Goal: Task Accomplishment & Management: Manage account settings

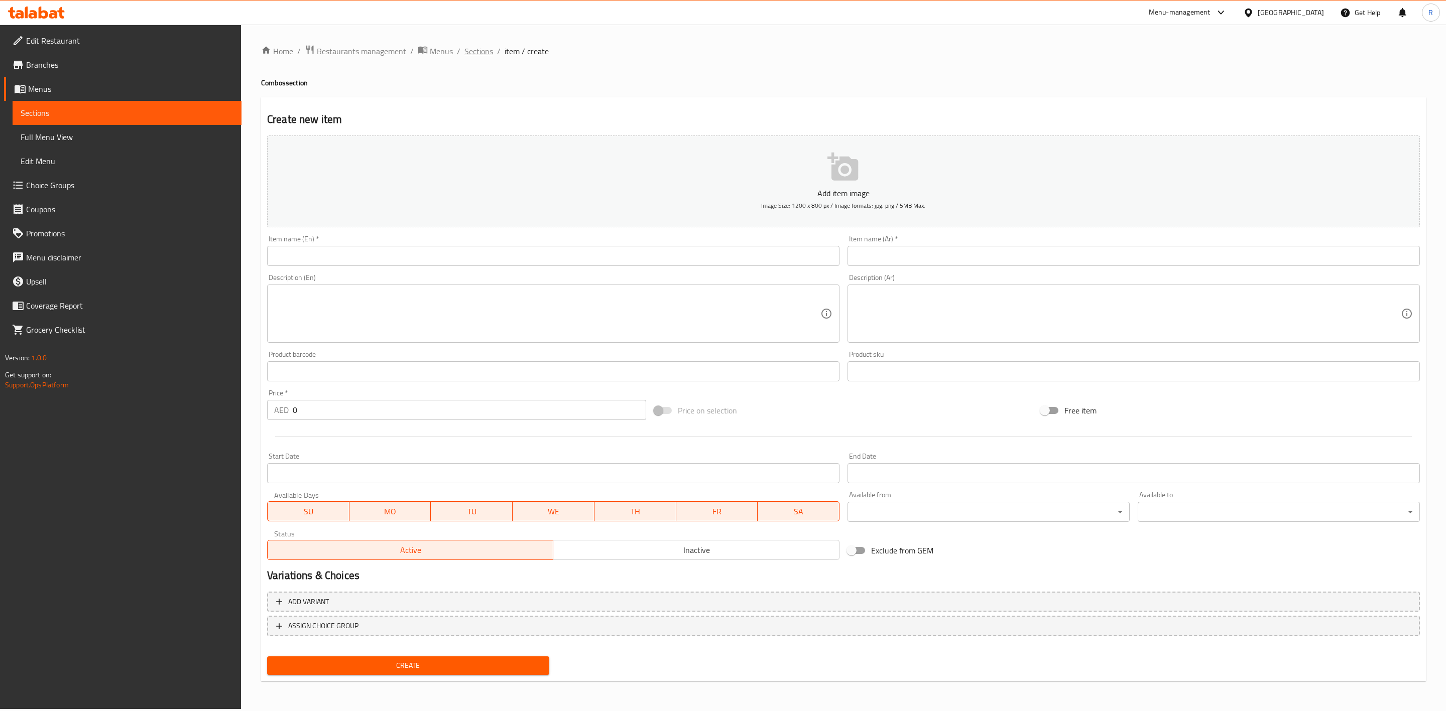
click at [474, 54] on span "Sections" at bounding box center [478, 51] width 29 height 12
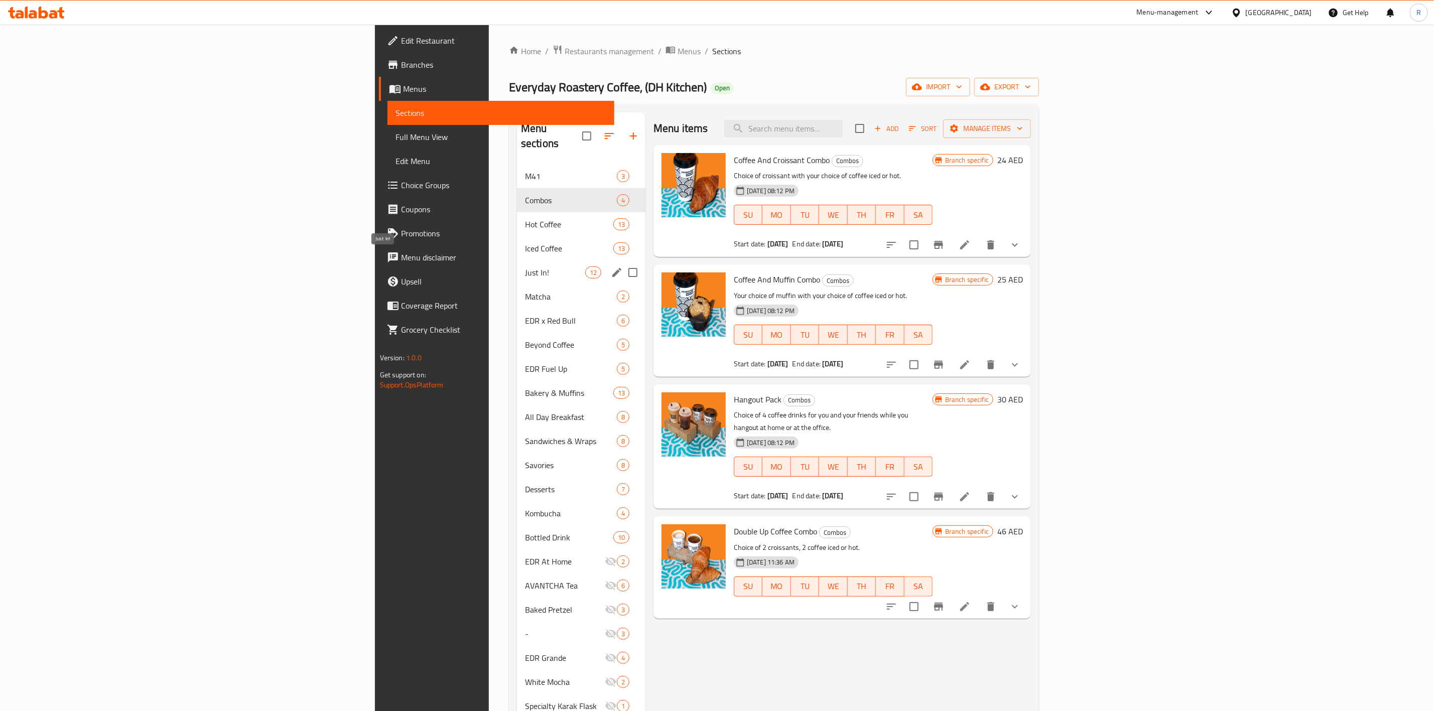
click at [525, 267] on span "Just In!" at bounding box center [555, 273] width 60 height 12
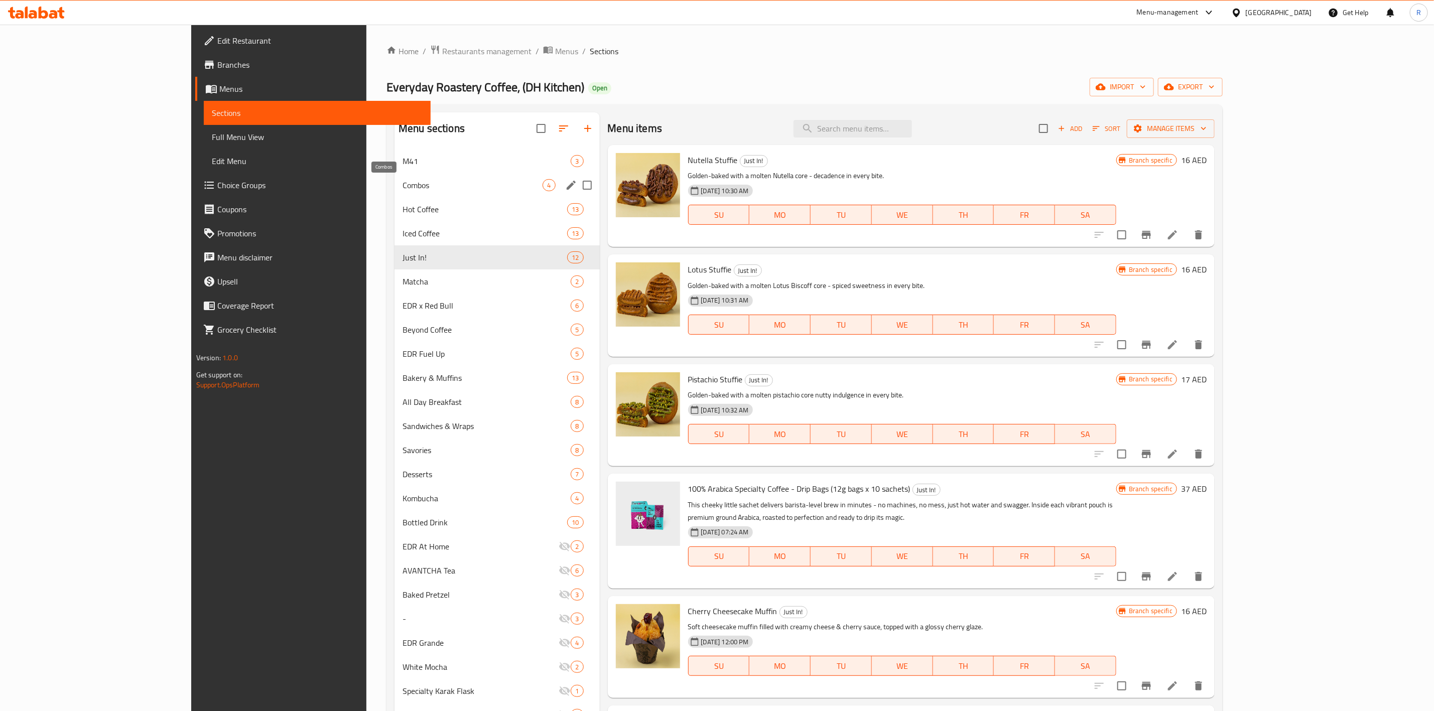
click at [427, 188] on span "Combos" at bounding box center [473, 185] width 140 height 12
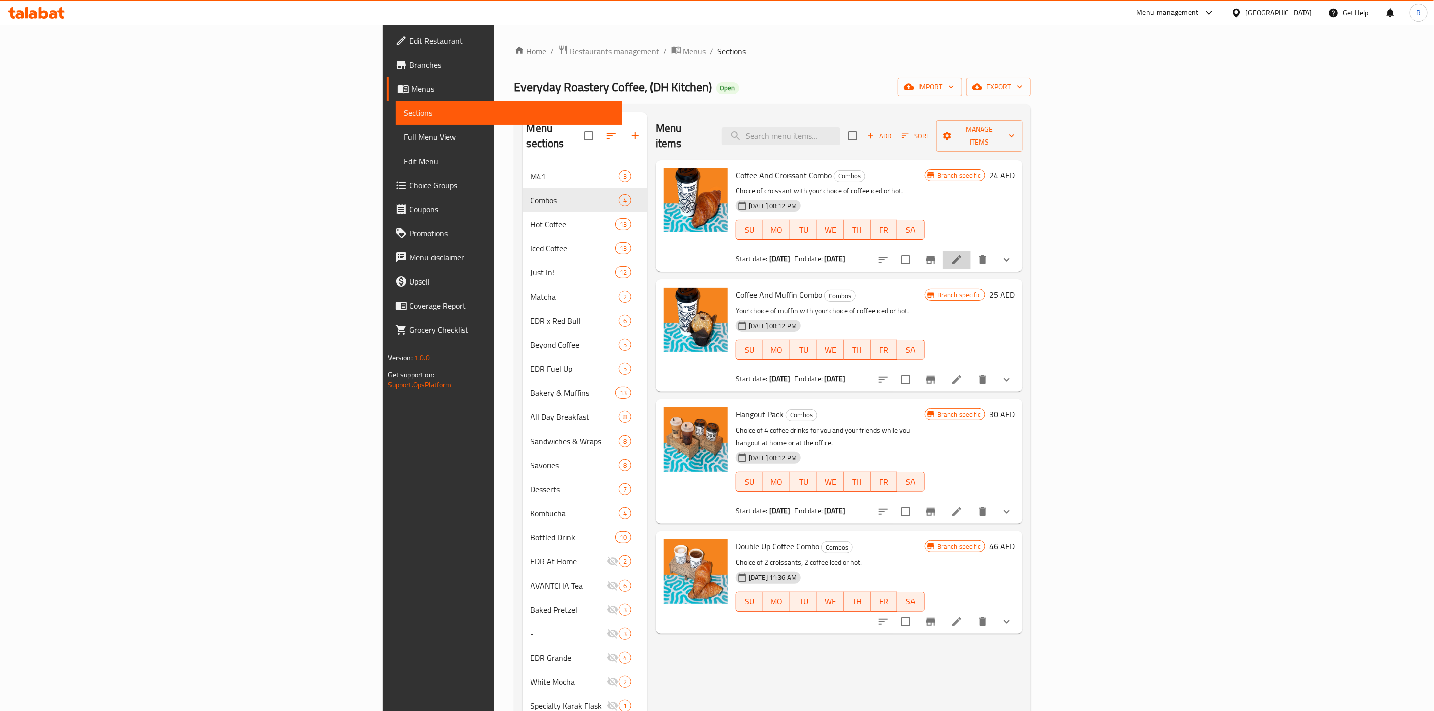
click at [963, 254] on icon at bounding box center [957, 260] width 12 height 12
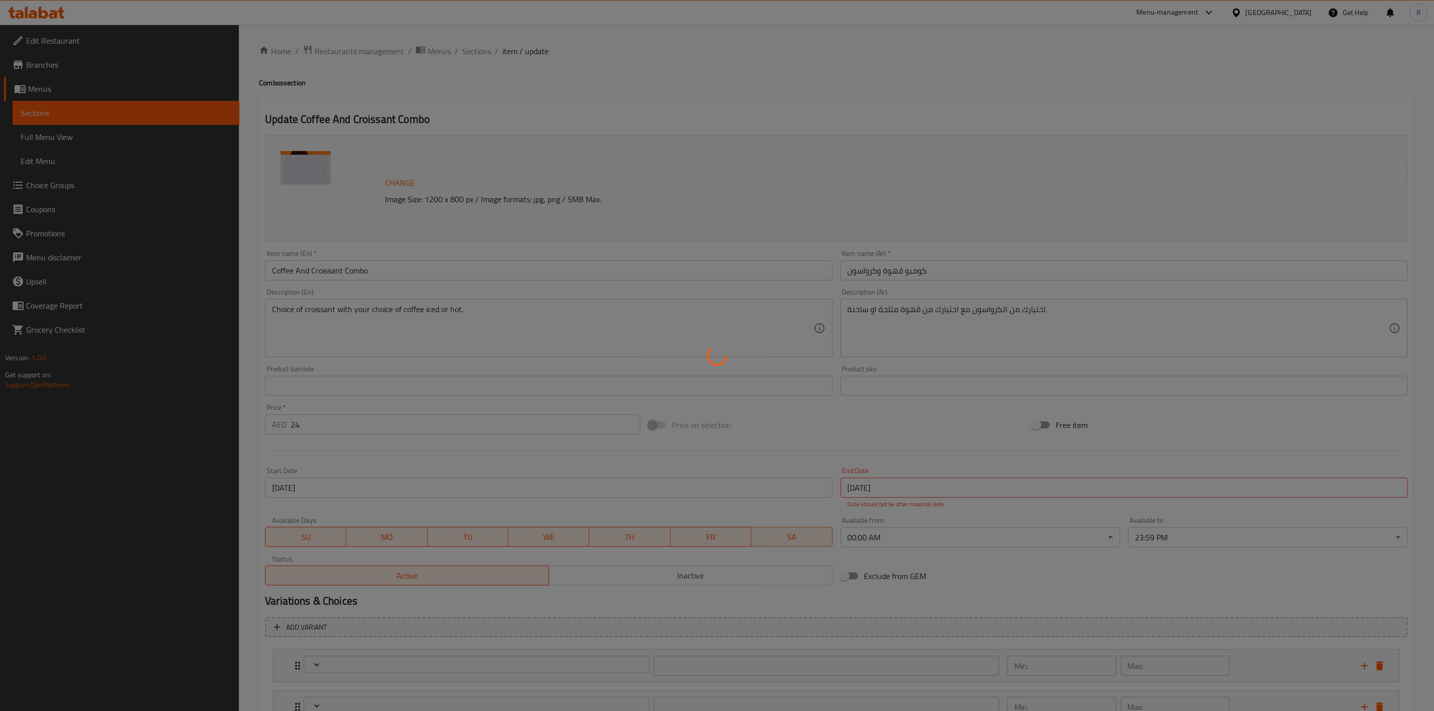
type input "اختيارك من الكرواسون"
type input "1"
type input "Choice of coffee type"
type input "1"
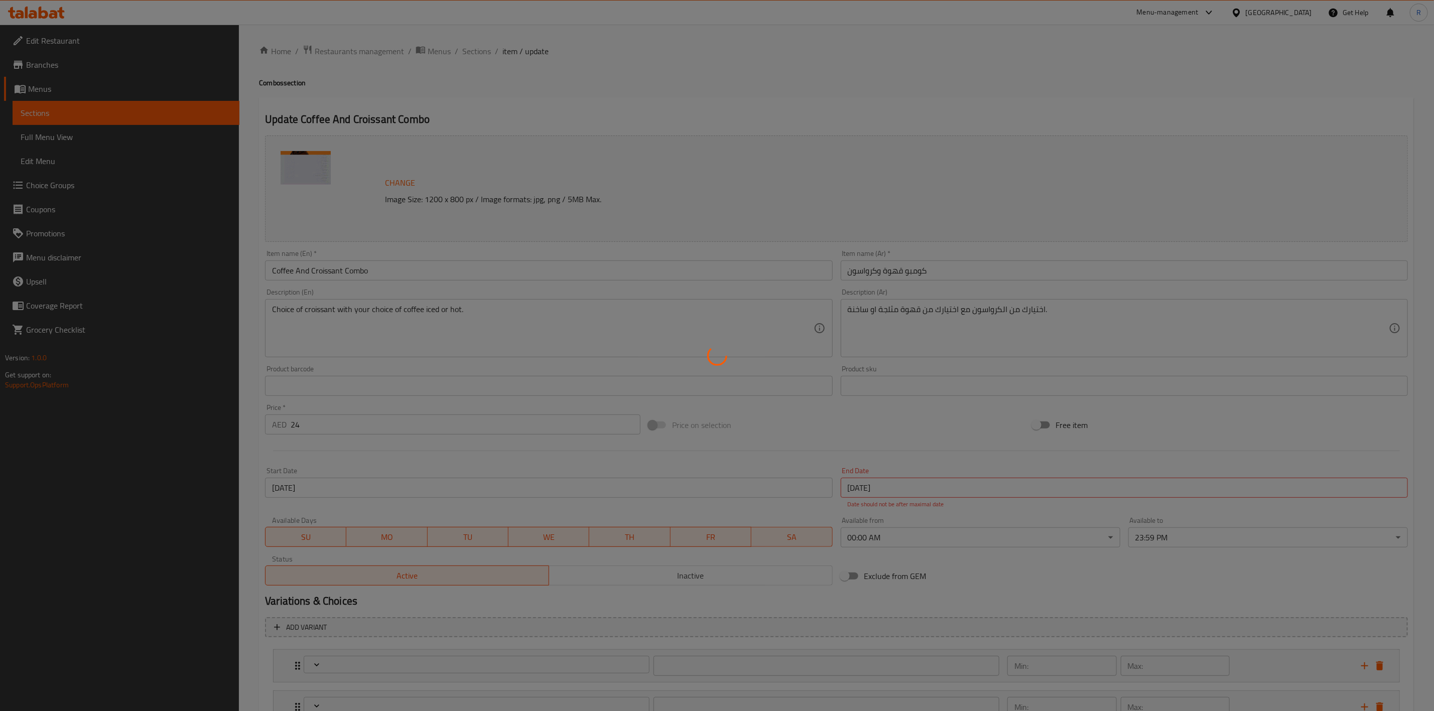
type input "1"
type input "اختيارك من القهوة:"
type input "1"
type input "اختيارك من المزيج"
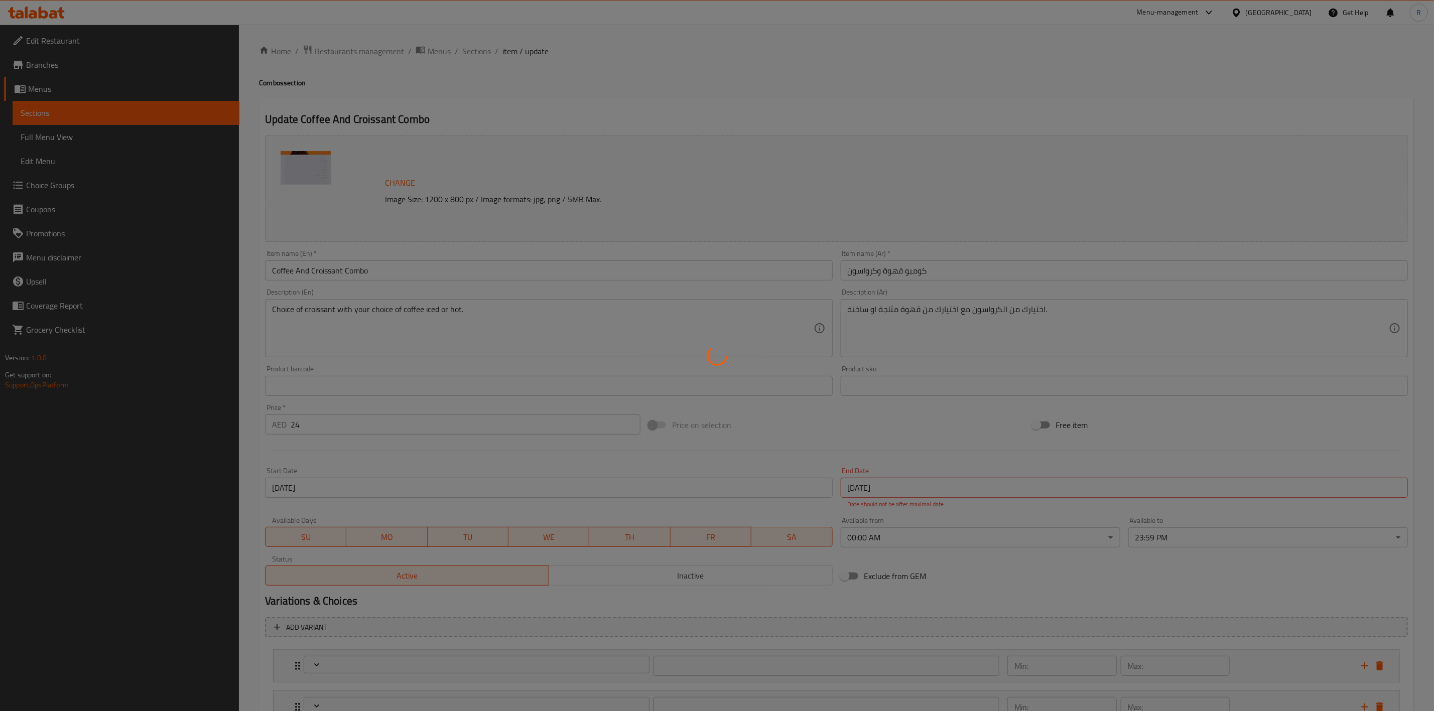
type input "1"
type input "اختيارك من الحليب"
type input "0"
type input "1"
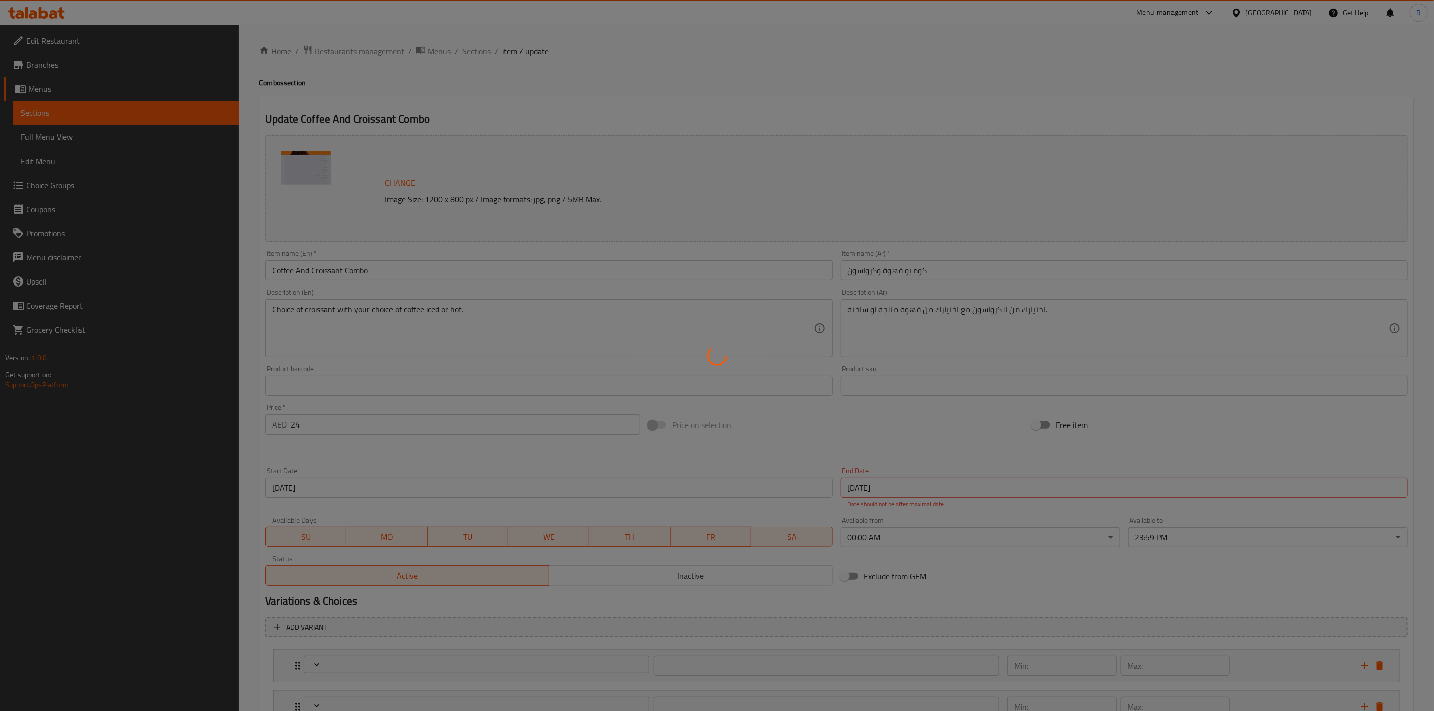
type input "إضافات"
type input "0"
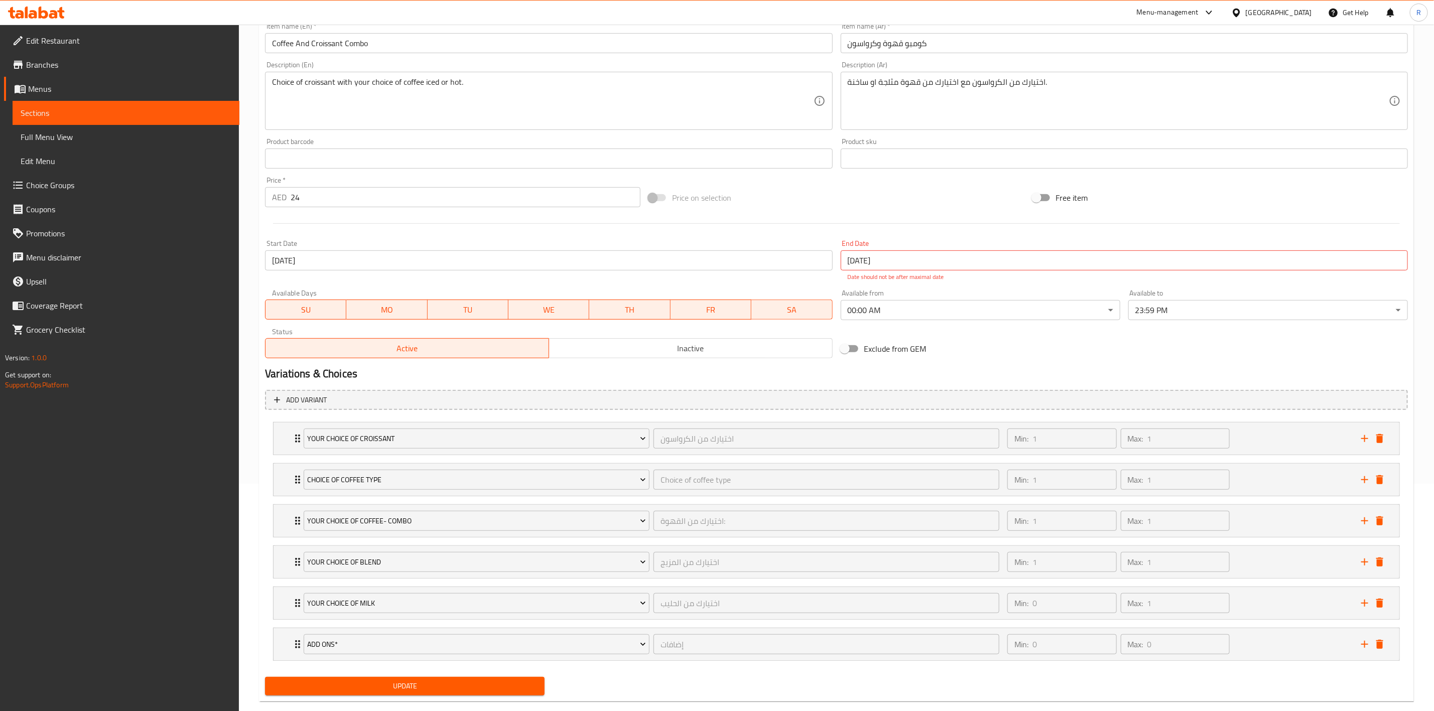
scroll to position [251, 0]
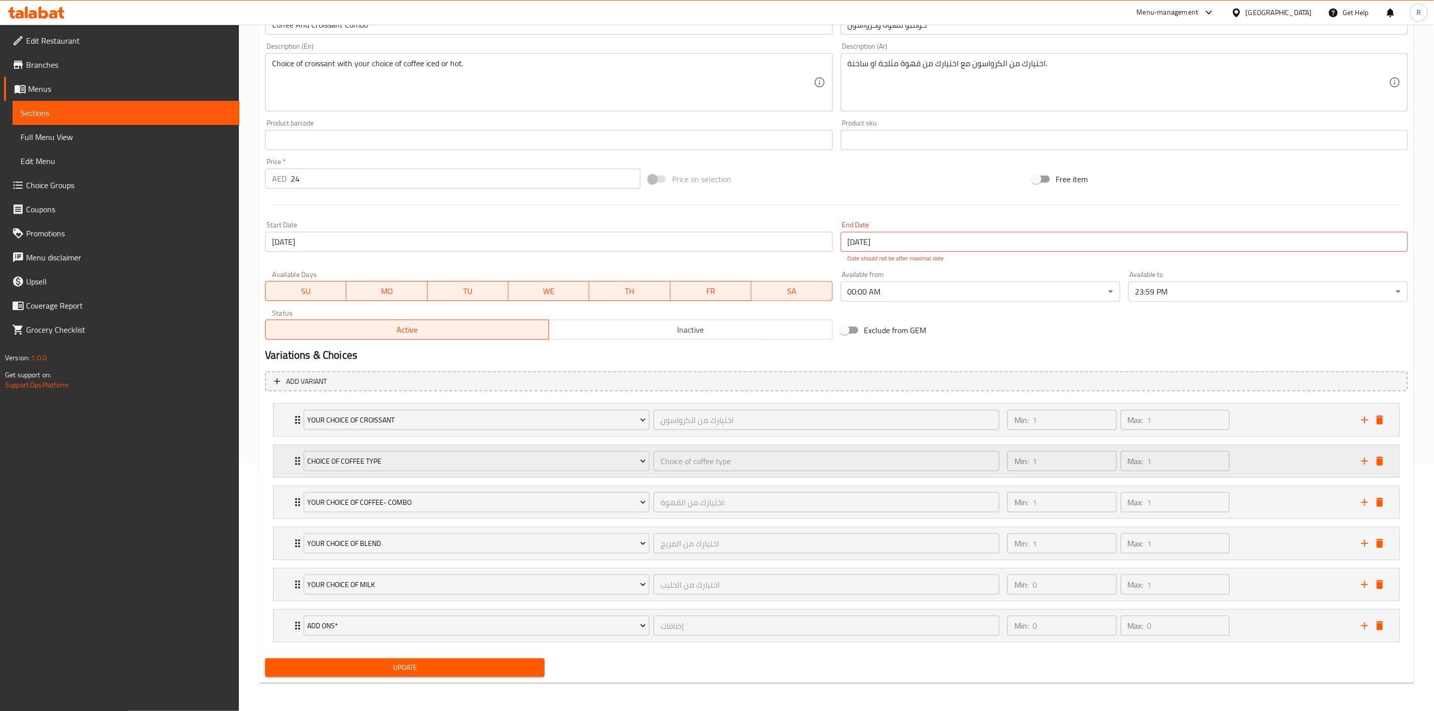
click at [296, 459] on icon "Expand" at bounding box center [298, 461] width 12 height 12
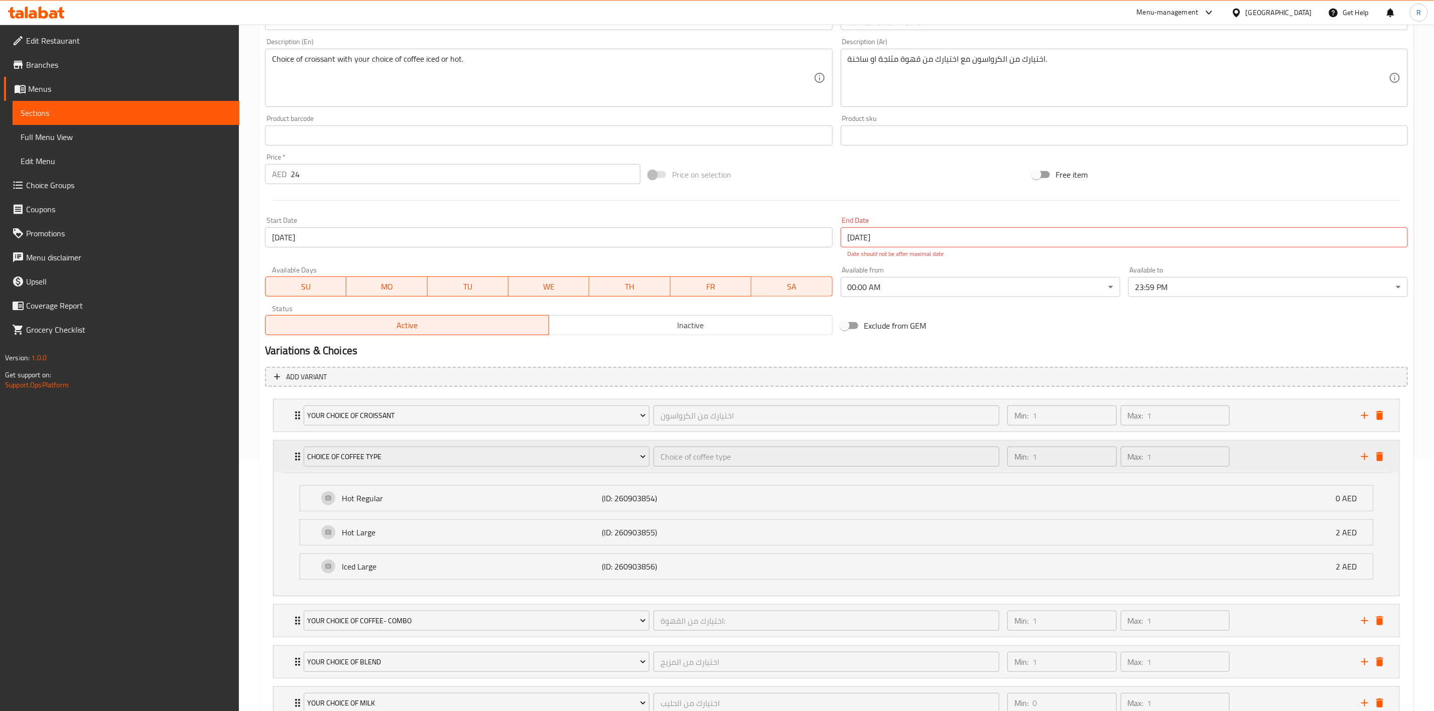
click at [296, 459] on icon "Expand" at bounding box center [298, 457] width 12 height 12
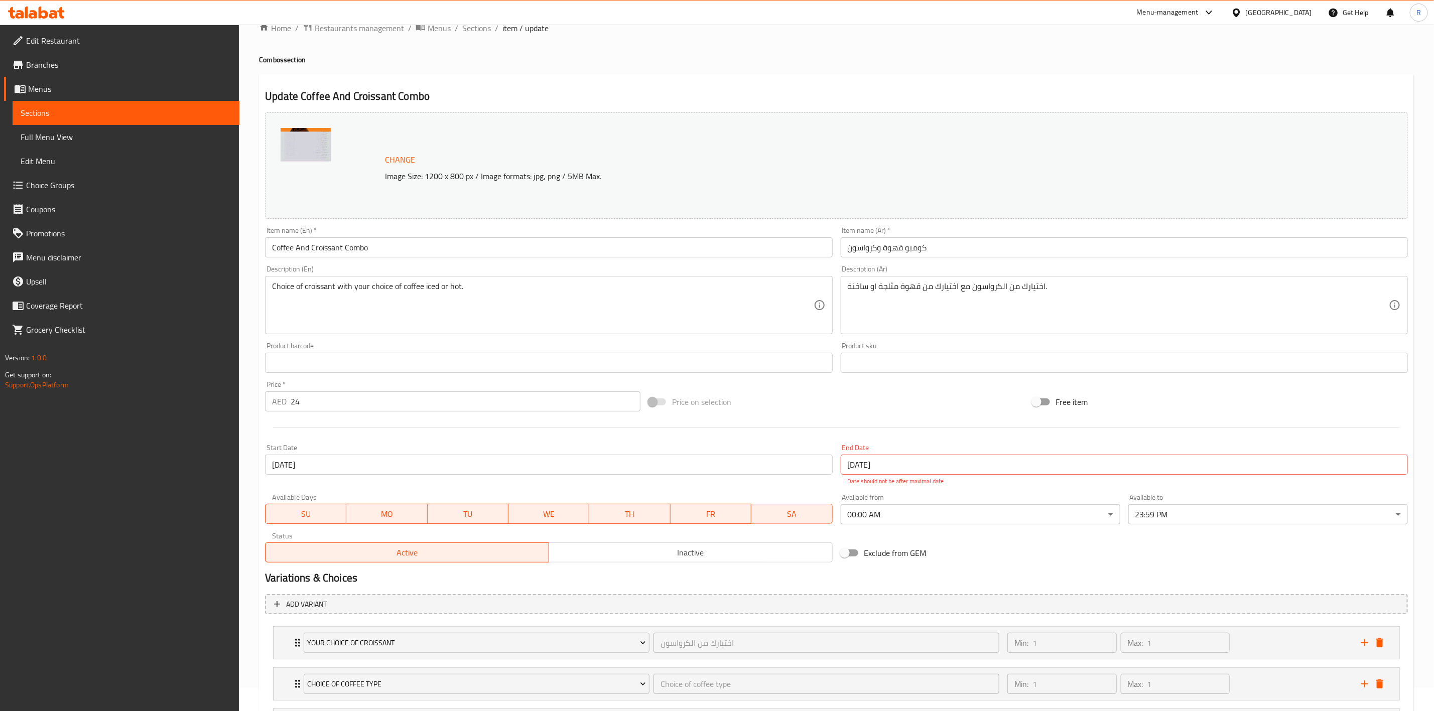
scroll to position [23, 0]
click at [470, 29] on span "Sections" at bounding box center [476, 29] width 29 height 12
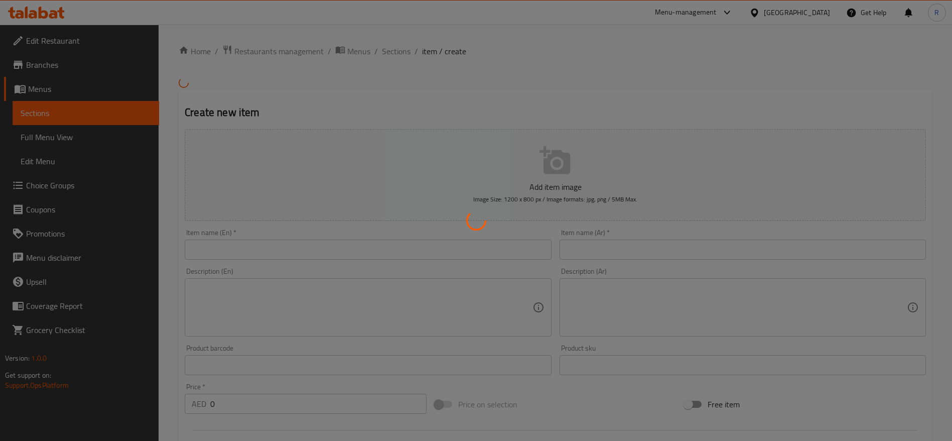
click at [271, 52] on div at bounding box center [476, 220] width 952 height 441
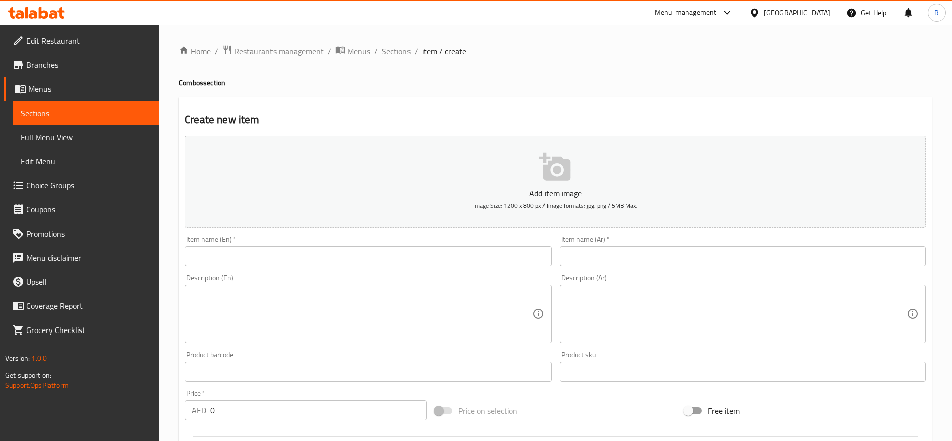
click at [306, 50] on span "Restaurants management" at bounding box center [278, 51] width 89 height 12
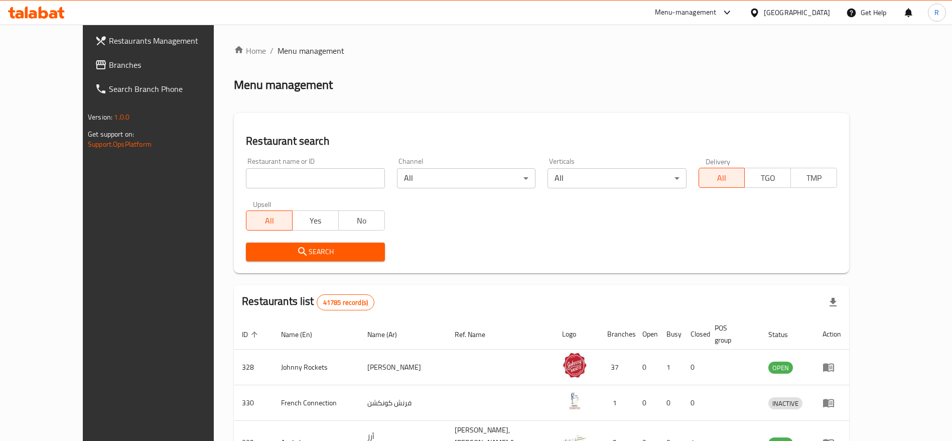
click at [315, 174] on input "search" at bounding box center [315, 178] width 139 height 20
type input "everyday roastery"
click button "Search" at bounding box center [315, 252] width 139 height 19
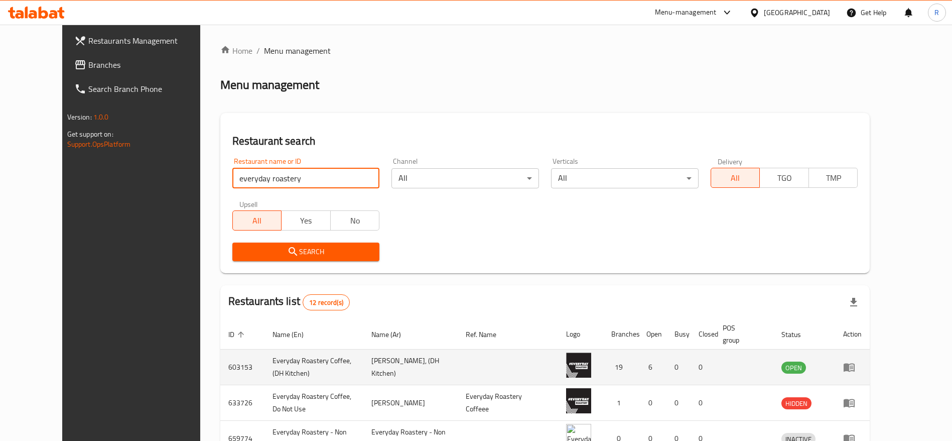
click at [870, 376] on td "enhanced table" at bounding box center [852, 367] width 35 height 36
click at [856, 370] on icon "enhanced table" at bounding box center [849, 367] width 12 height 12
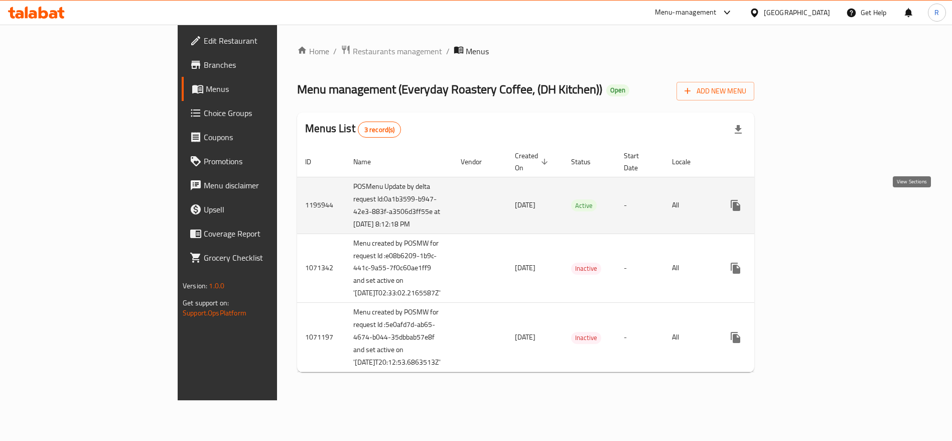
click at [813, 205] on icon "enhanced table" at bounding box center [808, 205] width 9 height 9
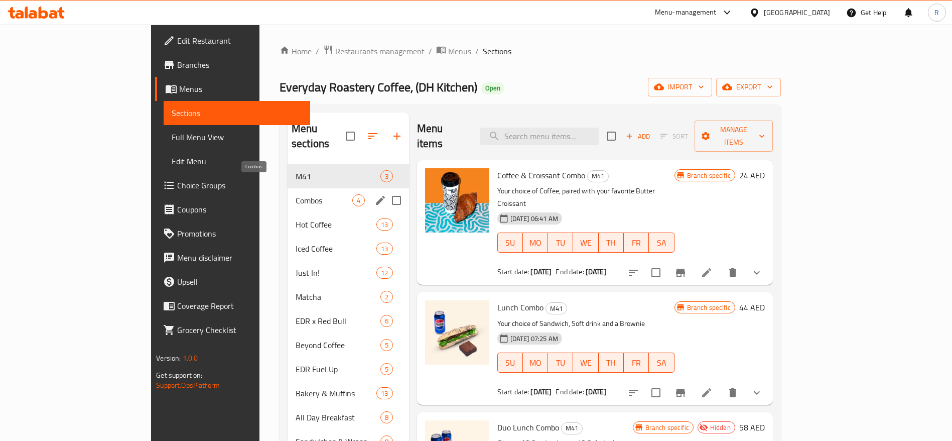
click at [296, 194] on span "Combos" at bounding box center [324, 200] width 57 height 12
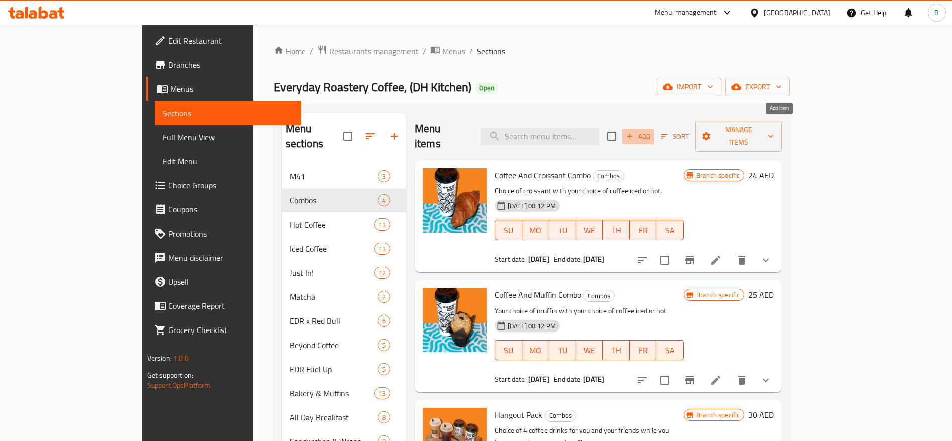
click at [652, 131] on span "Add" at bounding box center [638, 137] width 27 height 12
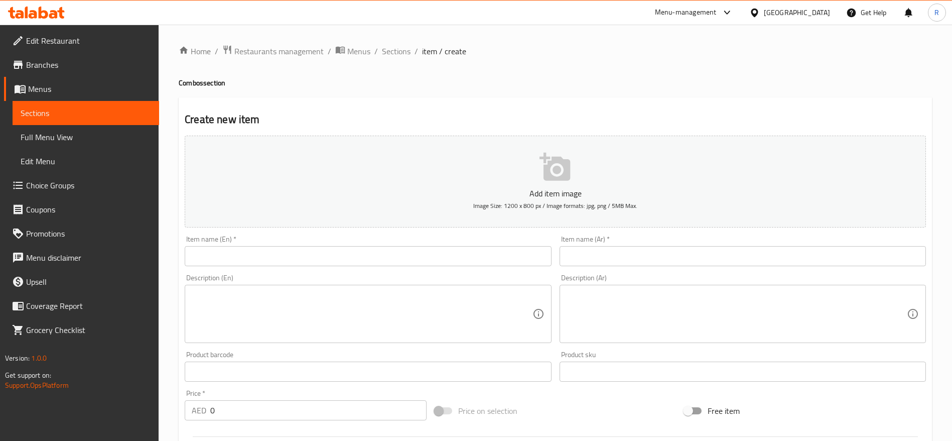
click at [411, 241] on div "Item name (En)   * Item name (En) *" at bounding box center [368, 250] width 367 height 31
click at [400, 254] on input "text" at bounding box center [368, 256] width 367 height 20
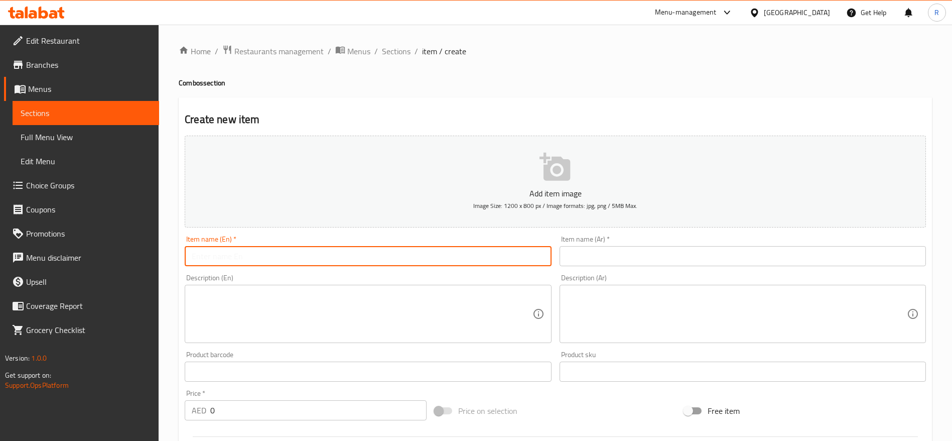
paste input "Coffee And Sandwich Combo"
type input "Coffee And Sandwich Combo"
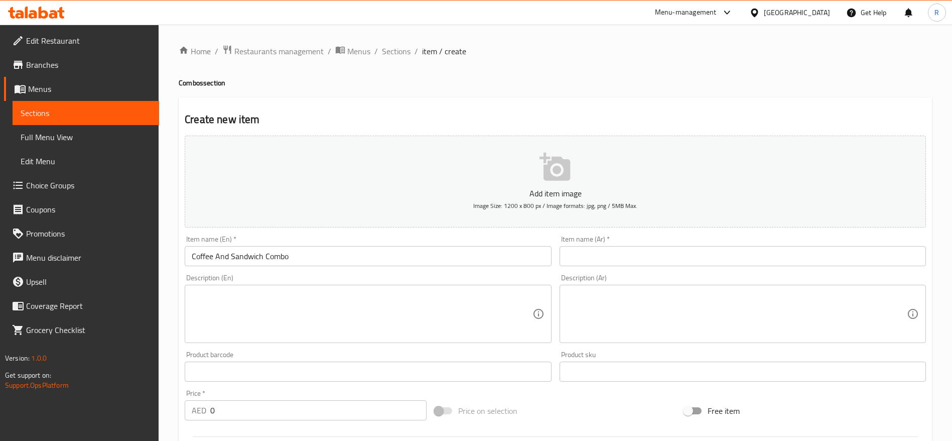
click at [335, 307] on textarea at bounding box center [362, 314] width 340 height 48
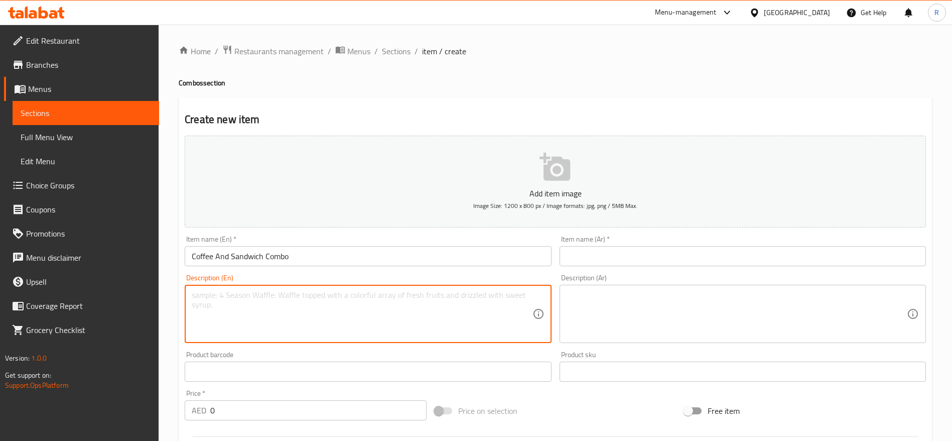
paste textarea "Choice of sandwich with your choice of coffee iced or hot."
type textarea "Choice of sandwich with your choice of coffee iced or hot."
click at [192, 253] on input "Coffee And Sandwich Combo" at bounding box center [368, 256] width 367 height 20
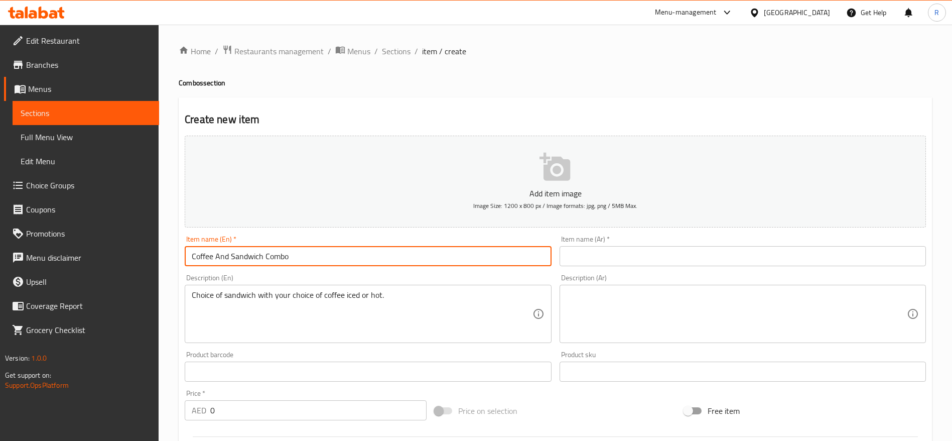
drag, startPoint x: 296, startPoint y: 258, endPoint x: 107, endPoint y: 202, distance: 197.2
click at [107, 202] on div "Edit Restaurant Branches Menus Sections Full Menu View Edit Menu Choice Groups …" at bounding box center [476, 367] width 952 height 685
click at [616, 246] on input "text" at bounding box center [743, 256] width 367 height 20
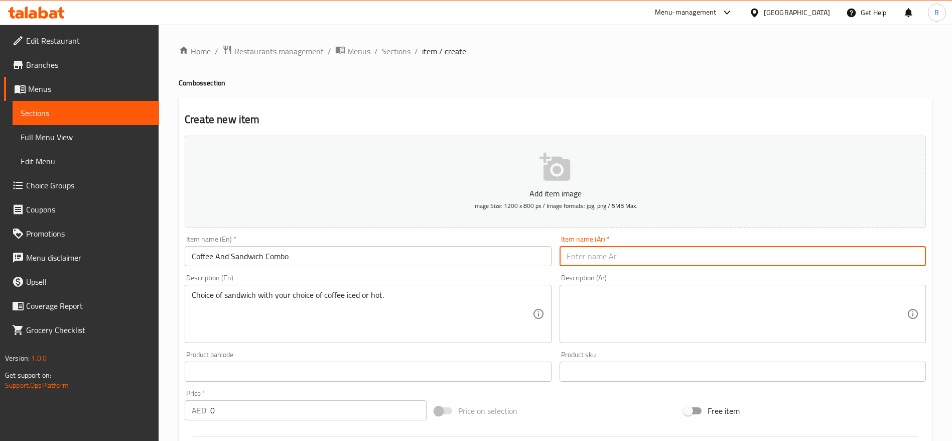
paste input "كومبو القهوة والساندويتش"
type input "كومبو القهوة والساندويتش"
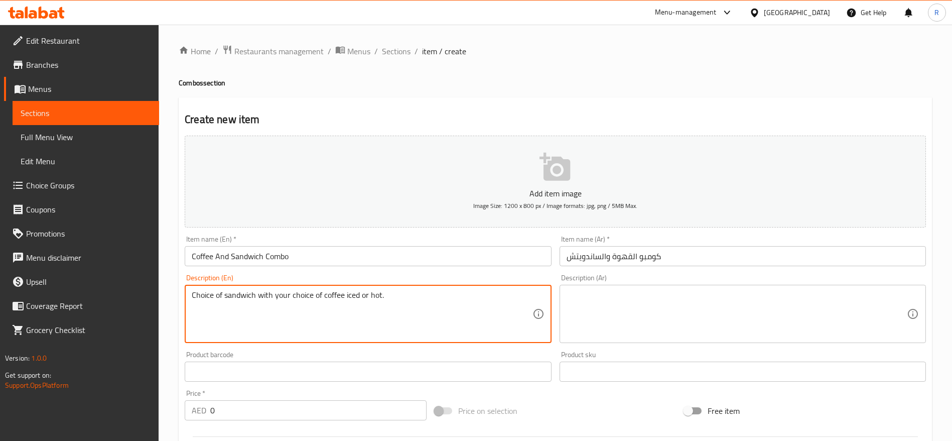
drag, startPoint x: 397, startPoint y: 303, endPoint x: 75, endPoint y: 256, distance: 325.7
click at [654, 291] on textarea at bounding box center [737, 314] width 340 height 48
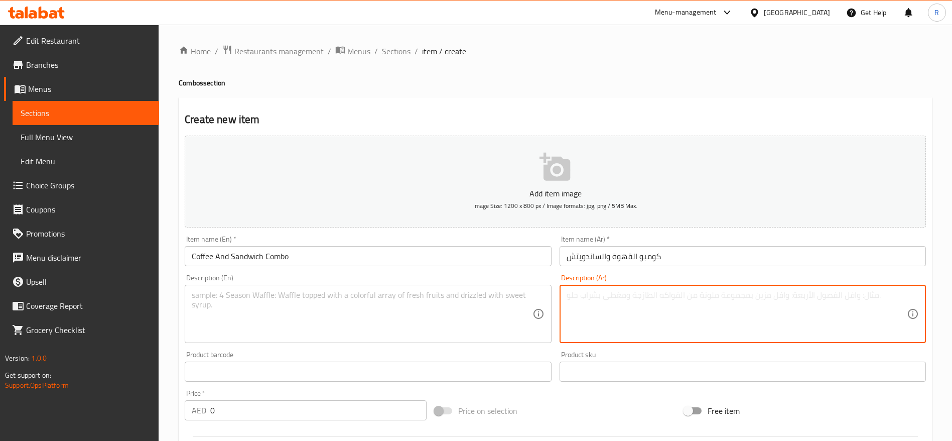
paste textarea "اختيار الساندويتش مع اختيارك من القهوة المثلجة أو الساخنة."
type textarea "اختيار الساندويتش مع اختيارك من القهوة المثلجة أو الساخنة."
click at [330, 300] on textarea at bounding box center [362, 314] width 340 height 48
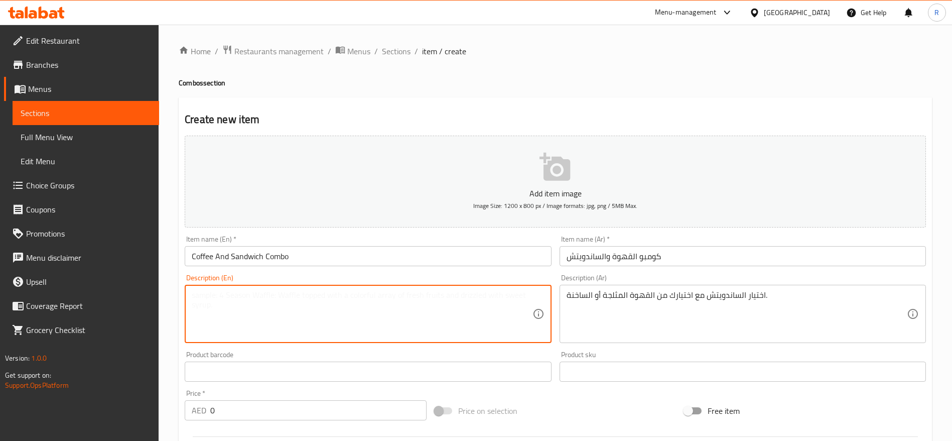
paste textarea "Choice of sandwich with your choice of coffee iced or hot."
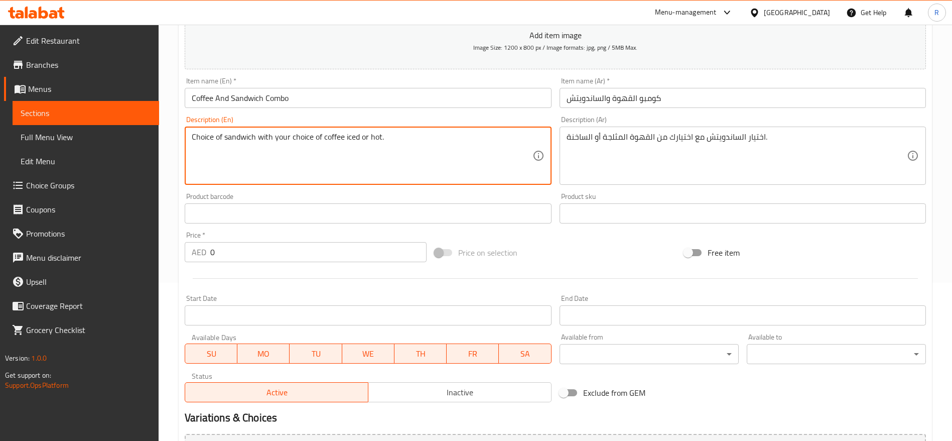
scroll to position [160, 0]
type textarea "Choice of sandwich with your choice of coffee iced or hot."
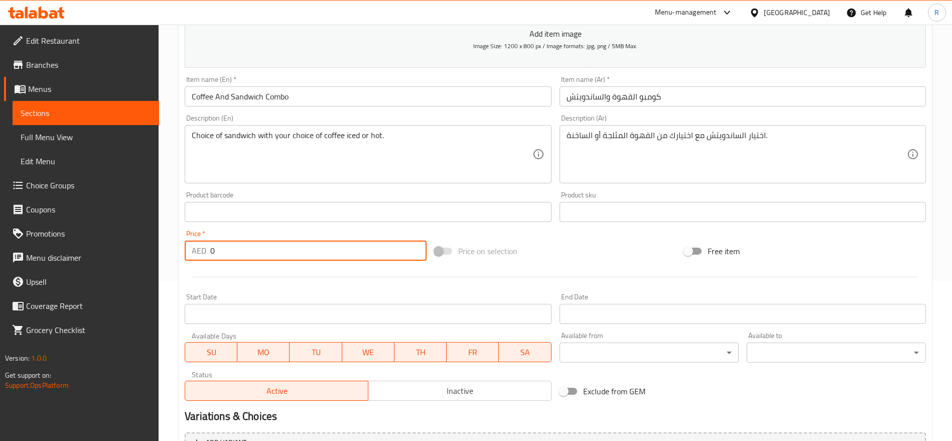
click at [244, 255] on input "0" at bounding box center [318, 250] width 216 height 20
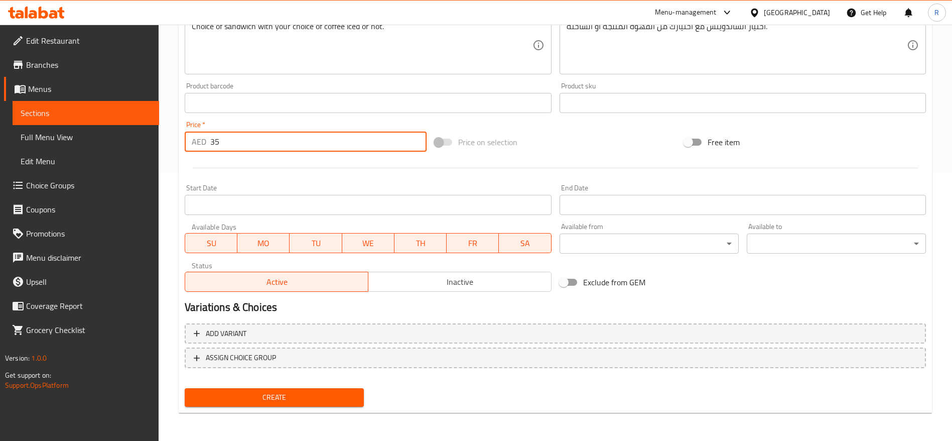
type input "35"
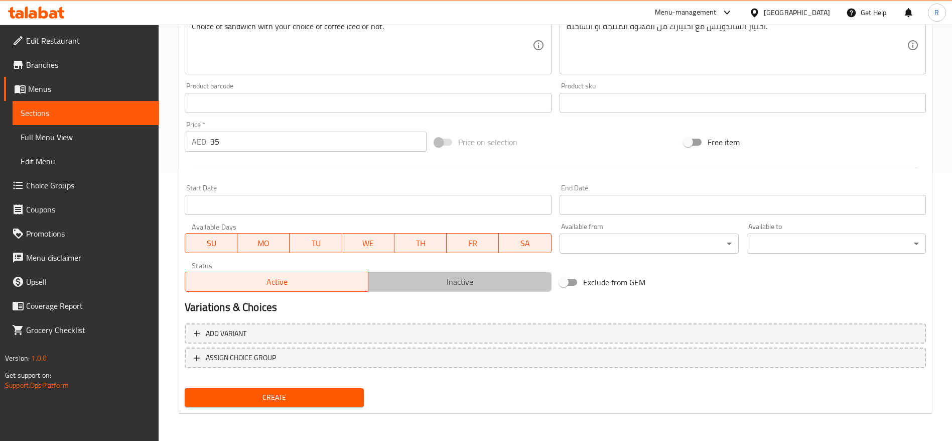
click at [480, 280] on span "Inactive" at bounding box center [460, 282] width 175 height 15
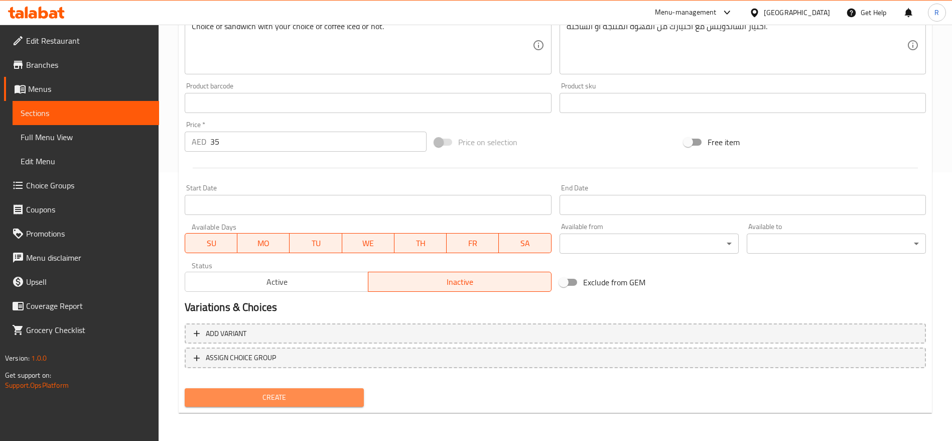
click at [333, 397] on span "Create" at bounding box center [274, 397] width 163 height 13
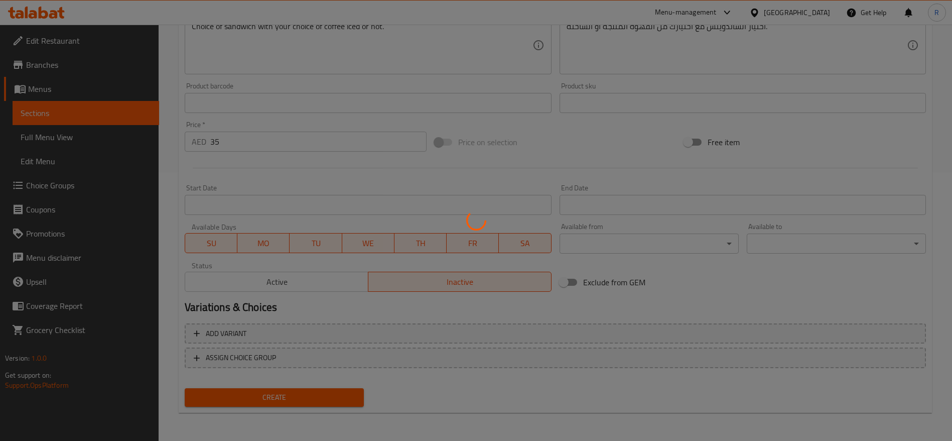
type input "0"
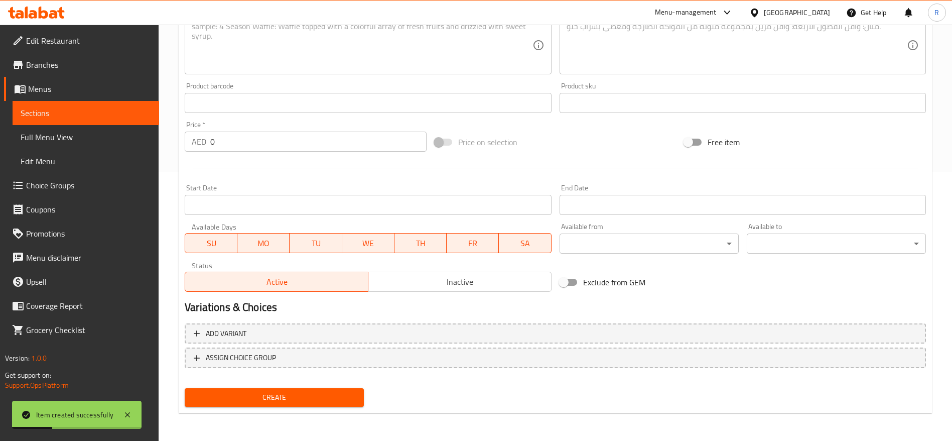
click at [79, 185] on span "Choice Groups" at bounding box center [88, 185] width 125 height 12
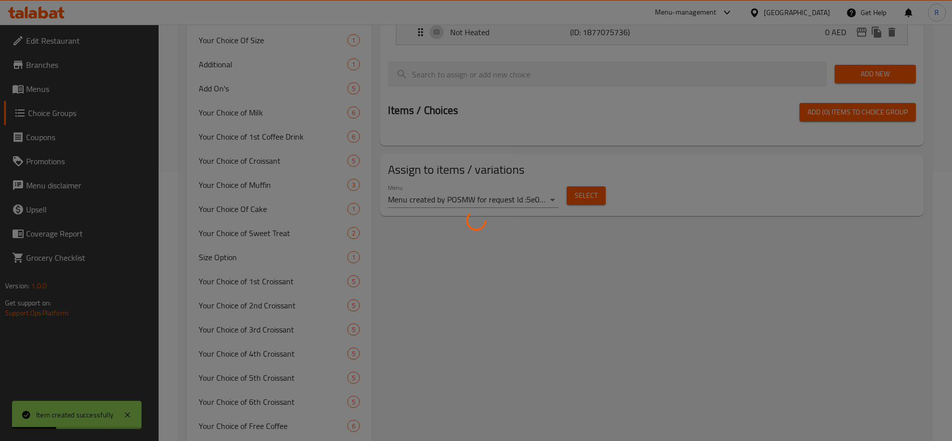
scroll to position [142, 0]
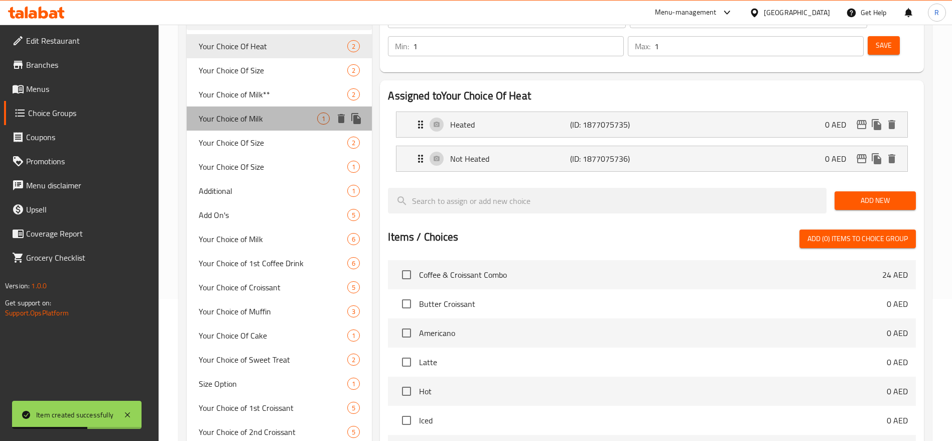
click at [315, 117] on span "Your Choice of Milk" at bounding box center [258, 118] width 118 height 12
type input "Your Choice of Milk"
type input "اختيارك من الحليب"
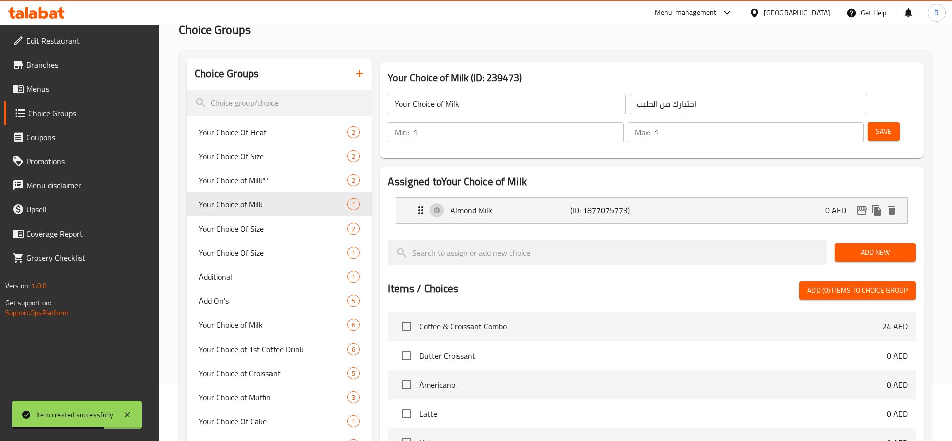
scroll to position [22, 0]
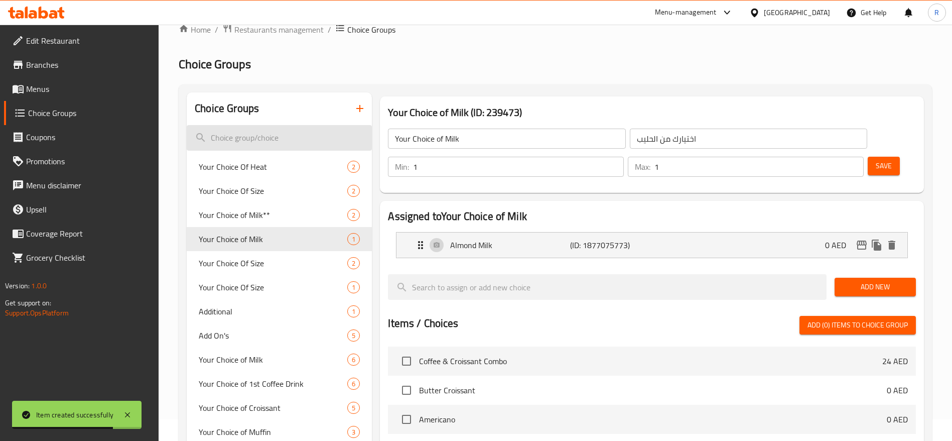
click at [299, 137] on input "search" at bounding box center [279, 138] width 185 height 26
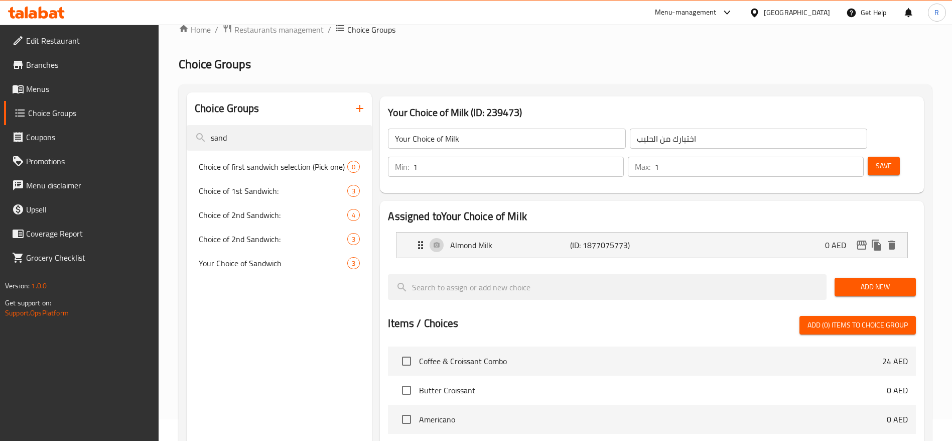
type input "sand"
click at [266, 199] on div "Choice of 1st Sandwich: 3" at bounding box center [279, 191] width 185 height 24
type input "Choice of 1st Sandwich:"
type input "اختيار الساندوتش الأول:"
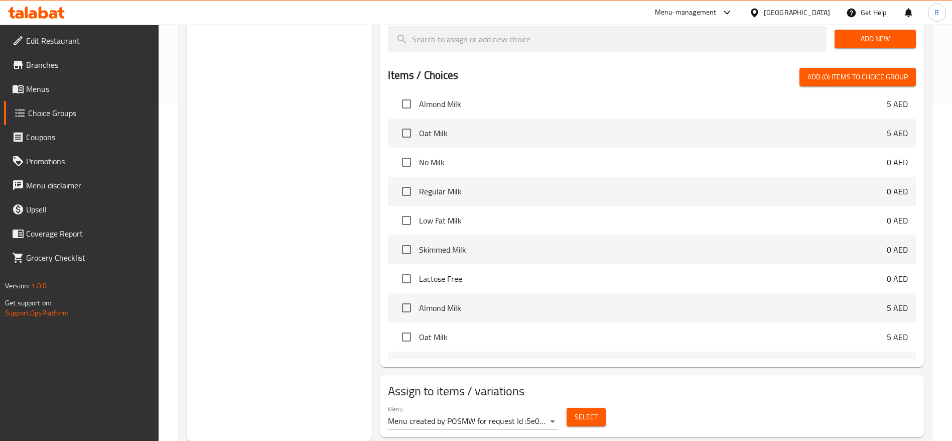
scroll to position [0, 0]
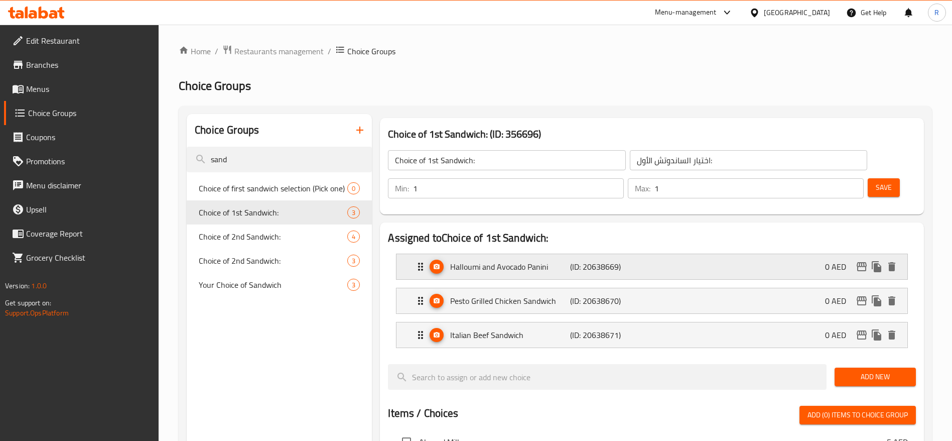
click at [417, 261] on icon "Expand" at bounding box center [421, 267] width 12 height 12
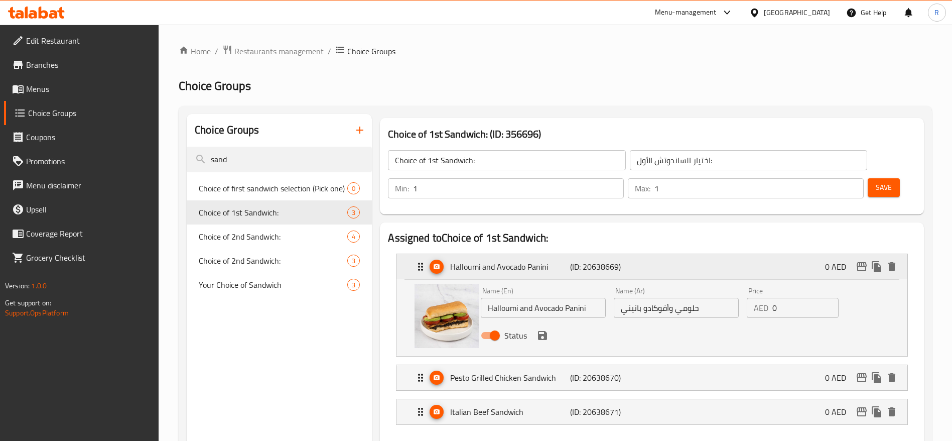
click at [421, 261] on icon "Expand" at bounding box center [421, 267] width 12 height 12
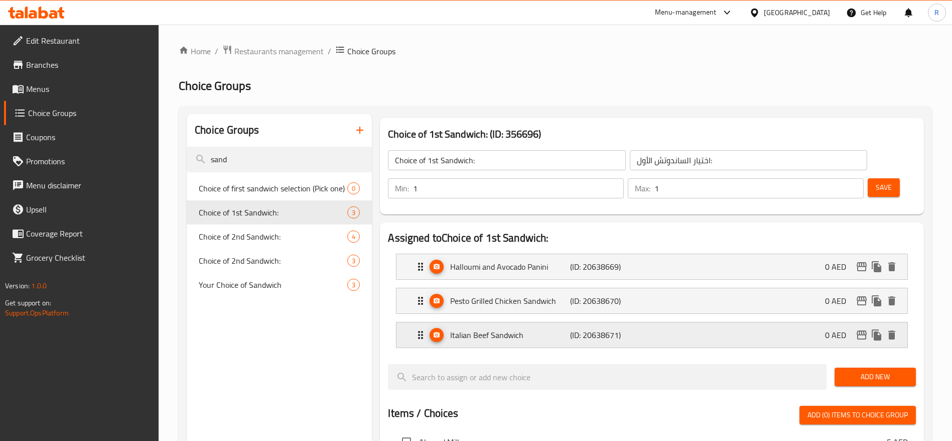
click at [517, 329] on p "Italian Beef Sandwich" at bounding box center [509, 335] width 119 height 12
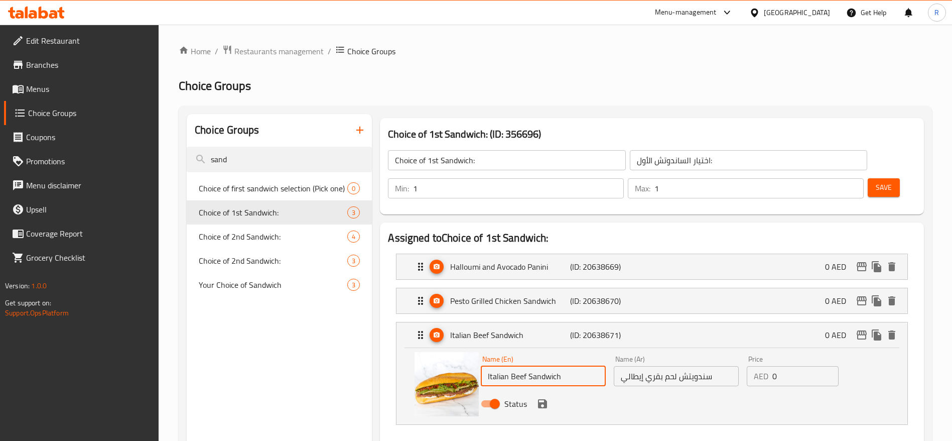
drag, startPoint x: 585, startPoint y: 344, endPoint x: 349, endPoint y: 319, distance: 237.3
paste input "Four Cheese & Tomato Sandwich"
type input "Four Cheese & Tomato Sandwich"
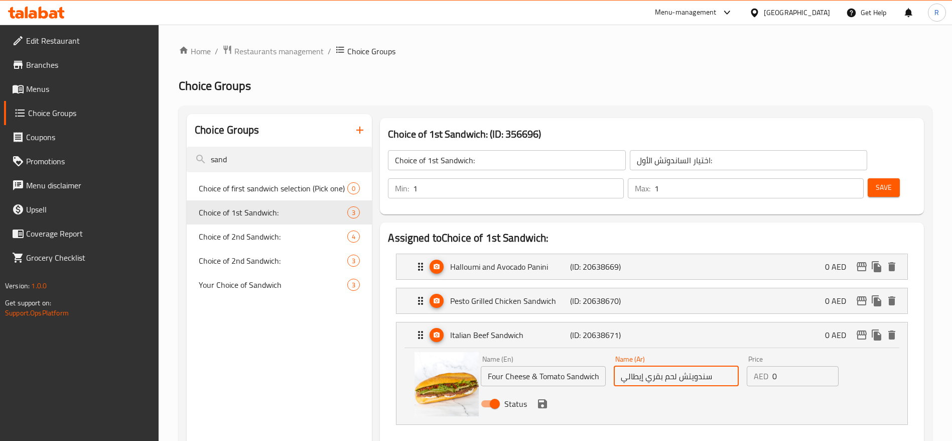
drag, startPoint x: 715, startPoint y: 351, endPoint x: 473, endPoint y: 365, distance: 241.9
click at [473, 365] on div "Name (En) Four Cheese & Tomato Sandwich Name (En) Name (Ar) سندويتش لحم بقري إي…" at bounding box center [652, 384] width 479 height 68
paste input "اندويتش الجبنة الأربعة والطماطم"
type input "ساندويتش الجبنة الأربعة والطماطم"
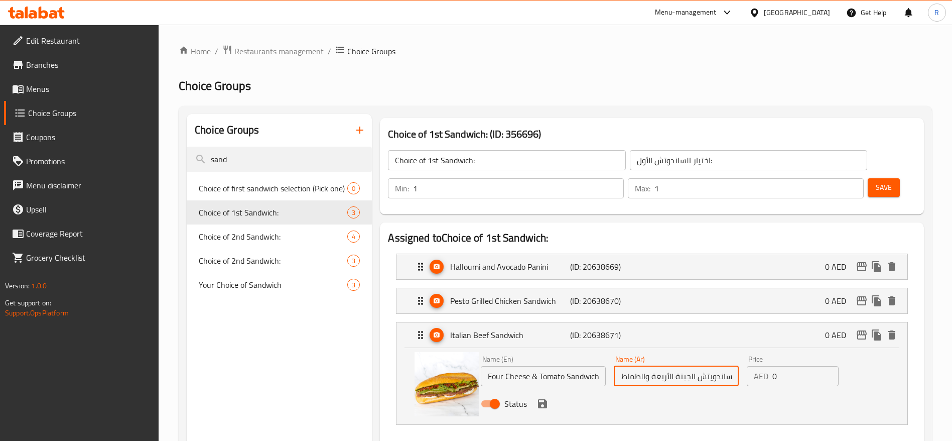
scroll to position [0, 0]
click at [792, 366] on input "0" at bounding box center [806, 376] width 66 height 20
click at [551, 390] on div "Status" at bounding box center [676, 403] width 399 height 27
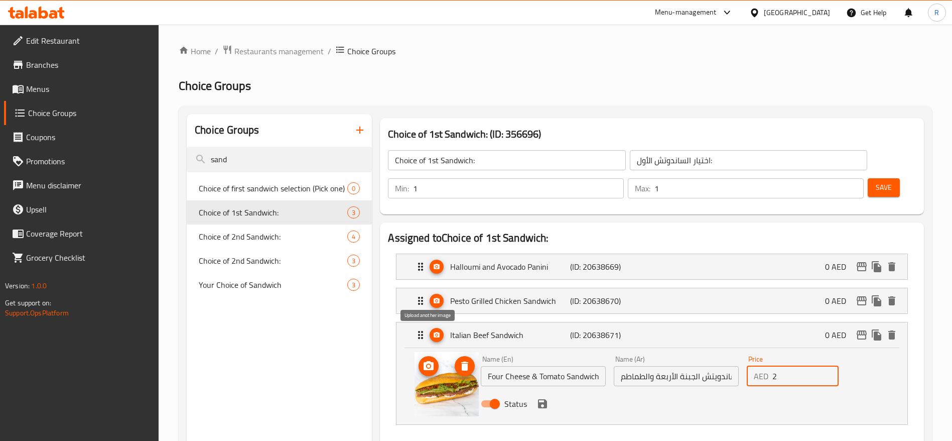
type input "2"
click at [434, 356] on button "upload picture" at bounding box center [429, 366] width 20 height 20
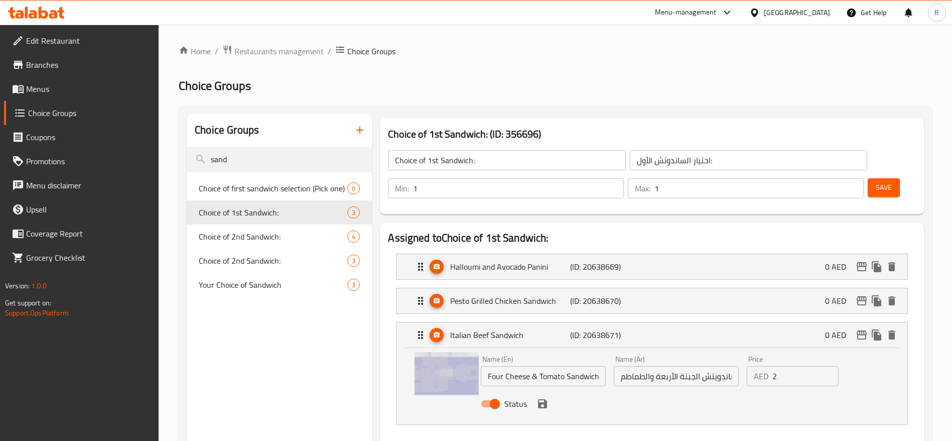
click at [542, 398] on icon "save" at bounding box center [543, 404] width 12 height 12
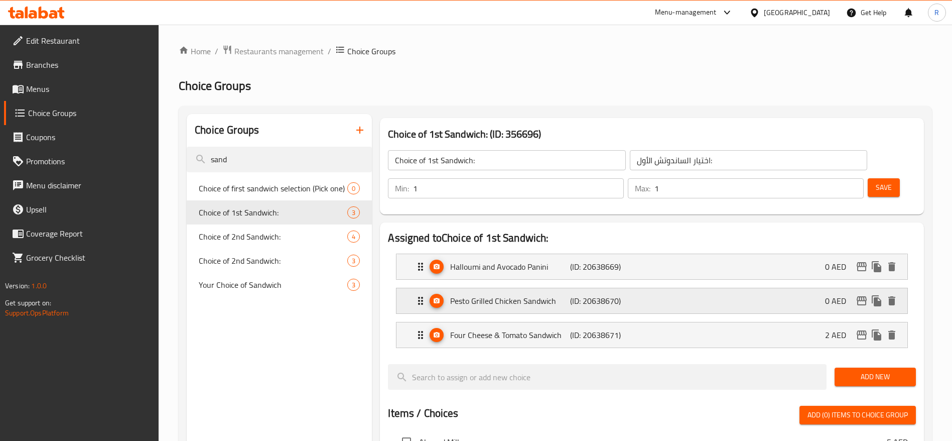
click at [653, 288] on div "Pesto Grilled Chicken Sandwich (ID: 20638670) 0 AED" at bounding box center [655, 300] width 481 height 25
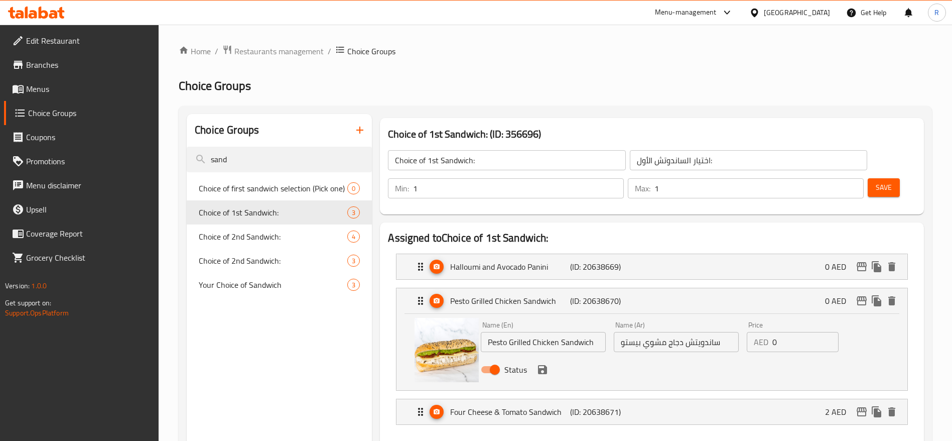
click at [795, 332] on input "0" at bounding box center [806, 342] width 66 height 20
click at [538, 365] on icon "save" at bounding box center [542, 369] width 9 height 9
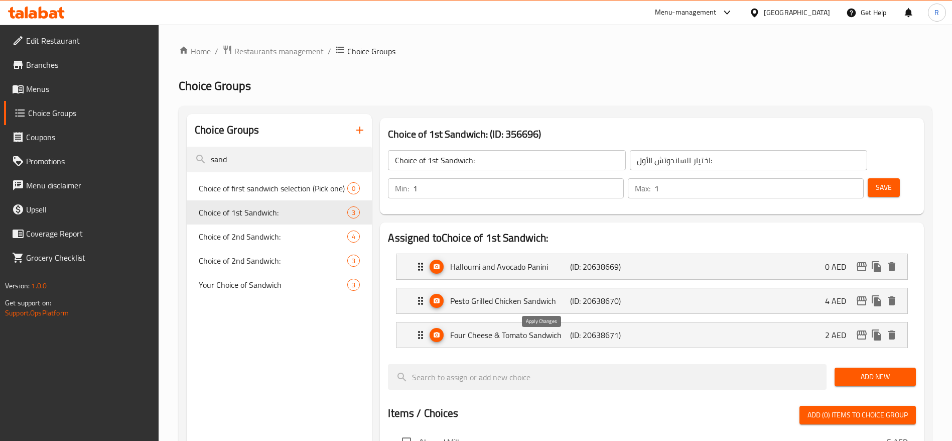
type input "4"
click at [415, 261] on icon "Expand" at bounding box center [421, 267] width 12 height 12
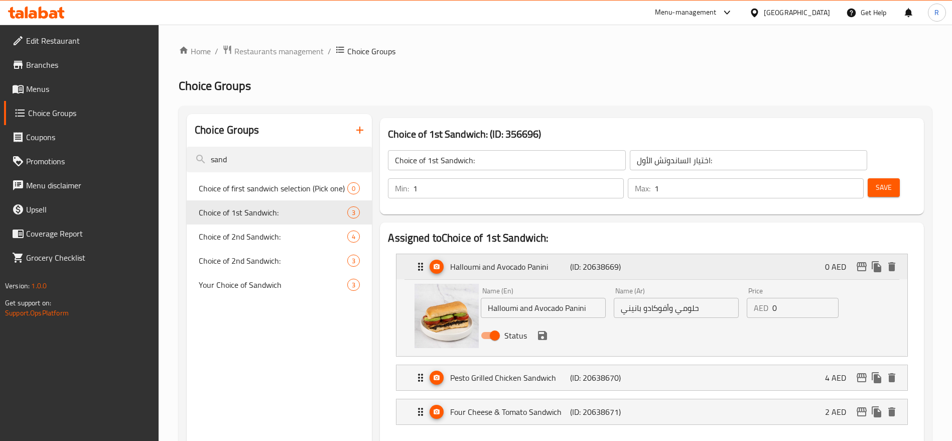
click at [415, 261] on icon "Expand" at bounding box center [421, 267] width 12 height 12
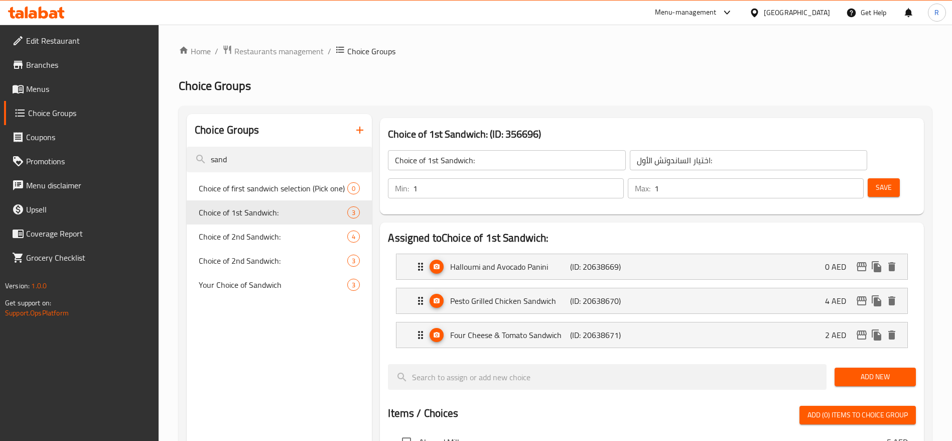
click at [858, 371] on span "Add New" at bounding box center [875, 377] width 65 height 13
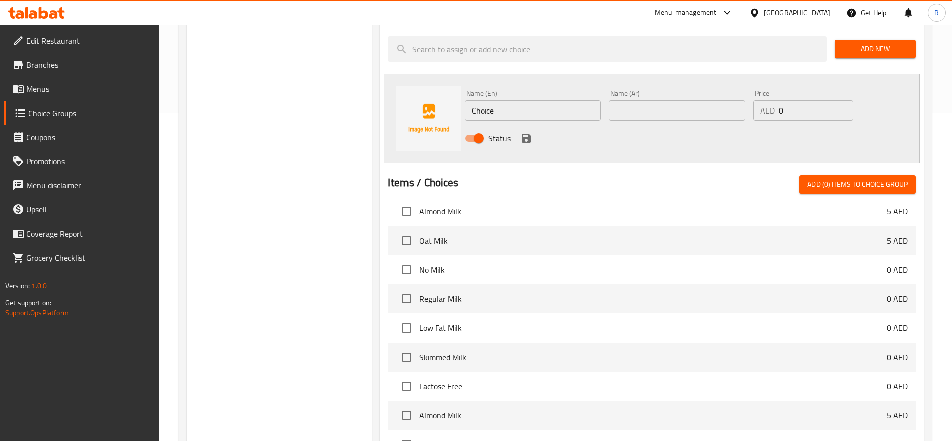
scroll to position [350, 0]
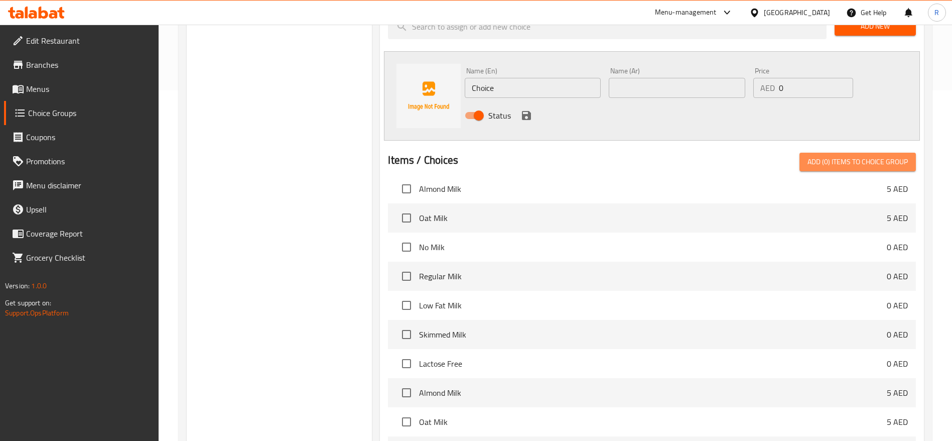
click at [880, 156] on span "Add (0) items to choice group" at bounding box center [858, 162] width 100 height 13
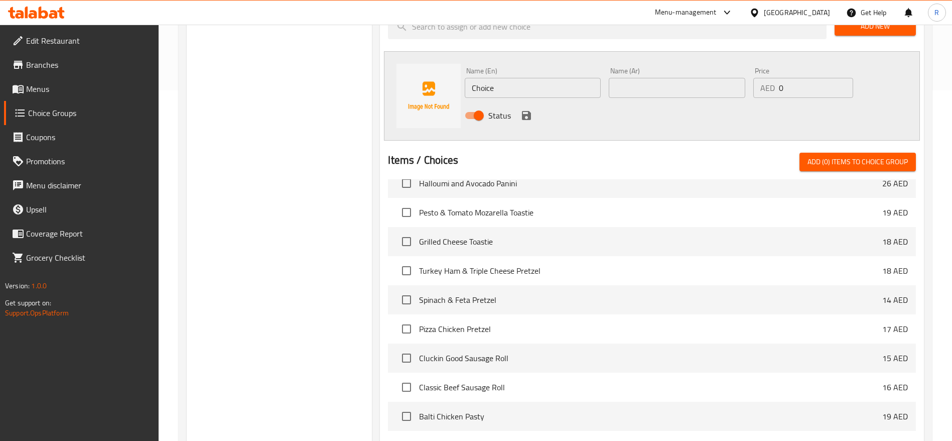
scroll to position [8221, 0]
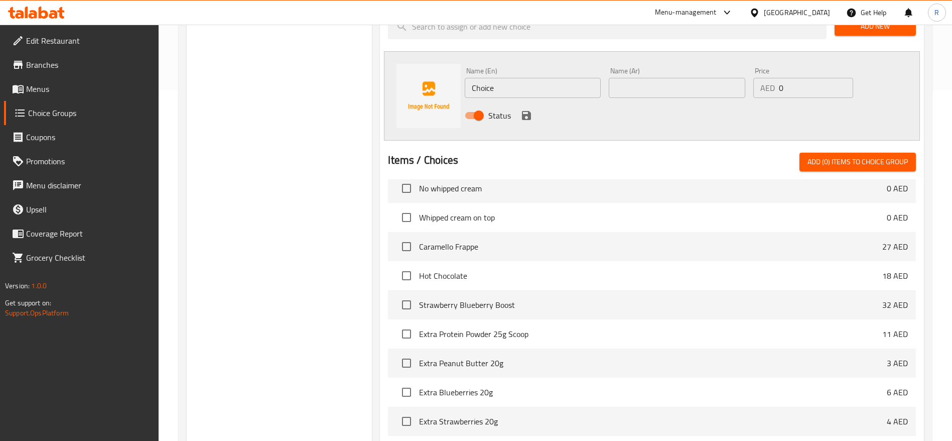
click at [282, 214] on div "Choice Groups sand Choice of first sandwich selection (Pick one) 0 Choice of 1s…" at bounding box center [279, 145] width 185 height 763
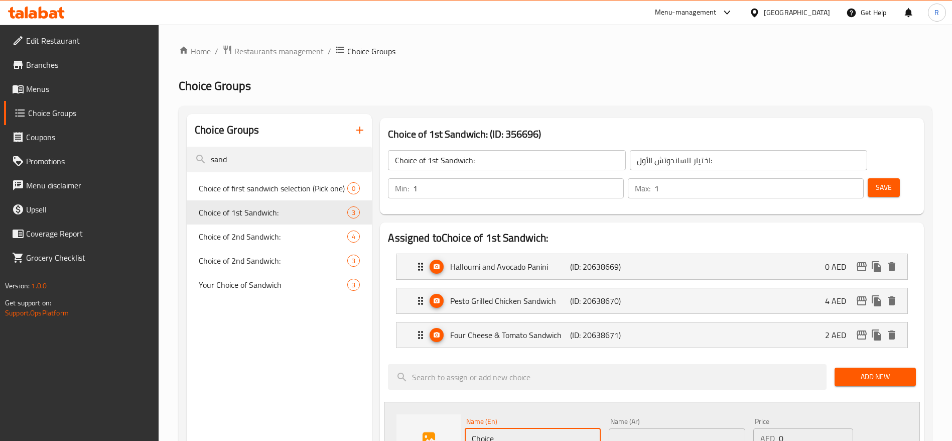
click at [515, 428] on input "Choice" at bounding box center [533, 438] width 136 height 20
drag, startPoint x: 547, startPoint y: 409, endPoint x: 366, endPoint y: 385, distance: 182.8
paste input "ajun Chicken Sandwich"
type input "Cajun Chicken Sandwich"
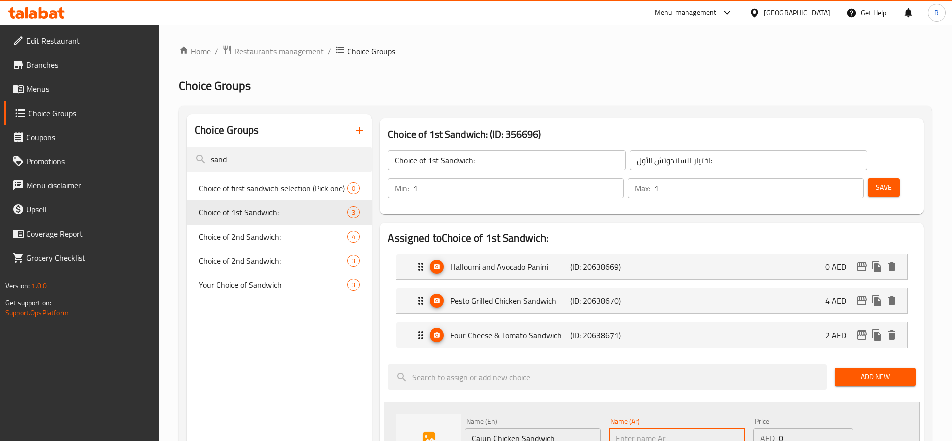
click at [643, 428] on input "text" at bounding box center [677, 438] width 136 height 20
paste input "ساندويتش دجاج كاجون"
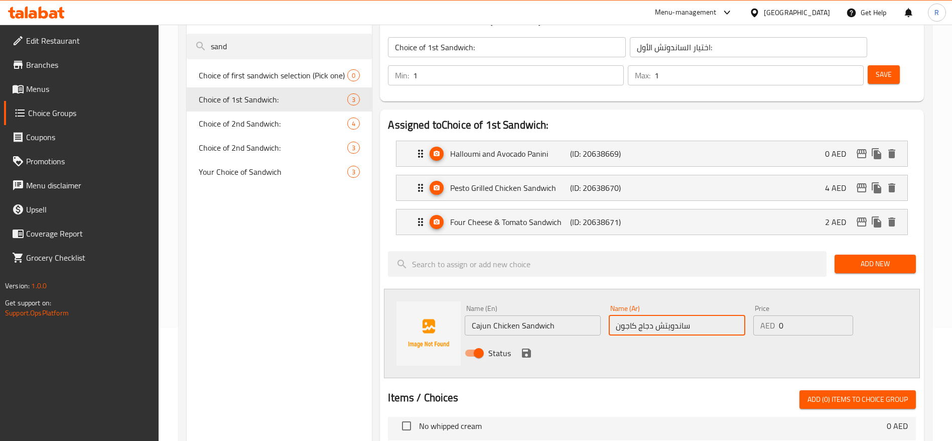
scroll to position [151, 0]
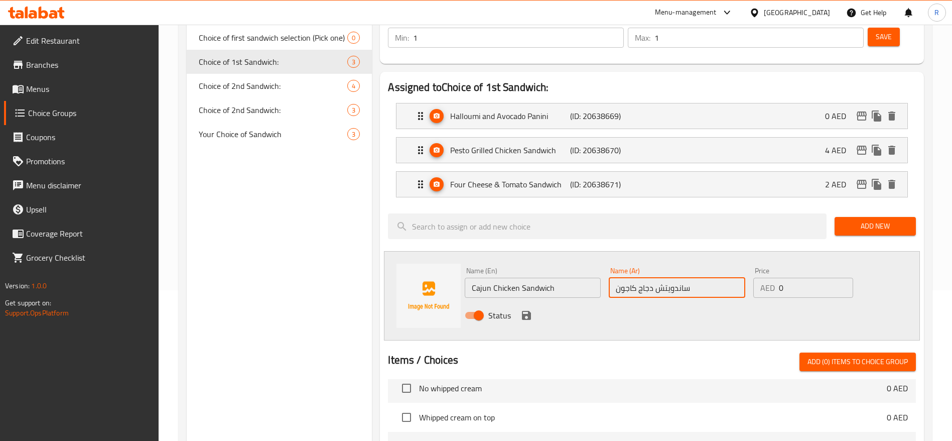
type input "ساندويتش دجاج كاجون"
click at [793, 278] on input "0" at bounding box center [816, 288] width 74 height 20
type input "2"
click at [530, 309] on icon "save" at bounding box center [527, 315] width 12 height 12
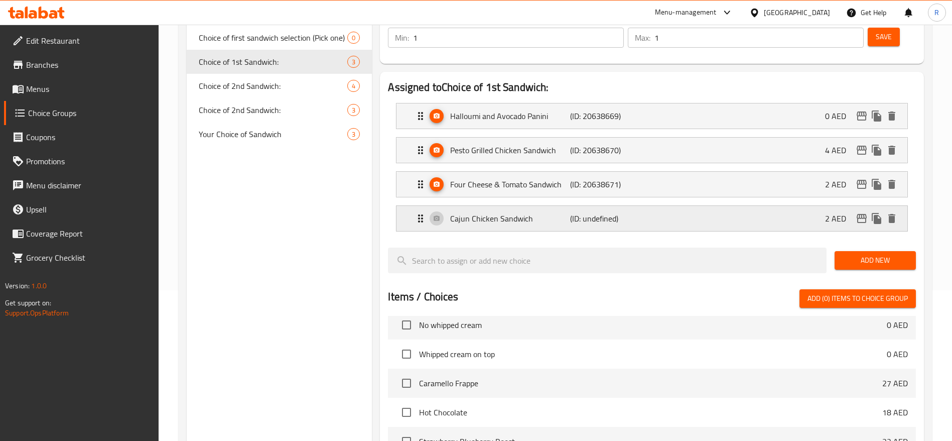
click at [417, 212] on icon "Expand" at bounding box center [421, 218] width 12 height 12
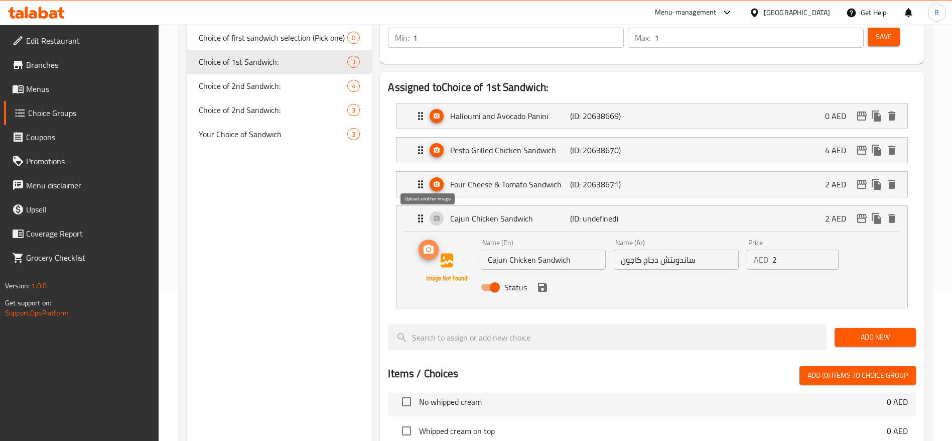
click at [423, 239] on button "upload picture" at bounding box center [429, 249] width 20 height 20
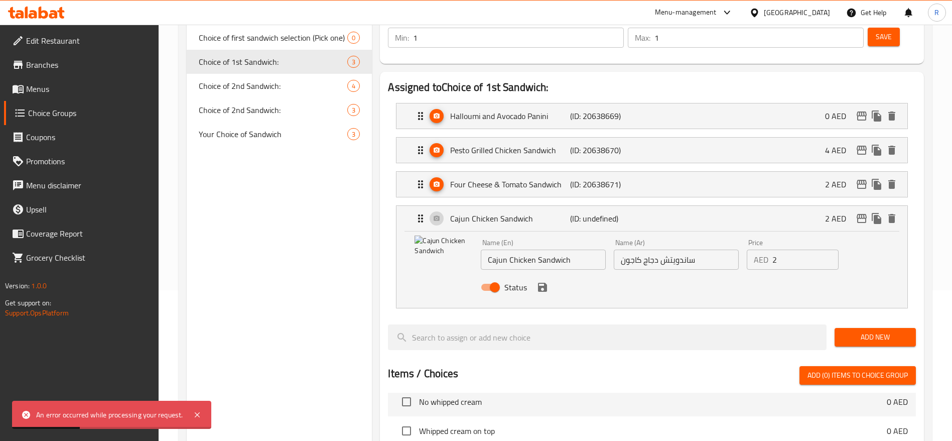
click at [545, 283] on icon "save" at bounding box center [542, 287] width 9 height 9
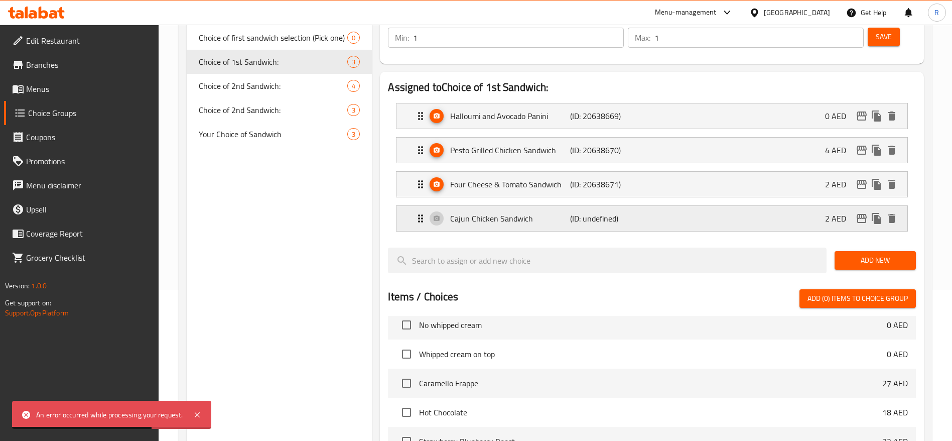
click at [422, 212] on icon "Expand" at bounding box center [421, 218] width 12 height 12
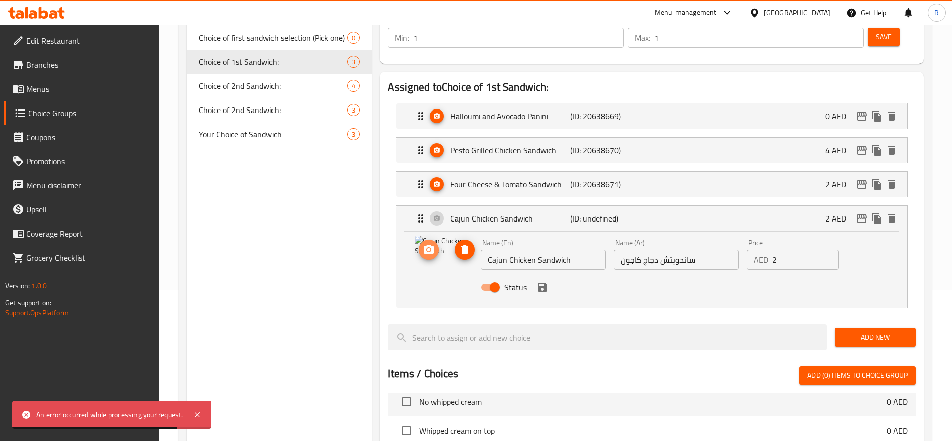
click at [427, 244] on icon "upload picture" at bounding box center [429, 250] width 12 height 12
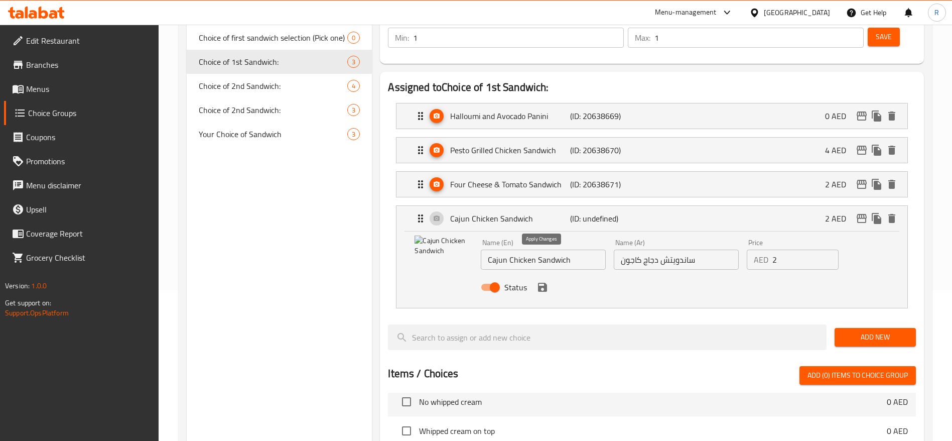
click at [542, 283] on icon "save" at bounding box center [542, 287] width 9 height 9
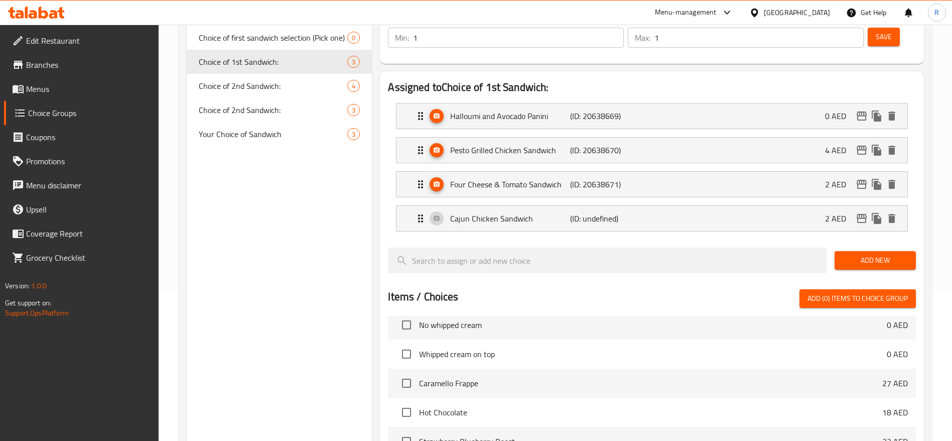
scroll to position [19, 0]
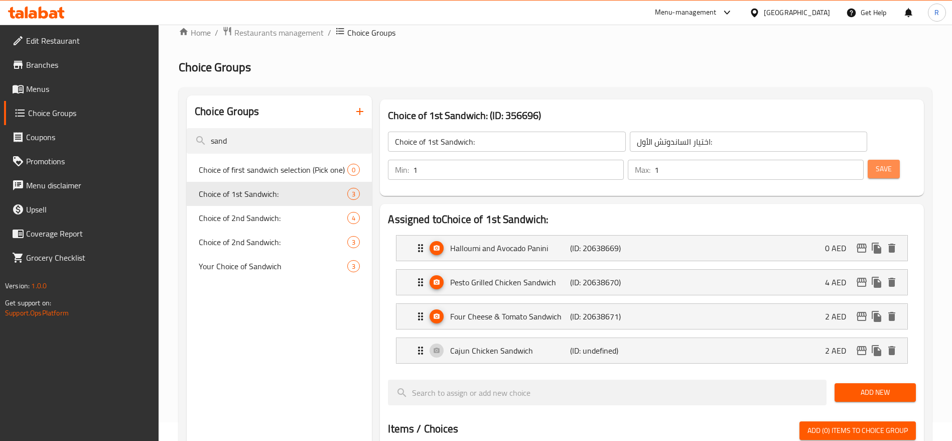
click at [876, 163] on span "Save" at bounding box center [884, 169] width 16 height 13
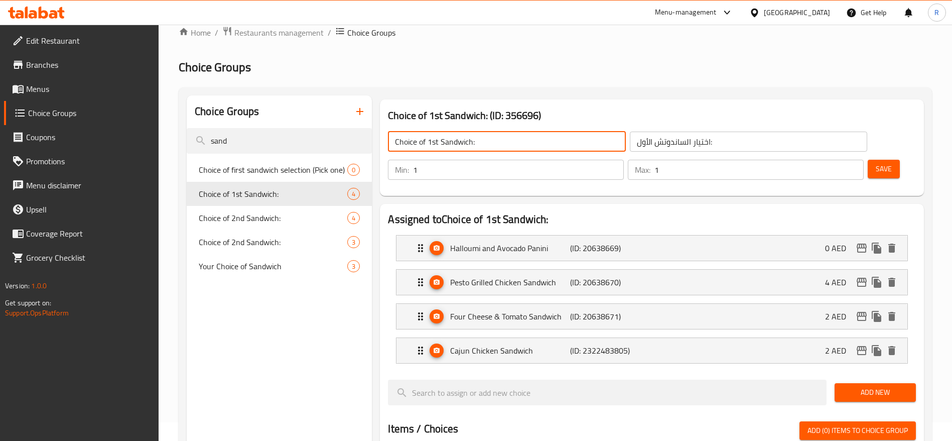
click at [439, 140] on input "Choice of 1st Sandwich:" at bounding box center [506, 142] width 237 height 20
click at [789, 235] on div "Halloumi and Avocado Panini (ID: 20638669) 0 AED" at bounding box center [655, 247] width 481 height 25
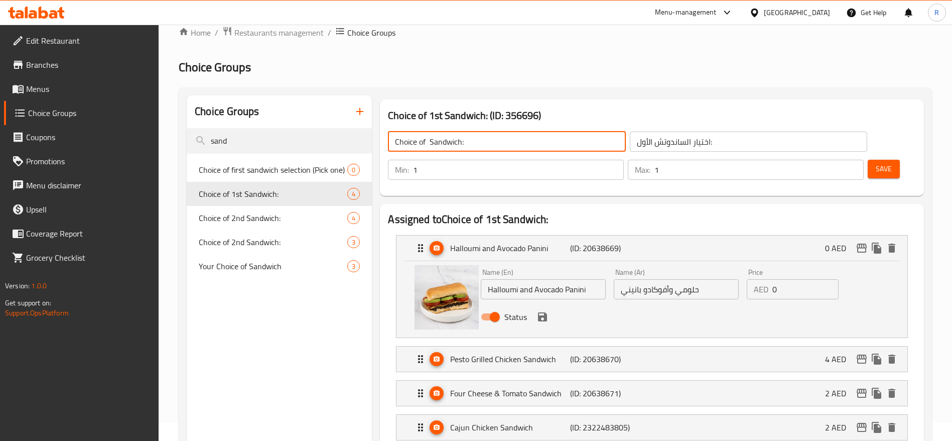
click at [430, 140] on input "Choice of Sandwich:" at bounding box center [506, 142] width 237 height 20
type input "Choice of Sandwich:"
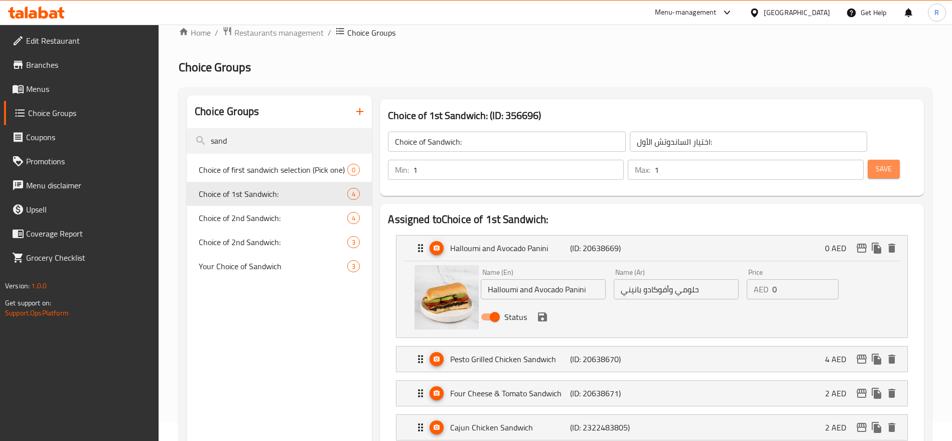
click at [876, 163] on span "Save" at bounding box center [884, 169] width 16 height 13
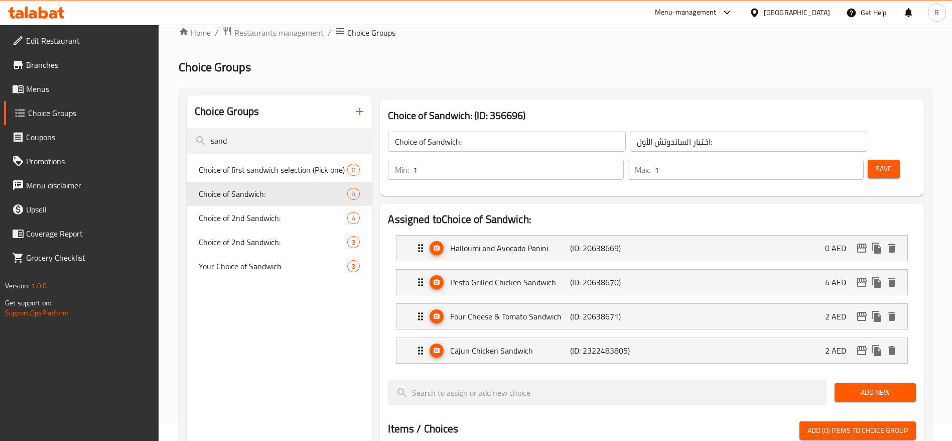
click at [61, 109] on span "Choice Groups" at bounding box center [89, 113] width 123 height 12
click at [61, 113] on span "Choice Groups" at bounding box center [89, 113] width 123 height 12
click at [63, 116] on span "Choice Groups" at bounding box center [89, 113] width 123 height 12
click at [249, 140] on input "sand" at bounding box center [279, 141] width 185 height 26
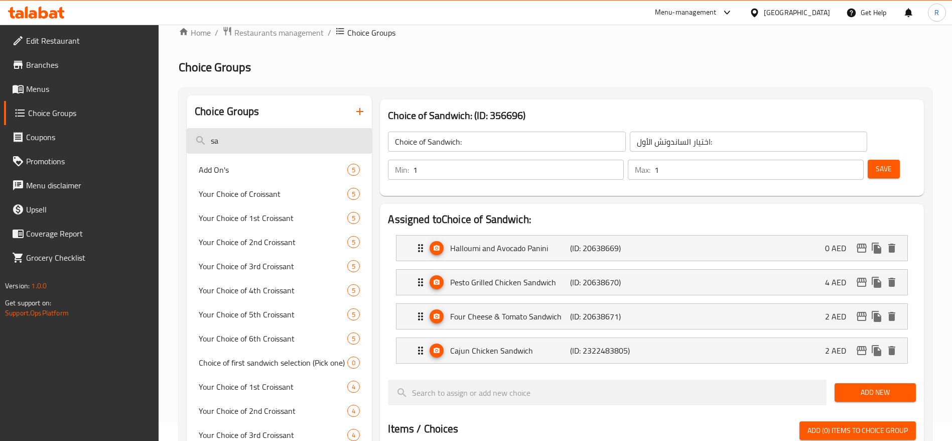
type input "s"
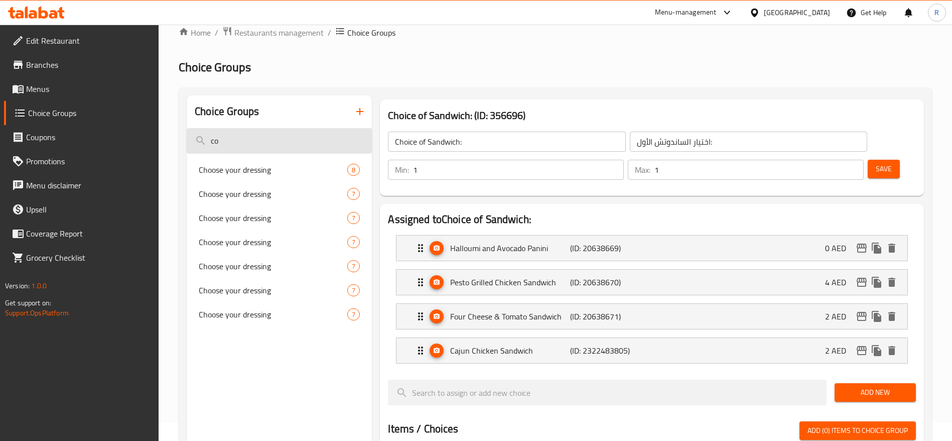
type input "c"
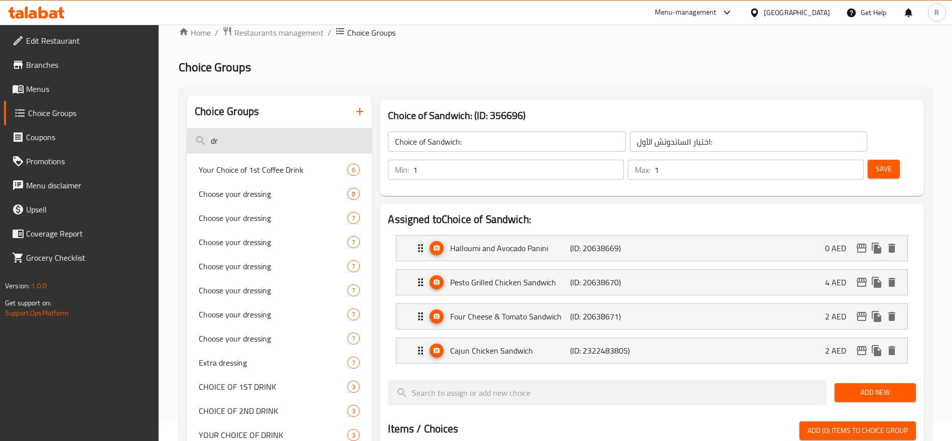
type input "d"
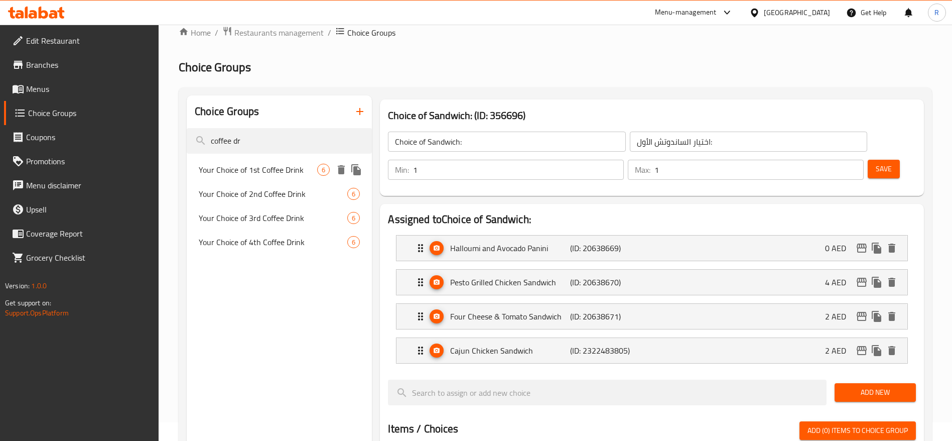
type input "coffee dr"
click at [278, 167] on span "Your Choice of 1st Coffee Drink" at bounding box center [258, 170] width 118 height 12
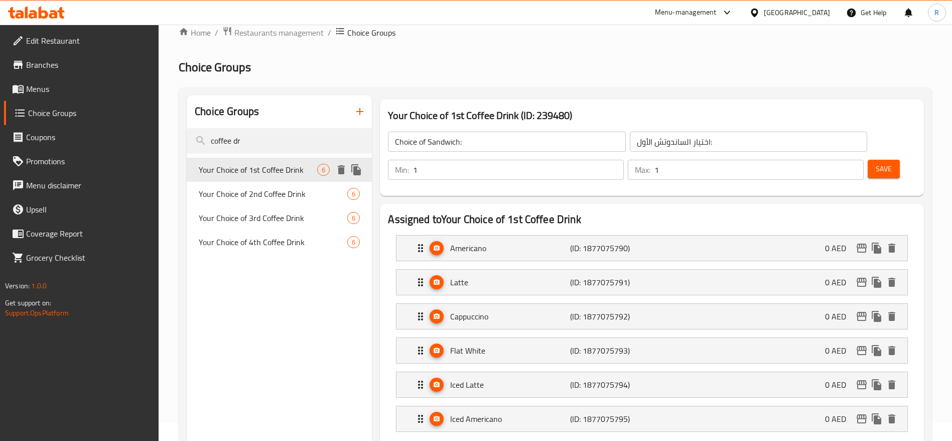
type input "Your Choice of 1st Coffee Drink"
type input "اختيارك من القهوة"
click at [262, 143] on input "coffee dr" at bounding box center [279, 141] width 185 height 26
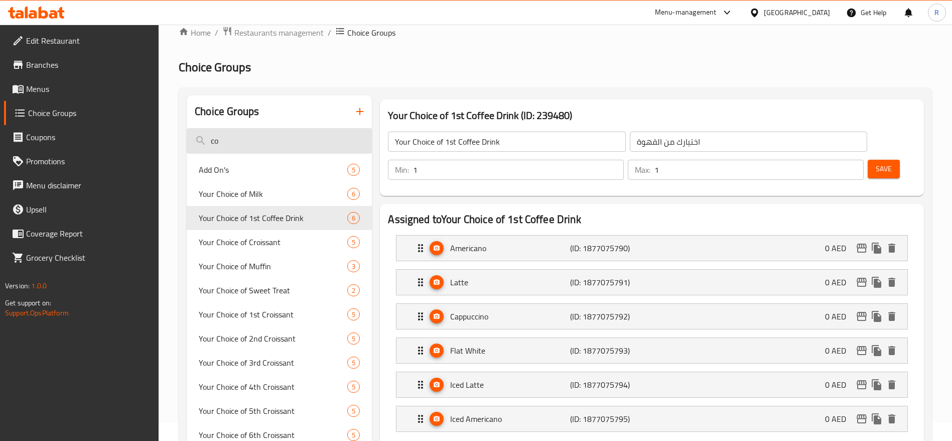
type input "c"
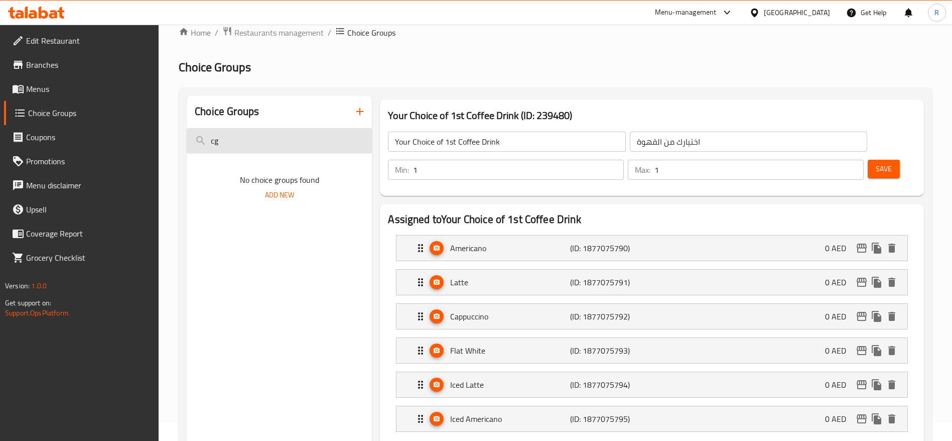
type input "c"
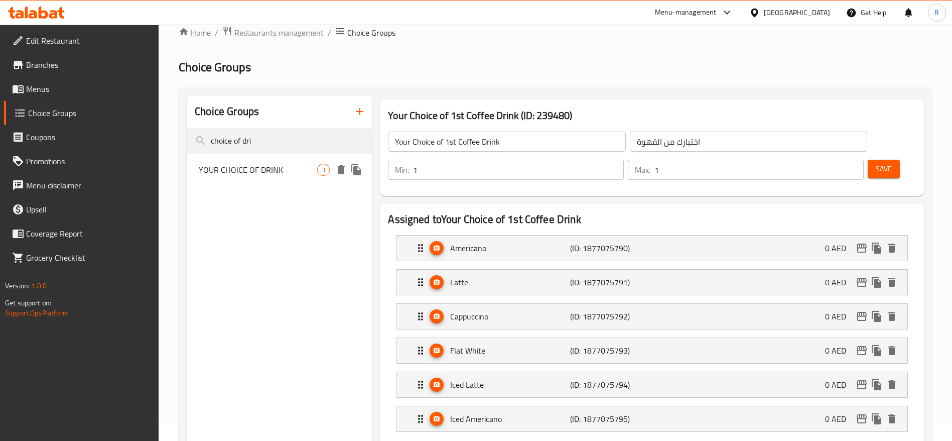
type input "choice of dri"
click at [274, 166] on span "YOUR CHOICE OF DRINK" at bounding box center [258, 170] width 118 height 12
type input "YOUR CHOICE OF DRINK"
type input "اختيارك للمشروب"
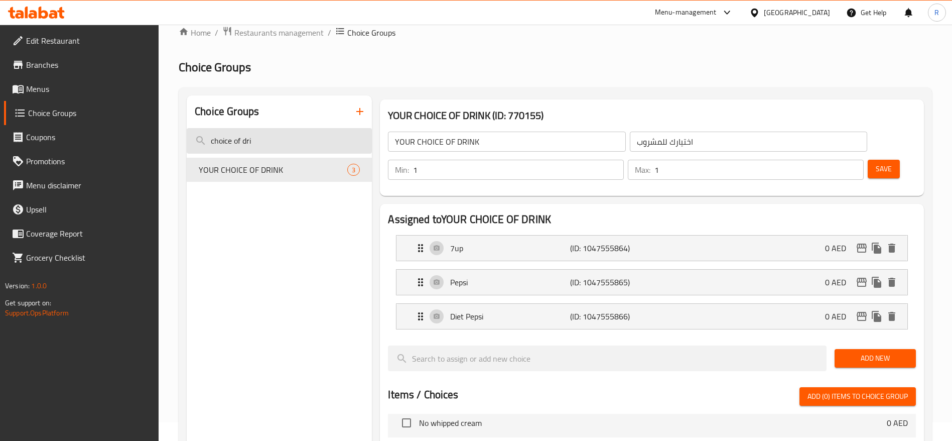
click at [275, 143] on input "choice of dri" at bounding box center [279, 141] width 185 height 26
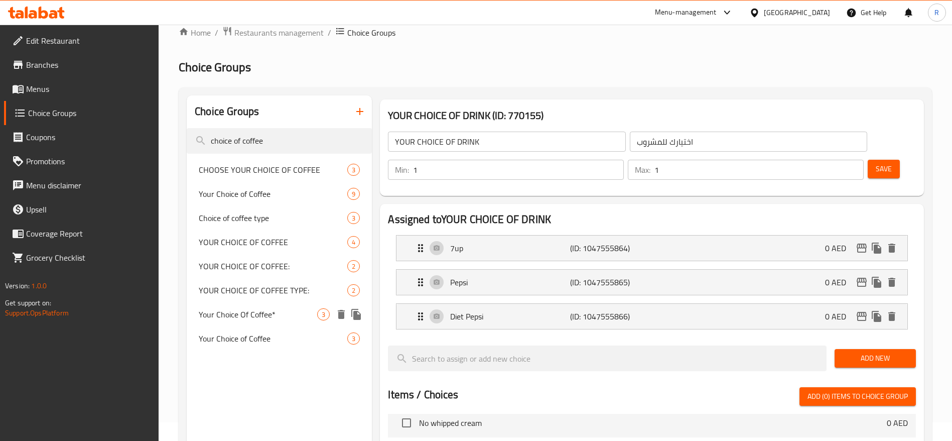
type input "choice of coffee"
click at [287, 310] on span "Your Choice Of Coffee*" at bounding box center [258, 314] width 118 height 12
type input "Your Choice Of Coffee*"
type input "اختيارك من القهوة:"
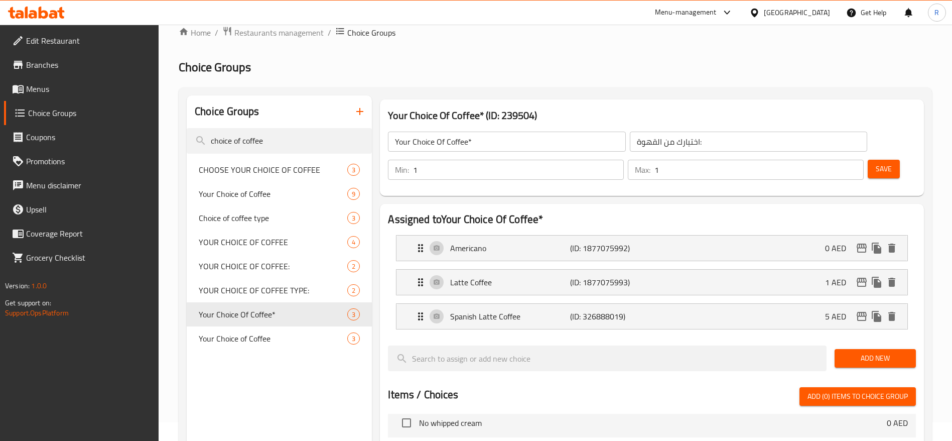
click at [485, 138] on input "Your Choice Of Coffee*" at bounding box center [506, 142] width 237 height 20
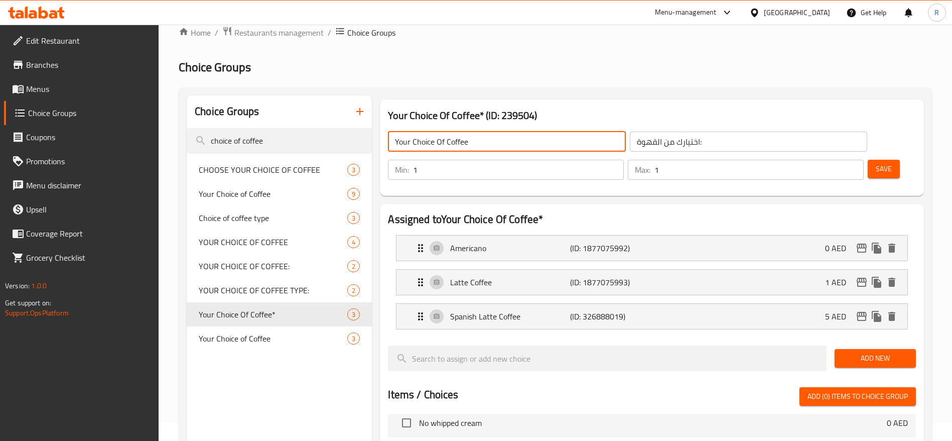
click at [876, 163] on span "Save" at bounding box center [884, 169] width 16 height 13
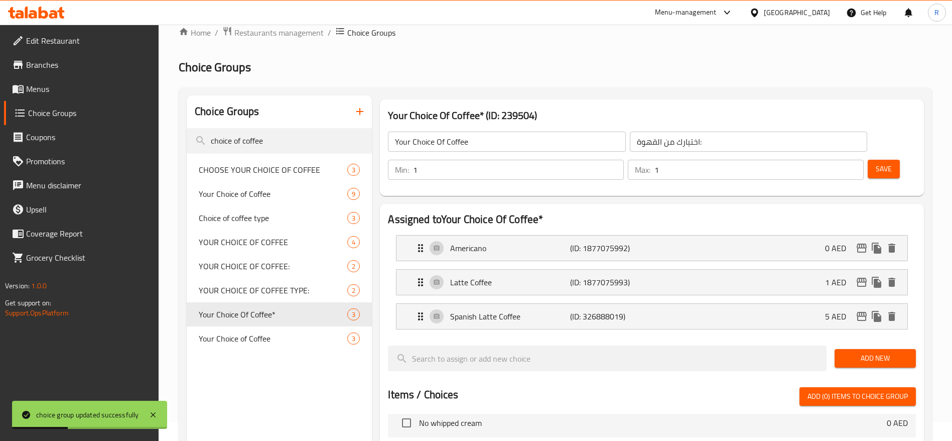
click at [474, 140] on input "Your Choice Of Coffee" at bounding box center [506, 142] width 237 height 20
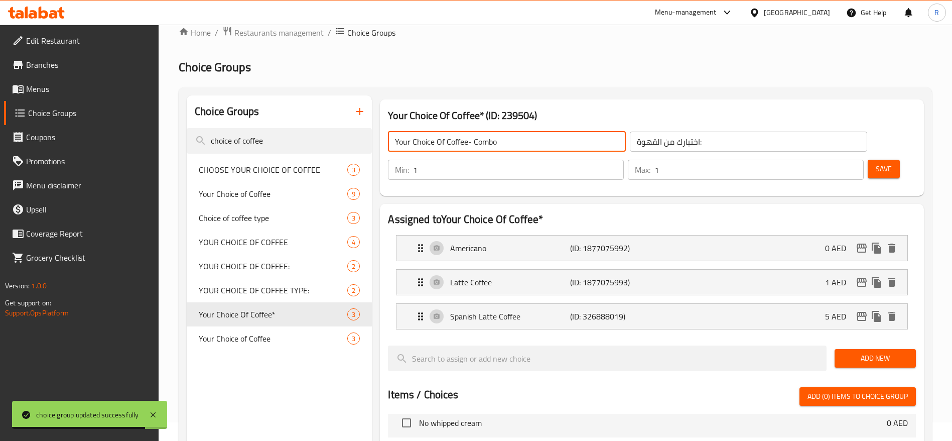
click at [876, 163] on span "Save" at bounding box center [884, 169] width 16 height 13
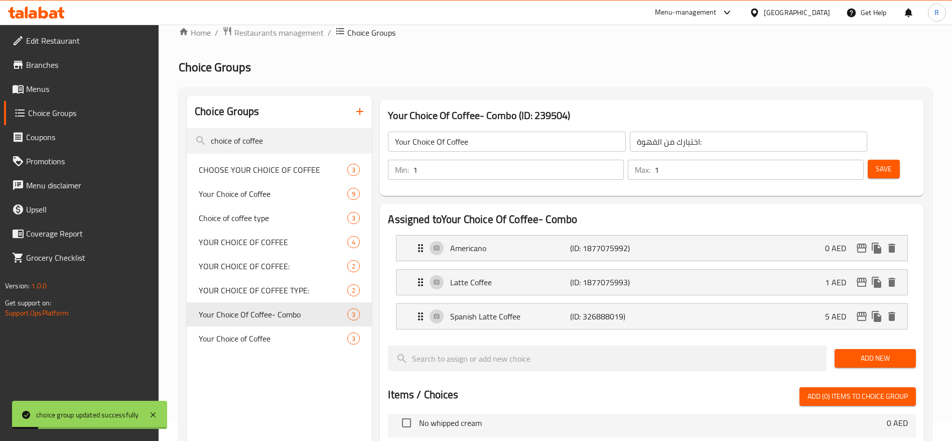
type input "Your Choice Of Coffee- Combo"
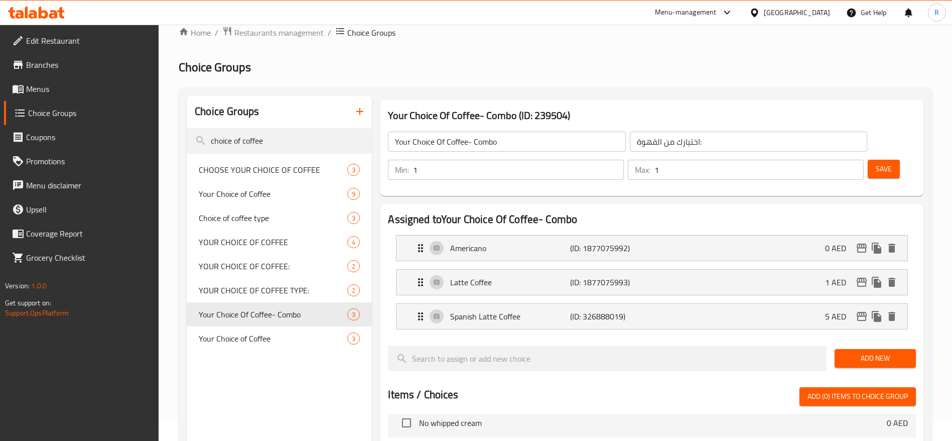
click at [845, 341] on div "Add New" at bounding box center [875, 358] width 89 height 34
click at [642, 371] on div at bounding box center [652, 375] width 528 height 8
click at [319, 134] on input "choice of coffee" at bounding box center [279, 141] width 185 height 26
type input "choice of coffee"
click at [285, 217] on span "Choice of coffee type" at bounding box center [258, 218] width 118 height 12
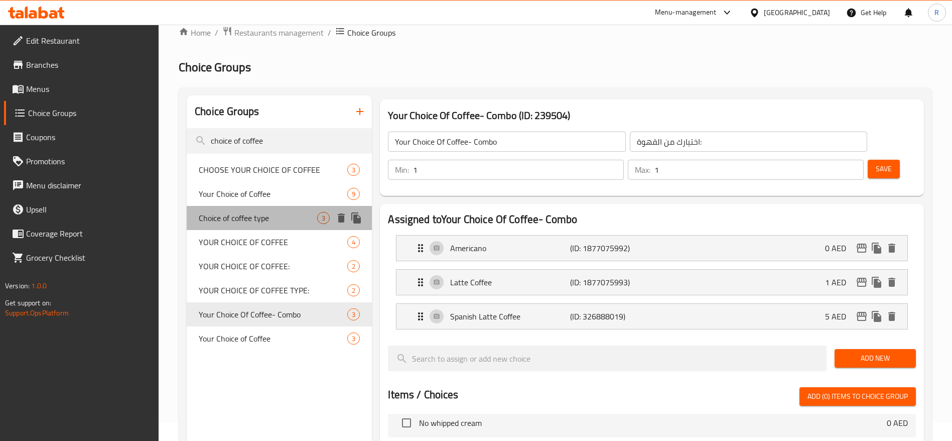
type input "Choice of coffee type"
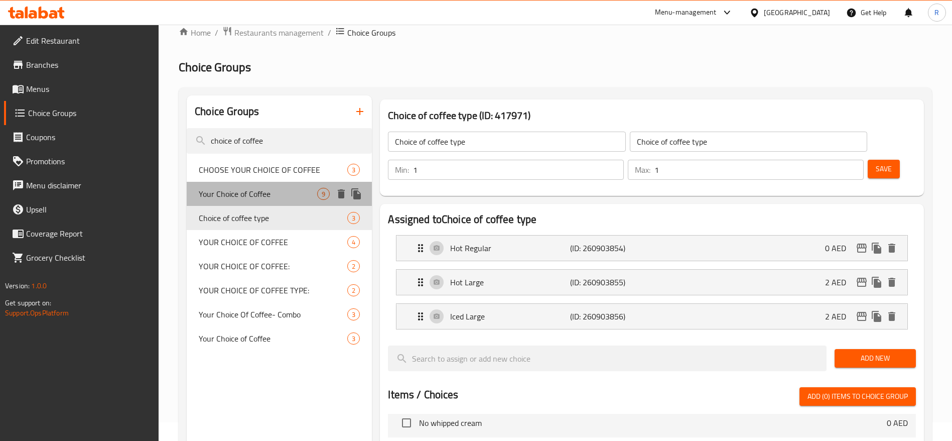
click at [262, 192] on span "Your Choice of Coffee" at bounding box center [258, 194] width 118 height 12
type input "Your Choice of Coffee"
type input "اختيارك من القهوة"
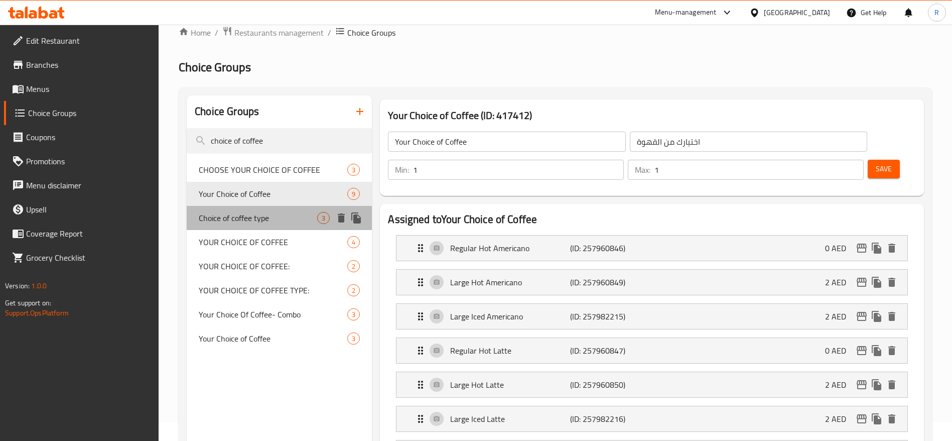
click at [273, 219] on span "Choice of coffee type" at bounding box center [258, 218] width 118 height 12
type input "Choice of coffee type"
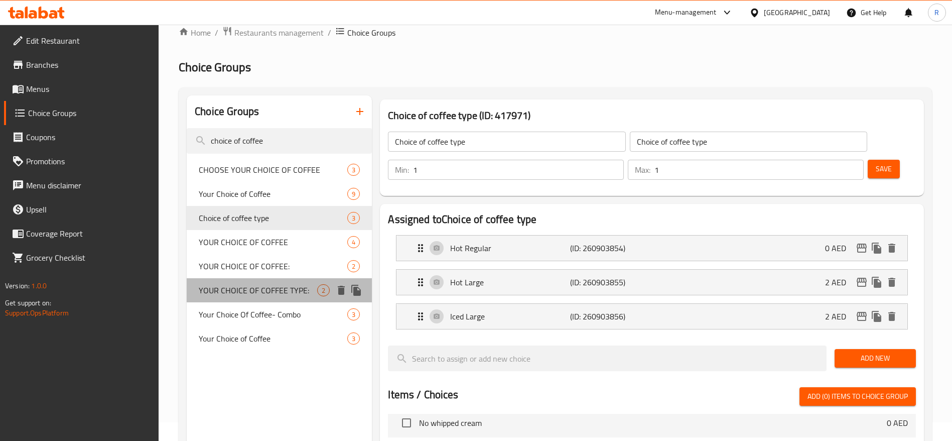
click at [291, 293] on span "YOUR CHOICE OF COFFEE TYPE:" at bounding box center [258, 290] width 118 height 12
type input "YOUR CHOICE OF COFFEE TYPE:"
type input "اختيارك لنوع القهوة:"
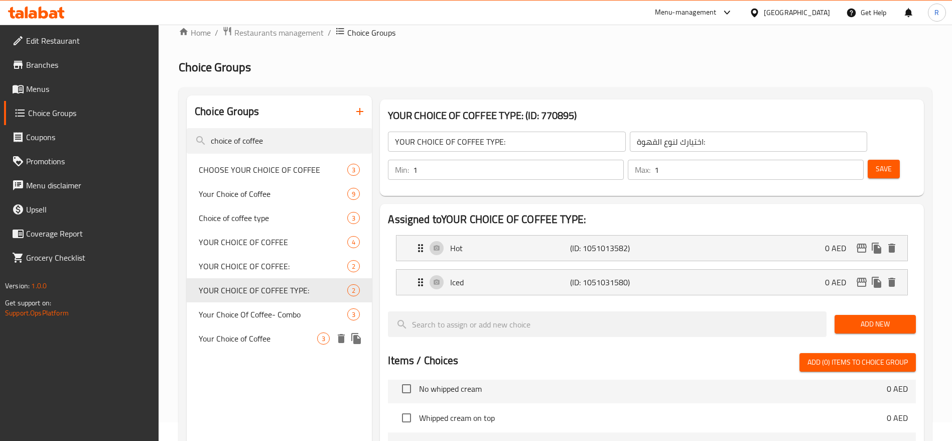
click at [282, 337] on span "Your Choice of Coffee" at bounding box center [258, 338] width 118 height 12
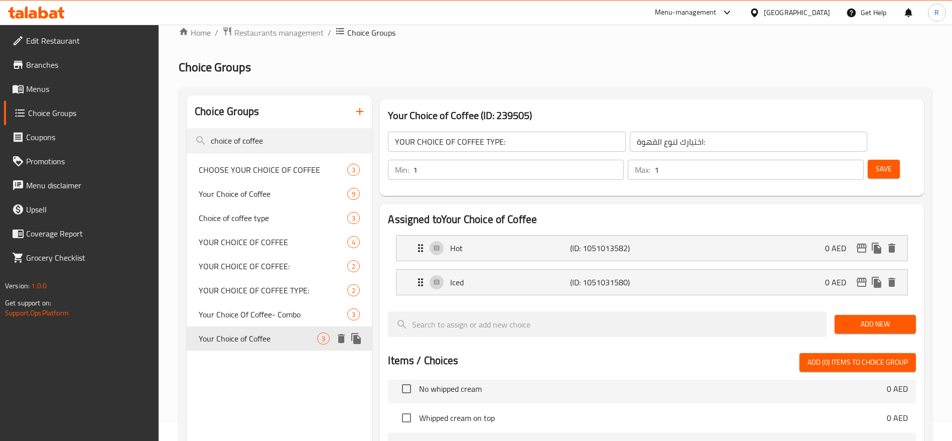
type input "Your Choice of Coffee"
type input "اختيارك من القهوة"
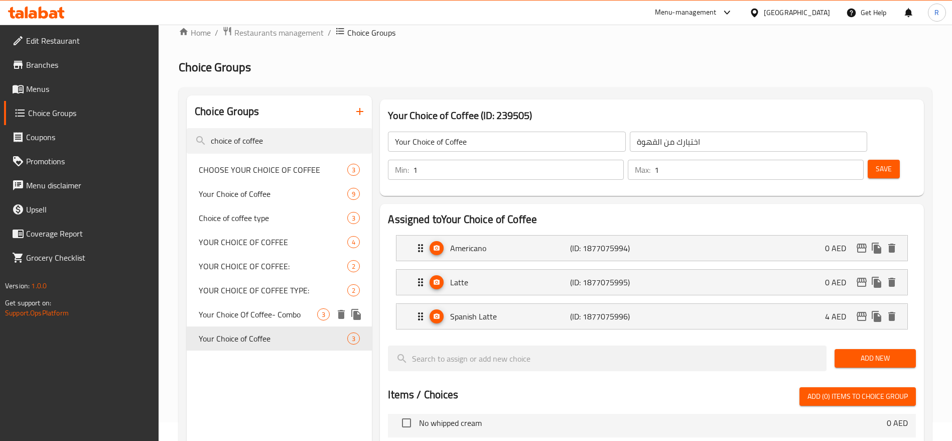
click at [290, 311] on span "Your Choice Of Coffee- Combo" at bounding box center [258, 314] width 118 height 12
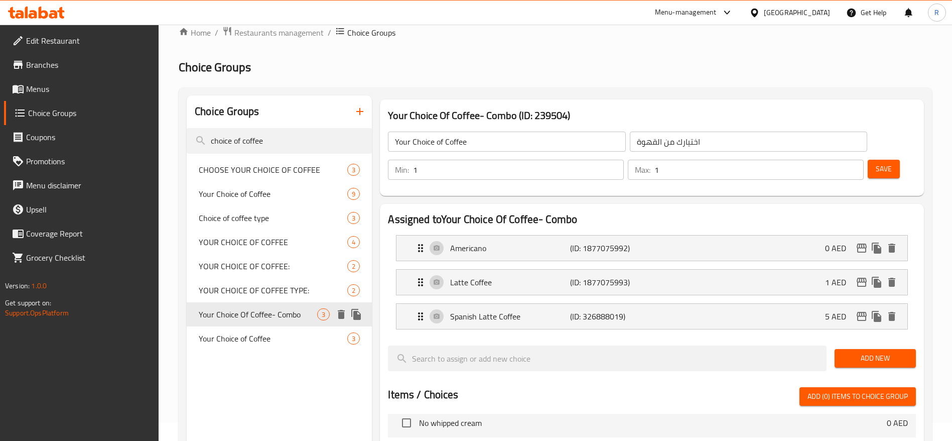
type input "Your Choice Of Coffee- Combo"
type input "اختيارك من القهوة:"
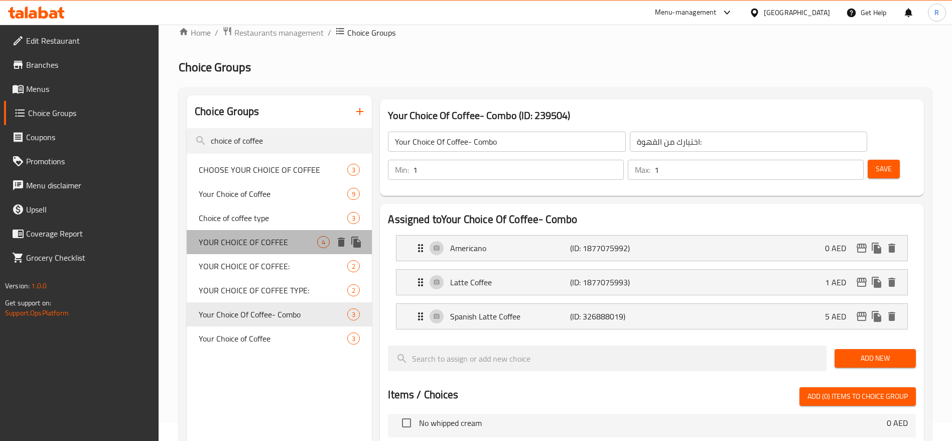
click at [303, 236] on span "YOUR CHOICE OF COFFEE" at bounding box center [258, 242] width 118 height 12
type input "YOUR CHOICE OF COFFEE"
type input "اختيارك من القهوة"
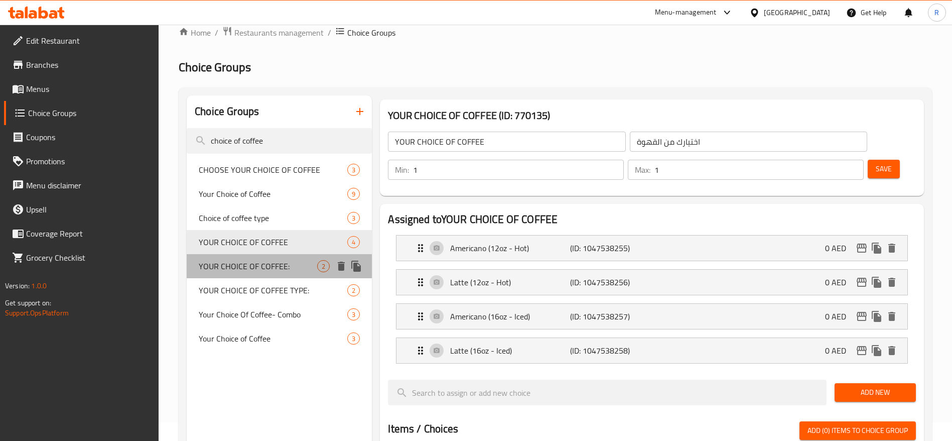
click at [294, 267] on span "YOUR CHOICE OF COFFEE:" at bounding box center [258, 266] width 118 height 12
type input "YOUR CHOICE OF COFFEE:"
type input "اختيارك من القهوة:"
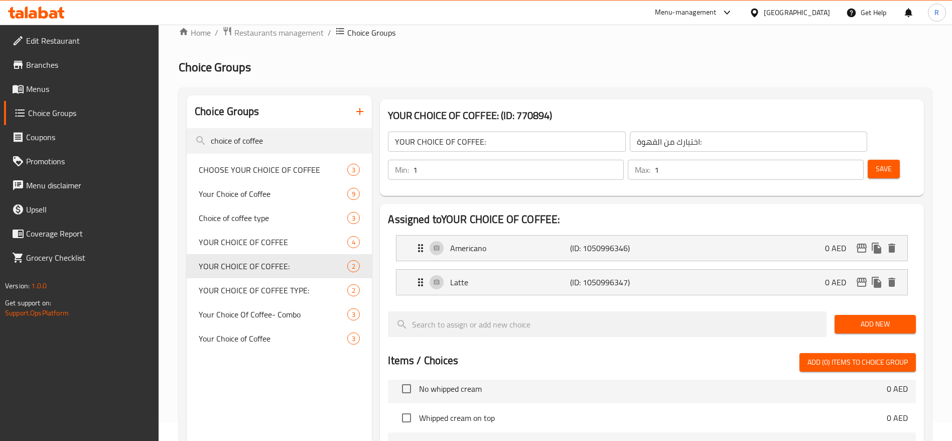
drag, startPoint x: 271, startPoint y: 139, endPoint x: 0, endPoint y: 96, distance: 274.5
click at [0, 96] on div "Edit Restaurant Branches Menus Choice Groups Coupons Promotions Menu disclaimer…" at bounding box center [476, 380] width 952 height 749
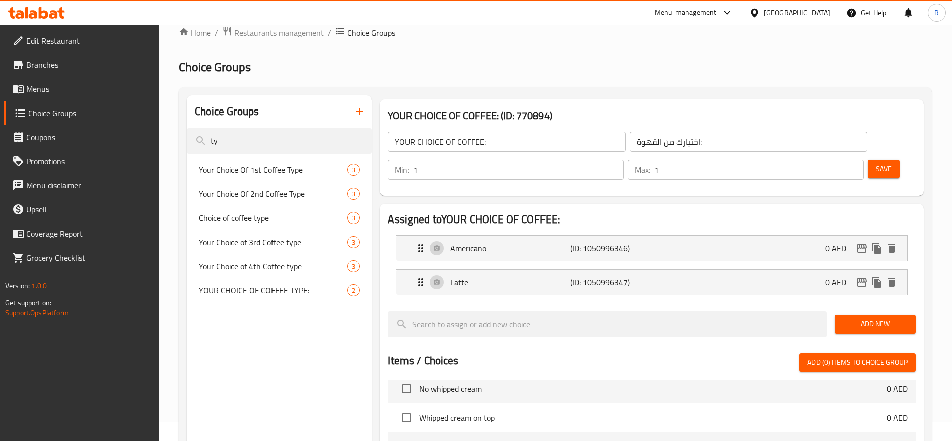
type input "t"
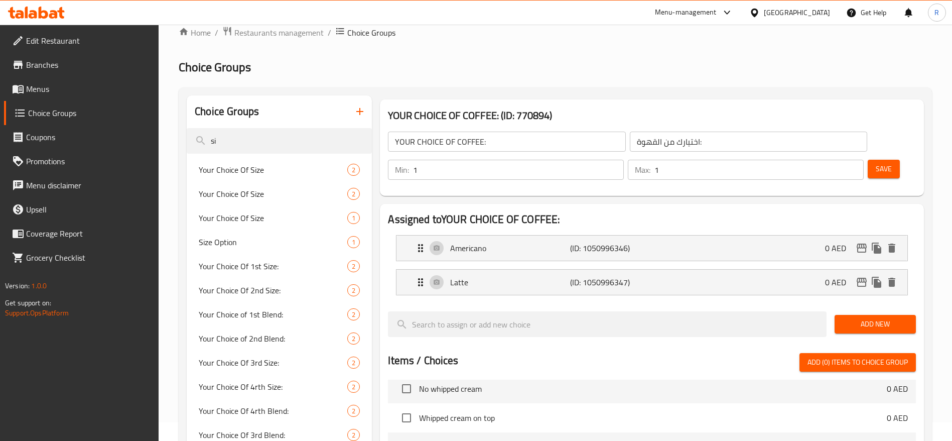
type input "s"
type input "c"
type input "size"
click at [293, 171] on span "Your Choice Of Size" at bounding box center [273, 170] width 149 height 12
type input "Your Choice Of Size"
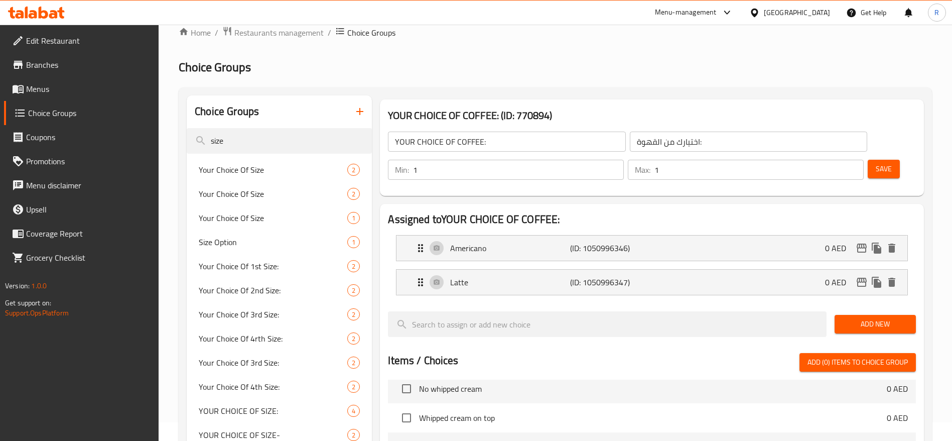
type input "اختيارك من الحجم"
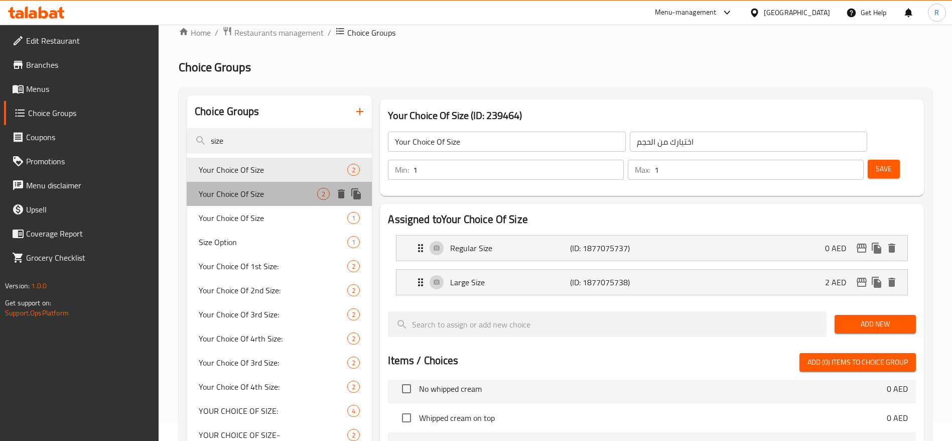
click at [280, 191] on span "Your Choice Of Size" at bounding box center [258, 194] width 118 height 12
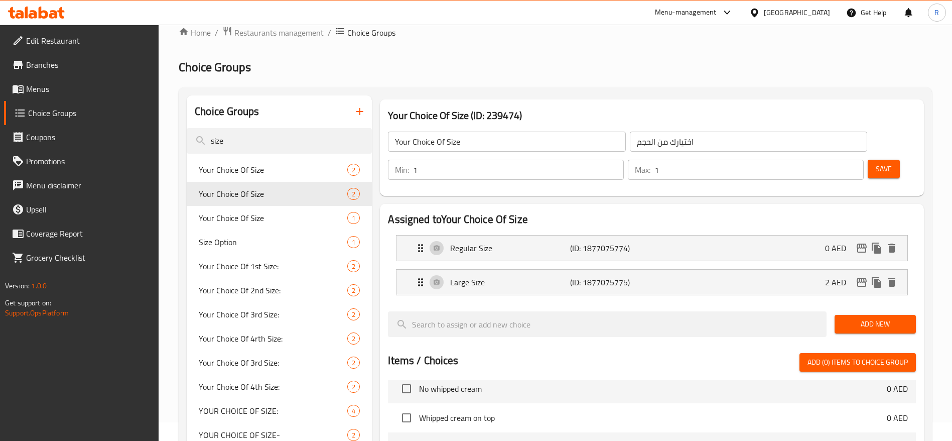
drag, startPoint x: 248, startPoint y: 137, endPoint x: 33, endPoint y: 105, distance: 217.7
click at [33, 105] on div "Edit Restaurant Branches Menus Choice Groups Coupons Promotions Menu disclaimer…" at bounding box center [476, 380] width 952 height 749
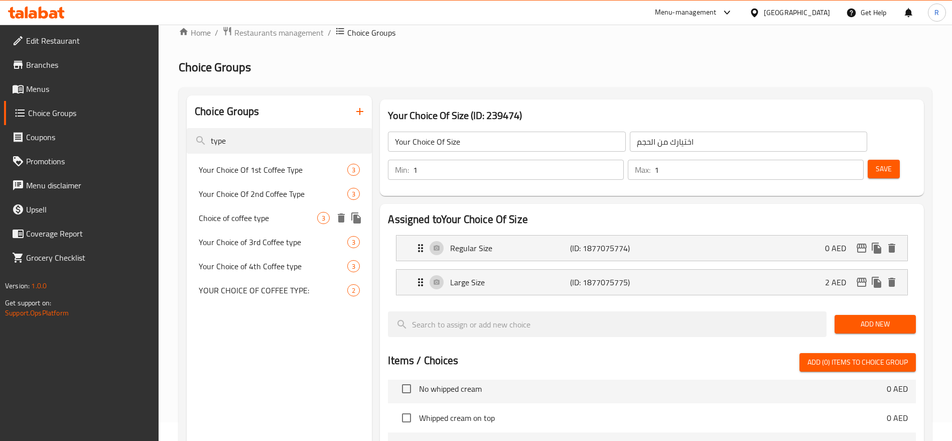
type input "type"
click at [241, 212] on span "Choice of coffee type" at bounding box center [258, 218] width 118 height 12
type input "Choice of coffee type"
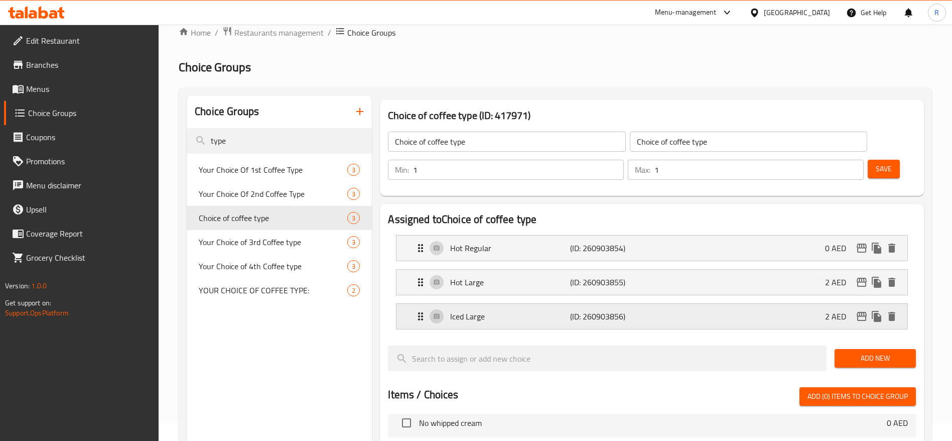
click at [812, 304] on div "Iced Large (ID: 260903856) 2 AED" at bounding box center [655, 316] width 481 height 25
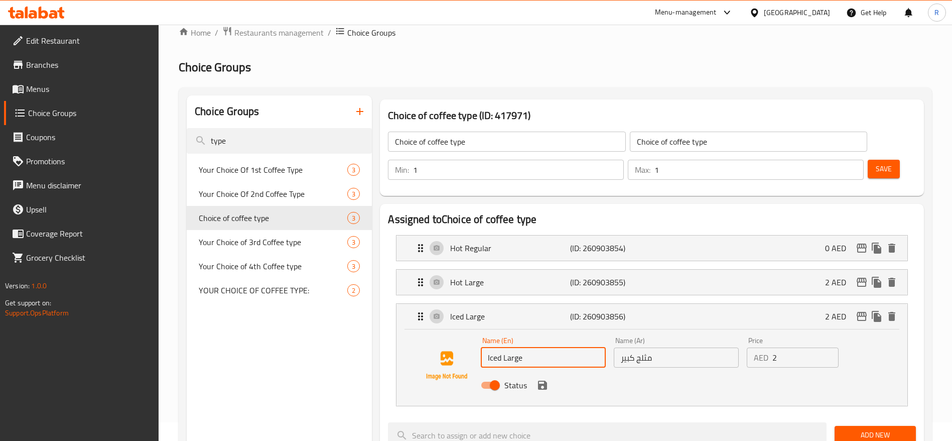
click at [530, 347] on input "Iced Large" at bounding box center [543, 357] width 125 height 20
click at [545, 379] on icon "save" at bounding box center [543, 385] width 12 height 12
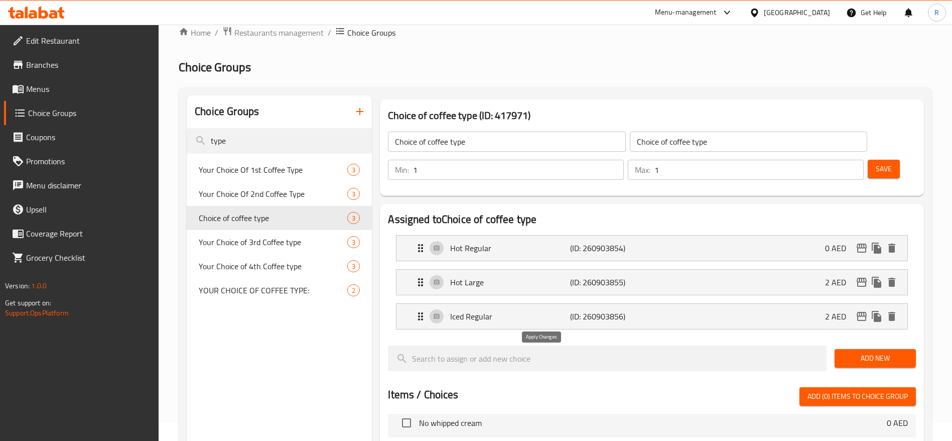
type input "Iced Regular"
click at [475, 141] on input "Choice of coffee type" at bounding box center [506, 142] width 237 height 20
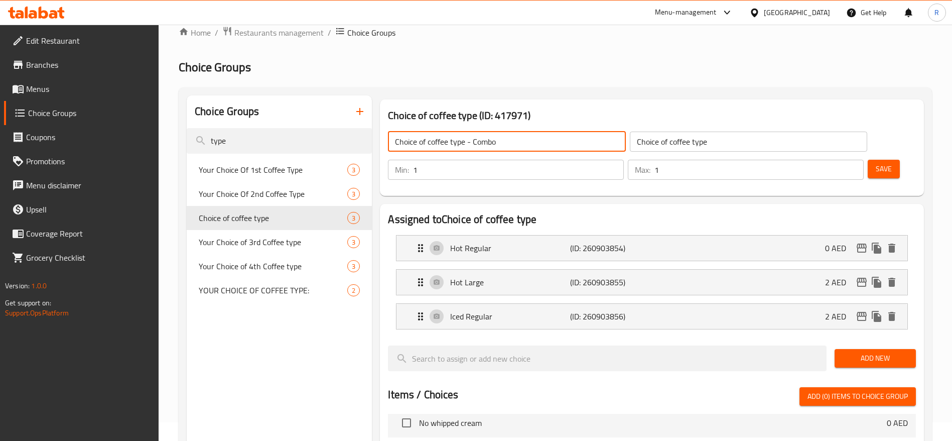
type input "Choice of coffee type - Combo"
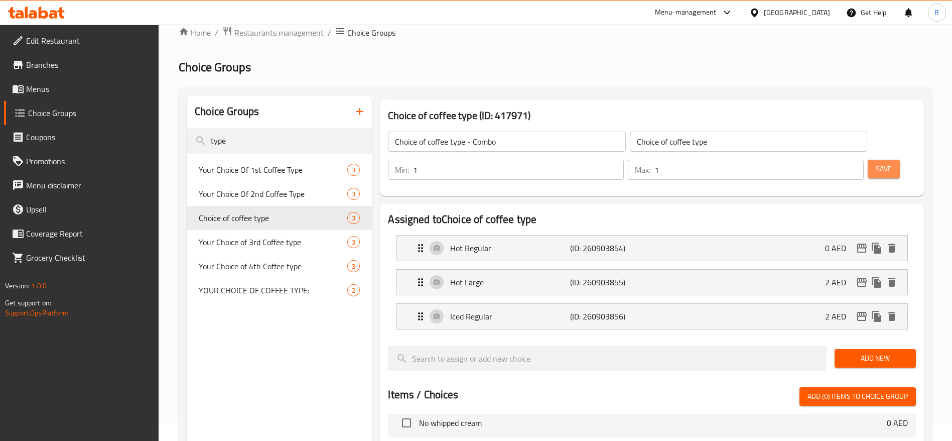
click at [876, 163] on span "Save" at bounding box center [884, 169] width 16 height 13
click at [310, 32] on span "Restaurants management" at bounding box center [278, 33] width 89 height 12
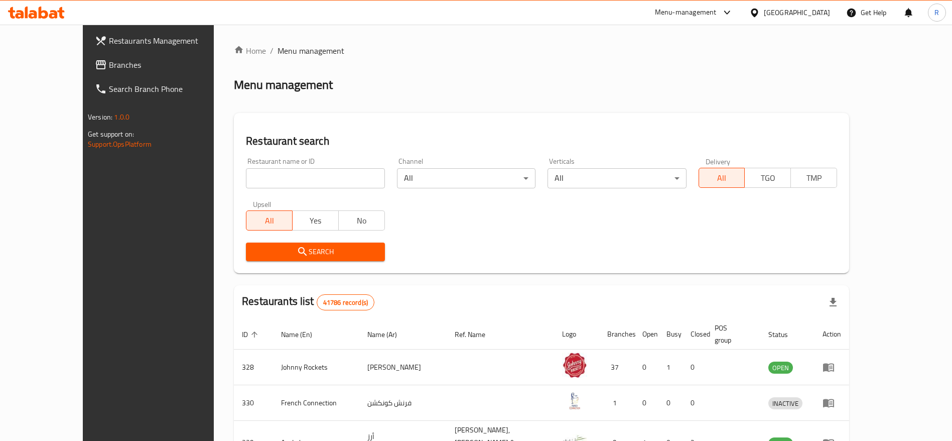
click at [296, 178] on input "search" at bounding box center [315, 178] width 139 height 20
type input "everyday roastery"
click button "Search" at bounding box center [315, 252] width 139 height 19
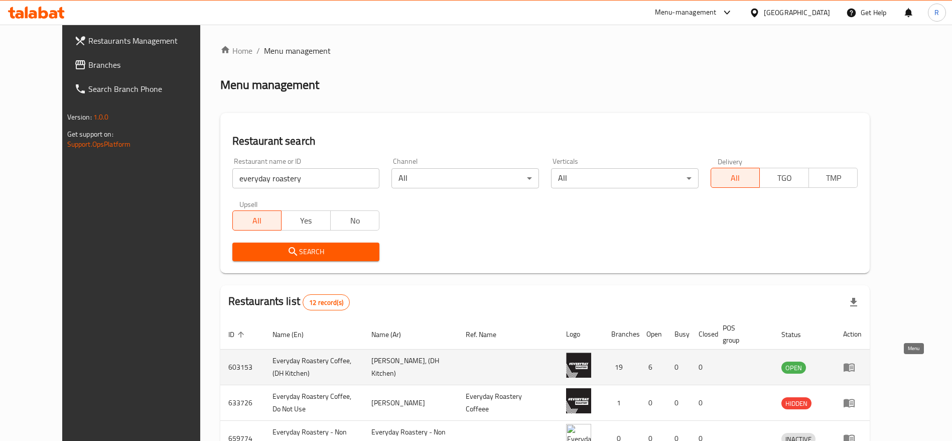
click at [856, 373] on icon "enhanced table" at bounding box center [849, 367] width 12 height 12
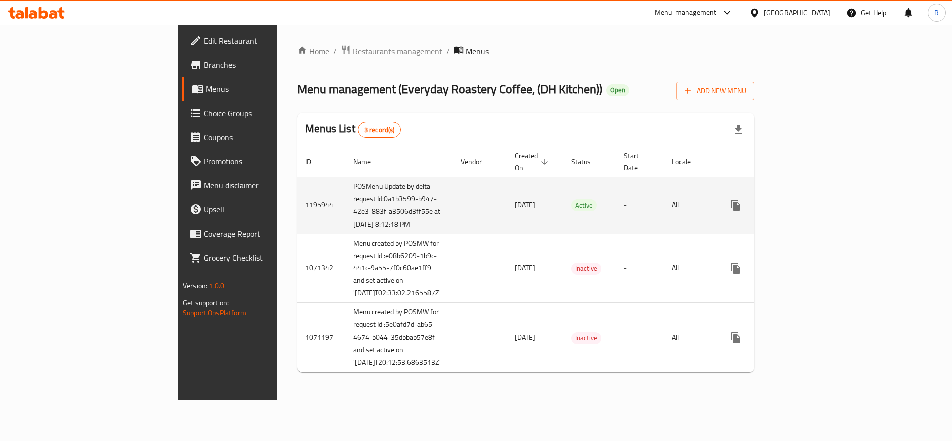
click at [814, 202] on icon "enhanced table" at bounding box center [808, 205] width 12 height 12
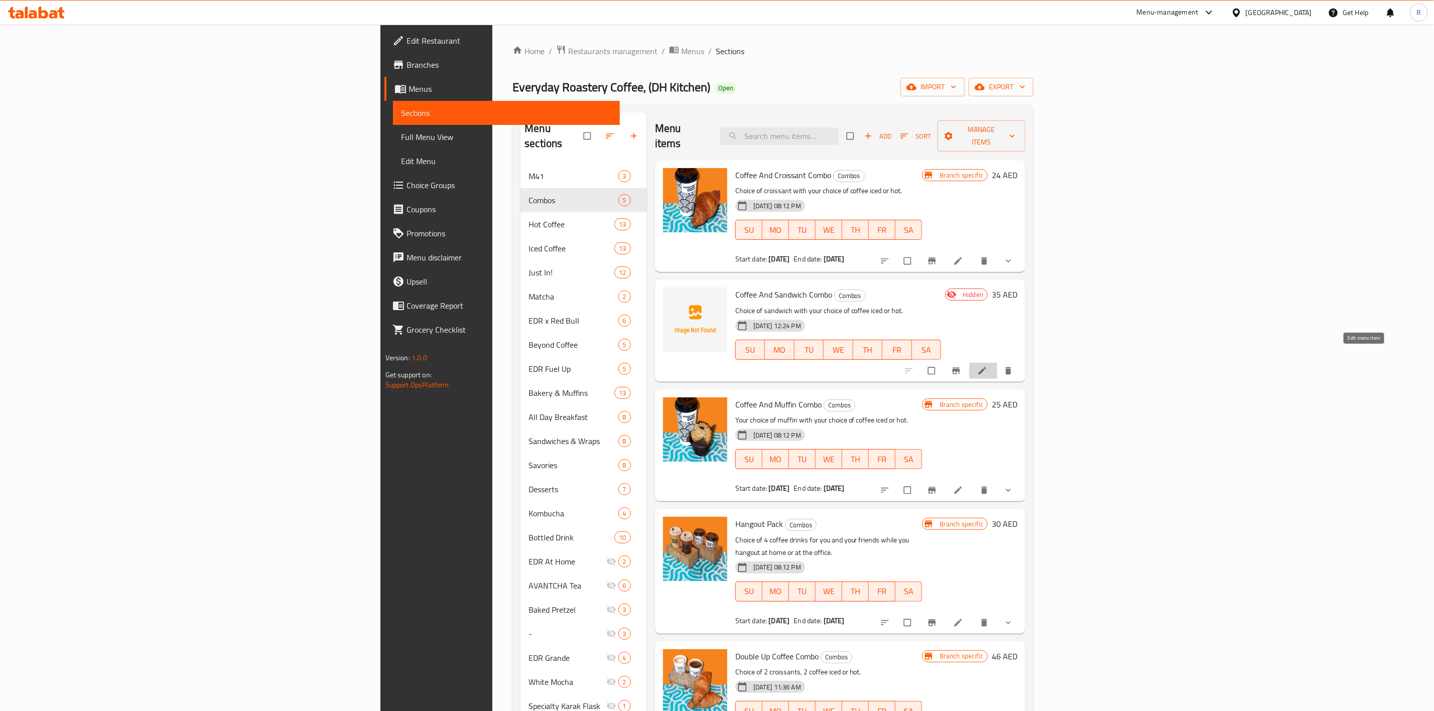
click at [987, 367] on icon at bounding box center [983, 371] width 8 height 8
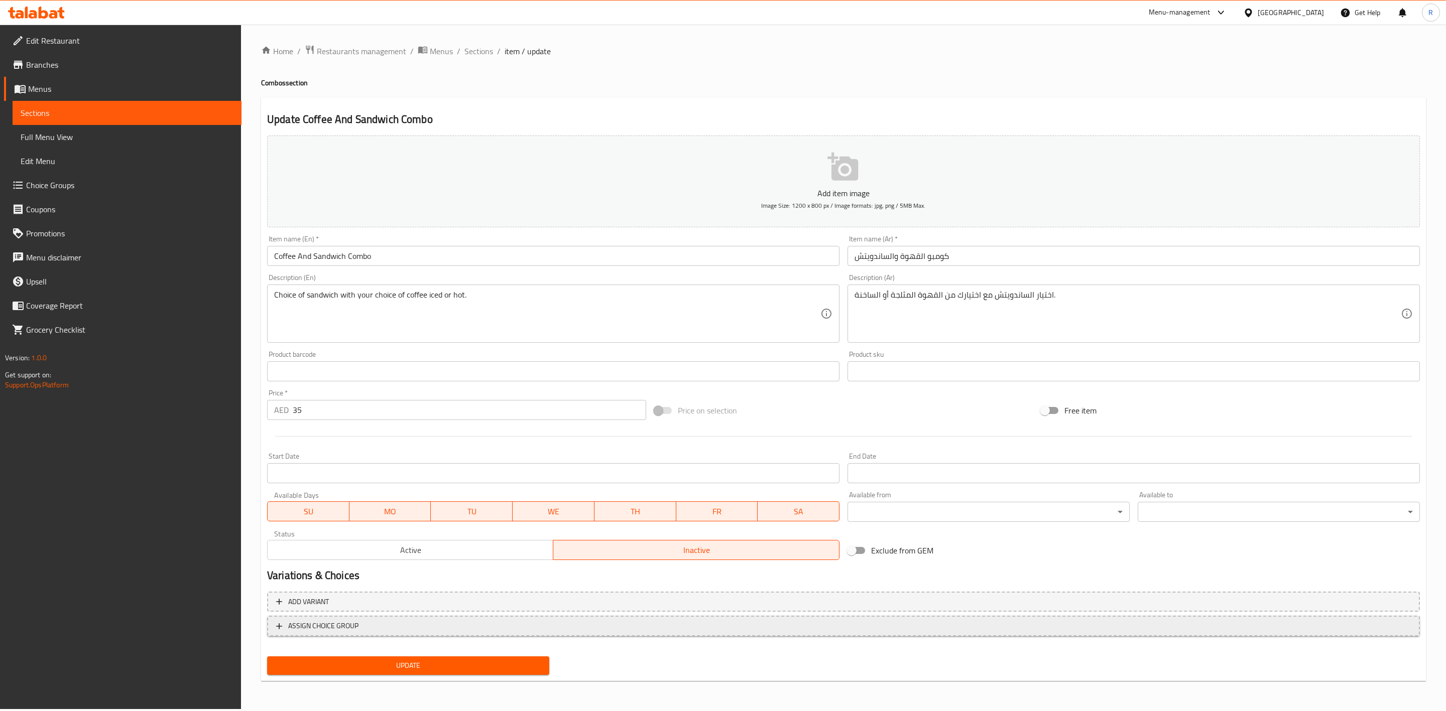
click at [374, 628] on span "ASSIGN CHOICE GROUP" at bounding box center [843, 626] width 1135 height 13
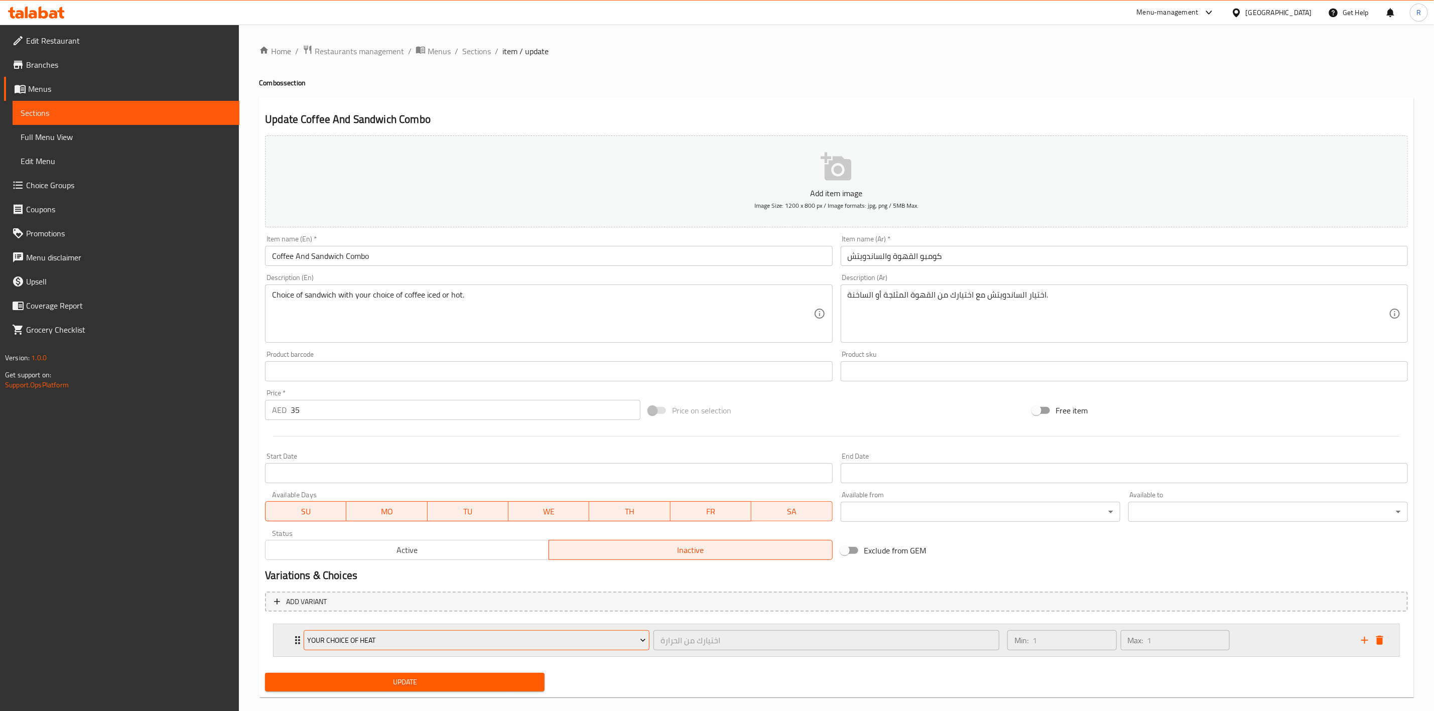
click at [384, 636] on span "Your Choice Of Heat" at bounding box center [477, 641] width 338 height 13
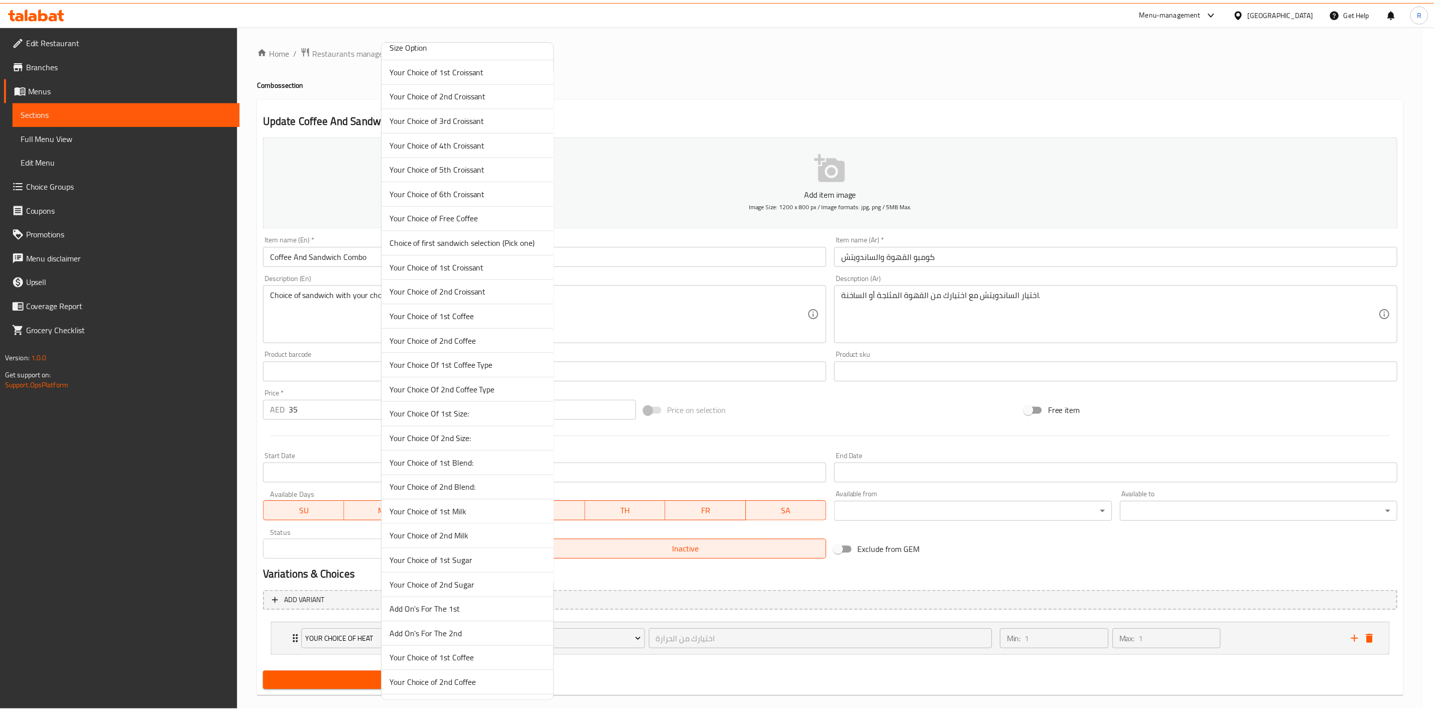
scroll to position [1571, 0]
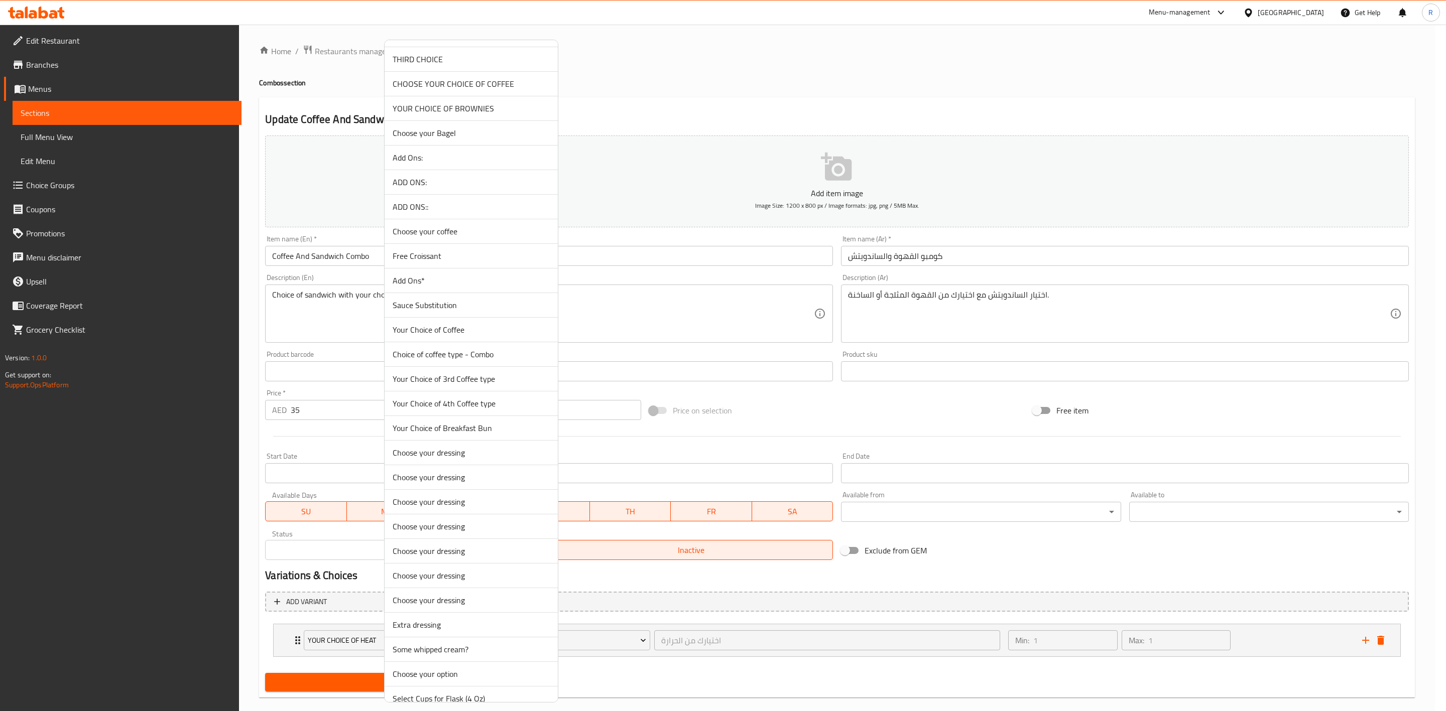
click at [522, 360] on span "Choice of coffee type - Combo" at bounding box center [471, 354] width 157 height 12
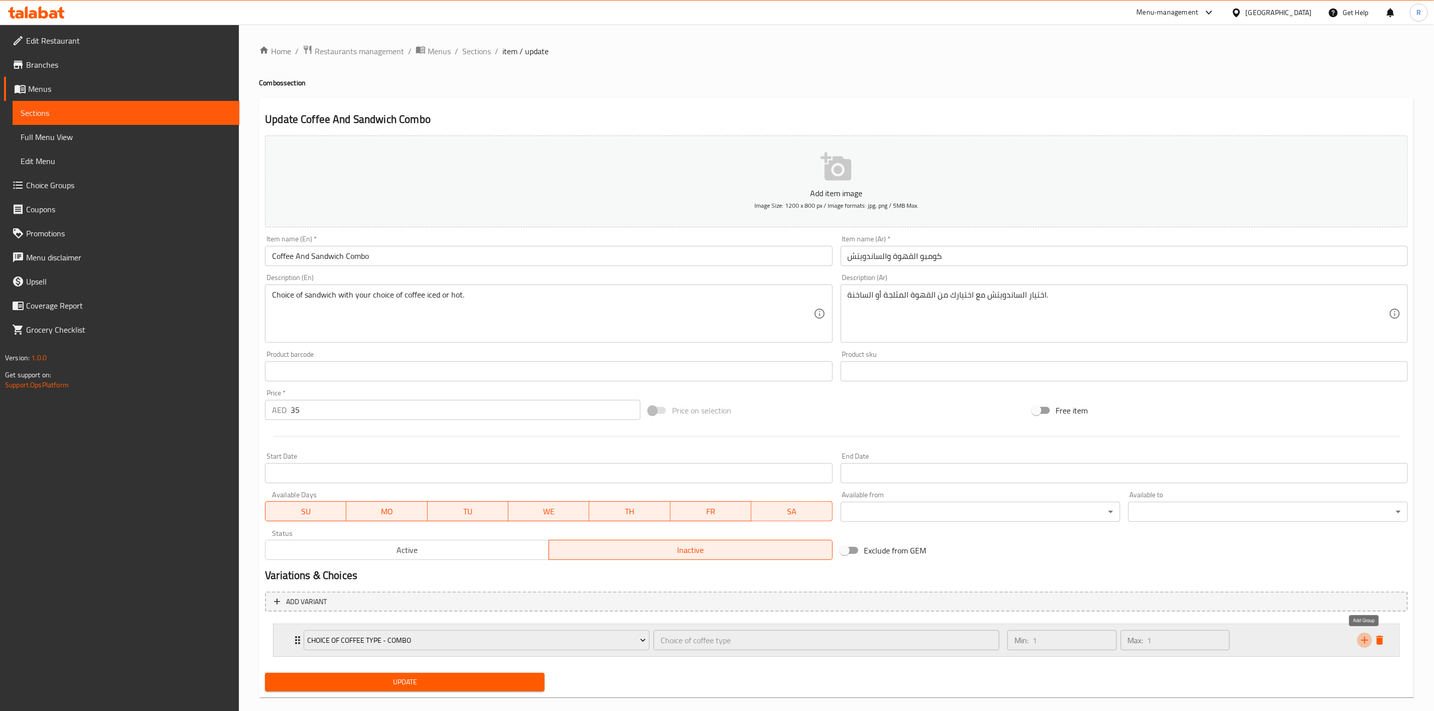
click at [1362, 642] on icon "add" at bounding box center [1365, 641] width 12 height 12
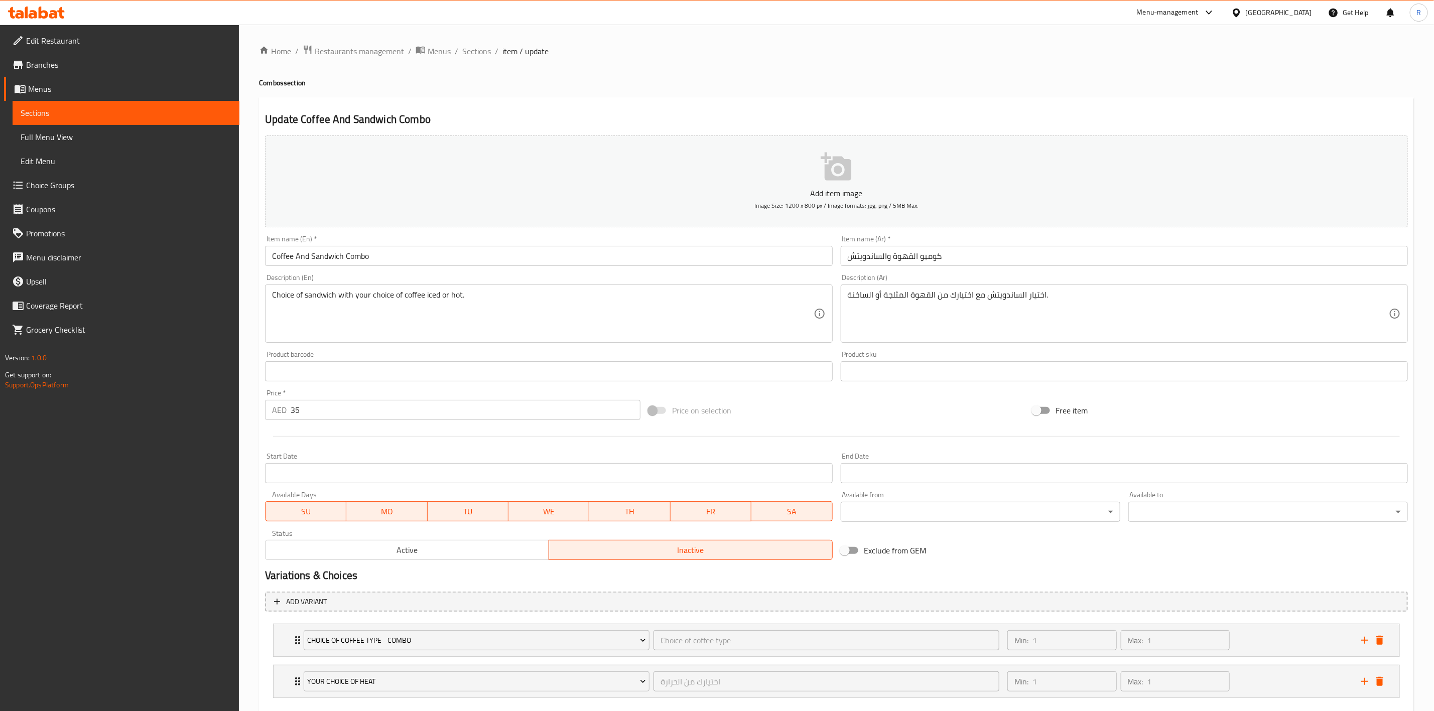
scroll to position [57, 0]
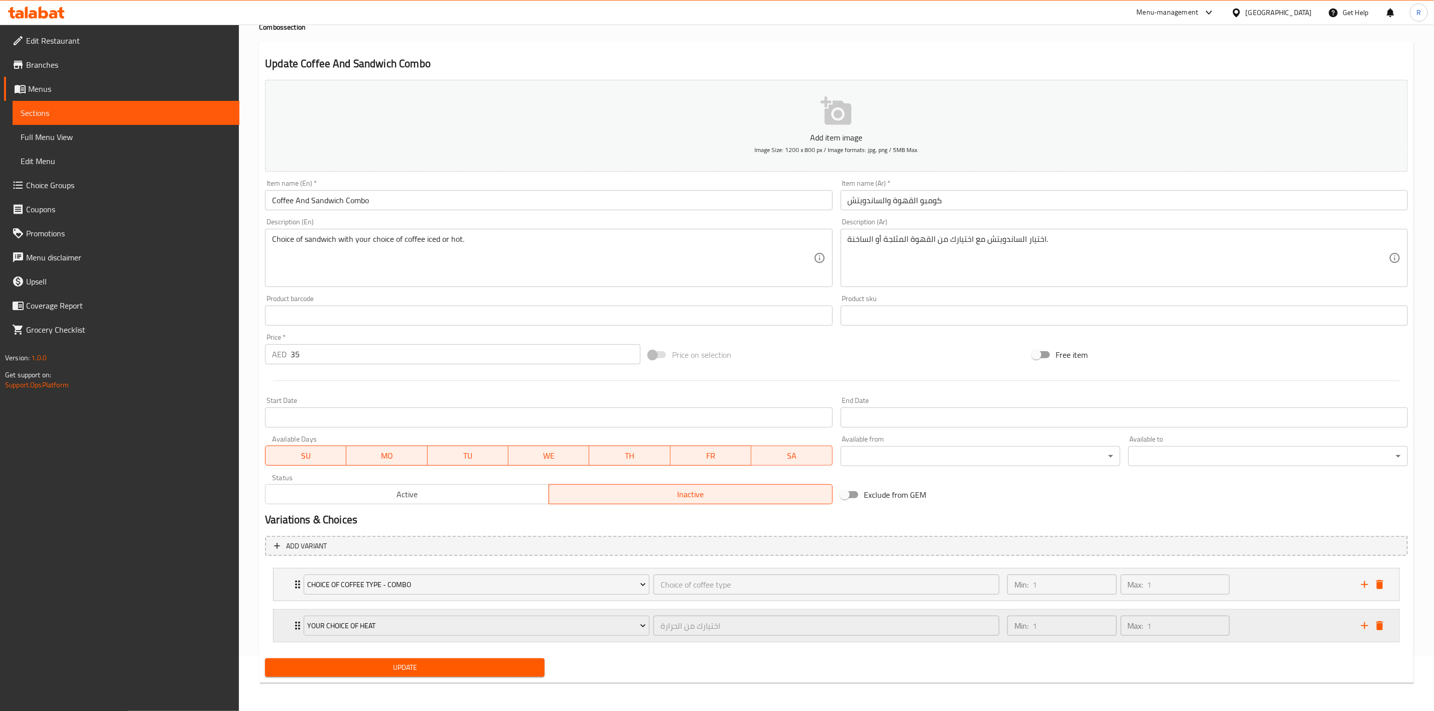
click at [1368, 625] on icon "add" at bounding box center [1365, 626] width 12 height 12
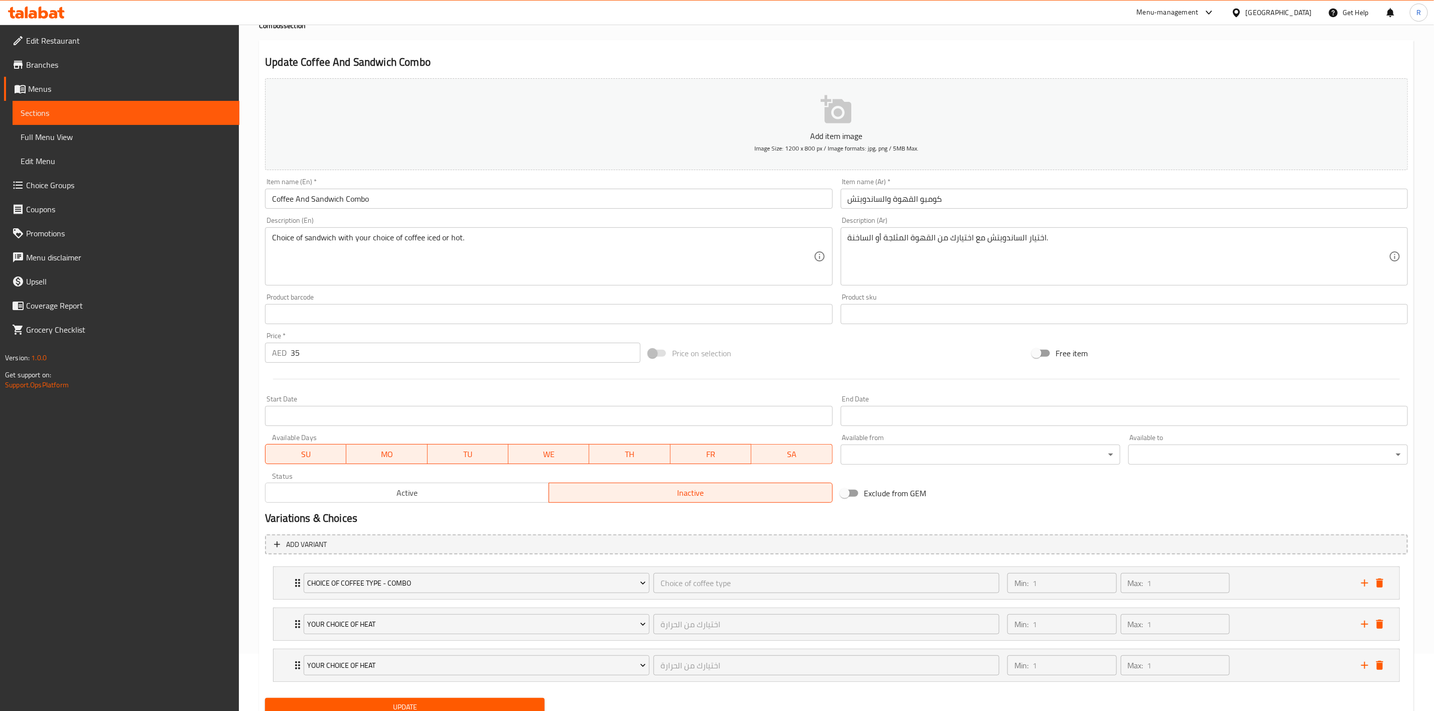
scroll to position [99, 0]
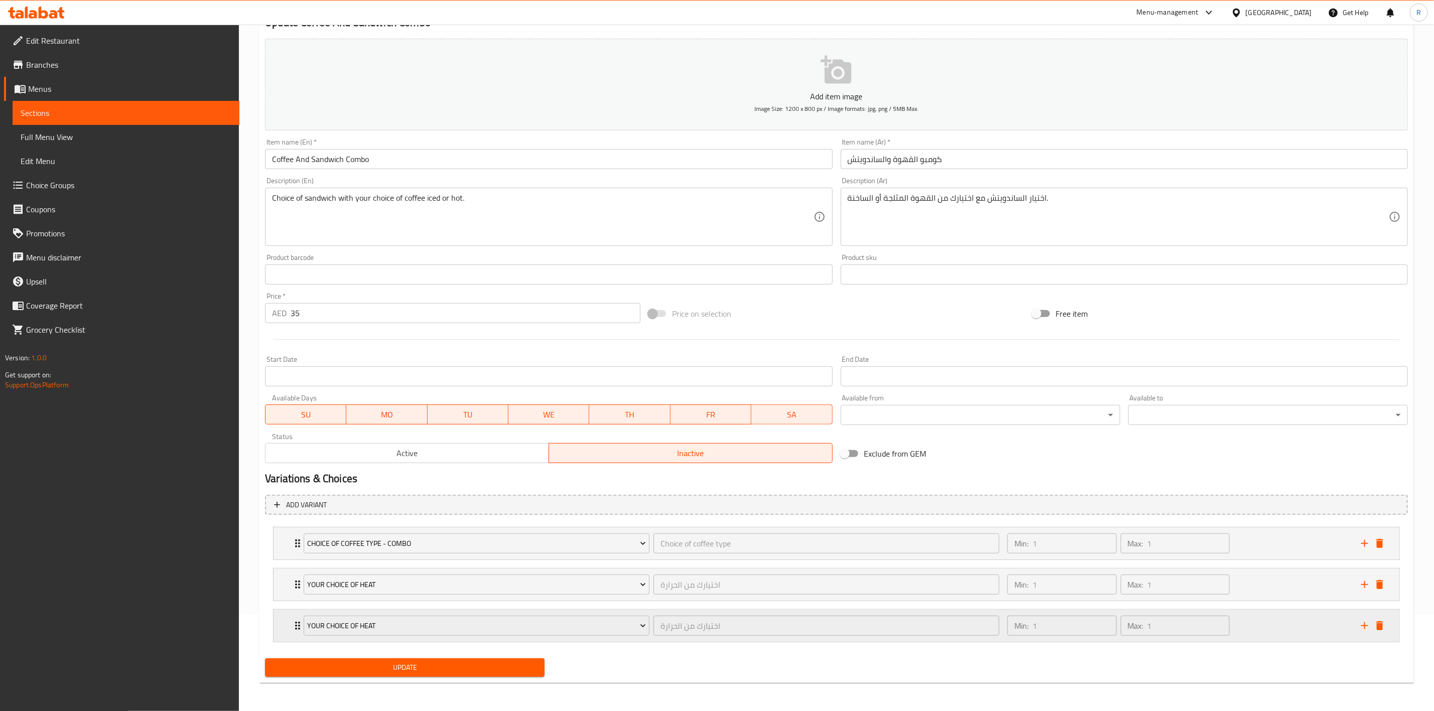
click at [1367, 633] on button "add" at bounding box center [1365, 626] width 15 height 15
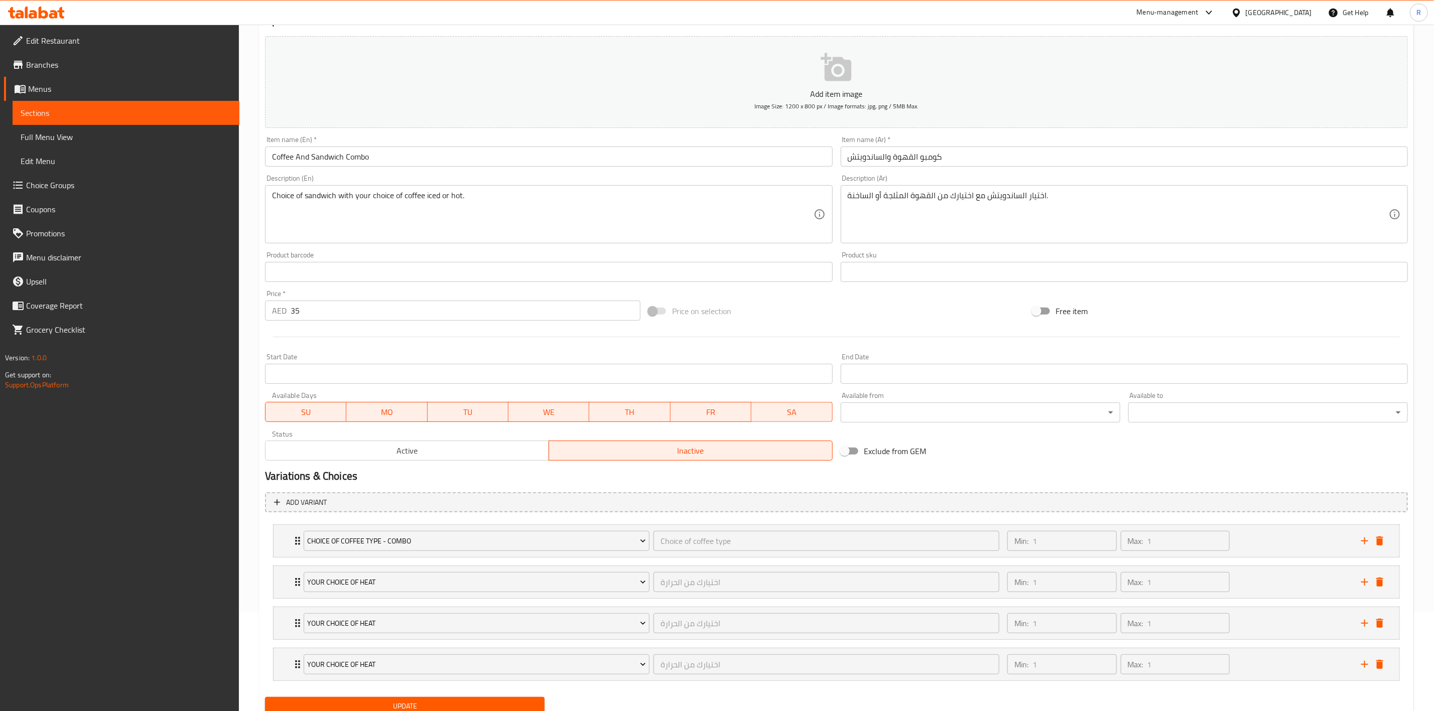
scroll to position [141, 0]
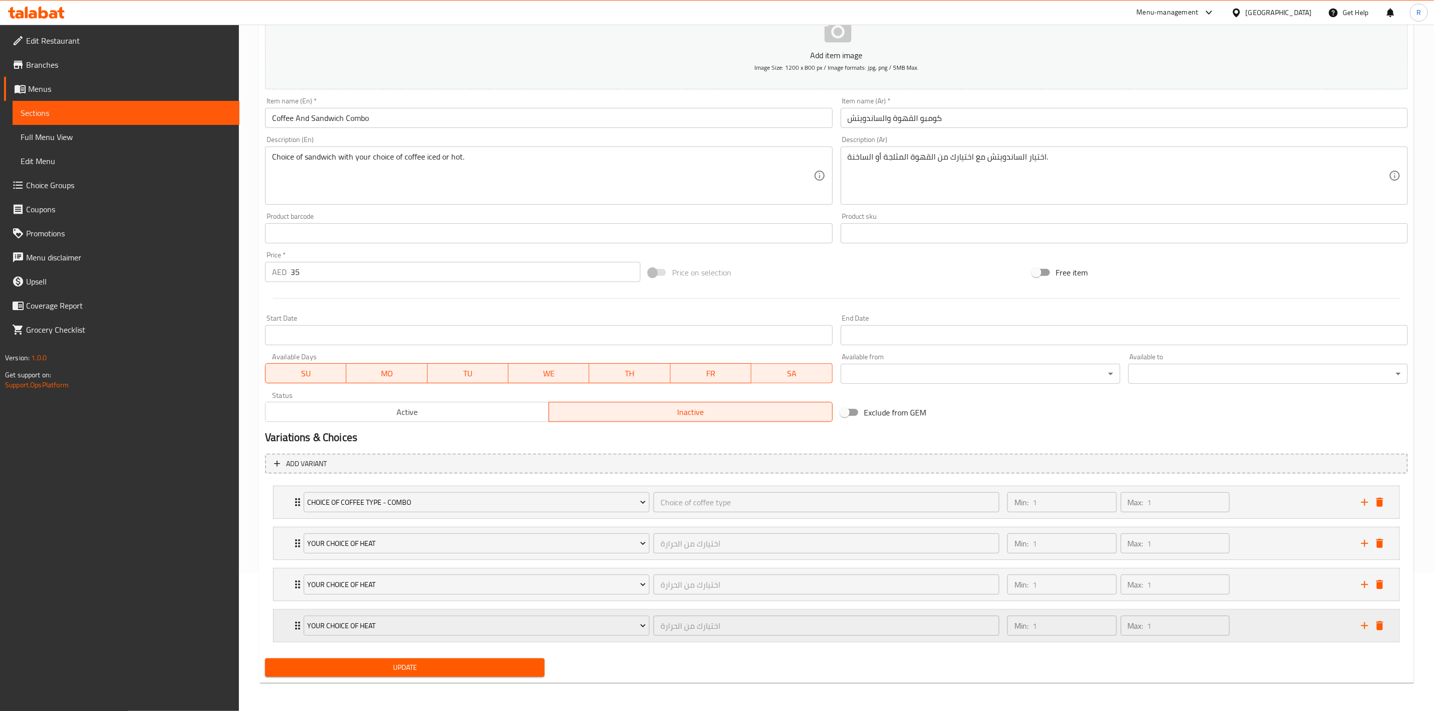
click at [1365, 624] on icon "add" at bounding box center [1365, 626] width 7 height 7
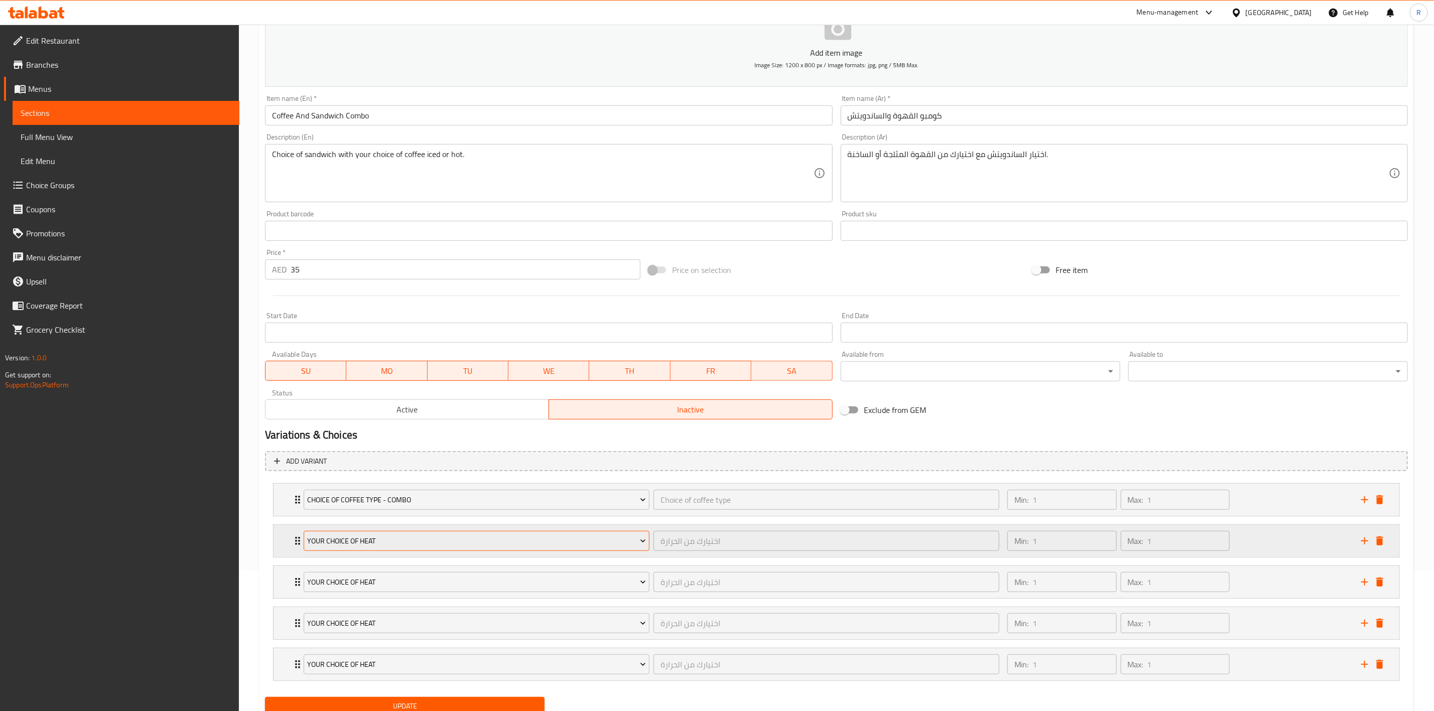
click at [392, 547] on span "Your Choice Of Heat" at bounding box center [477, 541] width 338 height 13
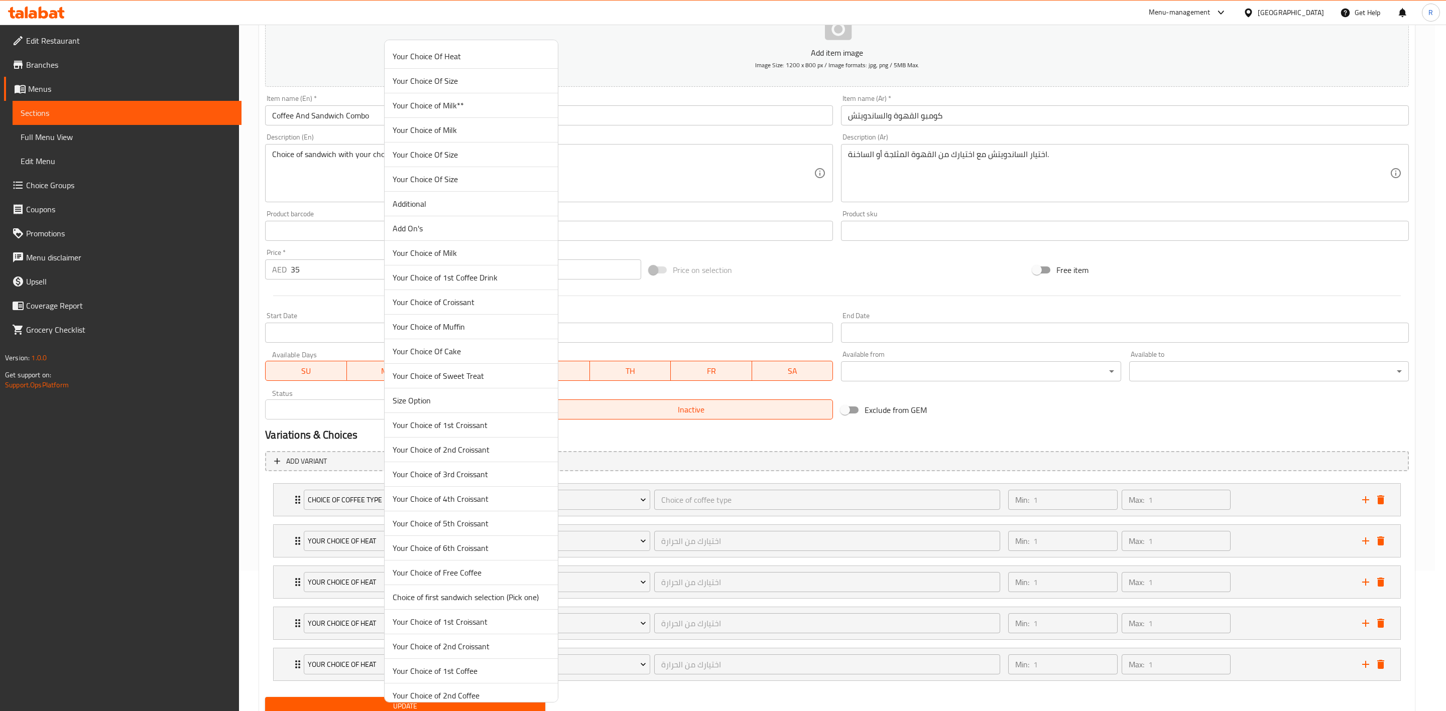
click at [949, 259] on div at bounding box center [723, 355] width 1446 height 711
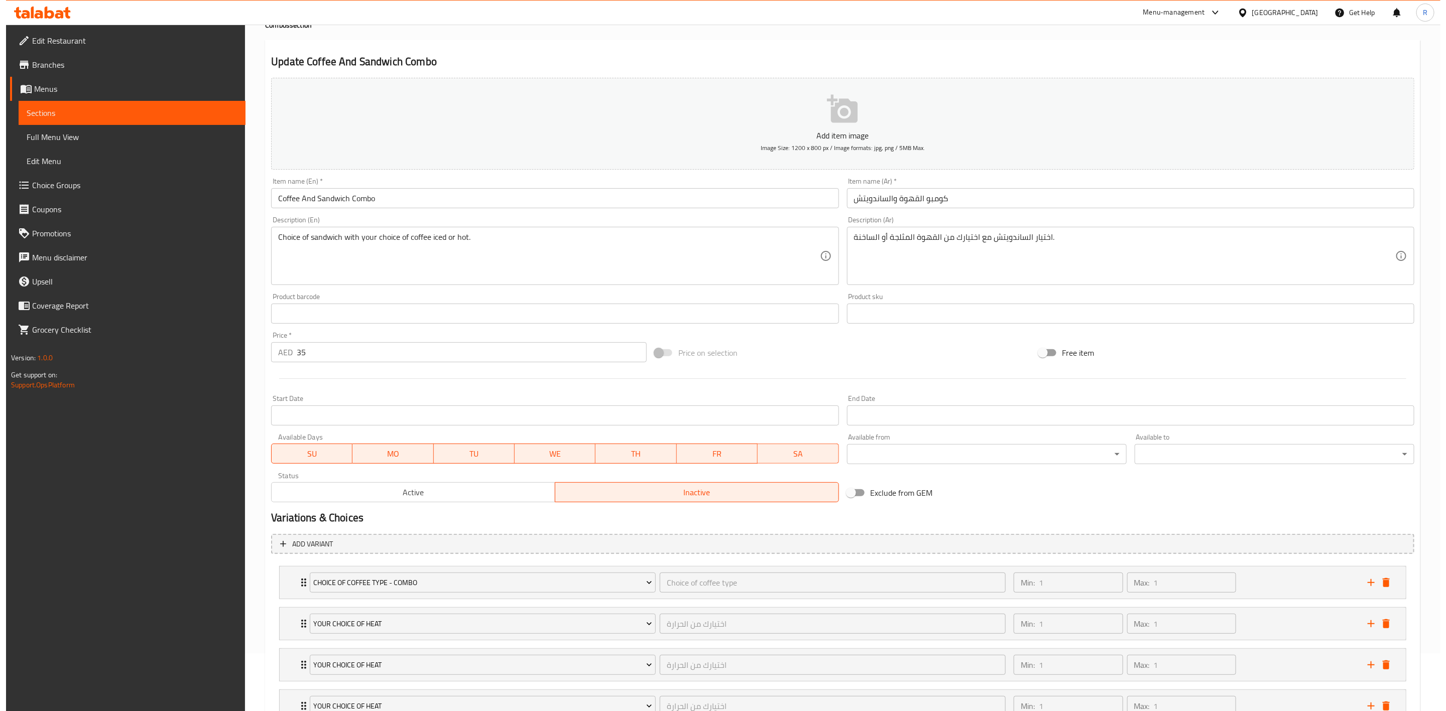
scroll to position [179, 0]
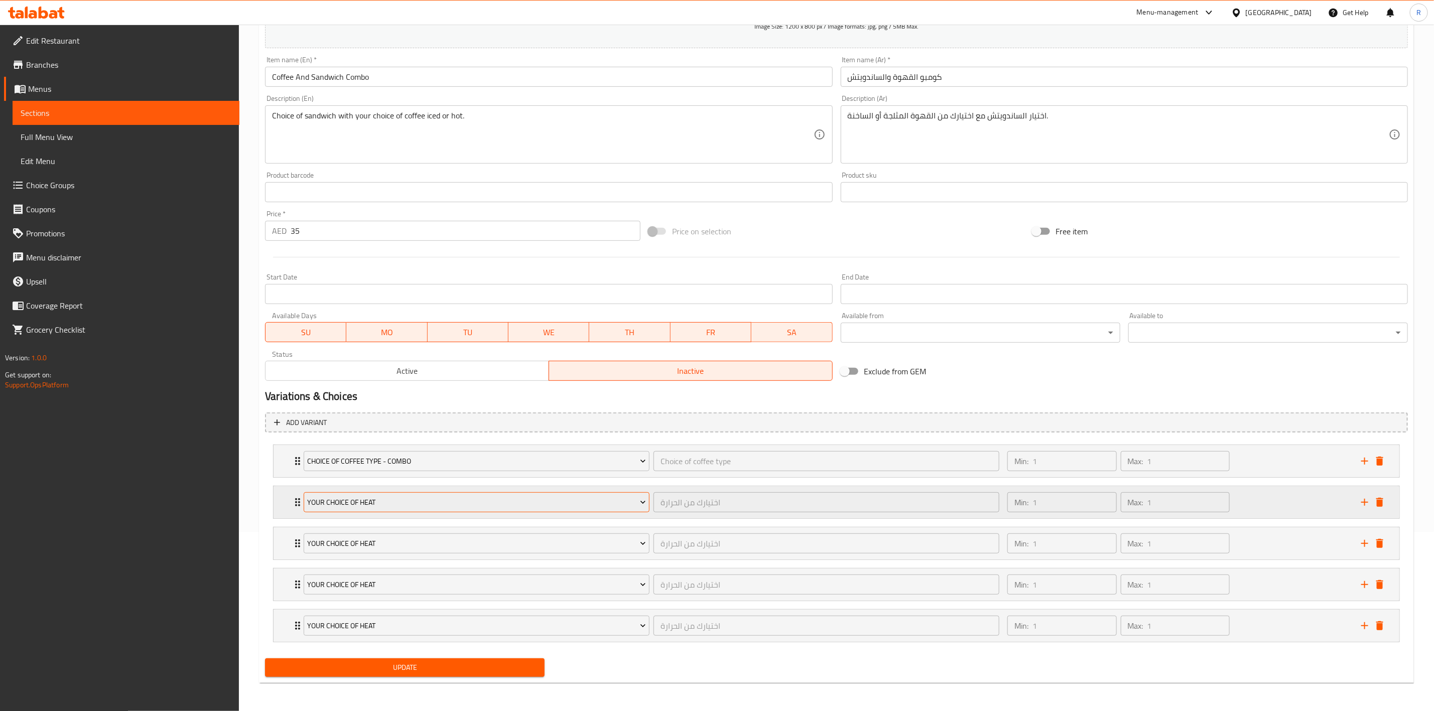
click at [418, 499] on span "Your Choice Of Heat" at bounding box center [477, 503] width 338 height 13
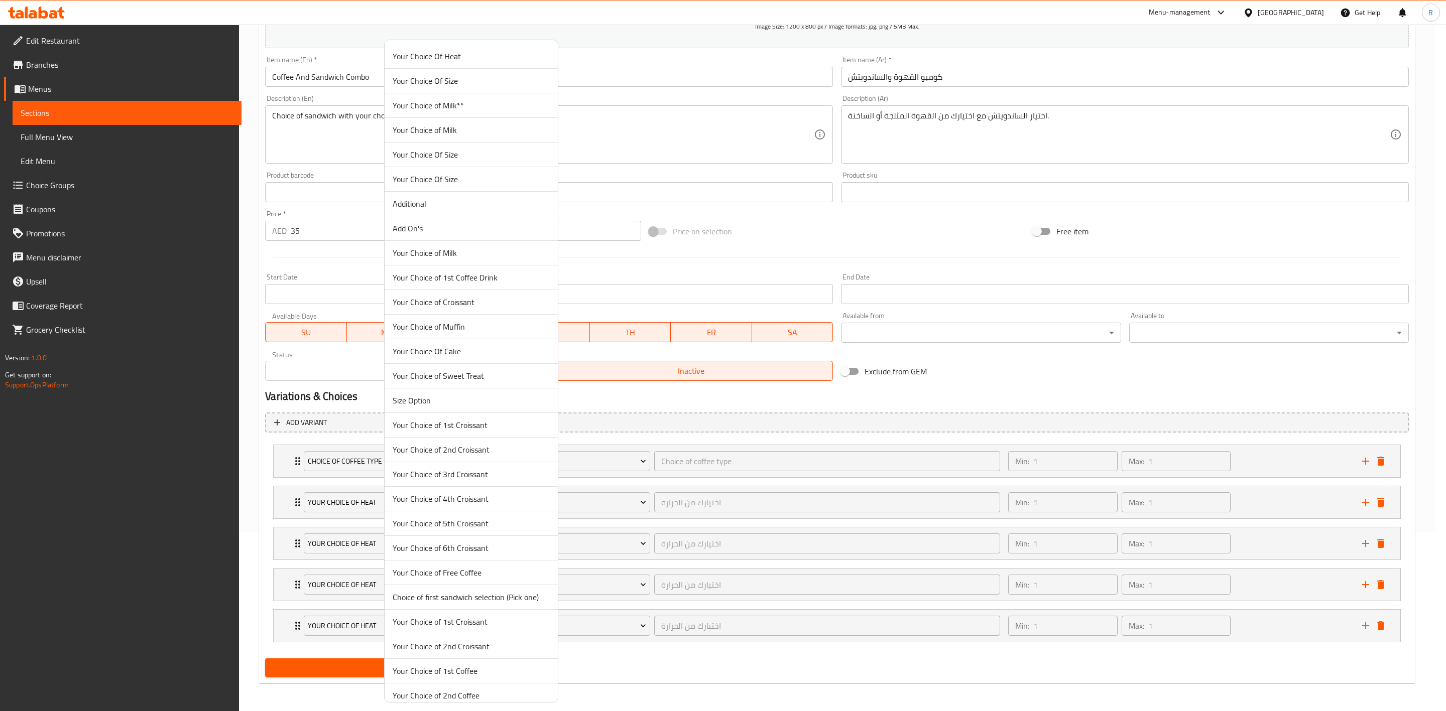
scroll to position [1100, 0]
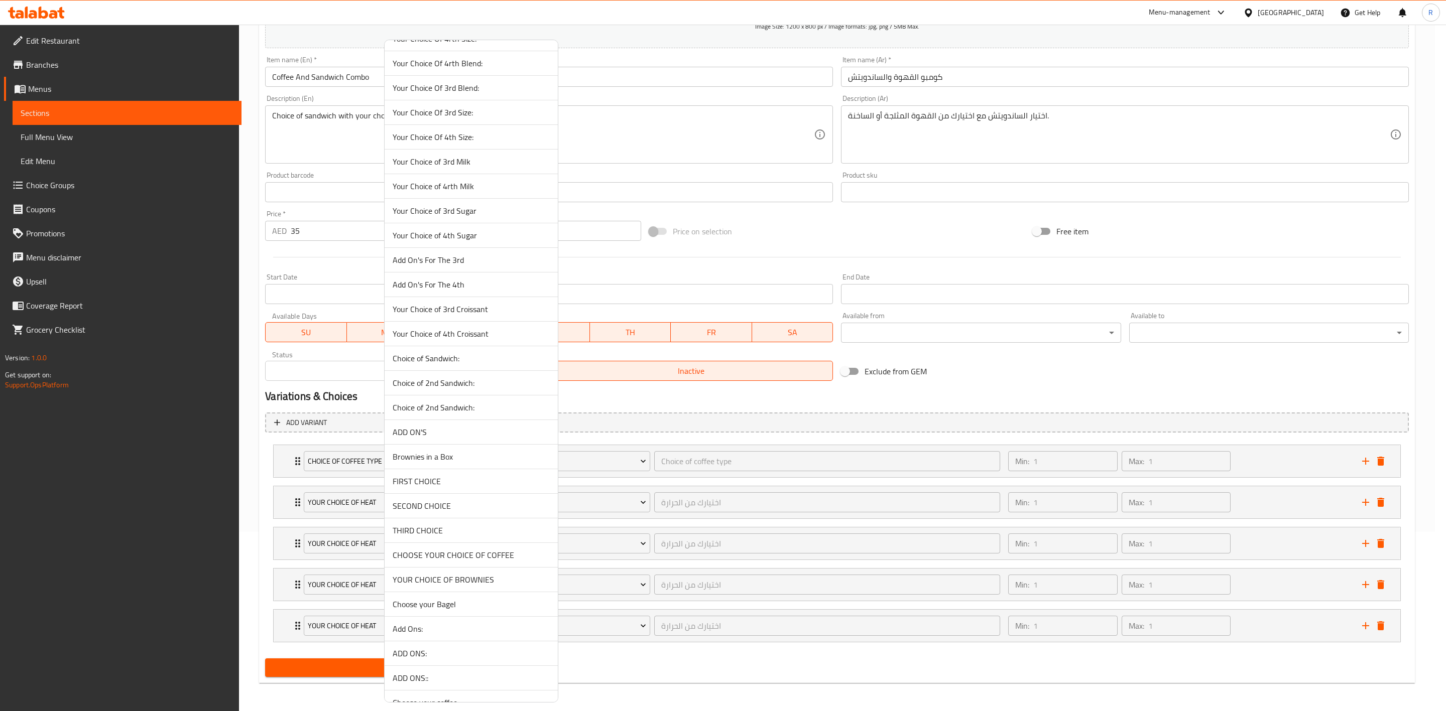
click at [495, 365] on span "Choice of Sandwich:" at bounding box center [471, 358] width 157 height 12
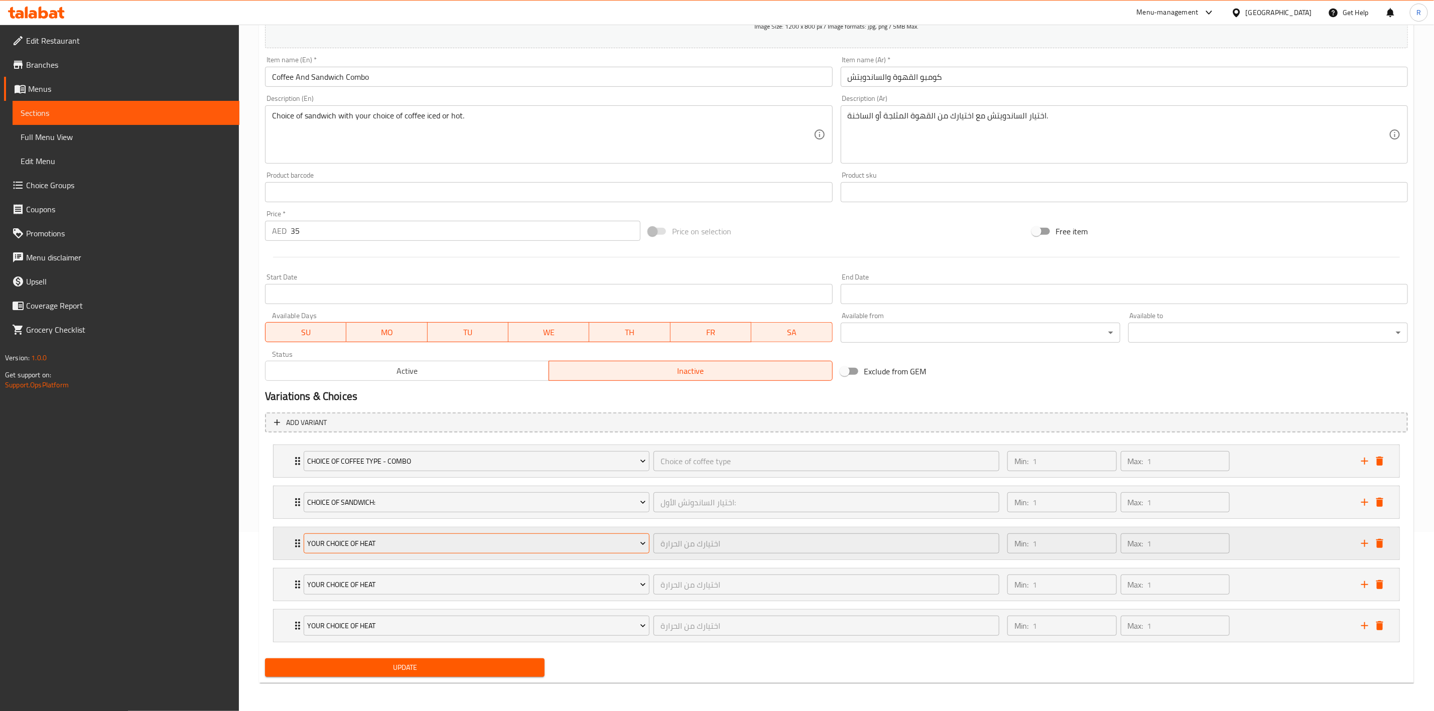
click at [403, 539] on span "Your Choice Of Heat" at bounding box center [477, 544] width 338 height 13
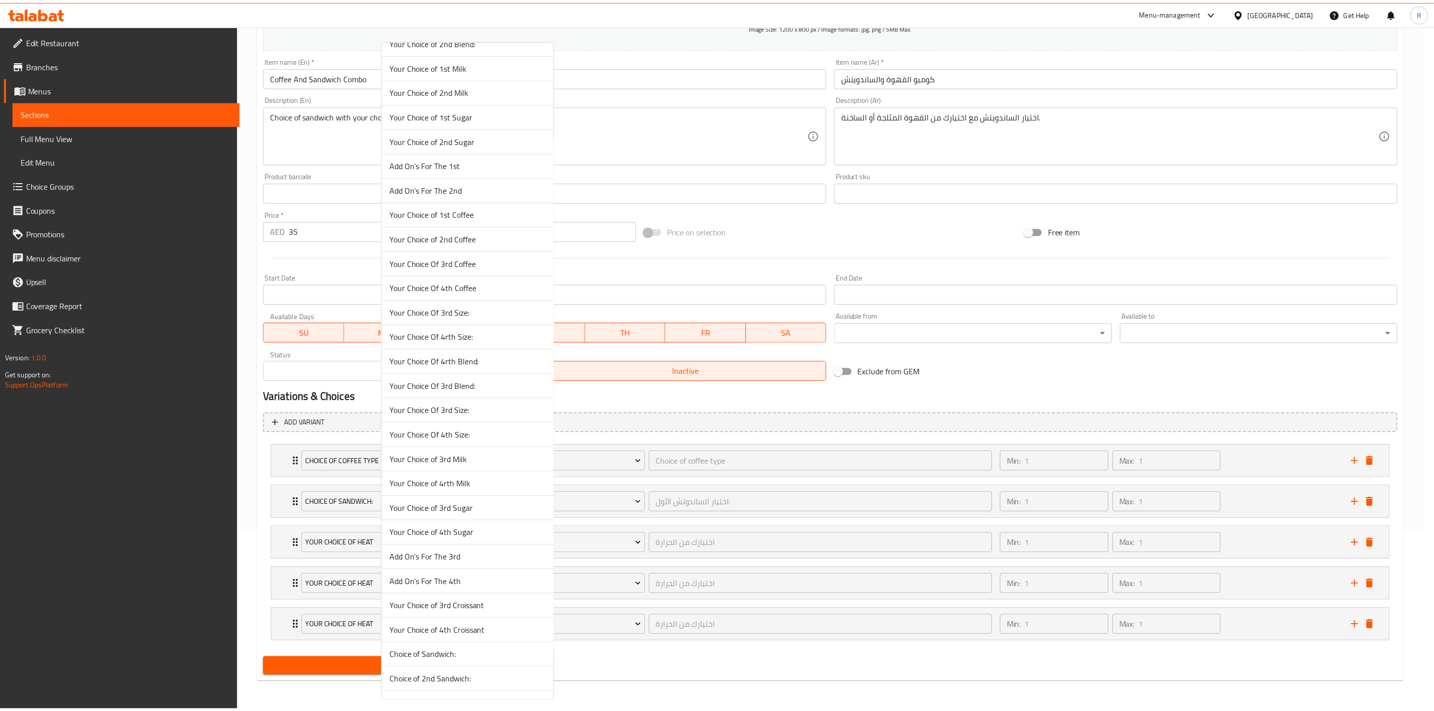
scroll to position [2466, 0]
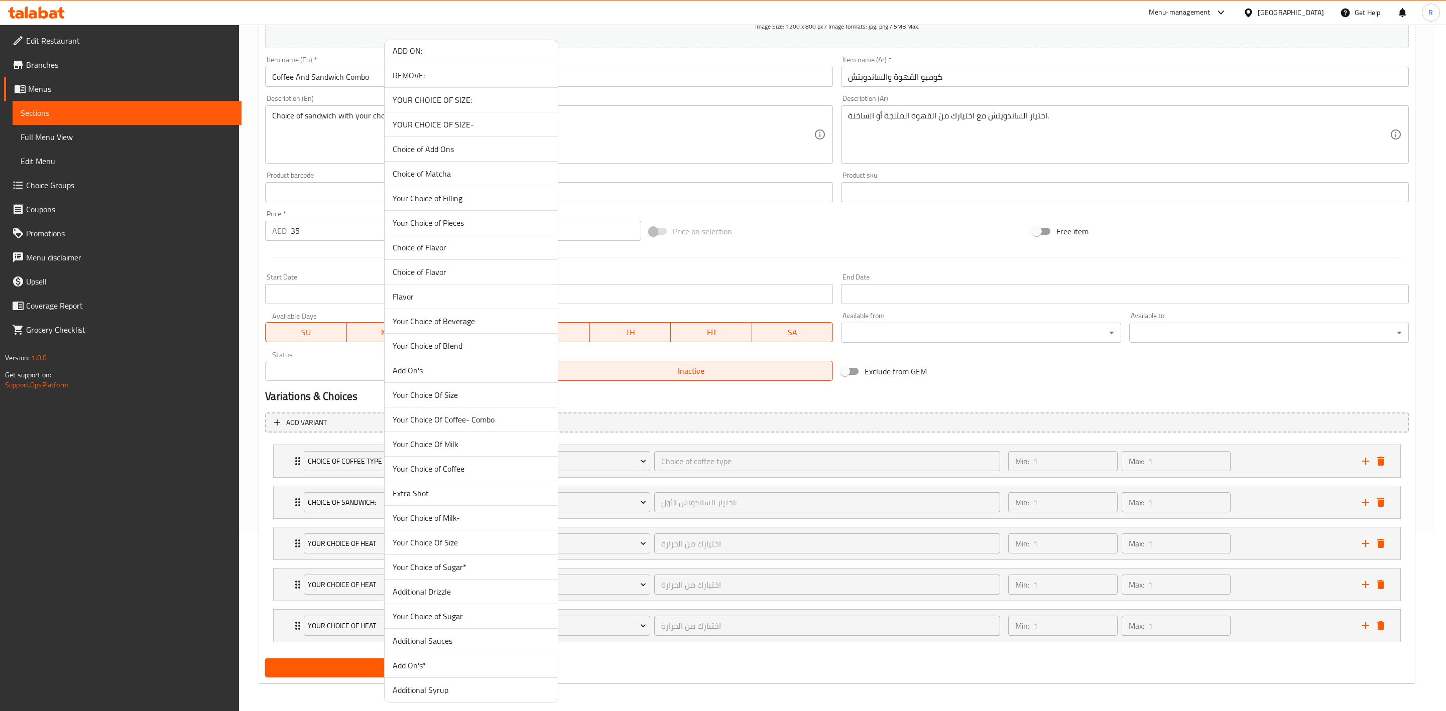
click at [411, 352] on span "Your Choice of Blend" at bounding box center [471, 346] width 157 height 12
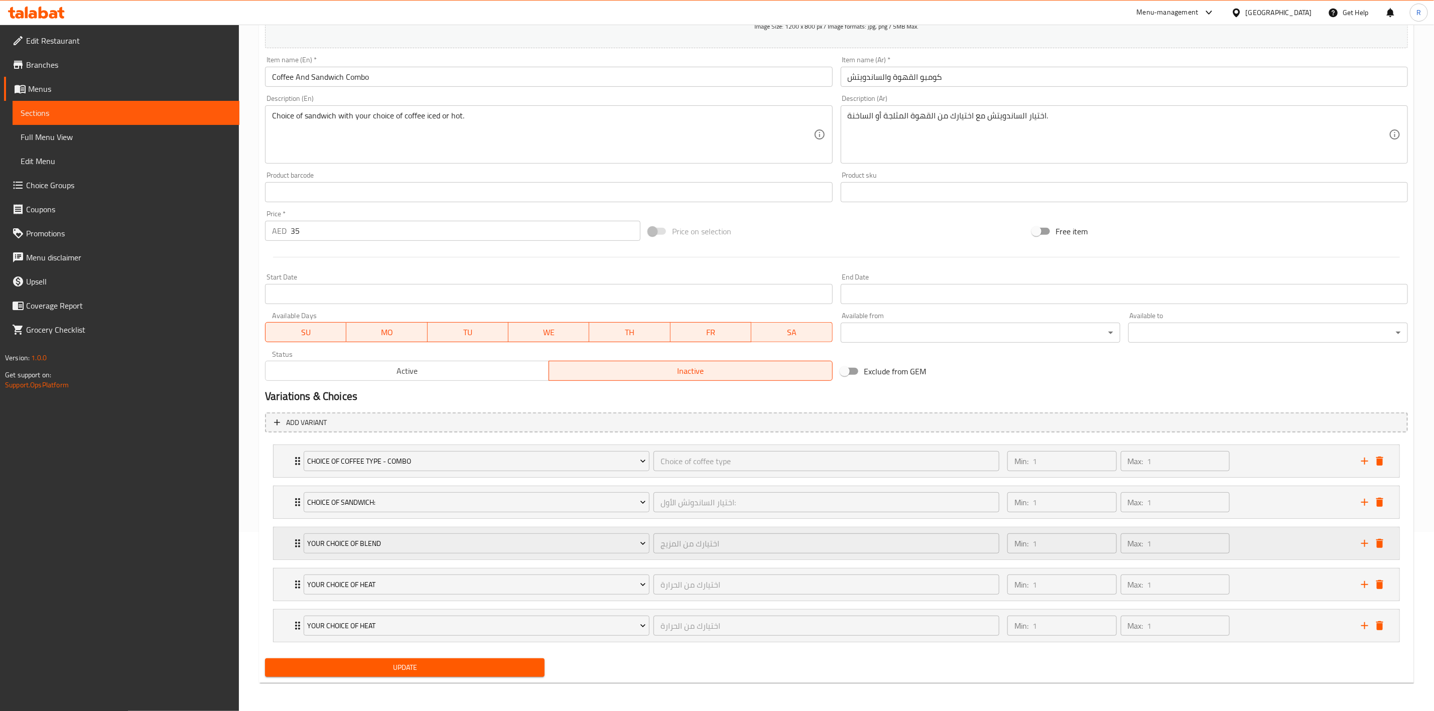
click at [294, 547] on icon "Expand" at bounding box center [298, 544] width 12 height 12
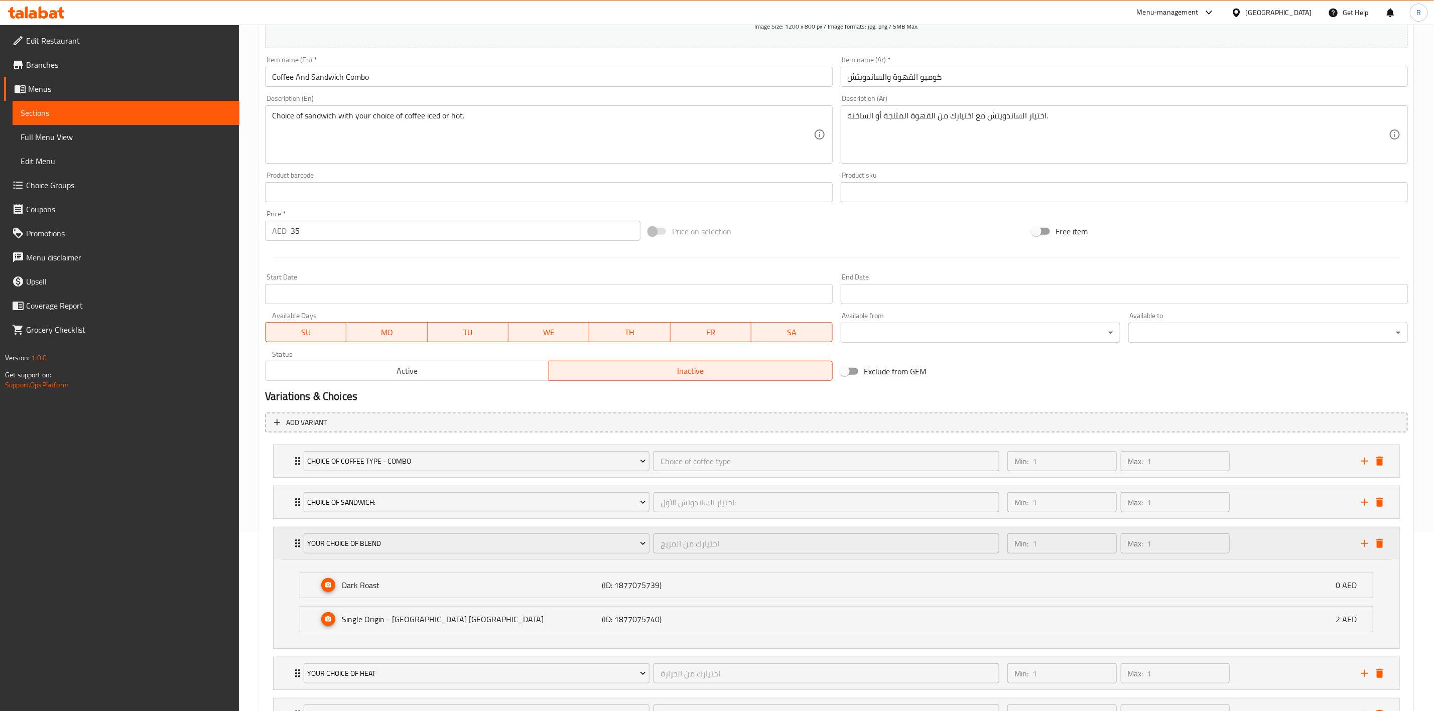
click at [294, 544] on icon "Expand" at bounding box center [298, 544] width 12 height 12
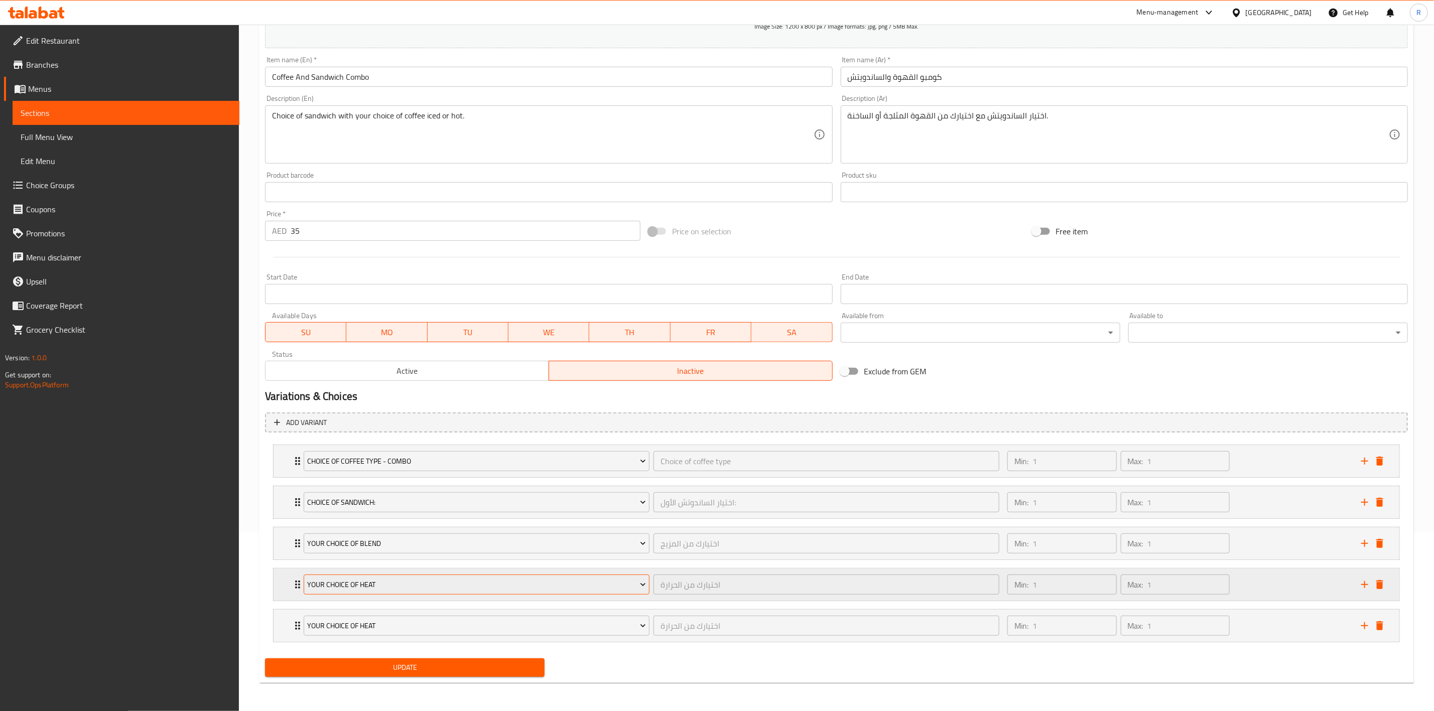
click at [374, 587] on span "Your Choice Of Heat" at bounding box center [477, 585] width 338 height 13
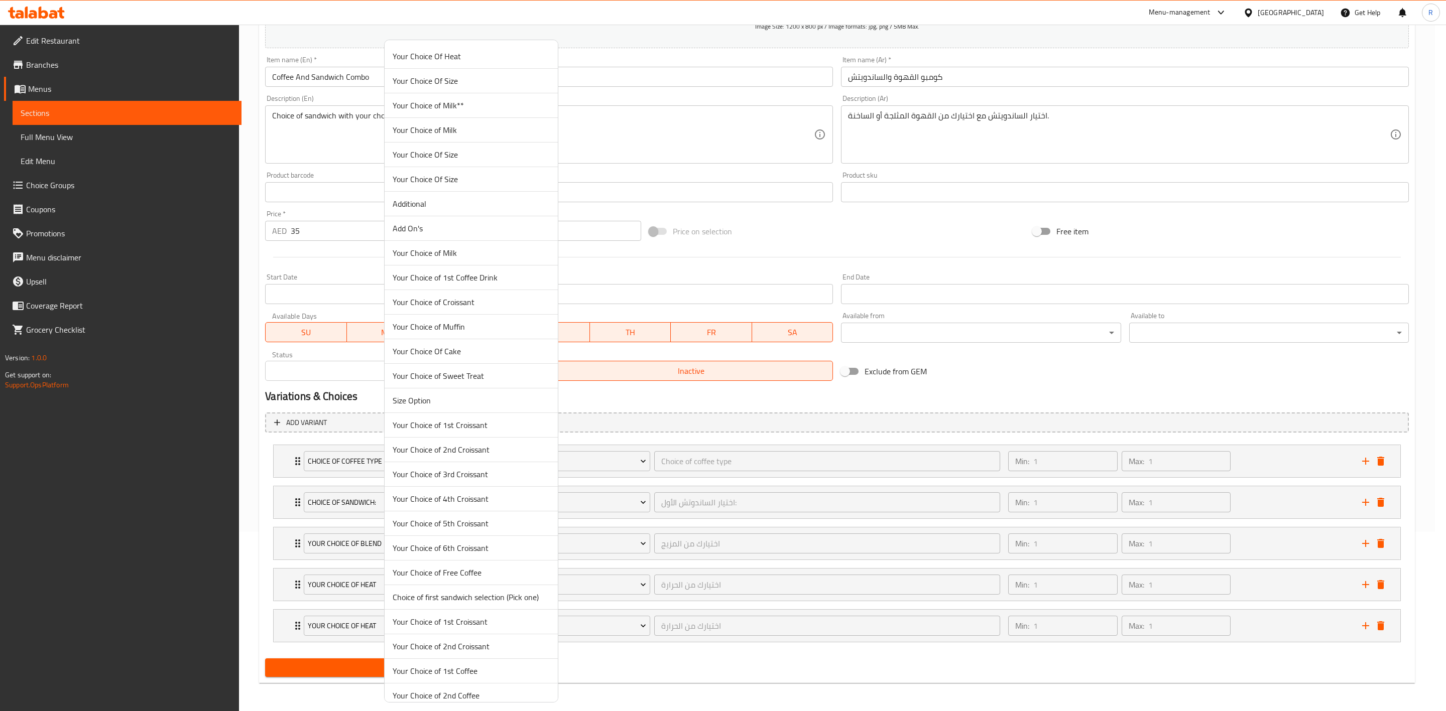
click at [475, 252] on span "Your Choice of Milk" at bounding box center [471, 253] width 157 height 12
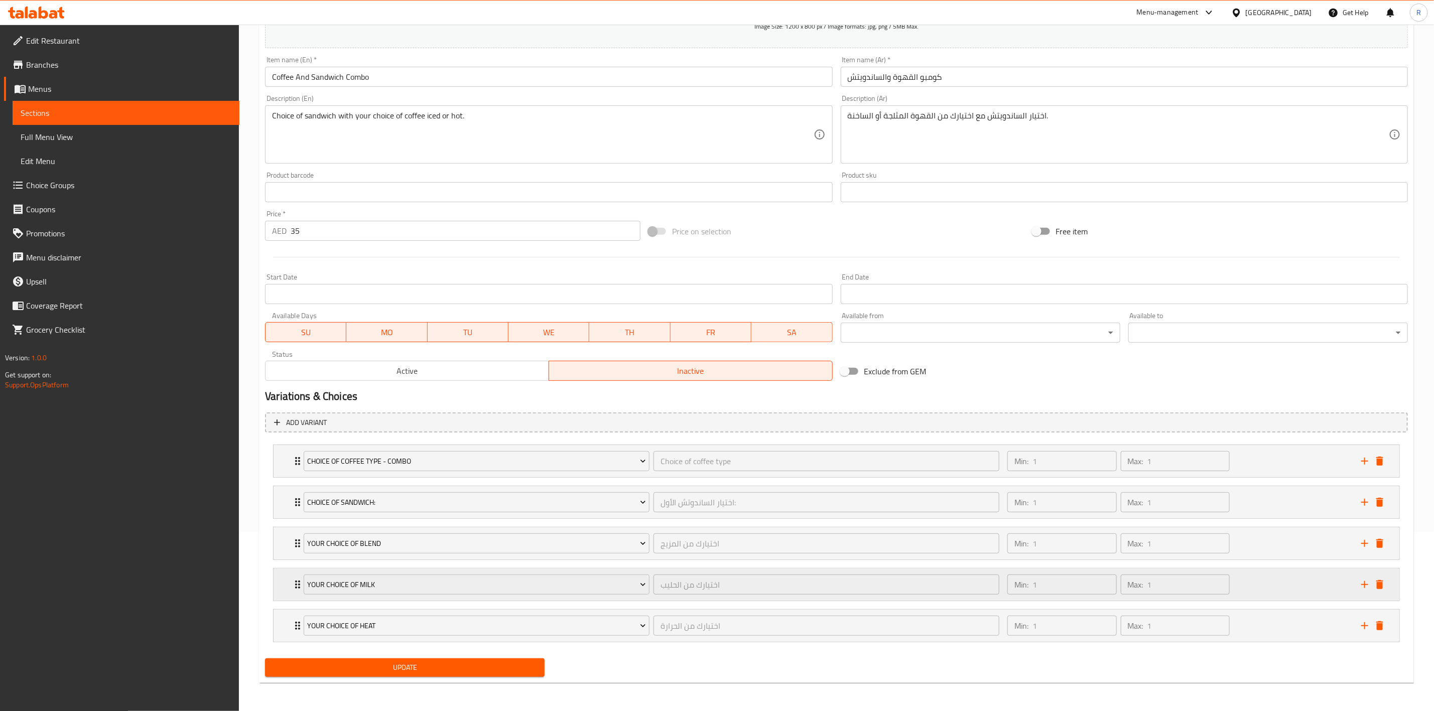
click at [289, 585] on div "Your Choice of Milk اختيارك من الحليب ​ Min: 1 ​ Max: 1 ​" at bounding box center [837, 585] width 1126 height 32
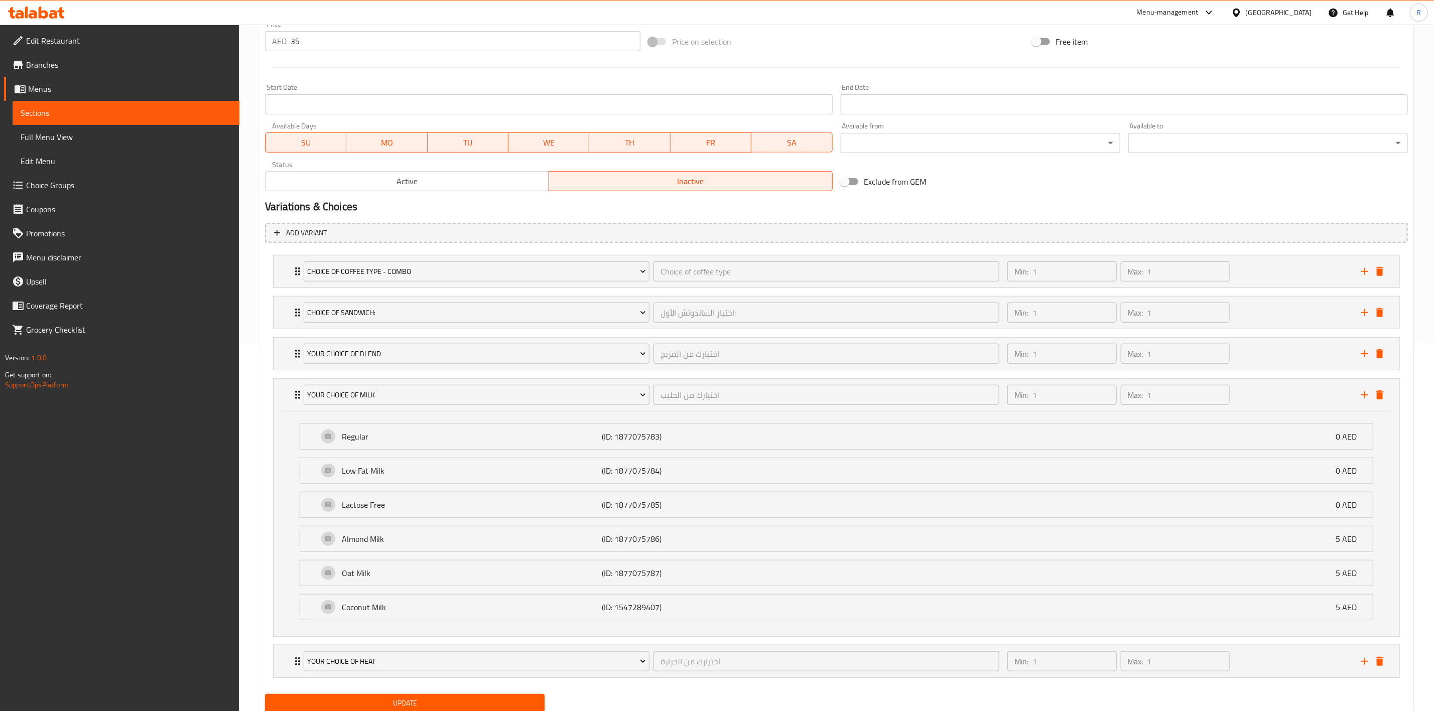
scroll to position [377, 0]
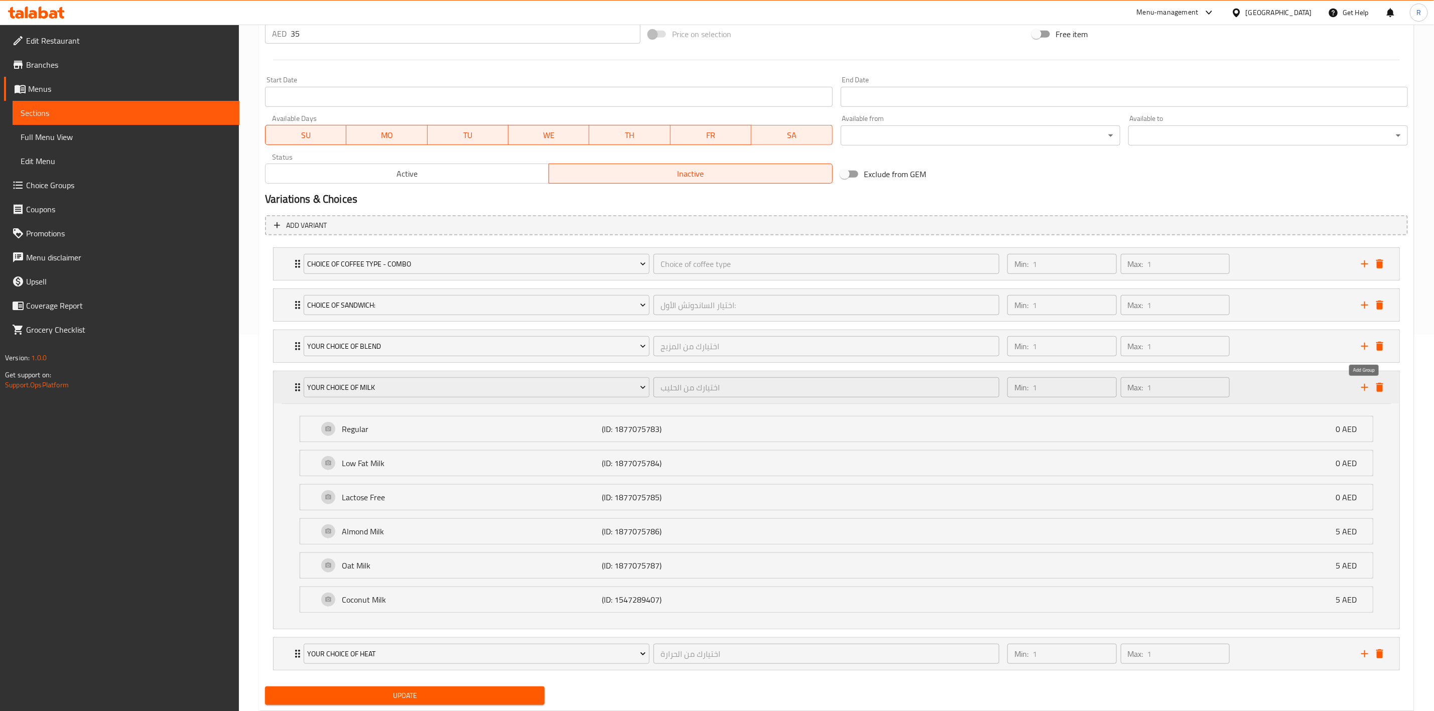
click at [1364, 392] on icon "add" at bounding box center [1365, 388] width 12 height 12
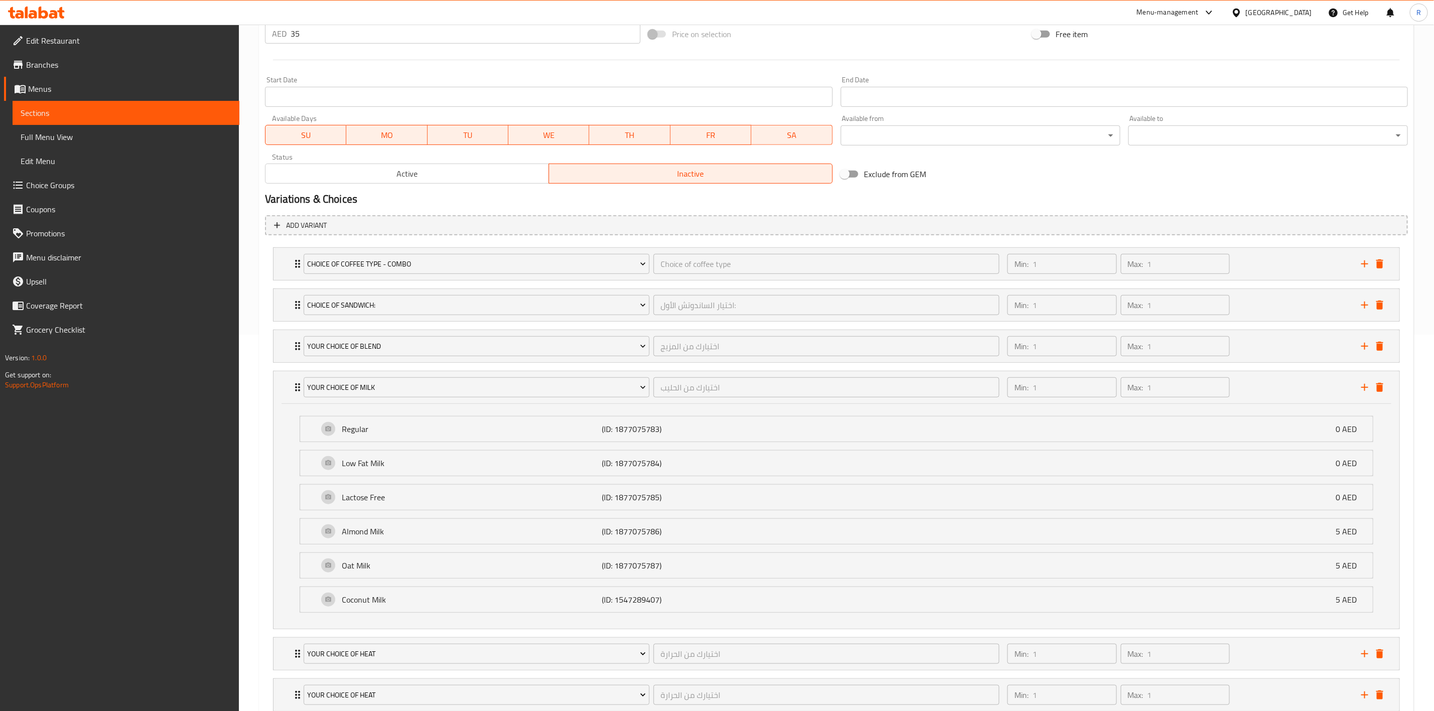
scroll to position [453, 0]
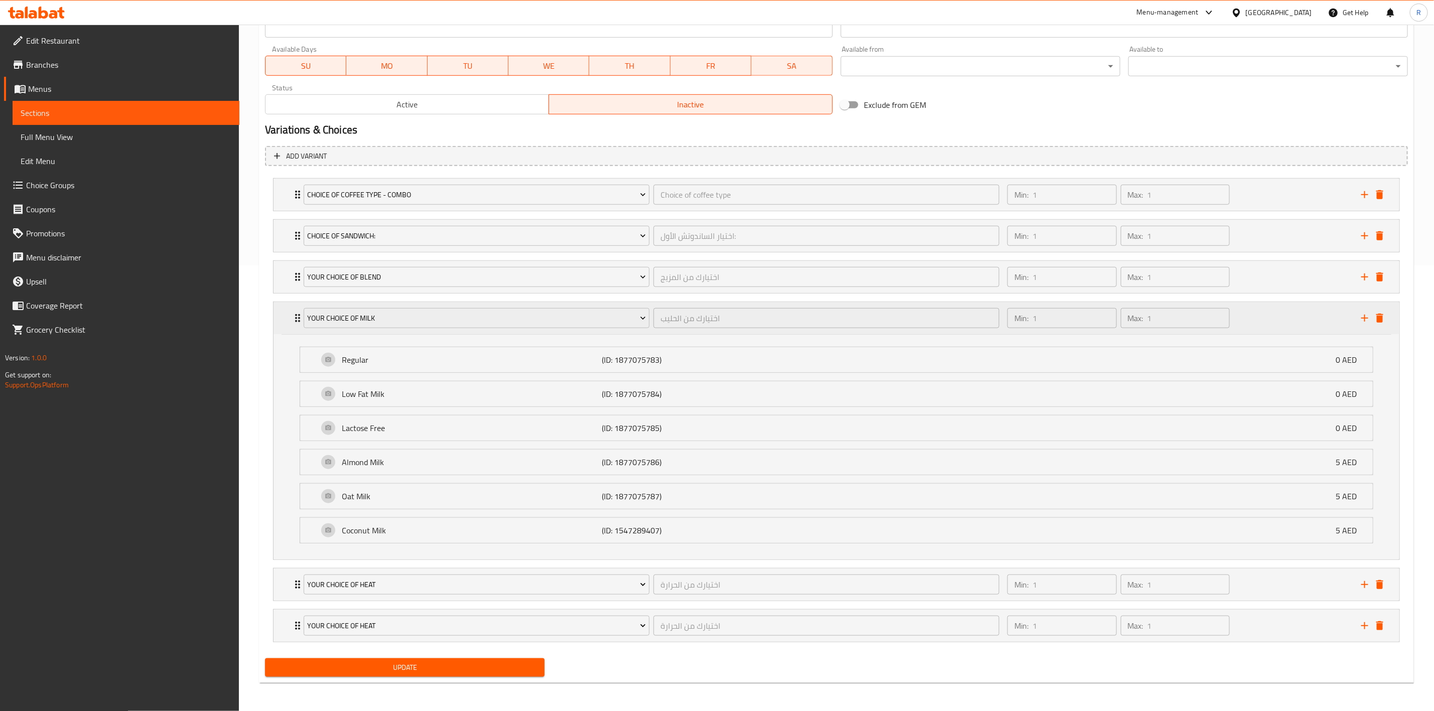
click at [297, 312] on icon "Expand" at bounding box center [298, 318] width 12 height 12
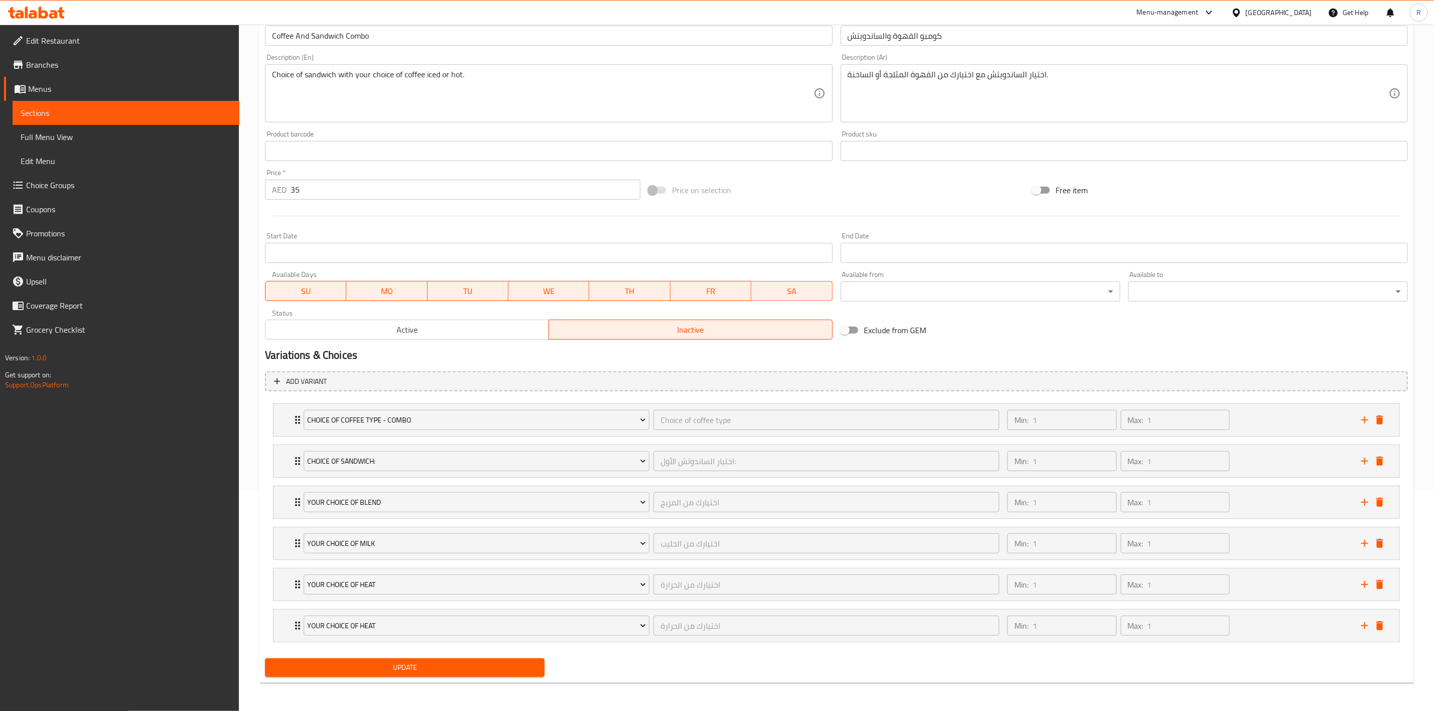
scroll to position [225, 0]
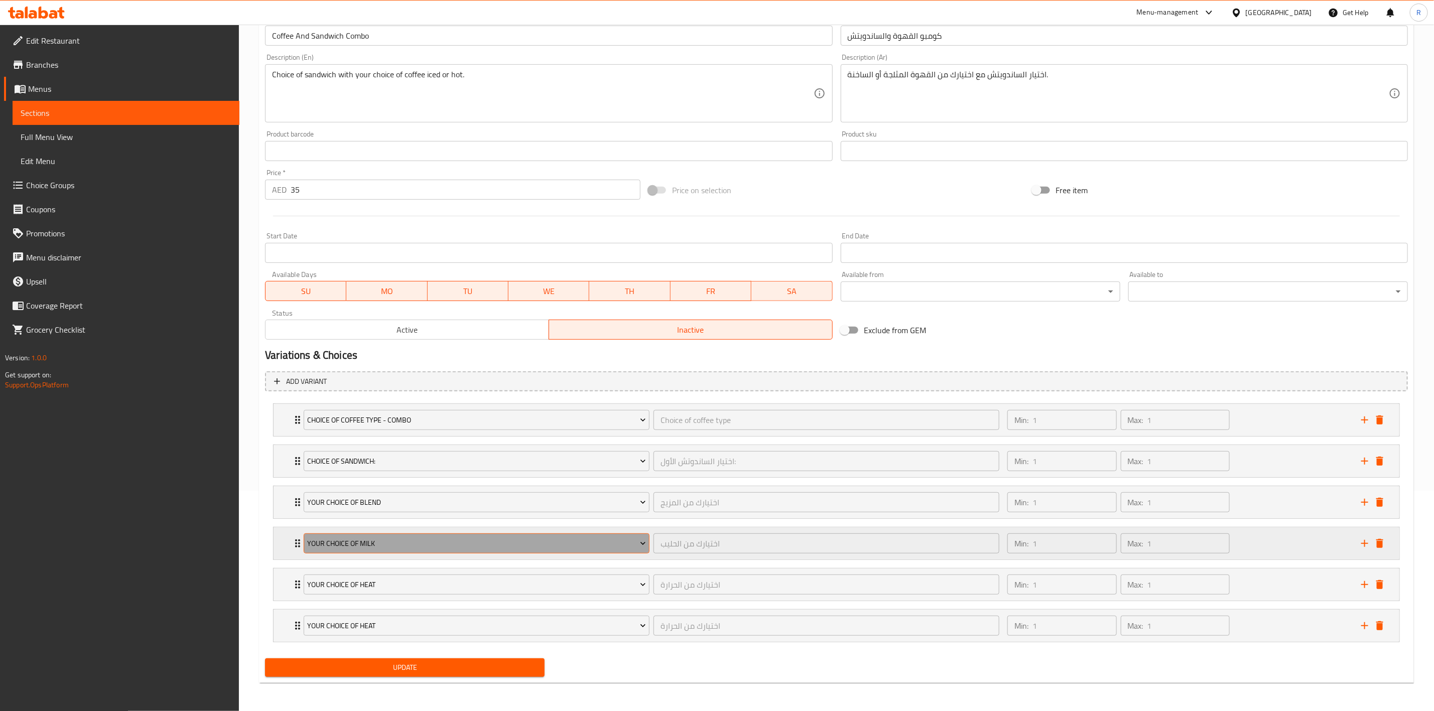
click at [416, 534] on button "Your Choice of Milk" at bounding box center [477, 544] width 346 height 20
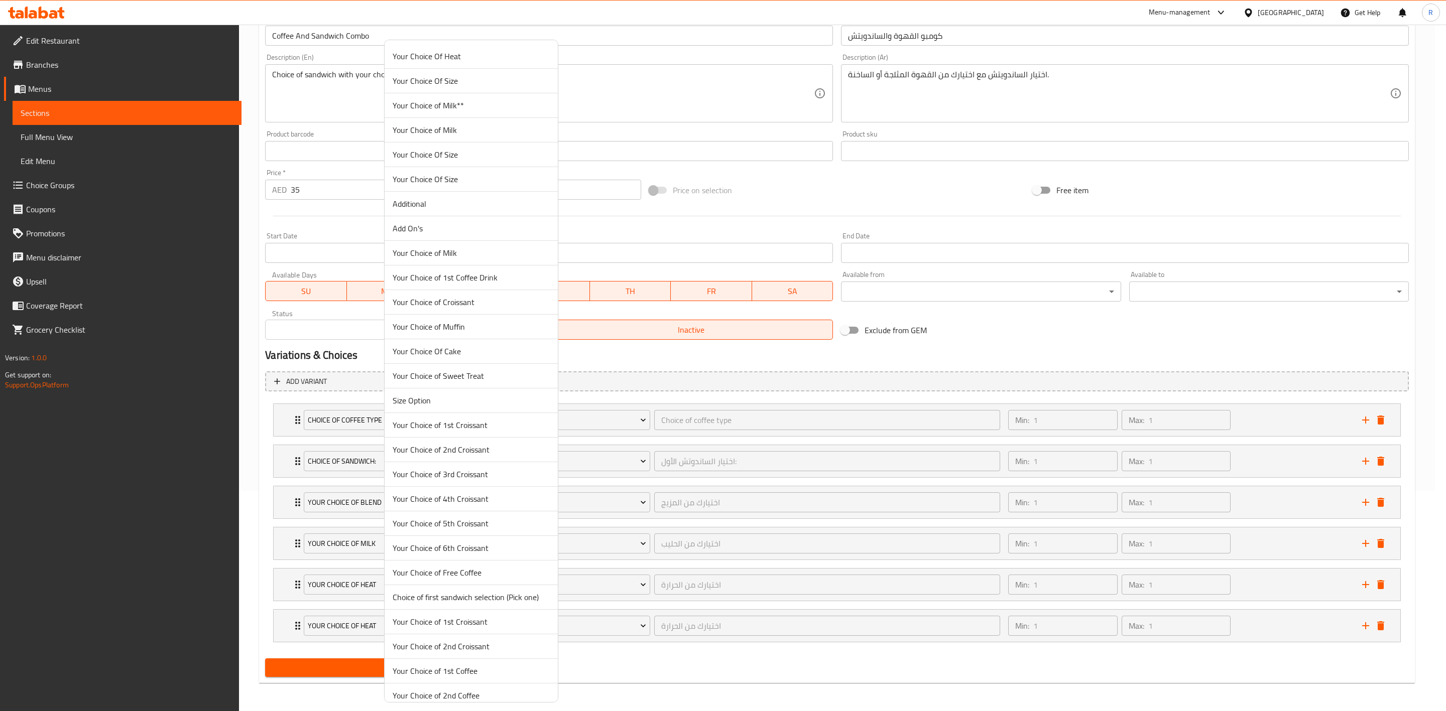
click at [468, 121] on li "Your Choice of Milk" at bounding box center [471, 130] width 173 height 25
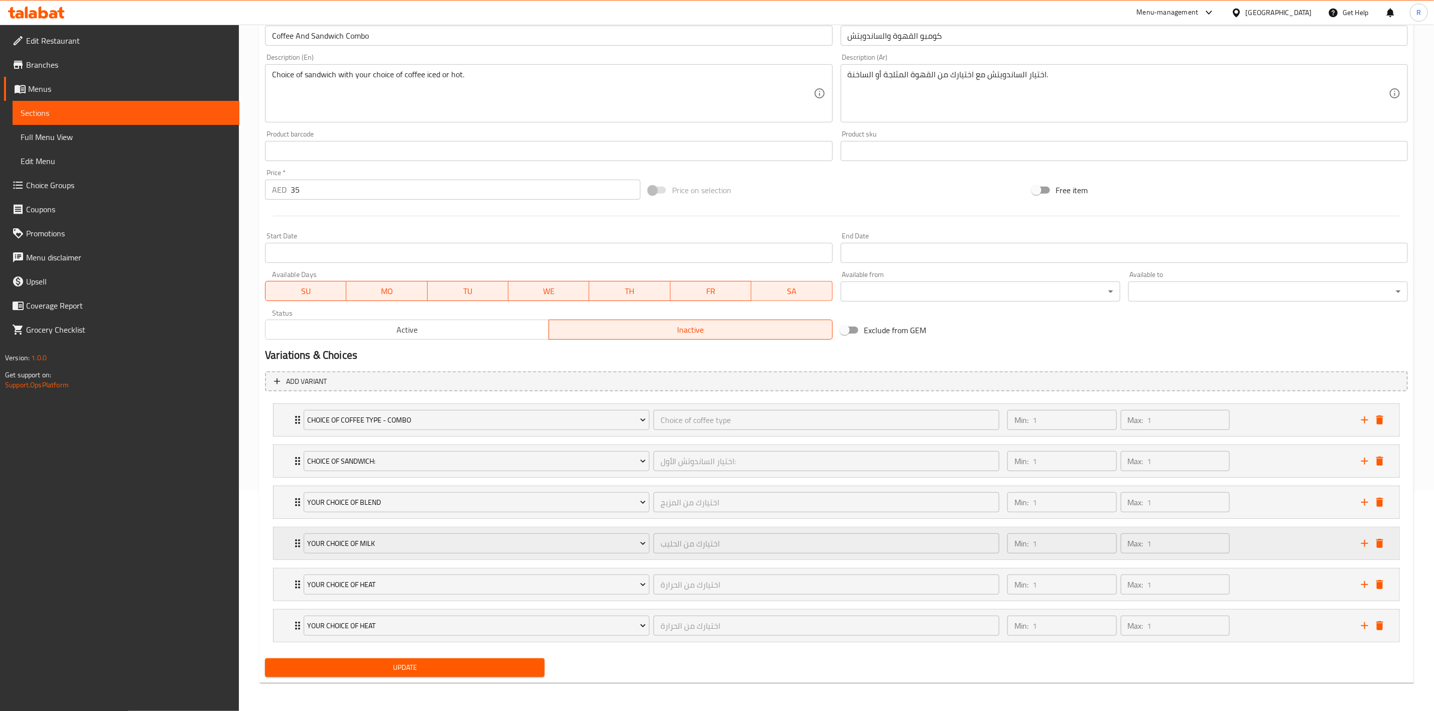
click at [295, 542] on icon "Expand" at bounding box center [298, 544] width 12 height 12
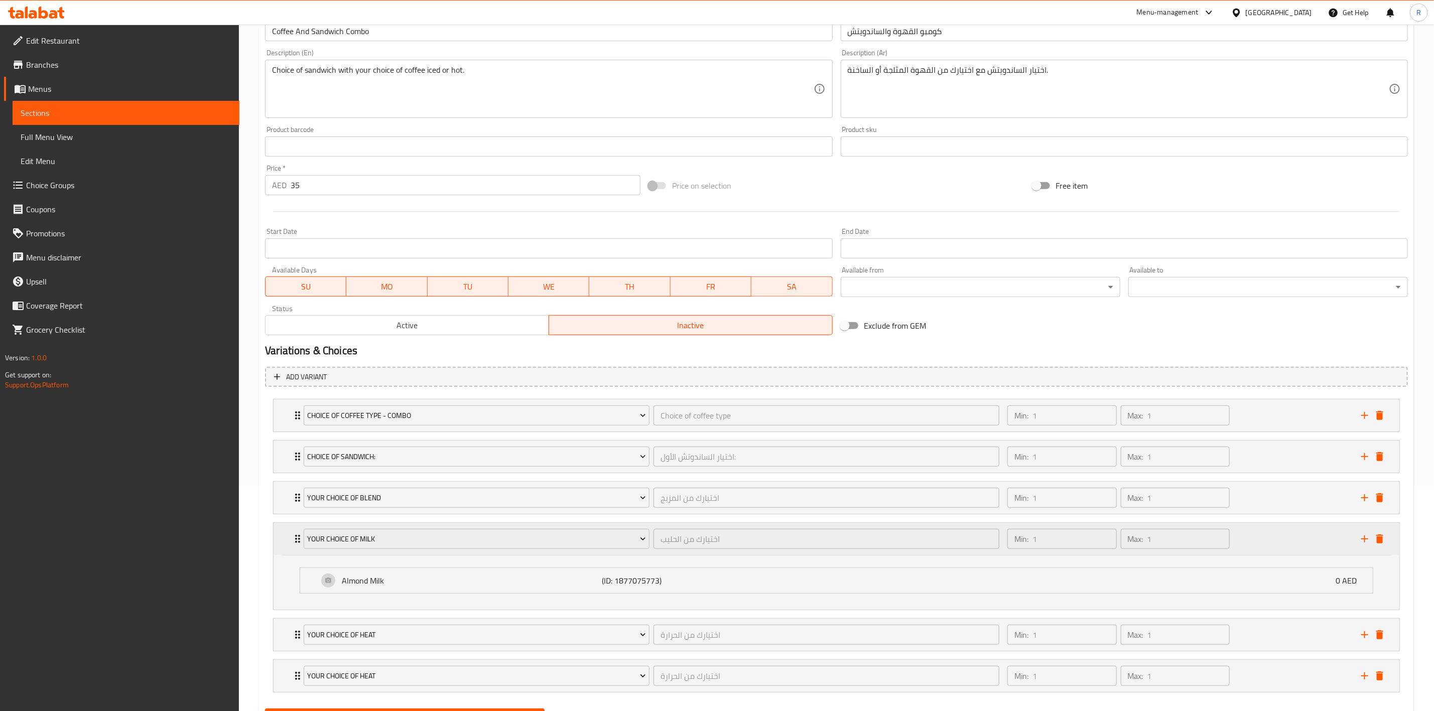
click at [295, 542] on icon "Expand" at bounding box center [298, 539] width 12 height 12
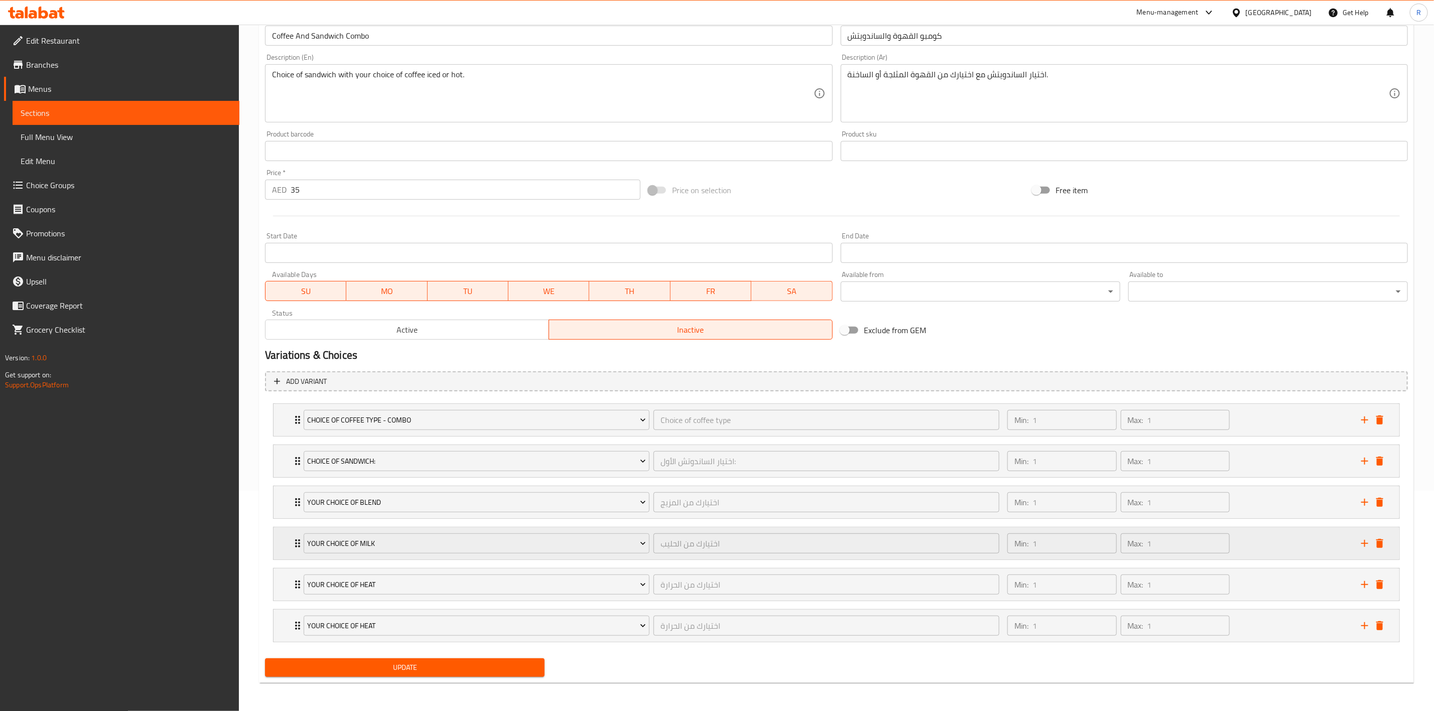
click at [375, 528] on div "Your Choice of Milk اختيارك من الحليب ​" at bounding box center [652, 544] width 708 height 32
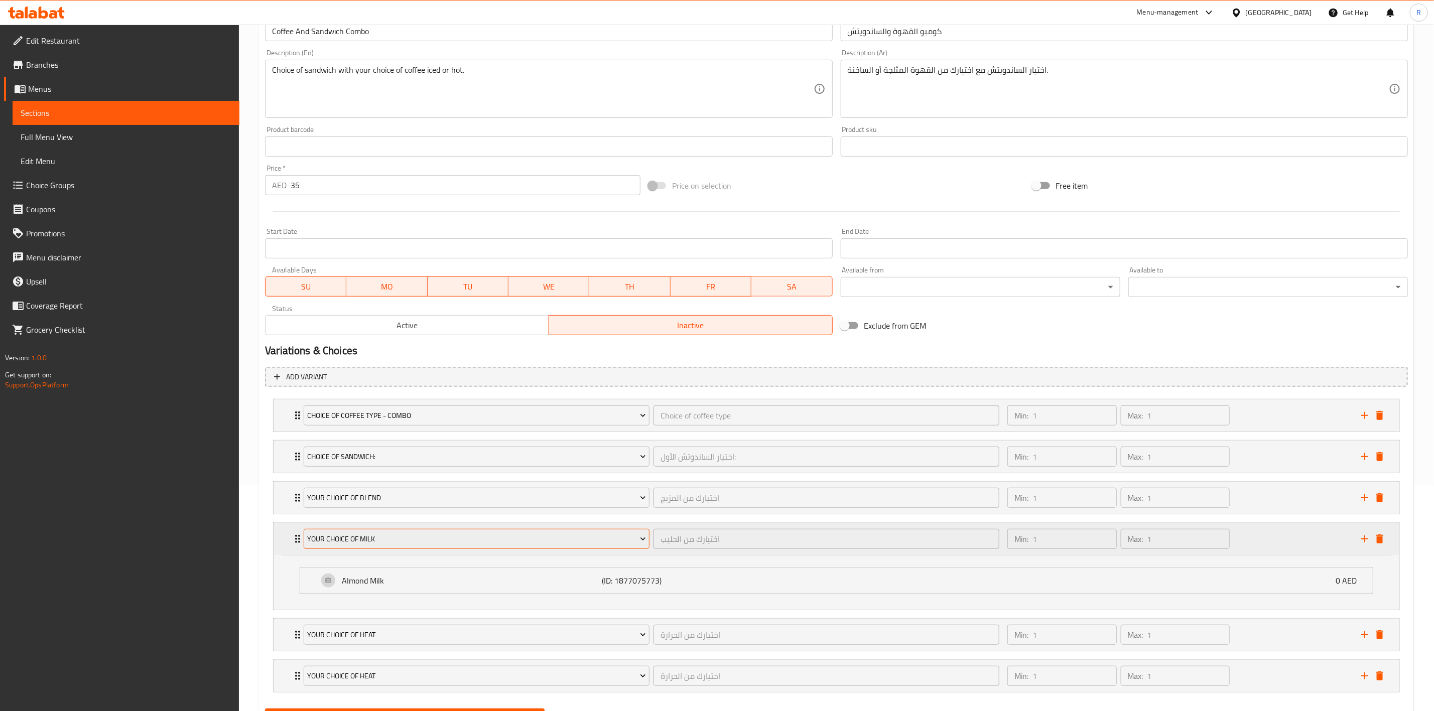
click at [383, 538] on span "Your Choice of Milk" at bounding box center [477, 539] width 338 height 13
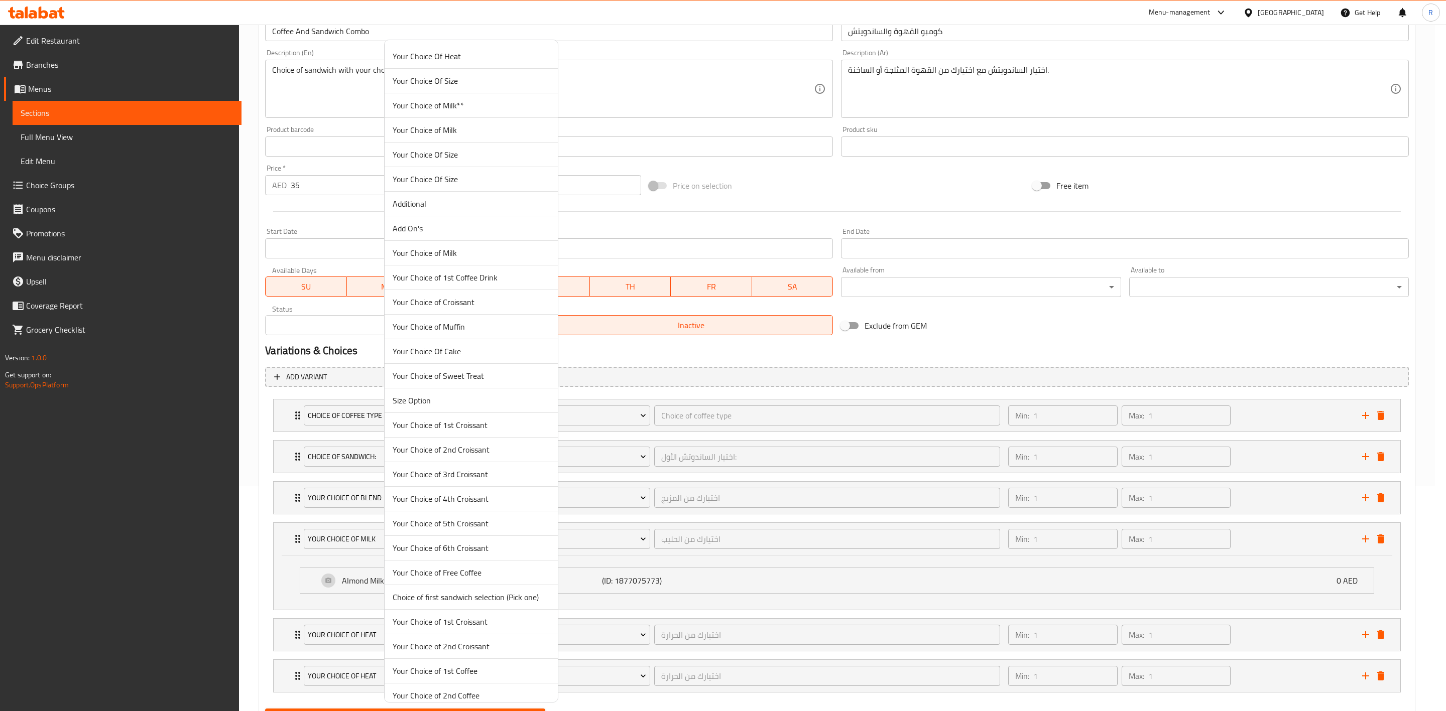
click at [291, 540] on div at bounding box center [723, 355] width 1446 height 711
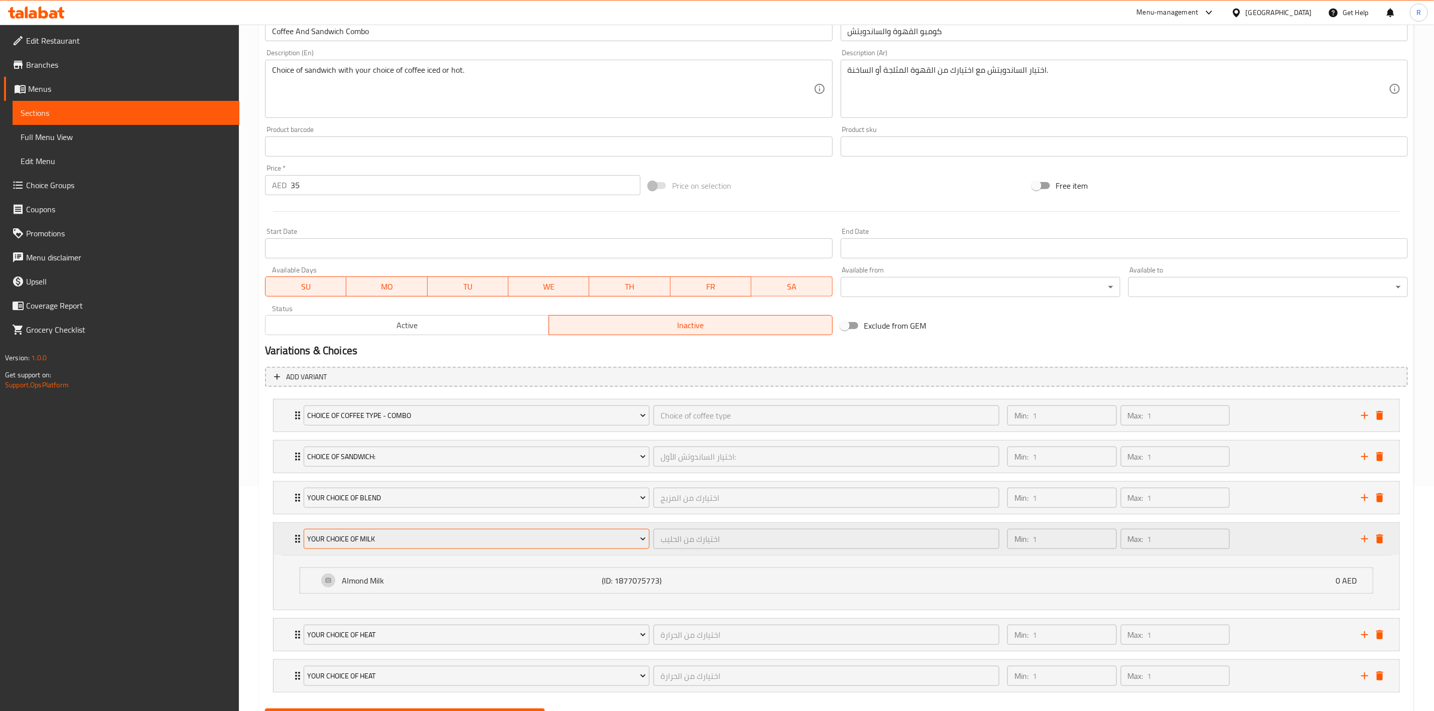
click at [343, 538] on span "Your Choice of Milk" at bounding box center [477, 539] width 338 height 13
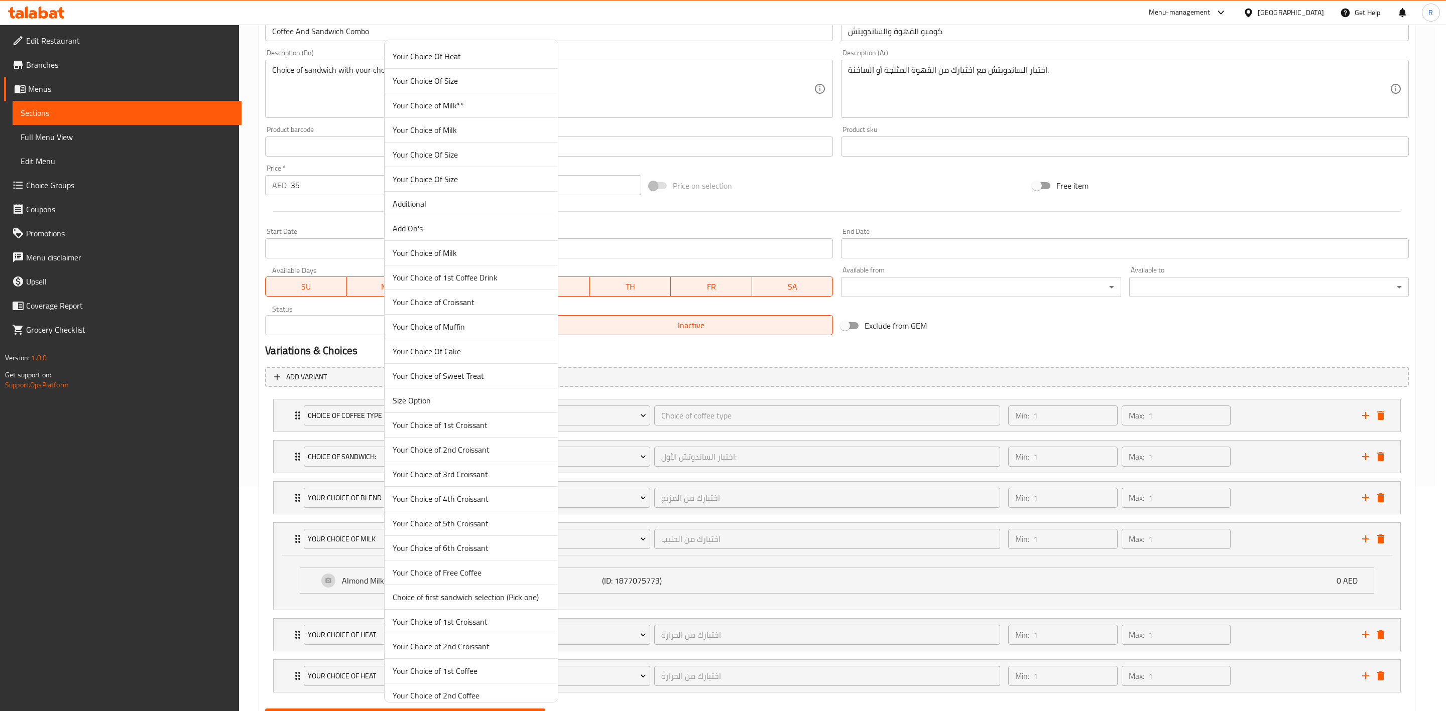
click at [269, 550] on div at bounding box center [723, 355] width 1446 height 711
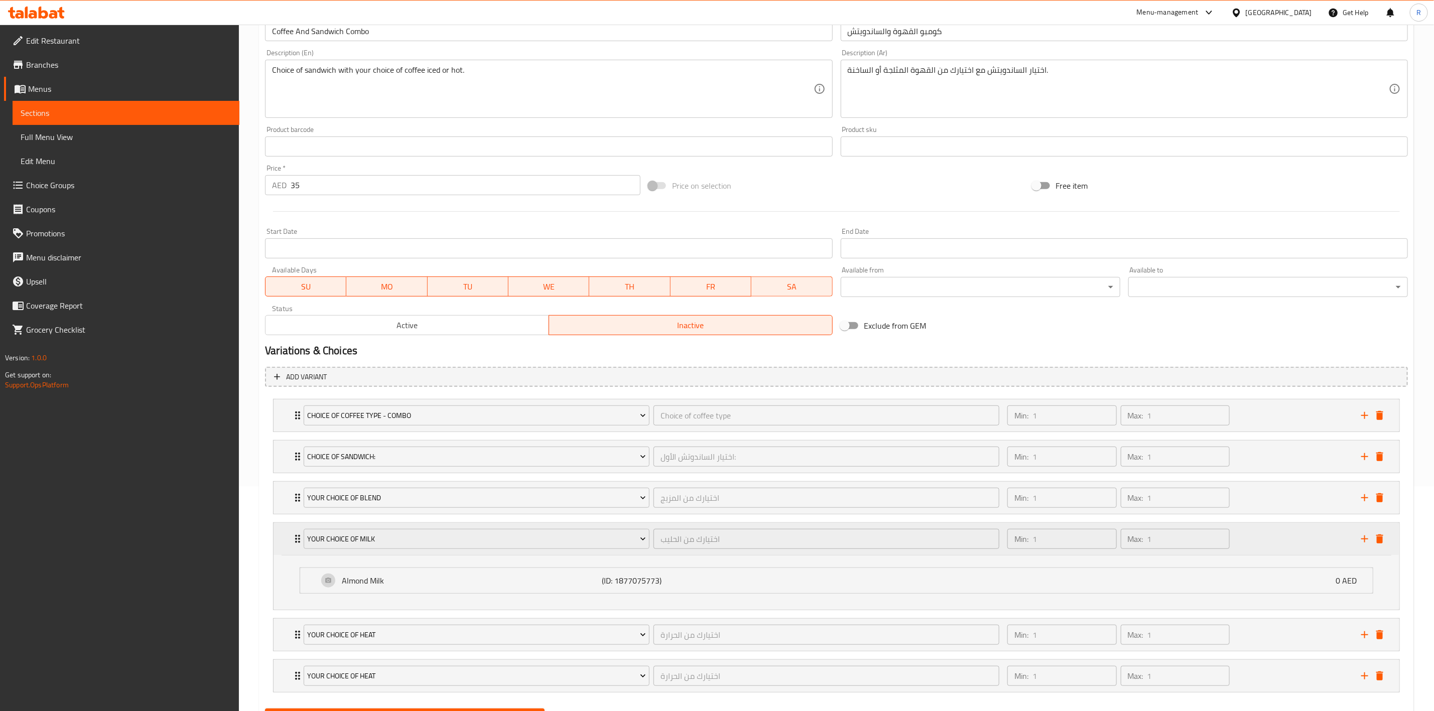
click at [294, 532] on div "Your Choice of Milk اختيارك من الحليب ​ Min: 1 ​ Max: 1 ​" at bounding box center [840, 539] width 1096 height 32
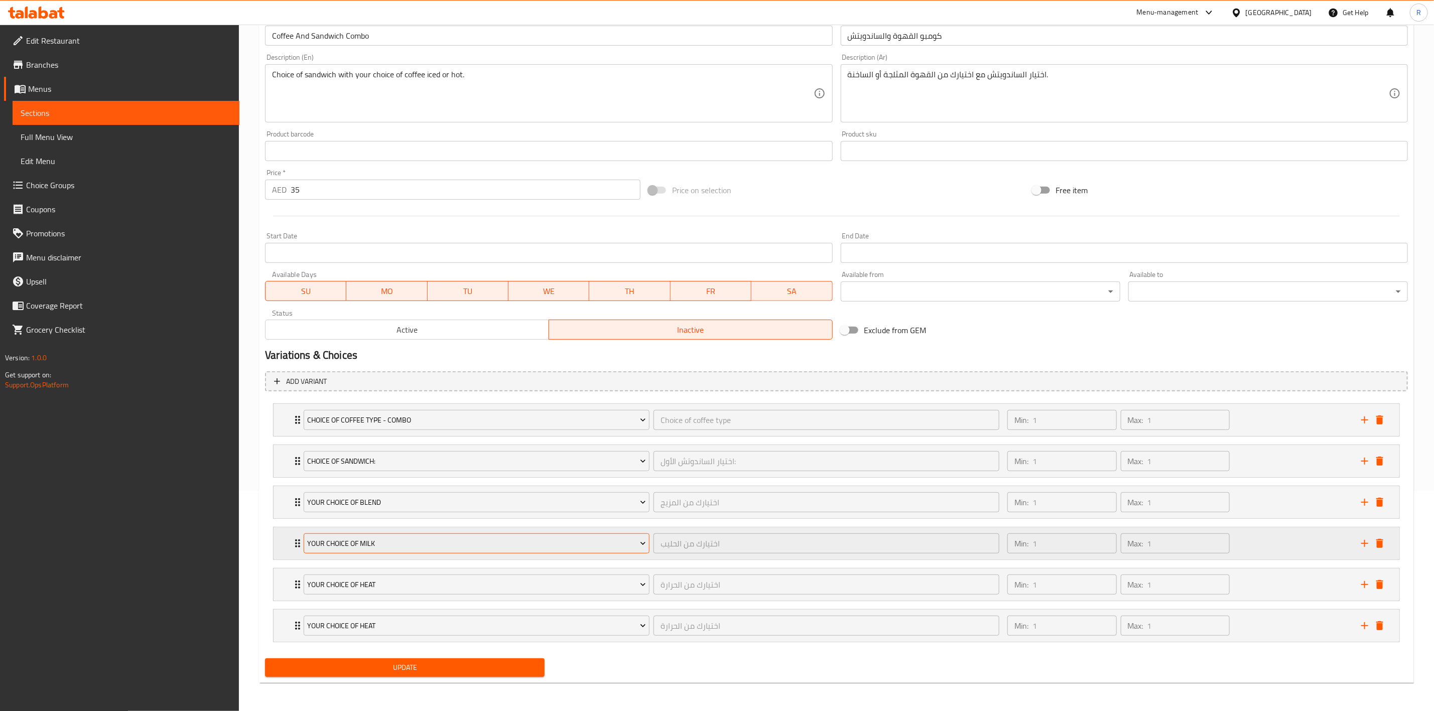
click at [357, 534] on button "Your Choice of Milk" at bounding box center [477, 544] width 346 height 20
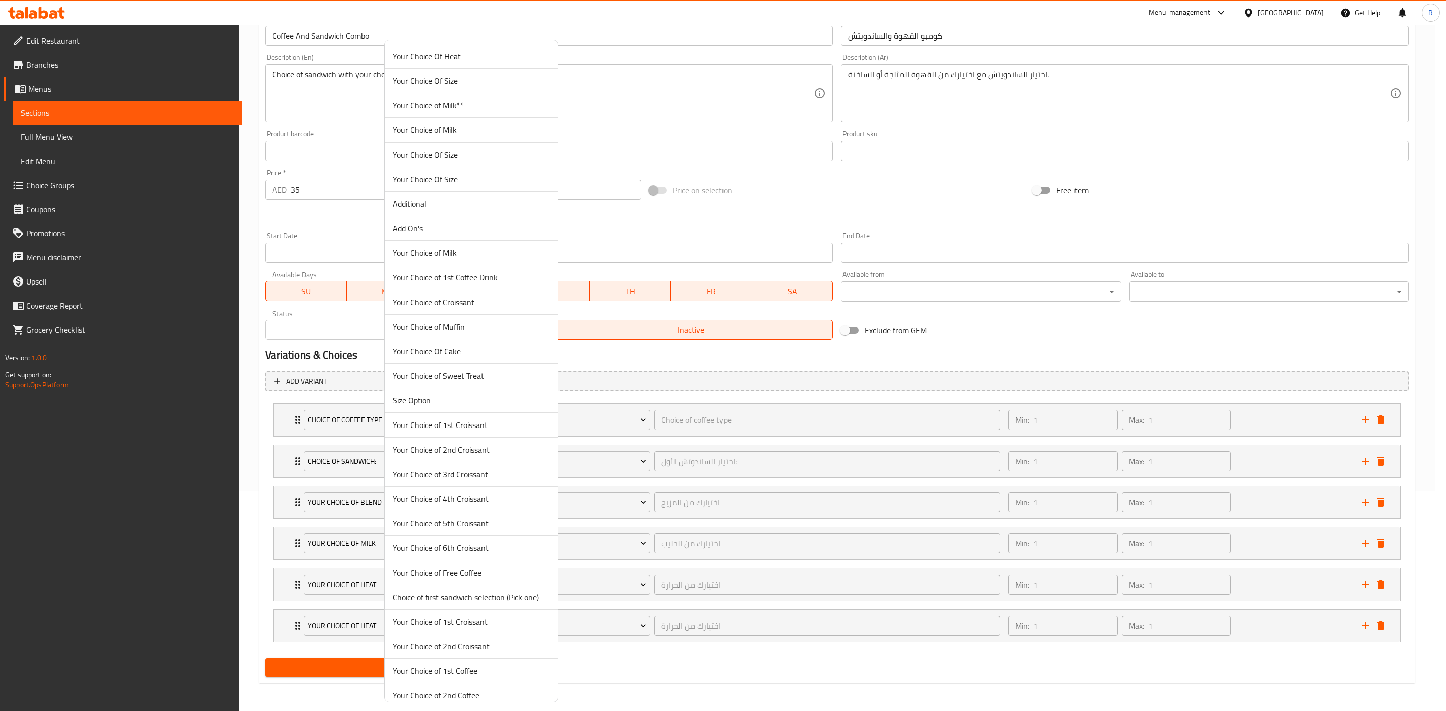
click at [489, 110] on span "Your Choice of Milk**" at bounding box center [471, 105] width 157 height 12
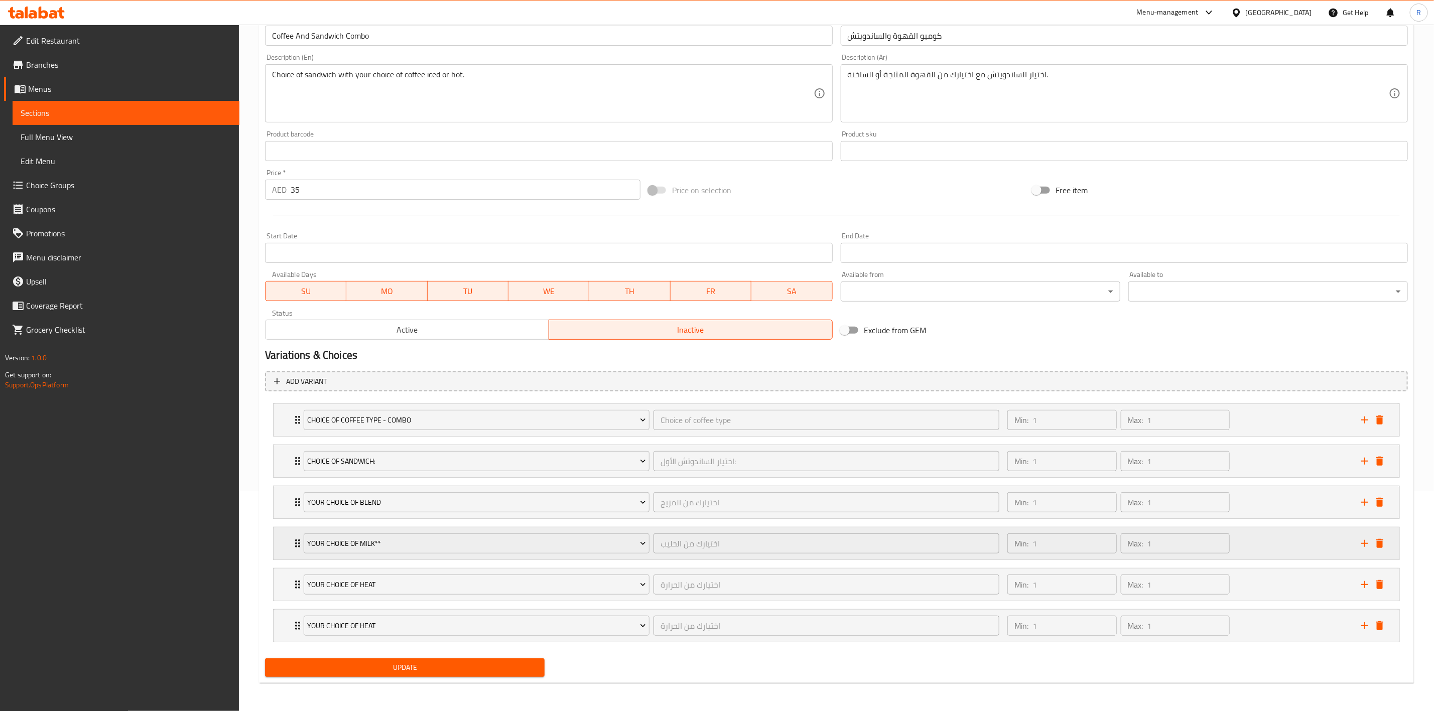
click at [302, 544] on div "Your Choice of Milk**" at bounding box center [477, 544] width 350 height 24
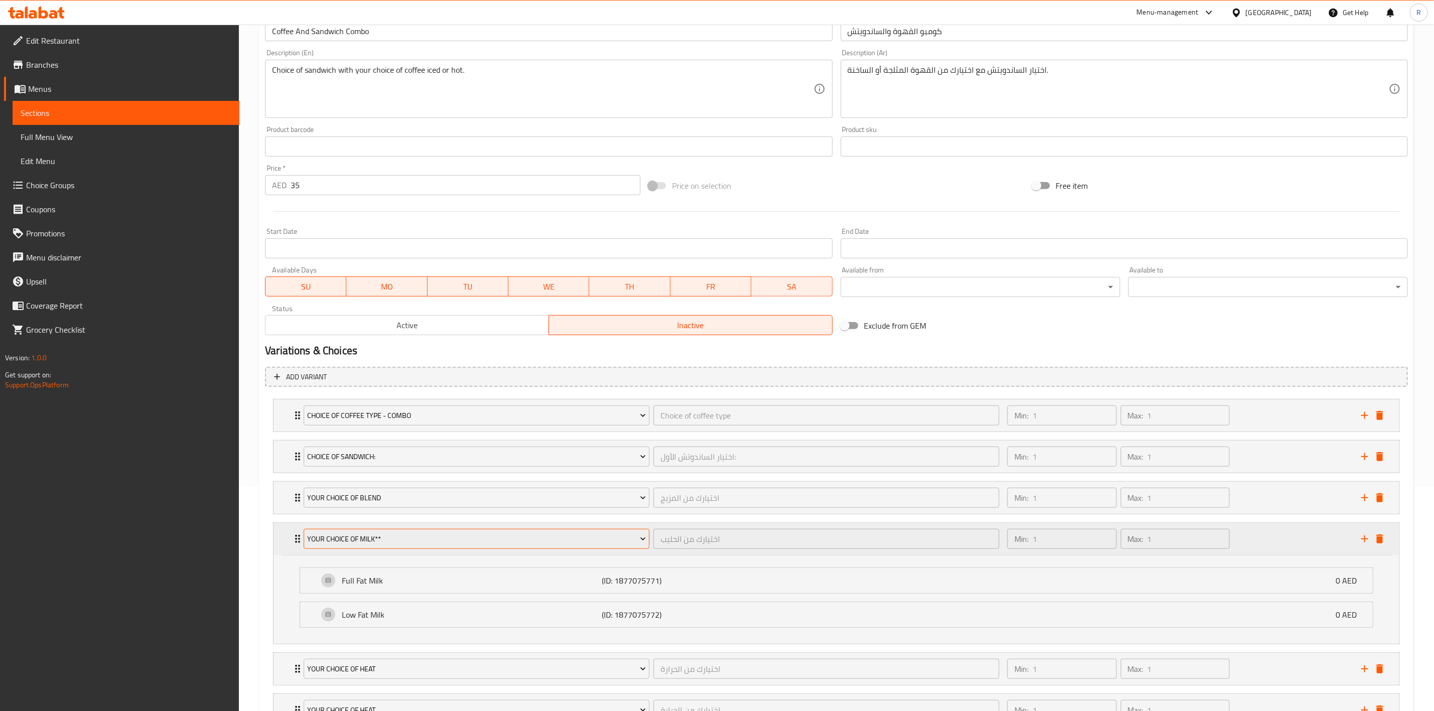
click at [352, 534] on button "Your Choice of Milk**" at bounding box center [477, 539] width 346 height 20
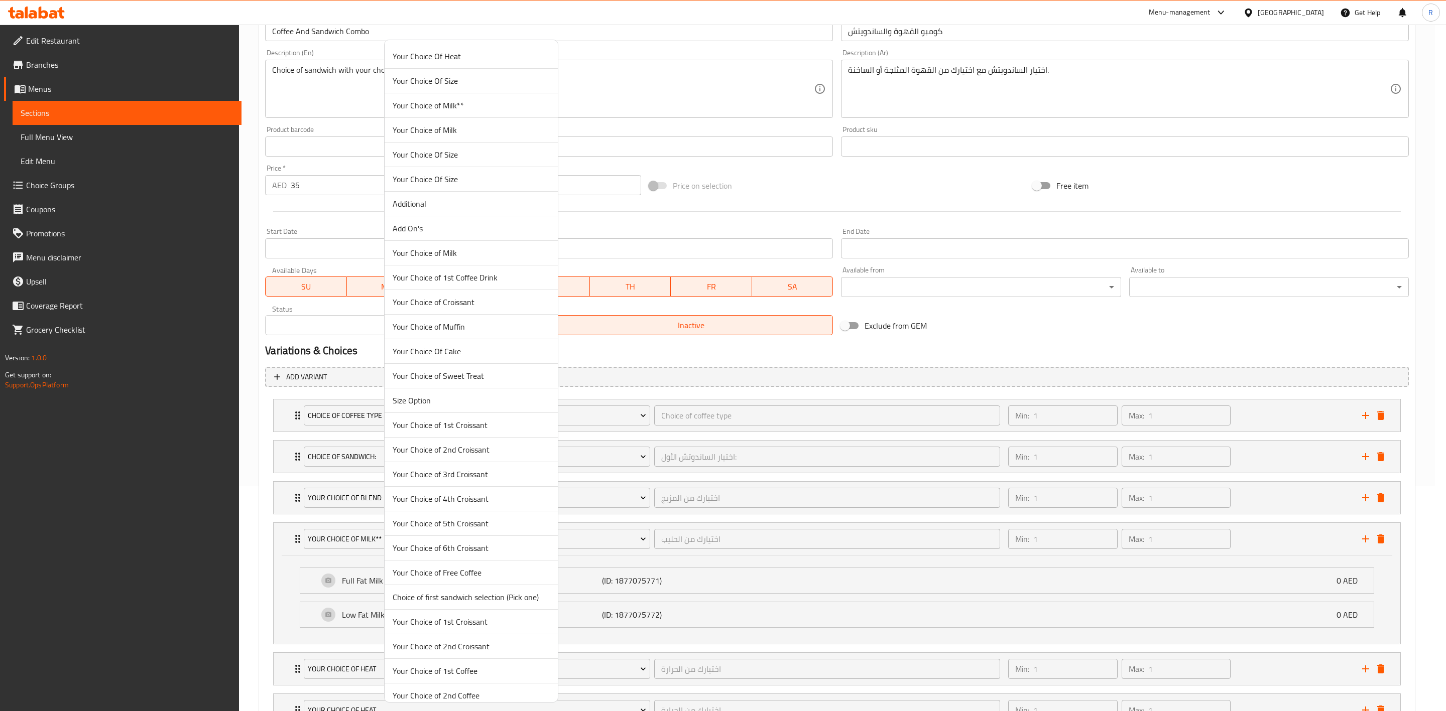
click at [479, 256] on span "Your Choice of Milk" at bounding box center [471, 253] width 157 height 12
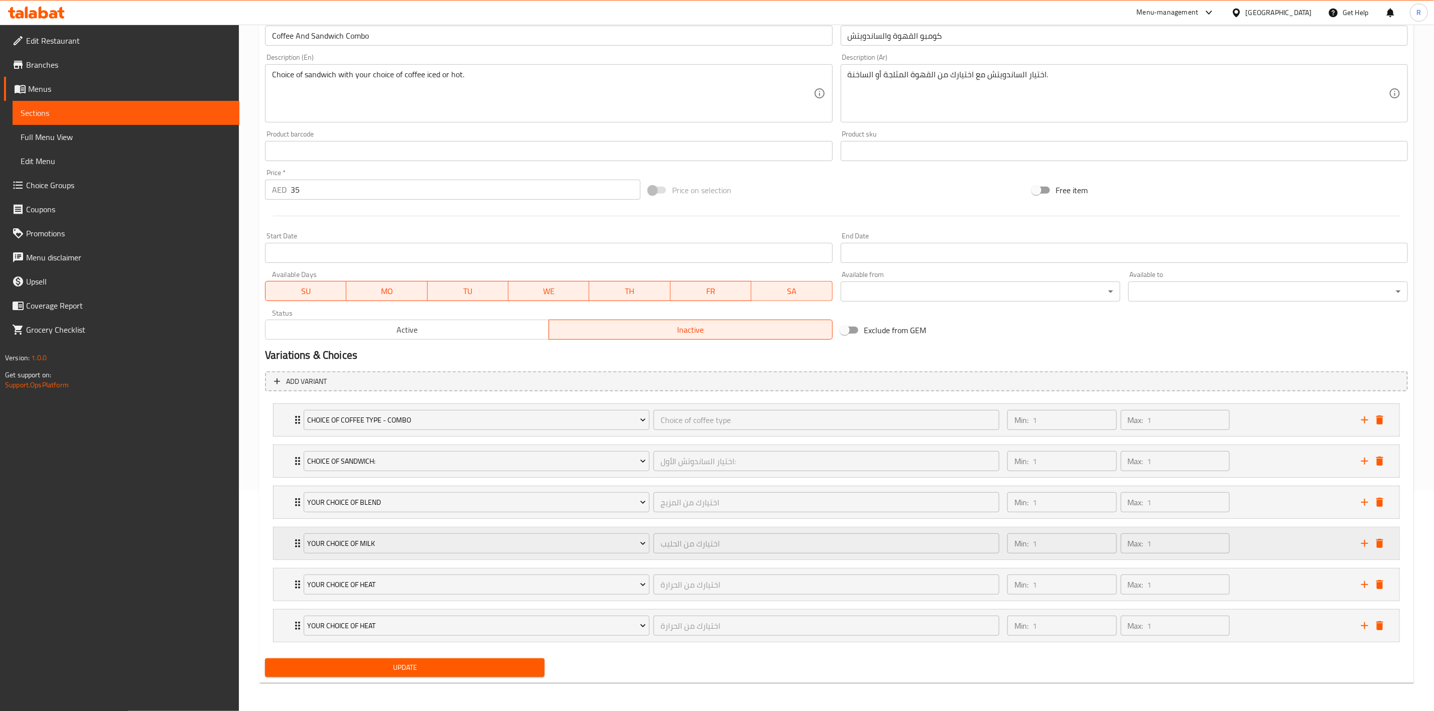
click at [292, 538] on icon "Expand" at bounding box center [298, 544] width 12 height 12
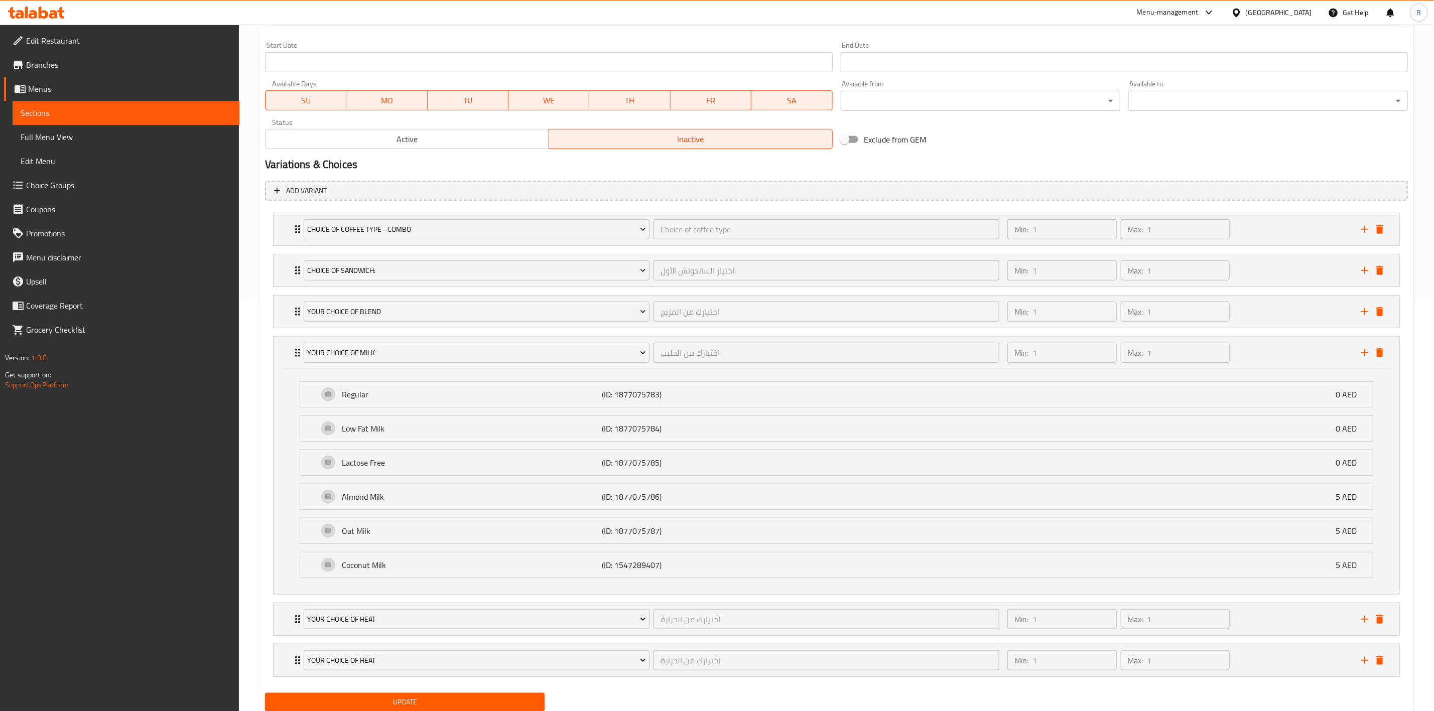
scroll to position [426, 0]
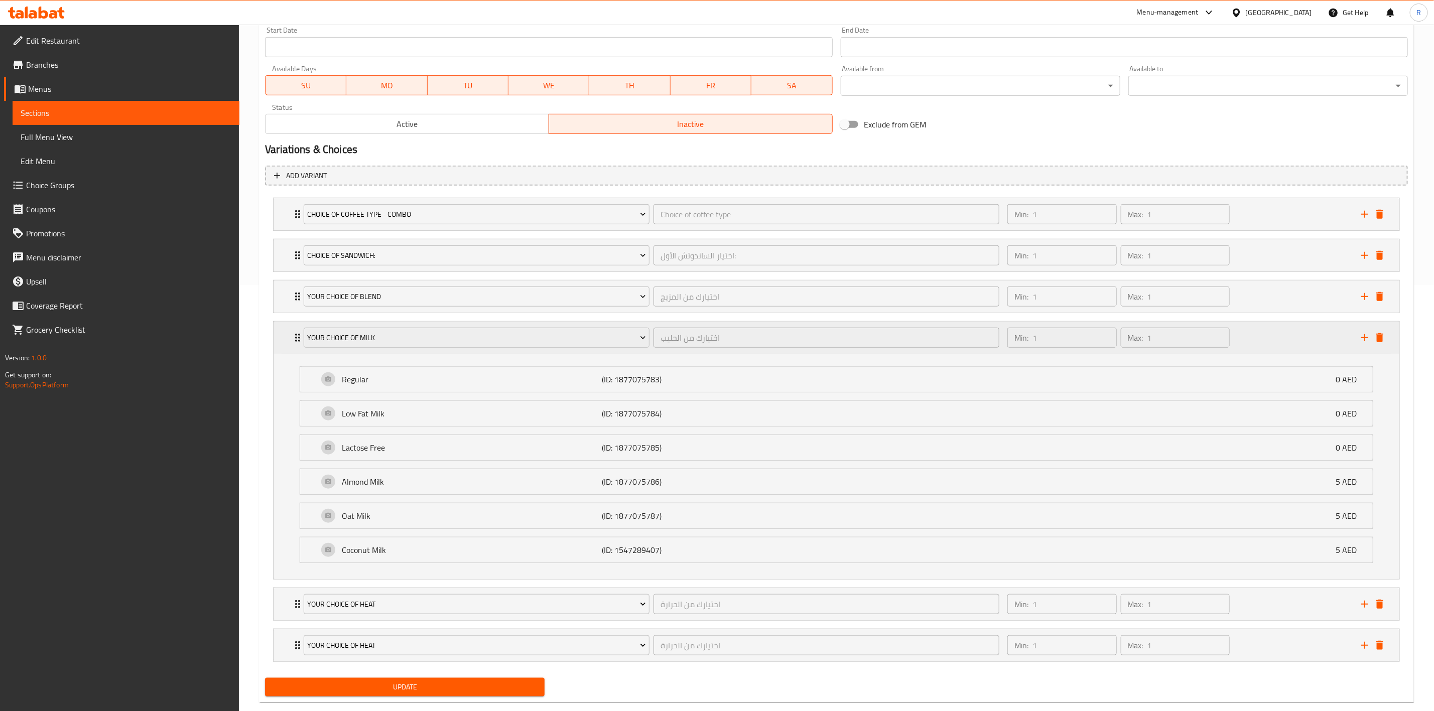
click at [294, 342] on icon "Expand" at bounding box center [298, 338] width 12 height 12
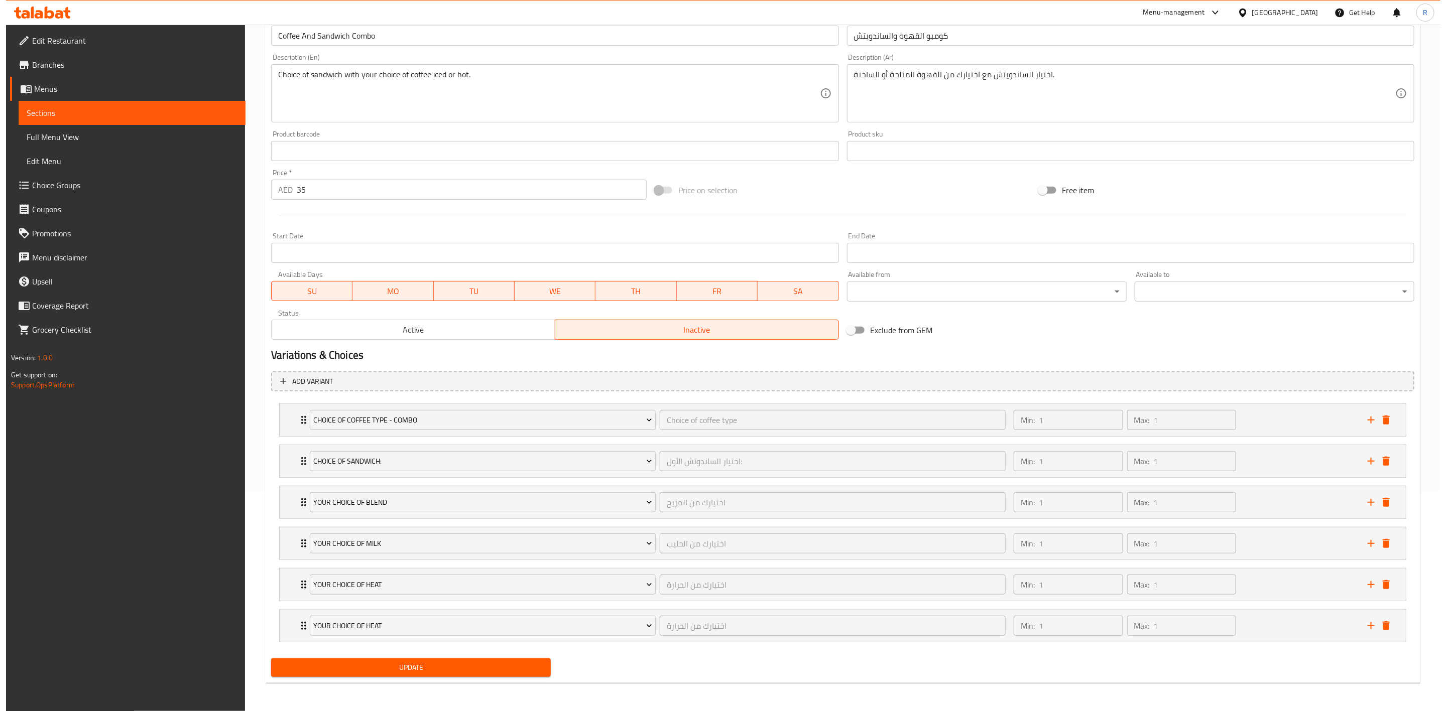
scroll to position [225, 0]
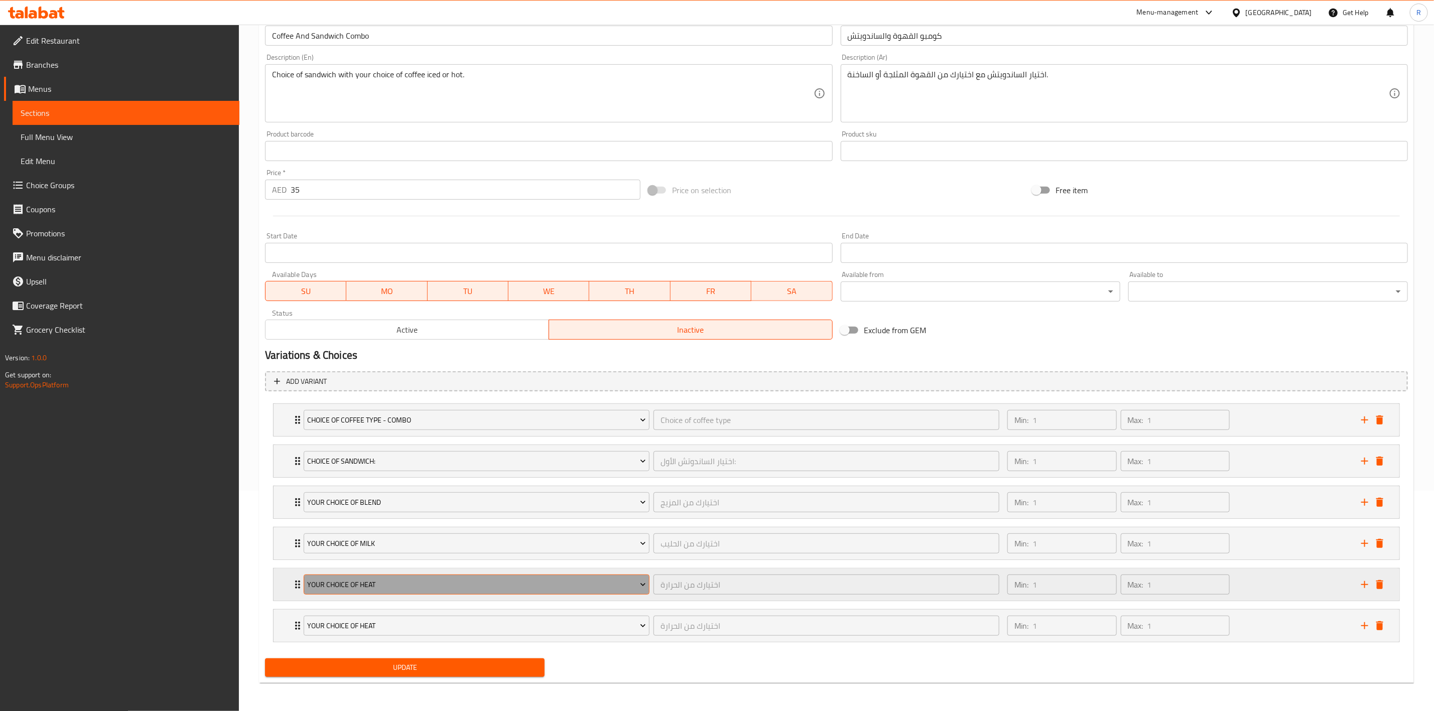
click at [365, 586] on span "Your Choice Of Heat" at bounding box center [477, 585] width 338 height 13
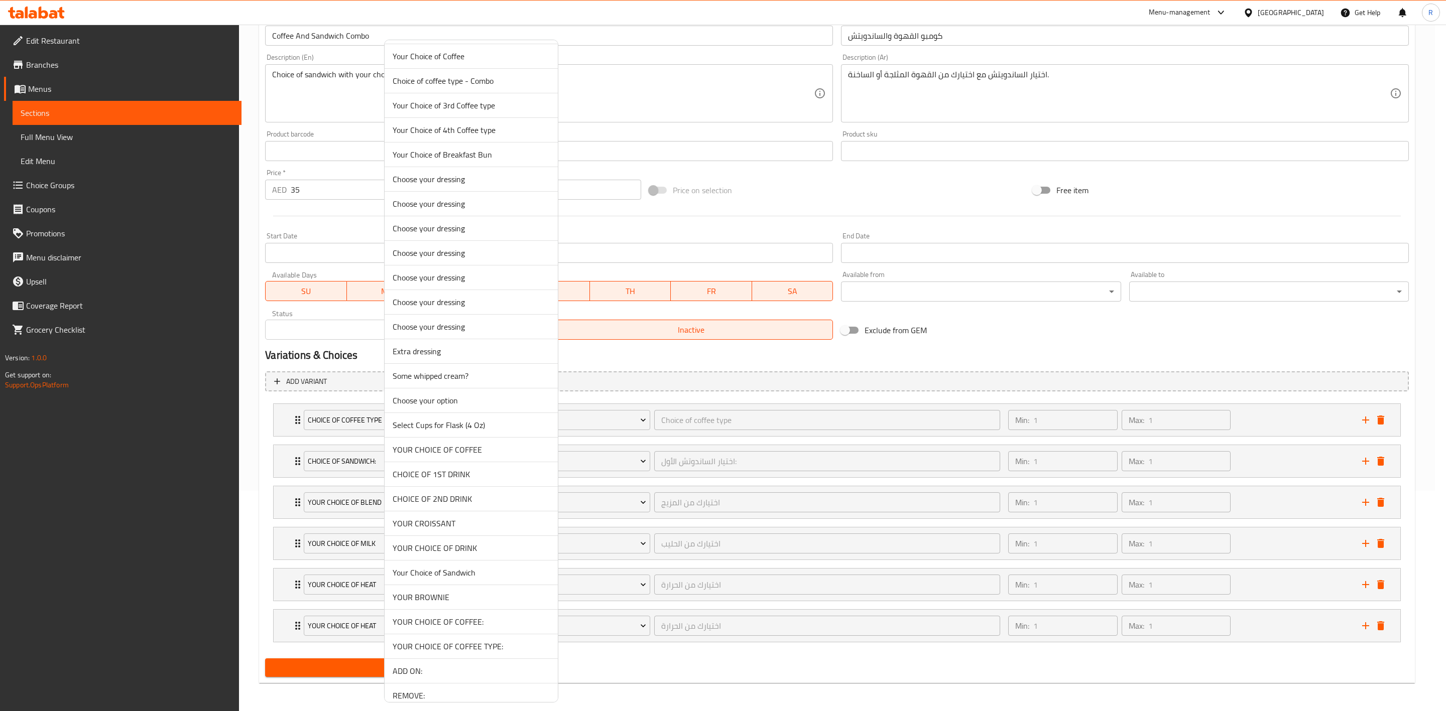
scroll to position [2615, 0]
click at [478, 332] on li "Your Choice of Coffee" at bounding box center [471, 320] width 173 height 25
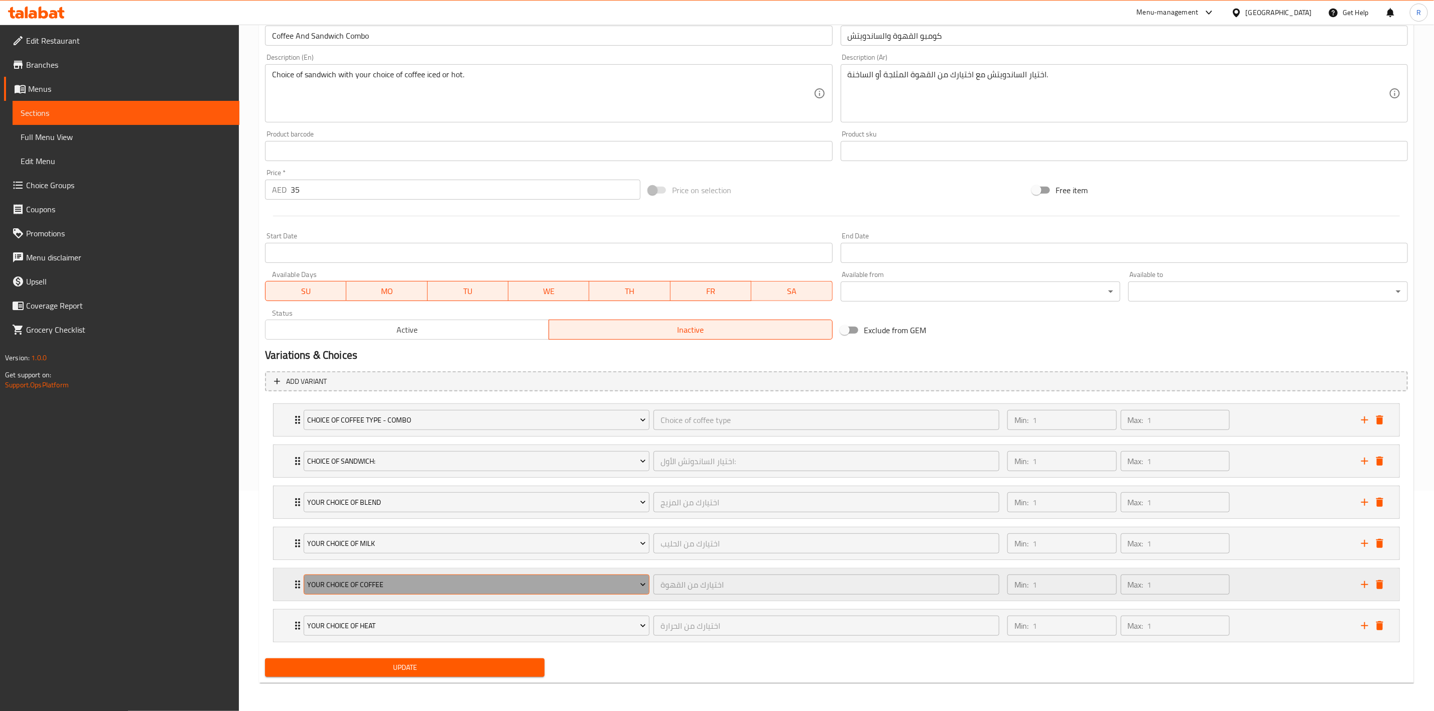
click at [392, 584] on span "Your Choice of Coffee" at bounding box center [477, 585] width 338 height 13
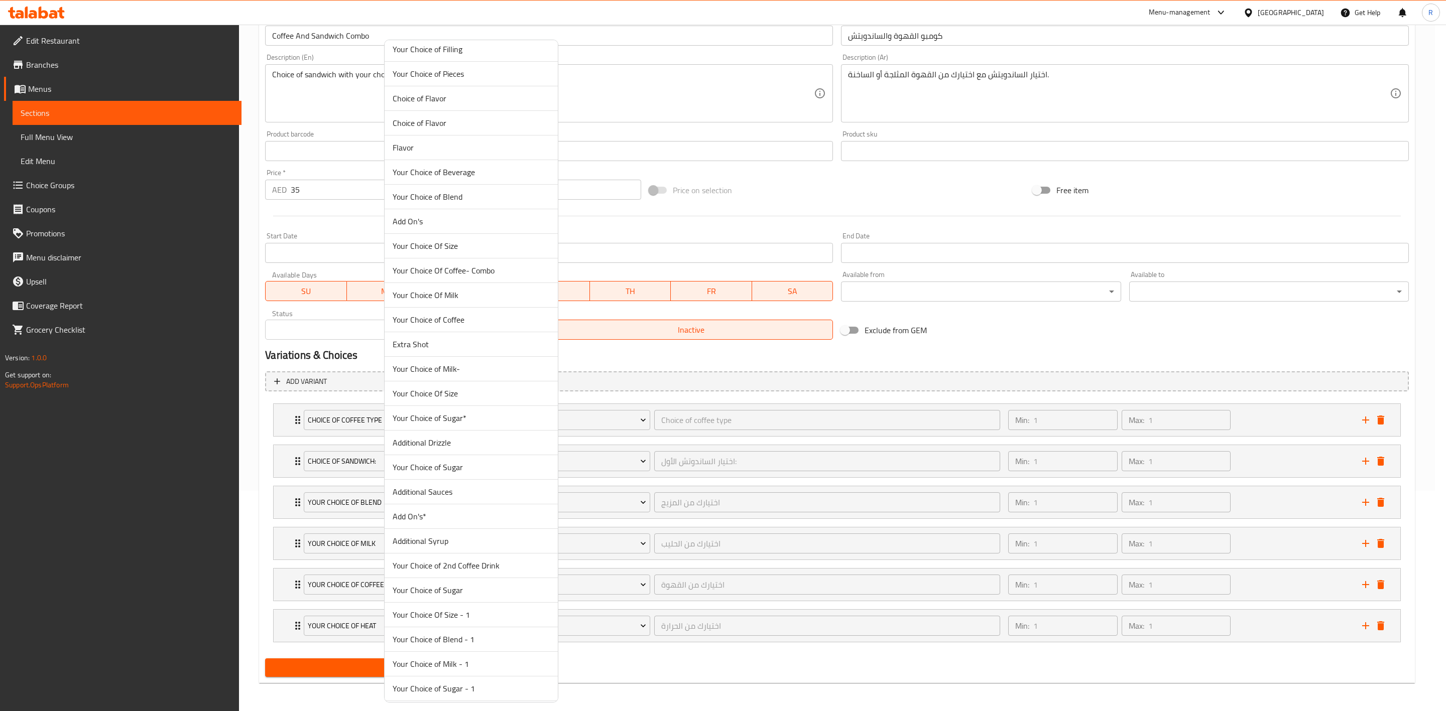
click at [467, 350] on span "Extra Shot" at bounding box center [471, 344] width 157 height 12
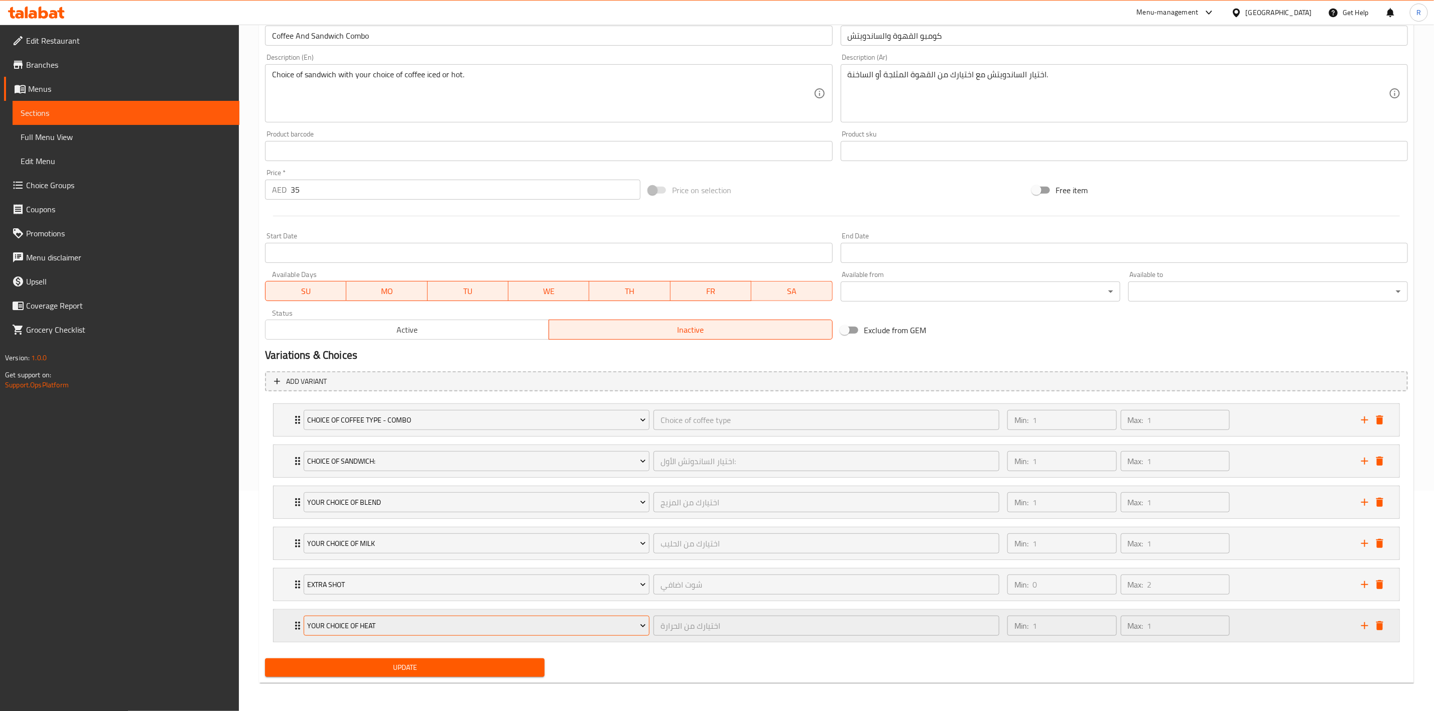
click at [365, 630] on span "Your Choice Of Heat" at bounding box center [477, 626] width 338 height 13
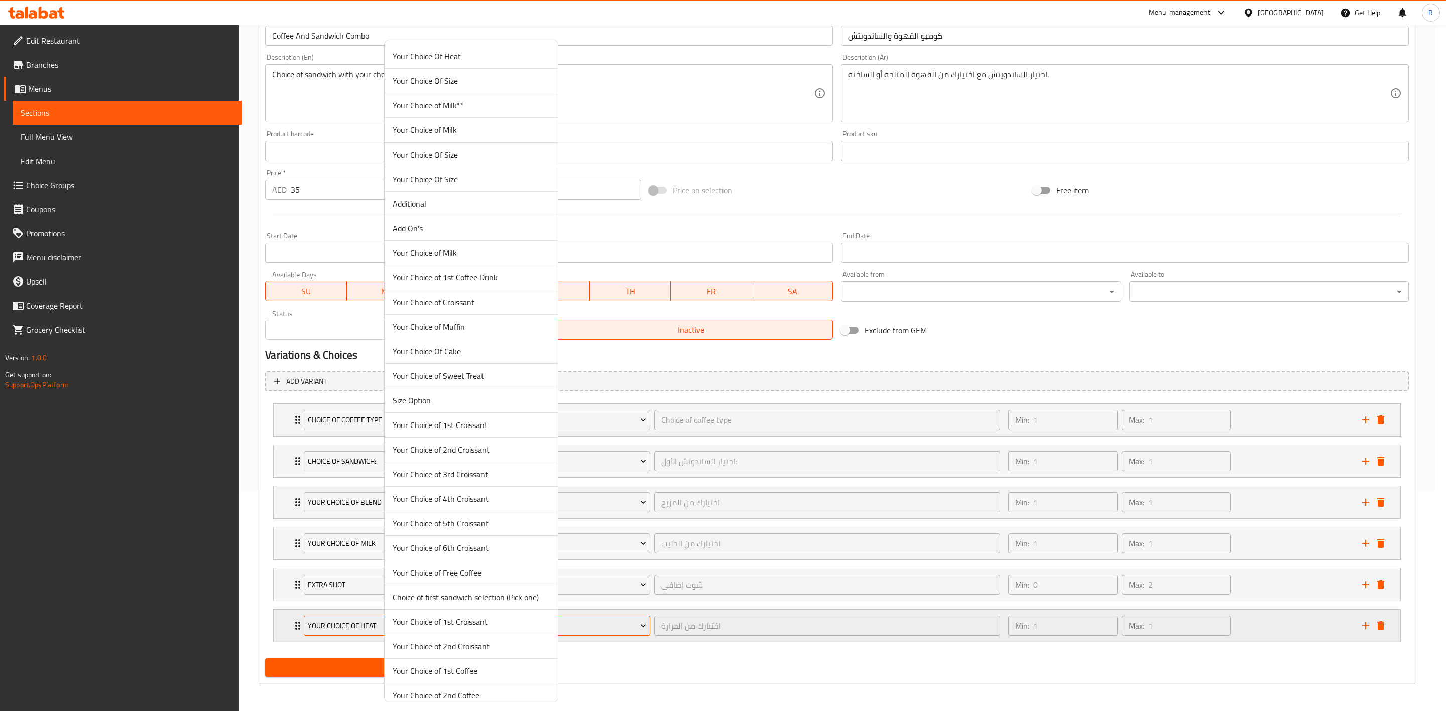
scroll to position [2814, 0]
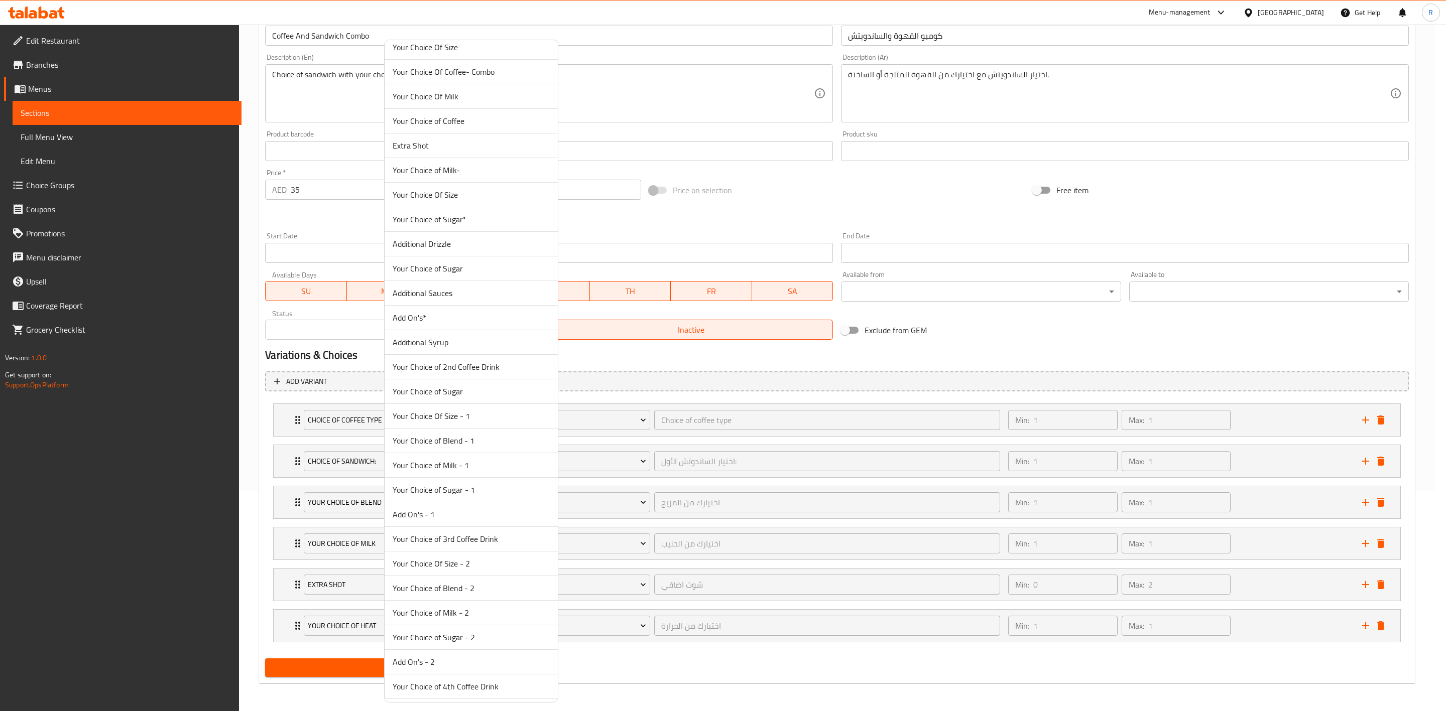
click at [468, 348] on span "Additional Syrup" at bounding box center [471, 342] width 157 height 12
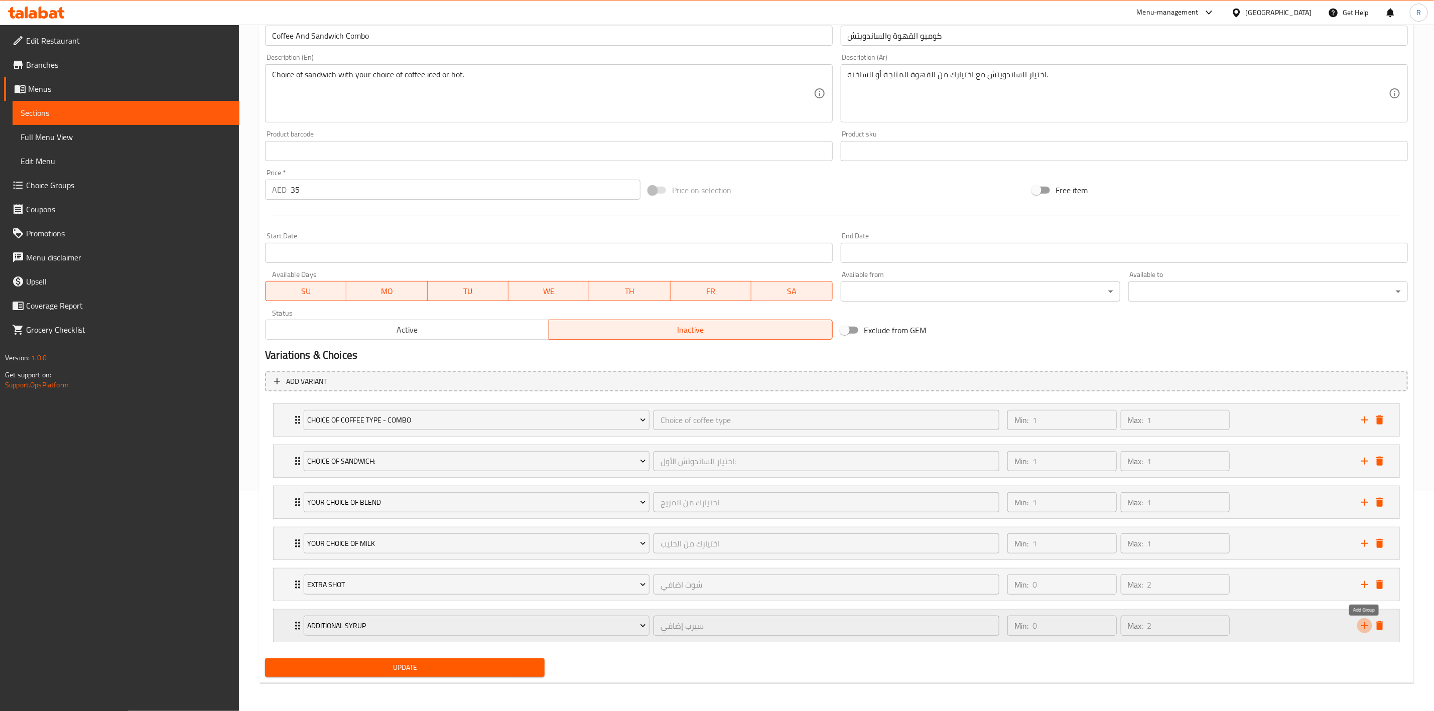
click at [1364, 627] on icon "add" at bounding box center [1365, 626] width 12 height 12
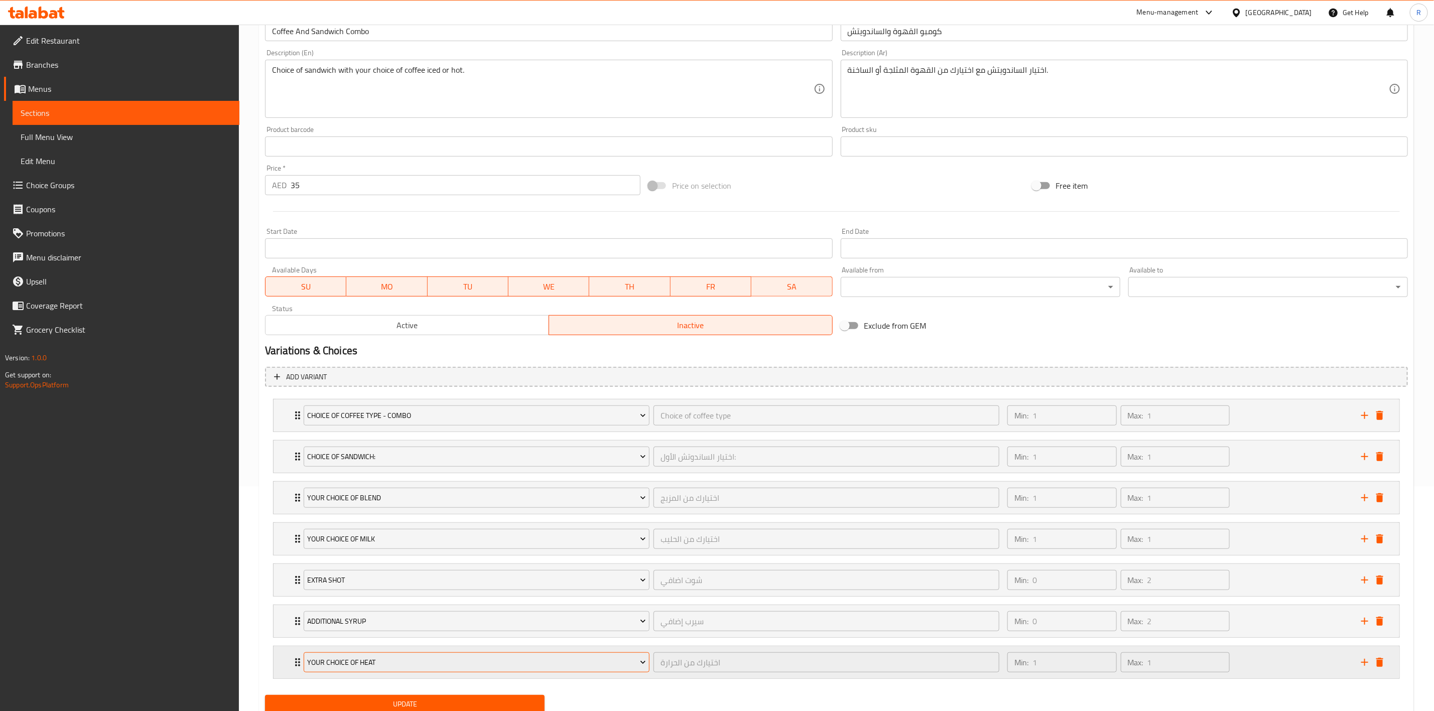
click at [502, 669] on span "Your Choice Of Heat" at bounding box center [477, 663] width 338 height 13
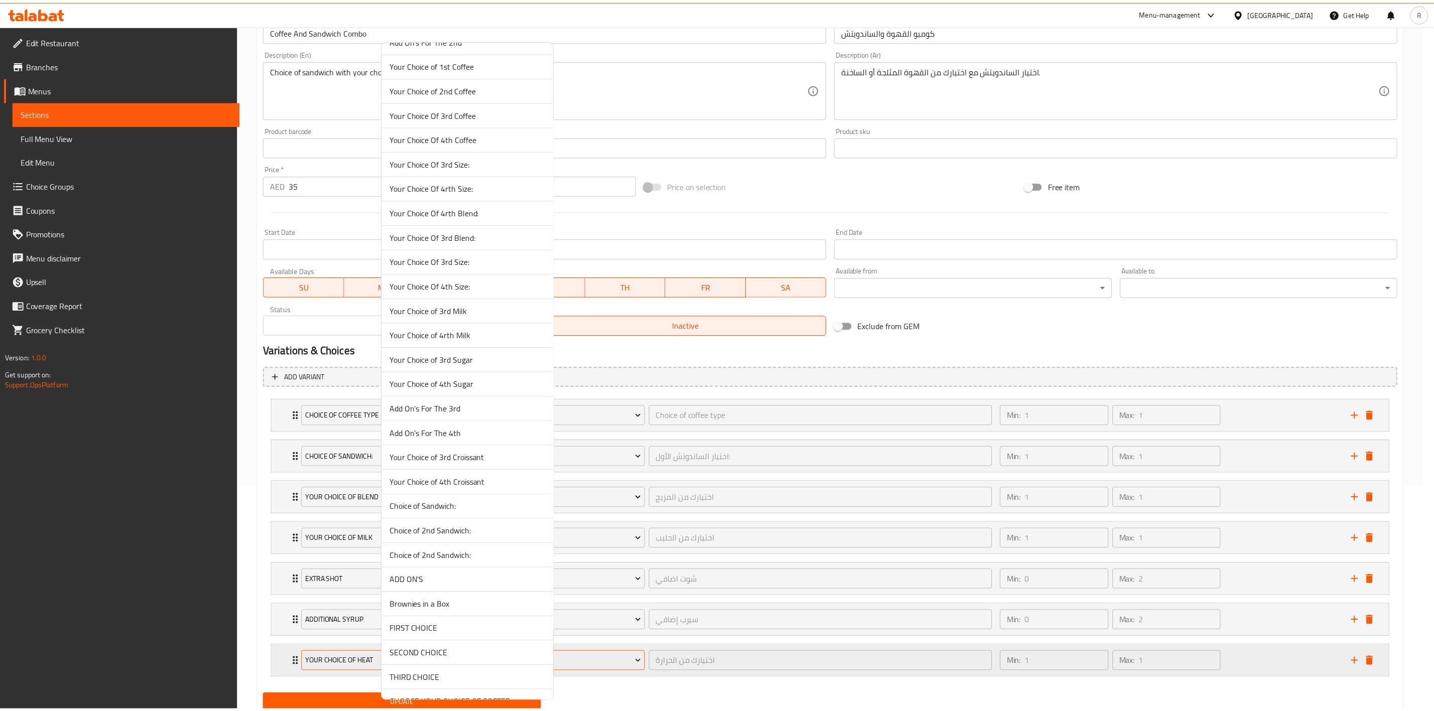
scroll to position [2689, 0]
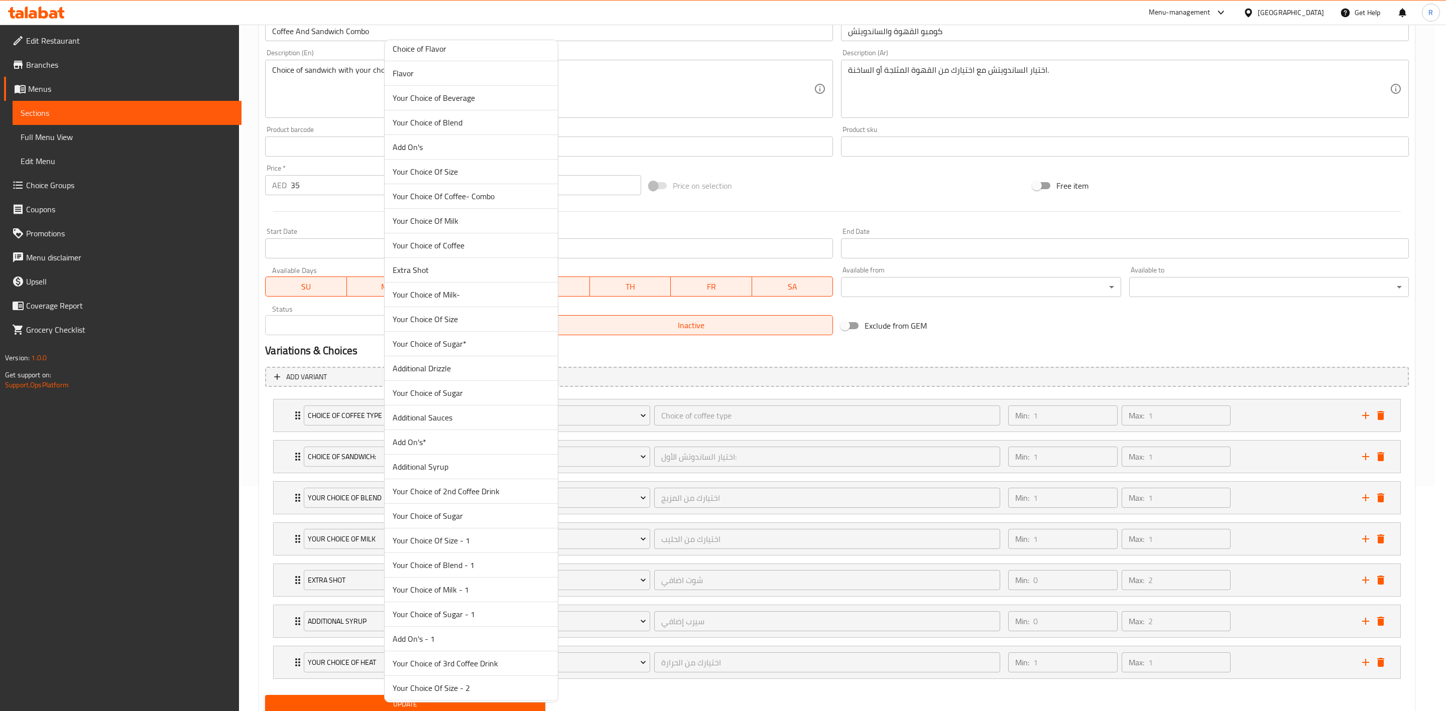
click at [418, 356] on li "Your Choice of Sugar*" at bounding box center [471, 344] width 173 height 25
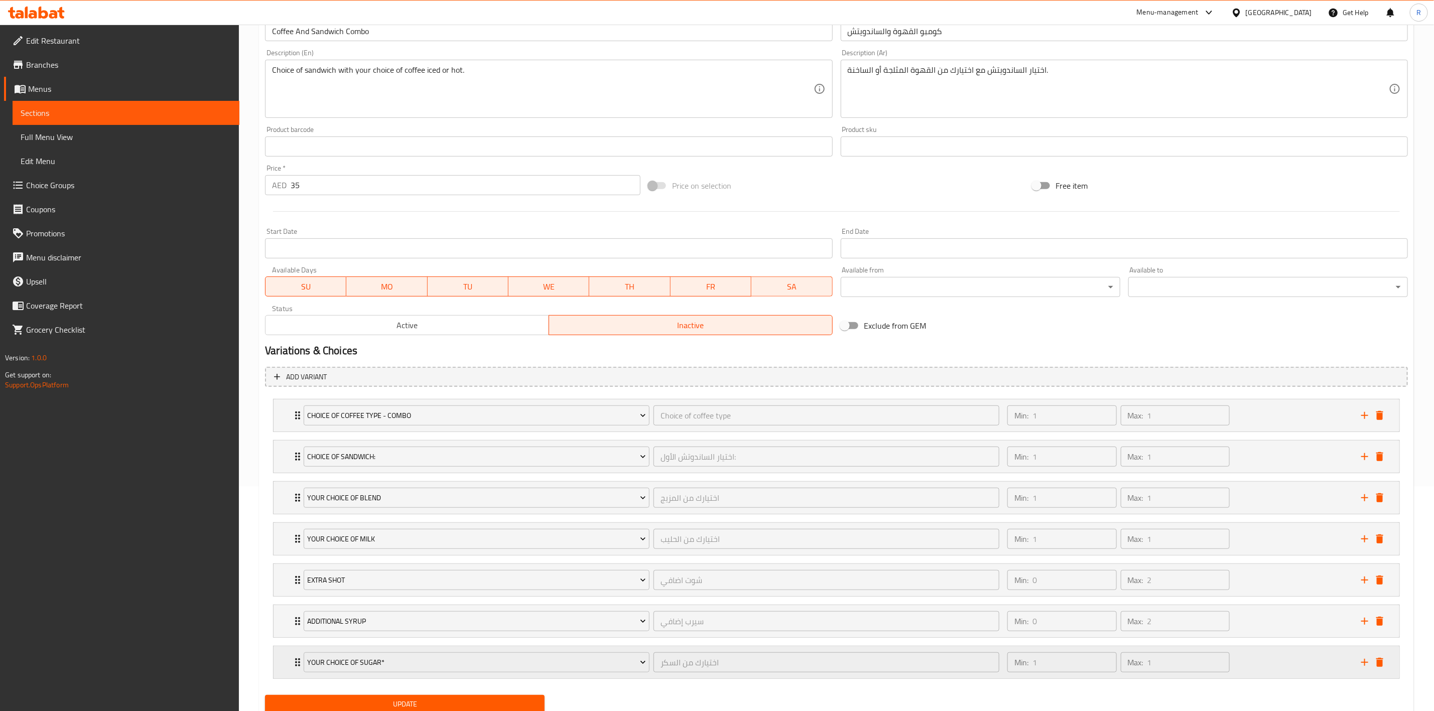
click at [294, 668] on icon "Expand" at bounding box center [298, 663] width 12 height 12
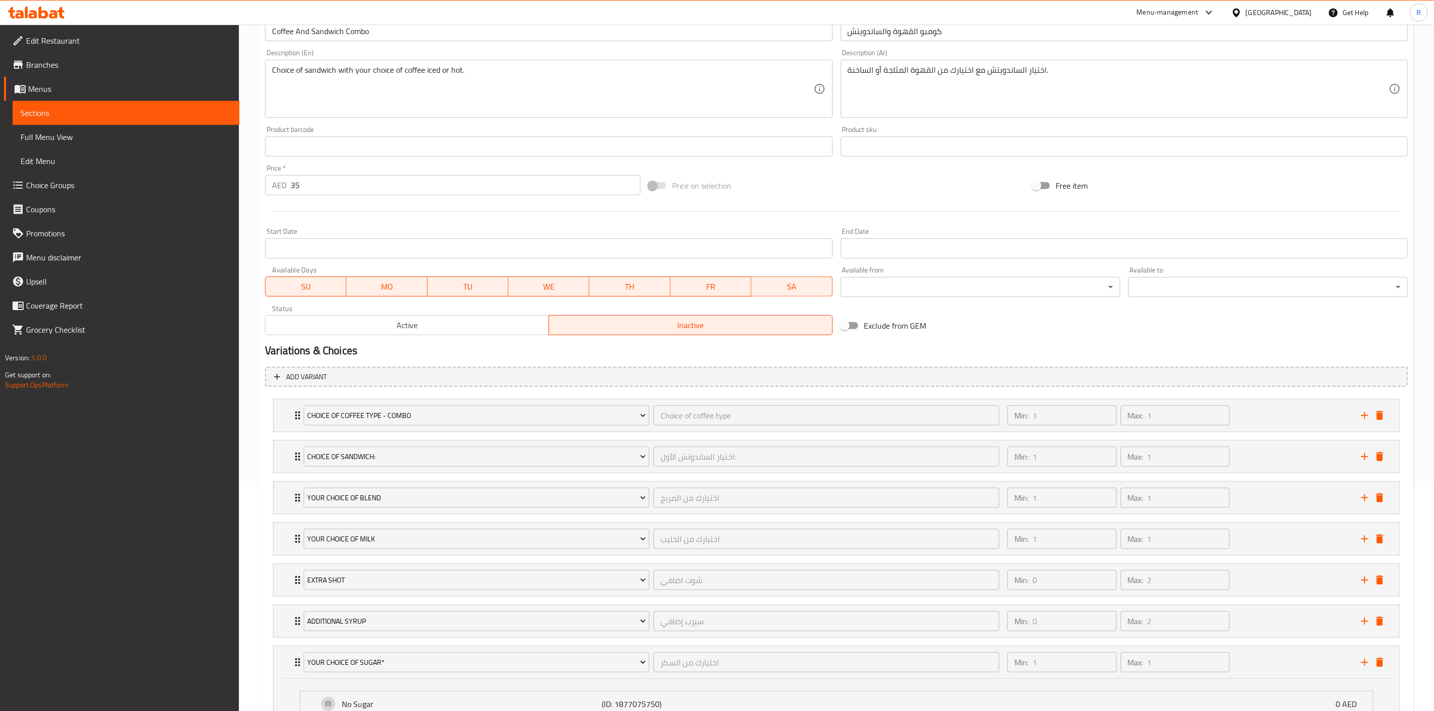
scroll to position [392, 0]
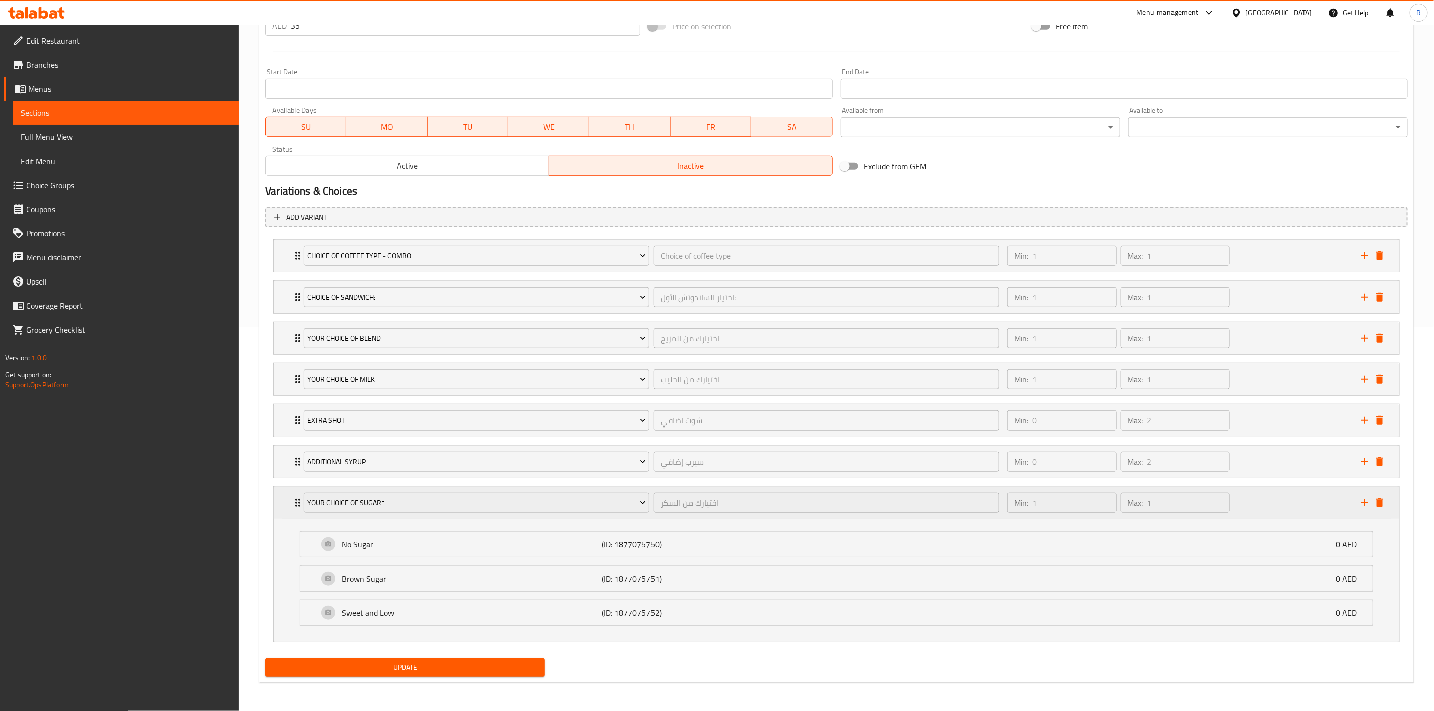
click at [294, 499] on icon "Expand" at bounding box center [298, 503] width 12 height 12
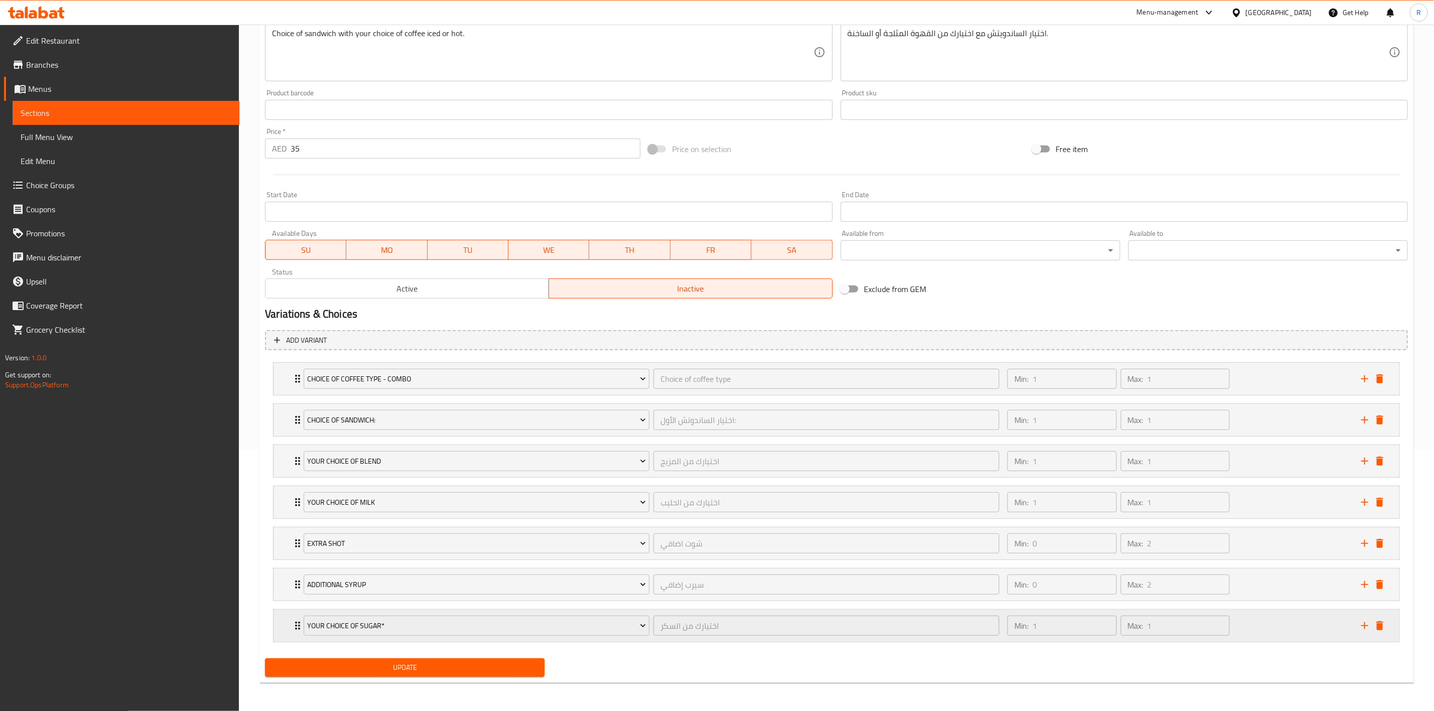
scroll to position [267, 0]
click at [290, 410] on div "Choice of Sandwich: اختيار الساندوتش الأول: ​ Min: 1 ​ Max: 1 ​" at bounding box center [837, 420] width 1126 height 32
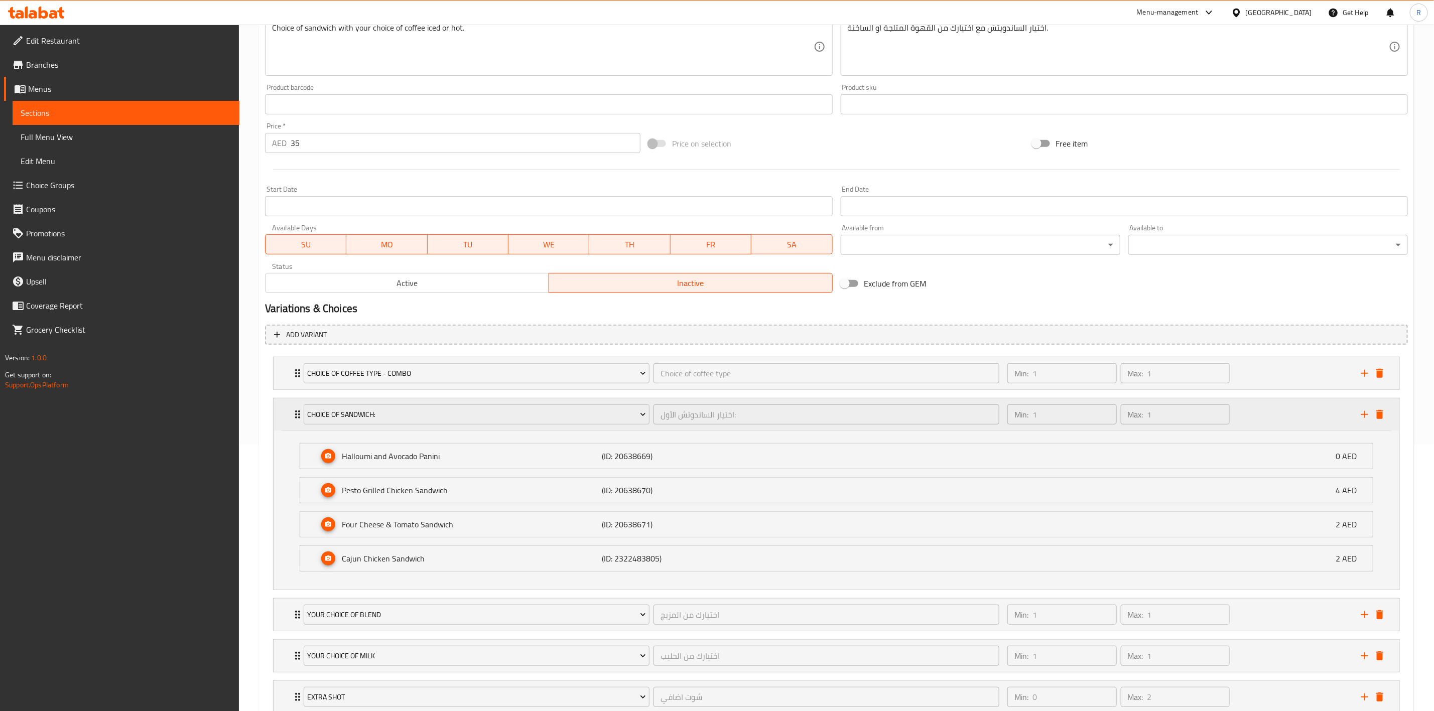
scroll to position [392, 0]
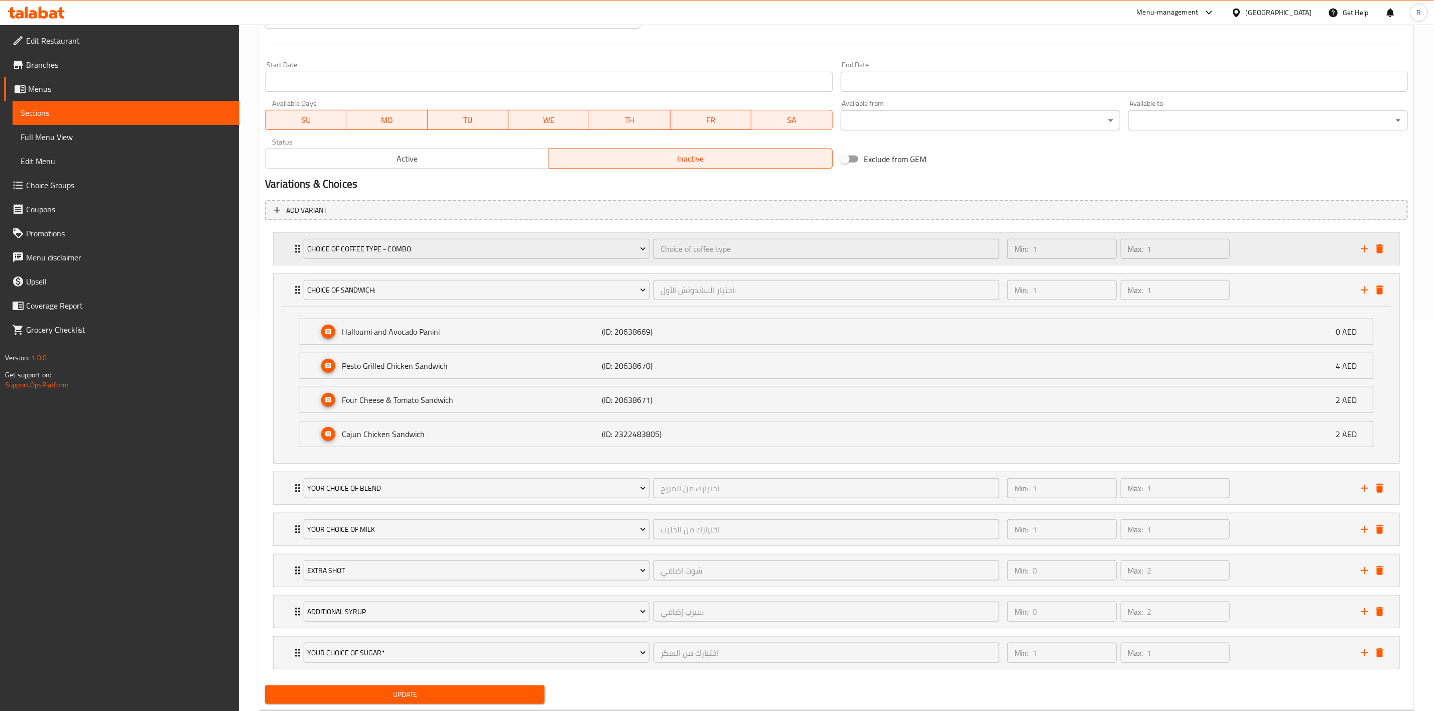
click at [292, 253] on icon "Expand" at bounding box center [298, 249] width 12 height 12
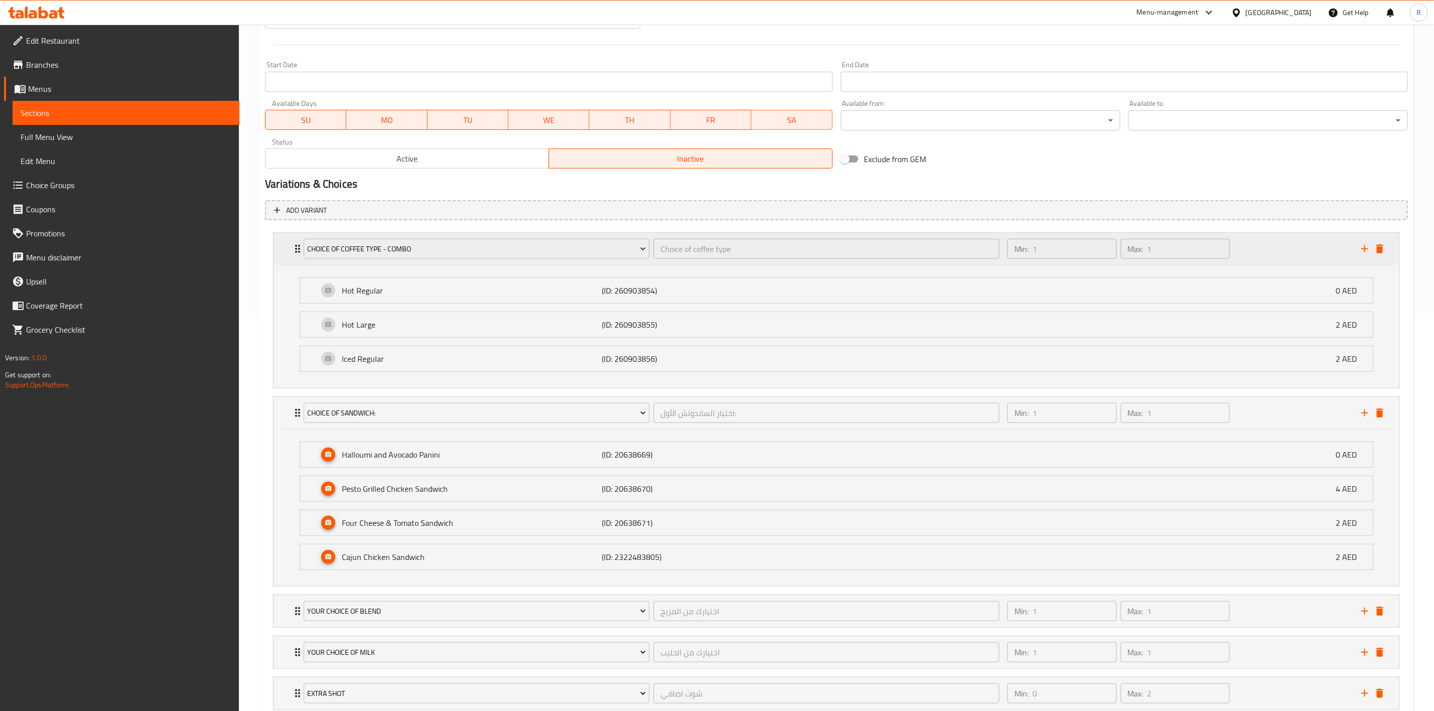
click at [292, 253] on icon "Expand" at bounding box center [298, 249] width 12 height 12
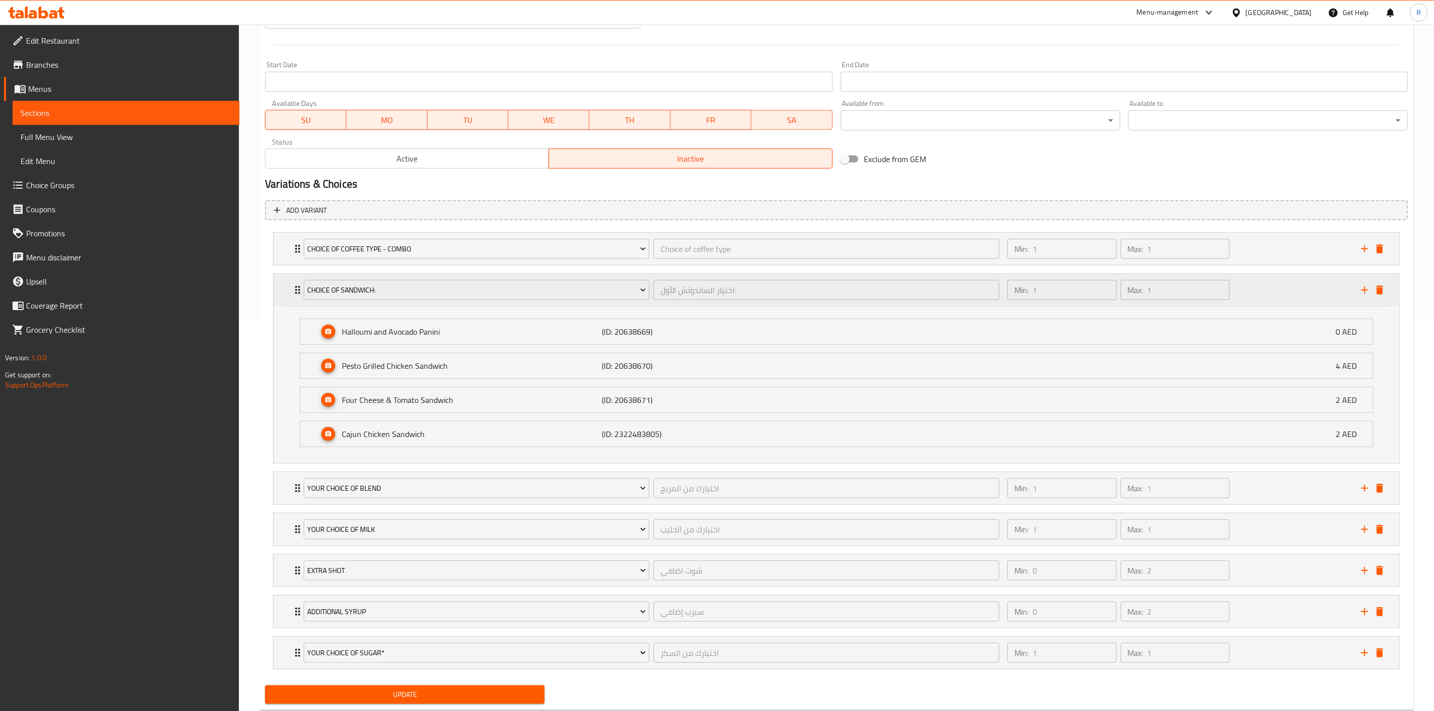
click at [292, 293] on icon "Expand" at bounding box center [298, 290] width 12 height 12
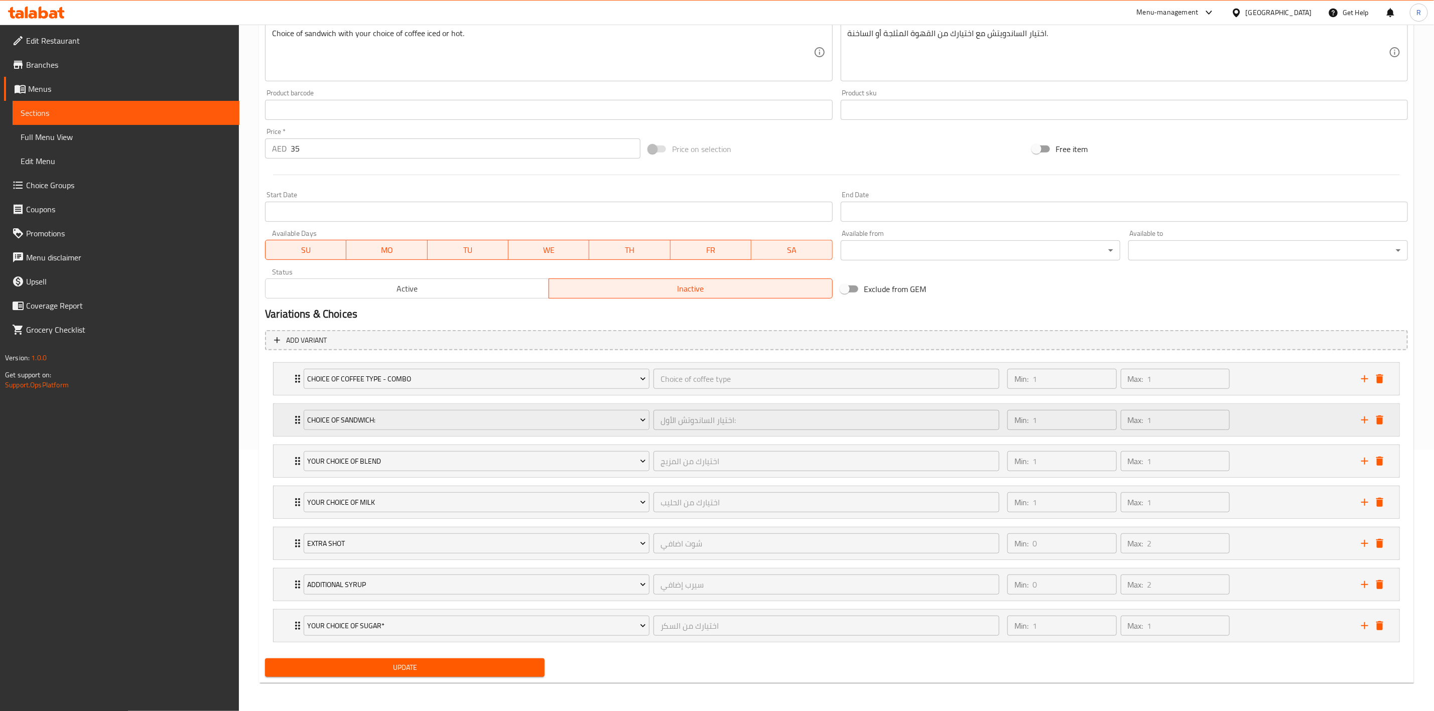
scroll to position [267, 0]
click at [1365, 373] on icon "add" at bounding box center [1365, 379] width 12 height 12
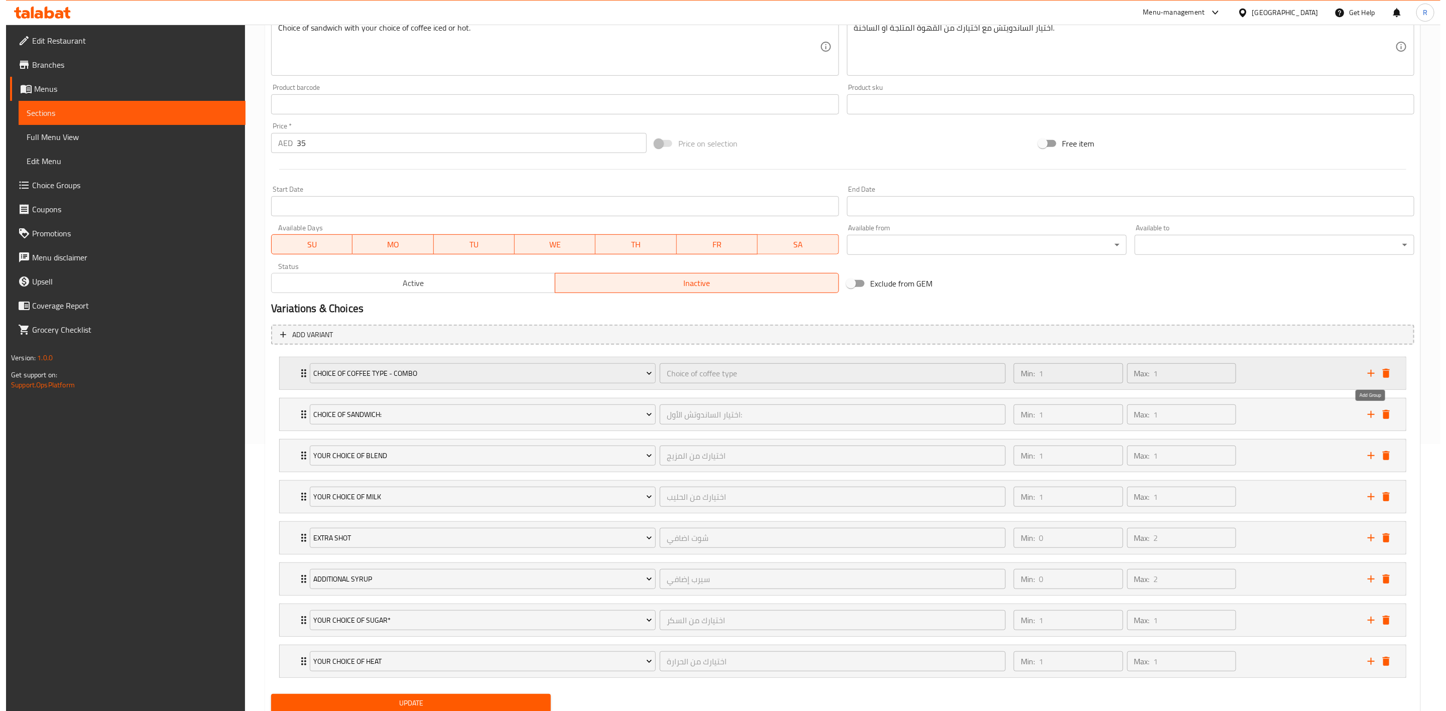
scroll to position [309, 0]
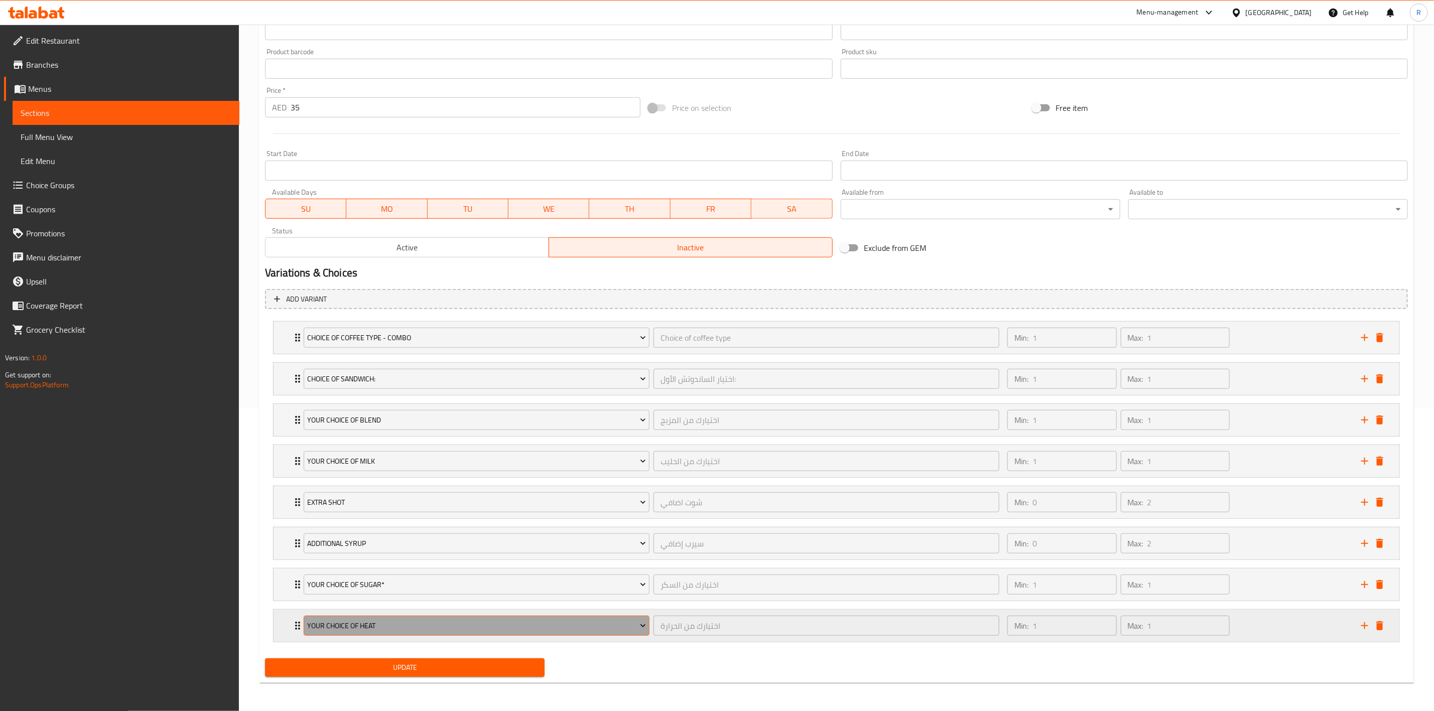
click at [479, 630] on span "Your Choice Of Heat" at bounding box center [477, 626] width 338 height 13
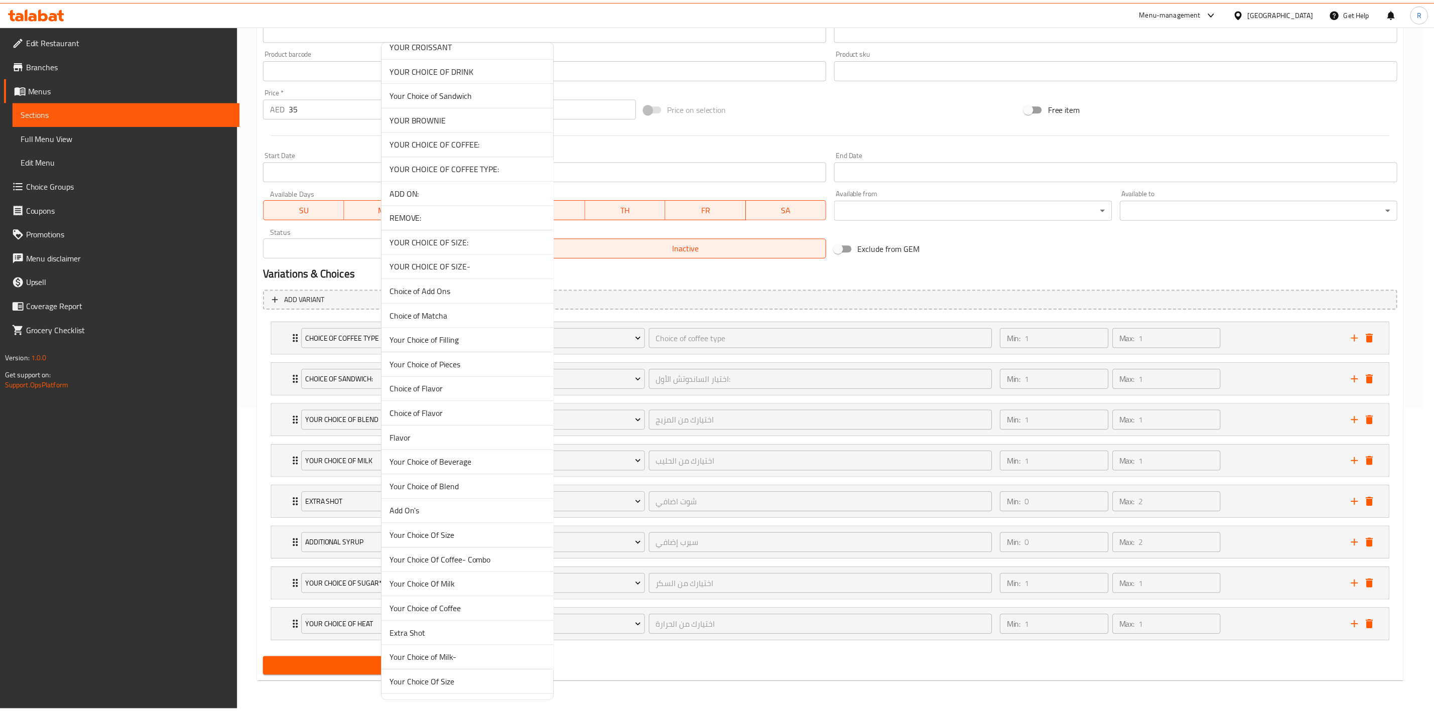
scroll to position [2371, 0]
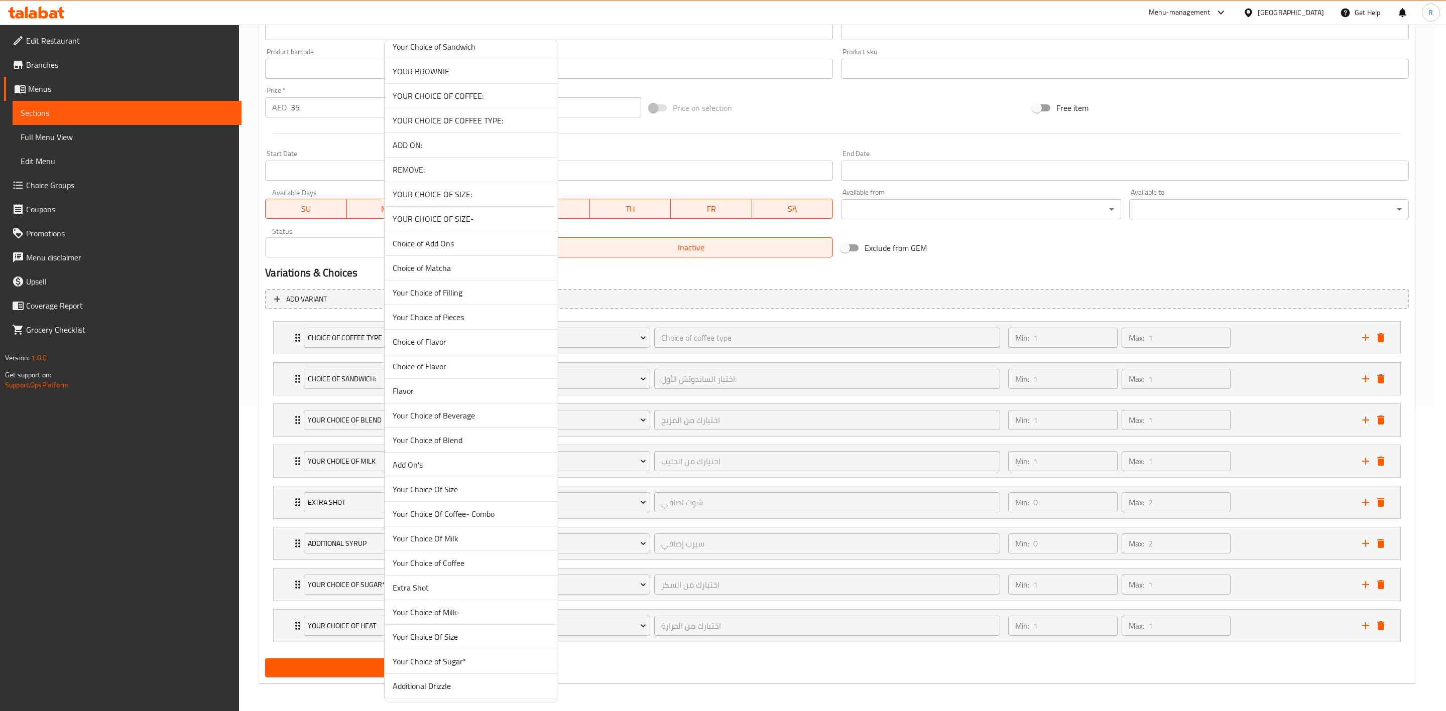
click at [434, 520] on span "Your Choice Of Coffee- Combo" at bounding box center [471, 514] width 157 height 12
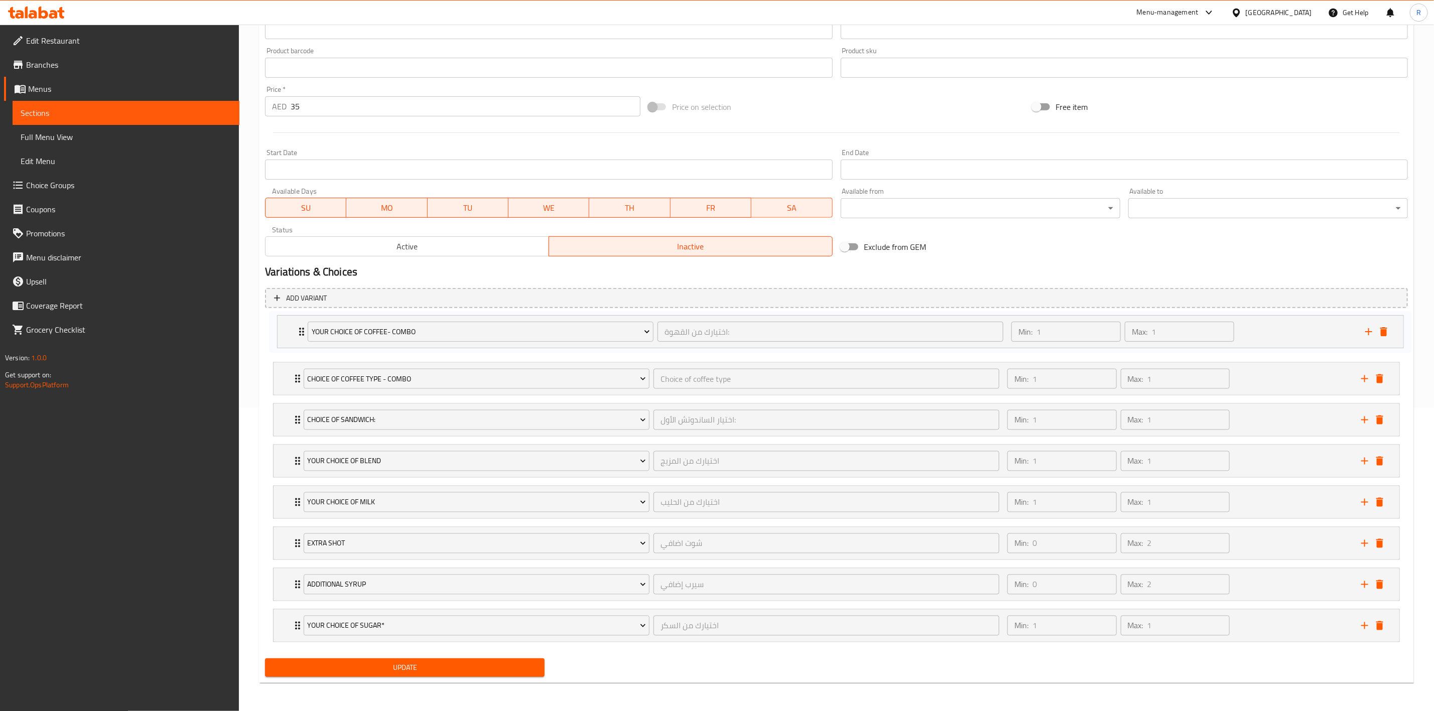
drag, startPoint x: 297, startPoint y: 627, endPoint x: 301, endPoint y: 325, distance: 301.3
click at [301, 325] on div "Choice of coffee type - Combo Choice of coffee type ​ Min: 1 ​ Max: 1 ​ Hot Reg…" at bounding box center [836, 481] width 1143 height 330
drag, startPoint x: 297, startPoint y: 414, endPoint x: 296, endPoint y: 332, distance: 82.4
click at [296, 332] on div "Your Choice Of Coffee- Combo اختيارك من القهوة: ​ Min: 1 ​ Max: 1 ​ Americano (…" at bounding box center [836, 481] width 1143 height 330
click at [377, 664] on span "Update" at bounding box center [405, 668] width 264 height 13
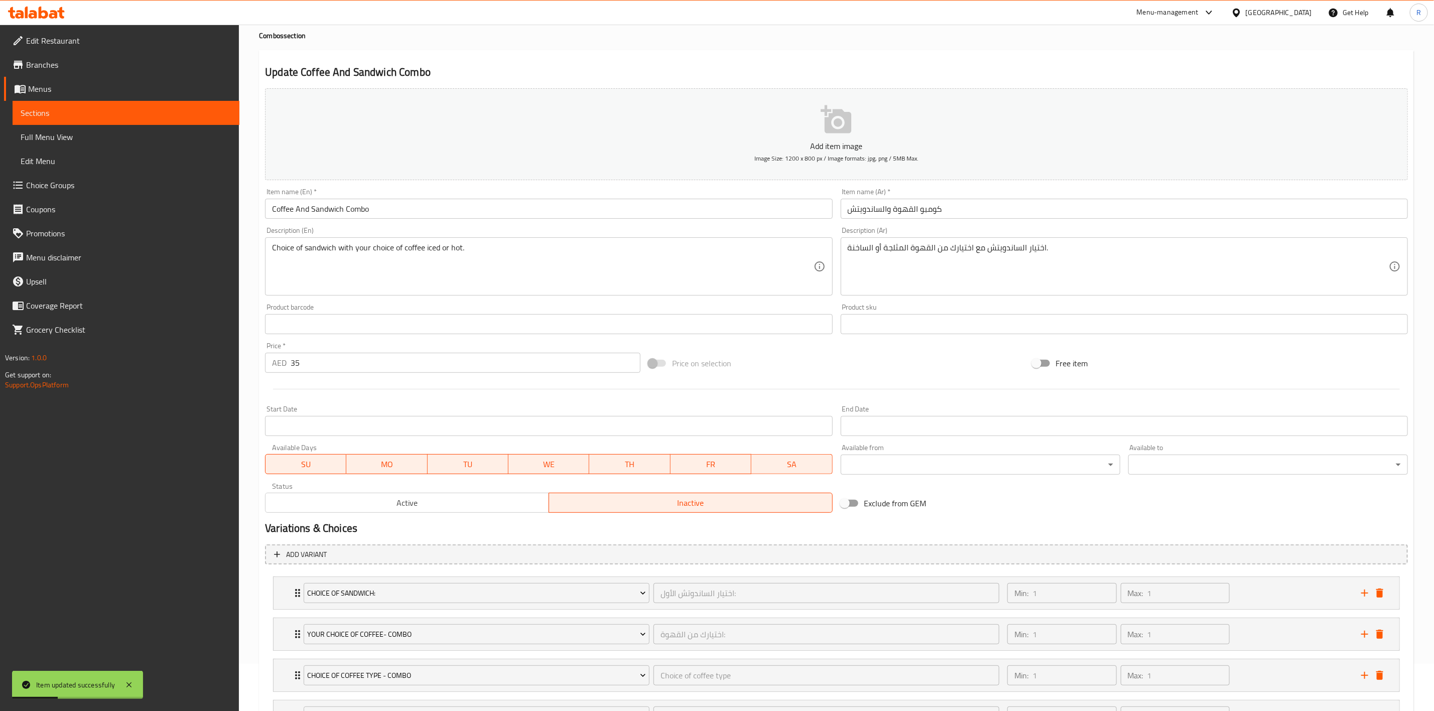
scroll to position [5, 0]
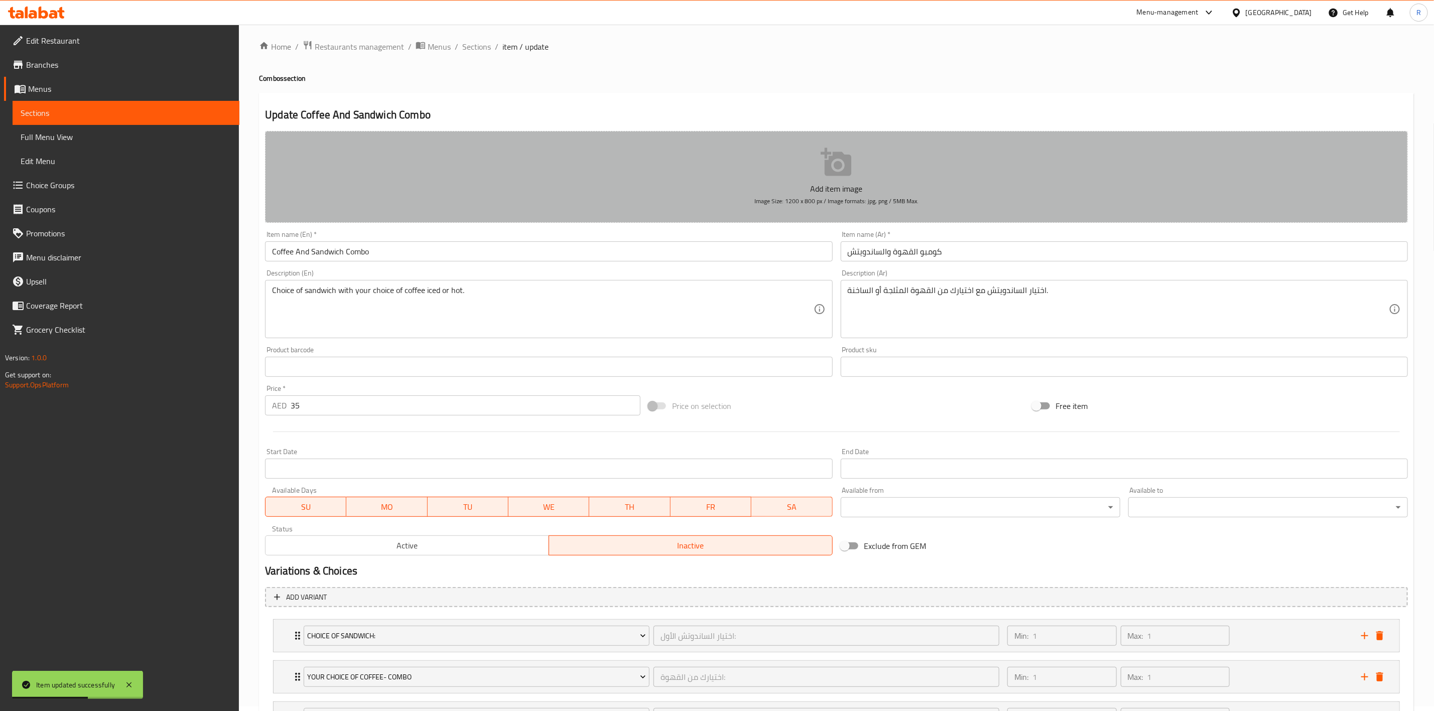
click at [852, 161] on icon "button" at bounding box center [837, 163] width 32 height 32
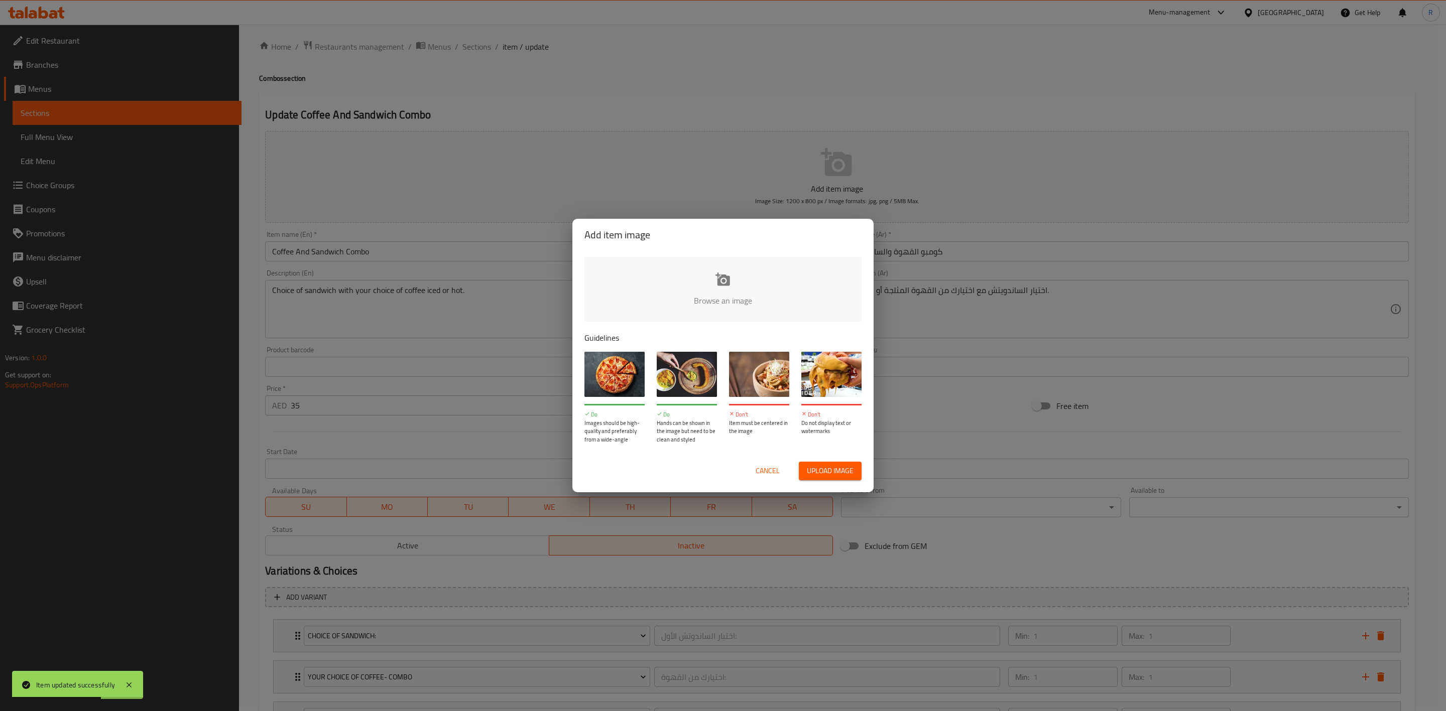
click at [716, 282] on input "file" at bounding box center [1062, 304] width 956 height 94
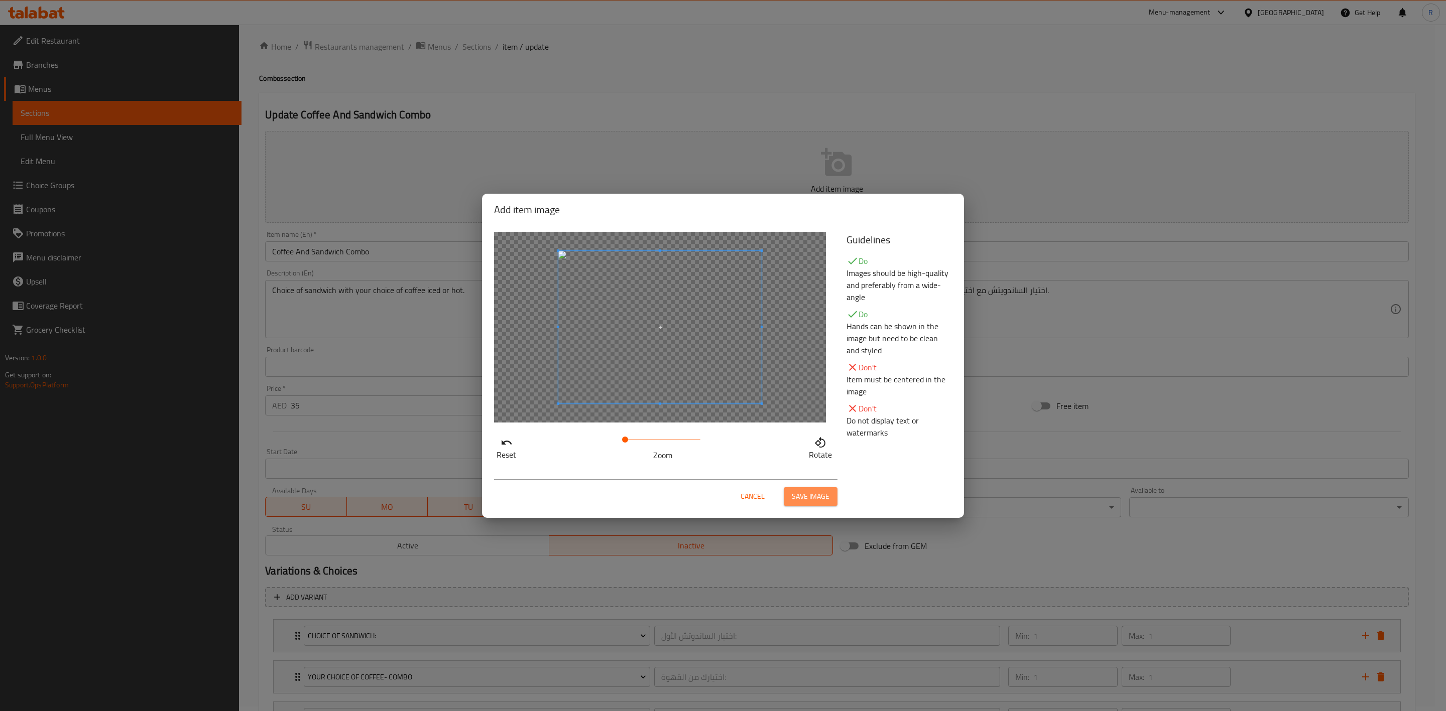
click at [806, 491] on span "Save image" at bounding box center [811, 497] width 38 height 13
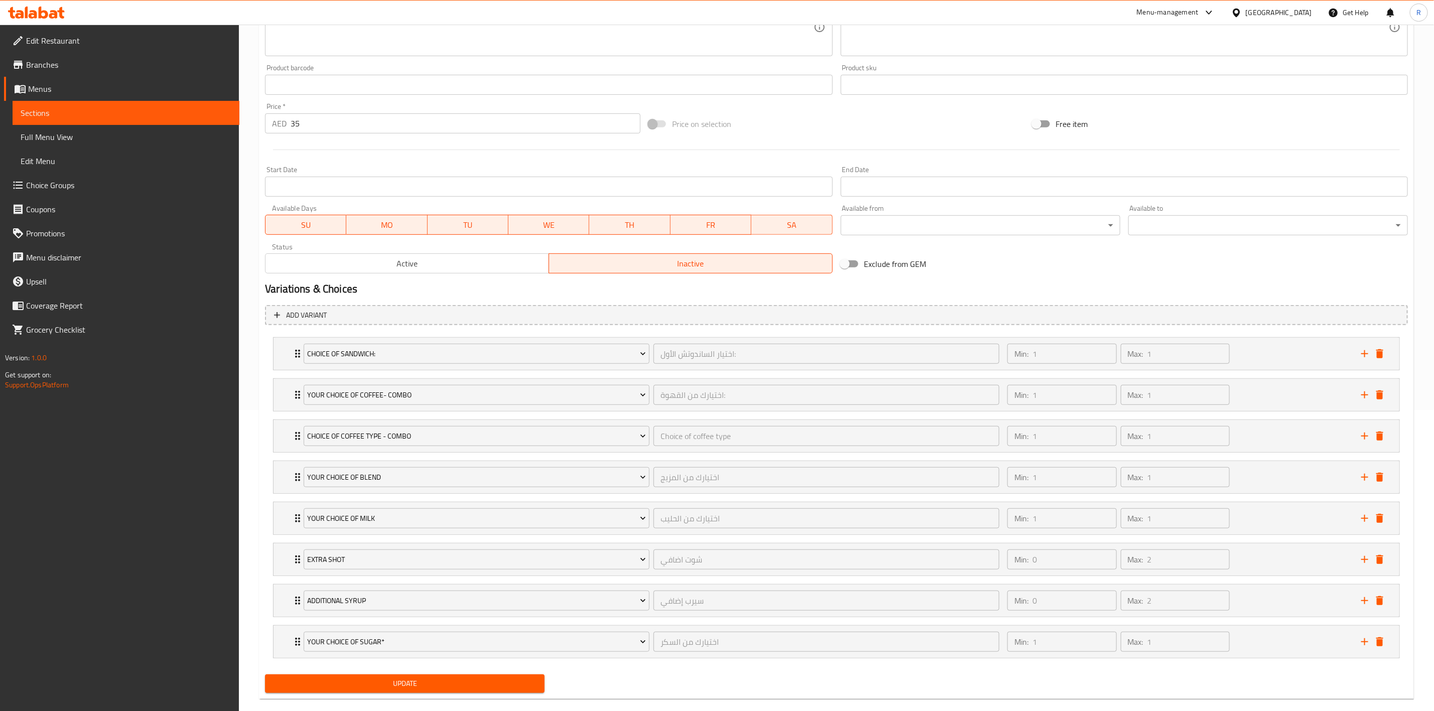
scroll to position [324, 0]
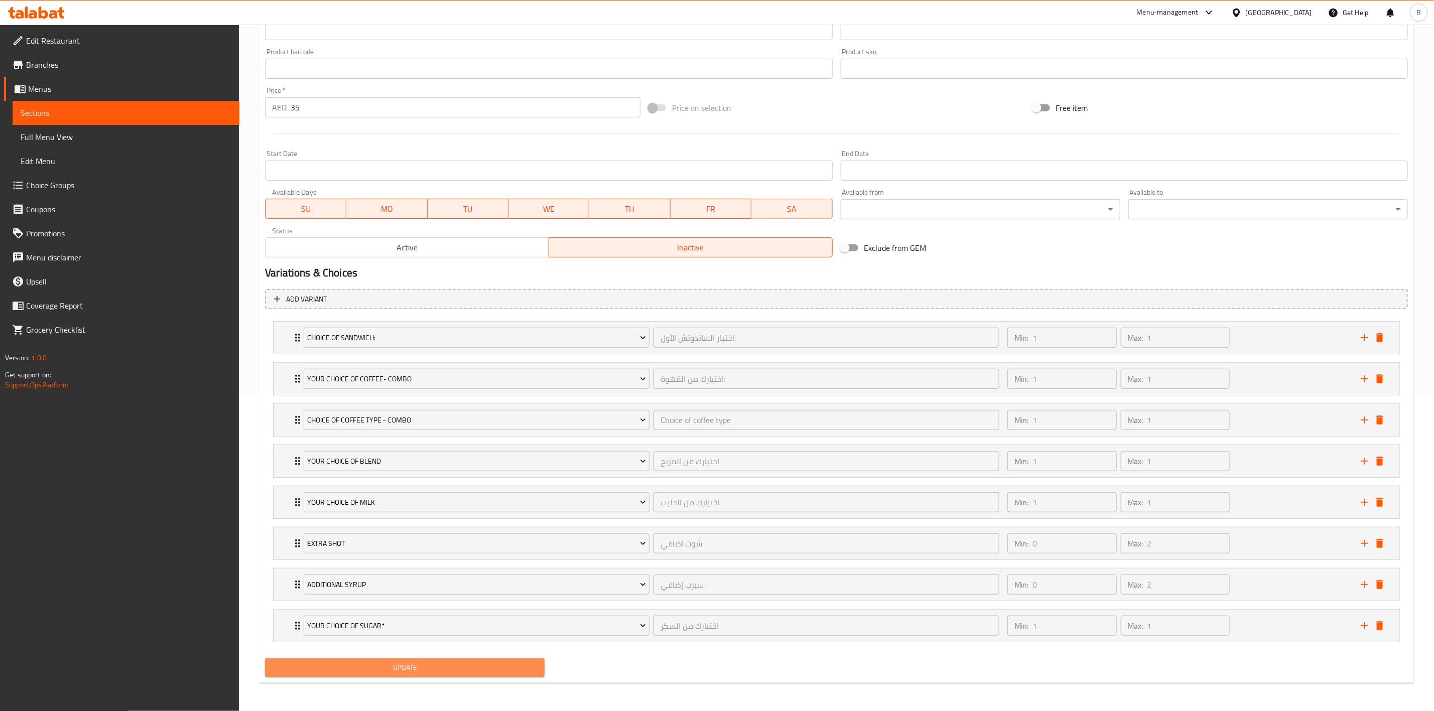
click at [498, 669] on span "Update" at bounding box center [405, 668] width 264 height 13
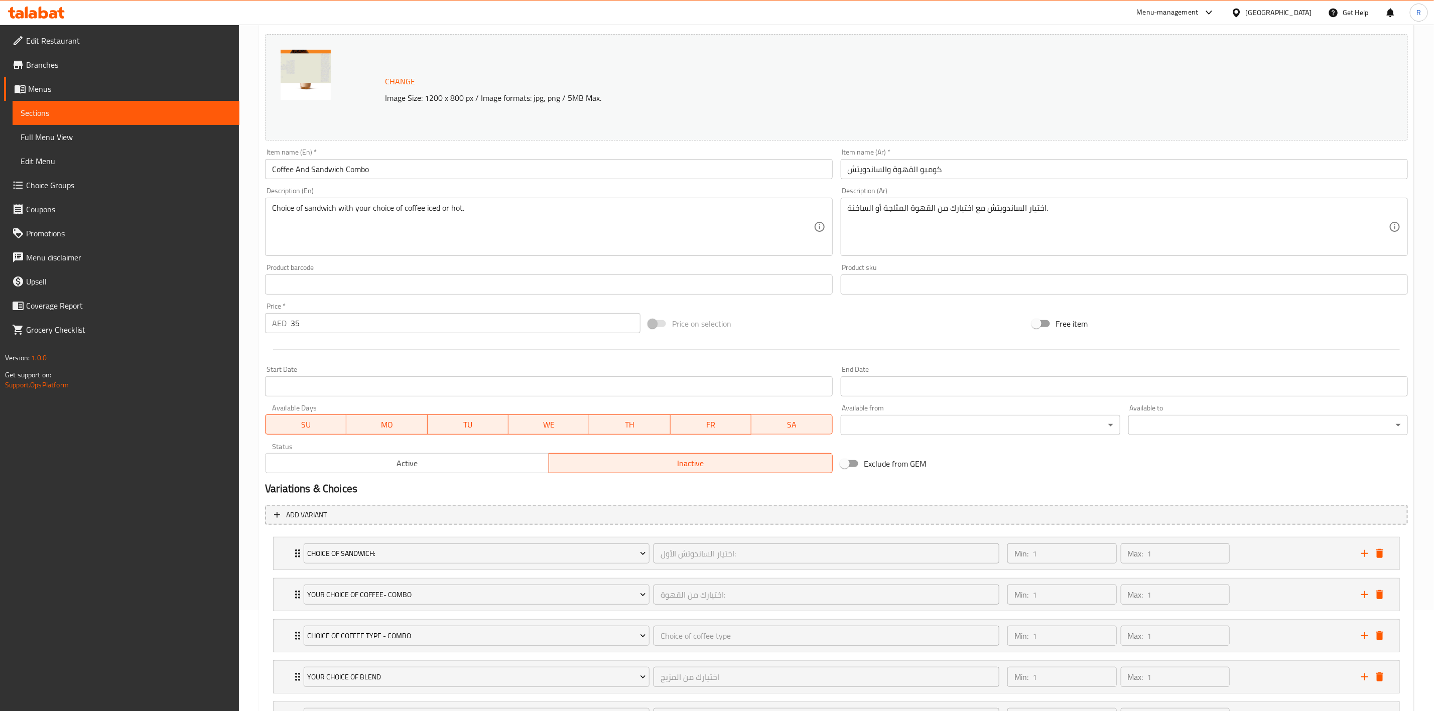
scroll to position [0, 0]
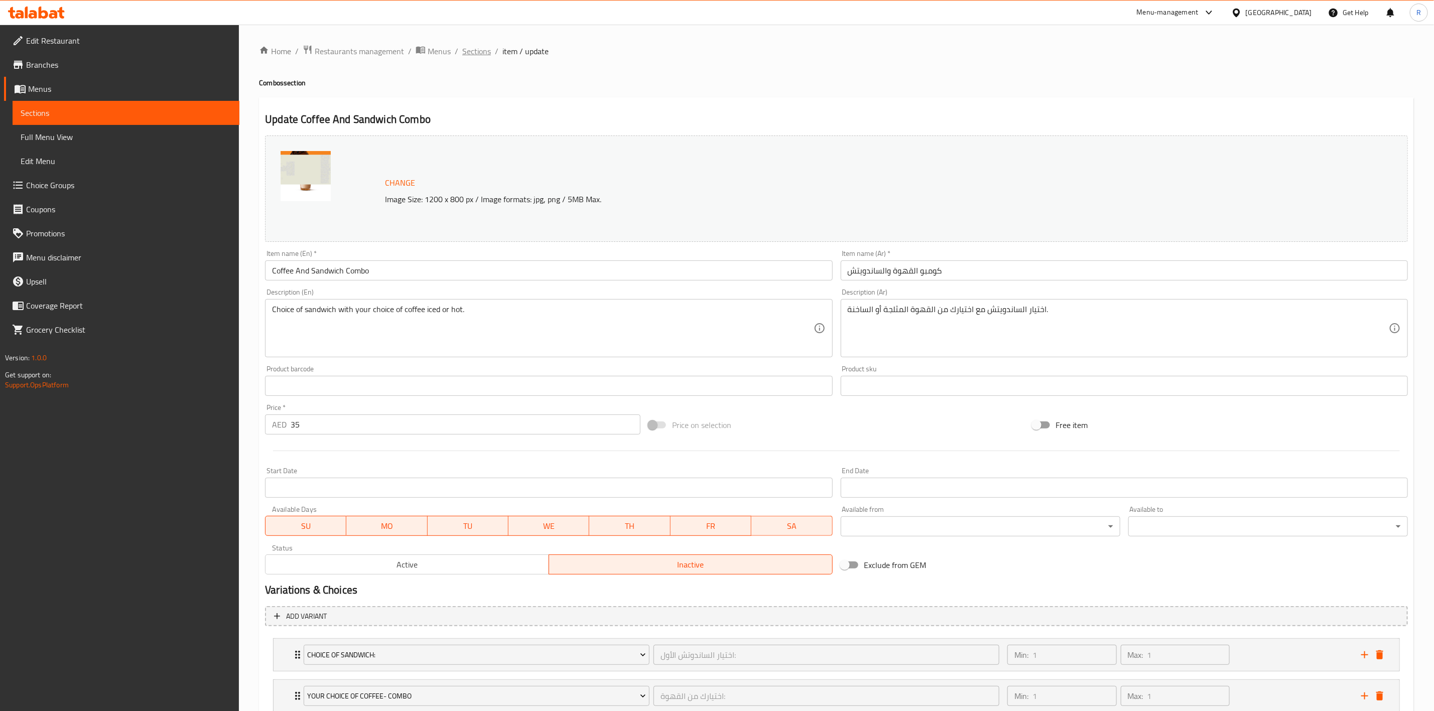
click at [479, 46] on span "Sections" at bounding box center [476, 51] width 29 height 12
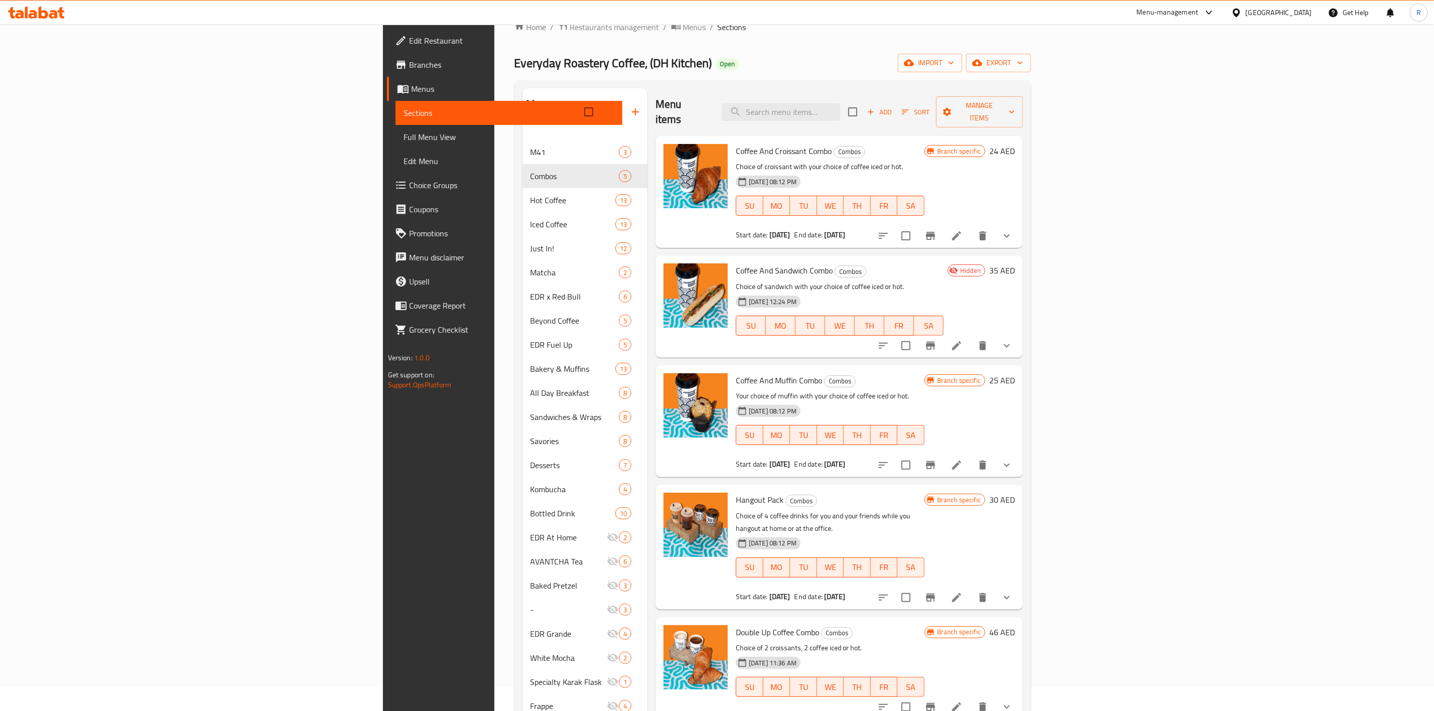
scroll to position [23, 0]
click at [963, 341] on icon at bounding box center [957, 347] width 12 height 12
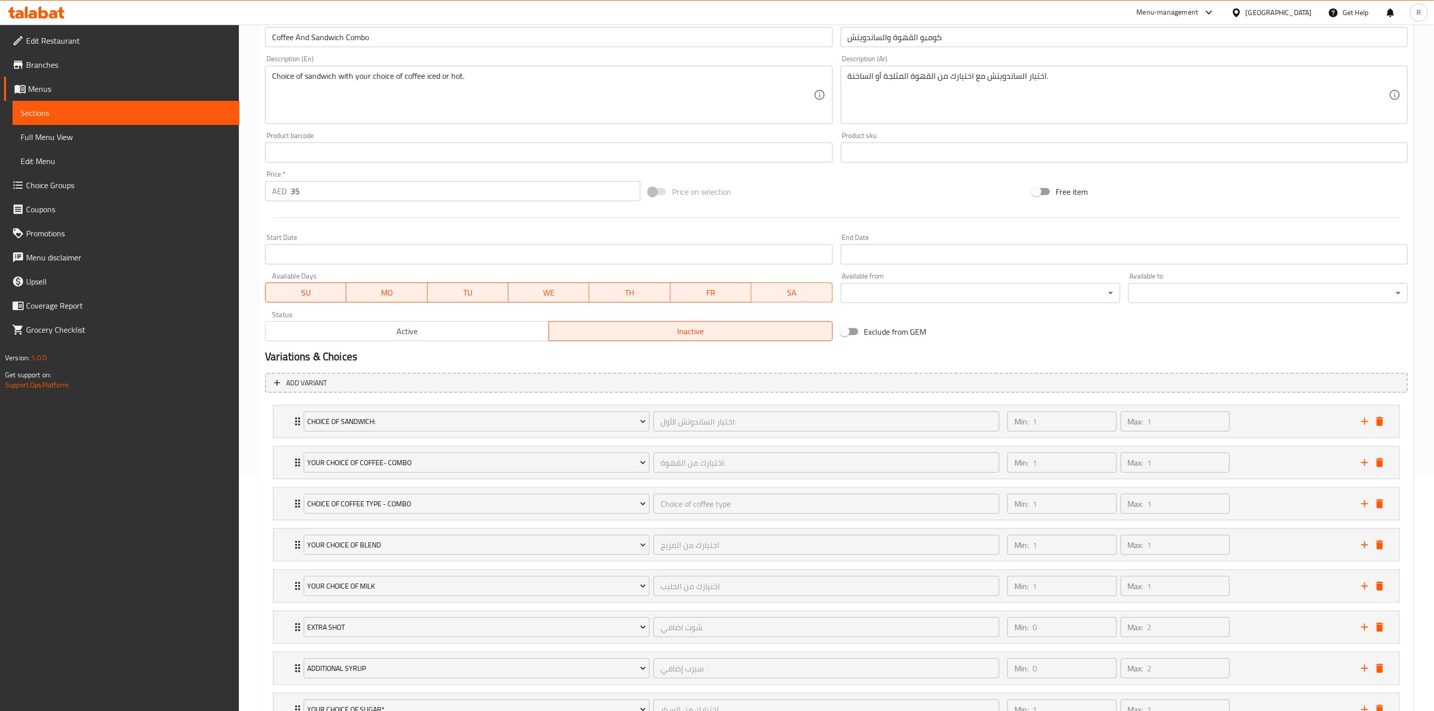
scroll to position [322, 0]
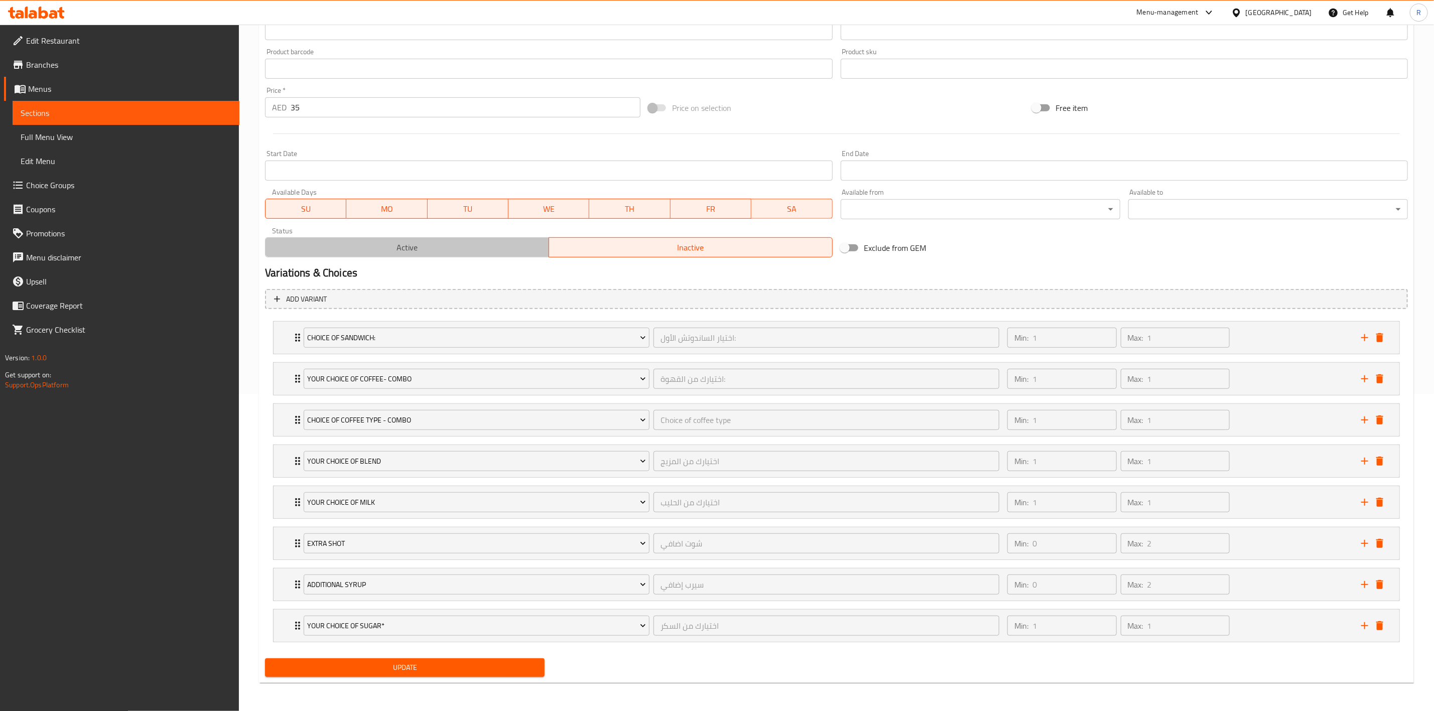
click at [431, 241] on span "Active" at bounding box center [408, 247] width 276 height 15
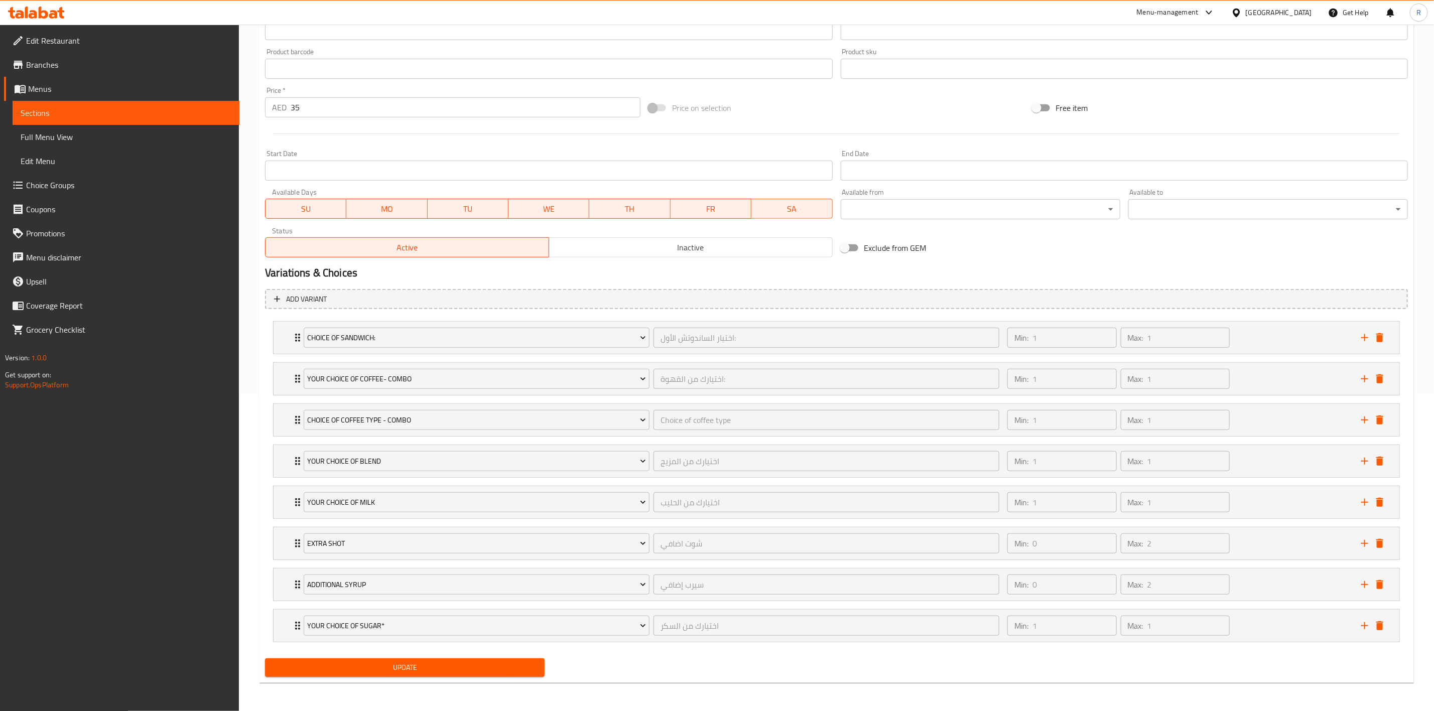
click at [514, 671] on span "Update" at bounding box center [405, 668] width 264 height 13
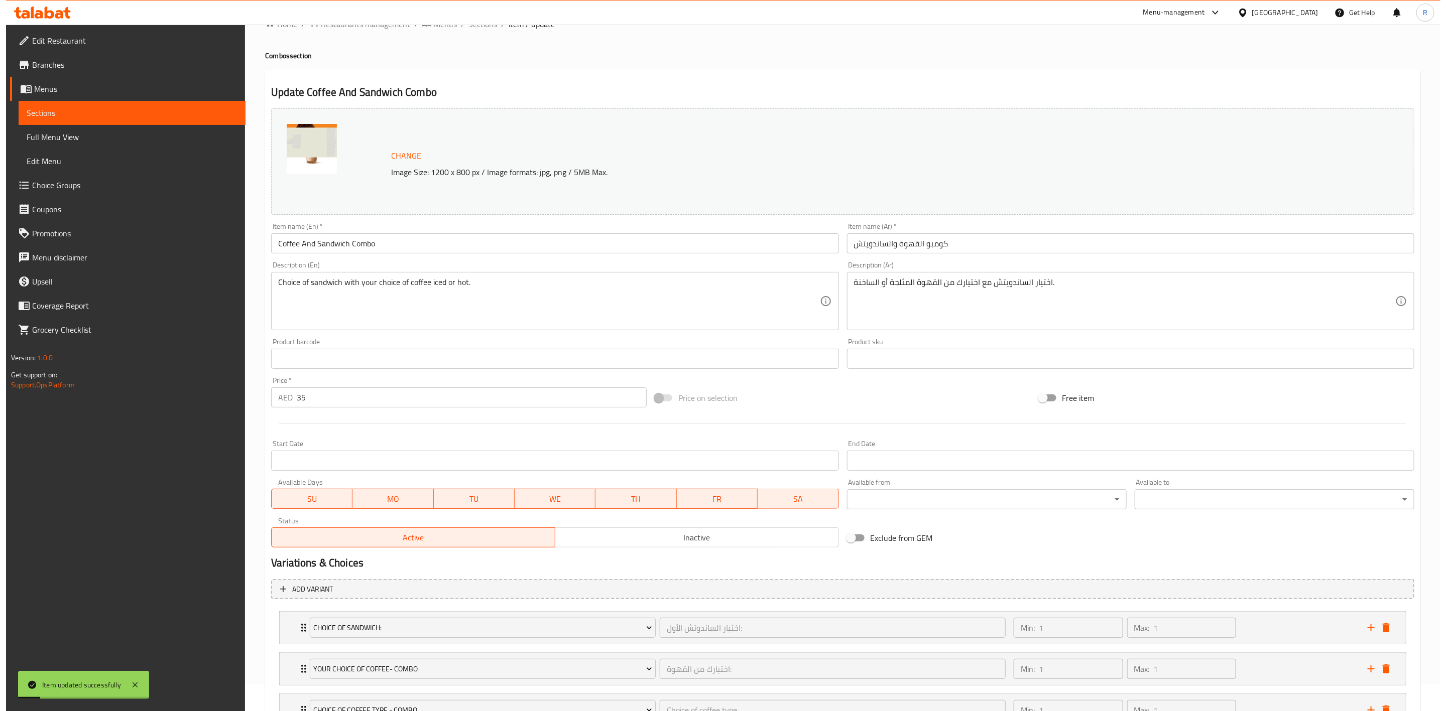
scroll to position [0, 0]
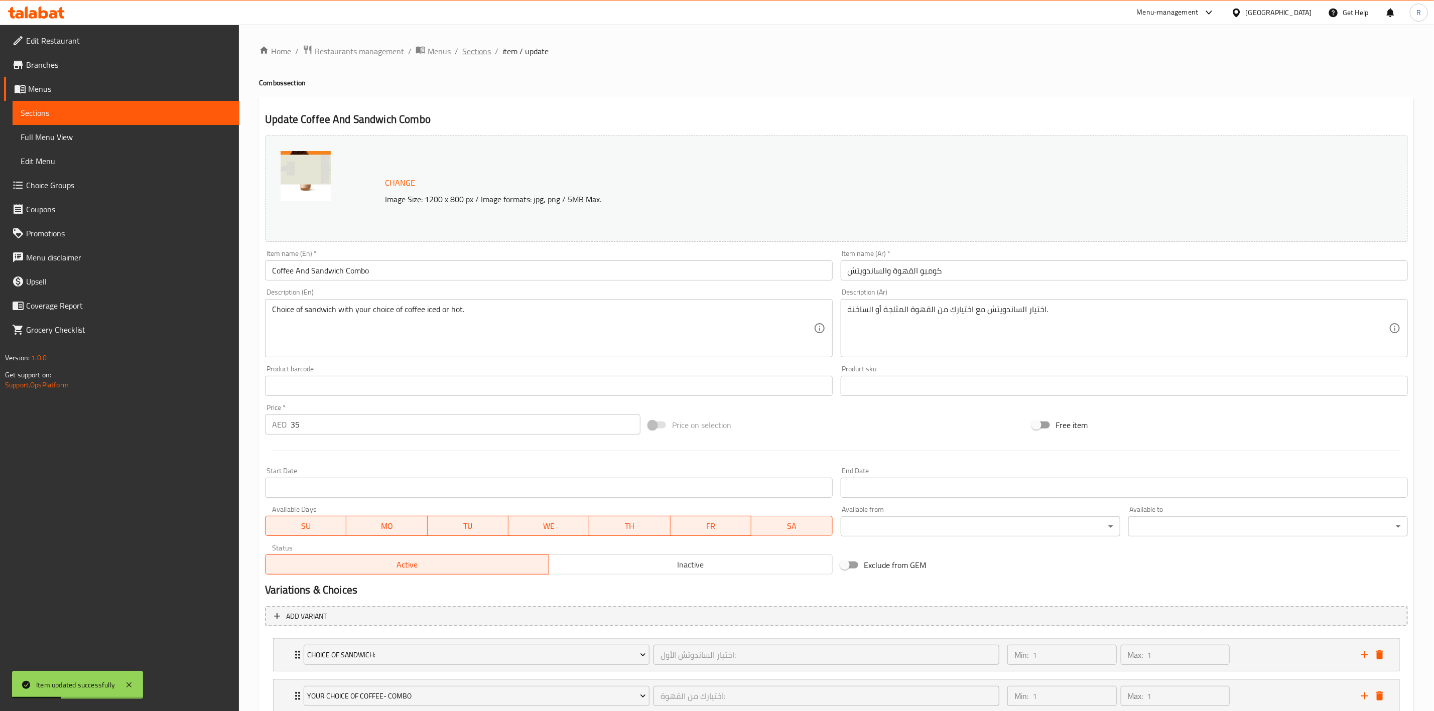
click at [480, 51] on span "Sections" at bounding box center [476, 51] width 29 height 12
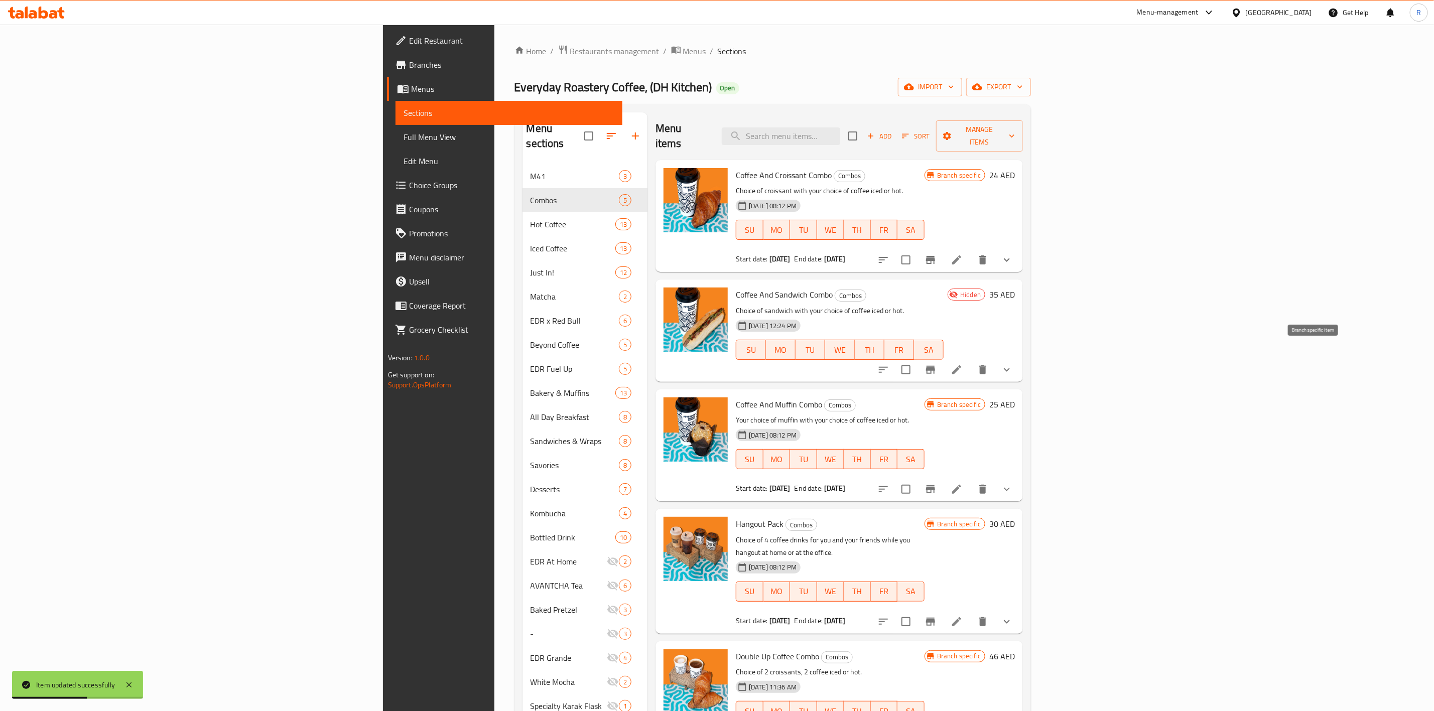
click at [943, 358] on button "Branch-specific-item" at bounding box center [931, 370] width 24 height 24
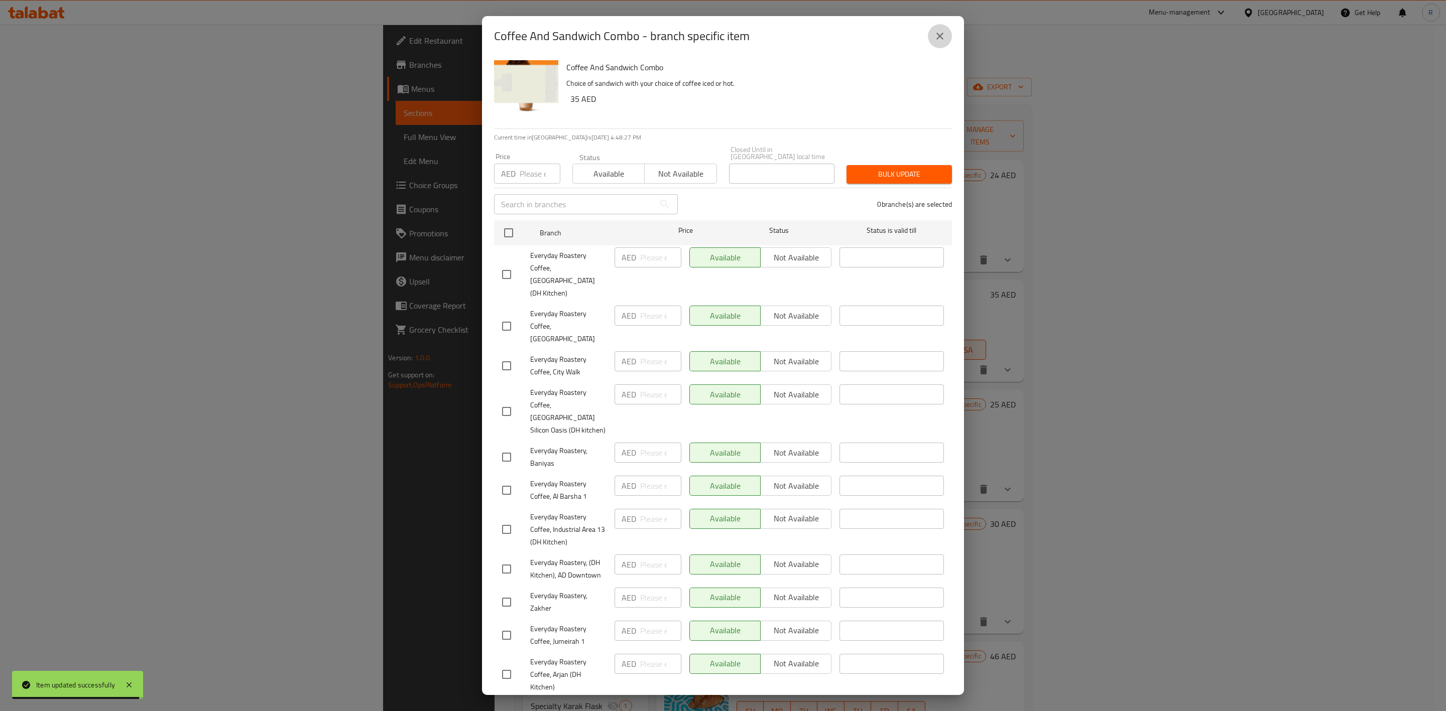
click at [937, 38] on icon "close" at bounding box center [940, 36] width 12 height 12
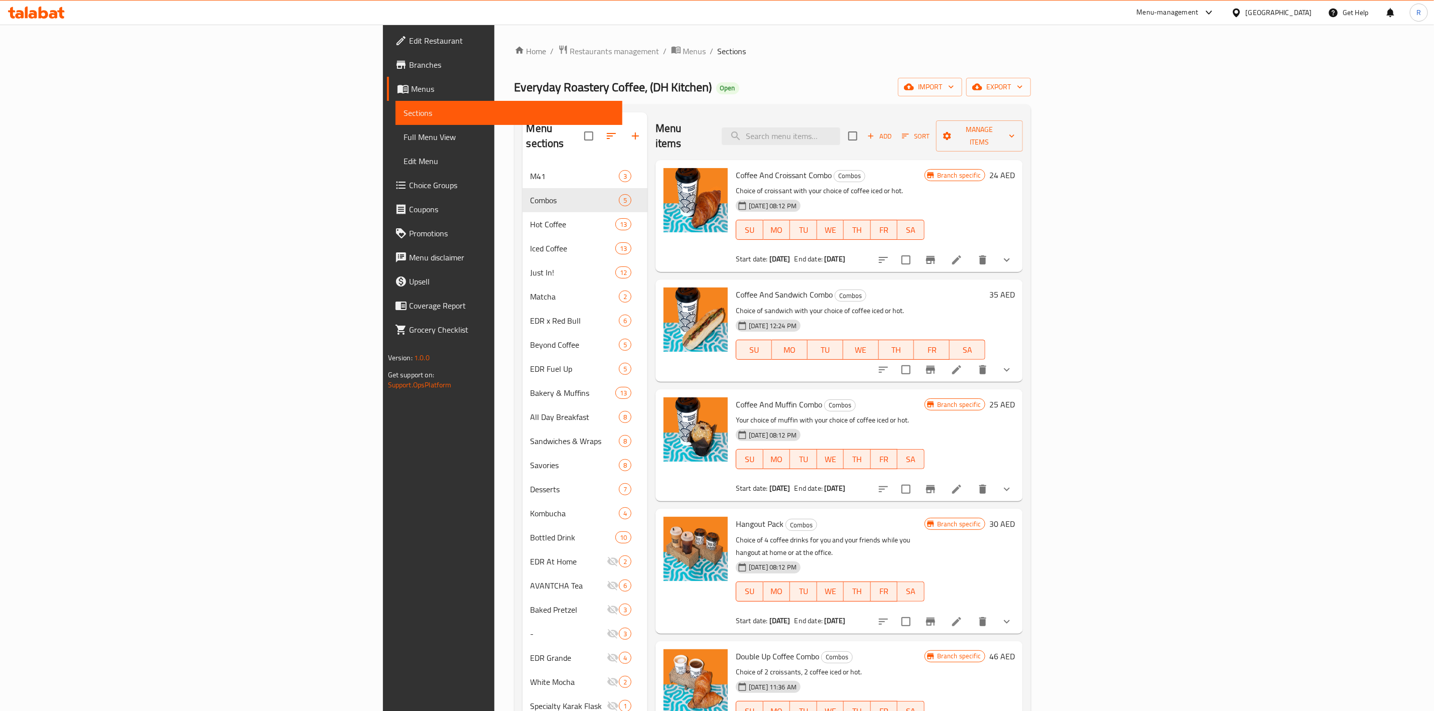
click at [937, 364] on icon "Branch-specific-item" at bounding box center [931, 370] width 12 height 12
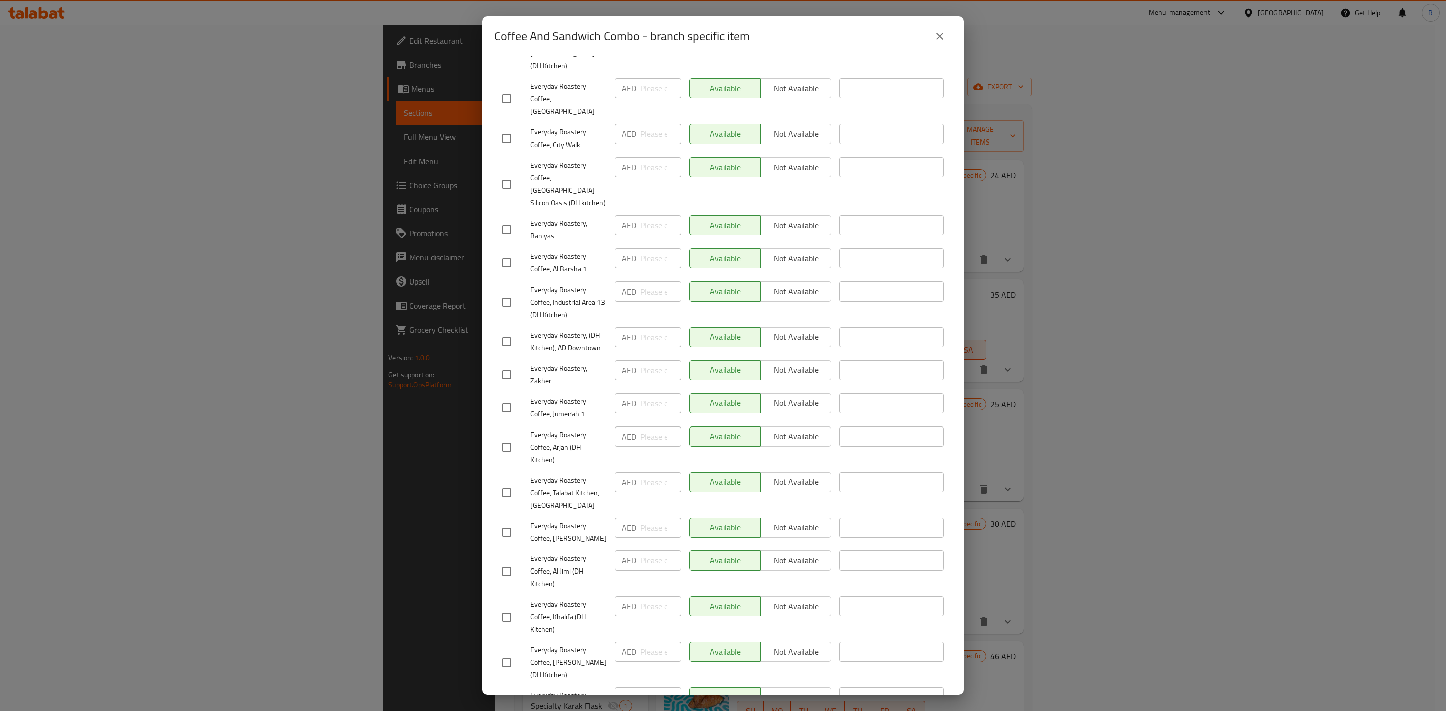
scroll to position [232, 0]
click at [783, 513] on div "Available Not available" at bounding box center [760, 523] width 142 height 20
click at [779, 513] on div "Available Not available" at bounding box center [760, 523] width 142 height 20
click at [511, 517] on input "checkbox" at bounding box center [506, 527] width 21 height 21
checkbox input "true"
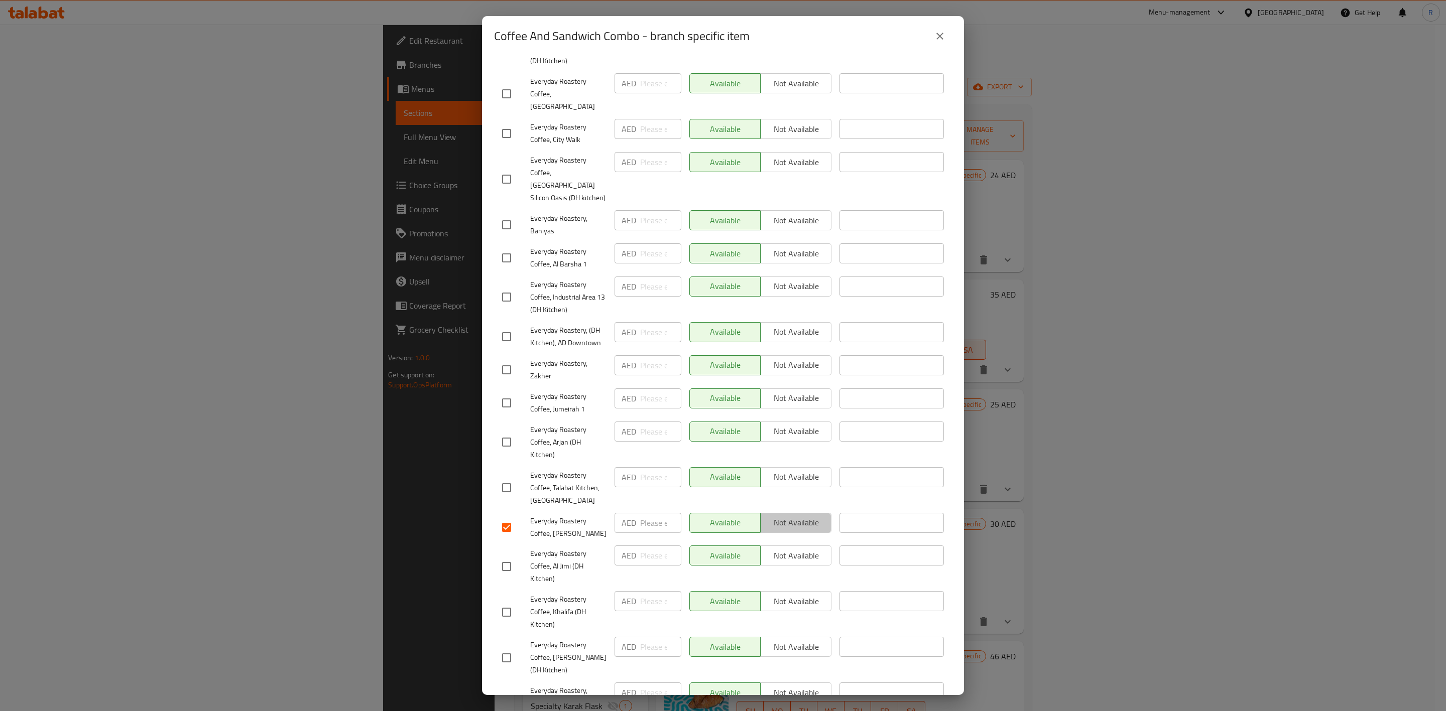
click at [794, 516] on span "Not available" at bounding box center [796, 523] width 63 height 15
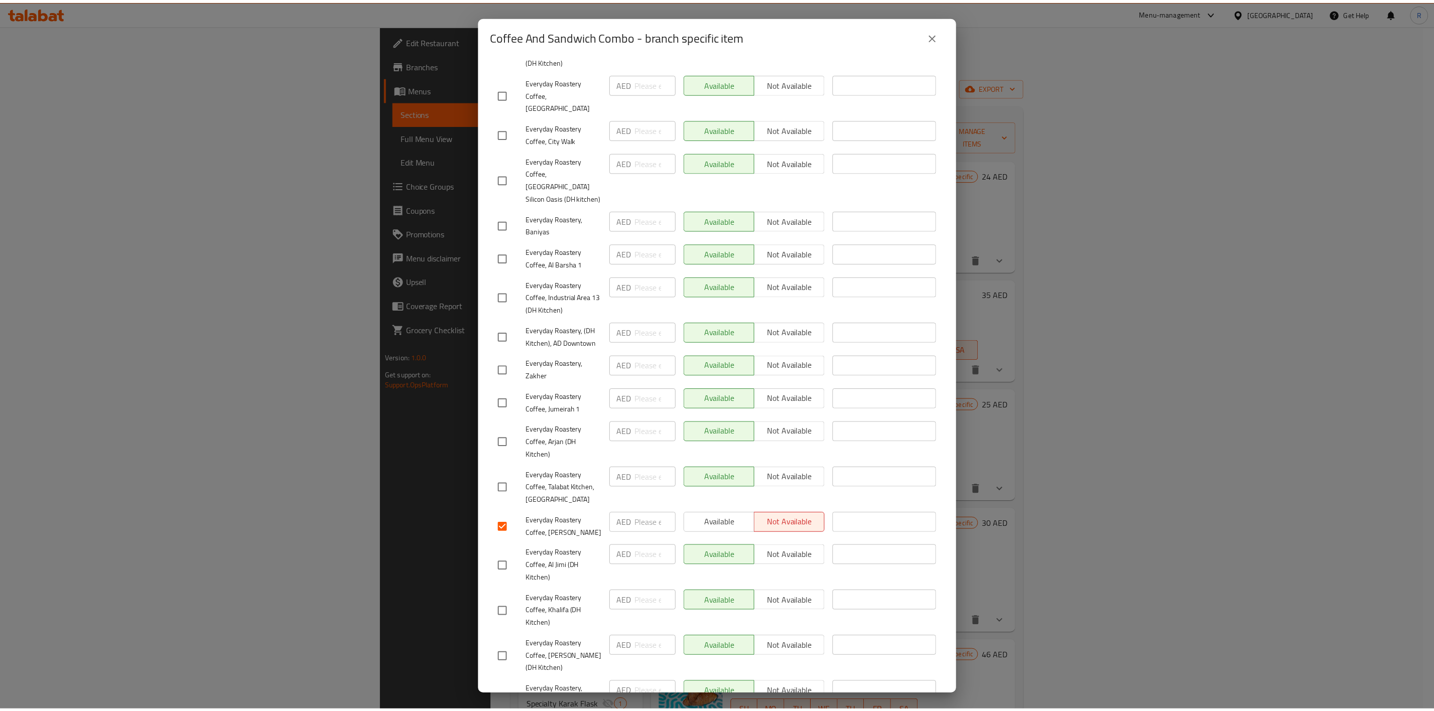
scroll to position [317, 0]
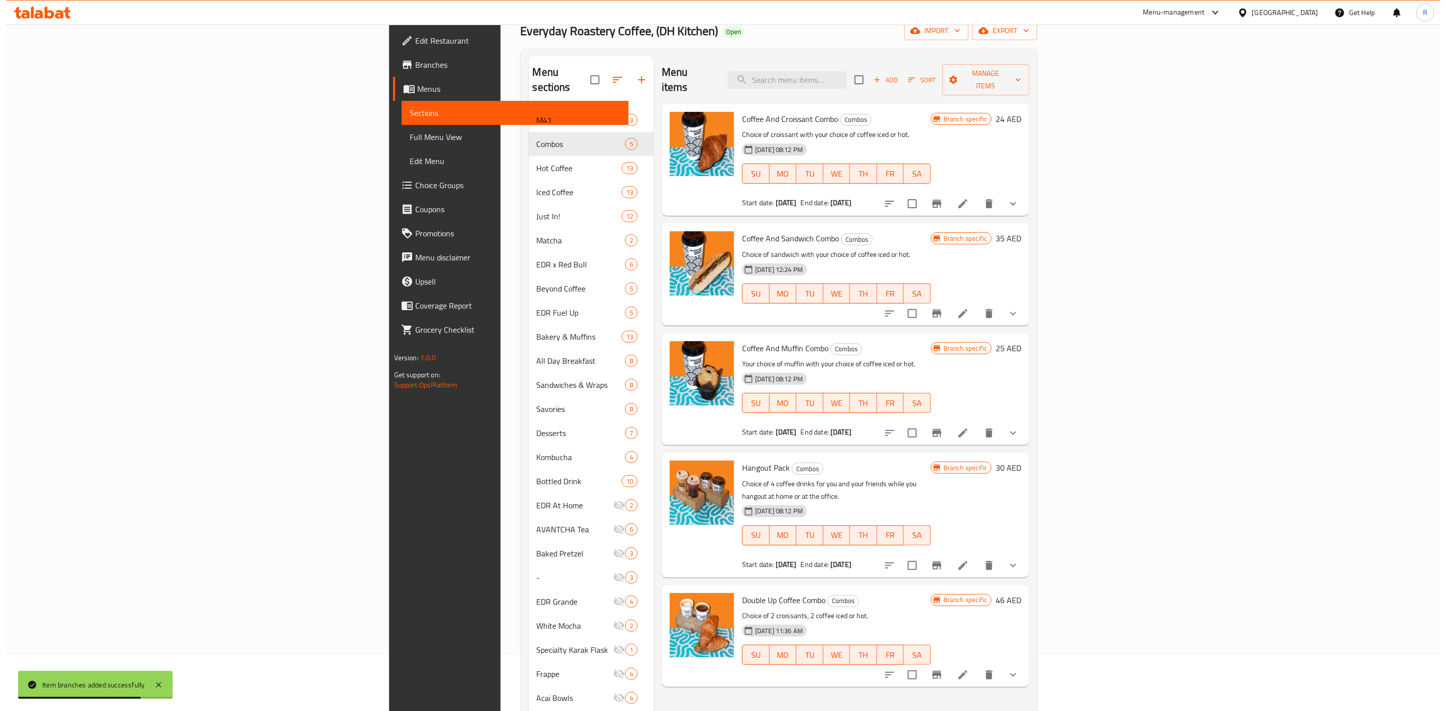
scroll to position [0, 0]
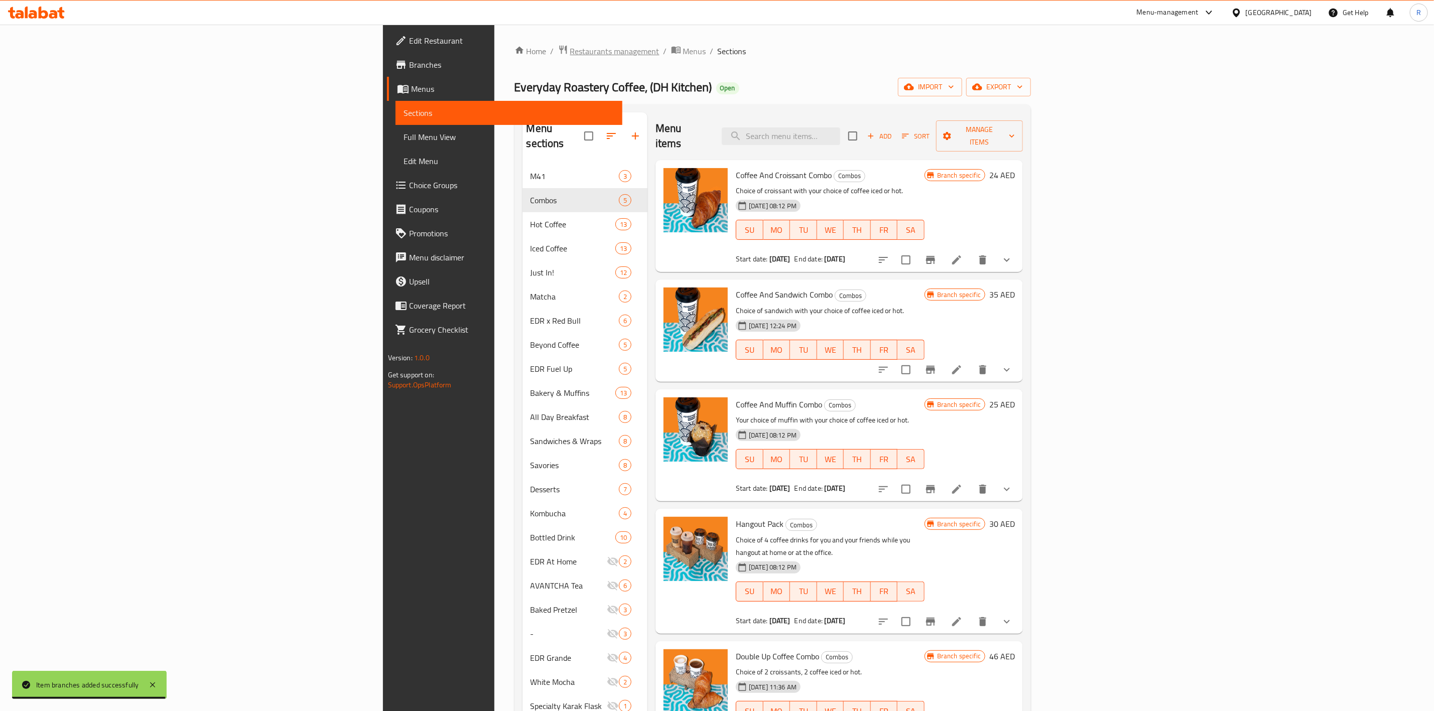
click at [570, 50] on span "Restaurants management" at bounding box center [614, 51] width 89 height 12
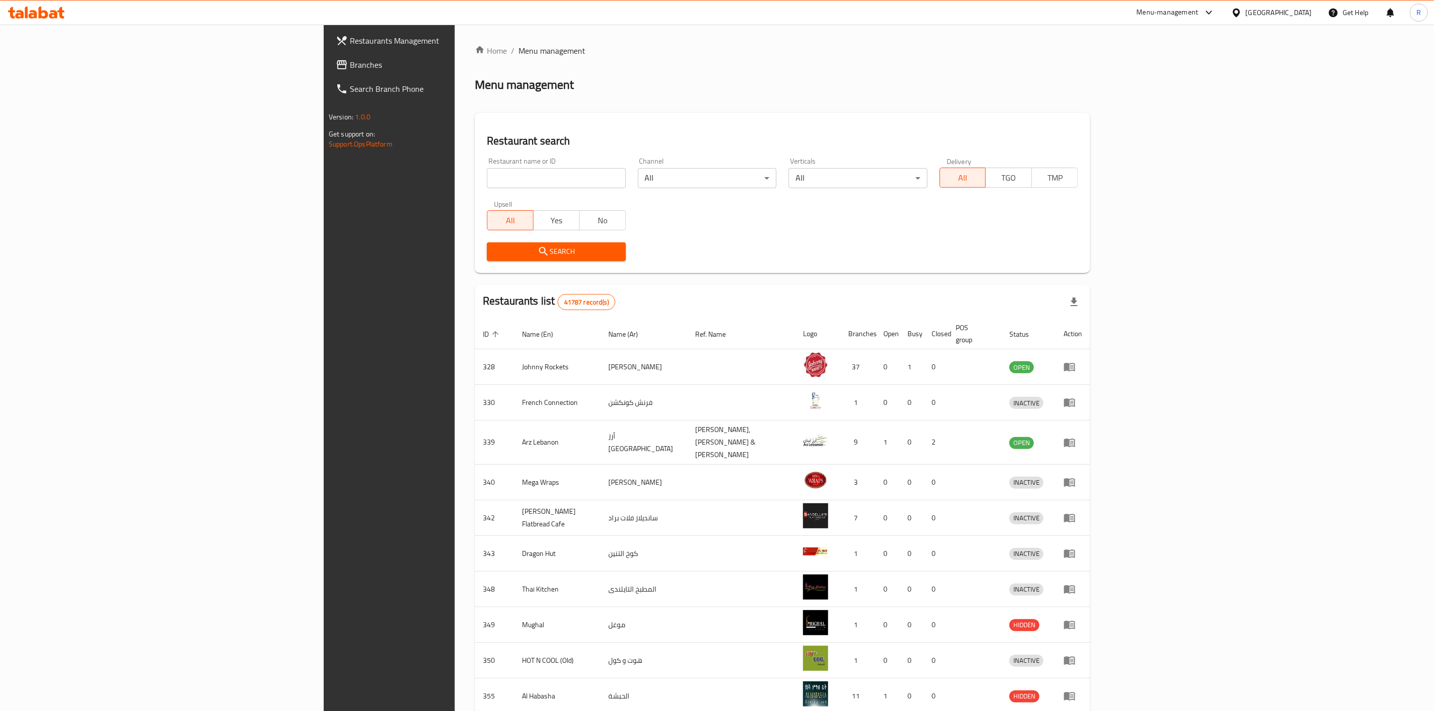
click at [487, 181] on input "search" at bounding box center [556, 178] width 139 height 20
type input "everyday roastery"
click button "Search" at bounding box center [556, 252] width 139 height 19
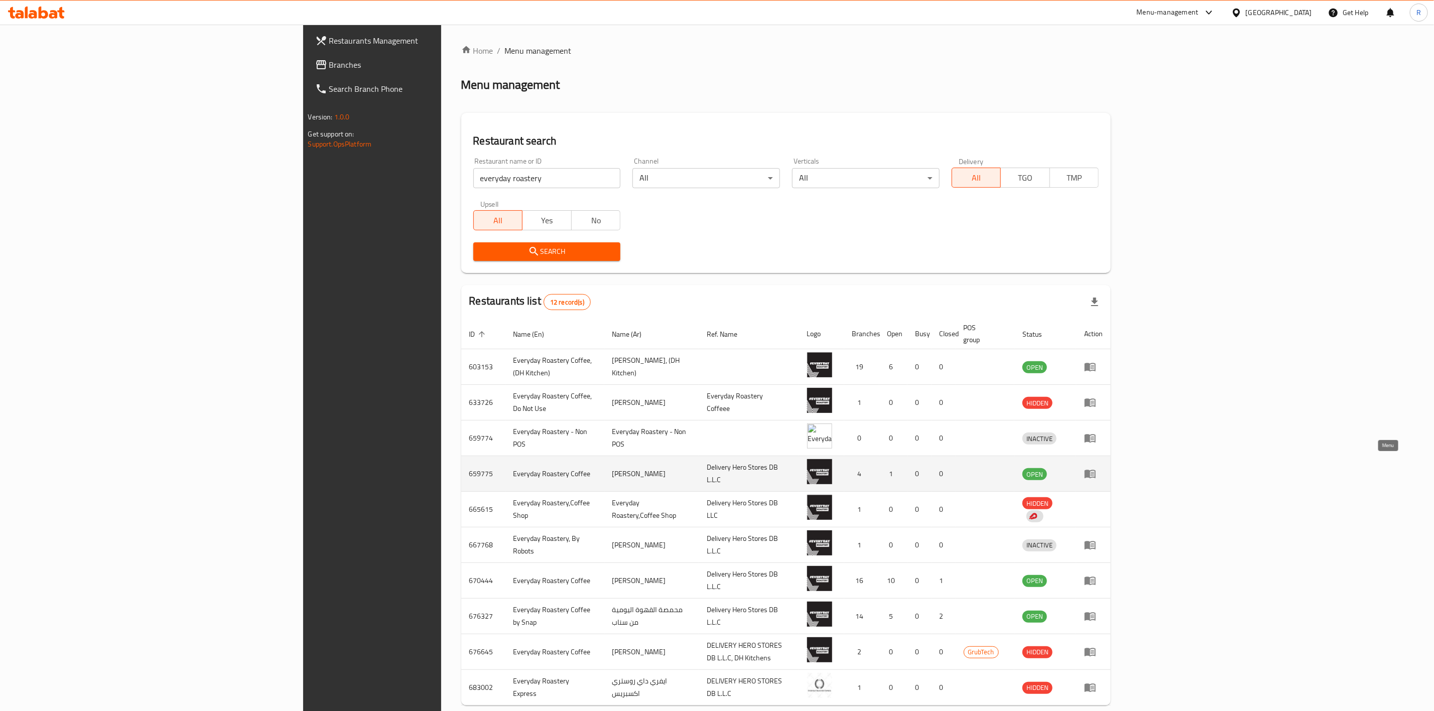
click at [1097, 468] on icon "enhanced table" at bounding box center [1090, 474] width 12 height 12
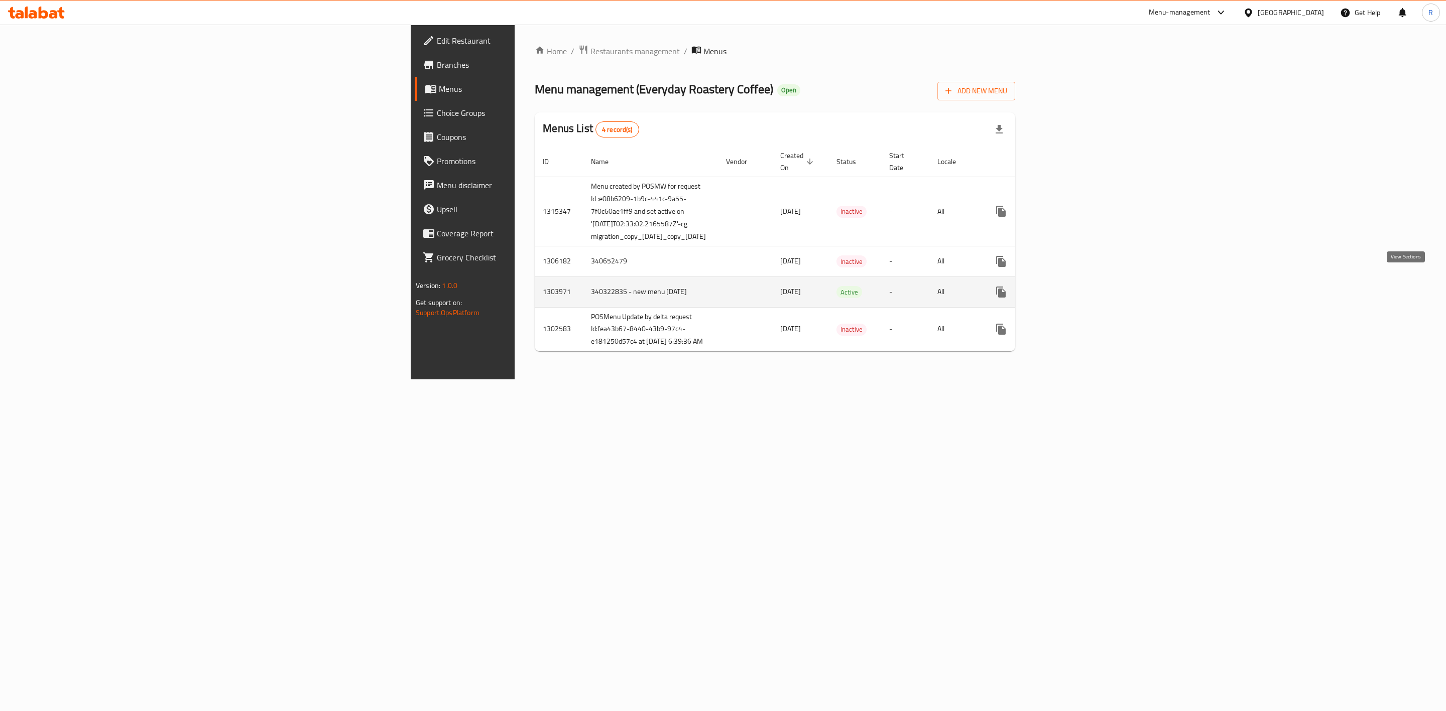
click at [1085, 289] on link "enhanced table" at bounding box center [1073, 292] width 24 height 24
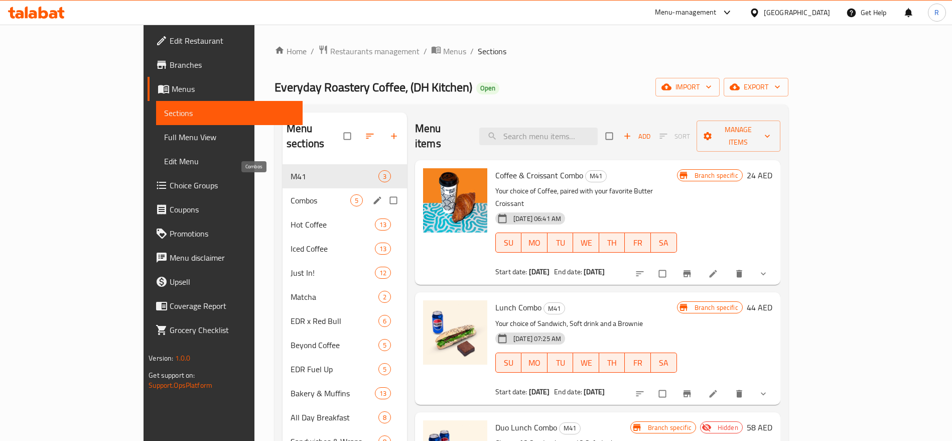
click at [291, 194] on span "Combos" at bounding box center [321, 200] width 60 height 12
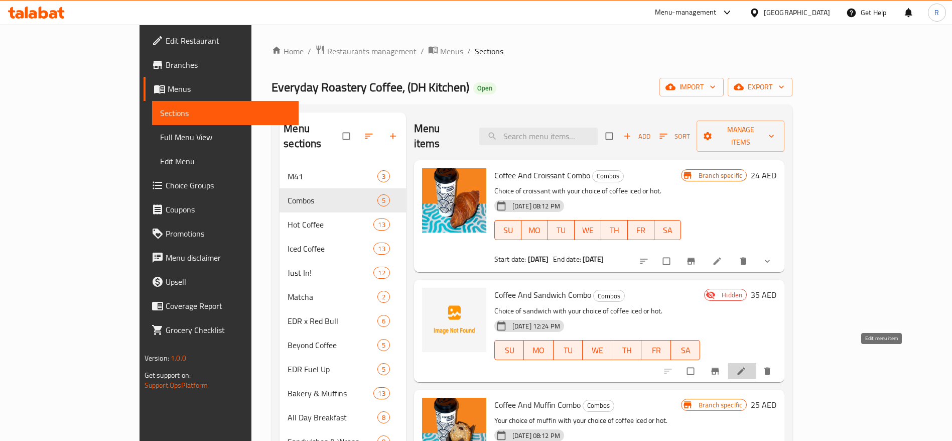
click at [749, 366] on link at bounding box center [743, 371] width 12 height 10
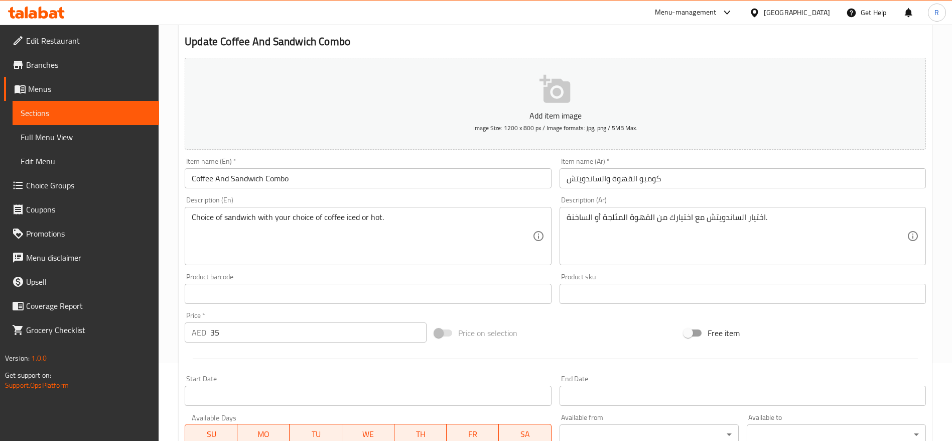
scroll to position [75, 0]
click at [122, 110] on span "Sections" at bounding box center [86, 113] width 131 height 12
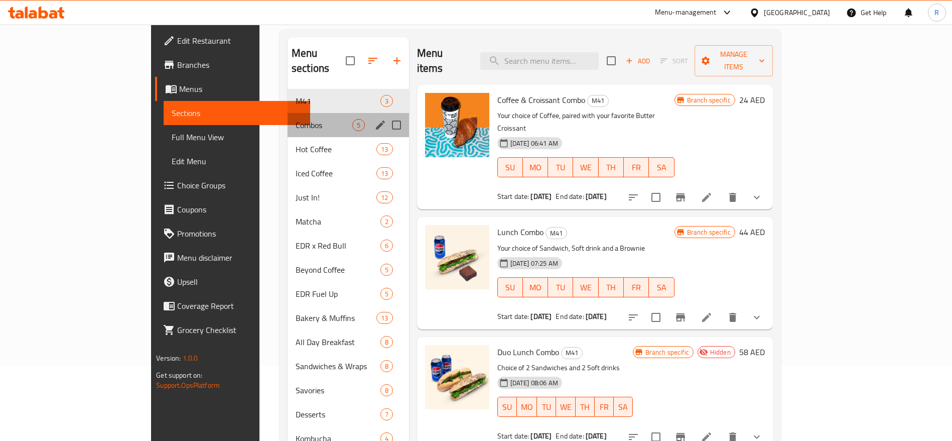
click at [288, 113] on div "Combos 5" at bounding box center [349, 125] width 122 height 24
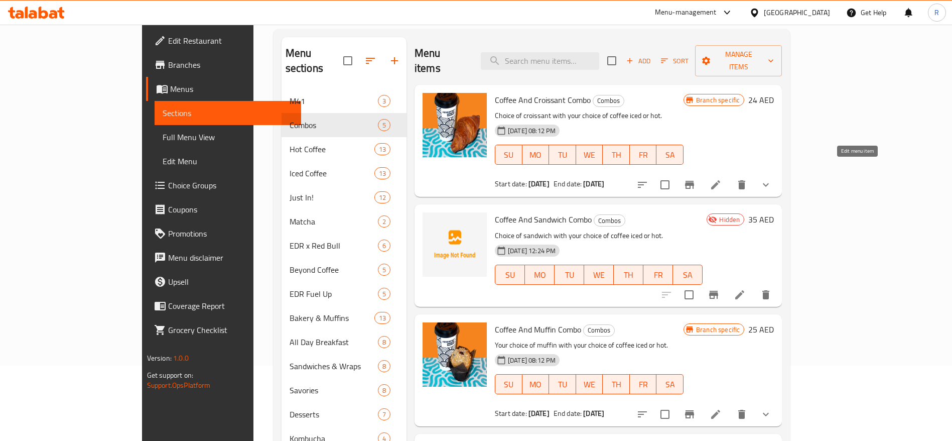
click at [720, 180] on icon at bounding box center [715, 184] width 9 height 9
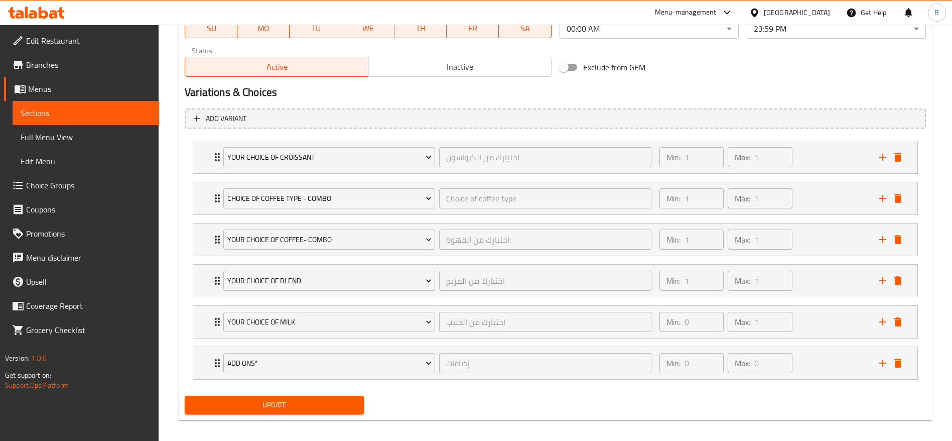
scroll to position [514, 0]
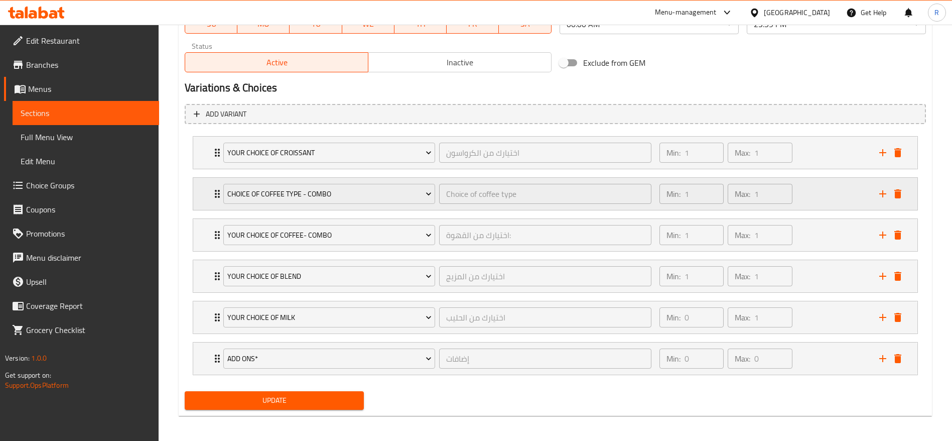
click at [220, 192] on div "Choice of coffee type - Combo Choice of coffee type ​" at bounding box center [437, 194] width 440 height 32
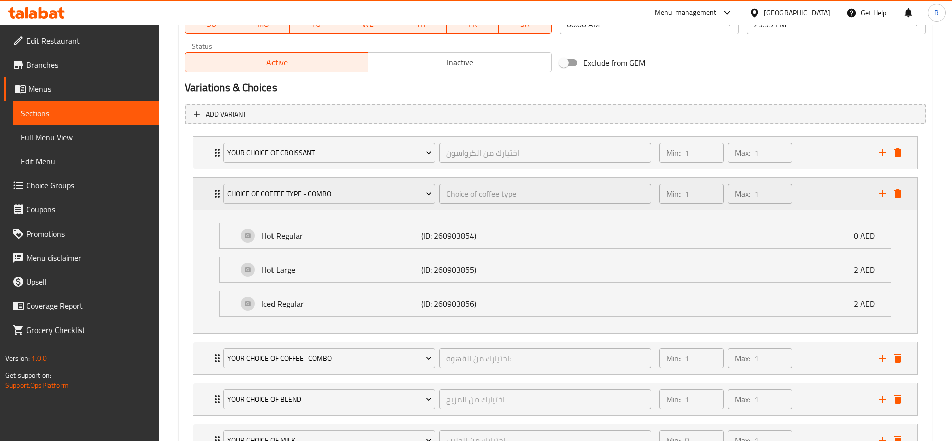
click at [220, 192] on div "Choice of coffee type - Combo Choice of coffee type ​" at bounding box center [437, 194] width 440 height 32
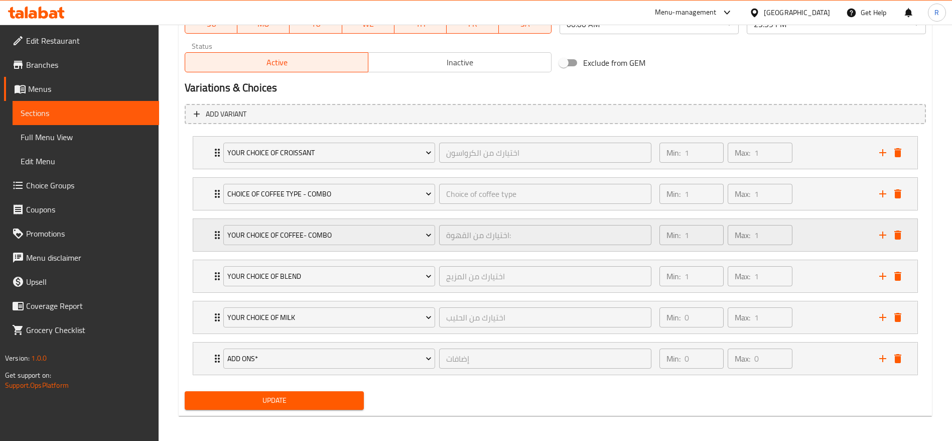
click at [212, 231] on icon "Expand" at bounding box center [217, 235] width 12 height 12
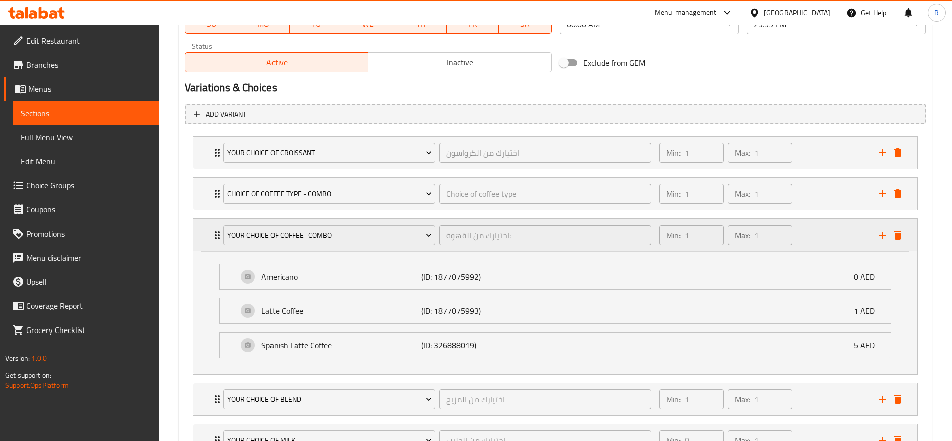
click at [212, 231] on icon "Expand" at bounding box center [217, 235] width 12 height 12
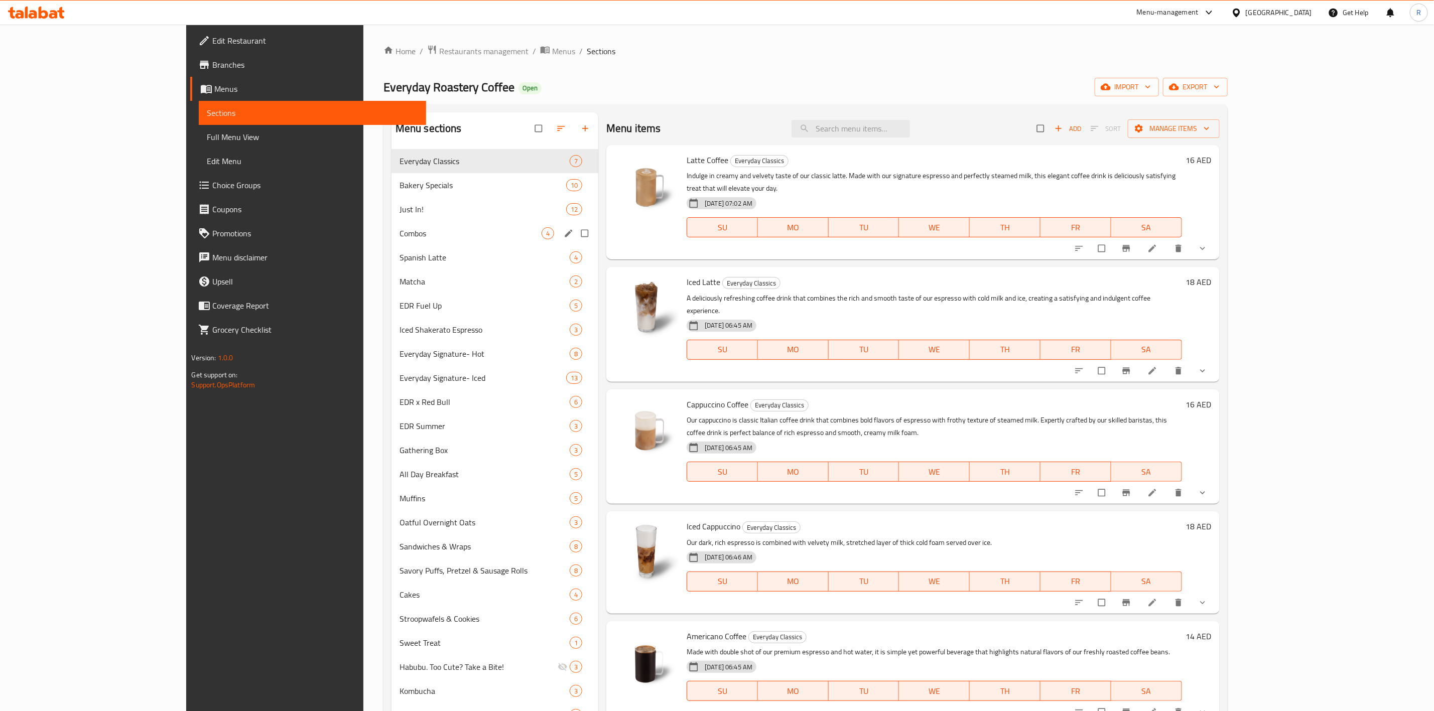
click at [400, 227] on span "Combos" at bounding box center [471, 233] width 142 height 12
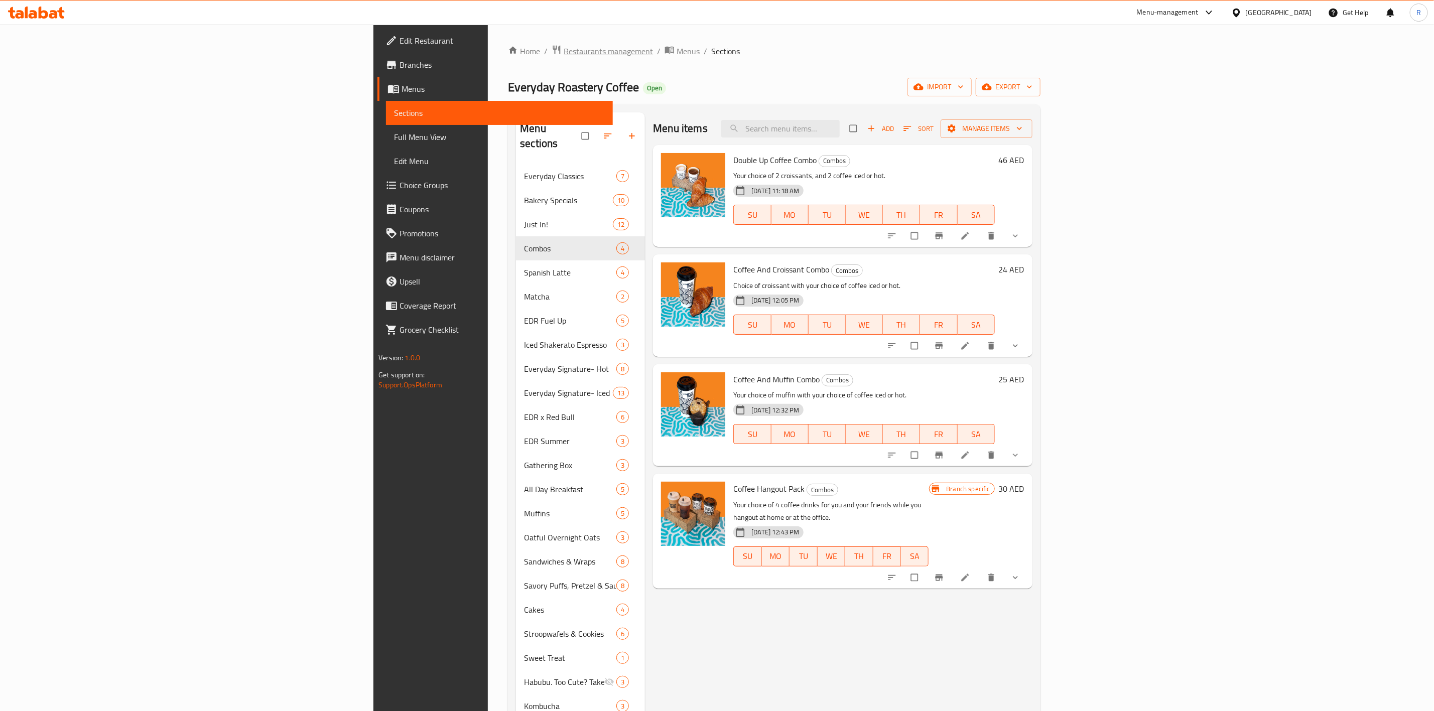
click at [564, 50] on span "Restaurants management" at bounding box center [608, 51] width 89 height 12
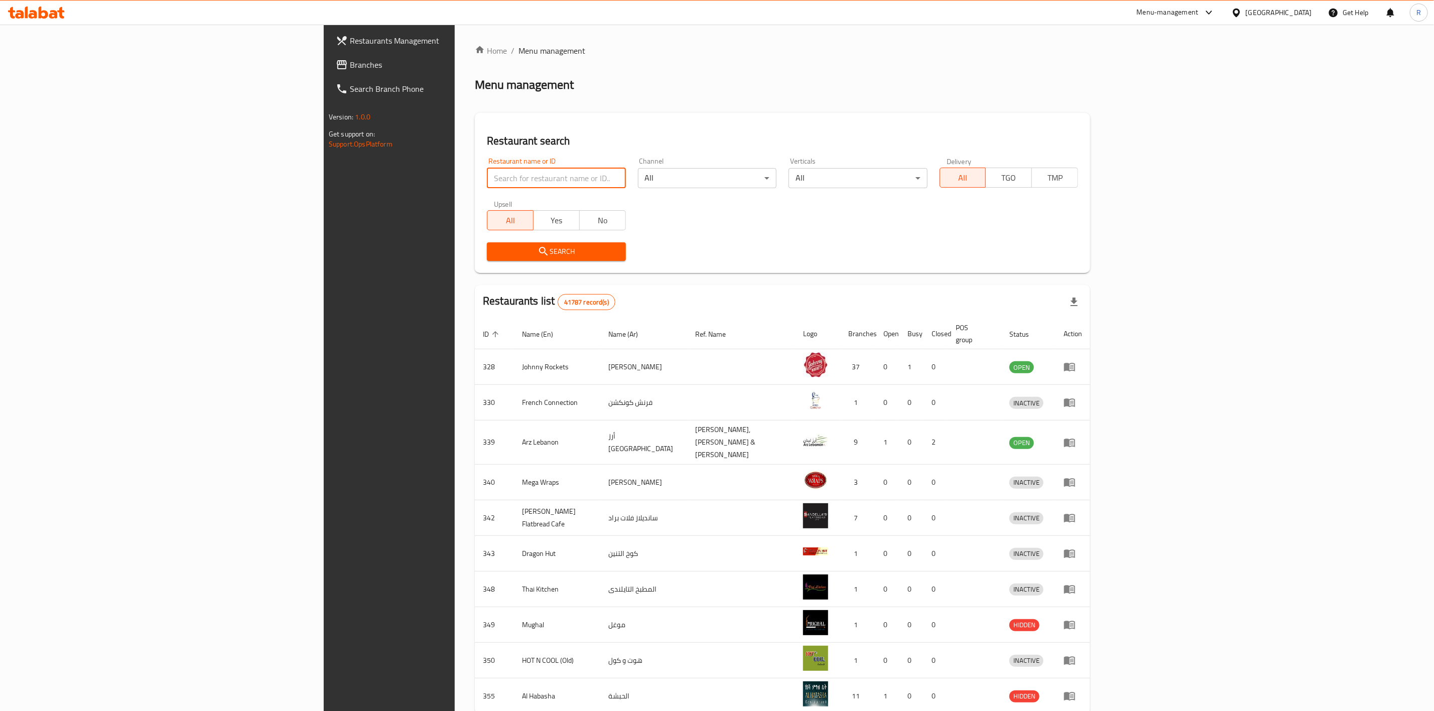
click at [487, 172] on input "search" at bounding box center [556, 178] width 139 height 20
type input "everyday roastery"
click button "Search" at bounding box center [556, 252] width 139 height 19
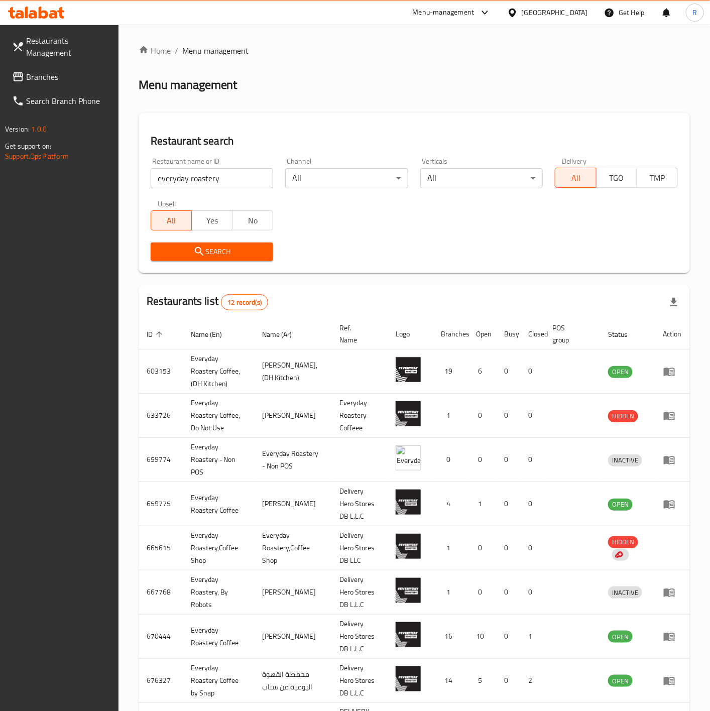
click at [249, 179] on input "everyday roastery" at bounding box center [212, 178] width 123 height 20
click button "Search" at bounding box center [212, 252] width 123 height 19
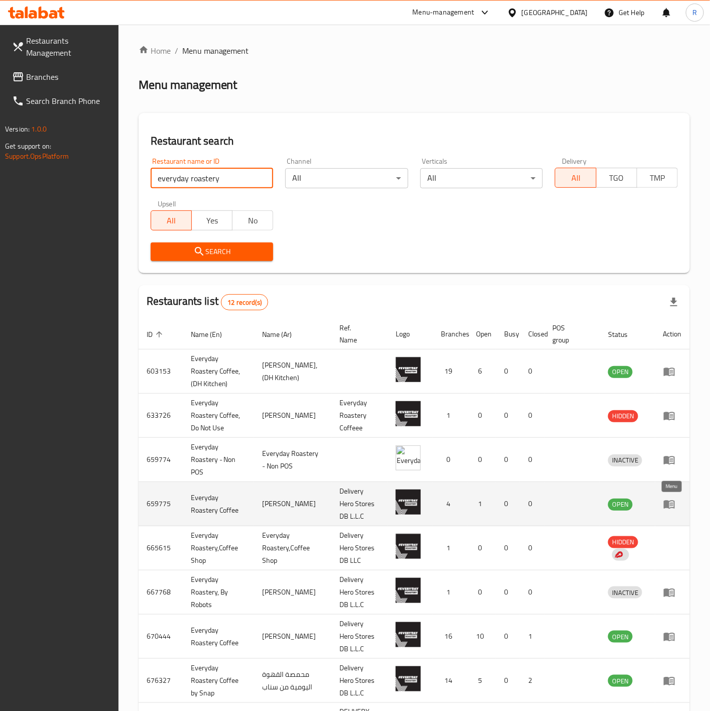
click at [672, 505] on icon "enhanced table" at bounding box center [672, 505] width 4 height 4
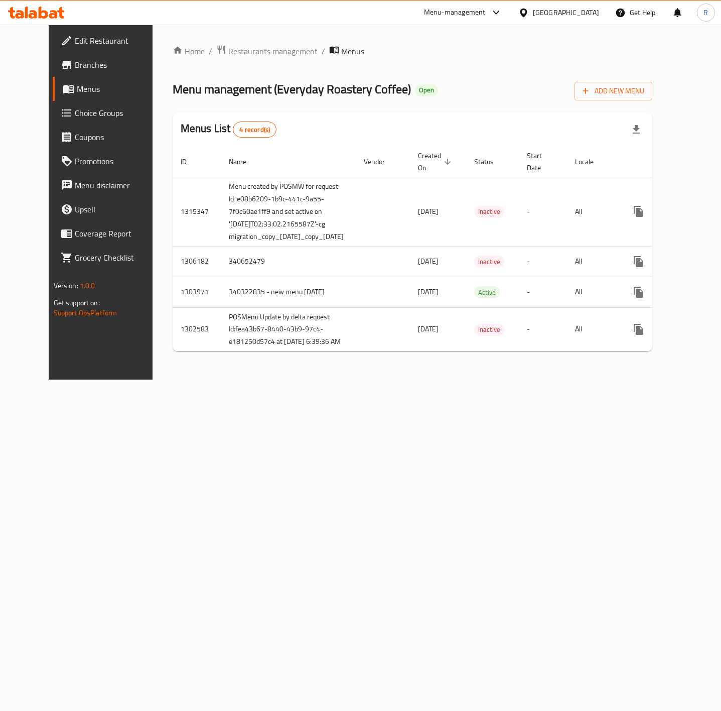
scroll to position [0, 31]
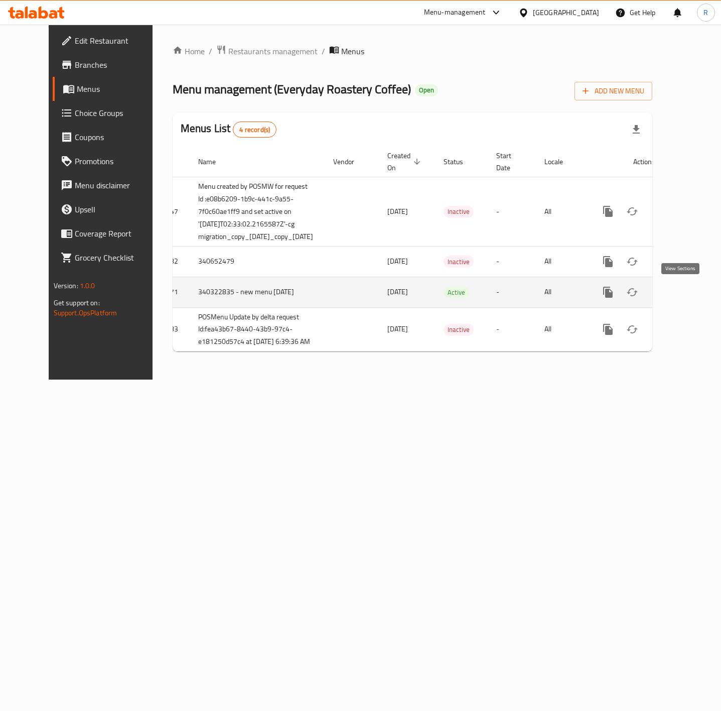
click at [683, 294] on icon "enhanced table" at bounding box center [681, 292] width 12 height 12
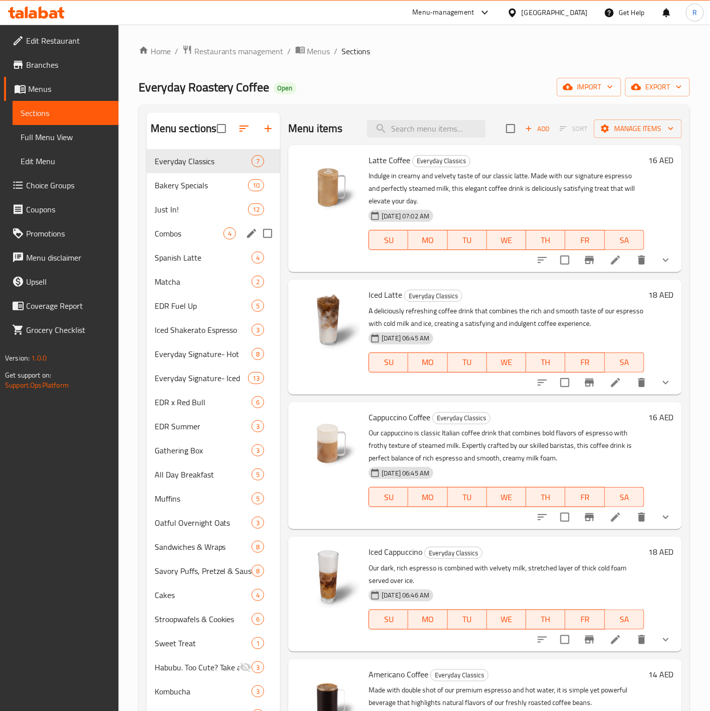
click at [175, 240] on div "Combos 4" at bounding box center [214, 233] width 134 height 24
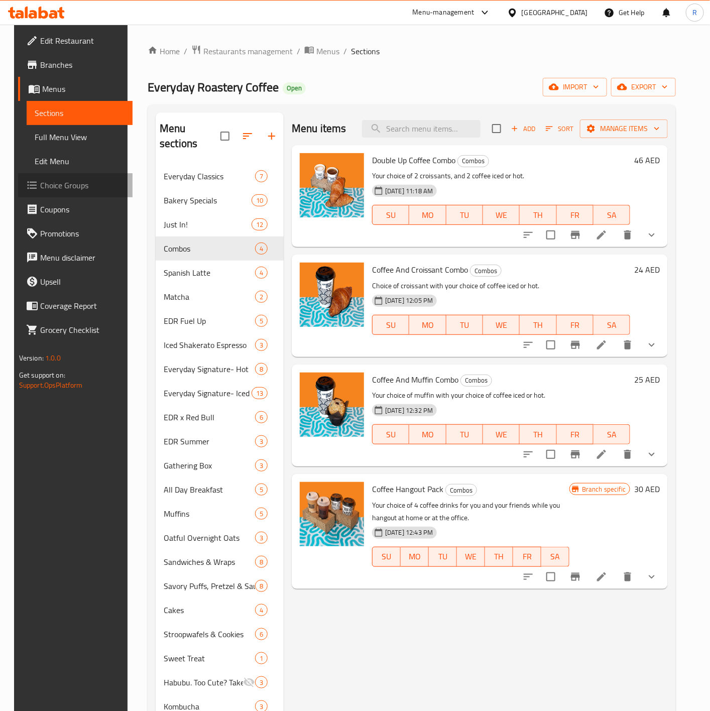
click at [58, 181] on span "Choice Groups" at bounding box center [82, 185] width 84 height 12
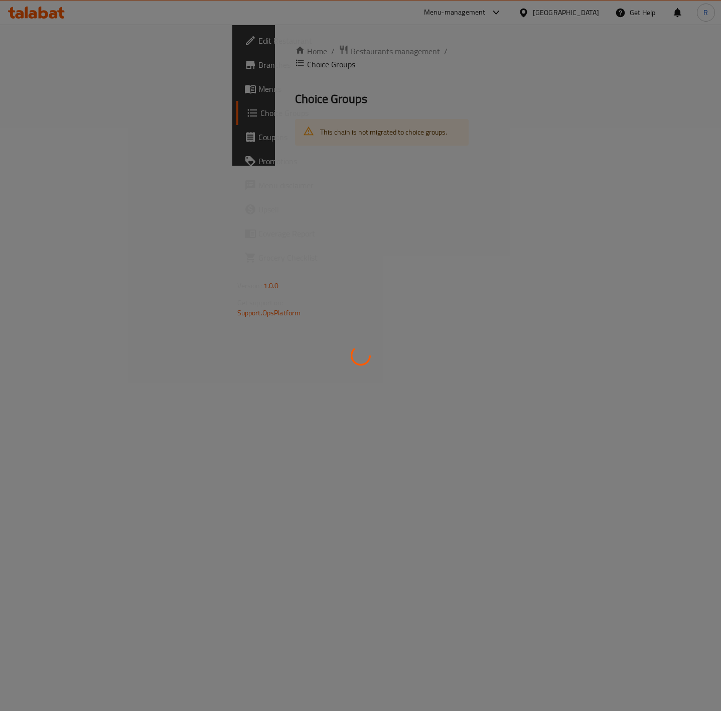
click at [262, 53] on div at bounding box center [360, 355] width 721 height 711
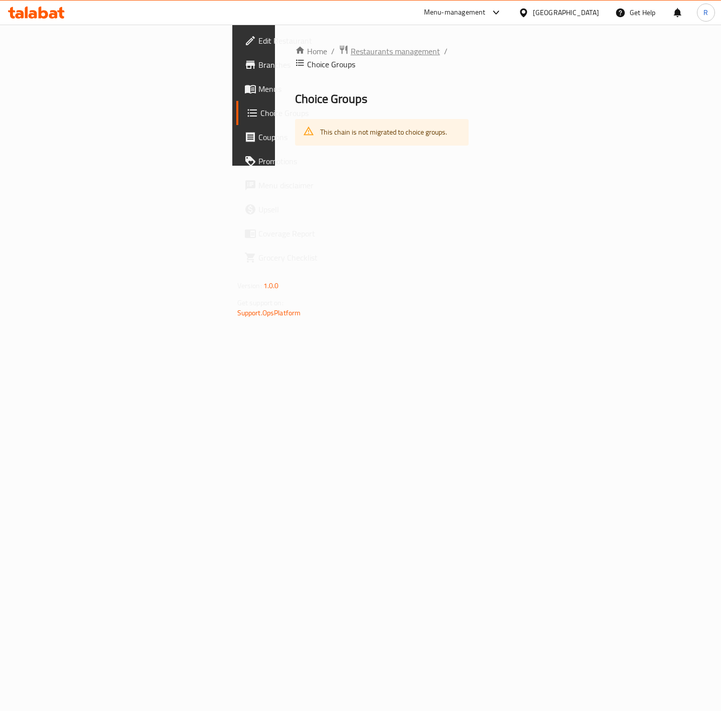
click at [351, 49] on span "Restaurants management" at bounding box center [395, 51] width 89 height 12
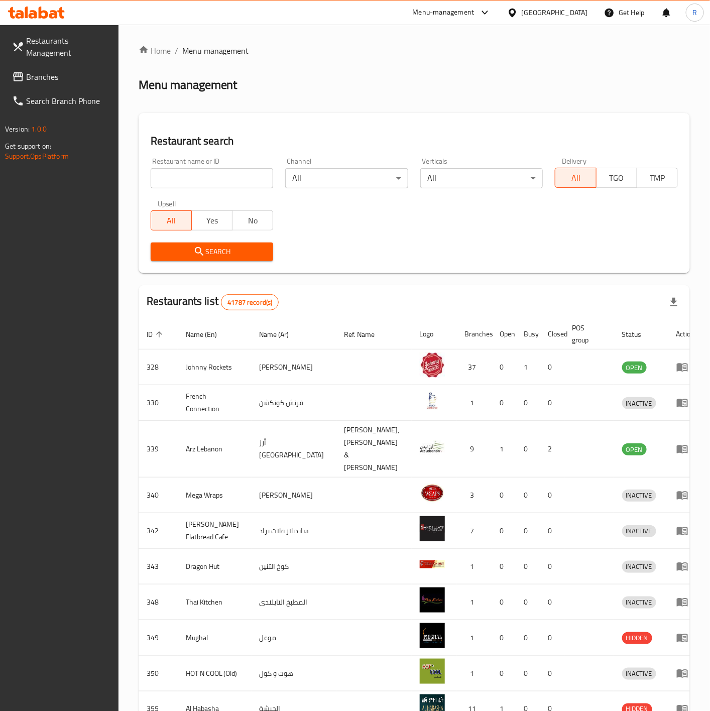
click at [205, 178] on input "search" at bounding box center [212, 178] width 123 height 20
type input "everyday roastery"
click button "Search" at bounding box center [212, 252] width 123 height 19
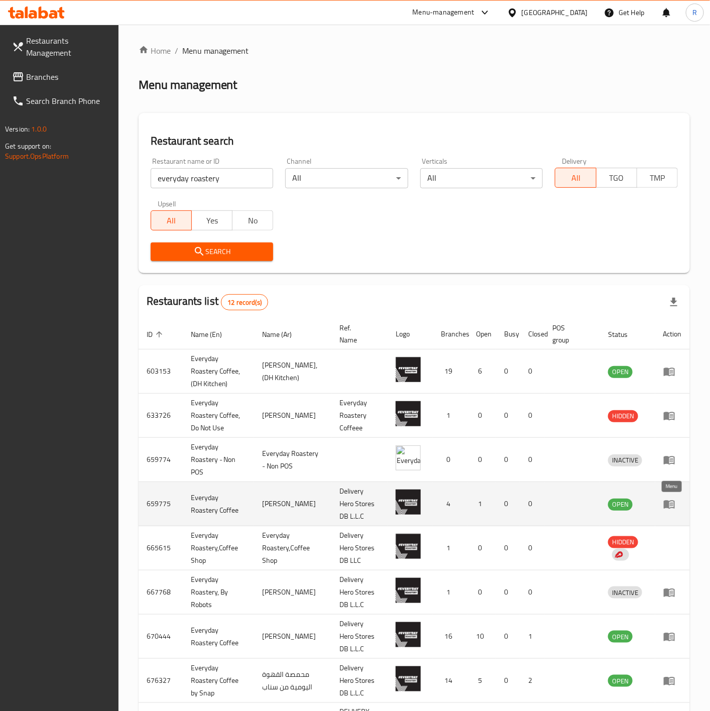
click at [666, 502] on icon "enhanced table" at bounding box center [669, 504] width 11 height 9
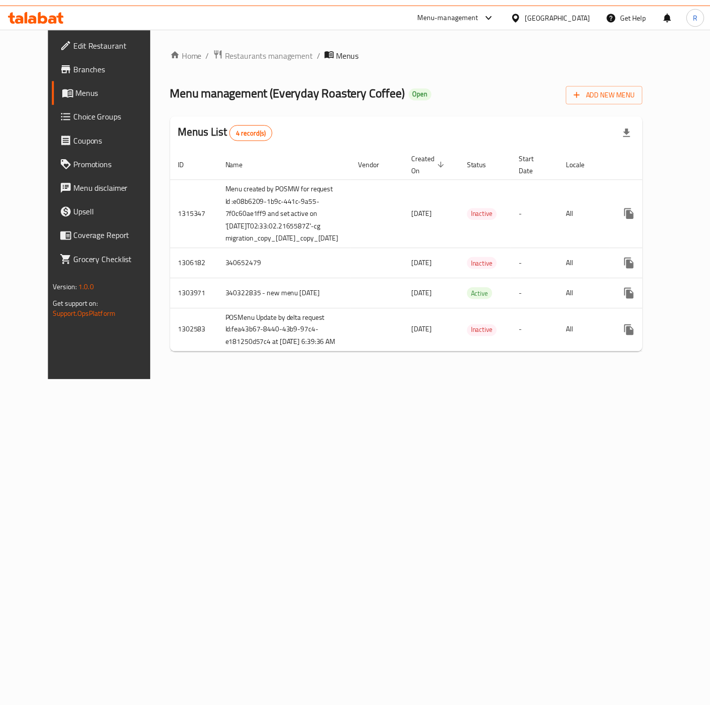
scroll to position [0, 31]
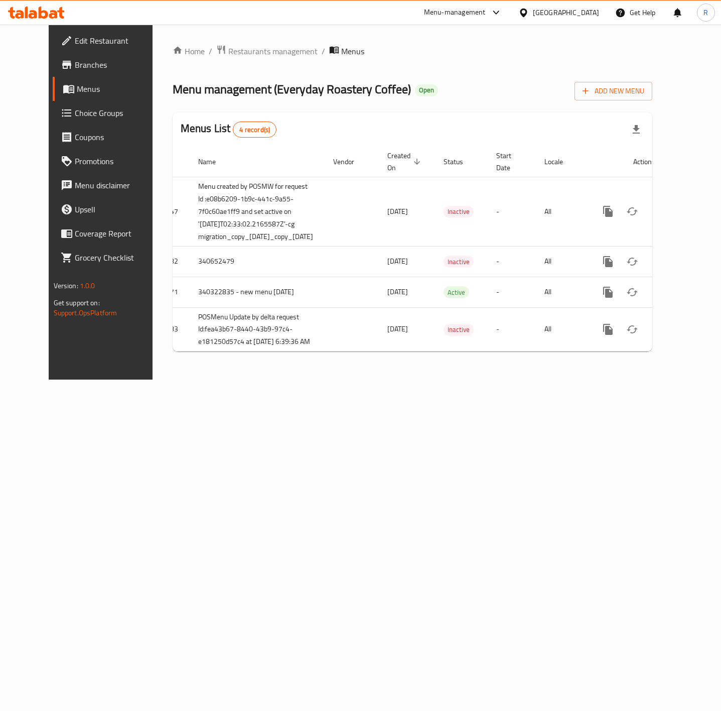
drag, startPoint x: 461, startPoint y: 367, endPoint x: 758, endPoint y: 335, distance: 298.4
click at [721, 335] on html "​ Menu-management [GEOGRAPHIC_DATA] Get Help R Edit Restaurant Branches Menus C…" at bounding box center [360, 355] width 721 height 711
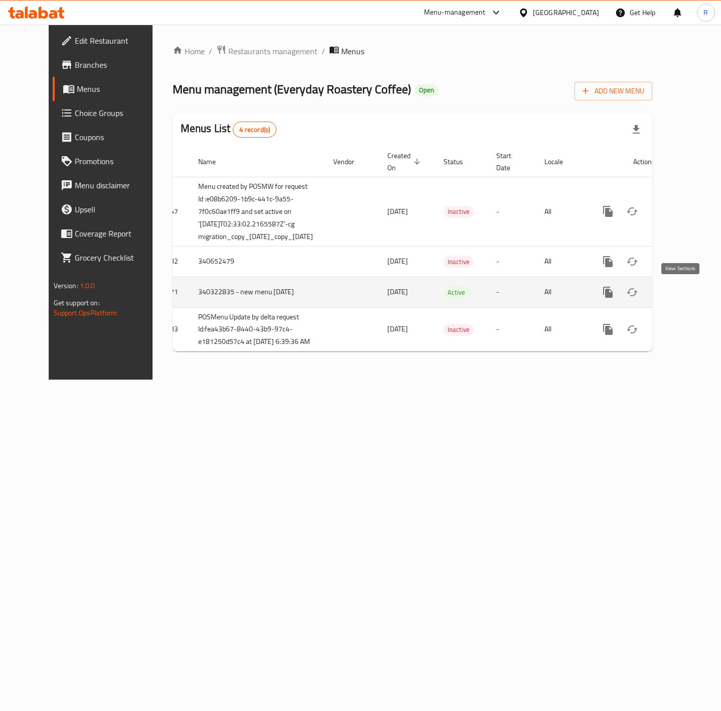
click at [681, 290] on icon "enhanced table" at bounding box center [681, 292] width 12 height 12
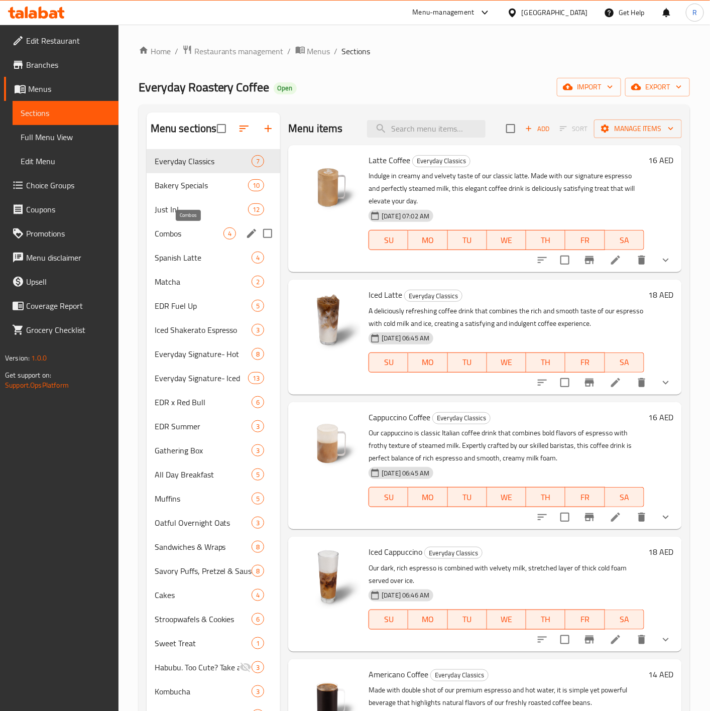
click at [207, 225] on div "Combos 4" at bounding box center [214, 233] width 134 height 24
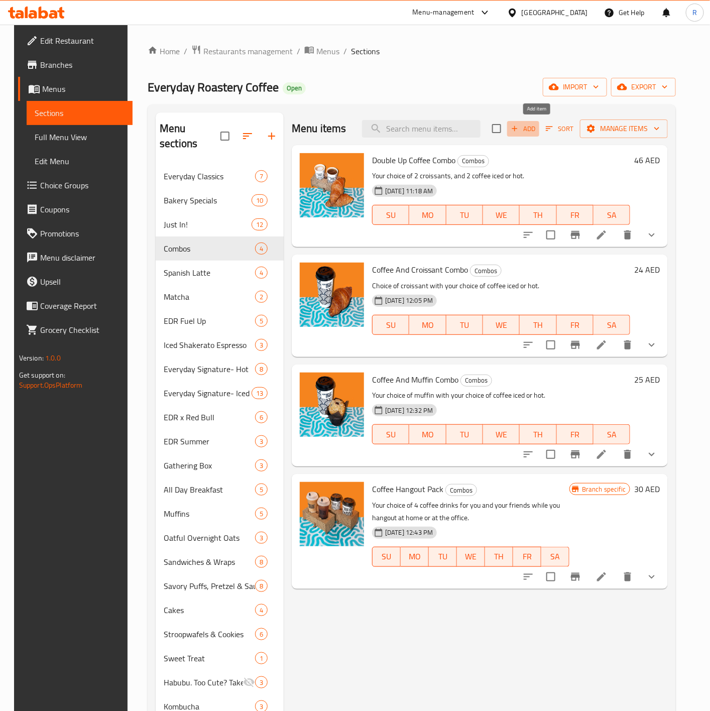
click at [537, 128] on span "Add" at bounding box center [523, 129] width 27 height 12
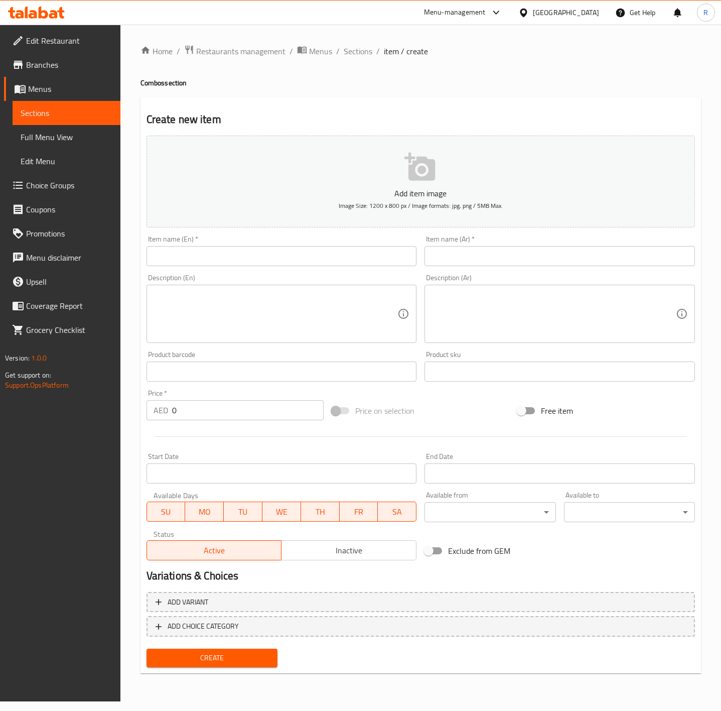
click at [259, 255] on input "text" at bounding box center [282, 256] width 271 height 20
paste input "Coffee And Sandwich Combo"
type input "Coffee And Sandwich Combo"
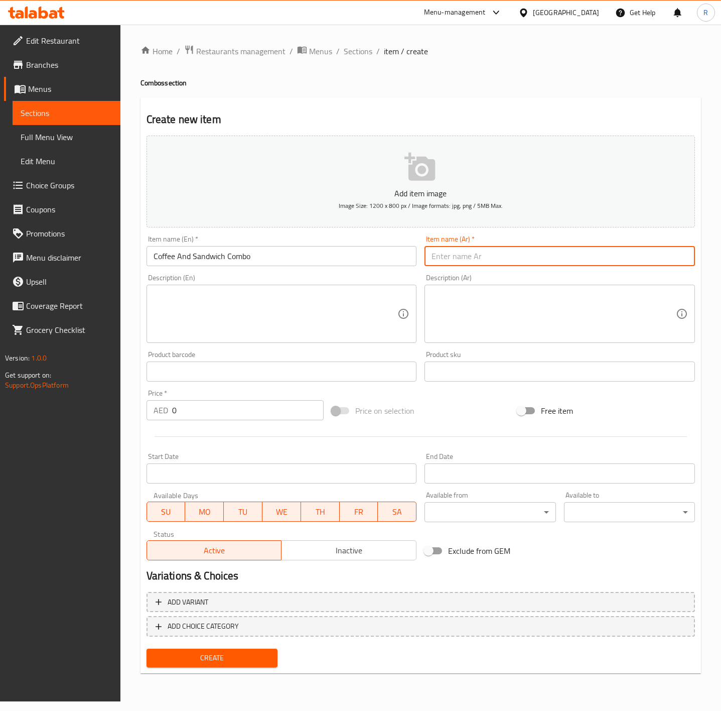
click at [470, 254] on input "text" at bounding box center [560, 256] width 271 height 20
paste input "كومبو القهوة والساندويتش"
type input "كومبو القهوة والساندويتش"
click at [265, 324] on textarea at bounding box center [276, 314] width 245 height 48
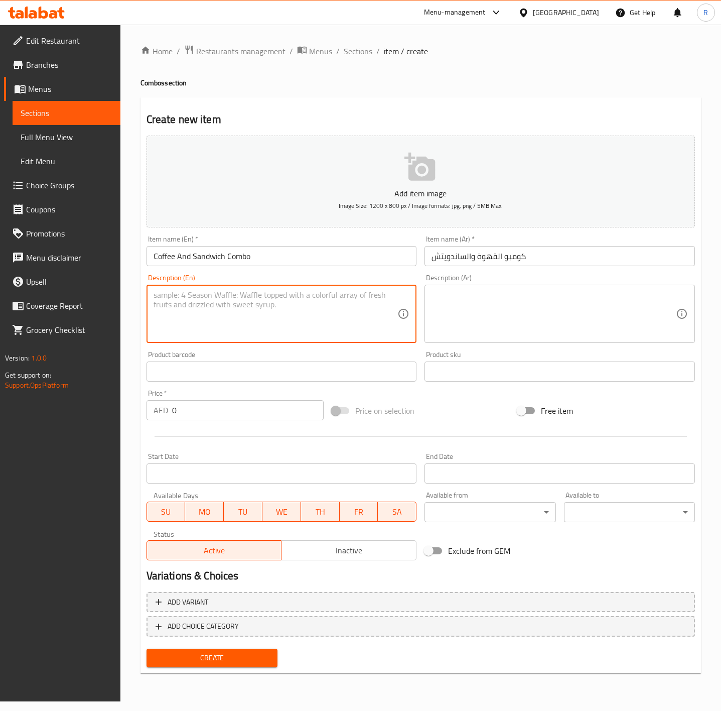
paste textarea "Choice of sandwich with your choice of coffee iced or hot."
type textarea "Choice of sandwich with your choice of coffee iced or hot."
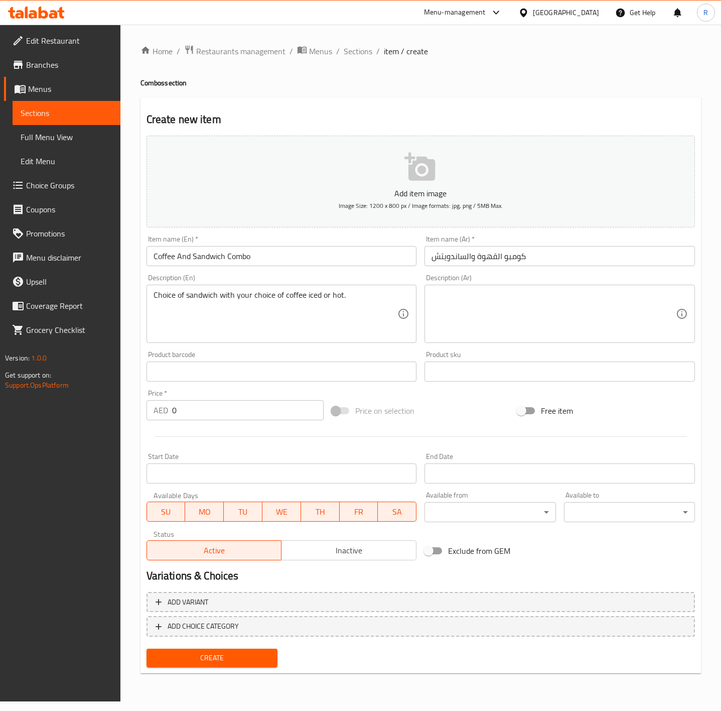
click at [541, 321] on textarea at bounding box center [554, 314] width 245 height 48
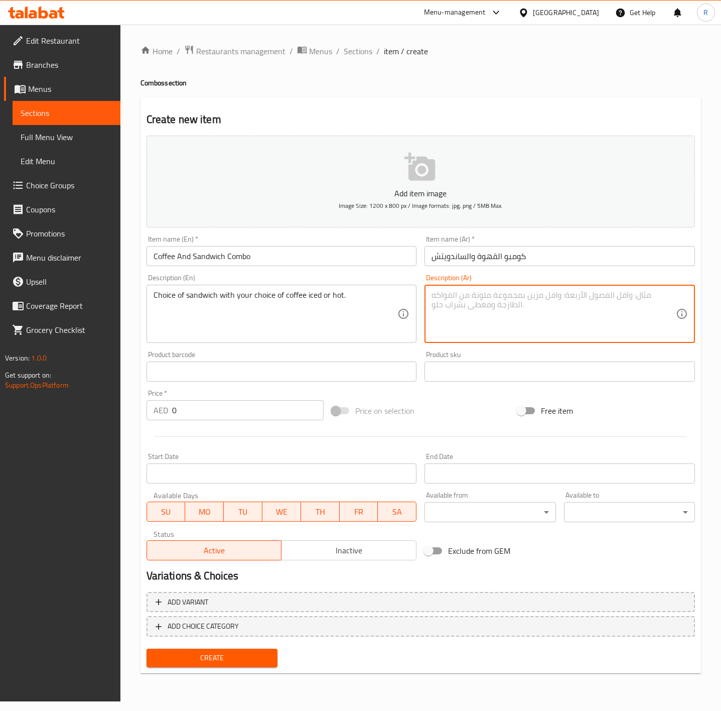
paste textarea "اختيار الساندويتش مع اختيارك من القهوة المثلجة أو الساخنة."
type textarea "اختيار الساندويتش مع اختيارك من القهوة المثلجة أو الساخنة."
click at [217, 404] on input "0" at bounding box center [248, 410] width 152 height 20
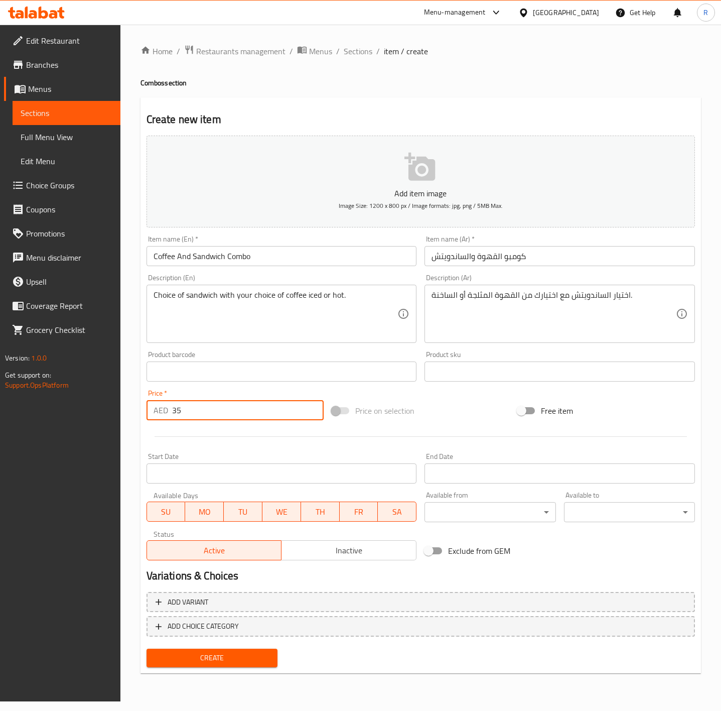
type input "35"
click at [407, 164] on icon "button" at bounding box center [421, 167] width 32 height 32
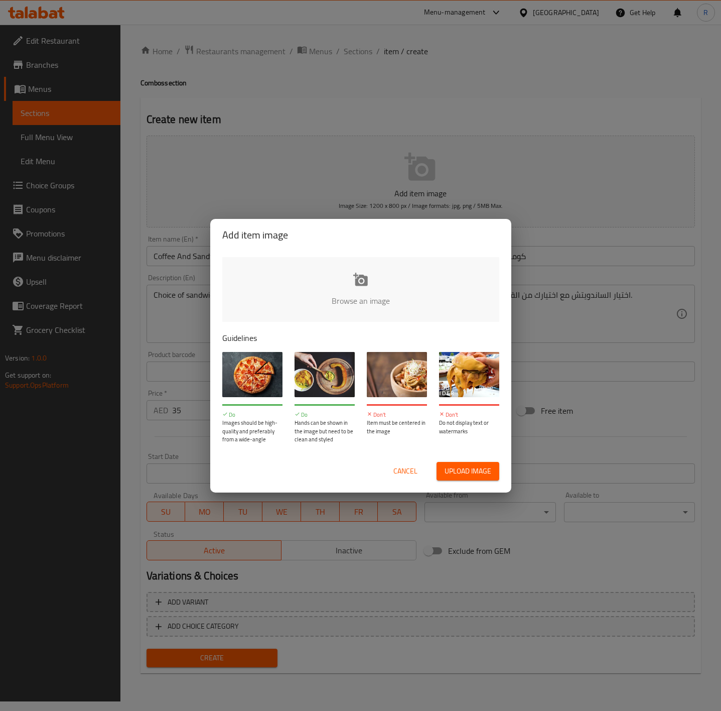
click at [384, 255] on div "Browse an image Guidelines Do Images should be high-quality and preferably from…" at bounding box center [360, 350] width 301 height 199
click at [378, 279] on input "file" at bounding box center [700, 304] width 956 height 94
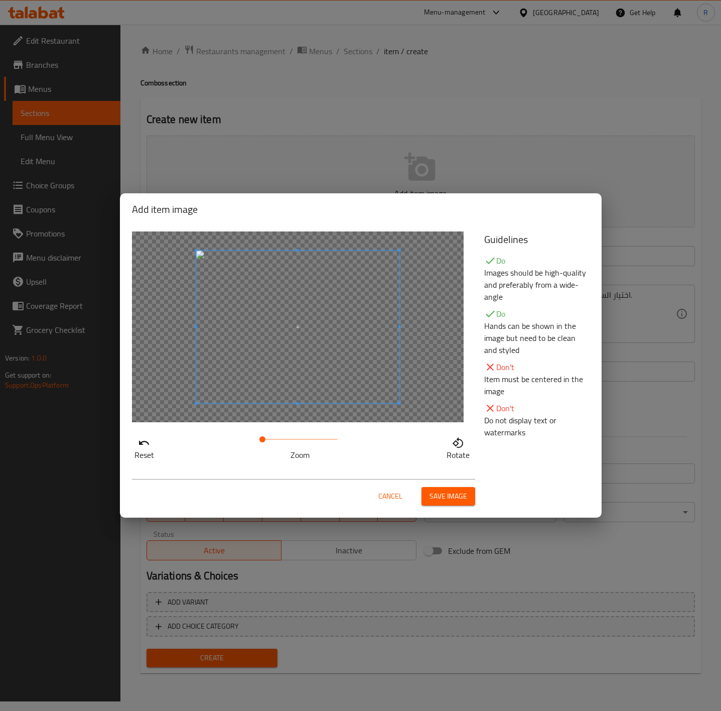
click at [348, 379] on span at bounding box center [297, 327] width 203 height 153
click at [443, 490] on span "Save image" at bounding box center [449, 496] width 38 height 13
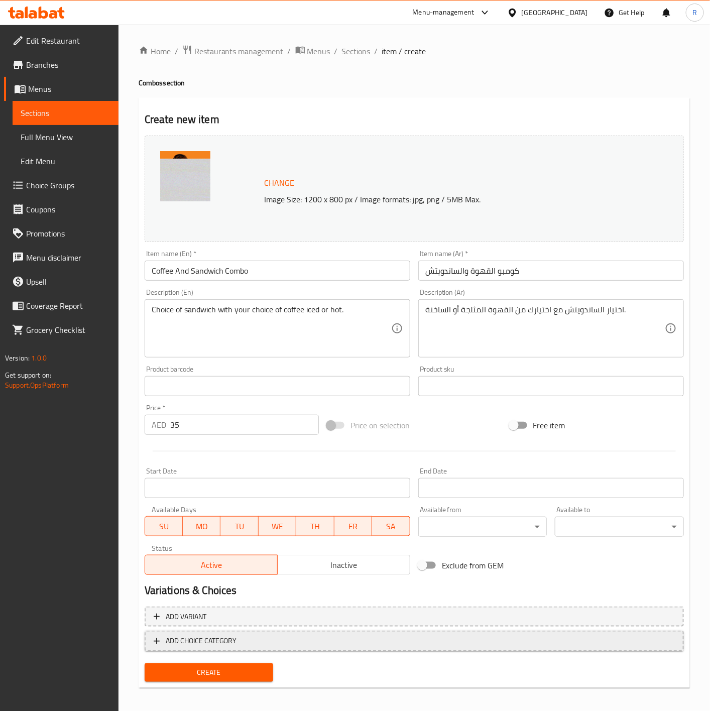
click at [229, 642] on span "ADD CHOICE CATEGORY" at bounding box center [201, 641] width 71 height 13
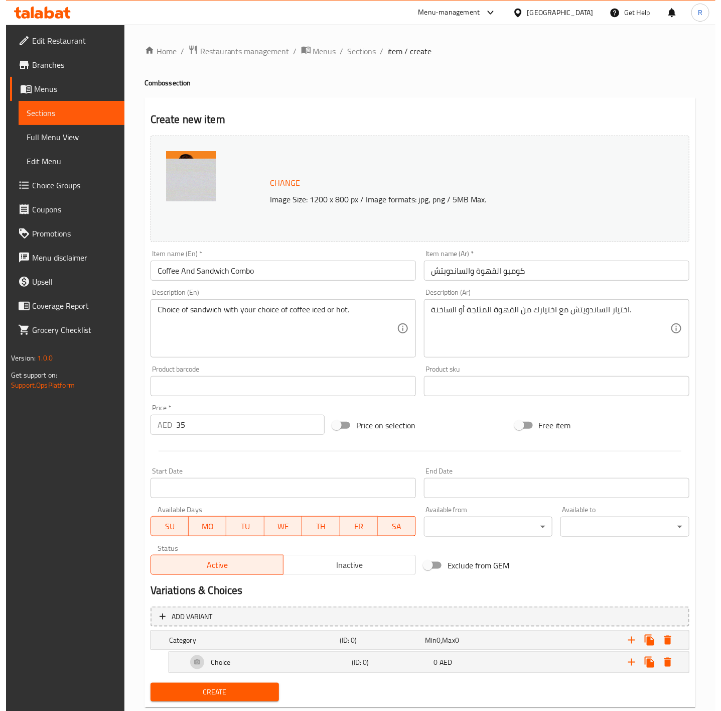
scroll to position [26, 0]
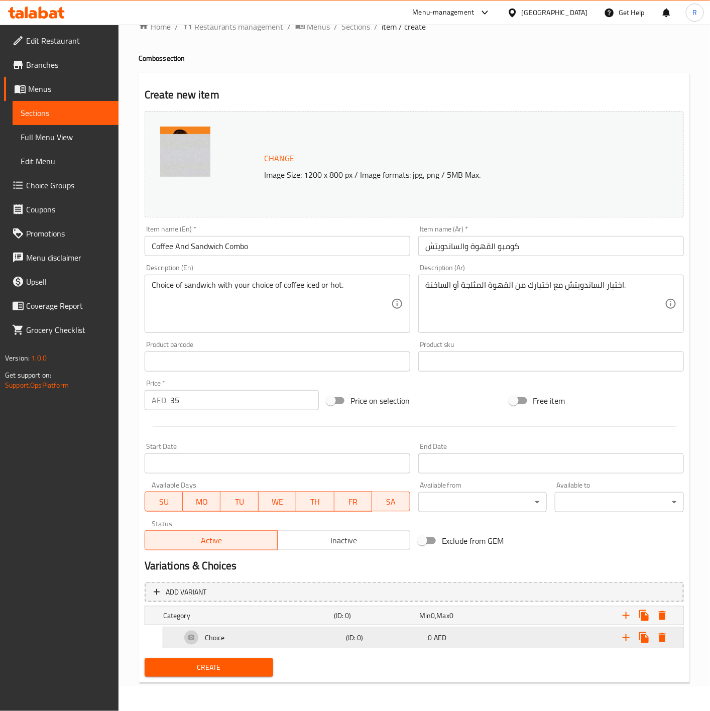
click at [667, 636] on icon "Expand" at bounding box center [662, 638] width 12 height 12
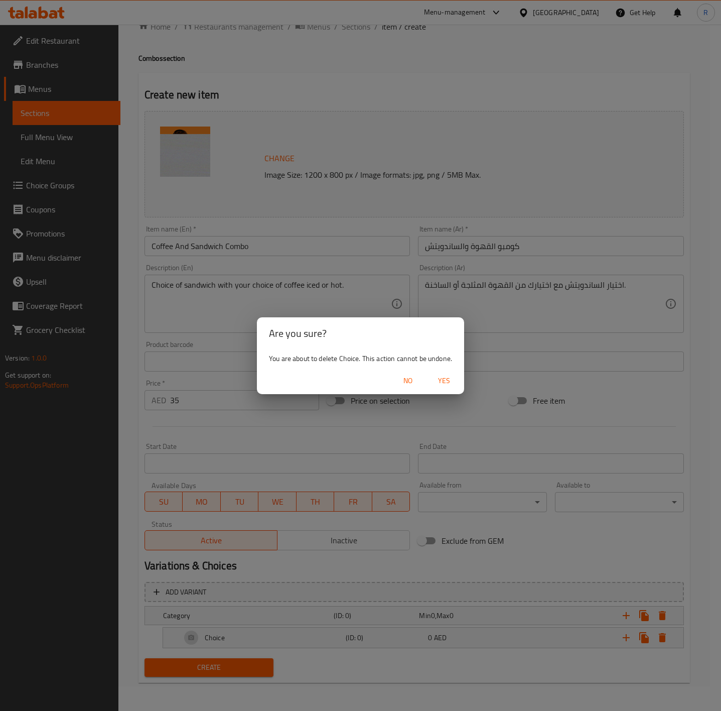
click at [443, 382] on span "Yes" at bounding box center [444, 381] width 24 height 13
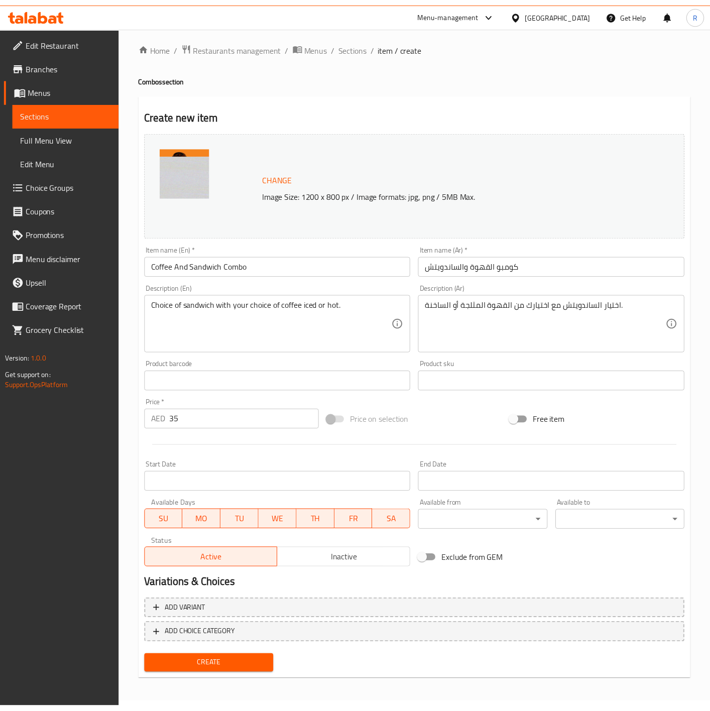
scroll to position [5, 0]
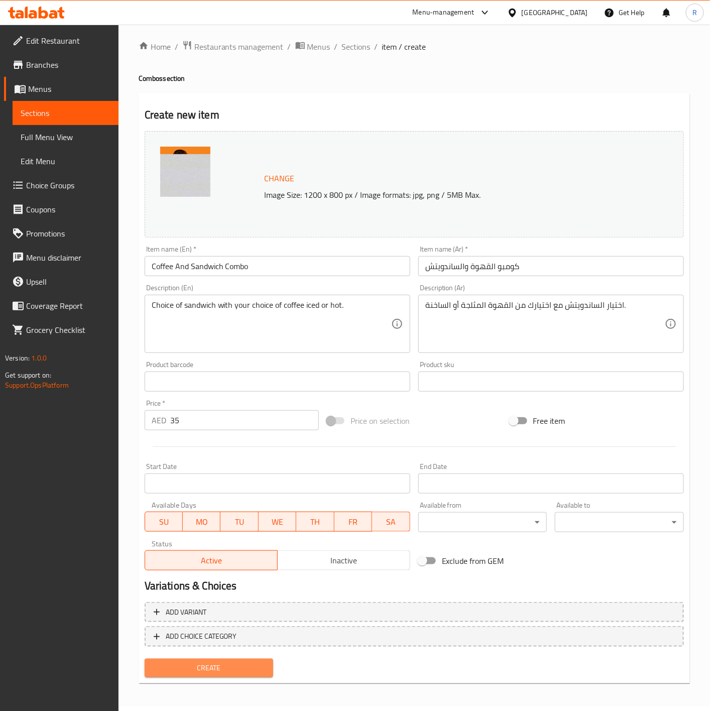
click at [251, 669] on span "Create" at bounding box center [209, 668] width 113 height 13
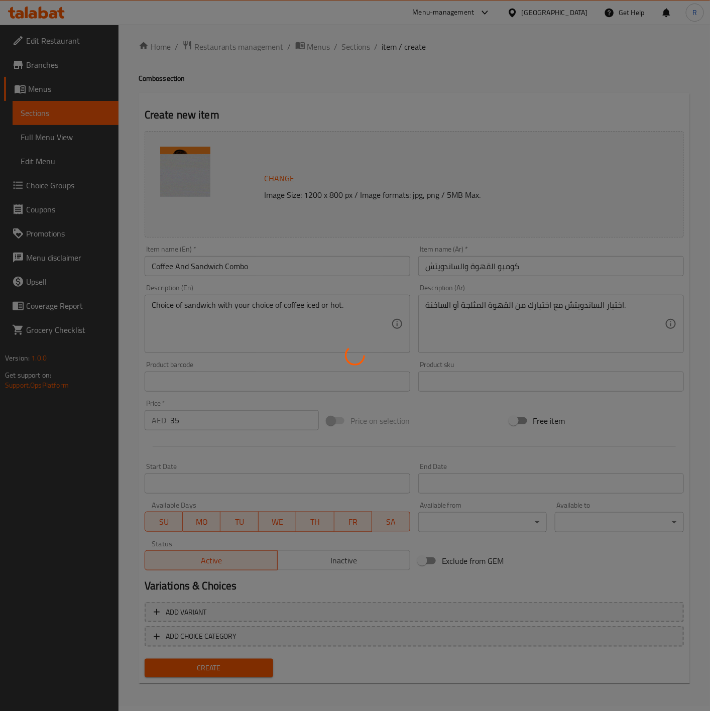
type input "0"
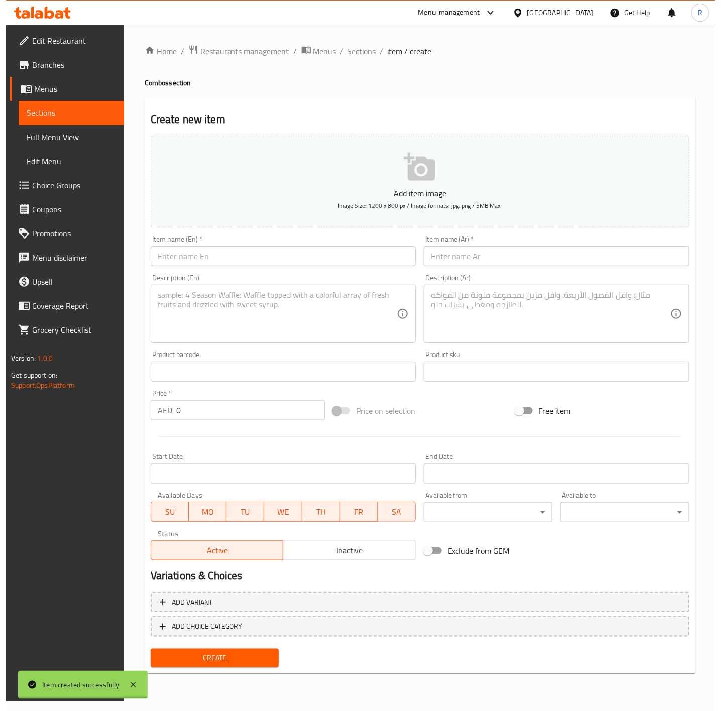
scroll to position [0, 0]
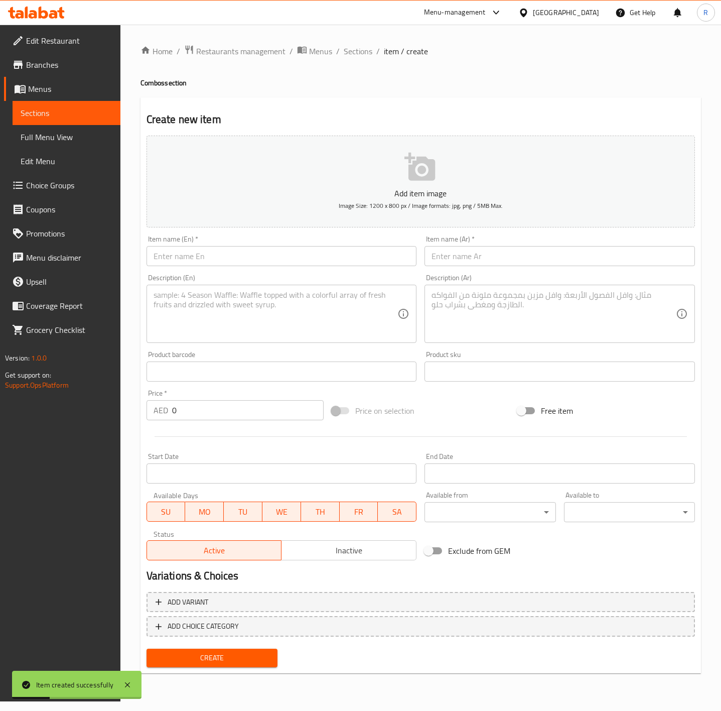
click at [355, 38] on div "Home / Restaurants management / Menus / Sections / item / create Combos section…" at bounding box center [420, 363] width 601 height 677
click at [364, 54] on span "Sections" at bounding box center [358, 51] width 29 height 12
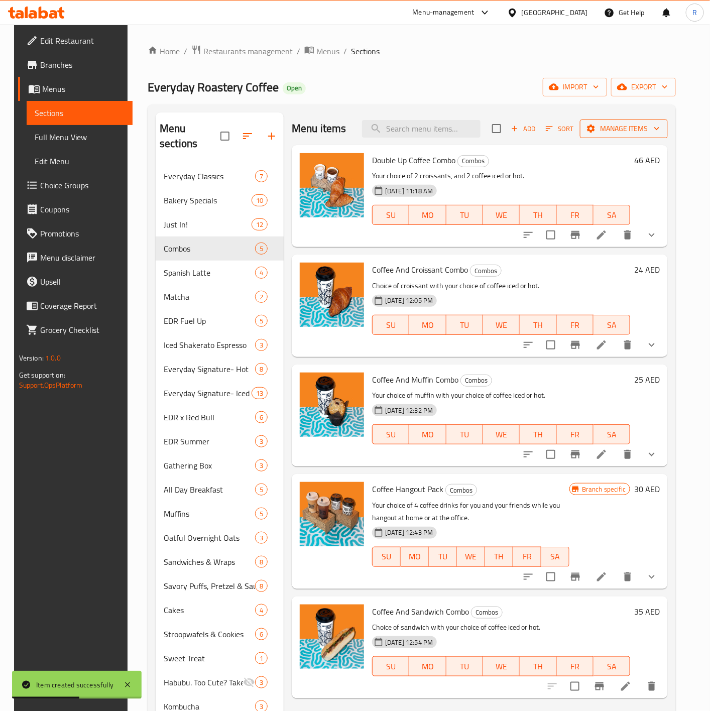
click at [654, 126] on span "Manage items" at bounding box center [624, 129] width 72 height 13
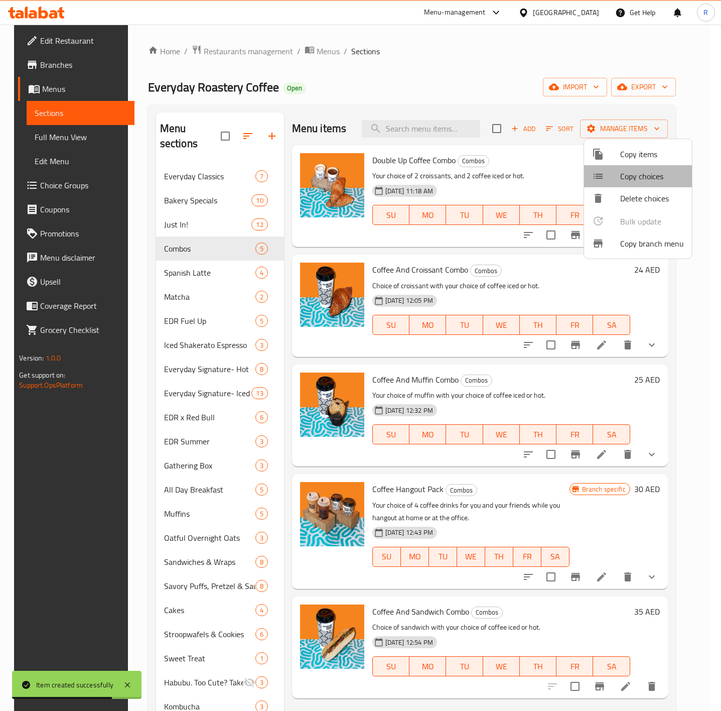
click at [654, 176] on span "Copy choices" at bounding box center [653, 176] width 64 height 12
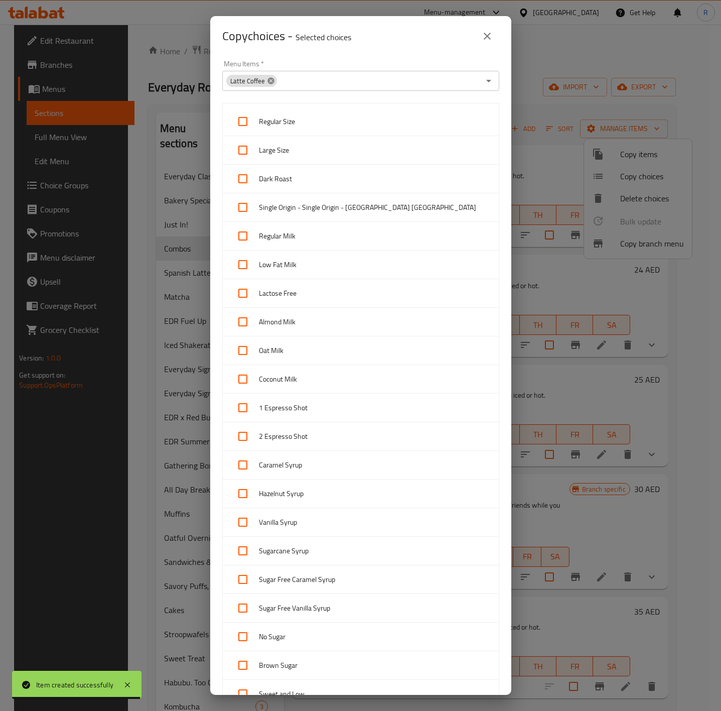
click at [270, 80] on icon at bounding box center [271, 81] width 8 height 8
click at [270, 80] on input "Menu Items   *" at bounding box center [352, 81] width 255 height 14
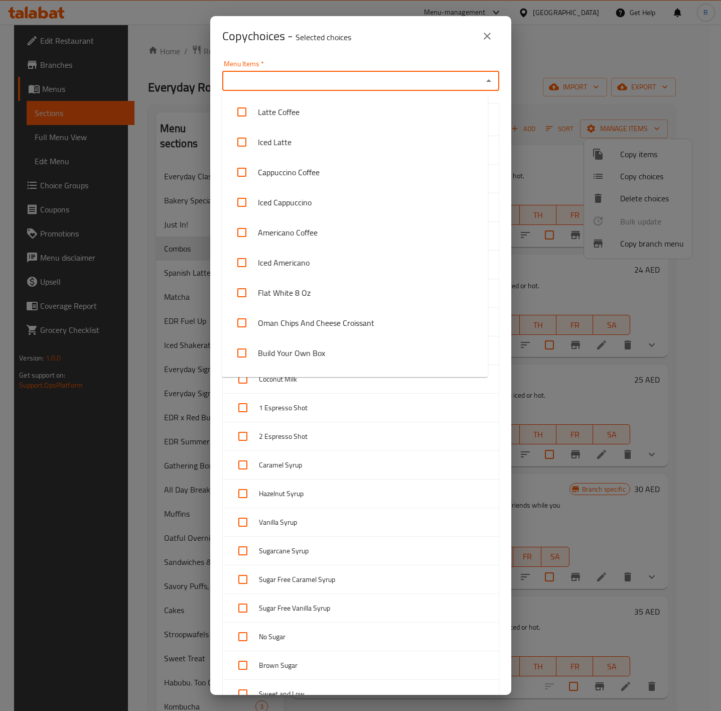
click at [270, 80] on input "Menu Items   *" at bounding box center [352, 81] width 255 height 14
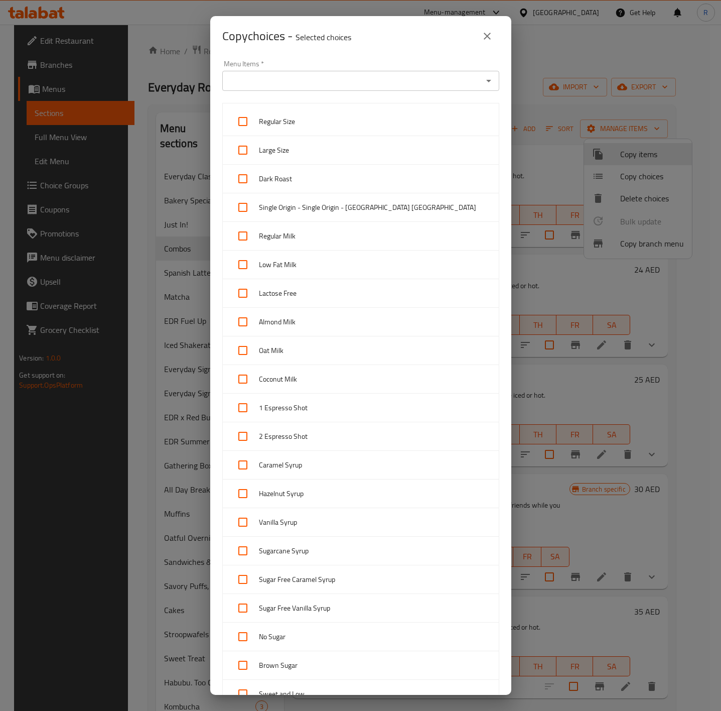
click at [291, 86] on input "Menu Items   *" at bounding box center [352, 81] width 255 height 14
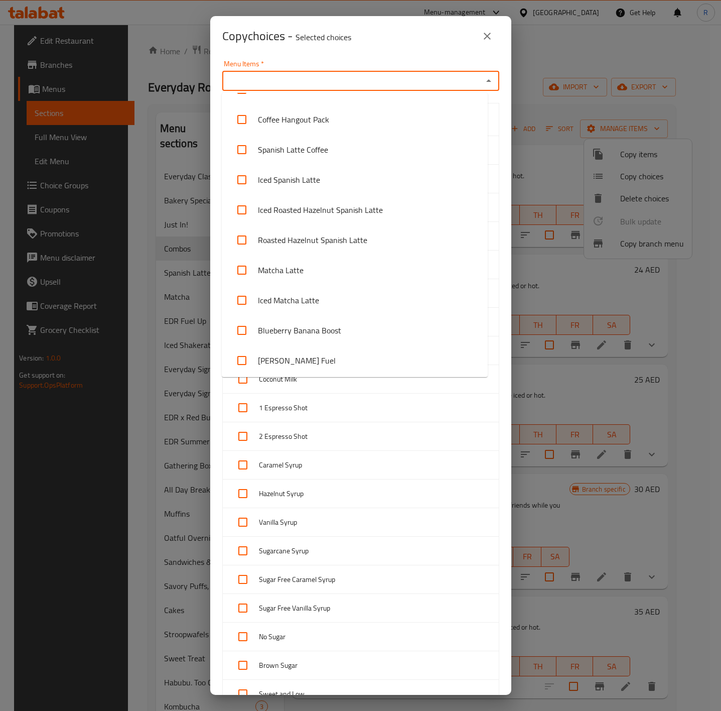
scroll to position [454, 0]
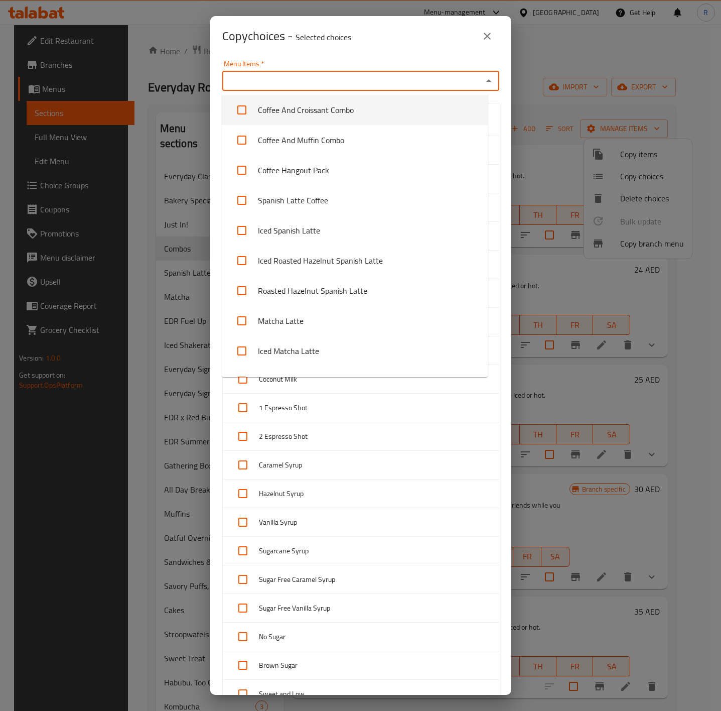
click at [398, 112] on li "Coffee And Croissant Combo" at bounding box center [355, 110] width 266 height 30
checkbox input "true"
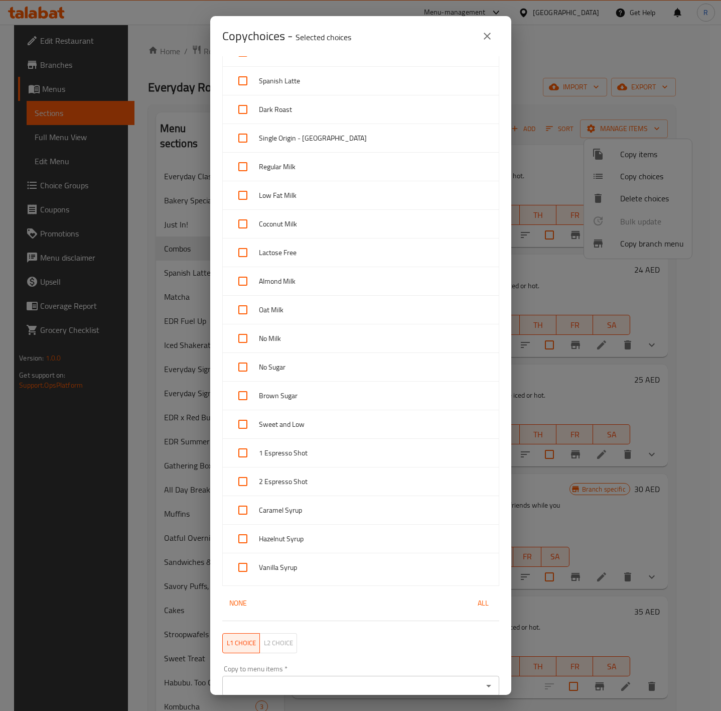
scroll to position [391, 0]
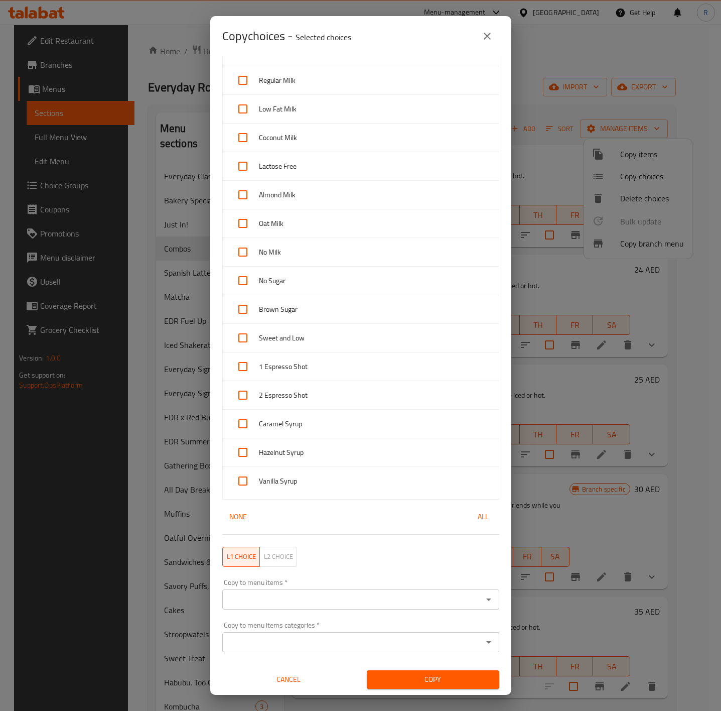
click at [406, 596] on input "Copy to menu items   *" at bounding box center [352, 599] width 255 height 14
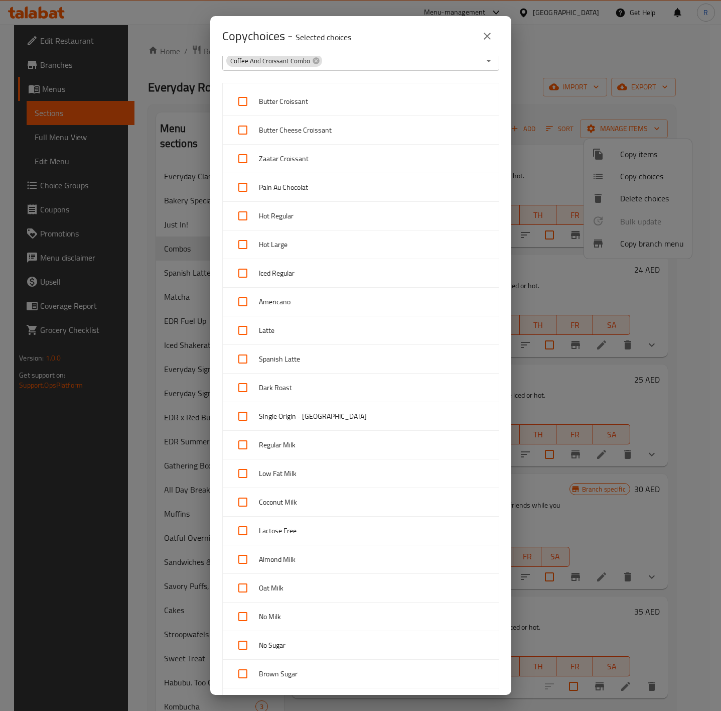
scroll to position [0, 0]
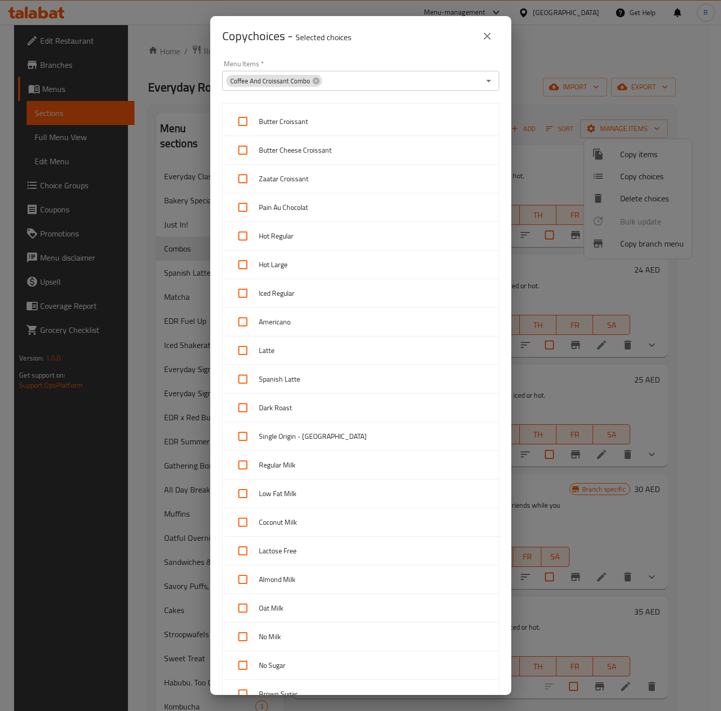
click at [252, 125] on input "checkbox" at bounding box center [243, 121] width 24 height 24
checkbox input "false"
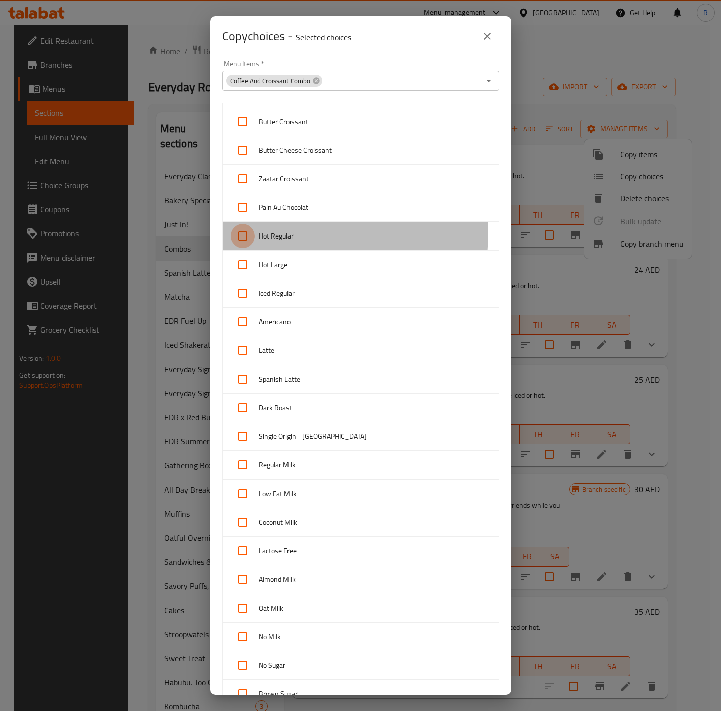
click at [235, 232] on input "checkbox" at bounding box center [243, 236] width 24 height 24
checkbox input "true"
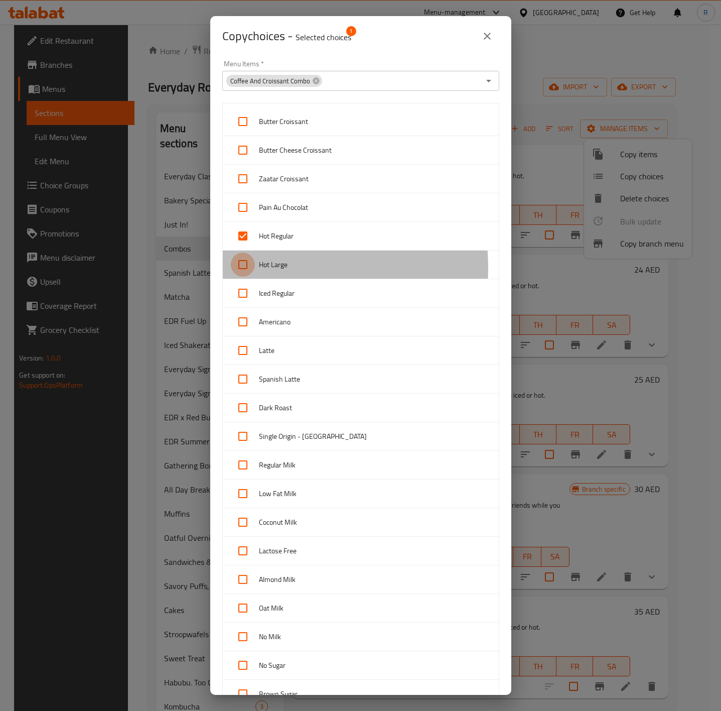
click at [246, 270] on input "checkbox" at bounding box center [243, 265] width 24 height 24
checkbox input "true"
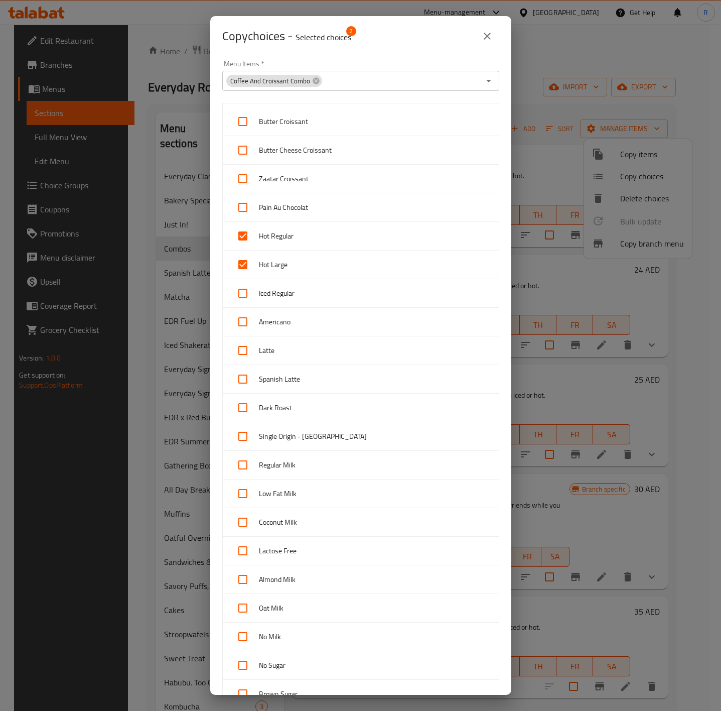
click at [243, 286] on input "checkbox" at bounding box center [243, 293] width 24 height 24
checkbox input "true"
click at [245, 321] on input "checkbox" at bounding box center [243, 322] width 24 height 24
checkbox input "true"
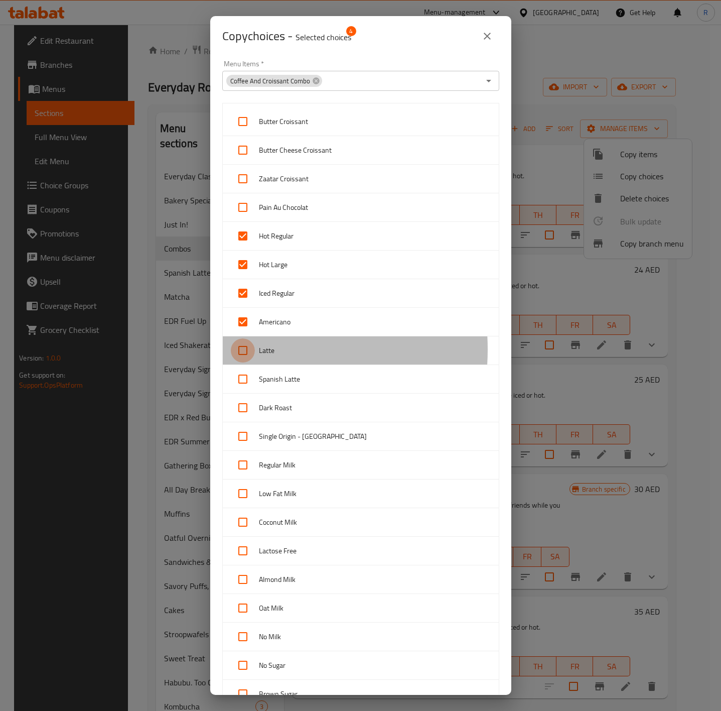
click at [244, 351] on input "checkbox" at bounding box center [243, 350] width 24 height 24
checkbox input "true"
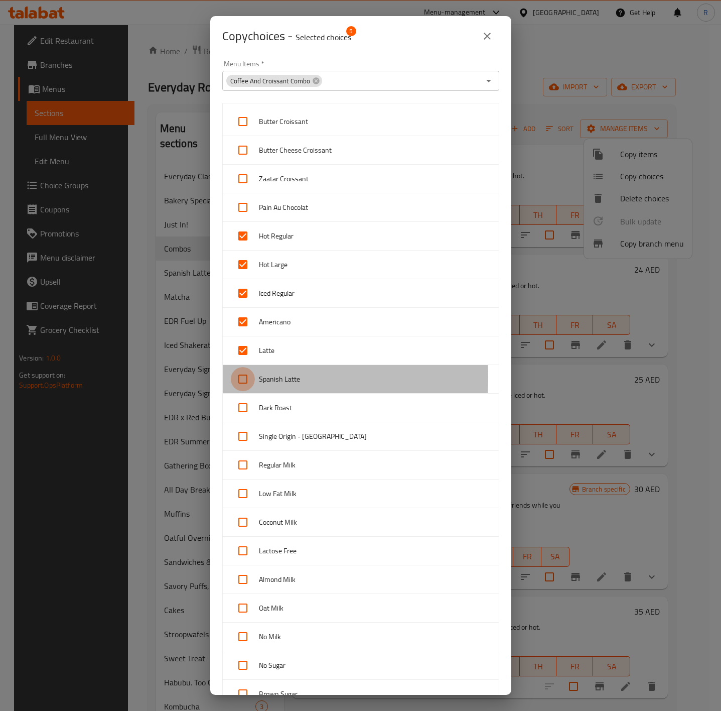
click at [235, 380] on input "checkbox" at bounding box center [243, 379] width 24 height 24
checkbox input "true"
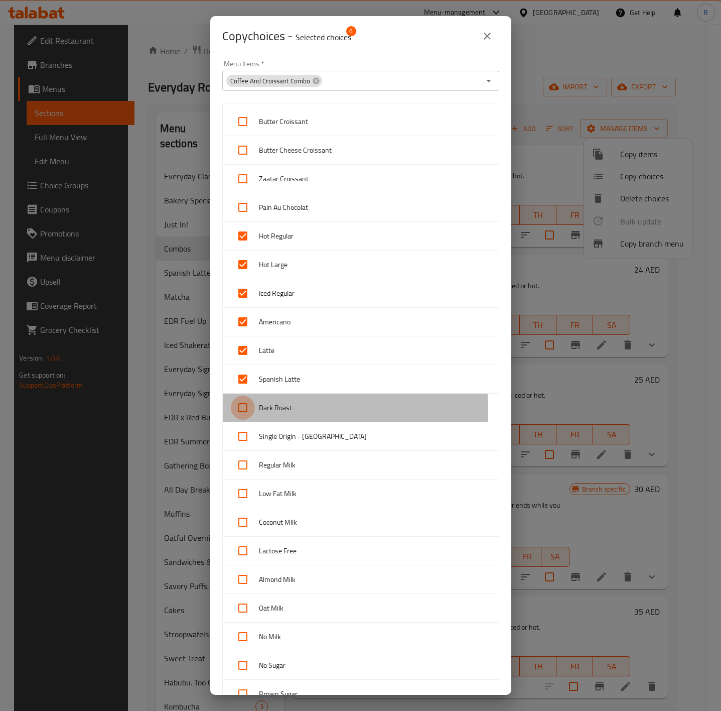
click at [246, 413] on input "checkbox" at bounding box center [243, 408] width 24 height 24
checkbox input "true"
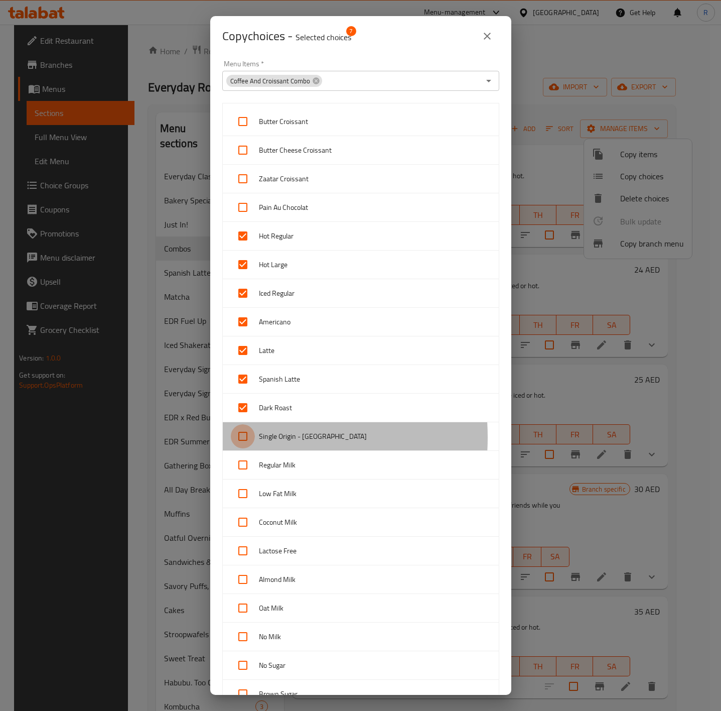
click at [243, 440] on input "checkbox" at bounding box center [243, 436] width 24 height 24
checkbox input "true"
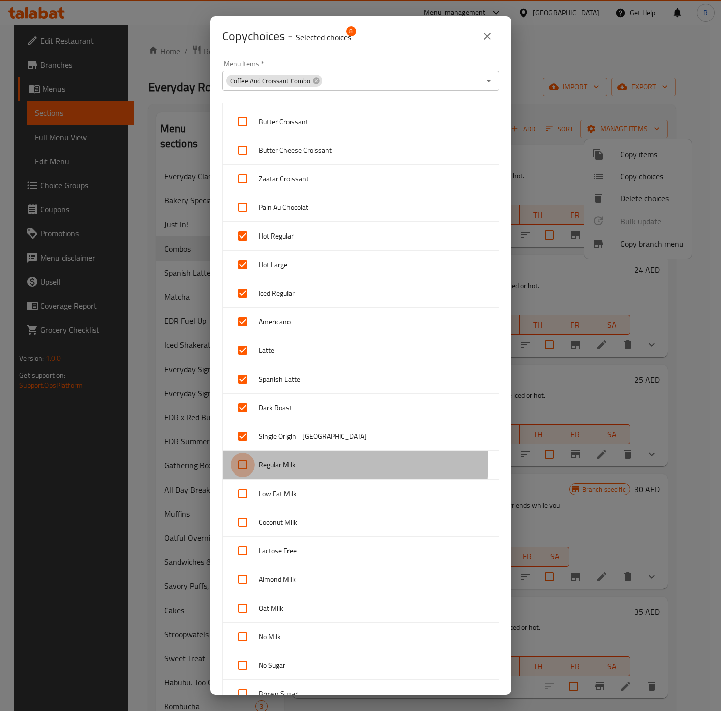
click at [244, 464] on input "checkbox" at bounding box center [243, 465] width 24 height 24
checkbox input "true"
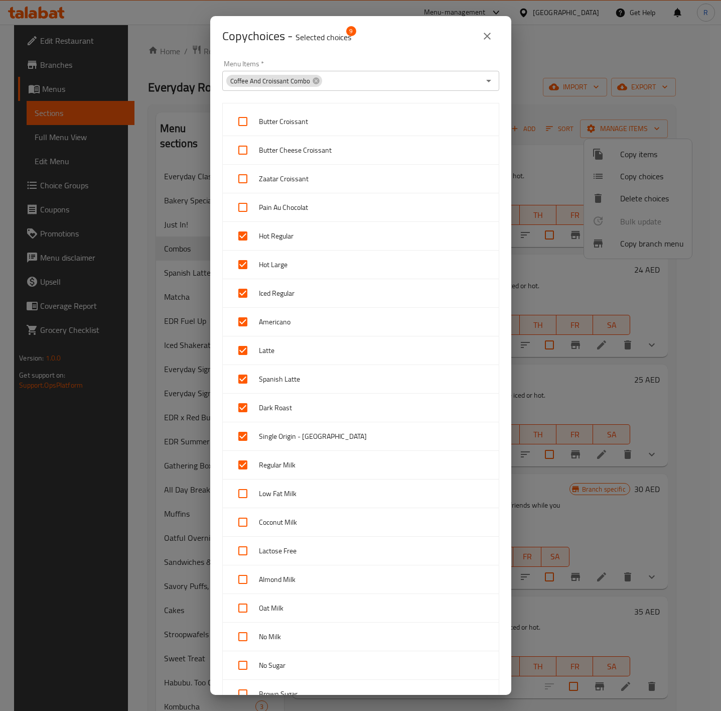
click at [244, 490] on input "checkbox" at bounding box center [243, 493] width 24 height 24
checkbox input "true"
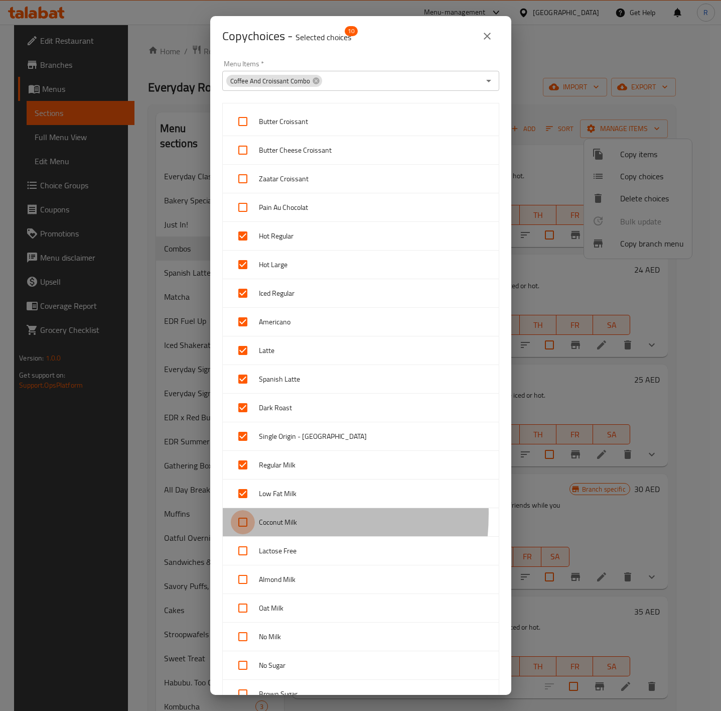
click at [246, 517] on input "checkbox" at bounding box center [243, 522] width 24 height 24
checkbox input "true"
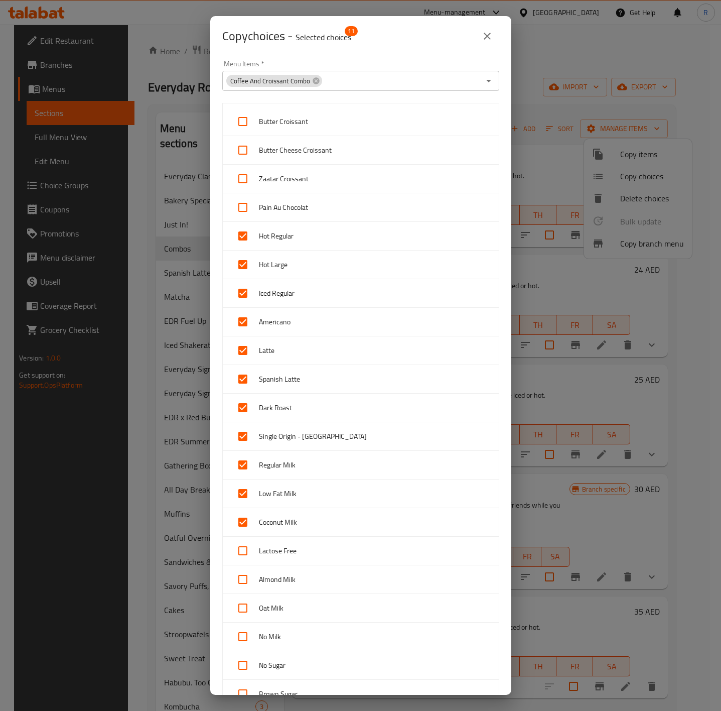
click at [241, 549] on input "checkbox" at bounding box center [243, 551] width 24 height 24
checkbox input "true"
click at [239, 575] on input "checkbox" at bounding box center [243, 579] width 24 height 24
checkbox input "true"
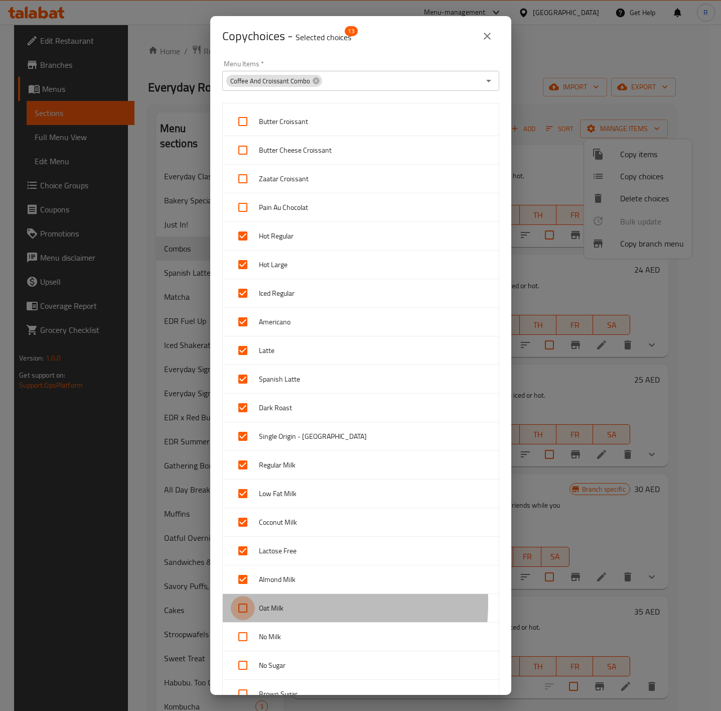
click at [243, 606] on input "checkbox" at bounding box center [243, 608] width 24 height 24
checkbox input "true"
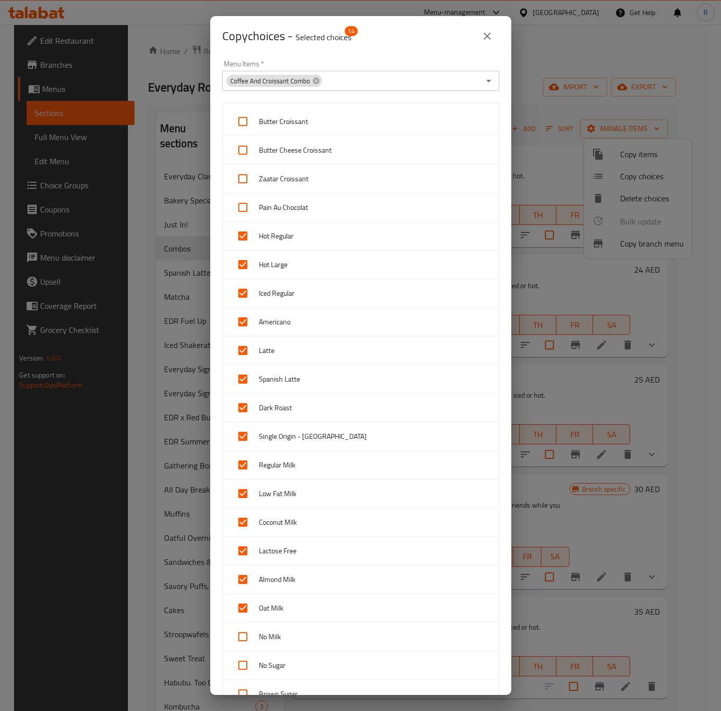
click at [247, 637] on input "checkbox" at bounding box center [243, 637] width 24 height 24
checkbox input "true"
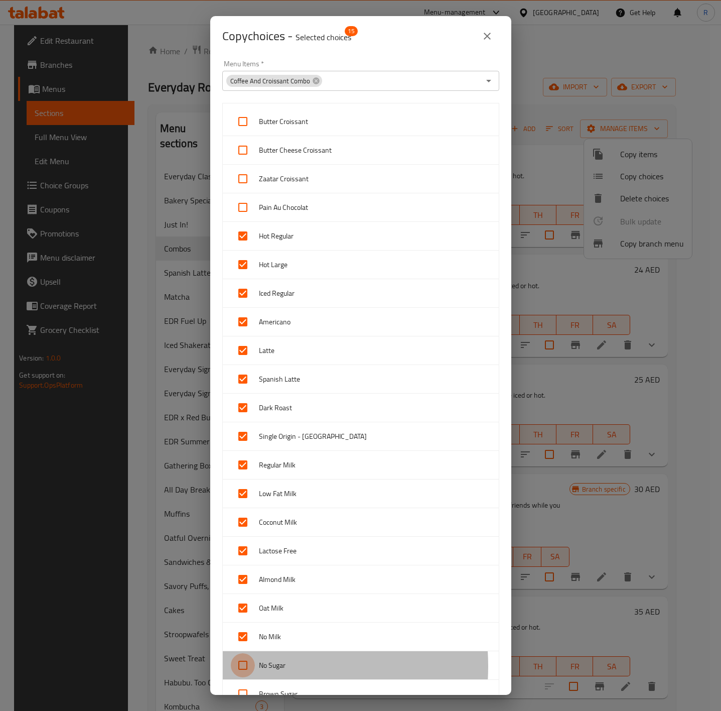
click at [247, 671] on input "checkbox" at bounding box center [243, 665] width 24 height 24
checkbox input "true"
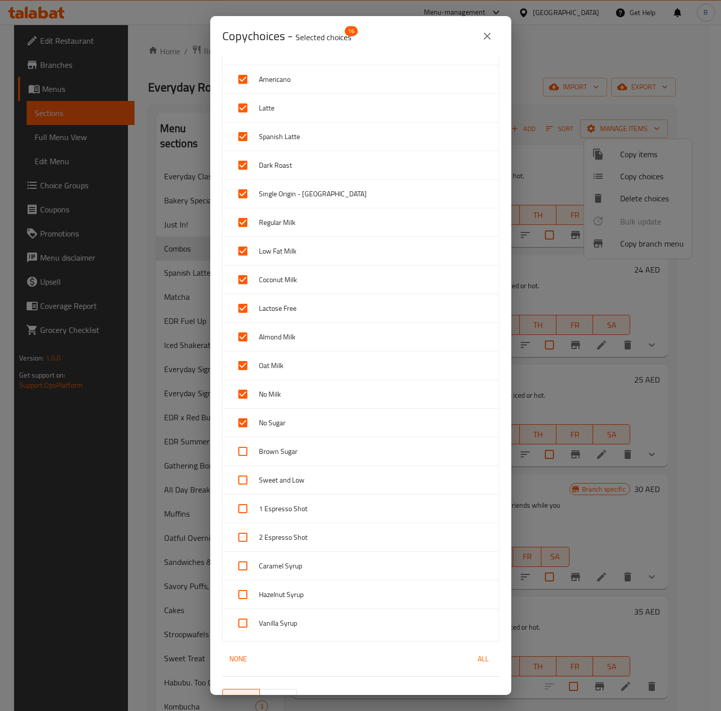
scroll to position [264, 0]
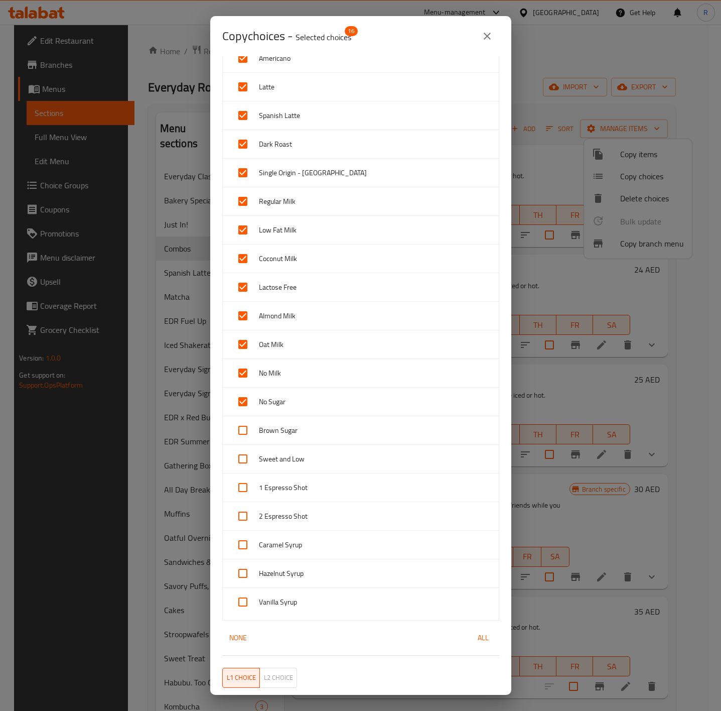
click at [238, 438] on input "checkbox" at bounding box center [243, 430] width 24 height 24
checkbox input "true"
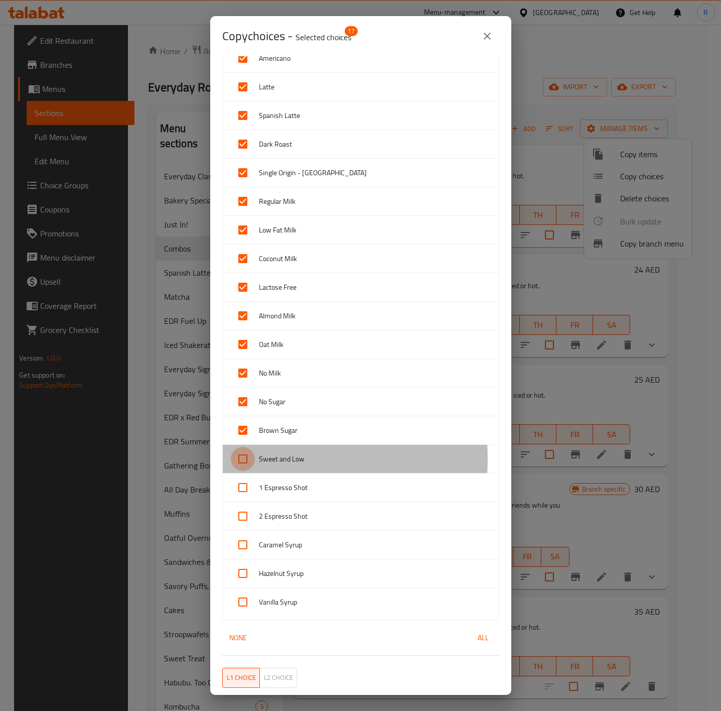
click at [249, 464] on input "checkbox" at bounding box center [243, 459] width 24 height 24
checkbox input "true"
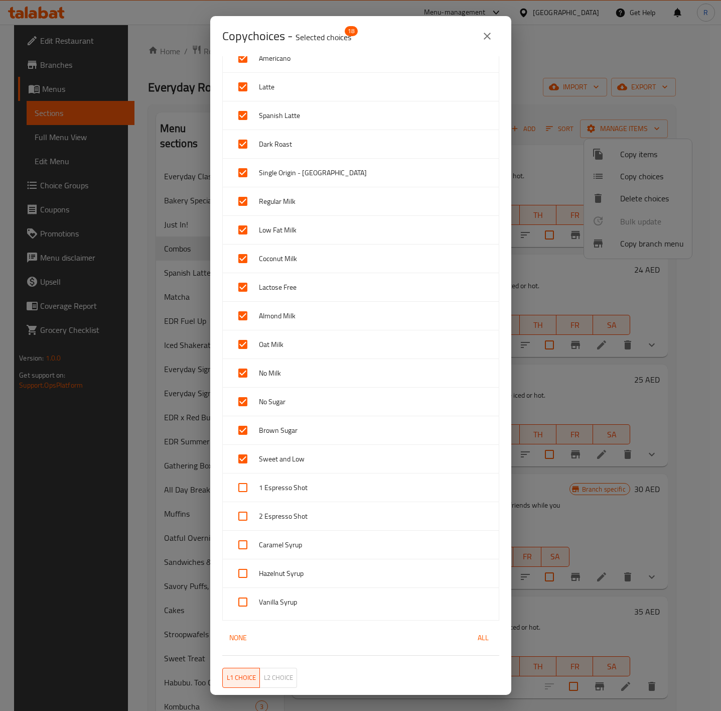
click at [246, 490] on input "checkbox" at bounding box center [243, 487] width 24 height 24
checkbox input "true"
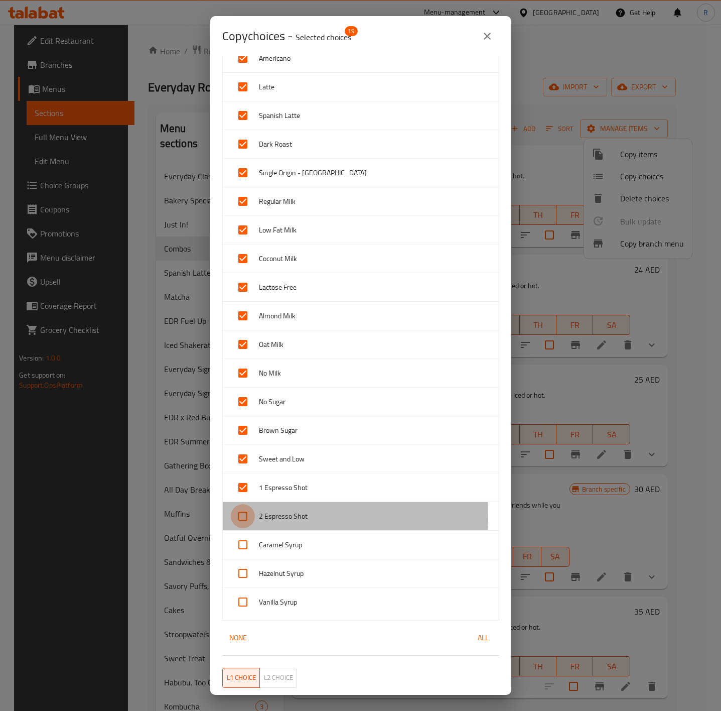
click at [241, 520] on input "checkbox" at bounding box center [243, 516] width 24 height 24
checkbox input "true"
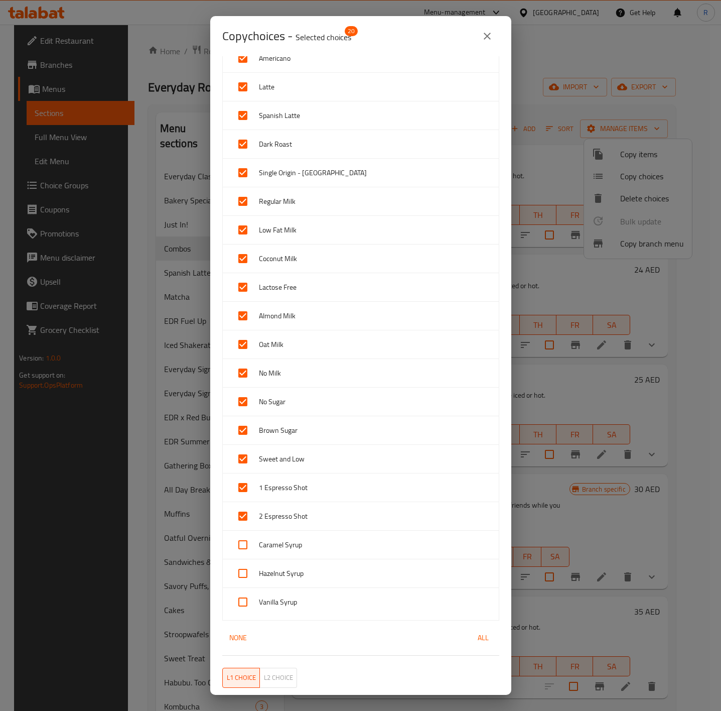
click at [246, 551] on input "checkbox" at bounding box center [243, 545] width 24 height 24
checkbox input "true"
click at [246, 580] on input "checkbox" at bounding box center [243, 573] width 24 height 24
checkbox input "true"
click at [249, 606] on input "checkbox" at bounding box center [243, 602] width 24 height 24
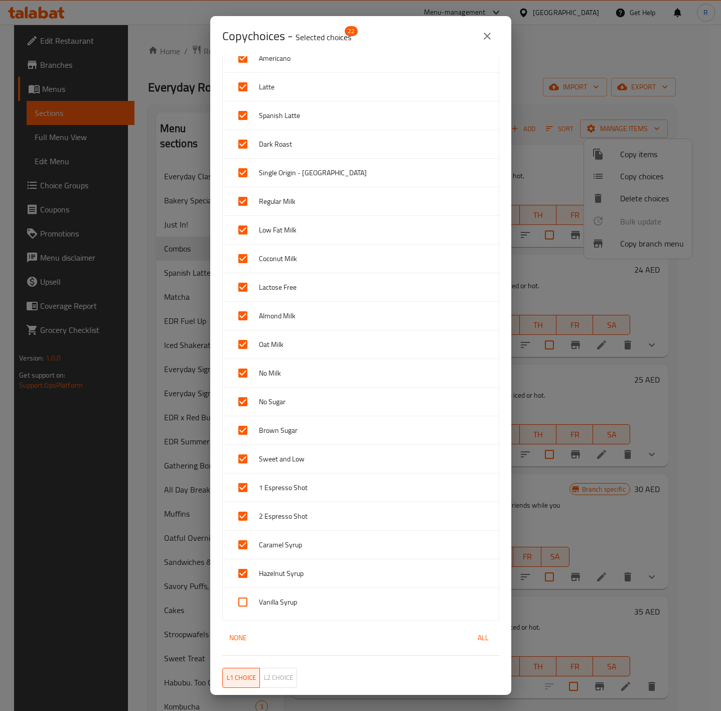
checkbox input "true"
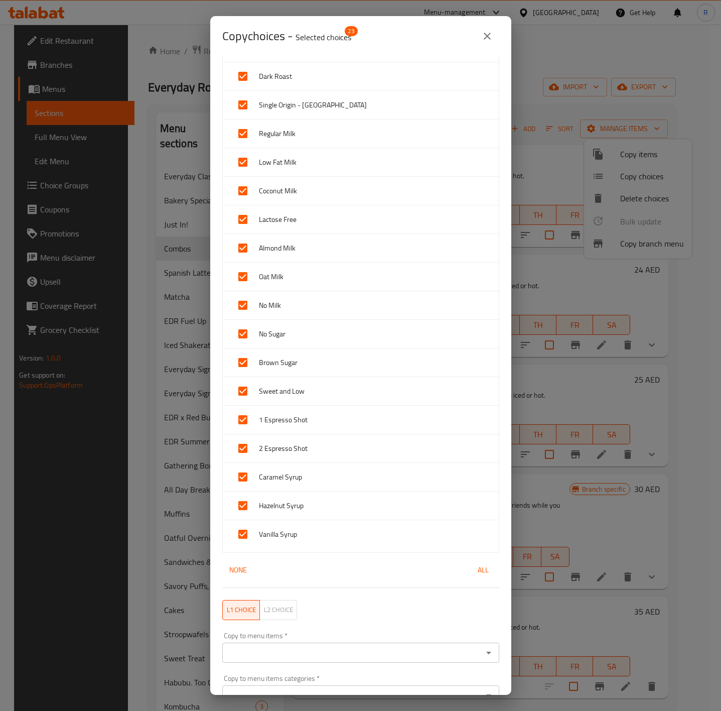
scroll to position [340, 0]
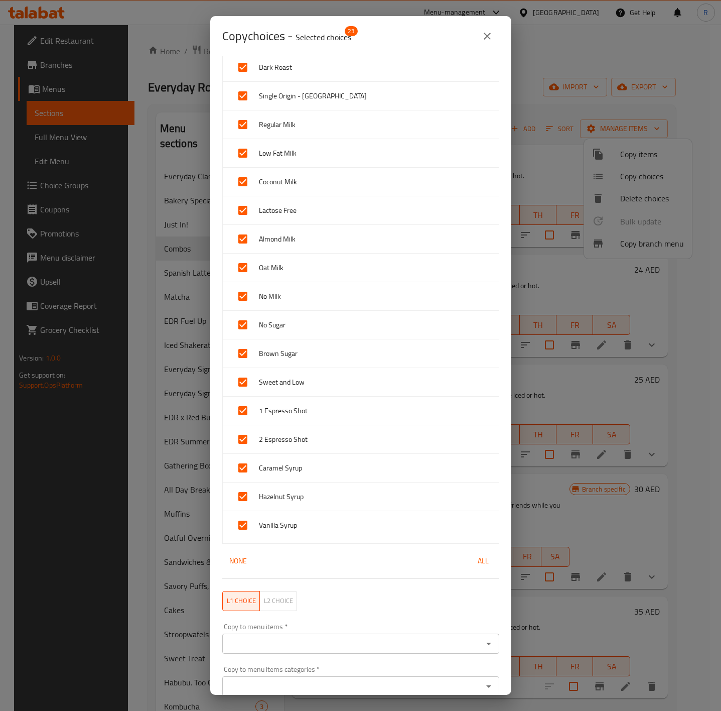
click at [437, 654] on div "Copy to menu items *" at bounding box center [360, 644] width 277 height 20
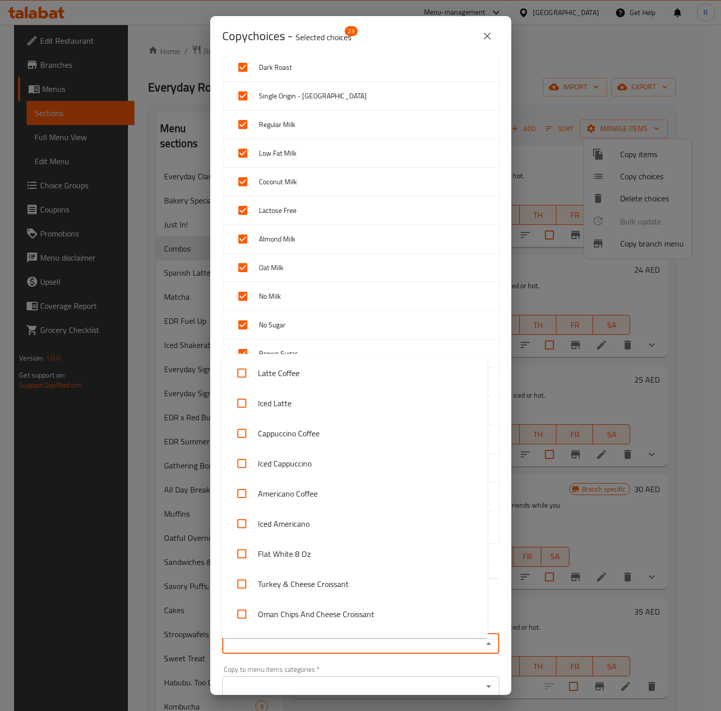
click at [440, 649] on input "Copy to menu items   *" at bounding box center [352, 644] width 255 height 14
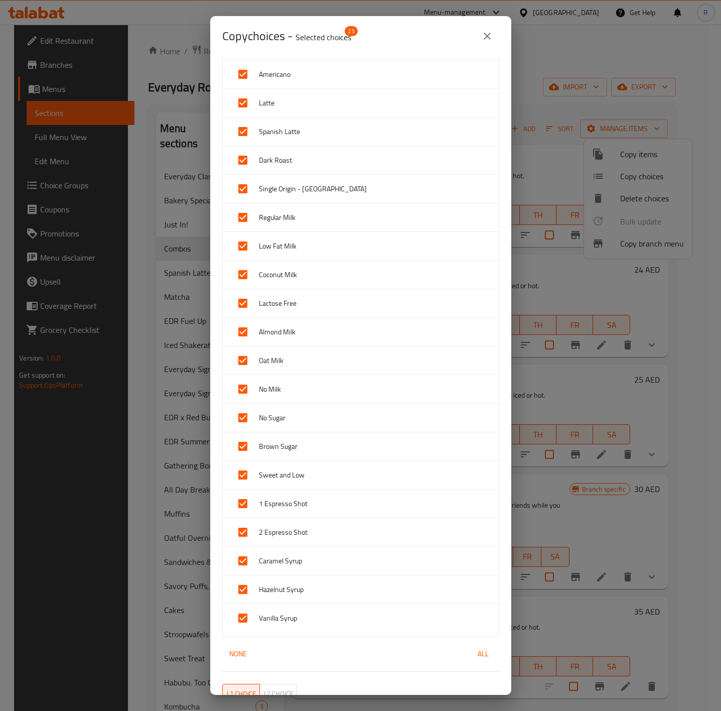
scroll to position [391, 0]
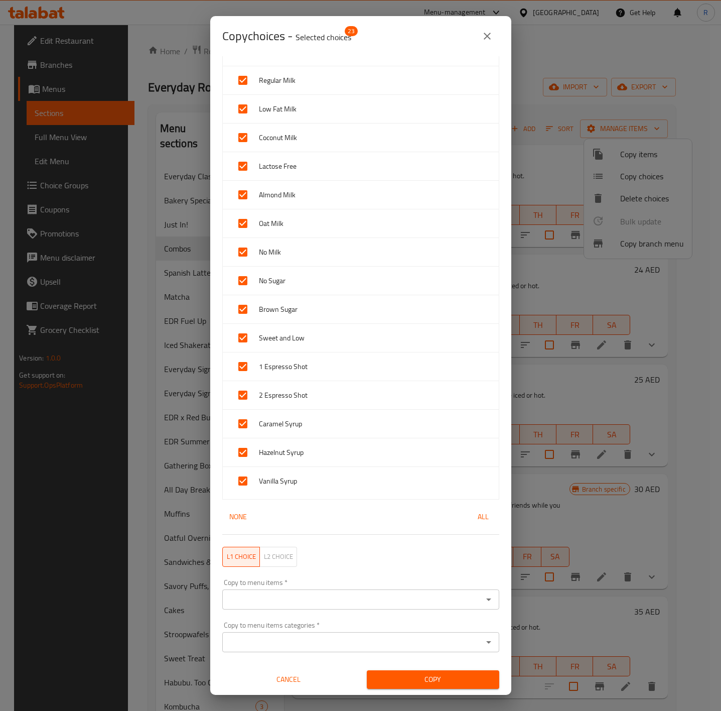
click at [444, 606] on input "Copy to menu items   *" at bounding box center [352, 599] width 255 height 14
click at [442, 602] on input "Copy to menu items   *" at bounding box center [352, 599] width 255 height 14
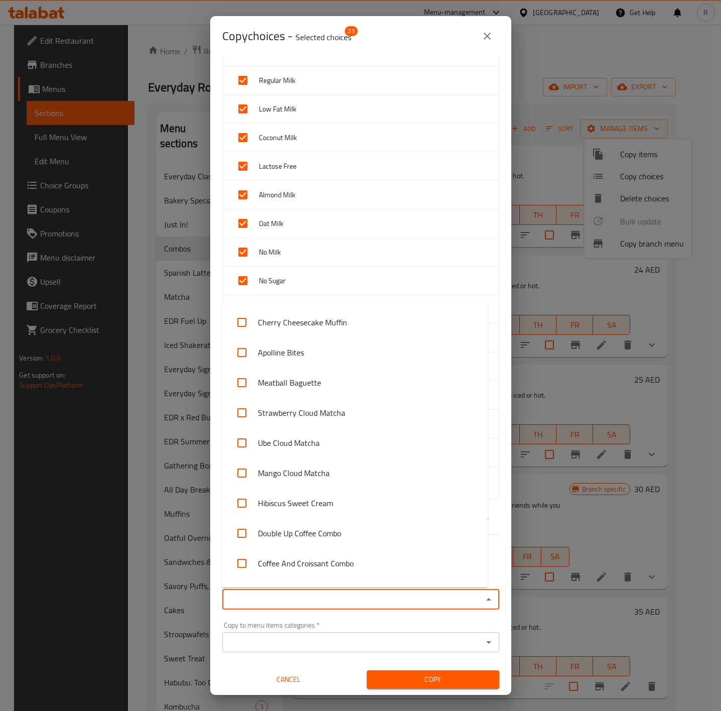
scroll to position [743, 0]
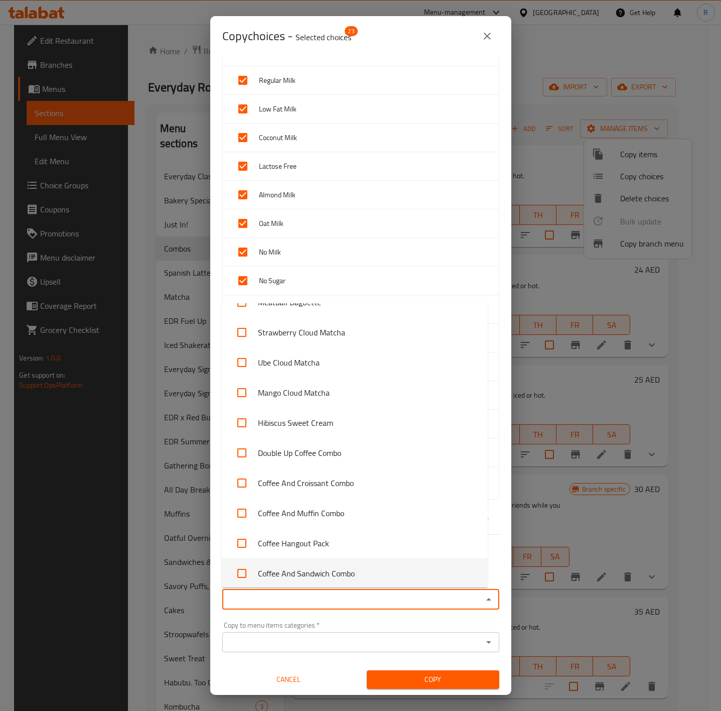
click at [422, 574] on li "Coffee And Sandwich Combo" at bounding box center [355, 573] width 266 height 30
checkbox input "true"
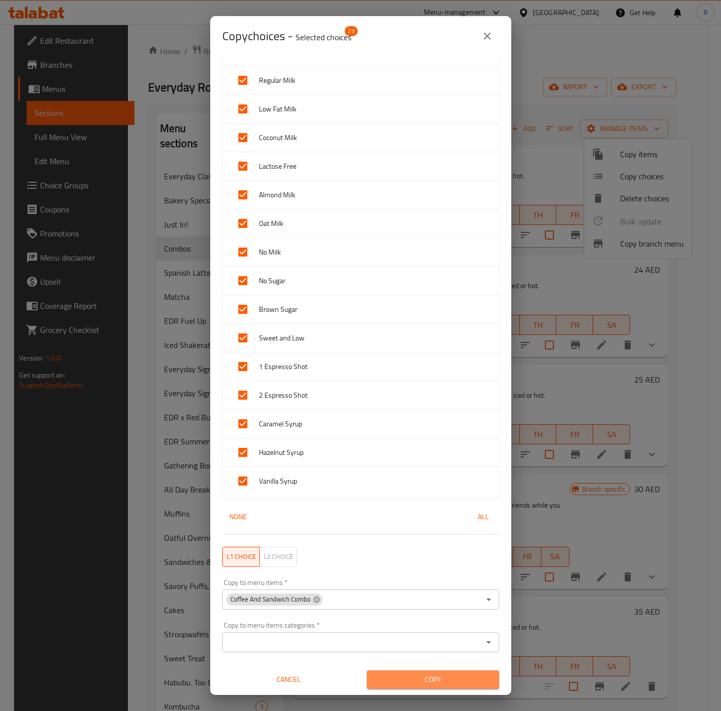
click at [454, 677] on span "Copy" at bounding box center [433, 679] width 116 height 13
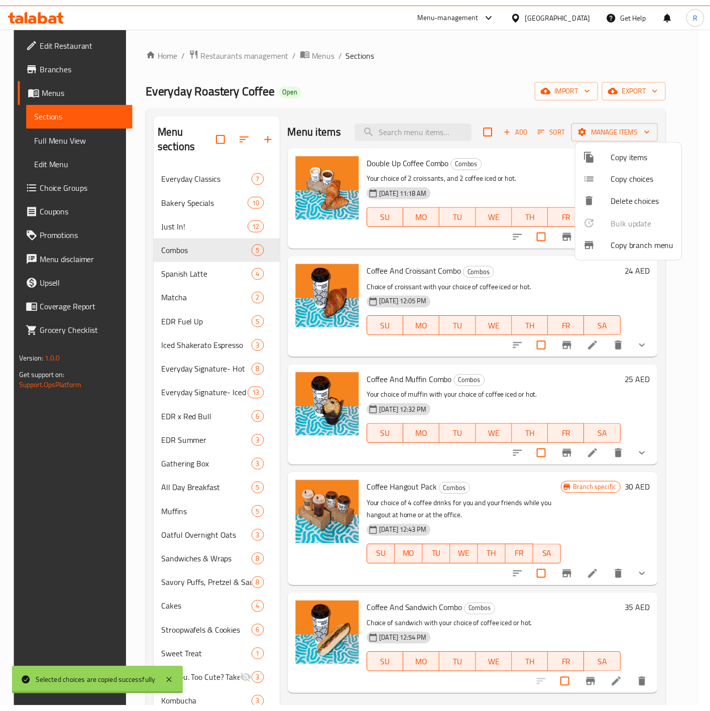
scroll to position [2, 0]
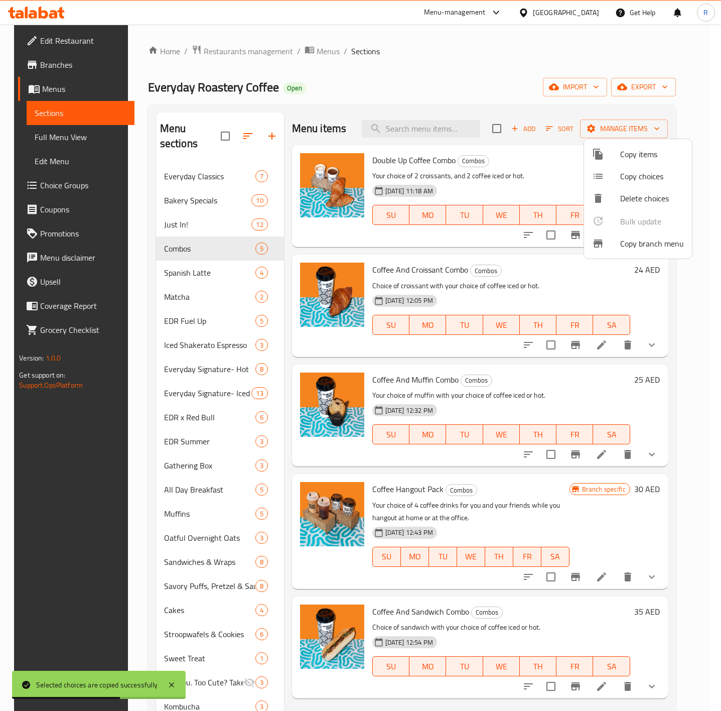
click at [701, 225] on div at bounding box center [360, 355] width 721 height 711
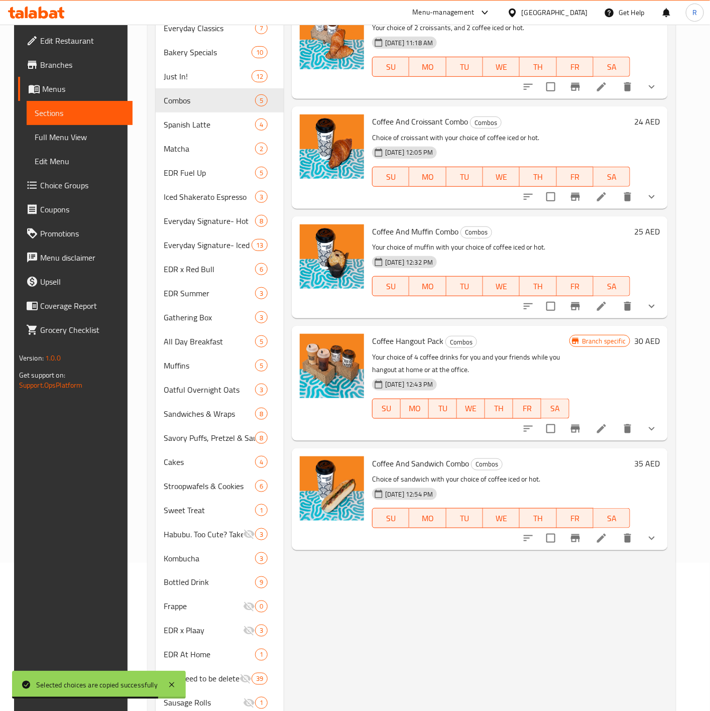
scroll to position [145, 0]
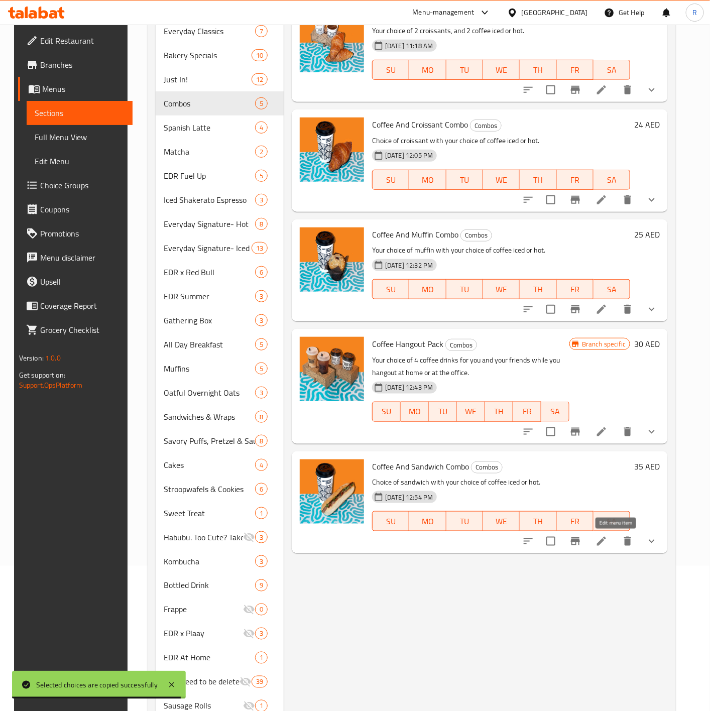
click at [608, 539] on icon at bounding box center [601, 541] width 12 height 12
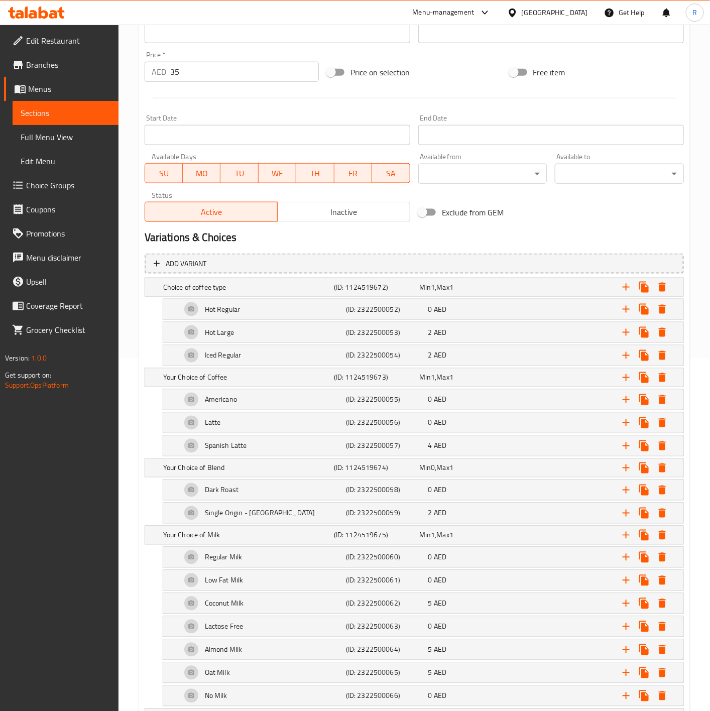
scroll to position [351, 0]
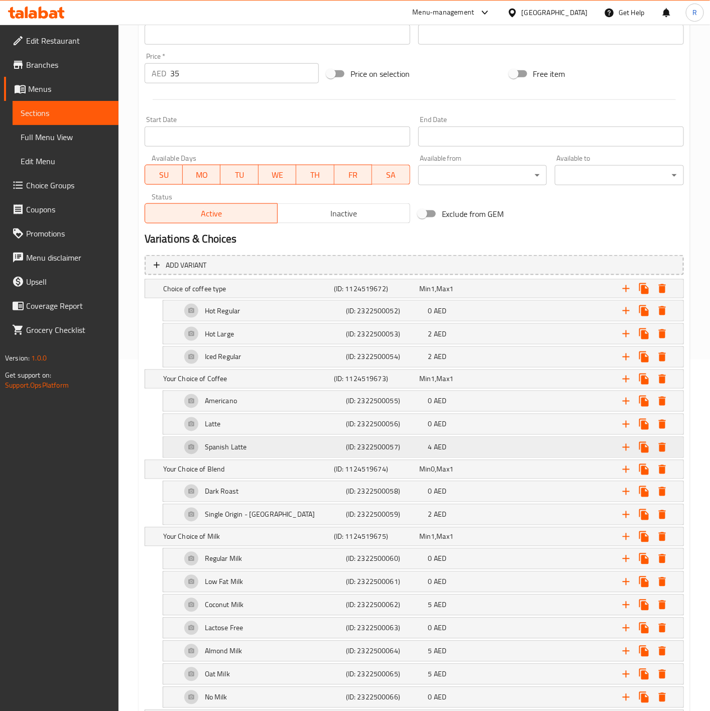
click at [457, 451] on div "4 AED" at bounding box center [467, 447] width 78 height 10
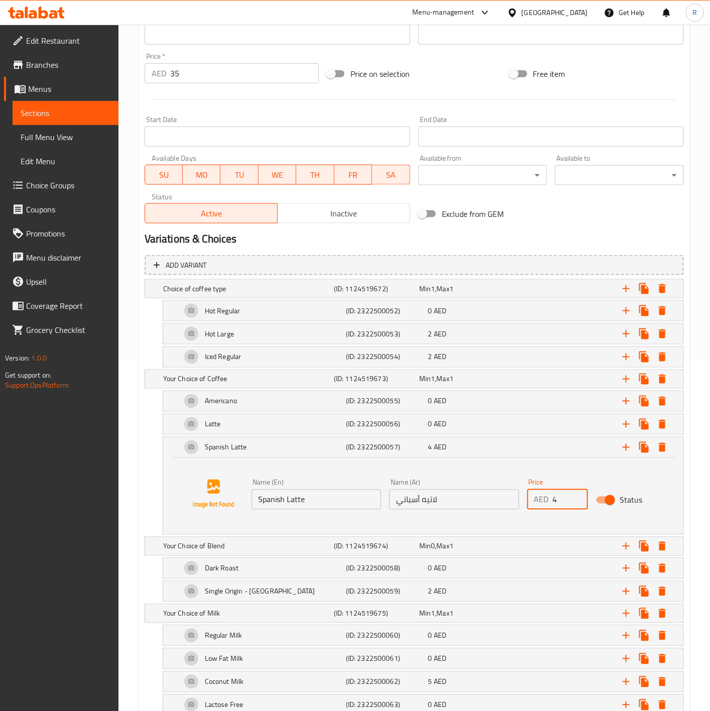
click at [562, 502] on input "4" at bounding box center [570, 500] width 35 height 20
type input "5"
click at [176, 476] on div at bounding box center [213, 494] width 76 height 76
click at [160, 379] on div "Your Choice of Coffee (ID: 1124519673) Min 1 , Max 1" at bounding box center [414, 379] width 538 height 18
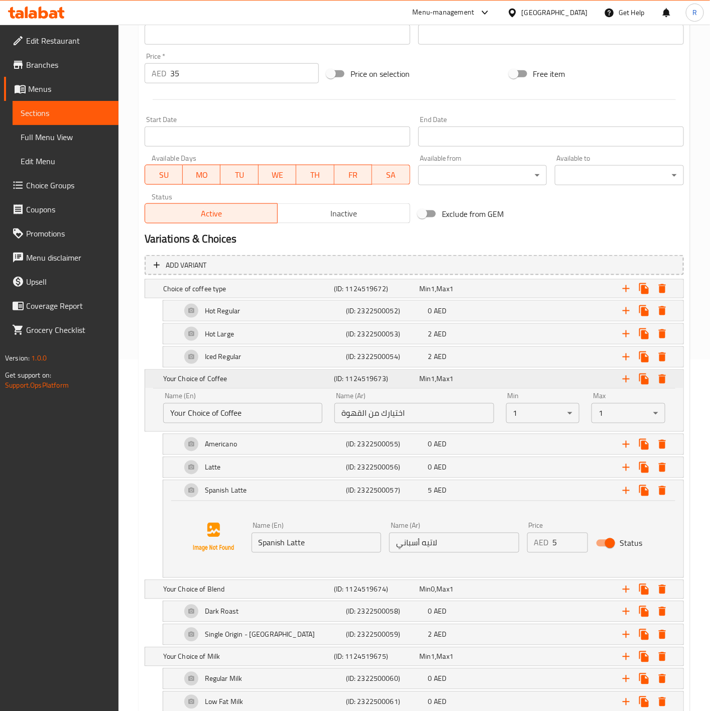
click at [160, 379] on div "Your Choice of Coffee (ID: 1124519673) Min 1 , Max 1" at bounding box center [414, 379] width 538 height 18
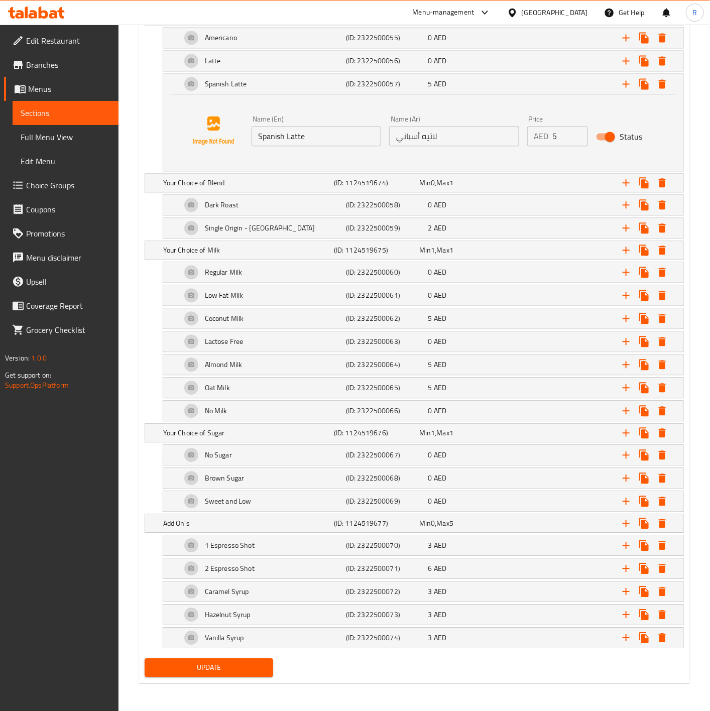
scroll to position [729, 0]
click at [255, 670] on span "Update" at bounding box center [209, 667] width 113 height 13
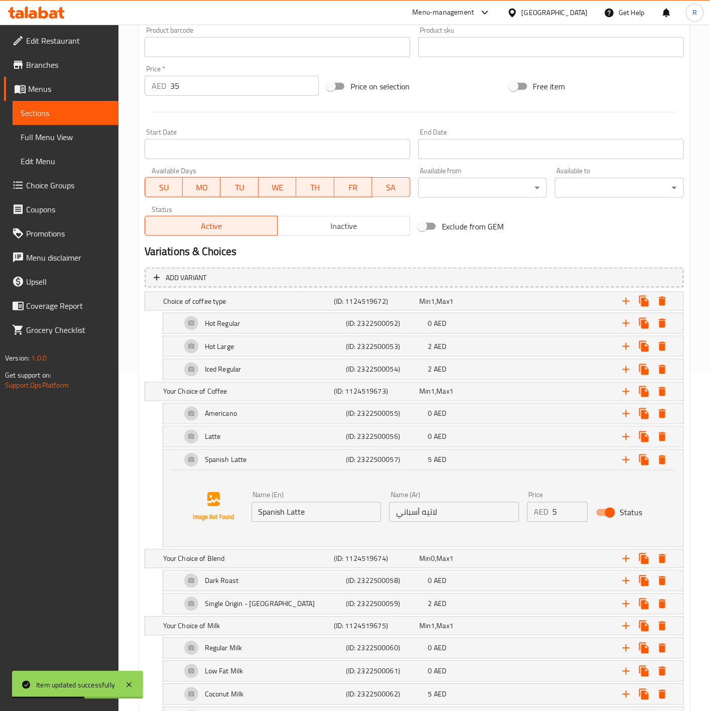
scroll to position [328, 0]
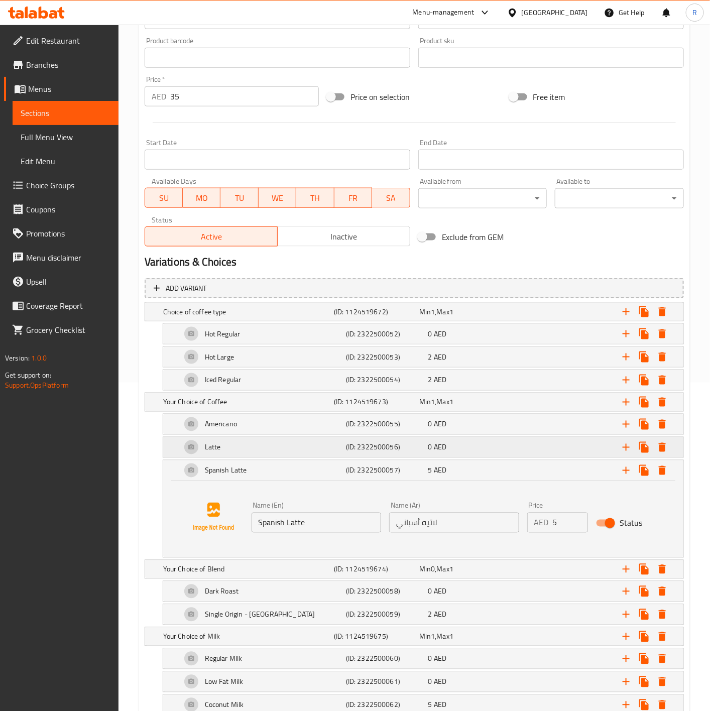
click at [525, 449] on div "Expand" at bounding box center [591, 447] width 165 height 22
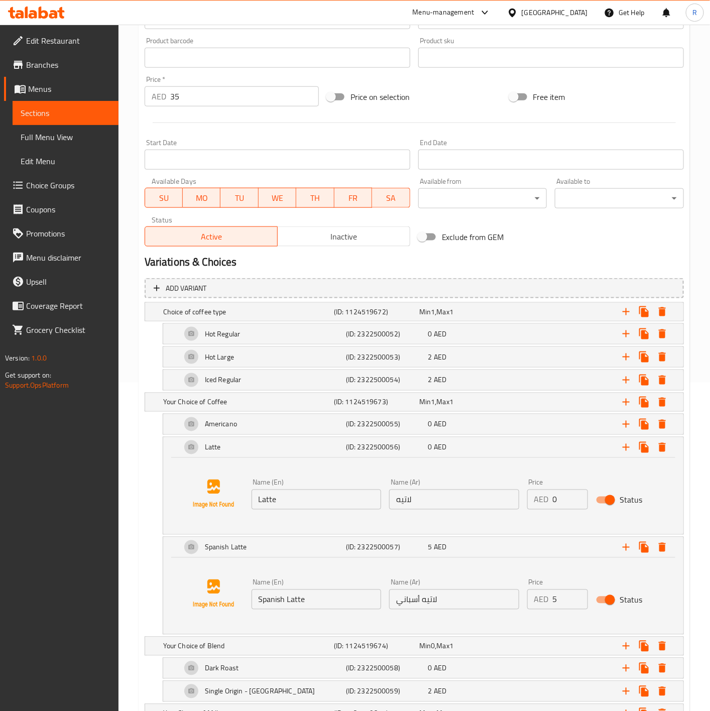
click at [559, 499] on input "0" at bounding box center [570, 500] width 35 height 20
type input "1"
click at [153, 403] on div "Your Choice of Coffee (ID: 1124519673) Min 1 , Max 1" at bounding box center [414, 402] width 538 height 18
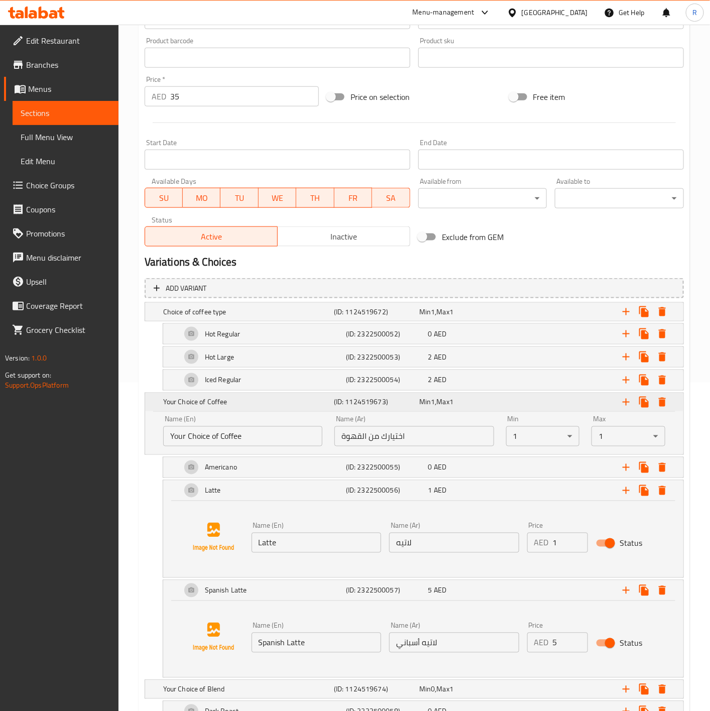
click at [153, 403] on div "Your Choice of Coffee (ID: 1124519673) Min 1 , Max 1" at bounding box center [414, 402] width 538 height 18
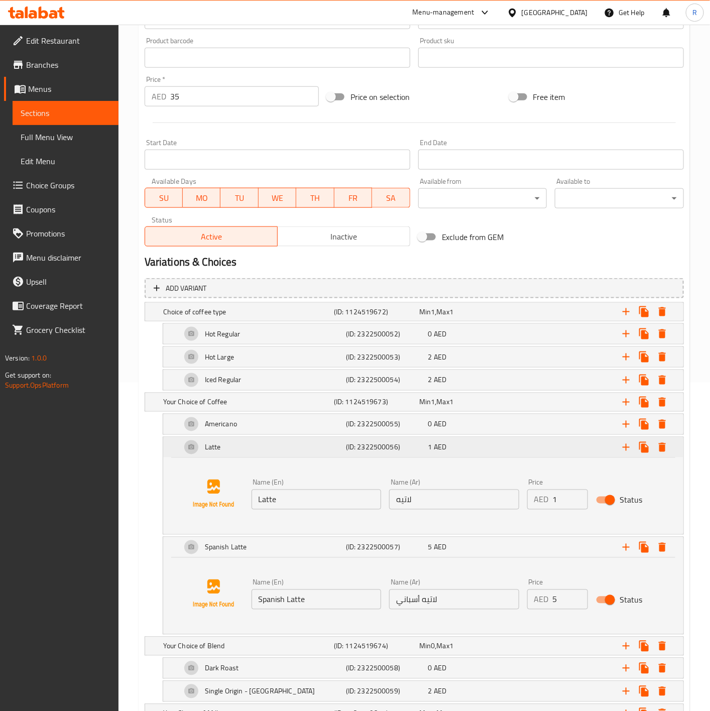
click at [172, 451] on div "Latte (ID: 2322500056) 1 AED" at bounding box center [423, 447] width 520 height 20
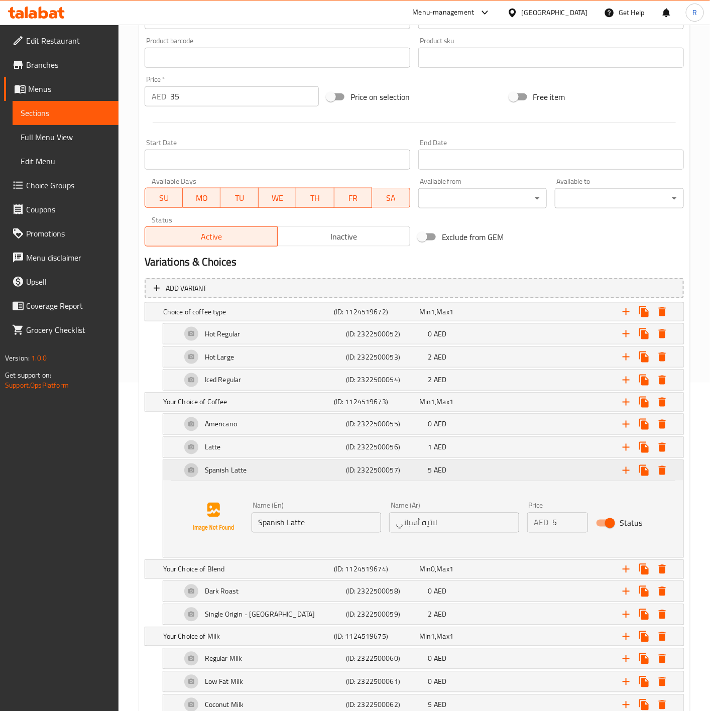
click at [178, 468] on div "Spanish Latte (ID: 2322500057) 5 AED" at bounding box center [423, 470] width 520 height 20
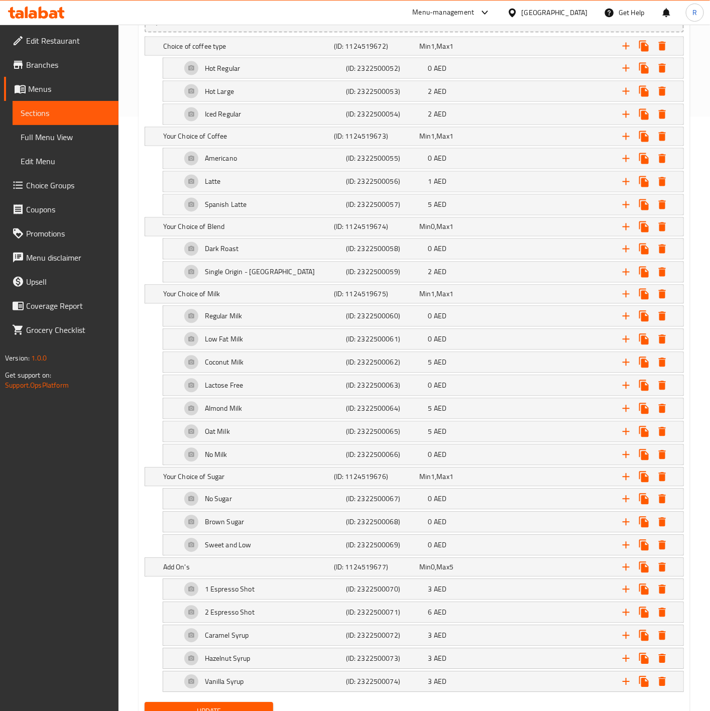
scroll to position [652, 0]
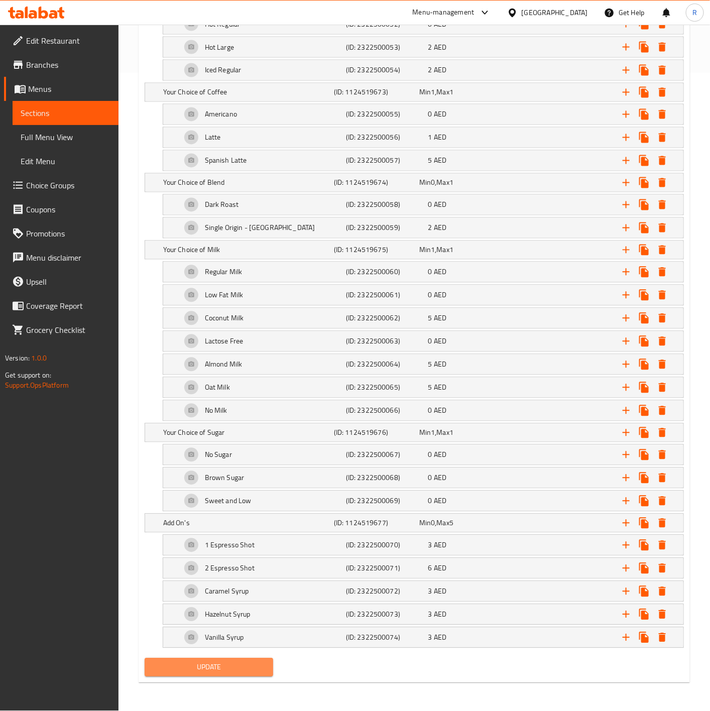
click at [235, 674] on button "Update" at bounding box center [209, 667] width 129 height 19
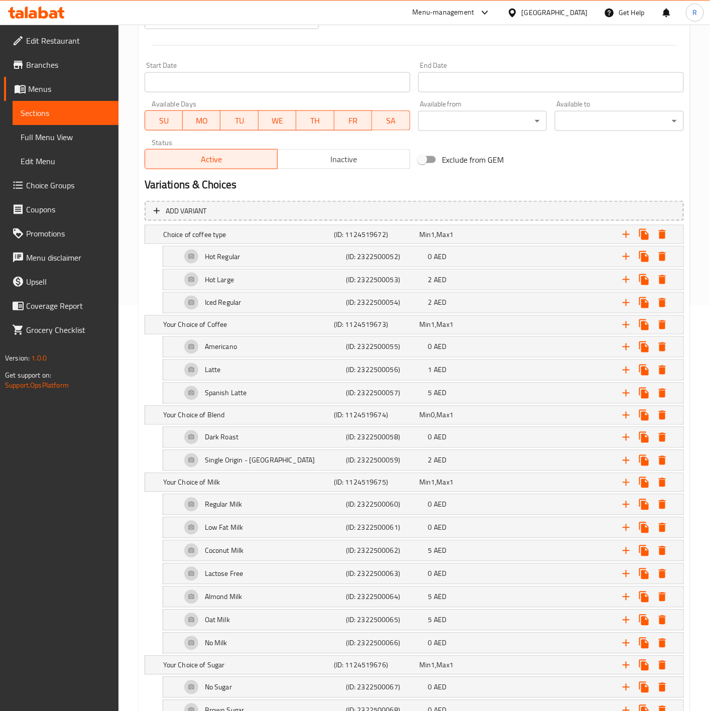
scroll to position [404, 0]
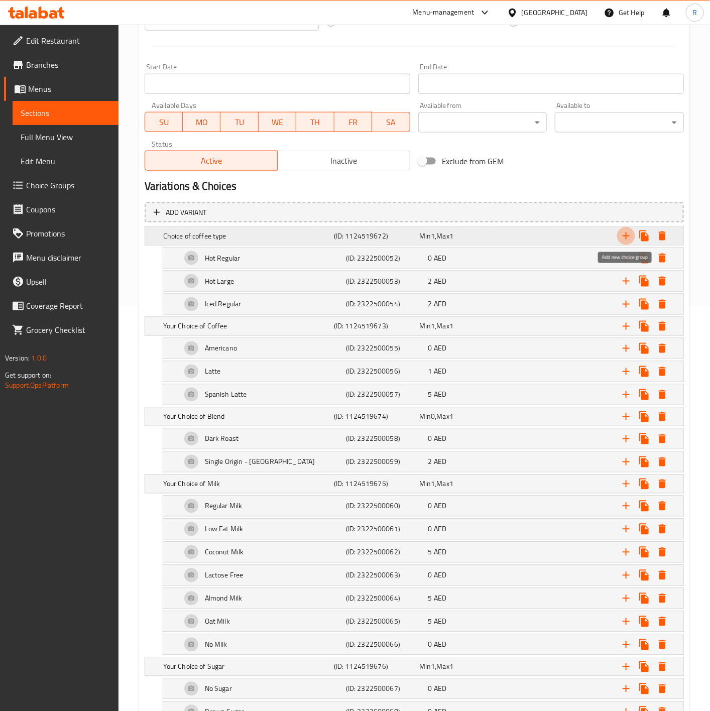
click at [623, 235] on icon "Expand" at bounding box center [626, 235] width 7 height 7
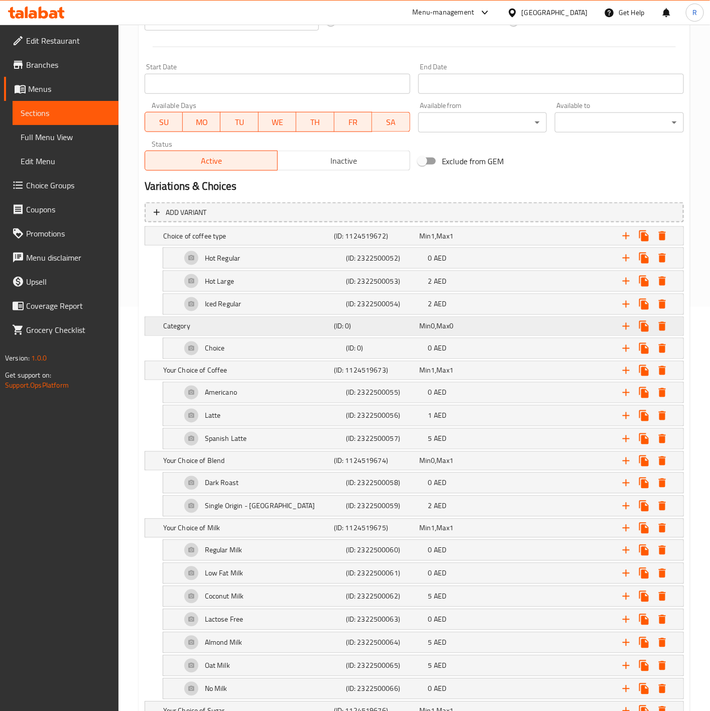
click at [222, 323] on h5 "Category" at bounding box center [246, 326] width 167 height 10
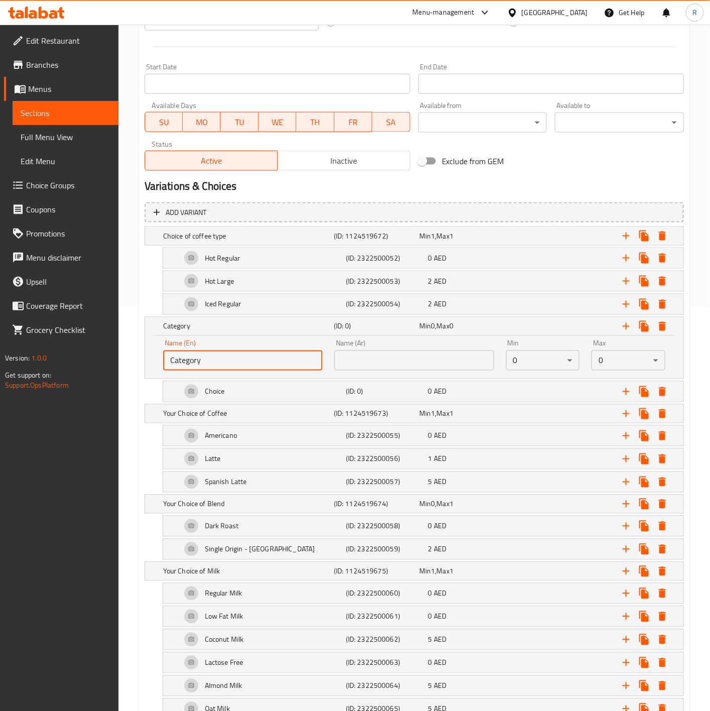
drag, startPoint x: 232, startPoint y: 363, endPoint x: 74, endPoint y: 366, distance: 158.7
click at [74, 366] on div "Edit Restaurant Branches Menus Sections Full Menu View Edit Menu Choice Groups …" at bounding box center [355, 326] width 710 height 1412
drag, startPoint x: 244, startPoint y: 360, endPoint x: 11, endPoint y: 336, distance: 234.8
click at [11, 336] on div "Edit Restaurant Branches Menus Sections Full Menu View Edit Menu Choice Groups …" at bounding box center [355, 326] width 710 height 1412
paste input ":"
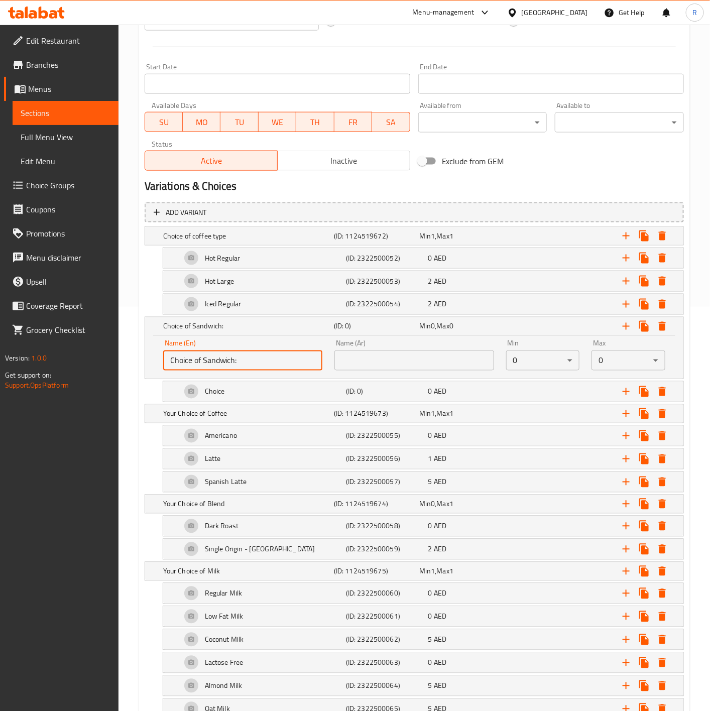
type input "Choice of Sandwich:"
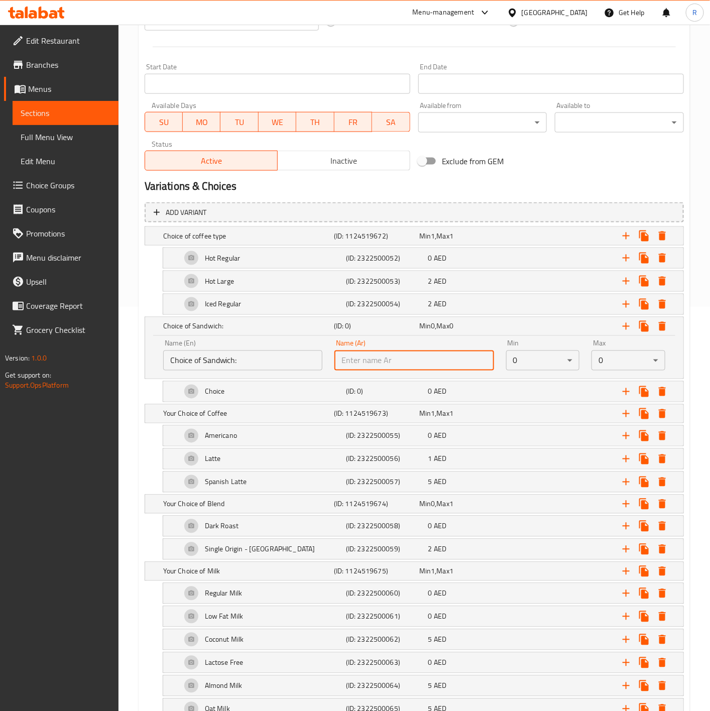
click at [385, 365] on input "text" at bounding box center [413, 360] width 159 height 20
paste input "اختيار الساندوتش الأول:"
type input "اختيار الساندوتش الأول:"
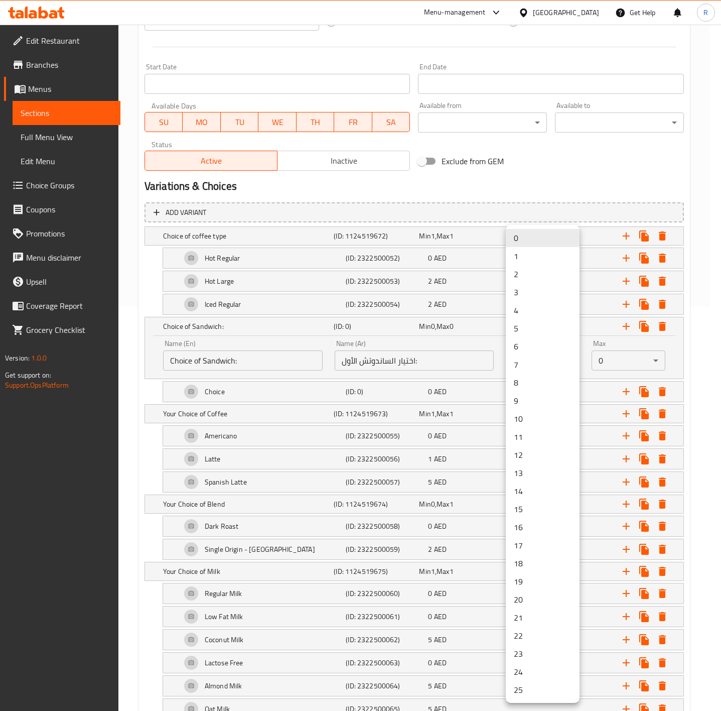
click at [532, 256] on li "1" at bounding box center [543, 256] width 74 height 18
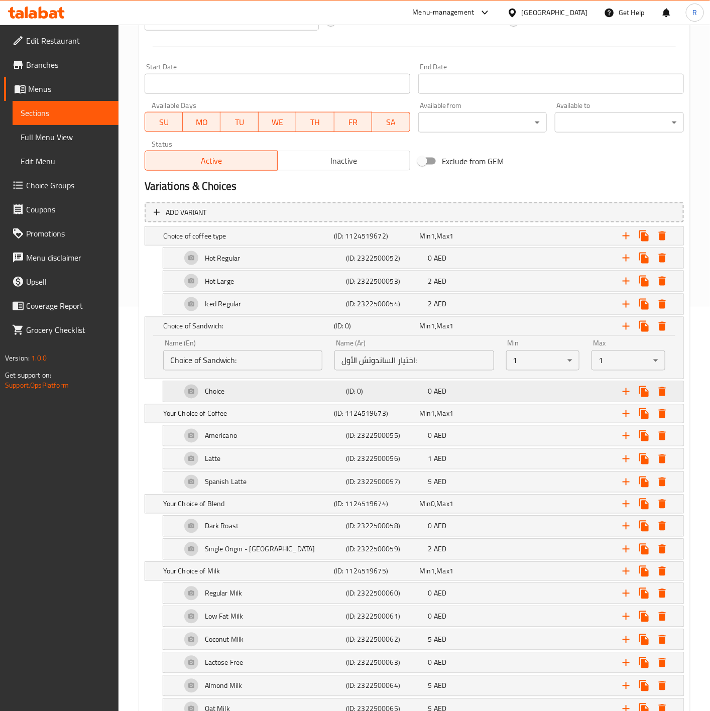
click at [241, 393] on div "Choice" at bounding box center [261, 392] width 165 height 24
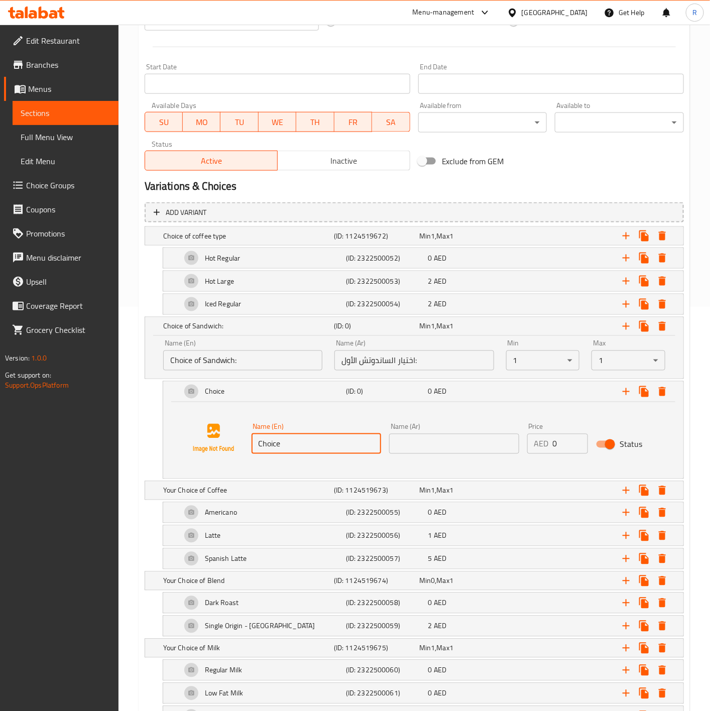
drag, startPoint x: 306, startPoint y: 446, endPoint x: 191, endPoint y: 416, distance: 118.2
click at [191, 416] on div "Name (En) Choice Name (En) Name (Ar) Name (Ar) Price AED 0 Price Status" at bounding box center [423, 438] width 496 height 76
paste input "Halloumi and Avocado Panini"
type input "Halloumi and Avocado Panini"
click at [416, 444] on input "text" at bounding box center [454, 444] width 130 height 20
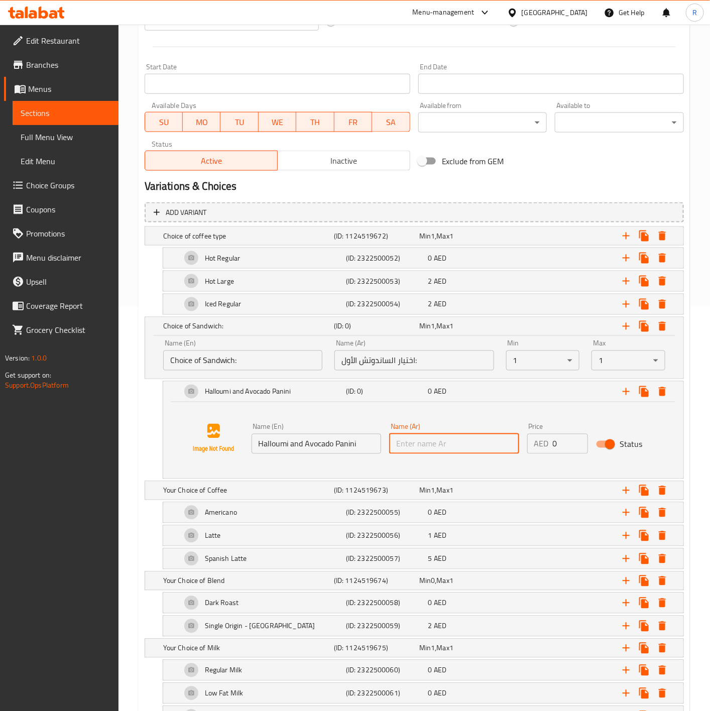
paste input "حلومي وأفوكادو بانيني"
type input "حلومي وأفوكادو بانيني"
click at [177, 415] on div at bounding box center [213, 438] width 76 height 76
click at [627, 394] on icon "Expand" at bounding box center [626, 391] width 7 height 7
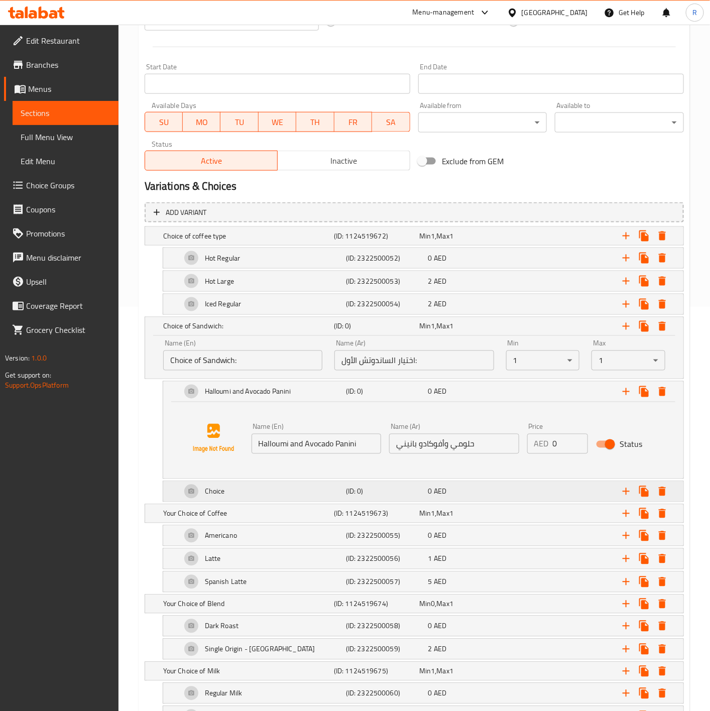
click at [333, 492] on div "Choice" at bounding box center [261, 491] width 165 height 24
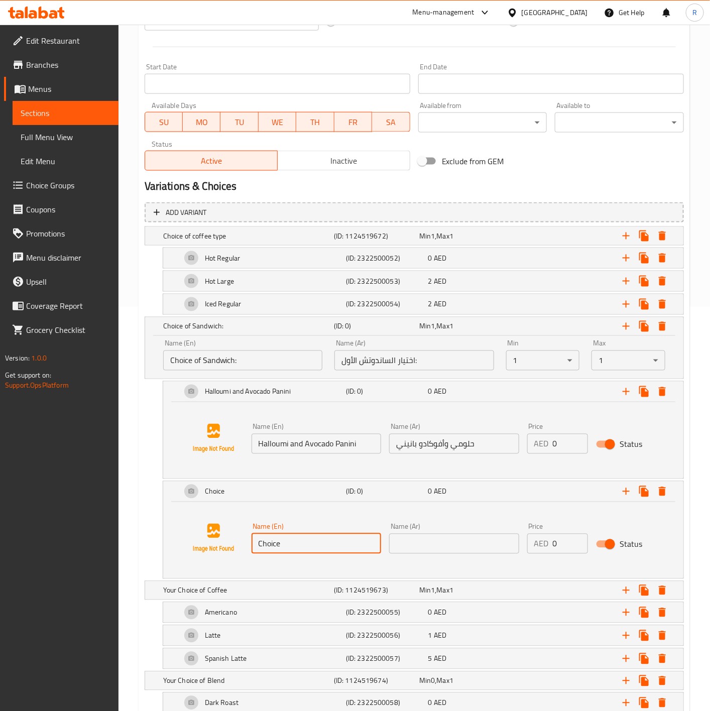
drag, startPoint x: 331, startPoint y: 538, endPoint x: 77, endPoint y: 517, distance: 254.9
click at [77, 517] on div "Edit Restaurant Branches Menus Sections Full Menu View Edit Menu Choice Groups …" at bounding box center [355, 414] width 710 height 1589
paste input "Pesto Grilled Chicken Sandwich"
type input "Pesto Grilled Chicken Sandwich"
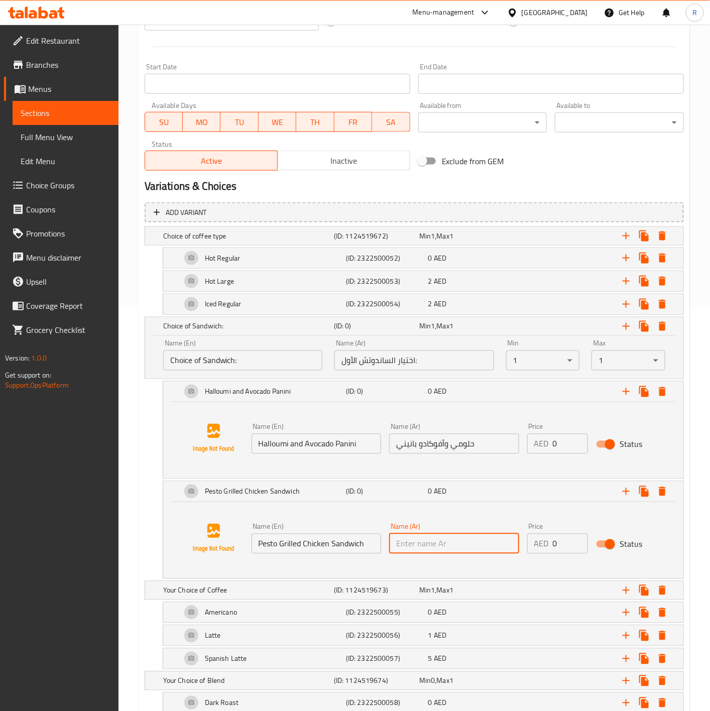
click at [455, 541] on input "text" at bounding box center [454, 544] width 130 height 20
paste input "ساندويتش دجاج مشوي بيستو"
type input "ساندويتش دجاج مشوي بيستو"
click at [169, 401] on div "Halloumi and Avocado Panini (ID: 0) 0 AED" at bounding box center [423, 392] width 520 height 20
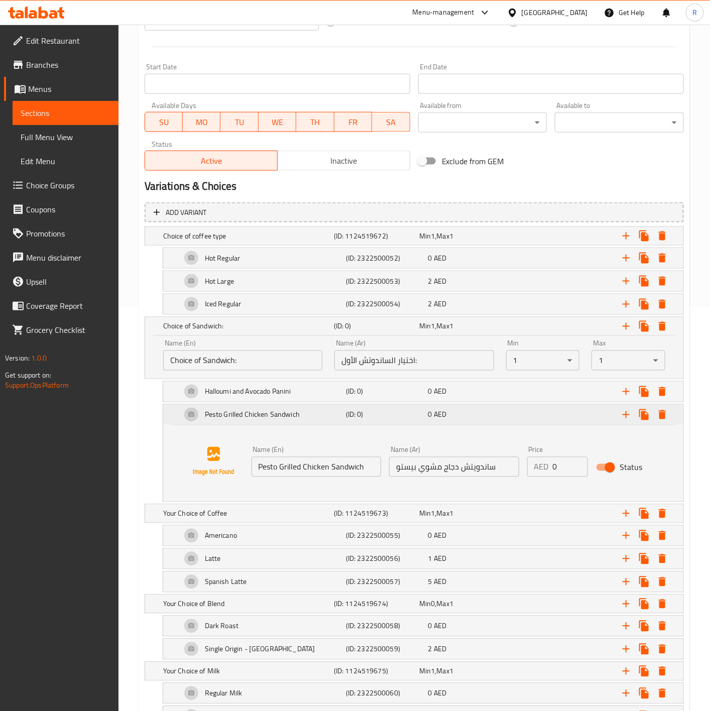
click at [168, 422] on div "Pesto Grilled Chicken Sandwich (ID: 0) 0 AED" at bounding box center [423, 415] width 520 height 20
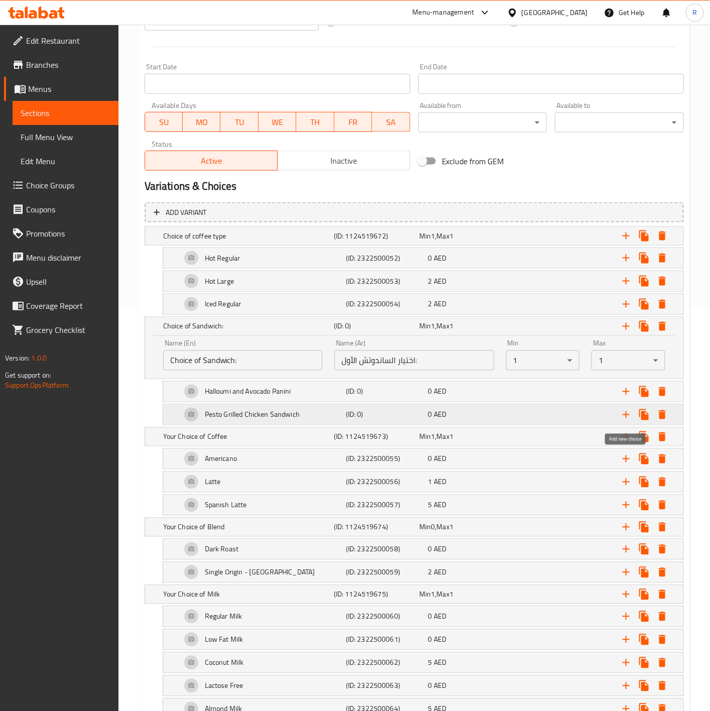
click at [630, 417] on icon "Expand" at bounding box center [626, 415] width 12 height 12
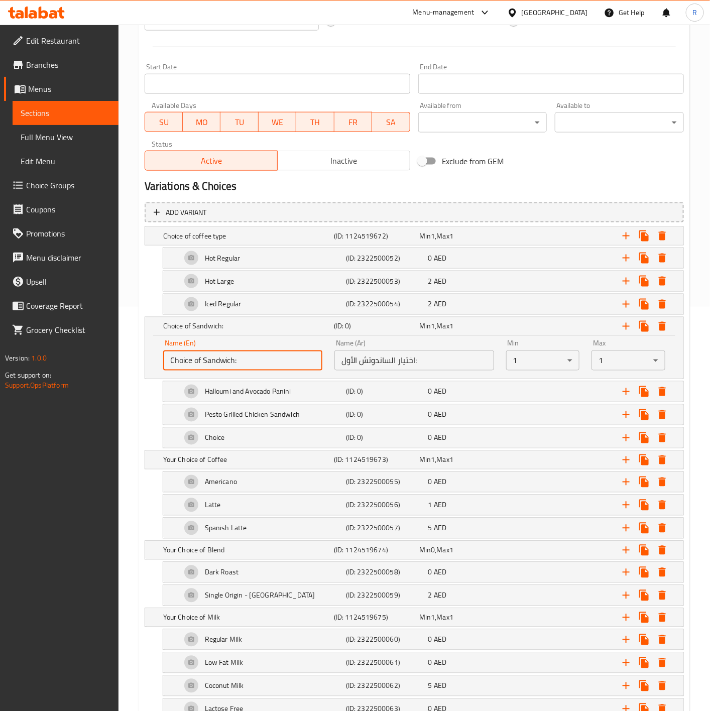
drag, startPoint x: 254, startPoint y: 363, endPoint x: 148, endPoint y: 348, distance: 106.4
click at [148, 348] on div "Name (En) Choice of Sandwich: Name (En) Name (Ar) اختيار الساندوتش الأول: Name …" at bounding box center [414, 357] width 538 height 43
click at [260, 434] on div "Choice" at bounding box center [261, 438] width 165 height 24
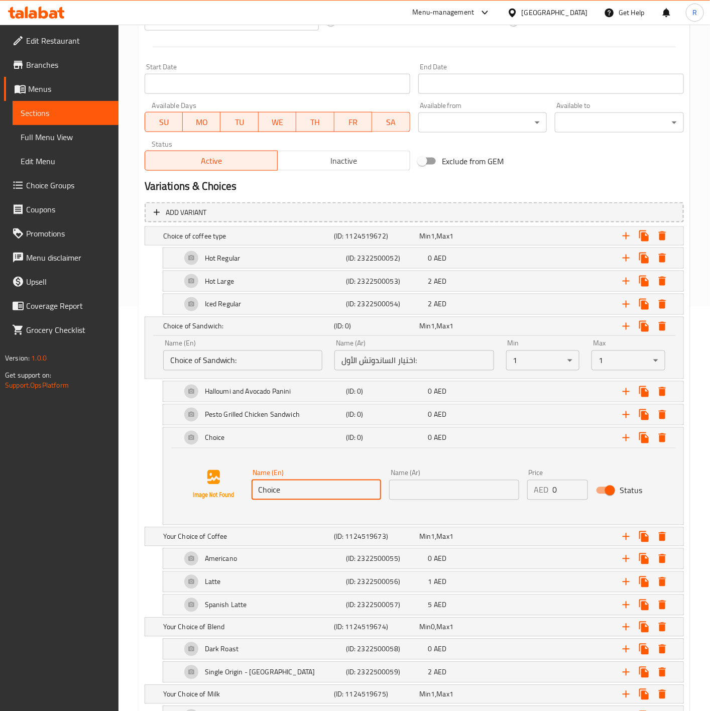
drag, startPoint x: 306, startPoint y: 498, endPoint x: 140, endPoint y: 467, distance: 168.5
click at [141, 467] on div "Add variant Choice of coffee type (ID: 1124519672) Min 1 , Max 1 Name (En) Choi…" at bounding box center [414, 648] width 547 height 901
paste input "Four Cheese & Tomato Sandwich"
type input "Four Cheese & Tomato Sandwich"
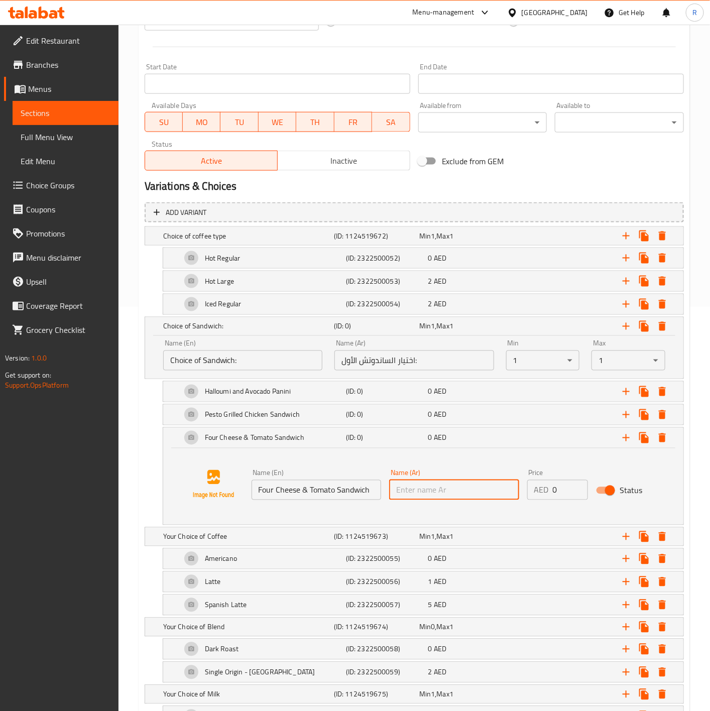
click at [448, 487] on input "text" at bounding box center [454, 490] width 130 height 20
paste input "ساندويتش الجبنة الأربعة والطماطم"
type input "ساندويتش الجبنة الأربعة والطماطم"
click at [559, 490] on input "0" at bounding box center [570, 490] width 35 height 20
type input "2"
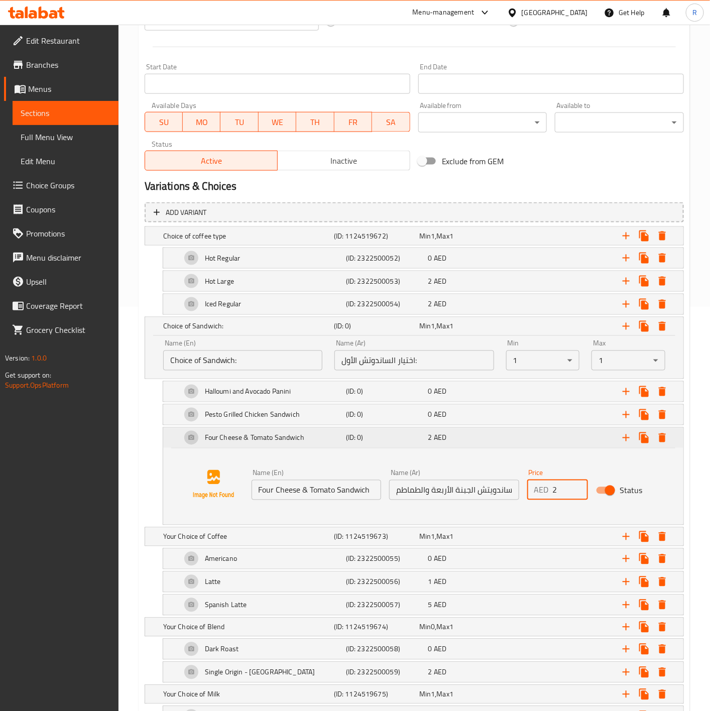
click at [174, 439] on div "Four Cheese & Tomato Sandwich (ID: 0) 2 AED" at bounding box center [423, 438] width 520 height 20
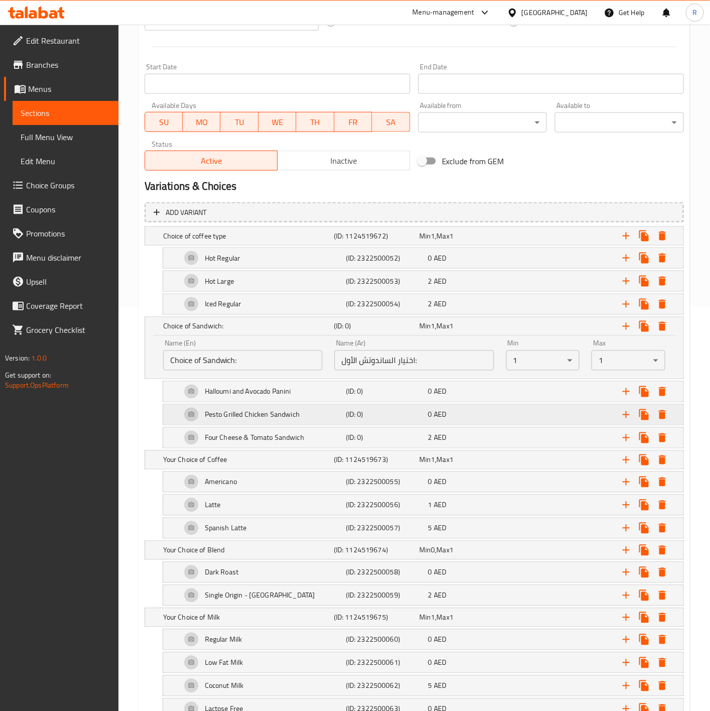
click at [439, 414] on span "AED" at bounding box center [440, 414] width 13 height 13
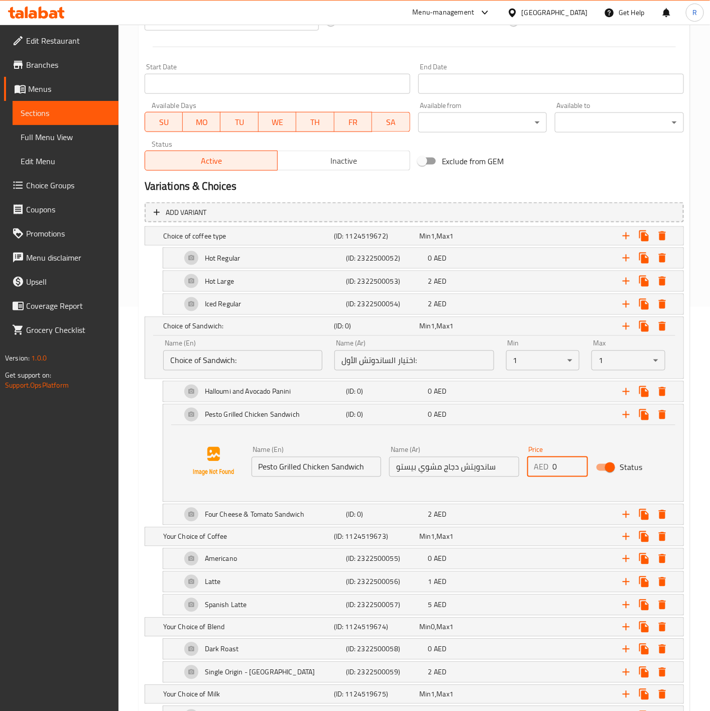
click at [564, 468] on input "0" at bounding box center [570, 467] width 35 height 20
type input "4"
click at [175, 413] on div "Pesto Grilled Chicken Sandwich (ID: 0) 4 AED" at bounding box center [423, 415] width 520 height 20
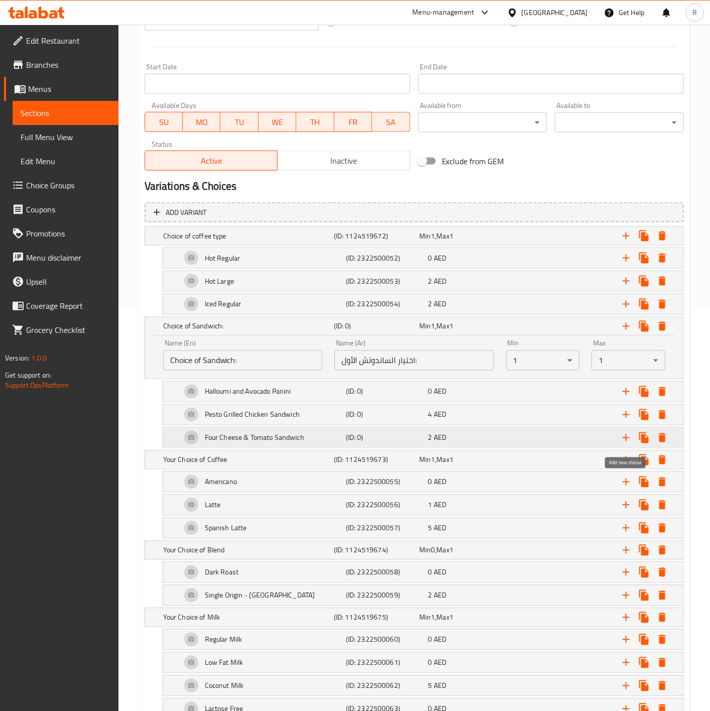
click at [629, 440] on icon "Expand" at bounding box center [626, 438] width 12 height 12
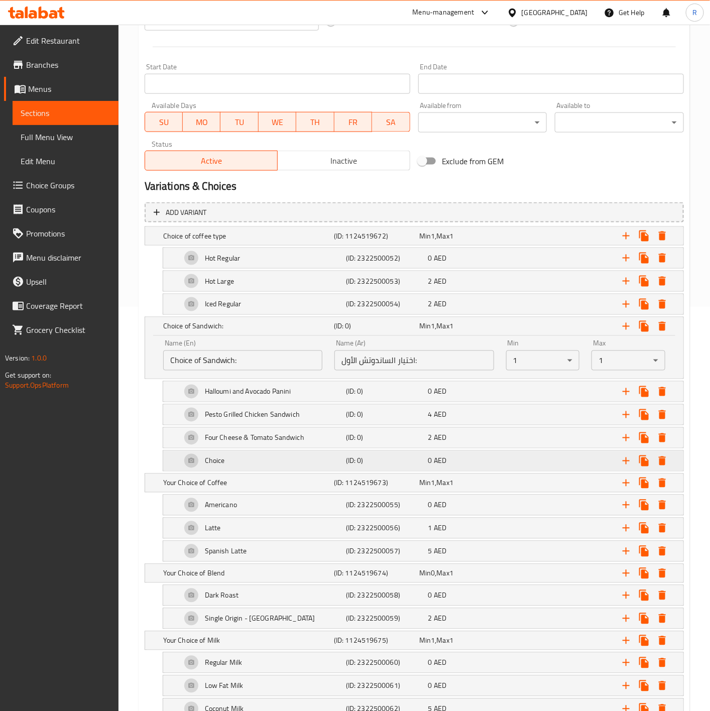
click at [315, 456] on div "Choice" at bounding box center [261, 461] width 165 height 24
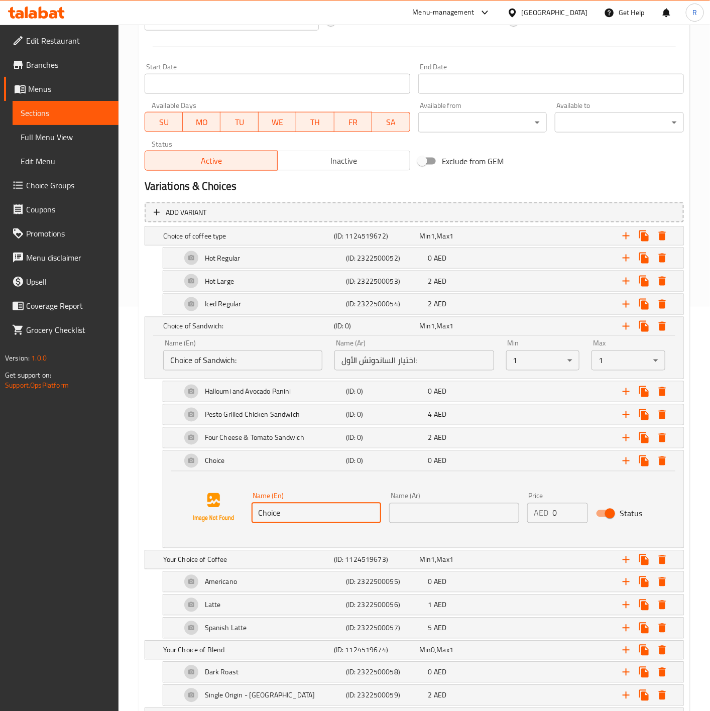
drag, startPoint x: 304, startPoint y: 517, endPoint x: 92, endPoint y: 513, distance: 211.9
click at [92, 513] on div "Edit Restaurant Branches Menus Sections Full Menu View Edit Menu Choice Groups …" at bounding box center [355, 399] width 710 height 1558
paste input "ساندويتش الجبنة الأربعة والطماطم"
type input "ساندويتش الجبنة الأربعة والطماطم"
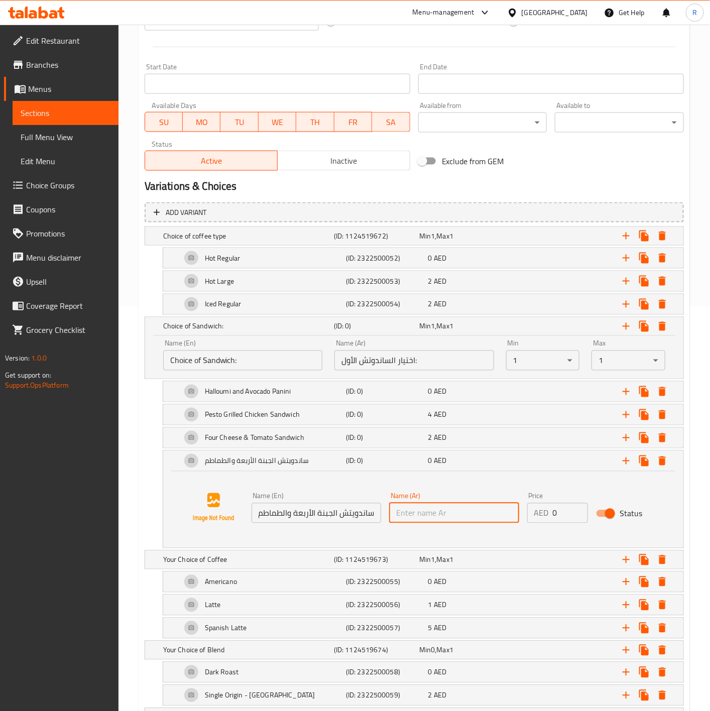
click at [464, 514] on input "text" at bounding box center [454, 513] width 130 height 20
paste input "ساندويتش دجاج كاجون"
type input "ساندويتش دجاج كاجون"
click at [546, 519] on p "AED" at bounding box center [541, 513] width 15 height 12
click at [559, 518] on input "0" at bounding box center [570, 513] width 35 height 20
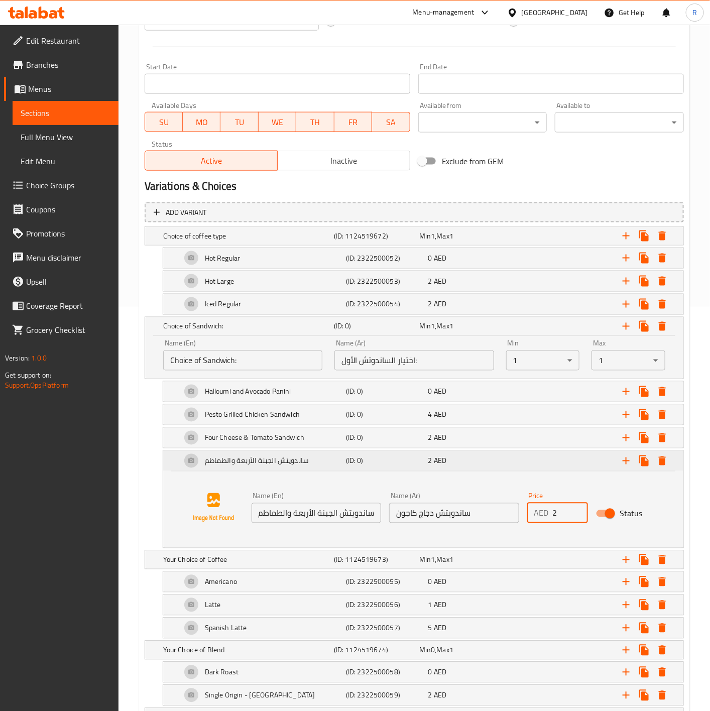
type input "2"
click at [168, 466] on div "ساندويتش الجبنة الأربعة والطماطم (ID: 0) 2 AED" at bounding box center [423, 461] width 520 height 20
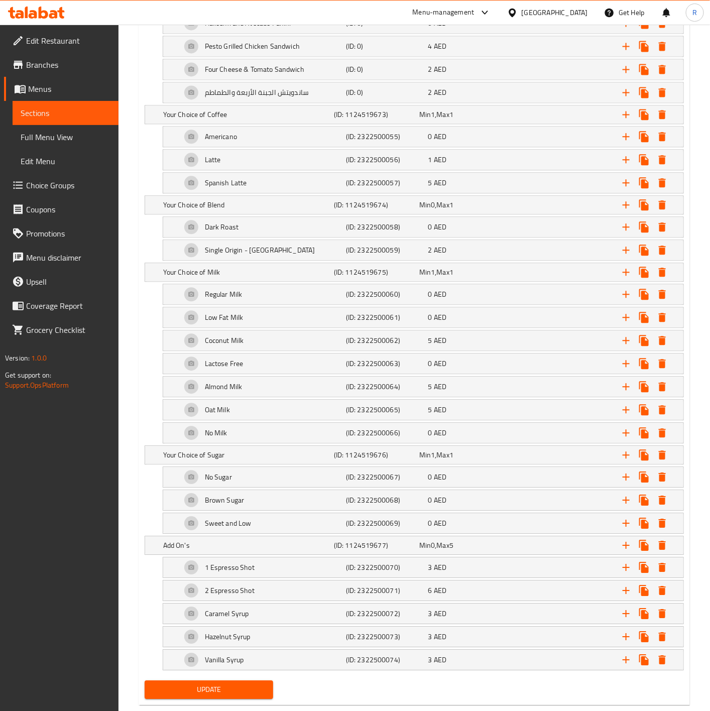
scroll to position [811, 0]
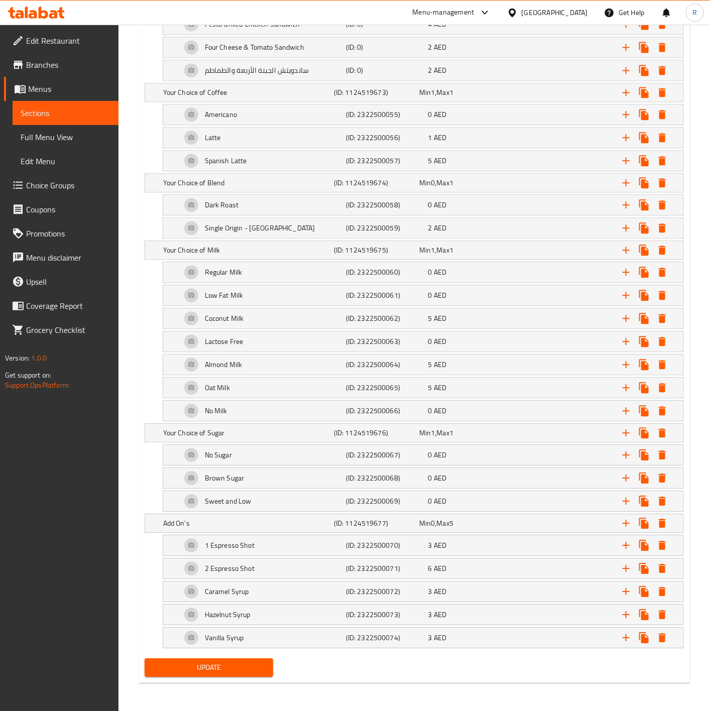
click at [213, 672] on span "Update" at bounding box center [209, 667] width 113 height 13
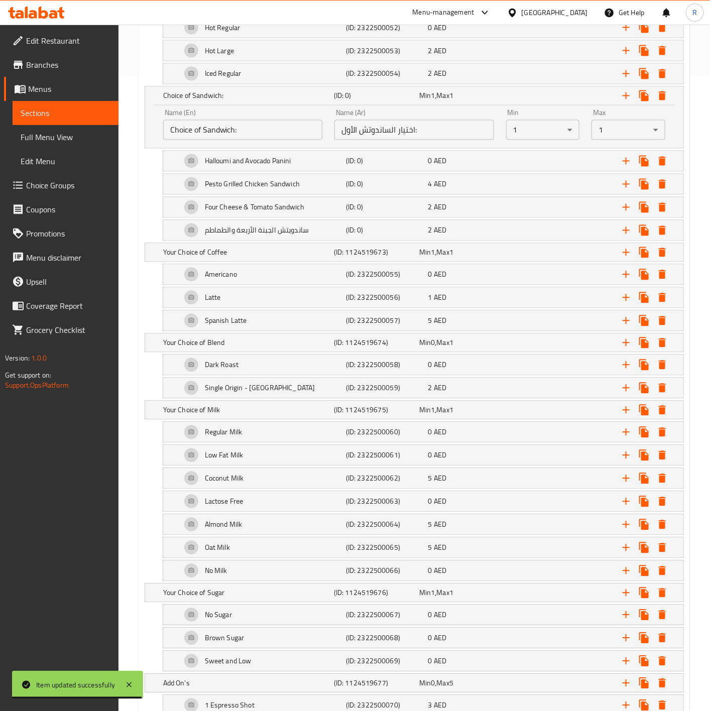
scroll to position [630, 0]
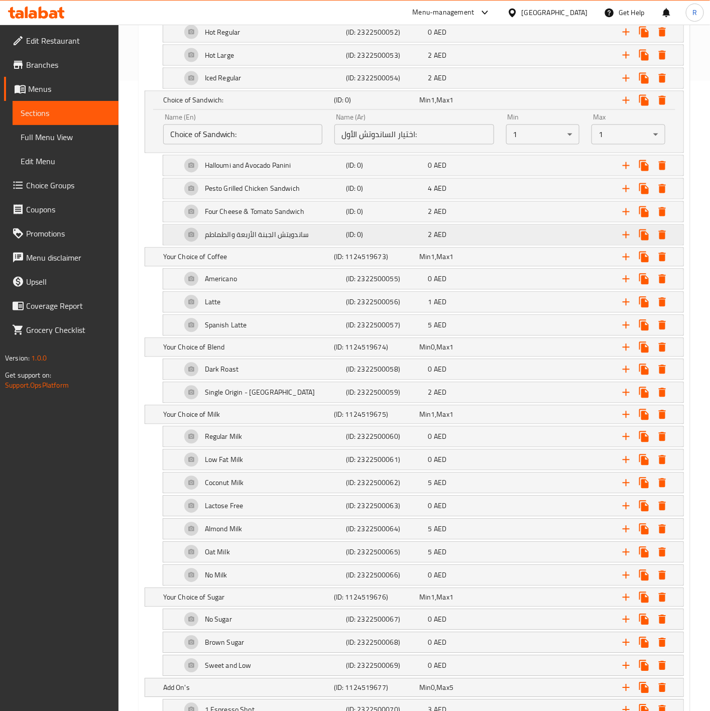
click at [258, 235] on h5 "ساندويتش الجبنة الأربعة والطماطم" at bounding box center [257, 235] width 104 height 10
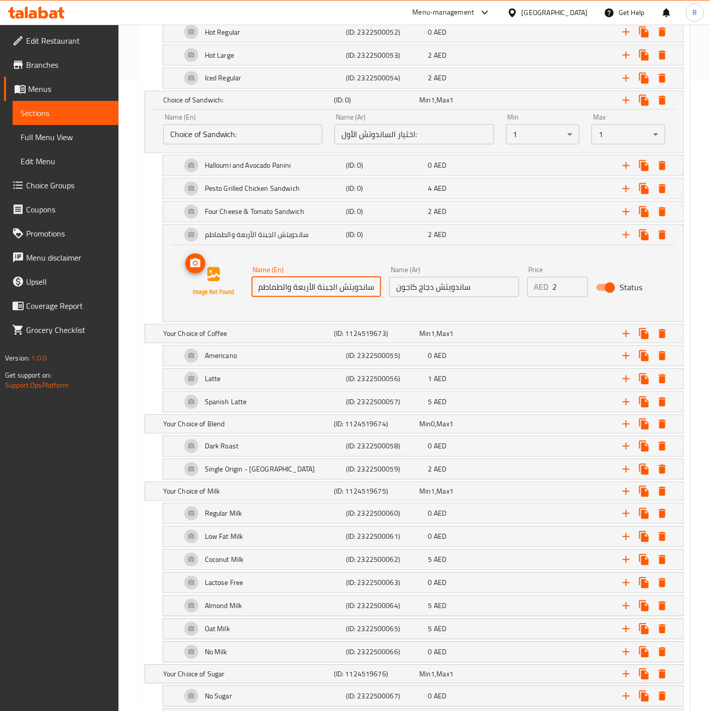
drag, startPoint x: 376, startPoint y: 294, endPoint x: 189, endPoint y: 280, distance: 187.3
click at [189, 280] on div "Name (En) ساندويتش الجبنة الأربعة والطماطم Name (En) Name (Ar) ساندويتش دجاج كا…" at bounding box center [423, 282] width 496 height 76
click at [337, 292] on input "text" at bounding box center [317, 287] width 130 height 20
paste input "ساندويتش دجاج كاجون"
click at [166, 239] on div "ساندويتش دجاج كاجون (ID: 0) 2 AED" at bounding box center [423, 235] width 520 height 20
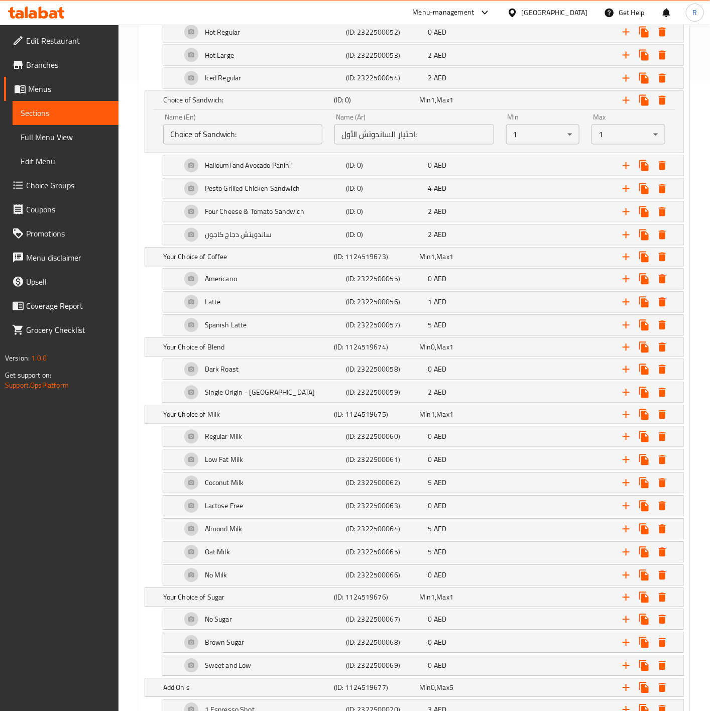
scroll to position [811, 0]
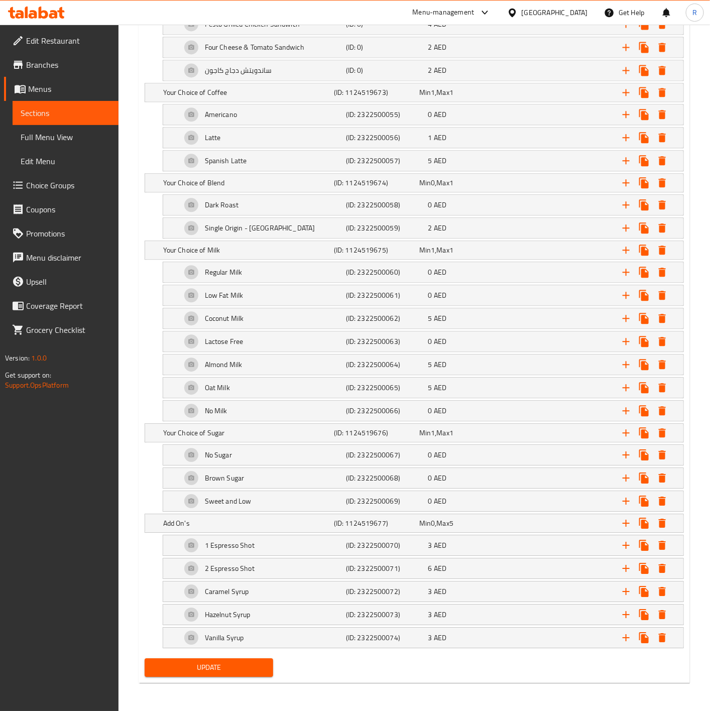
click at [212, 671] on span "Update" at bounding box center [209, 667] width 113 height 13
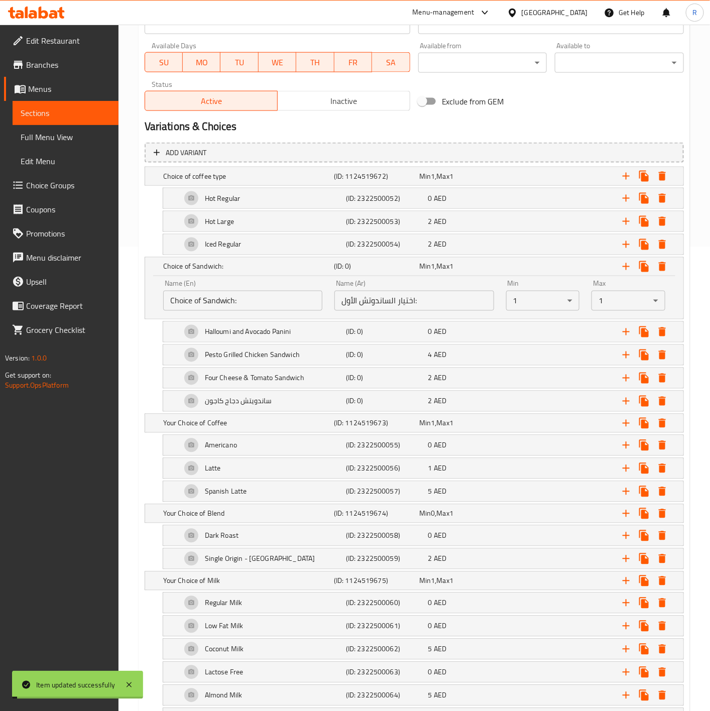
scroll to position [452, 0]
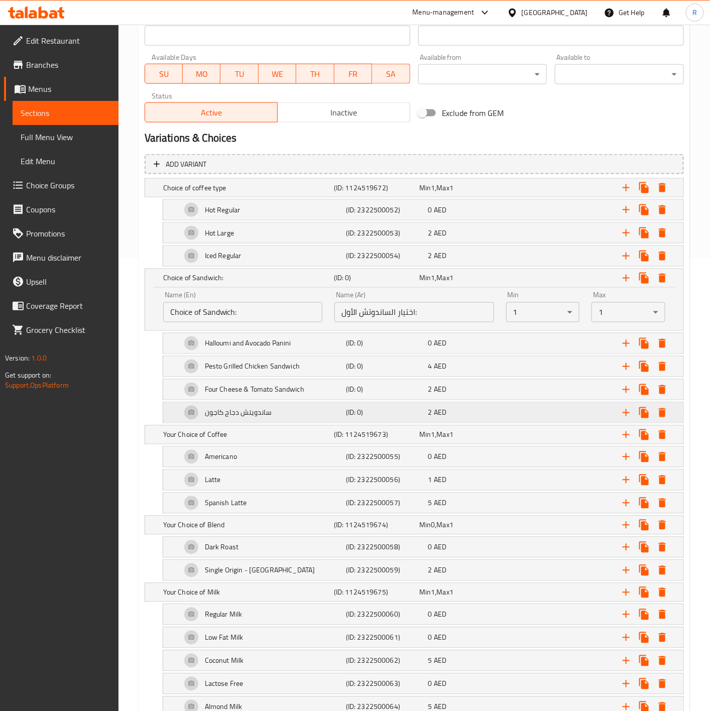
click at [288, 412] on div "ساندويتش دجاج كاجون" at bounding box center [261, 413] width 165 height 24
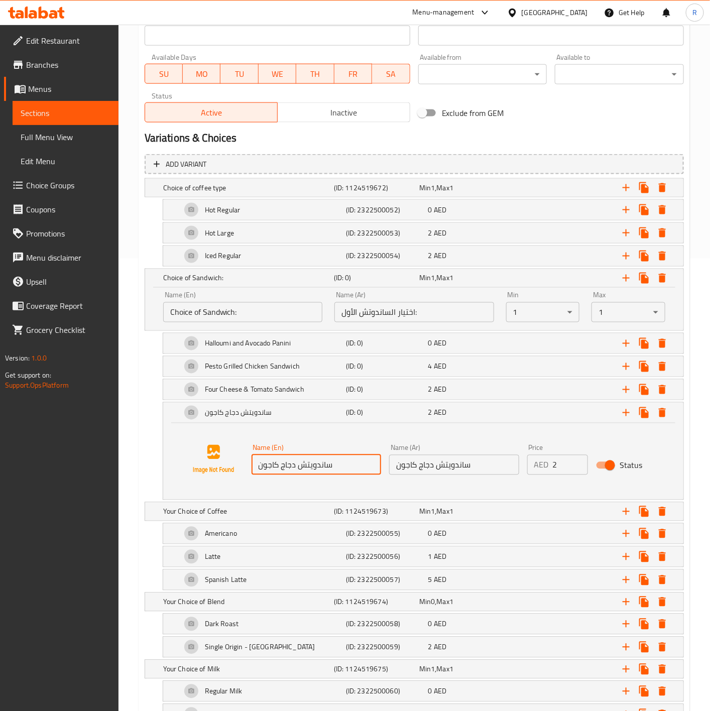
drag, startPoint x: 349, startPoint y: 468, endPoint x: 178, endPoint y: 440, distance: 173.5
click at [178, 440] on div "Name (En) ساندويتش دجاج كاجون Name (En) Name (Ar) ساندويتش دجاج كاجون Name (Ar)…" at bounding box center [423, 459] width 496 height 76
paste input "Cajun Chicken Sandwich"
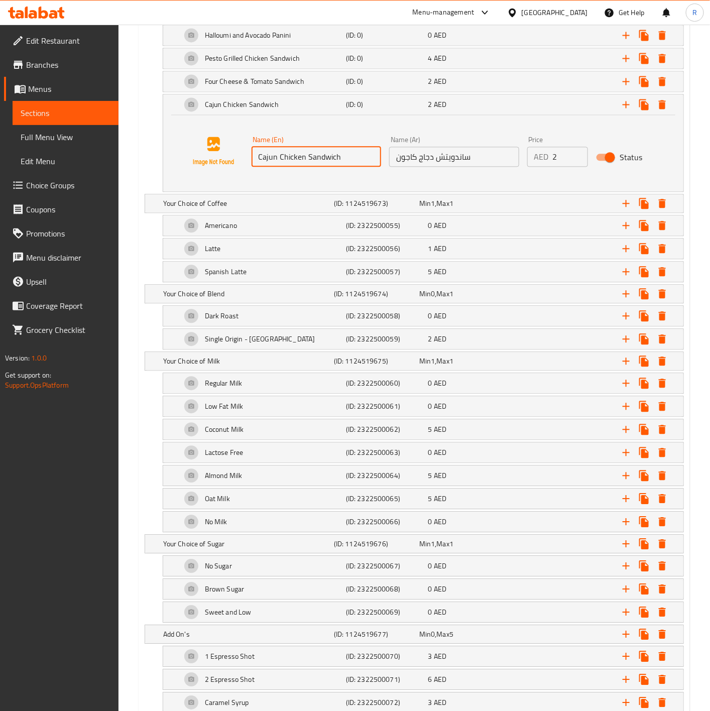
scroll to position [888, 0]
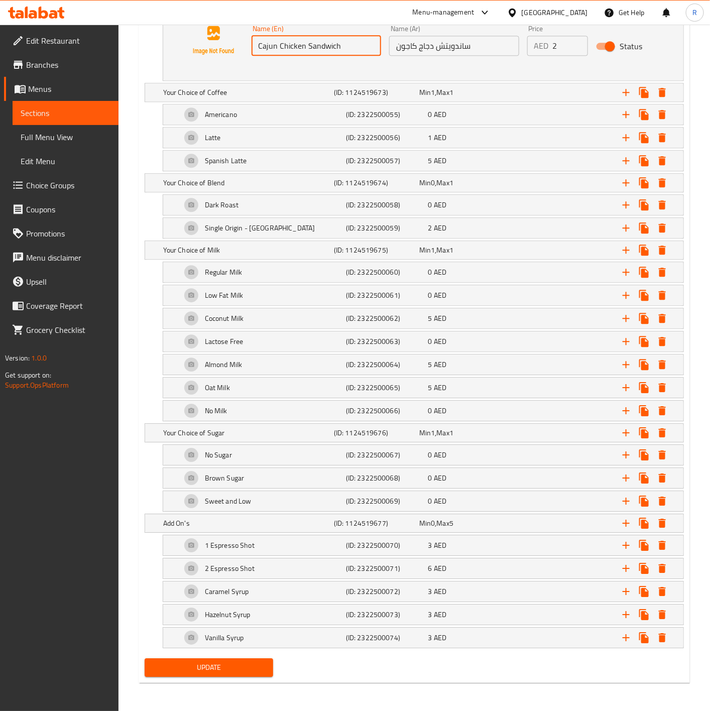
type input "Cajun Chicken Sandwich"
click at [241, 671] on span "Update" at bounding box center [209, 667] width 113 height 13
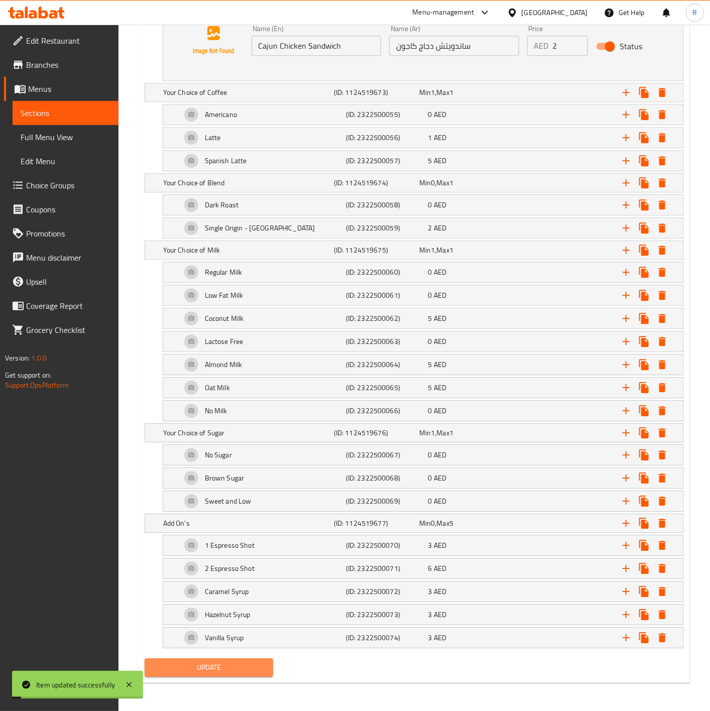
click at [239, 672] on span "Update" at bounding box center [209, 667] width 113 height 13
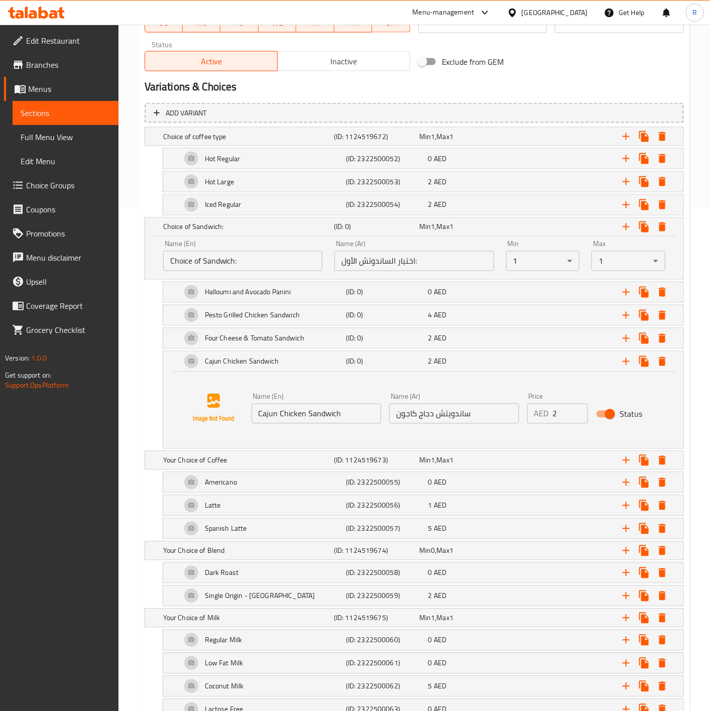
scroll to position [0, 0]
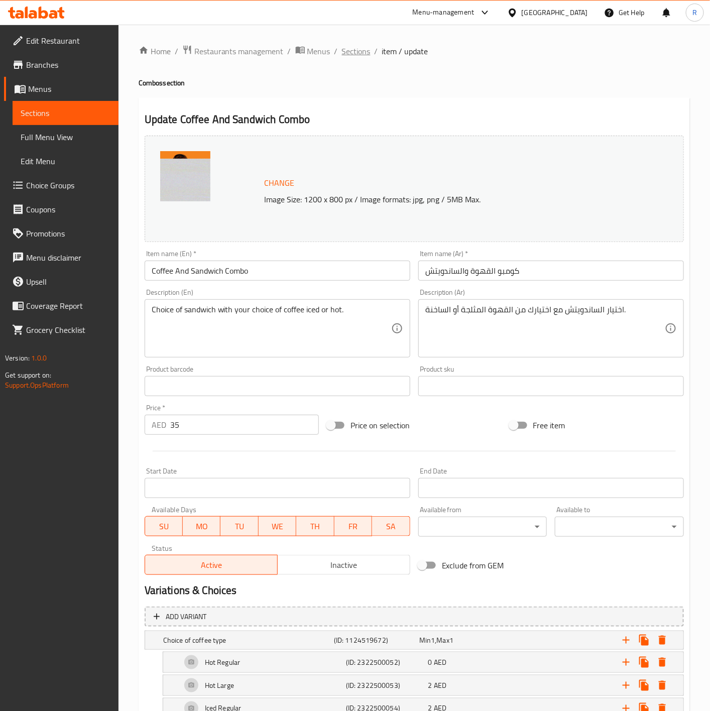
click at [354, 51] on span "Sections" at bounding box center [356, 51] width 29 height 12
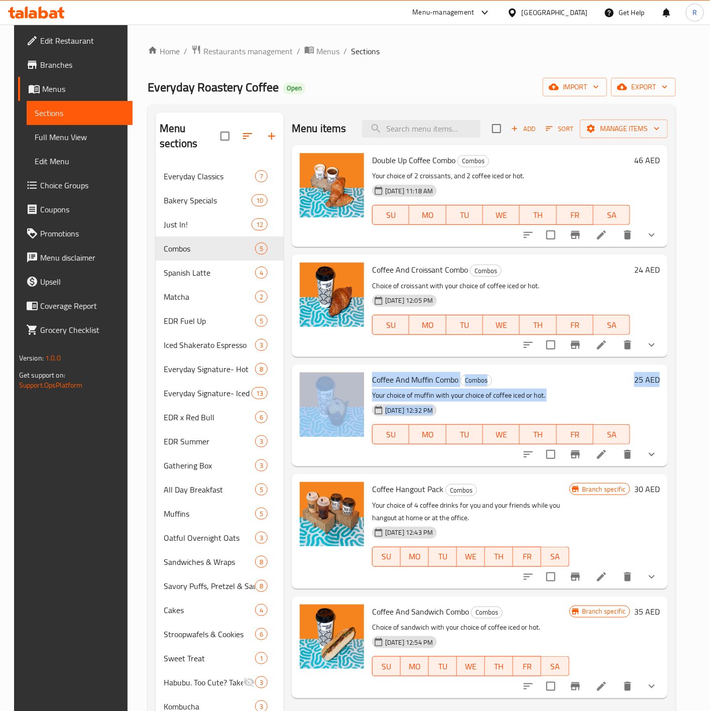
drag, startPoint x: 708, startPoint y: 266, endPoint x: 697, endPoint y: 401, distance: 135.5
click at [696, 401] on div "Home / Restaurants management / Menus / Sections Everyday Roastery Coffee Open …" at bounding box center [412, 484] width 568 height 919
click at [232, 54] on span "Restaurants management" at bounding box center [247, 51] width 89 height 12
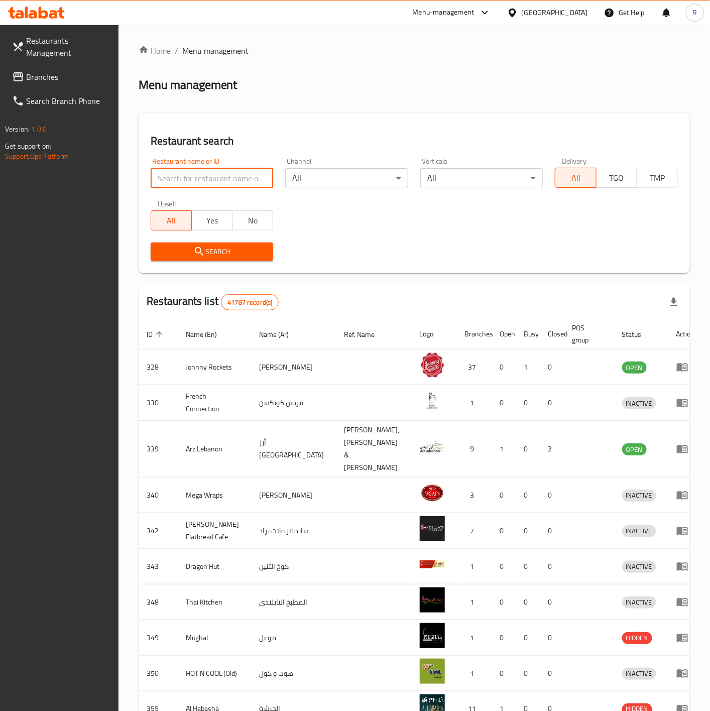
click at [217, 175] on input "search" at bounding box center [212, 178] width 123 height 20
type input "everyday roastery"
click button "Search" at bounding box center [212, 252] width 123 height 19
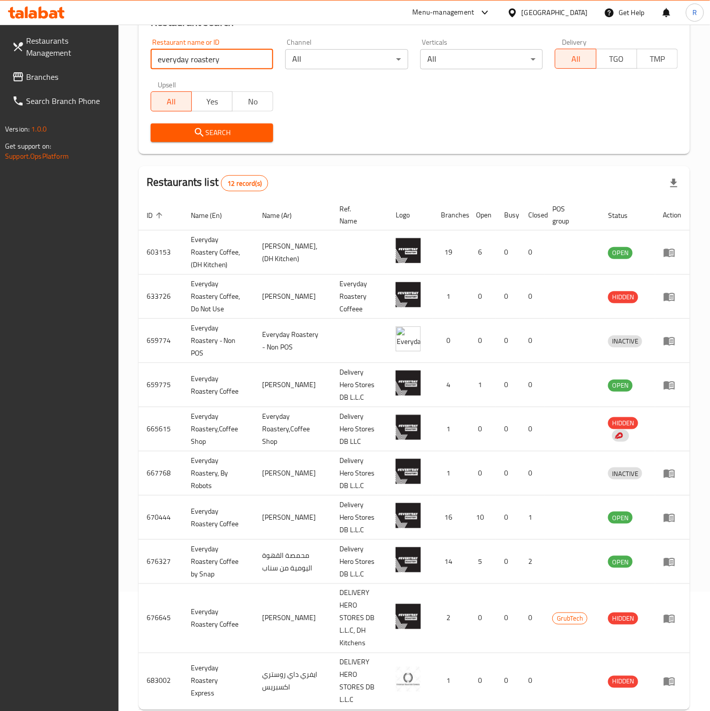
scroll to position [130, 0]
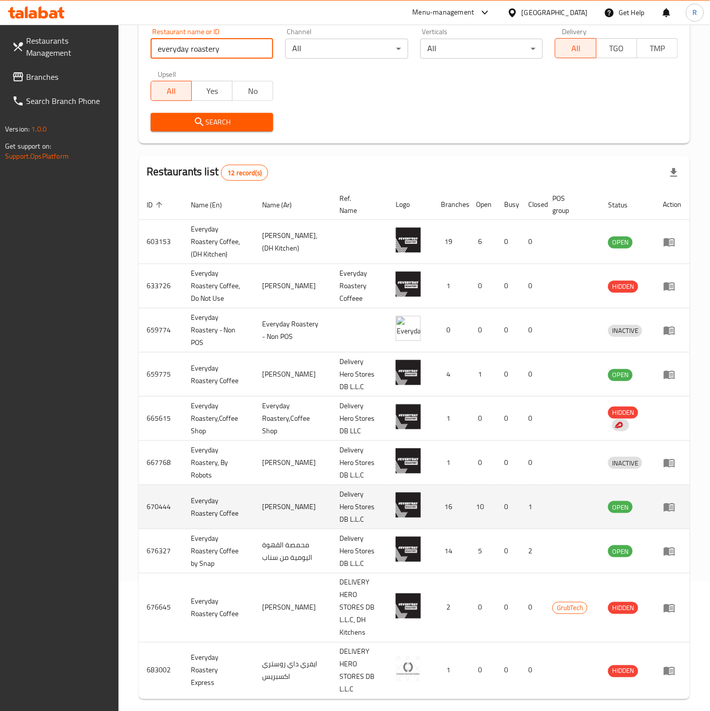
click at [674, 508] on icon "enhanced table" at bounding box center [669, 507] width 11 height 9
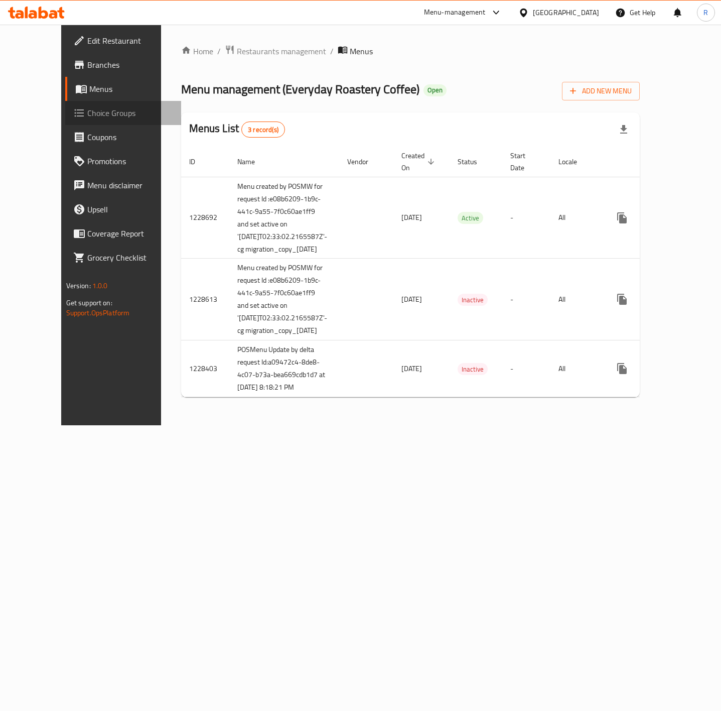
click at [87, 114] on span "Choice Groups" at bounding box center [130, 113] width 86 height 12
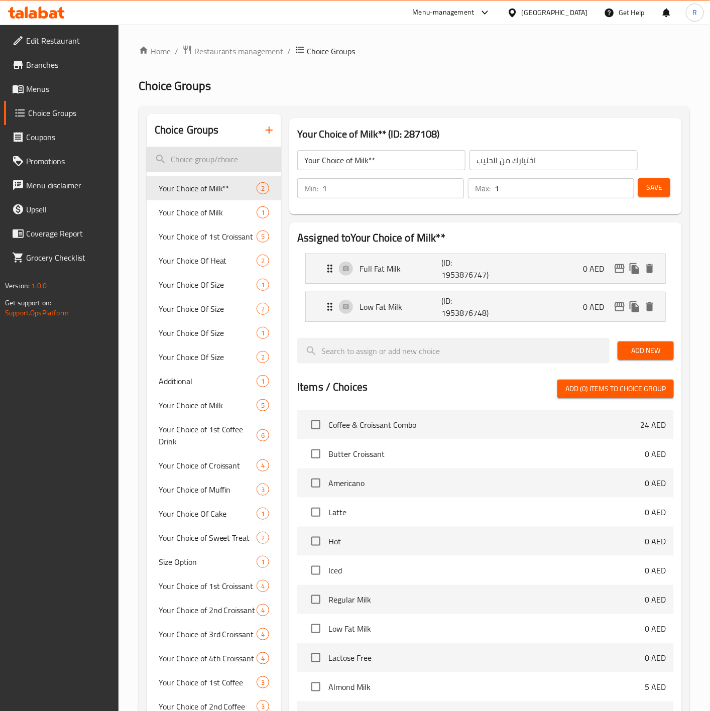
click at [226, 154] on input "search" at bounding box center [214, 160] width 135 height 26
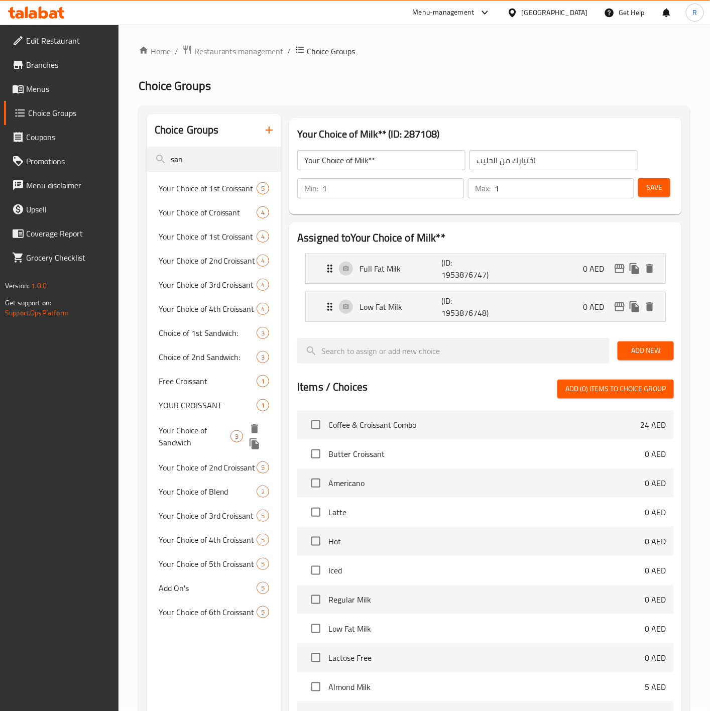
type input "san"
click at [190, 428] on span "Your Choice of Sandwich" at bounding box center [195, 436] width 72 height 24
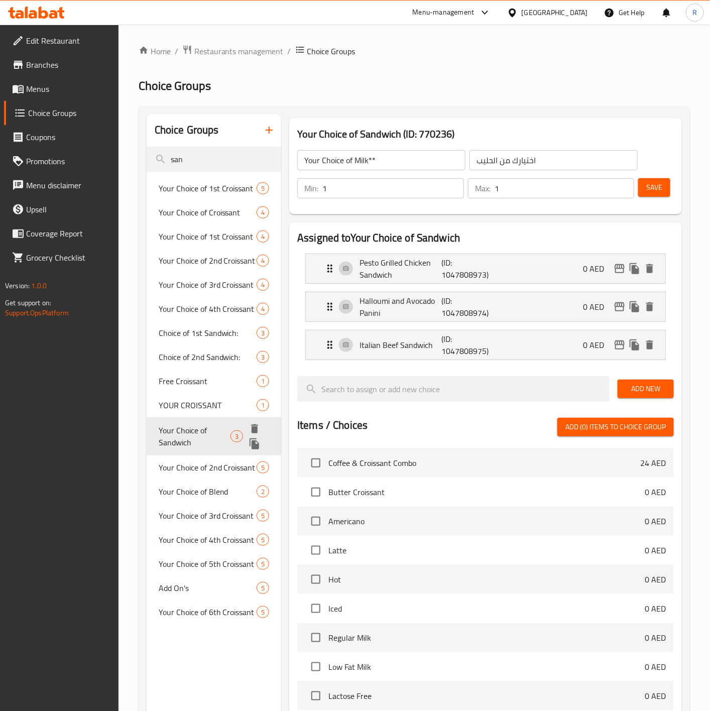
type input "Your Choice of Sandwich"
type input "اختيارك من الساندوتش"
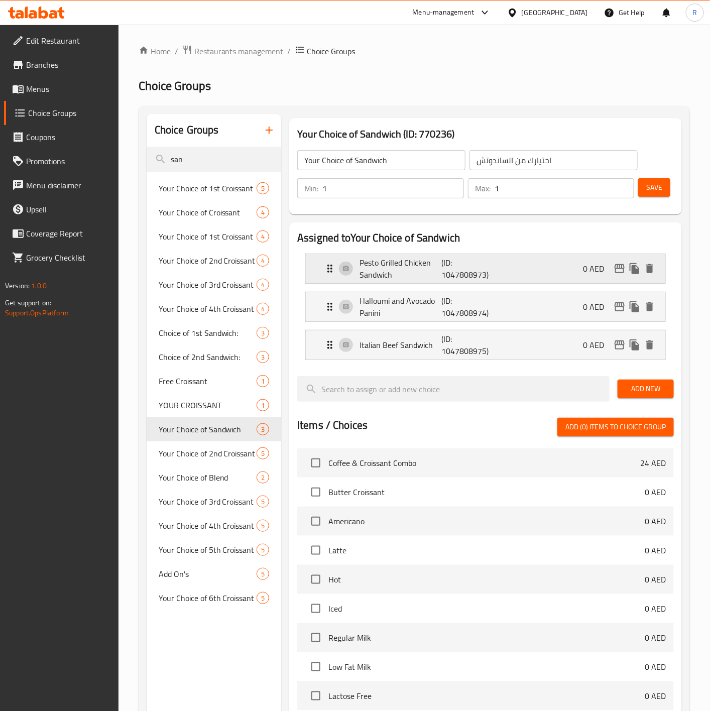
click at [322, 273] on div "Pesto Grilled Chicken Sandwich (ID: 1047808973) 0 AED" at bounding box center [485, 268] width 359 height 29
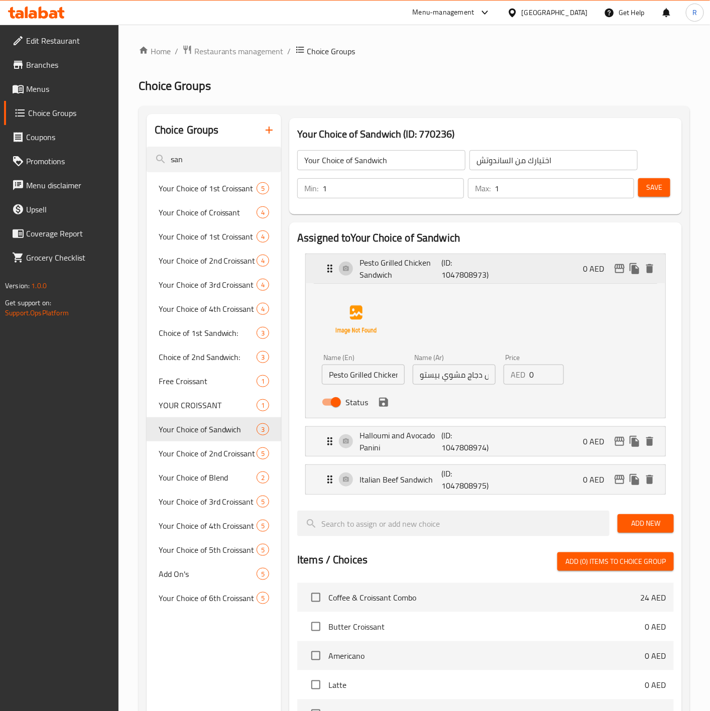
click at [322, 271] on div "Pesto Grilled Chicken Sandwich (ID: 1047808973) 0 AED" at bounding box center [485, 268] width 359 height 29
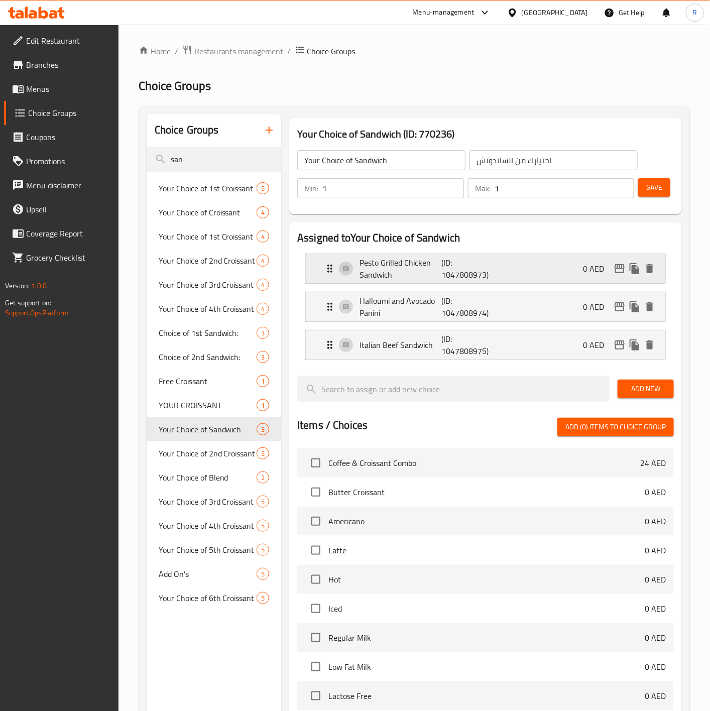
click at [330, 266] on icon "Expand" at bounding box center [330, 269] width 12 height 12
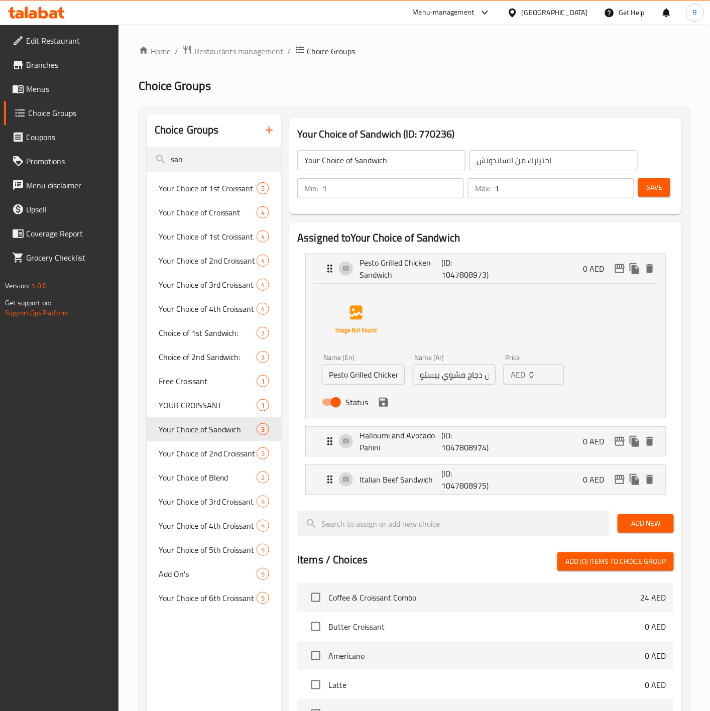
click at [538, 371] on input "0" at bounding box center [546, 375] width 35 height 20
click at [380, 402] on icon "save" at bounding box center [383, 402] width 9 height 9
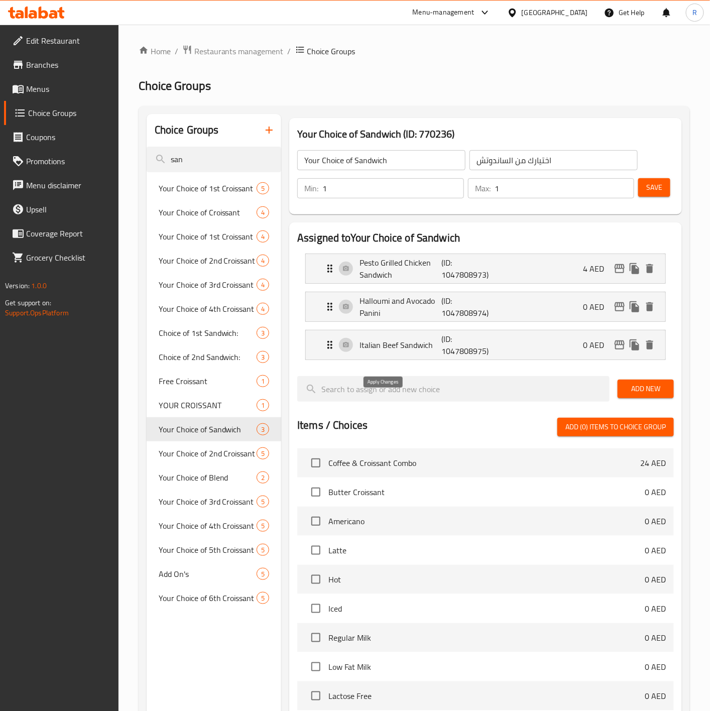
type input "4"
click at [328, 313] on icon "Expand" at bounding box center [330, 307] width 12 height 12
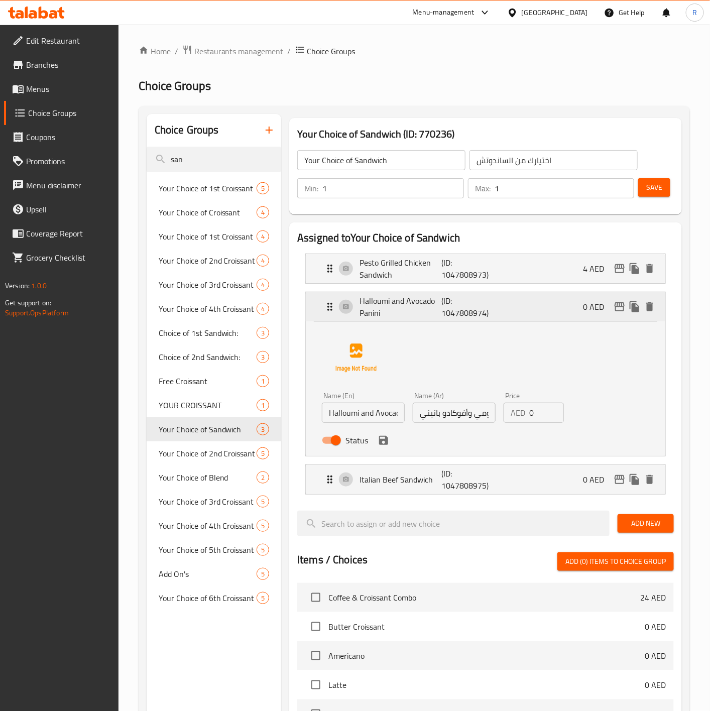
click at [328, 313] on icon "Expand" at bounding box center [330, 307] width 12 height 12
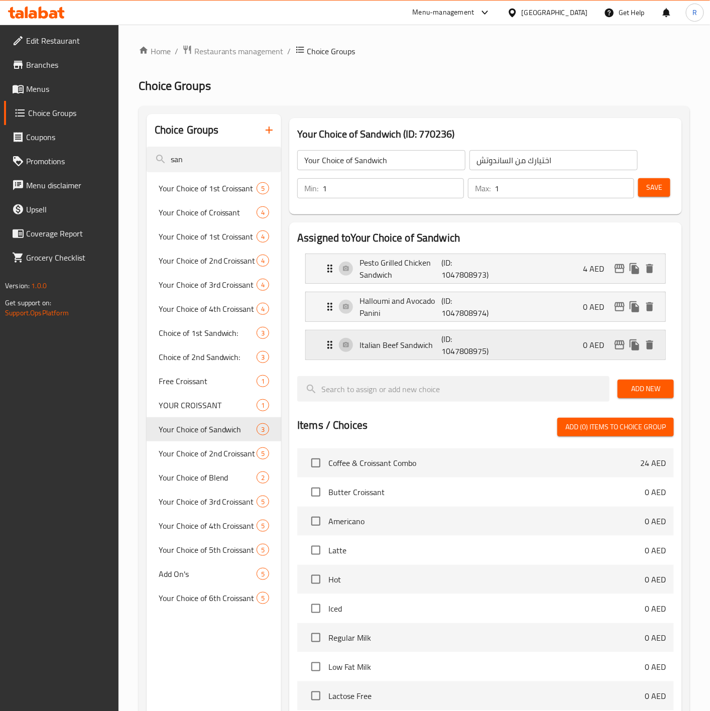
click at [409, 344] on p "Italian Beef Sandwich" at bounding box center [400, 345] width 82 height 12
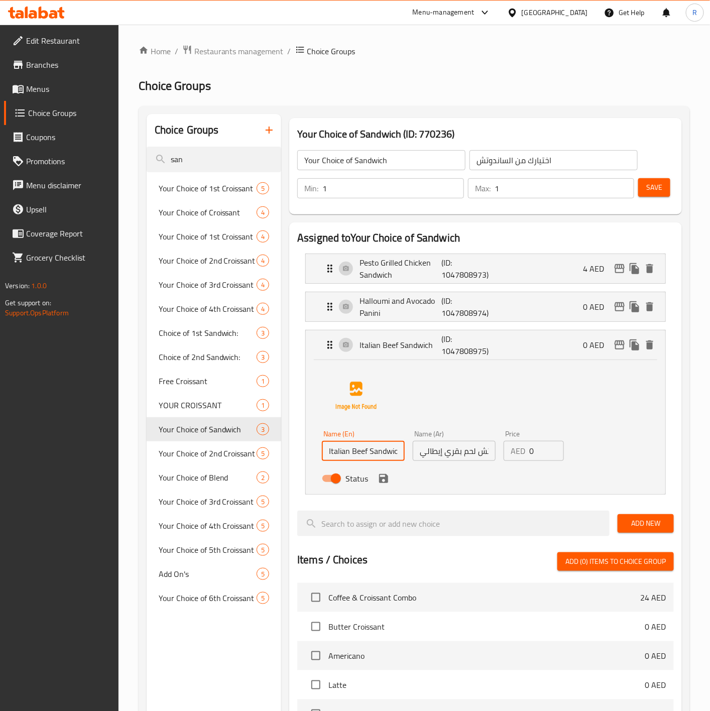
click at [367, 456] on input "Italian Beef Sandwich" at bounding box center [363, 451] width 83 height 20
paste input "Four Cheese & Tomato Sandwich"
type input "Four Cheese & Tomato Sandwich"
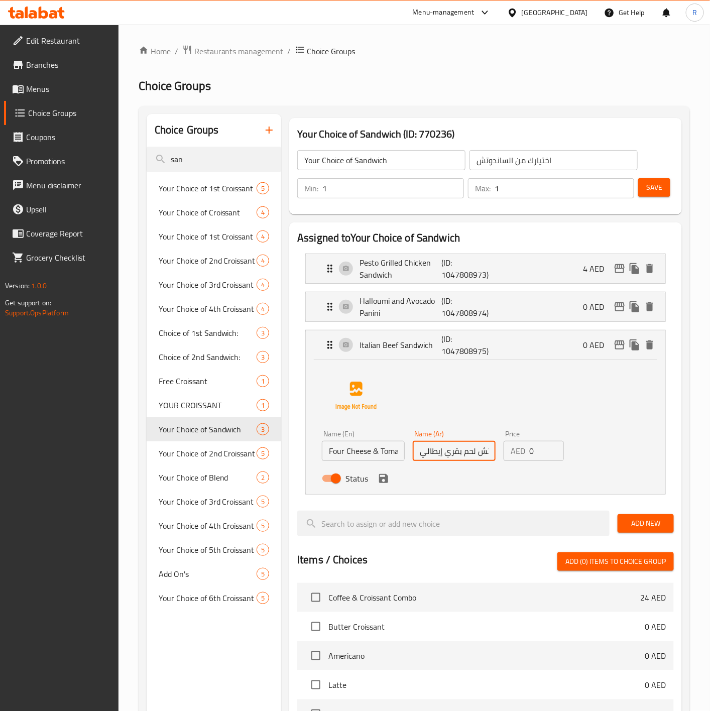
click at [467, 450] on input "سندويتش لحم بقري إيطالي" at bounding box center [454, 451] width 83 height 20
paste input "اندويتش الجبنة الأربعة والطماطم"
type input "ساندويتش الجبنة الأربعة والطماطم"
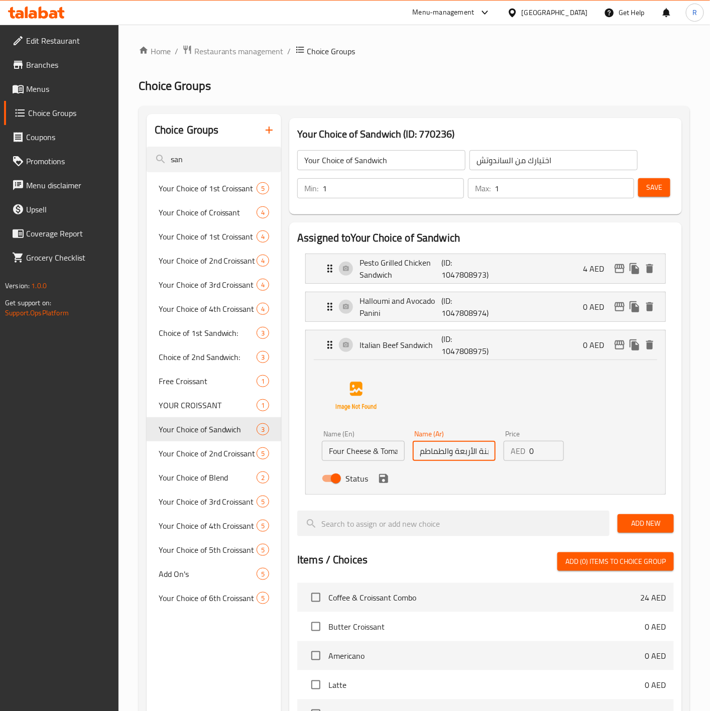
click at [532, 456] on input "0" at bounding box center [546, 451] width 35 height 20
click at [379, 475] on icon "save" at bounding box center [384, 478] width 12 height 12
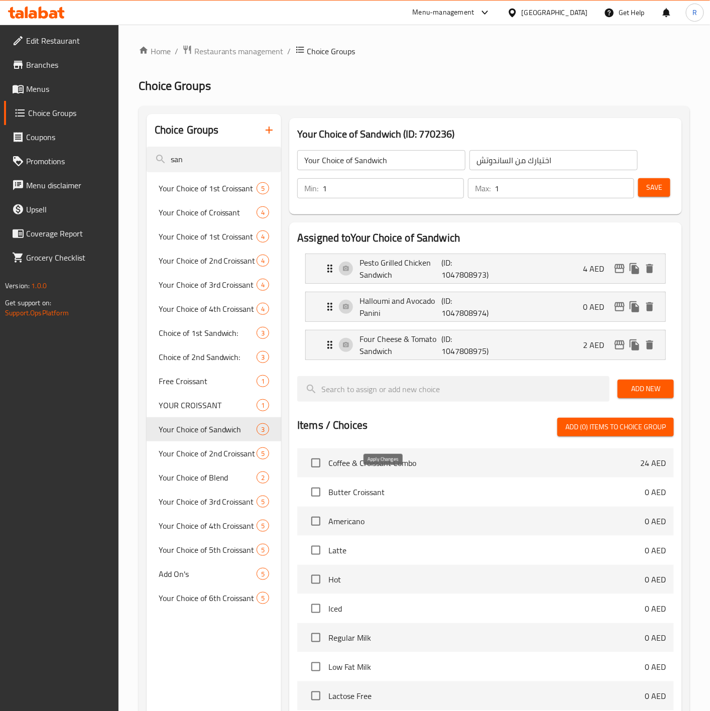
type input "2"
click at [654, 389] on span "Add New" at bounding box center [646, 389] width 40 height 13
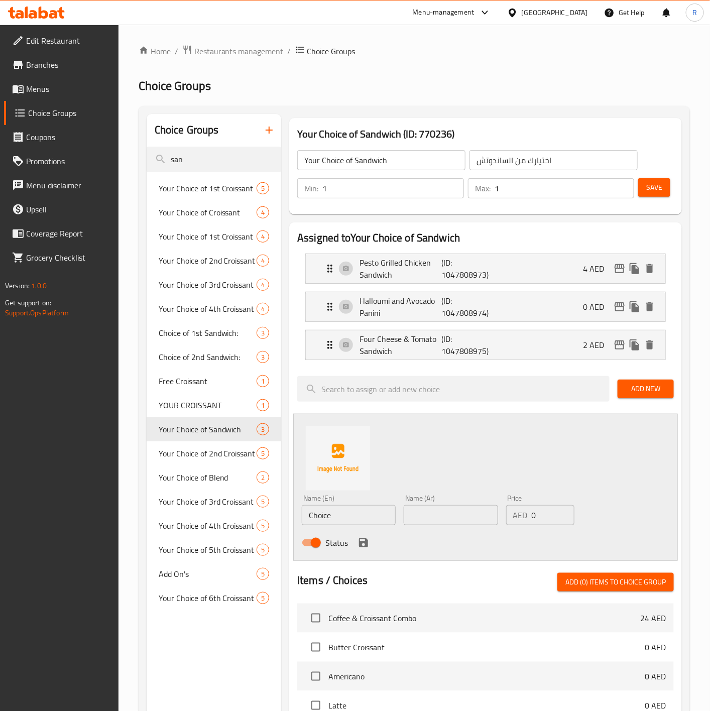
click at [646, 393] on span "Add New" at bounding box center [646, 389] width 40 height 13
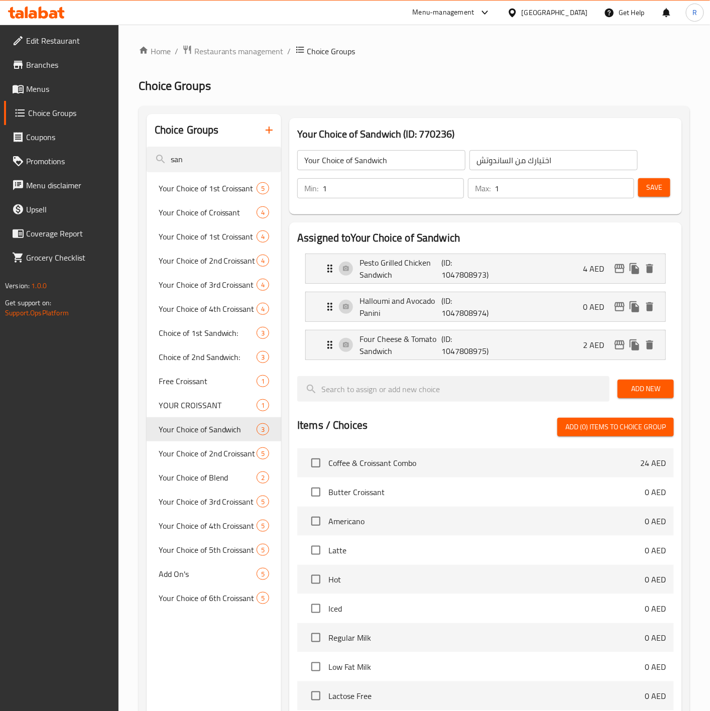
click at [613, 388] on div at bounding box center [453, 389] width 320 height 34
click at [625, 390] on button "Add New" at bounding box center [646, 389] width 56 height 19
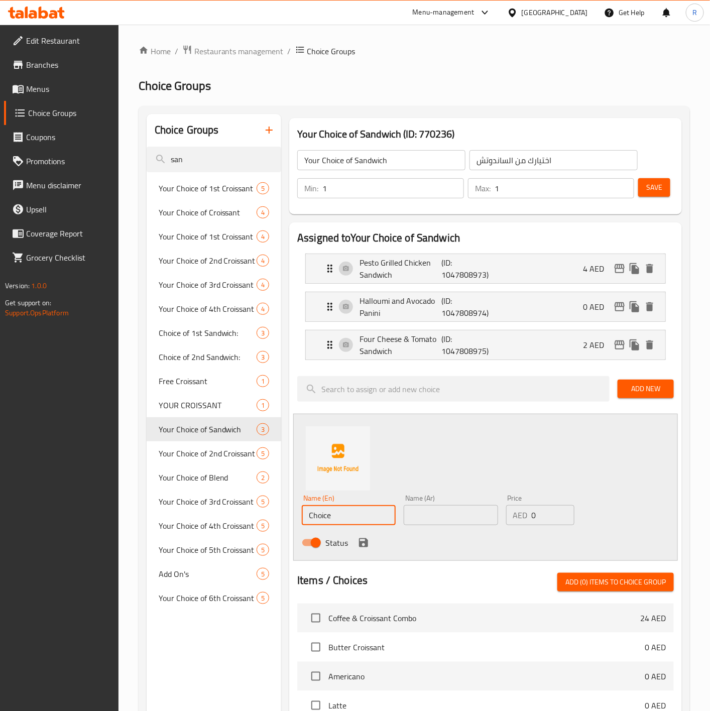
click at [363, 514] on input "Choice" at bounding box center [349, 515] width 94 height 20
type input "C"
paste input "Cajun Chicken Sandwich"
type input "Cajun Chicken Sandwich"
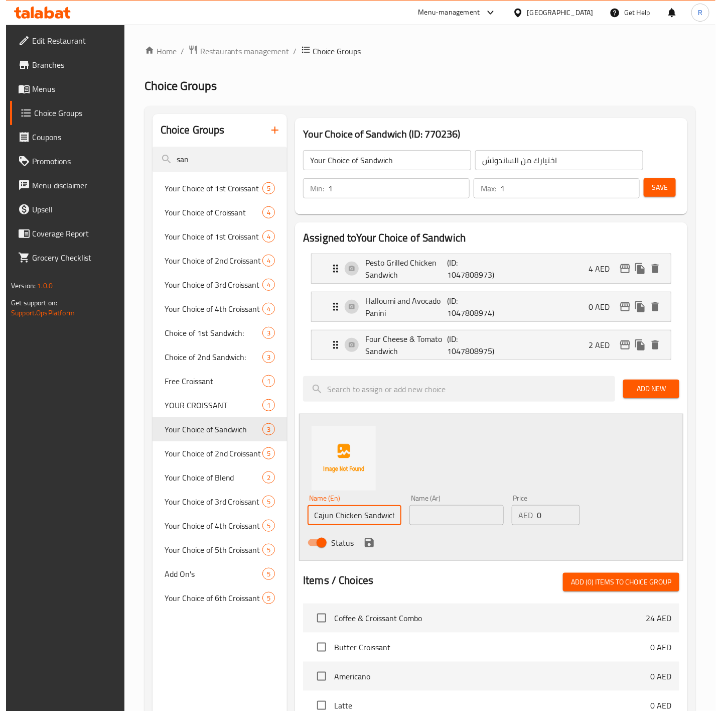
scroll to position [0, 0]
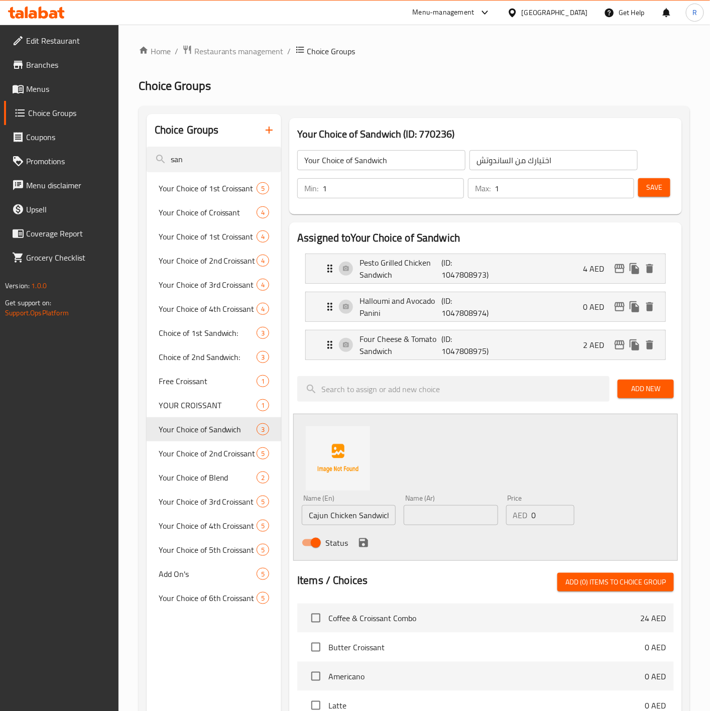
click at [431, 515] on input "text" at bounding box center [451, 515] width 94 height 20
paste input "ساندويتش دجاج كاجون"
type input "ساندويتش دجاج كاجون"
click at [537, 507] on input "0" at bounding box center [553, 515] width 43 height 20
type input "2"
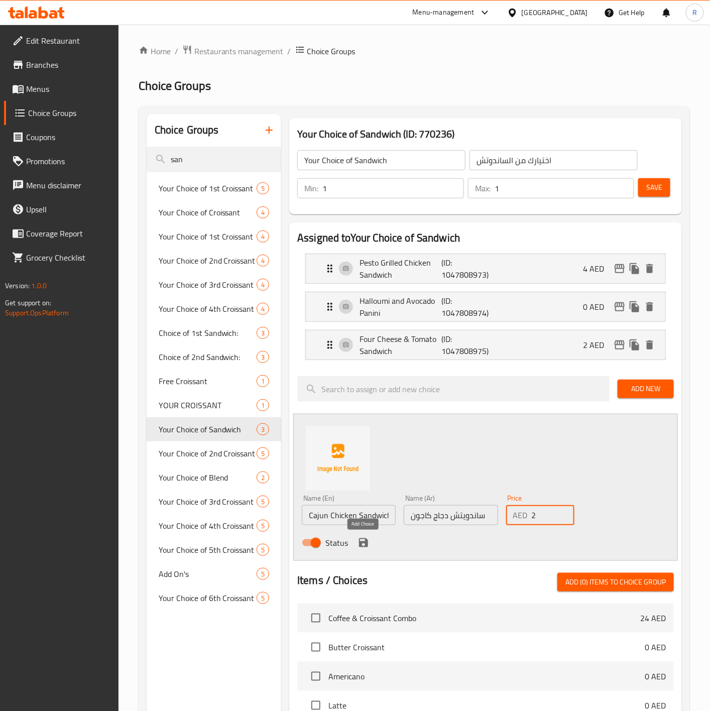
click at [361, 546] on icon "save" at bounding box center [363, 542] width 9 height 9
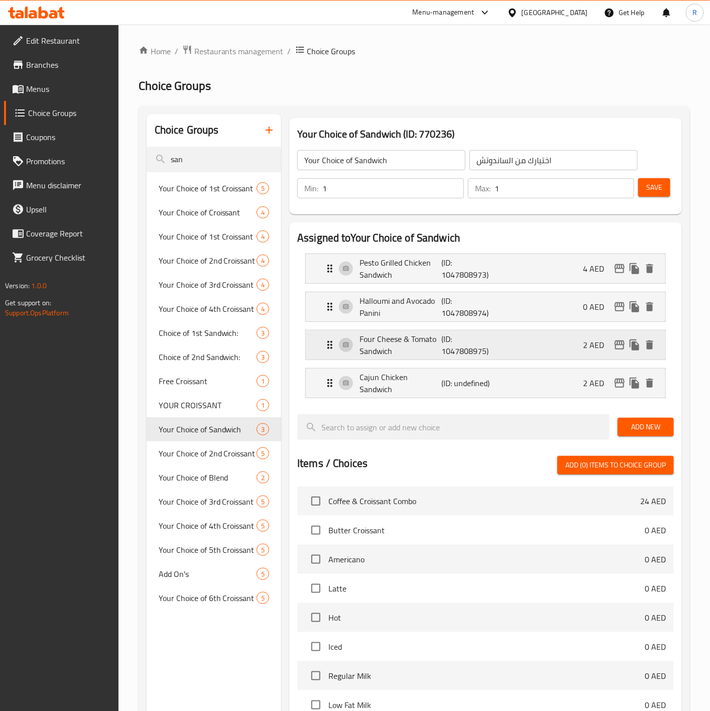
click at [323, 349] on div "Four Cheese & Tomato Sandwich (ID: 1047808975) 2 AED" at bounding box center [485, 344] width 359 height 29
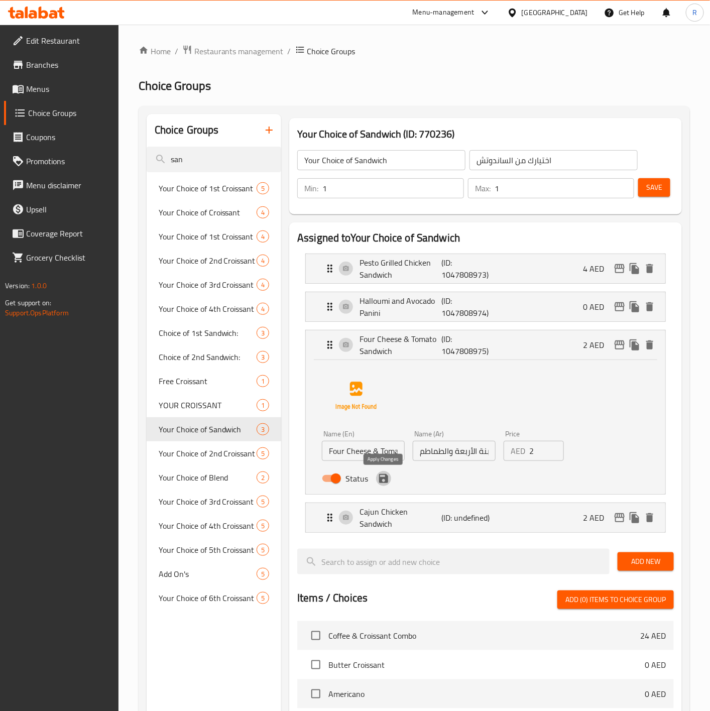
click at [383, 481] on icon "save" at bounding box center [384, 478] width 12 height 12
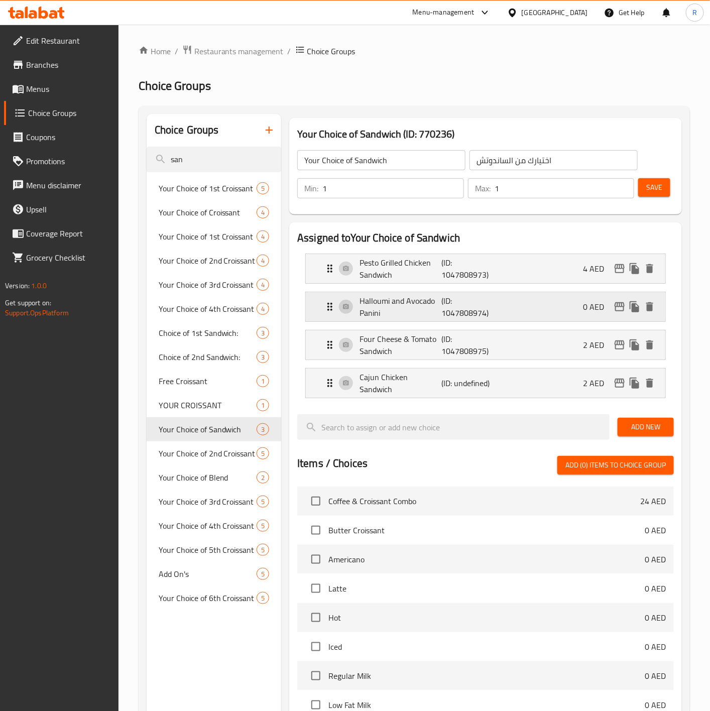
click at [383, 319] on p "Halloumi and Avocado Panini" at bounding box center [400, 307] width 82 height 24
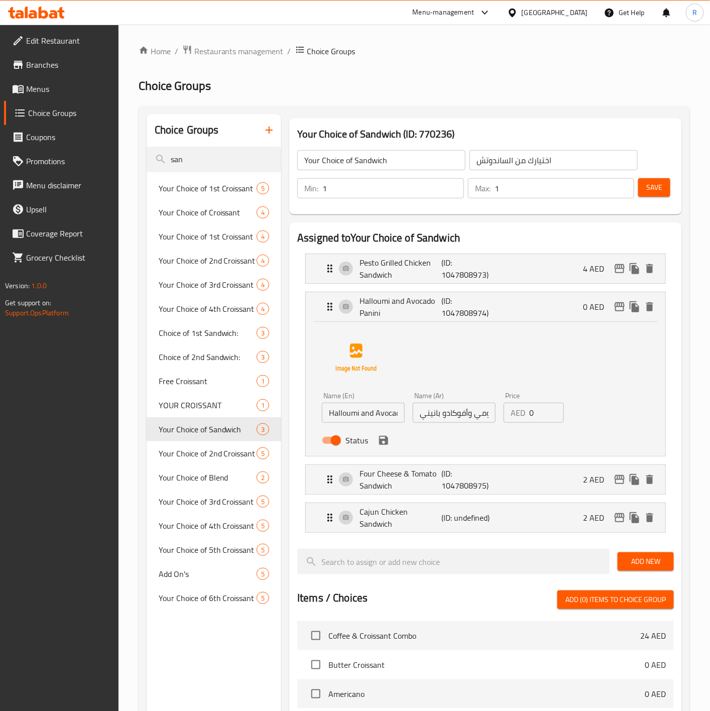
click at [385, 438] on icon "save" at bounding box center [384, 440] width 12 height 12
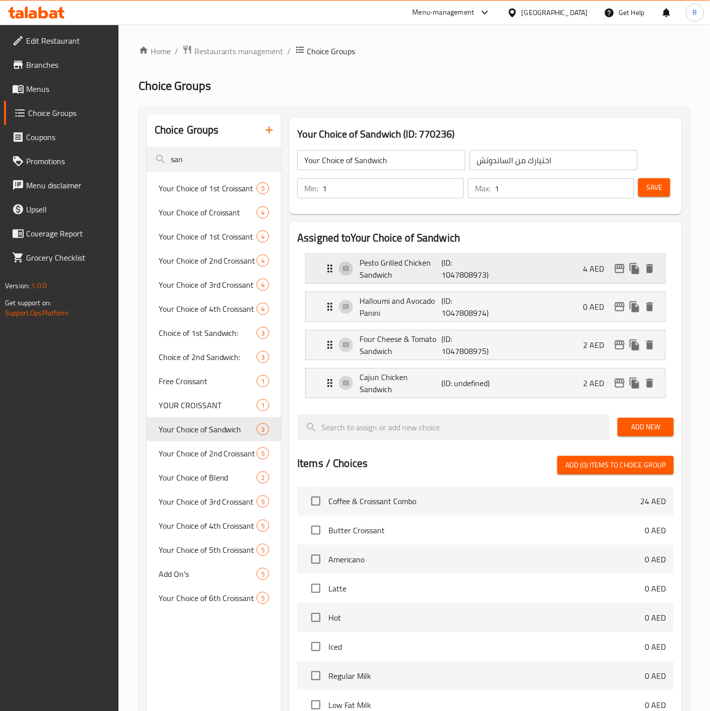
click at [397, 278] on p "Pesto Grilled Chicken Sandwich" at bounding box center [400, 269] width 82 height 24
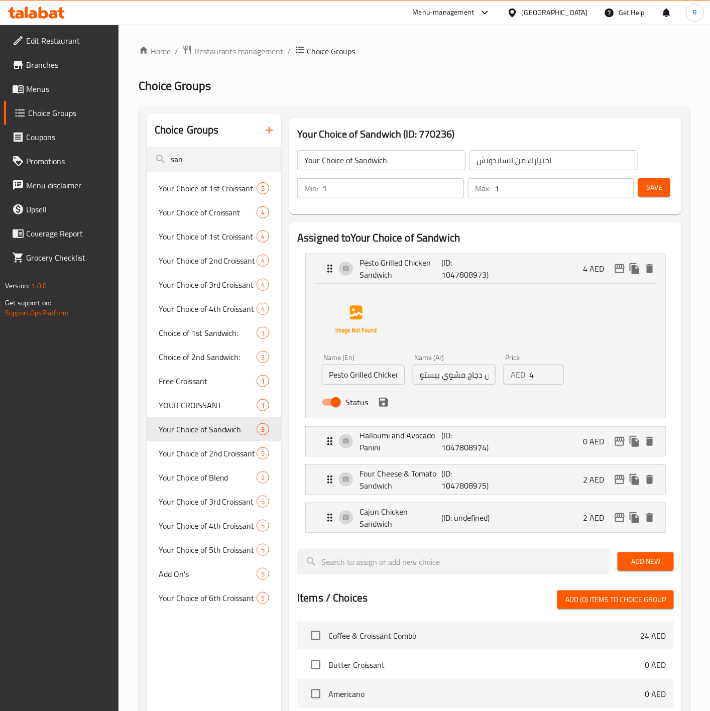
click at [389, 405] on icon "save" at bounding box center [384, 402] width 12 height 12
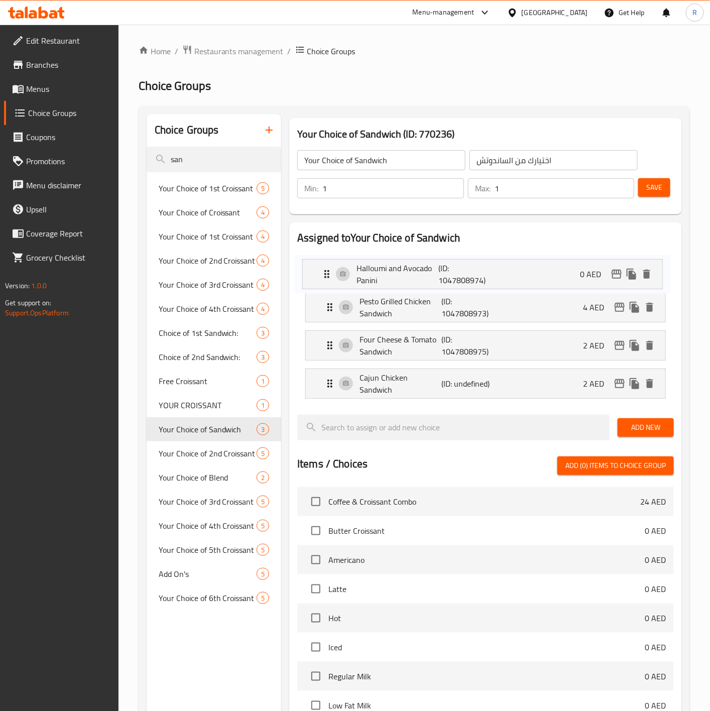
drag, startPoint x: 321, startPoint y: 314, endPoint x: 315, endPoint y: 273, distance: 41.1
click at [315, 273] on nav "Pesto Grilled Chicken Sandwich (ID: 1047808973) 4 AED Name (En) Pesto Grilled C…" at bounding box center [485, 326] width 377 height 161
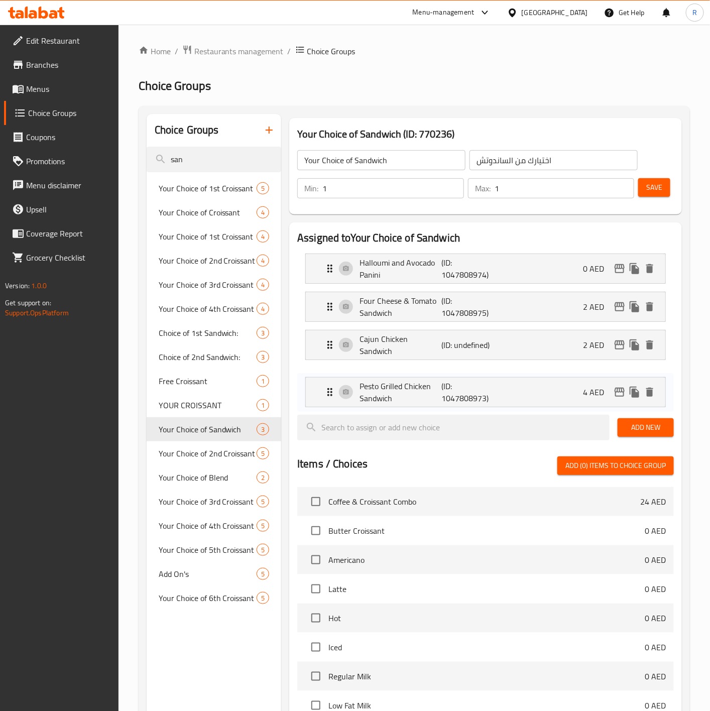
drag, startPoint x: 315, startPoint y: 301, endPoint x: 318, endPoint y: 380, distance: 78.4
click at [318, 380] on nav "Halloumi and Avocado Panini (ID: 1047808974) 0 AED Name (En) Halloumi and Avoca…" at bounding box center [485, 326] width 377 height 161
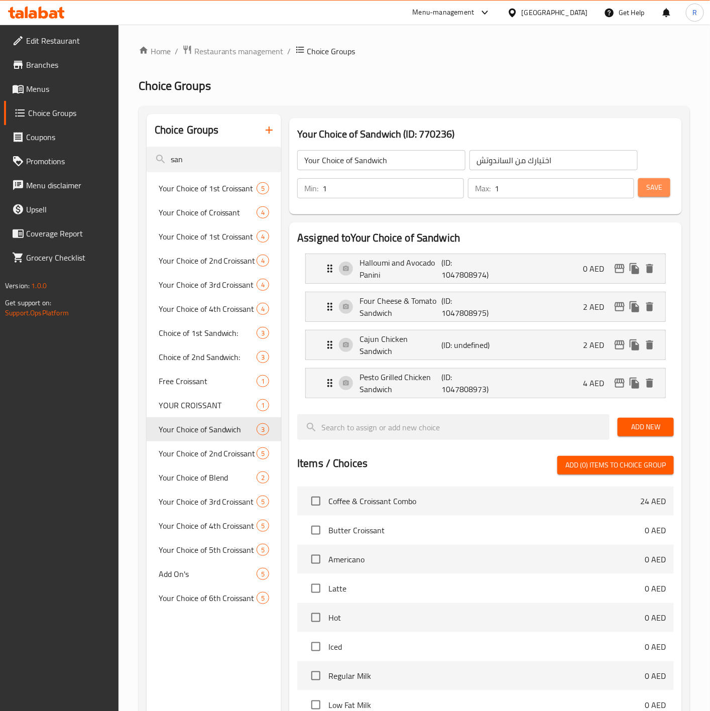
click at [660, 185] on span "Save" at bounding box center [654, 187] width 16 height 13
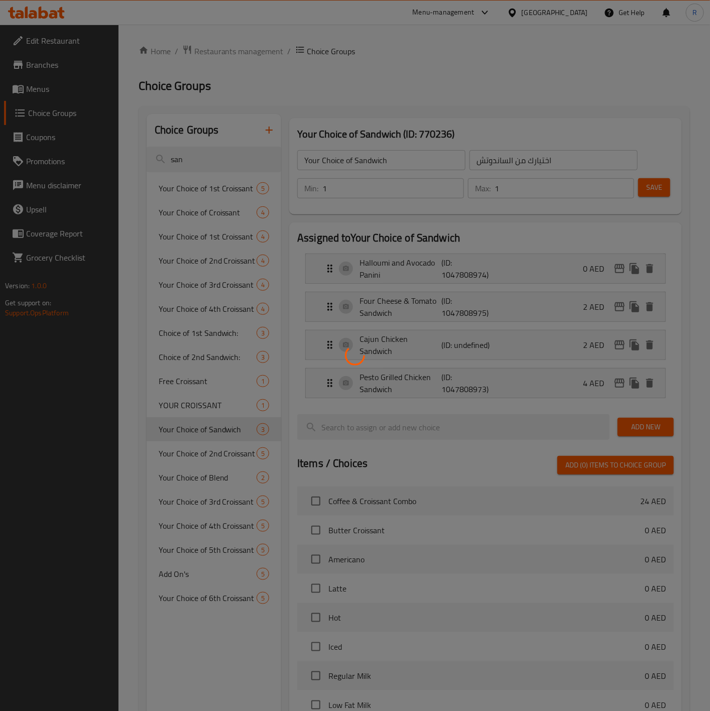
click at [201, 158] on div at bounding box center [355, 355] width 710 height 711
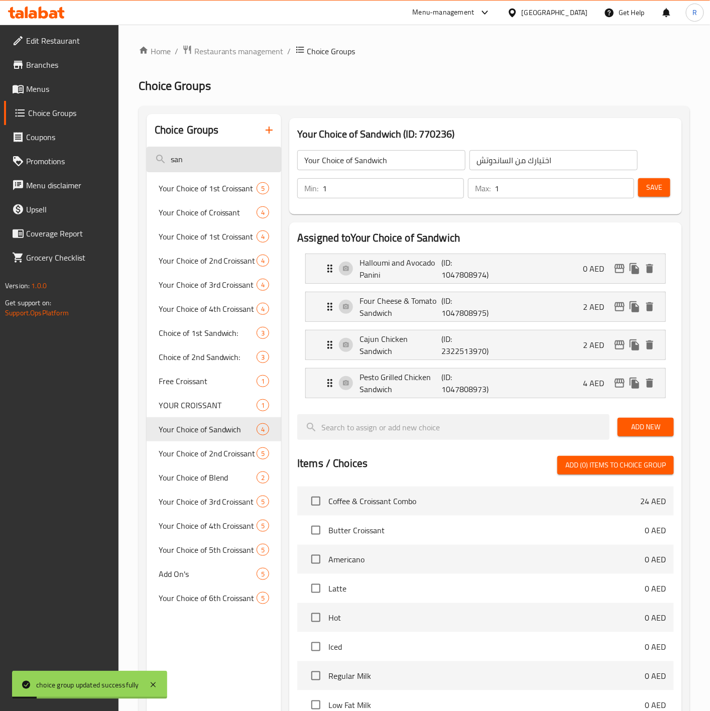
click at [199, 163] on input "san" at bounding box center [214, 160] width 135 height 26
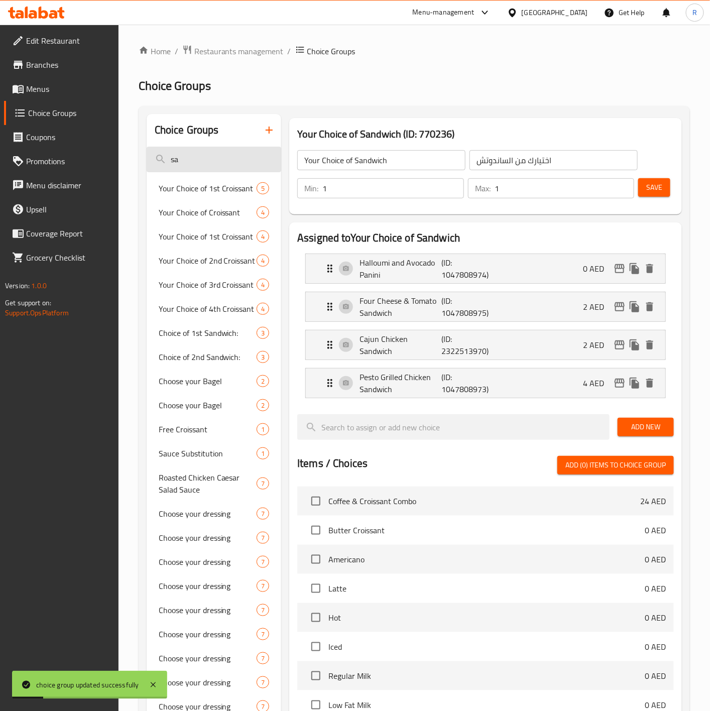
type input "s"
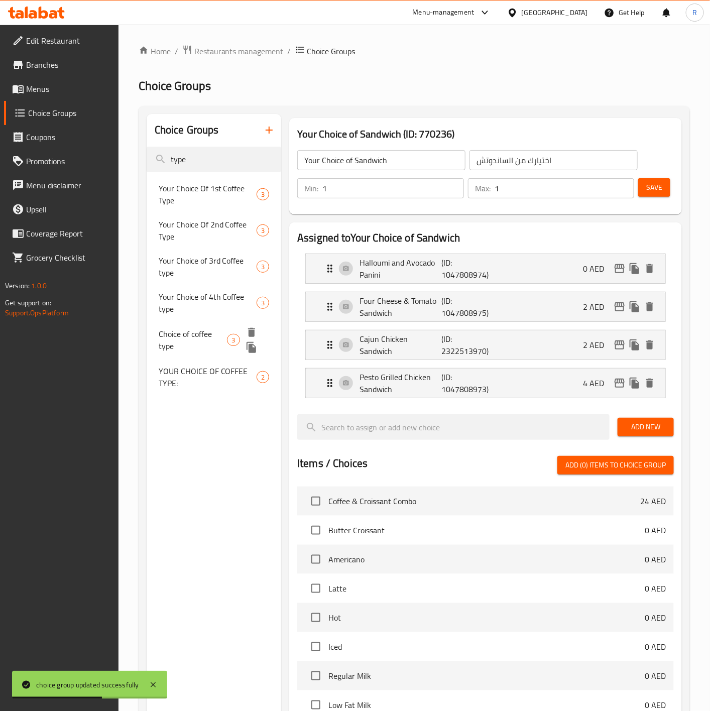
type input "type"
click at [198, 337] on span "Choice of coffee type" at bounding box center [193, 340] width 69 height 24
type input "Choice of coffee type"
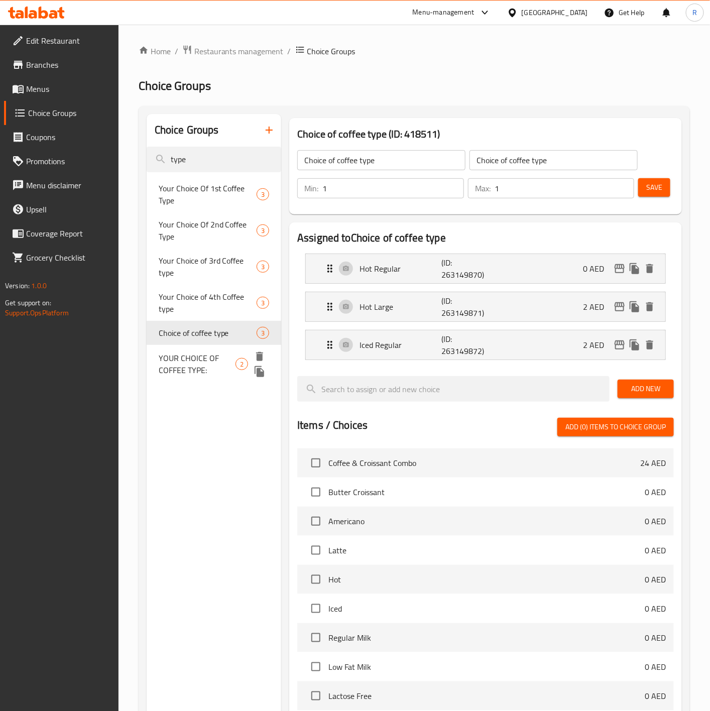
click at [211, 371] on span "YOUR CHOICE OF COFFEE TYPE:" at bounding box center [197, 364] width 77 height 24
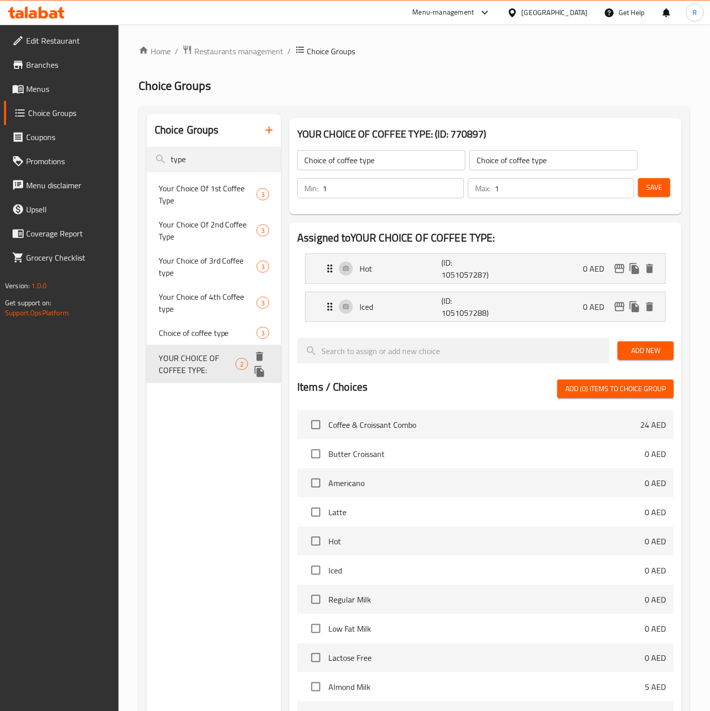
type input "YOUR CHOICE OF COFFEE TYPE:"
type input "اختيارك لنوع القهوة:"
click at [209, 332] on span "Choice of coffee type" at bounding box center [193, 340] width 69 height 24
type input "Choice of coffee type"
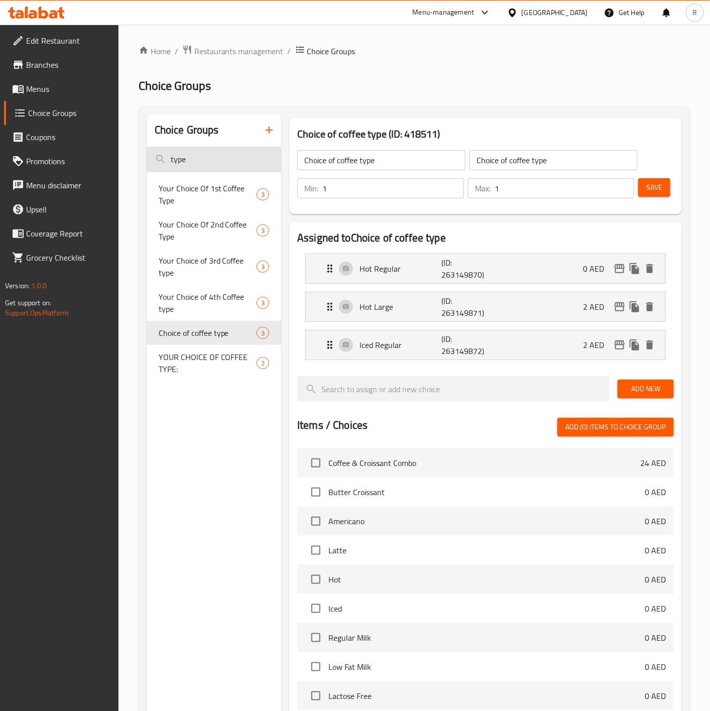
click at [191, 160] on input "type" at bounding box center [214, 160] width 135 height 26
type input "t"
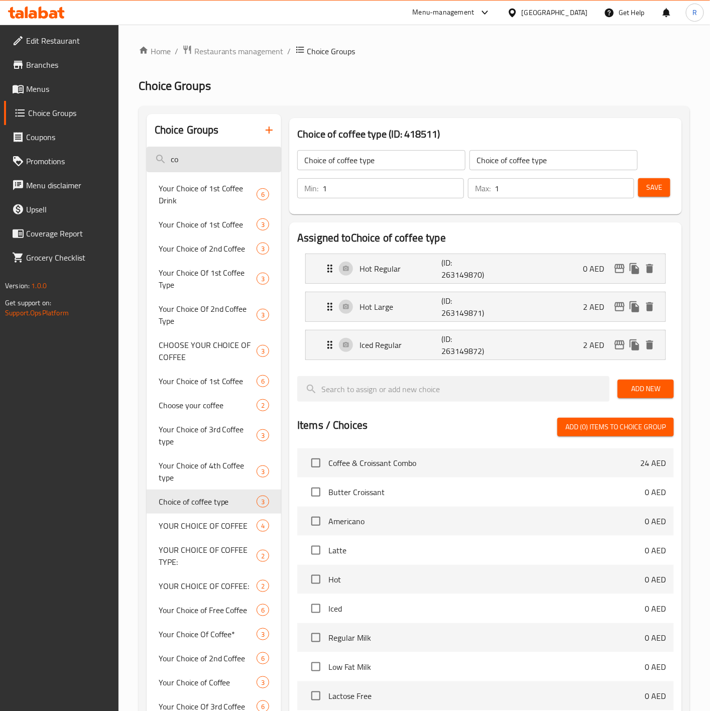
type input "c"
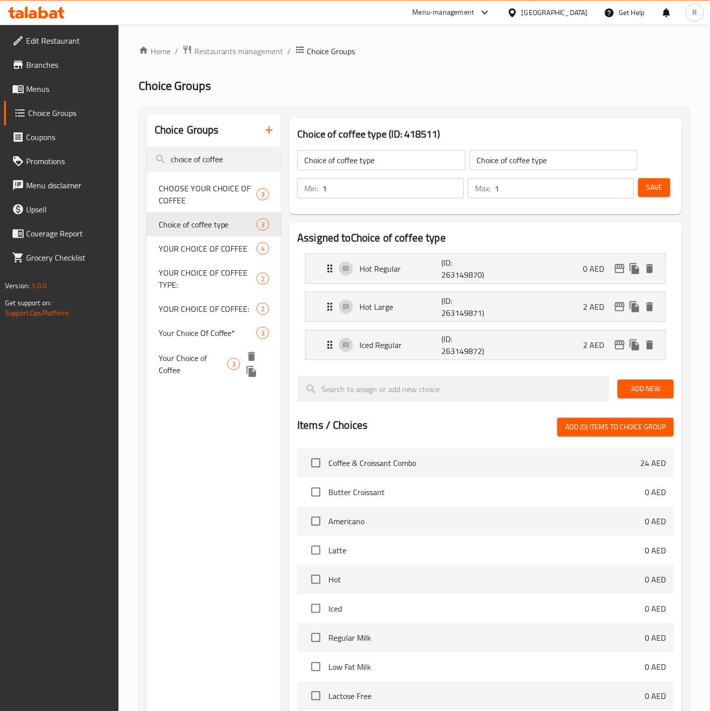
type input "choice of coffee"
click at [203, 336] on span "Your Choice Of Coffee*" at bounding box center [194, 340] width 70 height 24
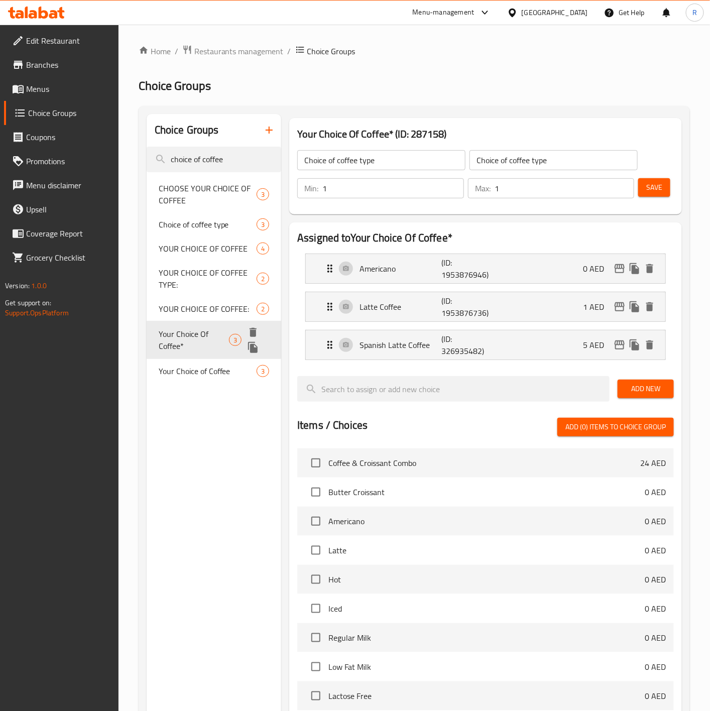
type input "Your Choice Of Coffee*"
type input "اختيارك من القهوة:"
click at [580, 314] on div "Latte Coffee (ID: 1953876736) 1 AED" at bounding box center [488, 306] width 329 height 29
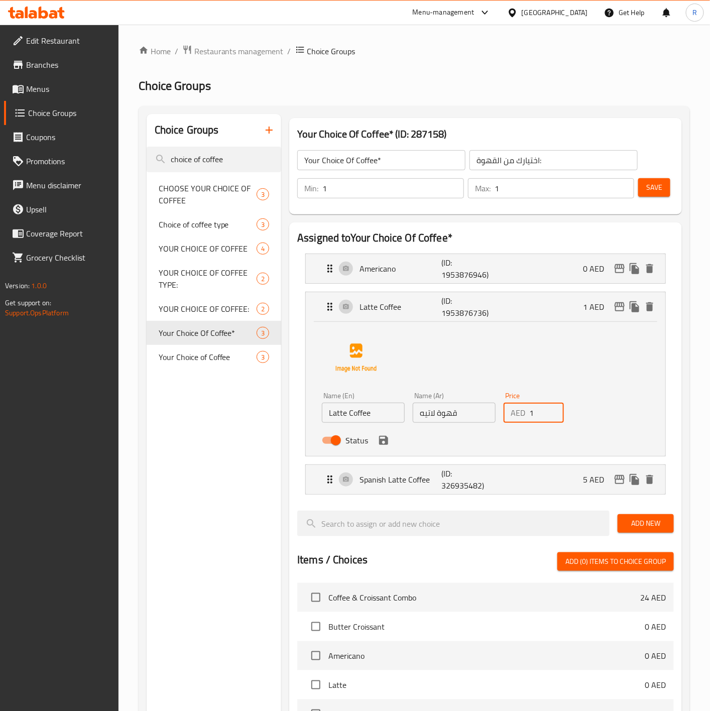
click at [534, 408] on input "1" at bounding box center [546, 413] width 35 height 20
click at [385, 439] on icon "save" at bounding box center [384, 440] width 12 height 12
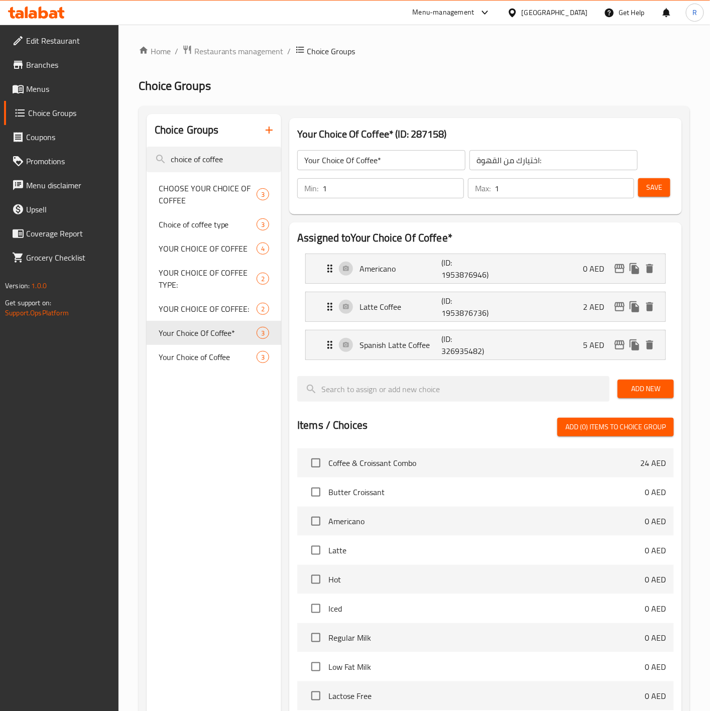
type input "2"
click at [227, 357] on div "Your Choice of Coffee 3" at bounding box center [214, 364] width 135 height 38
type input "Your Choice of Coffee"
type input "اختيارك من القهوة"
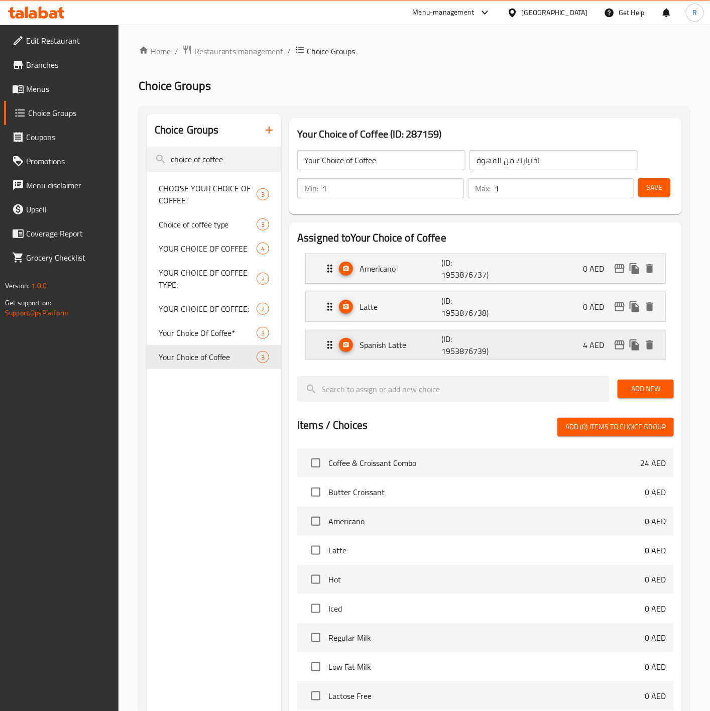
click at [567, 342] on div "Spanish Latte (ID: 1953876739) 4 AED" at bounding box center [488, 344] width 329 height 29
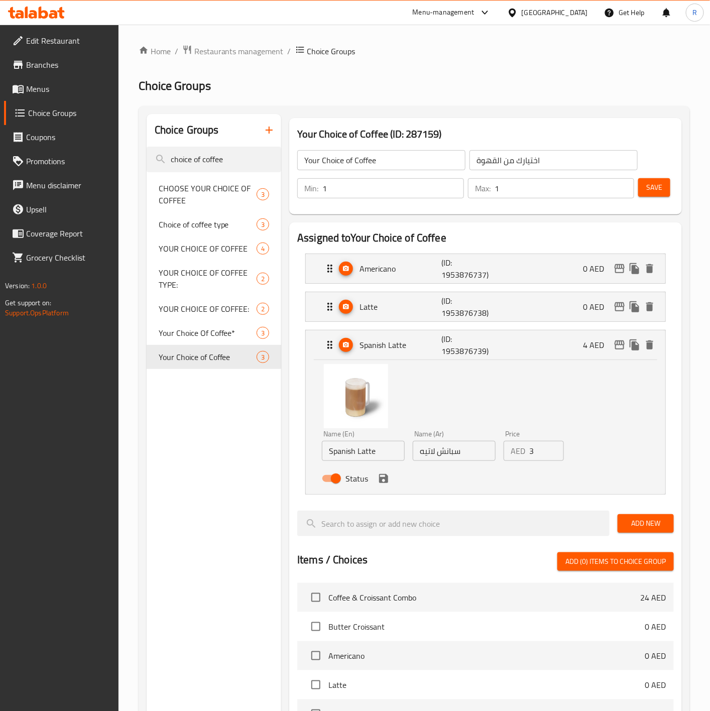
type input "3"
click at [550, 455] on input "3" at bounding box center [546, 451] width 35 height 20
type input "4"
click at [577, 291] on li "Latte (ID: 1953876738) 0 AED Name (En) Latte Name (En) Name (Ar) لاتيه Name (Ar…" at bounding box center [485, 307] width 377 height 38
click at [584, 313] on p "0 AED" at bounding box center [597, 307] width 29 height 12
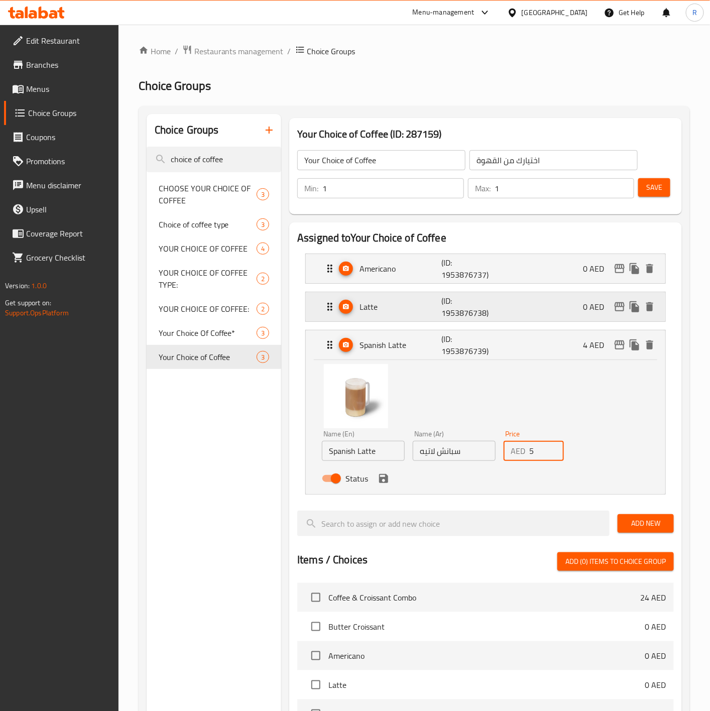
click at [583, 307] on p "0 AED" at bounding box center [597, 307] width 29 height 12
click at [385, 480] on icon "save" at bounding box center [383, 478] width 9 height 9
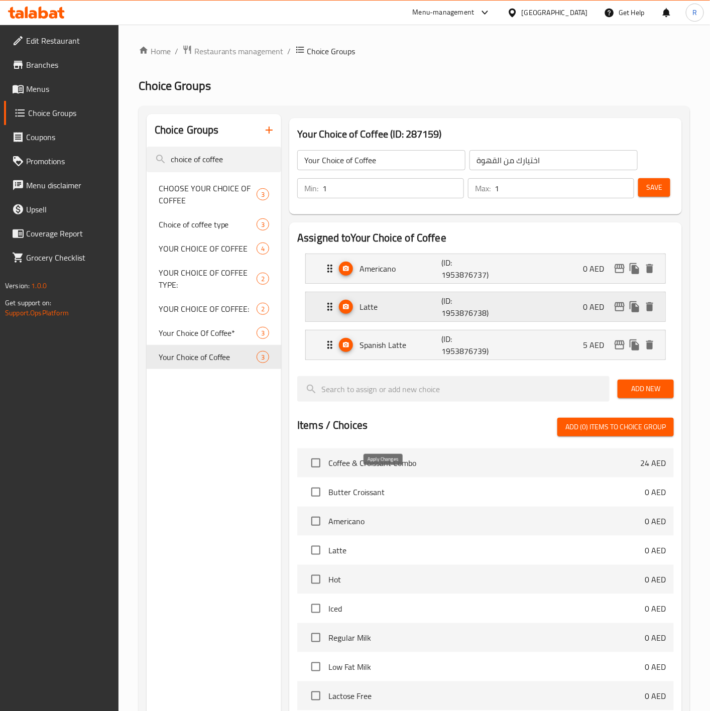
type input "5"
click at [571, 299] on div "Latte (ID: 1953876738) 0 AED" at bounding box center [488, 306] width 329 height 29
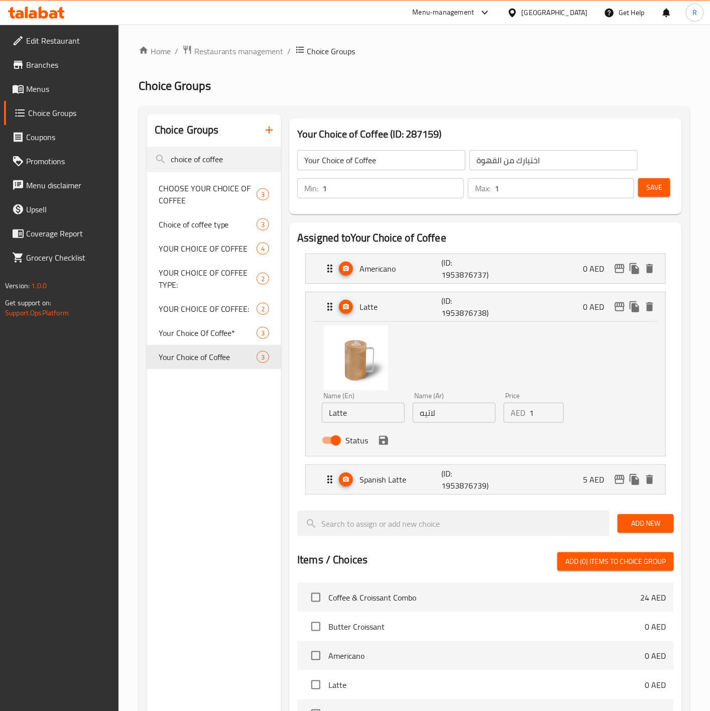
type input "1"
click at [552, 409] on input "1" at bounding box center [546, 413] width 35 height 20
click at [384, 445] on icon "save" at bounding box center [383, 440] width 9 height 9
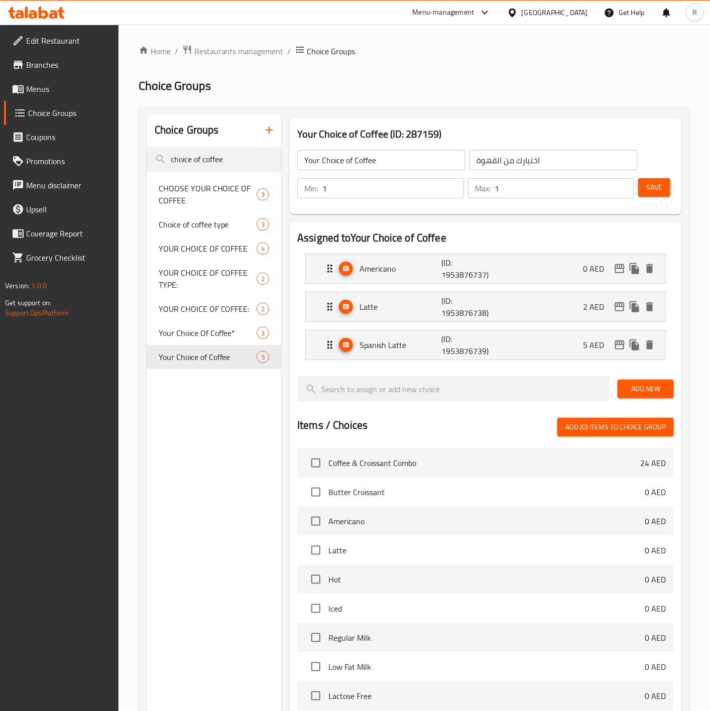
type input "2"
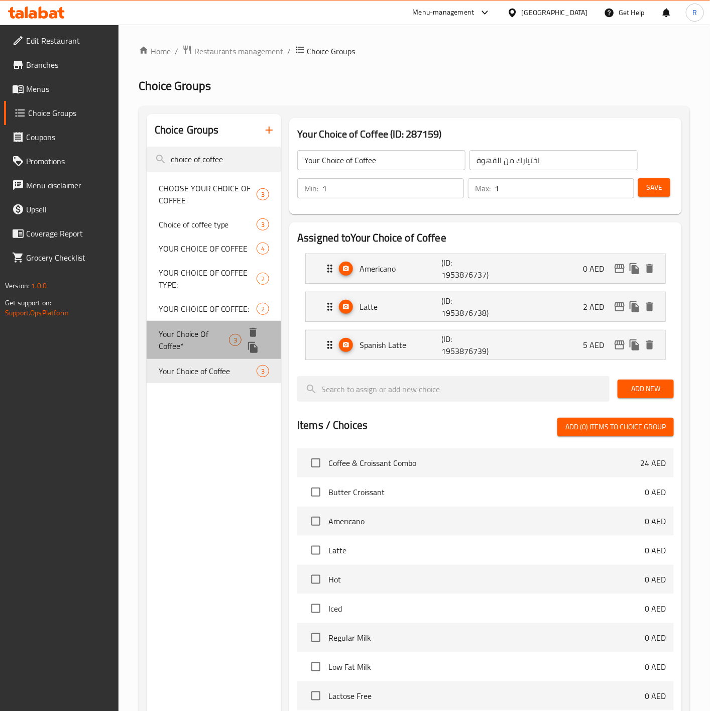
click at [187, 342] on span "Your Choice Of Coffee*" at bounding box center [194, 340] width 70 height 24
type input "Your Choice Of Coffee*"
type input "اختيارك من القهوة:"
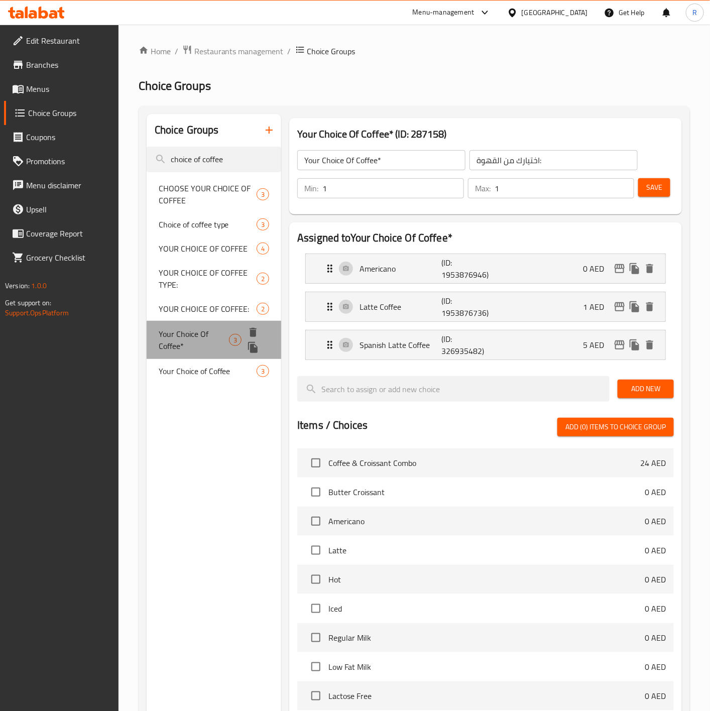
click at [193, 336] on span "Your Choice Of Coffee*" at bounding box center [194, 340] width 70 height 24
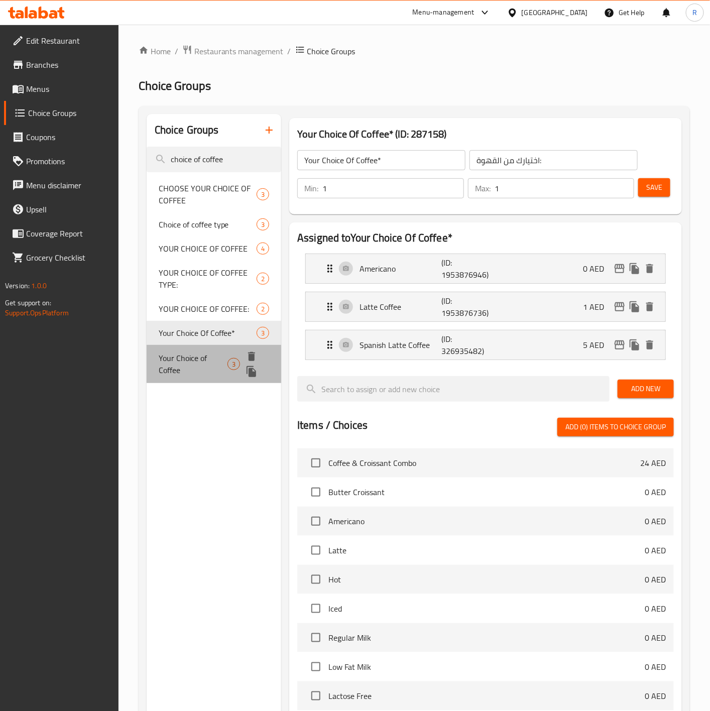
click at [205, 368] on span "Your Choice of Coffee" at bounding box center [193, 364] width 69 height 24
type input "Your Choice of Coffee"
type input "اختيارك من القهوة"
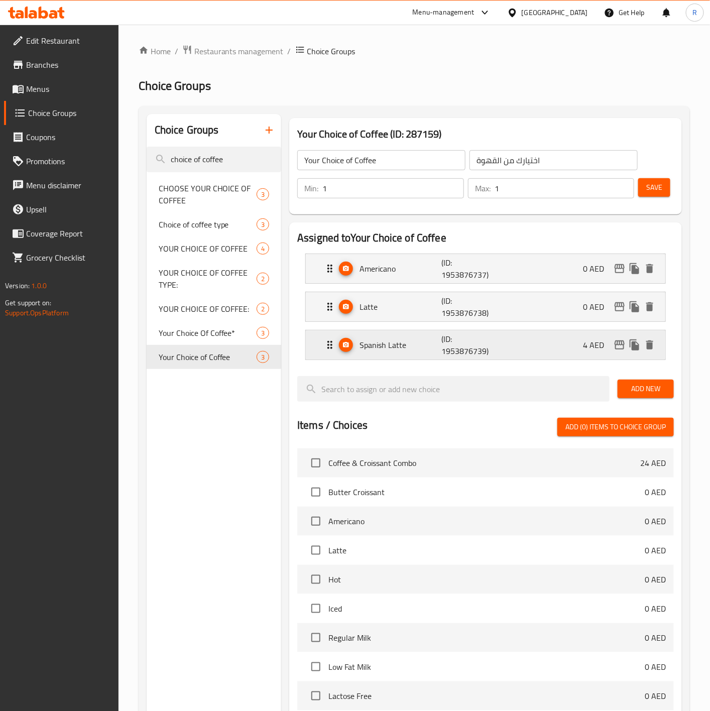
click at [589, 345] on p "4 AED" at bounding box center [597, 345] width 29 height 12
click at [579, 343] on div "Spanish Latte (ID: 1953876739) 4 AED" at bounding box center [488, 344] width 329 height 29
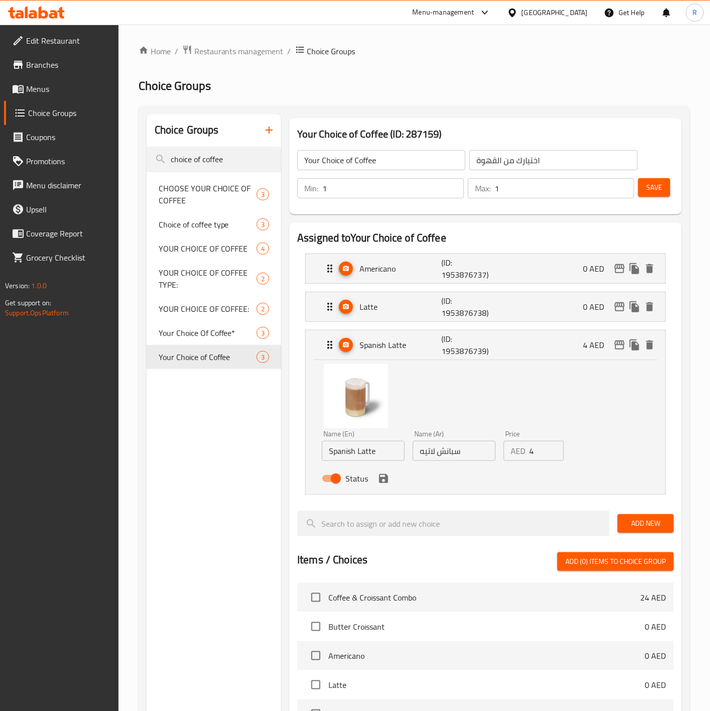
click at [541, 452] on input "4" at bounding box center [546, 451] width 35 height 20
click at [384, 480] on icon "save" at bounding box center [384, 478] width 12 height 12
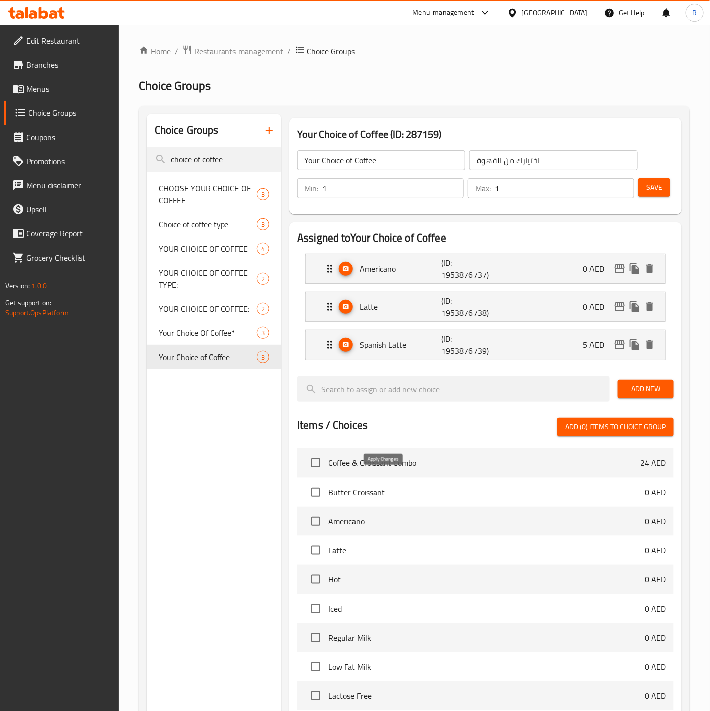
type input "5"
click at [587, 306] on p "0 AED" at bounding box center [597, 307] width 29 height 12
click at [603, 303] on p "0 AED" at bounding box center [597, 307] width 29 height 12
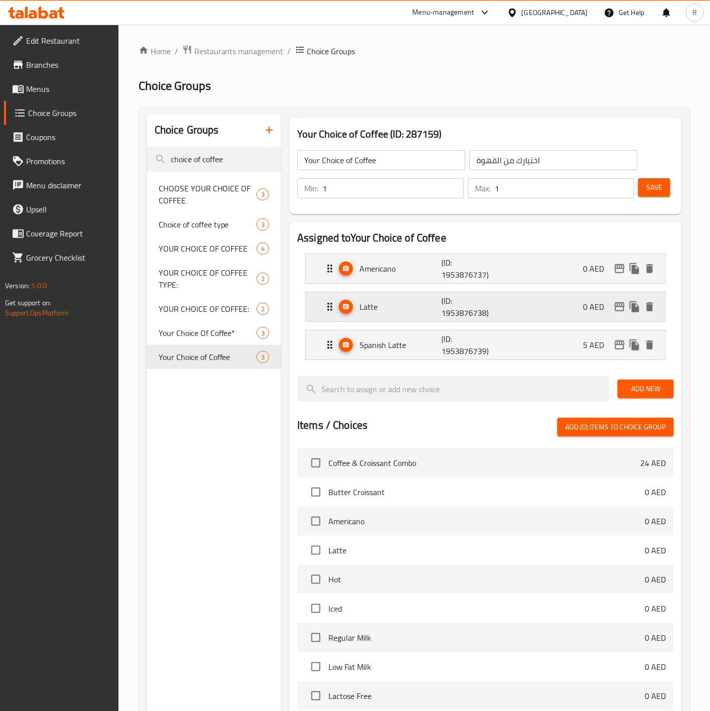
click at [319, 310] on div "Latte (ID: 1953876738) 0 AED" at bounding box center [485, 306] width 359 height 29
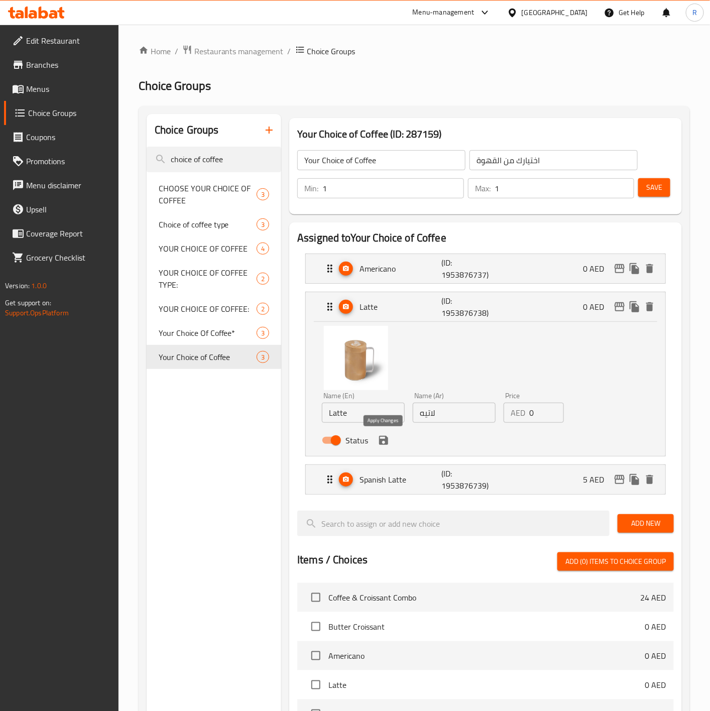
click at [384, 441] on icon "save" at bounding box center [383, 440] width 9 height 9
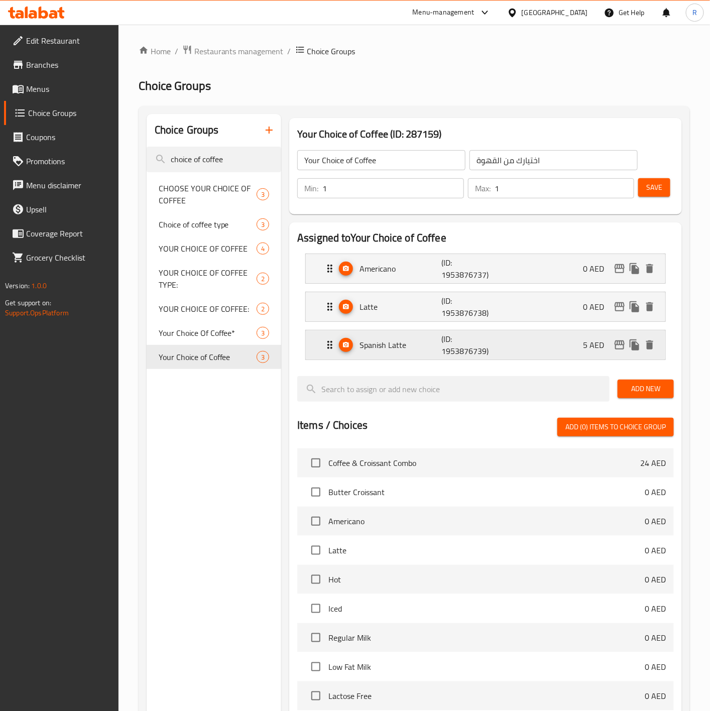
click at [327, 345] on icon "Expand" at bounding box center [330, 345] width 12 height 12
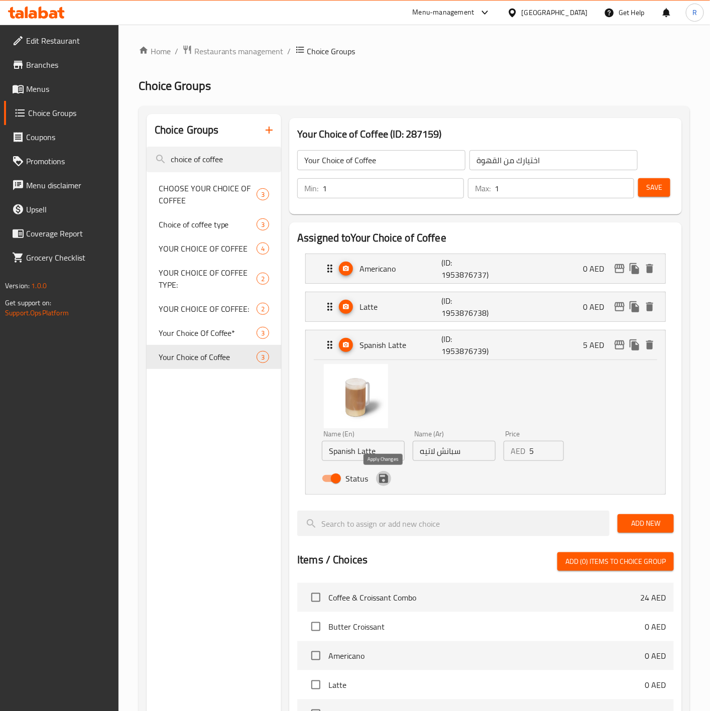
click at [381, 479] on icon "save" at bounding box center [383, 478] width 9 height 9
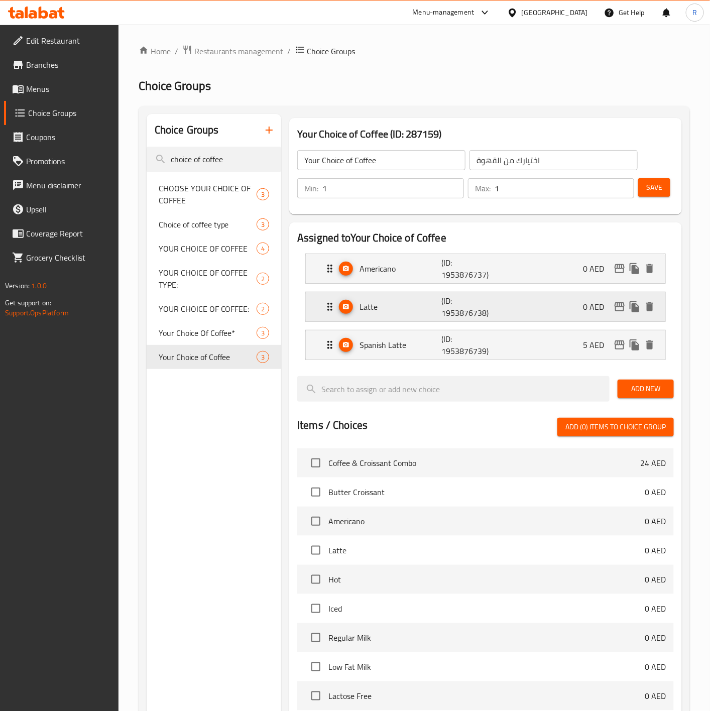
click at [330, 313] on icon "Expand" at bounding box center [330, 307] width 12 height 12
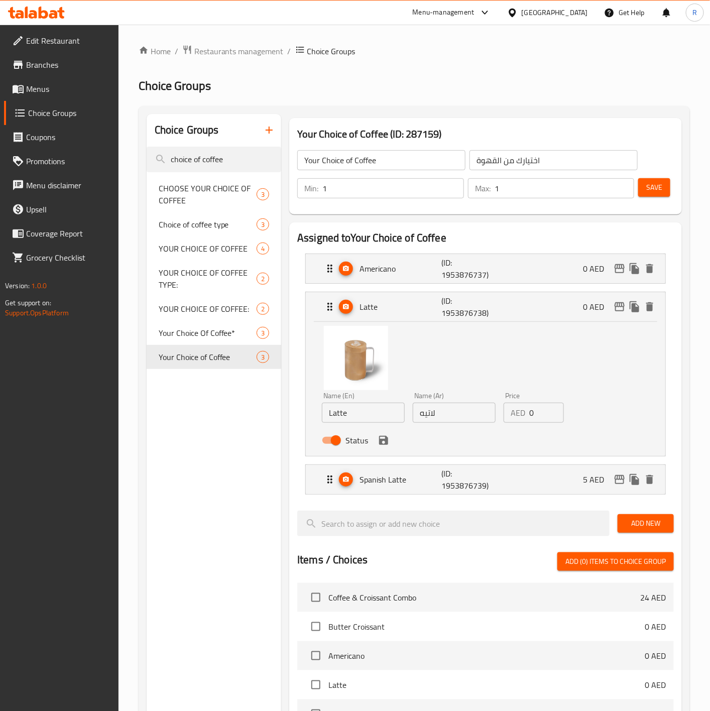
click at [542, 412] on input "0" at bounding box center [546, 413] width 35 height 20
click at [380, 442] on icon "save" at bounding box center [383, 440] width 9 height 9
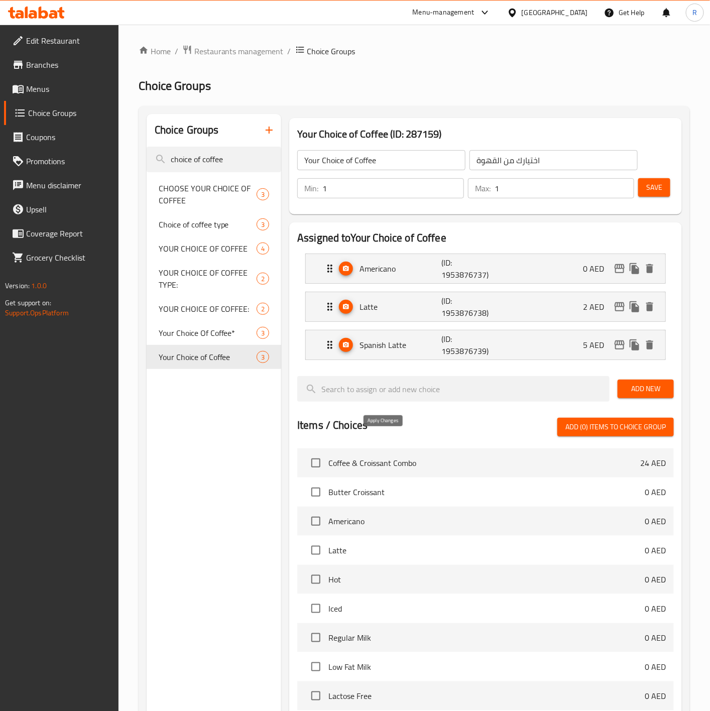
type input "2"
click at [650, 191] on span "Save" at bounding box center [654, 187] width 16 height 13
click at [243, 55] on span "Restaurants management" at bounding box center [238, 51] width 89 height 12
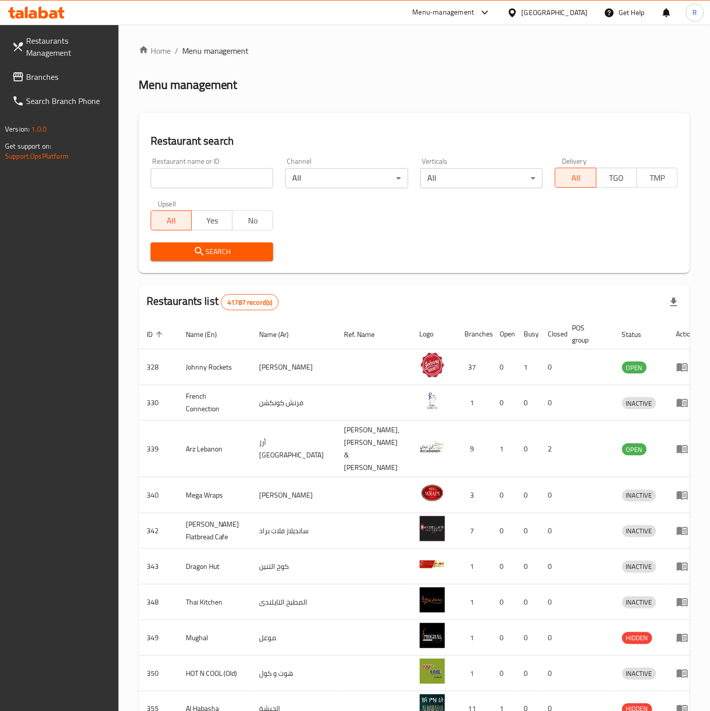
click at [243, 181] on input "search" at bounding box center [212, 178] width 123 height 20
type input "everyday roastery"
click button "Search" at bounding box center [212, 252] width 123 height 19
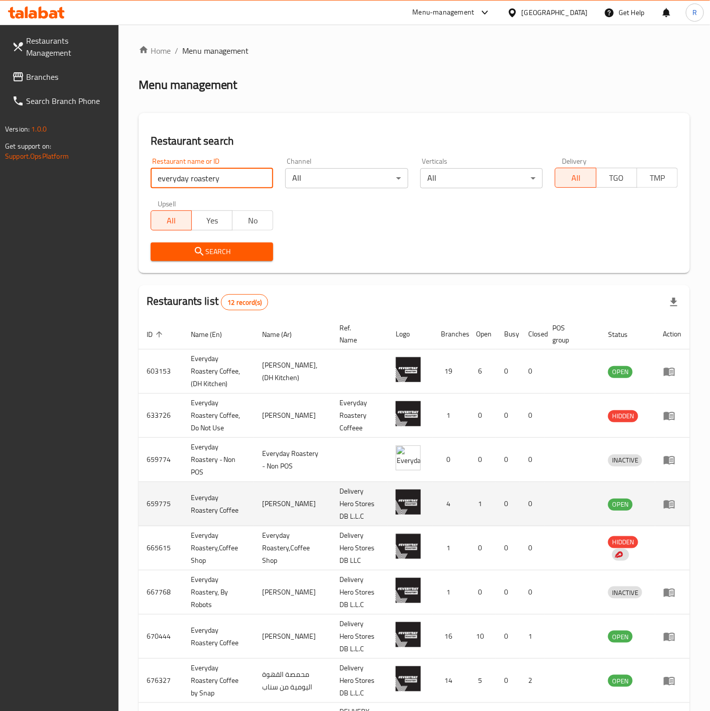
click at [678, 508] on link "enhanced table" at bounding box center [672, 504] width 19 height 12
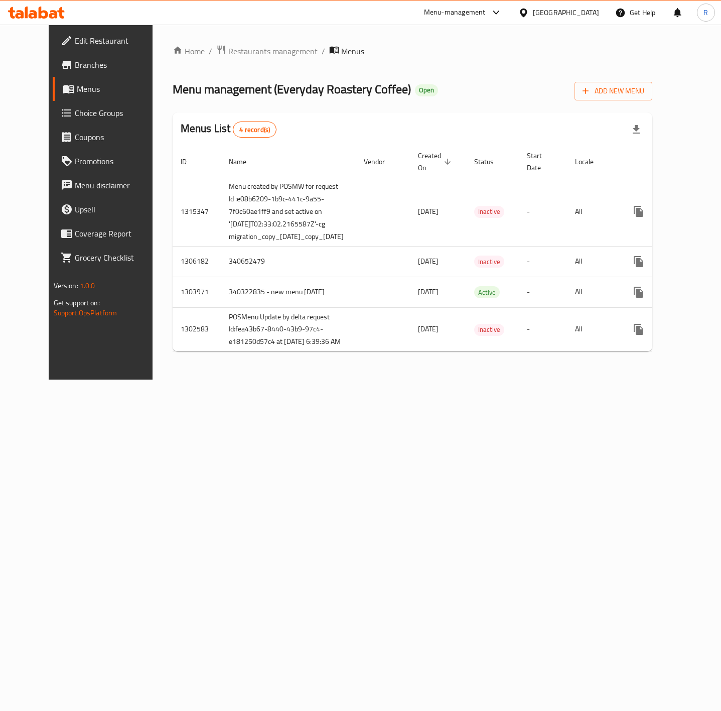
scroll to position [0, 31]
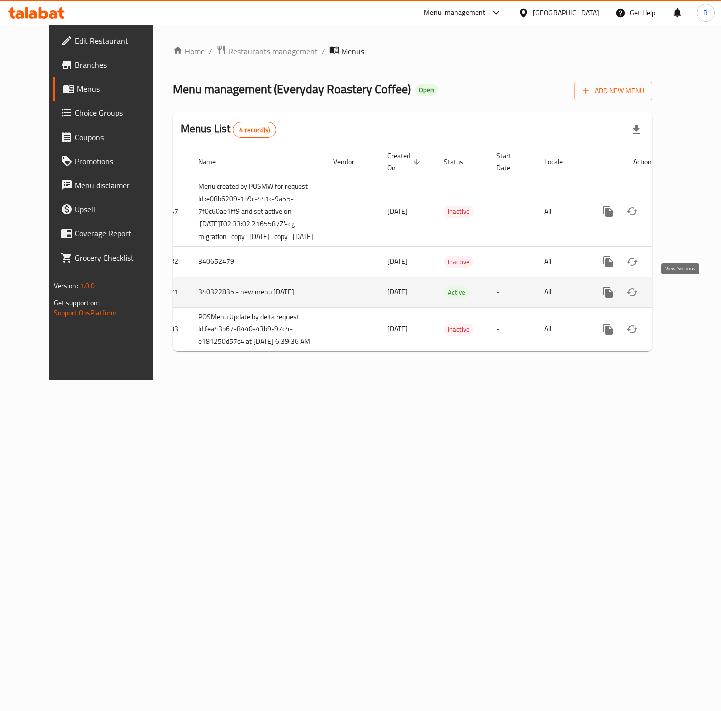
click at [683, 292] on icon "enhanced table" at bounding box center [680, 292] width 9 height 9
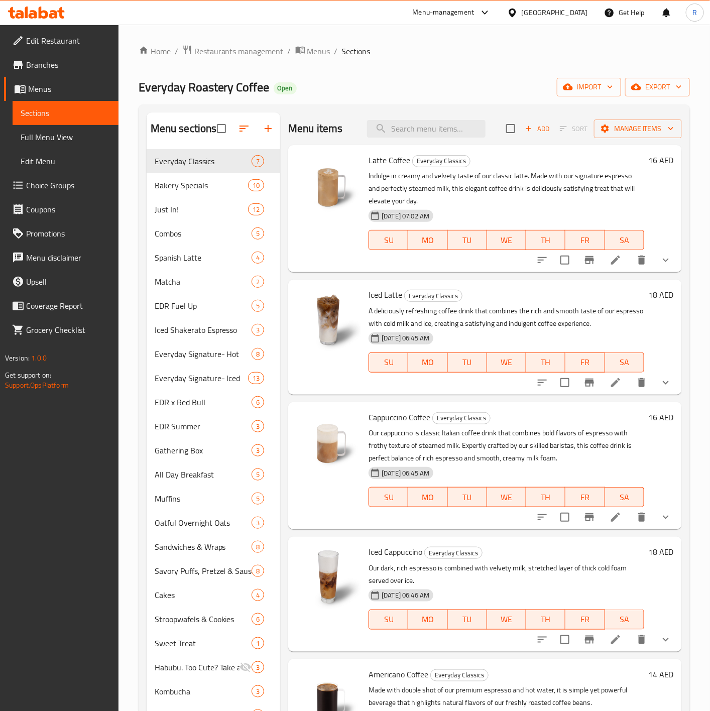
click at [54, 189] on span "Choice Groups" at bounding box center [68, 185] width 84 height 12
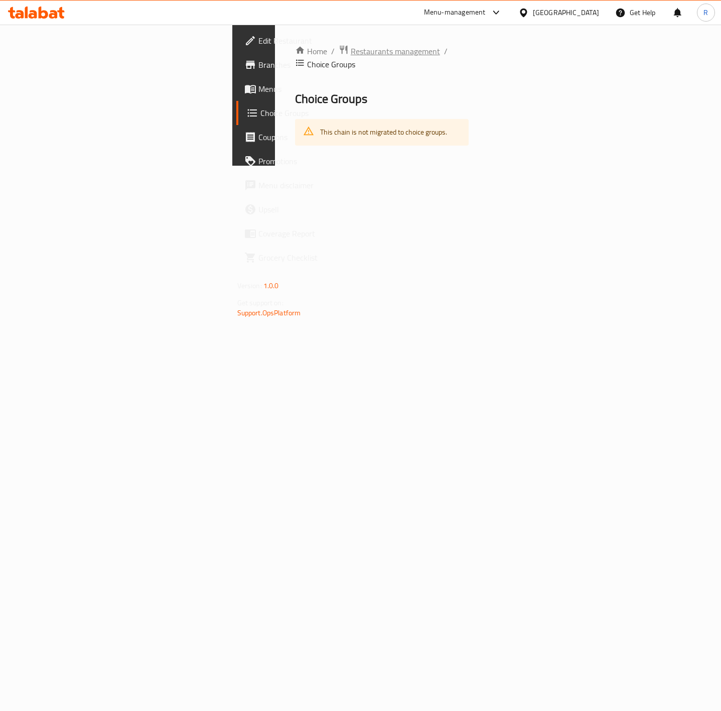
click at [351, 49] on span "Restaurants management" at bounding box center [395, 51] width 89 height 12
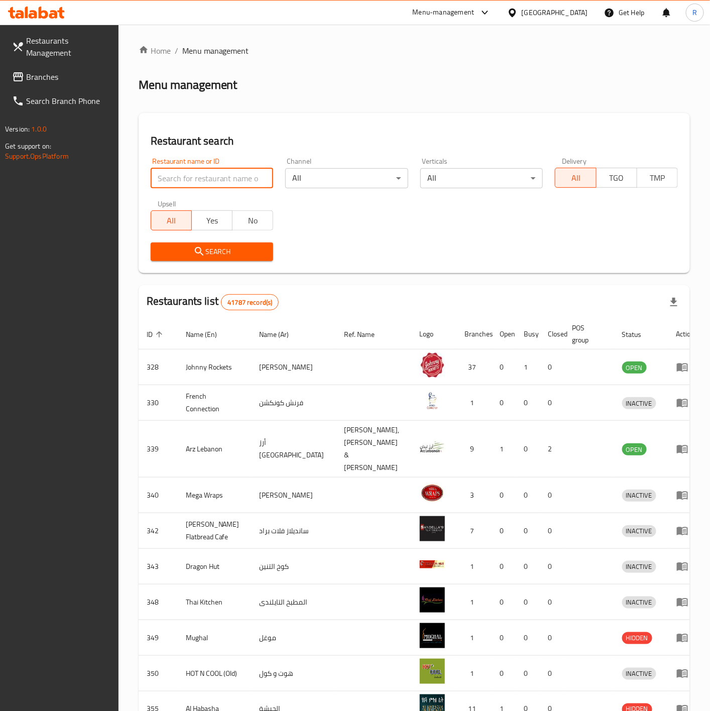
click at [229, 177] on input "search" at bounding box center [212, 178] width 123 height 20
type input "everyday roastery"
click button "Search" at bounding box center [212, 252] width 123 height 19
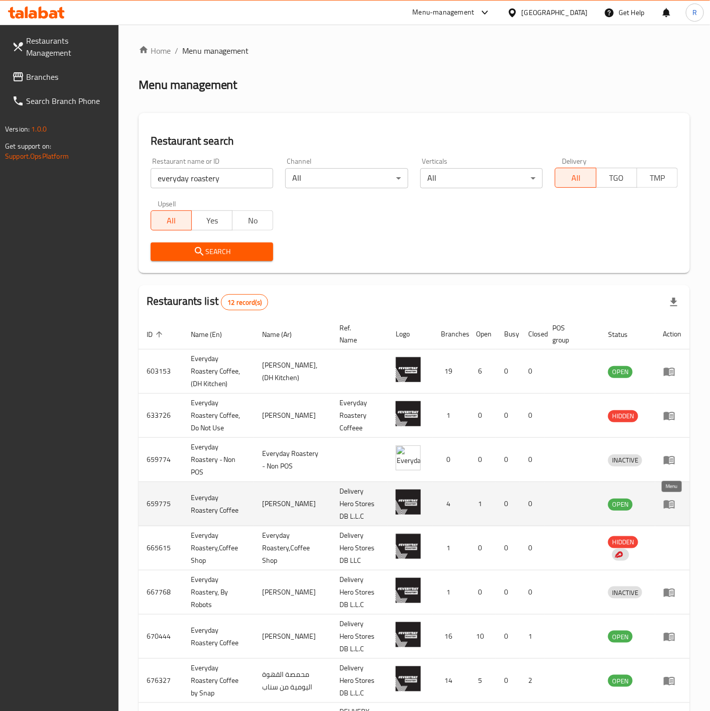
click at [670, 507] on icon "enhanced table" at bounding box center [672, 505] width 4 height 4
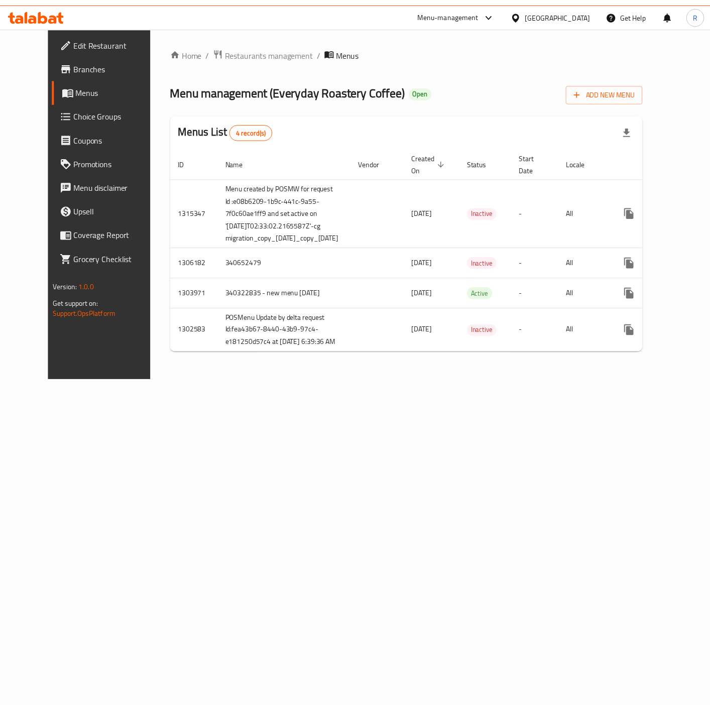
scroll to position [0, 31]
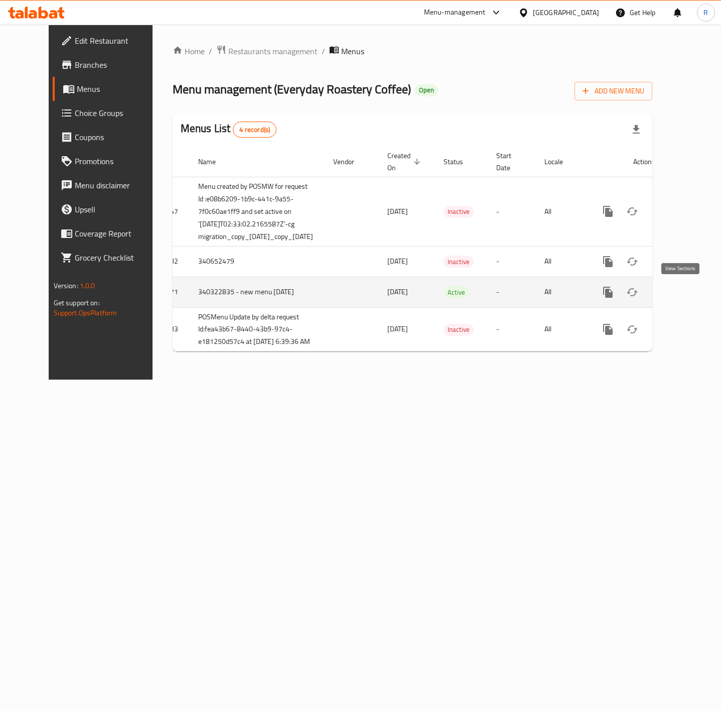
click at [690, 291] on link "enhanced table" at bounding box center [681, 292] width 24 height 24
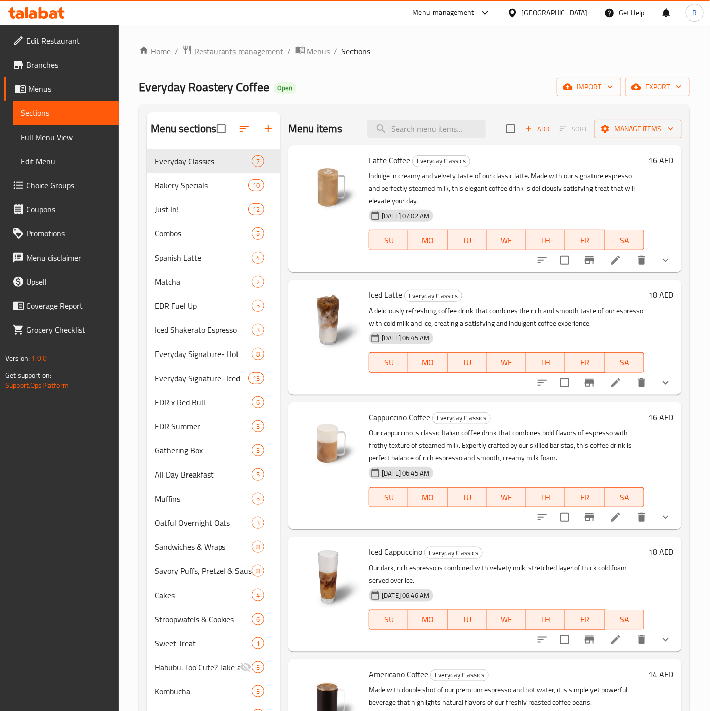
click at [257, 51] on span "Restaurants management" at bounding box center [238, 51] width 89 height 12
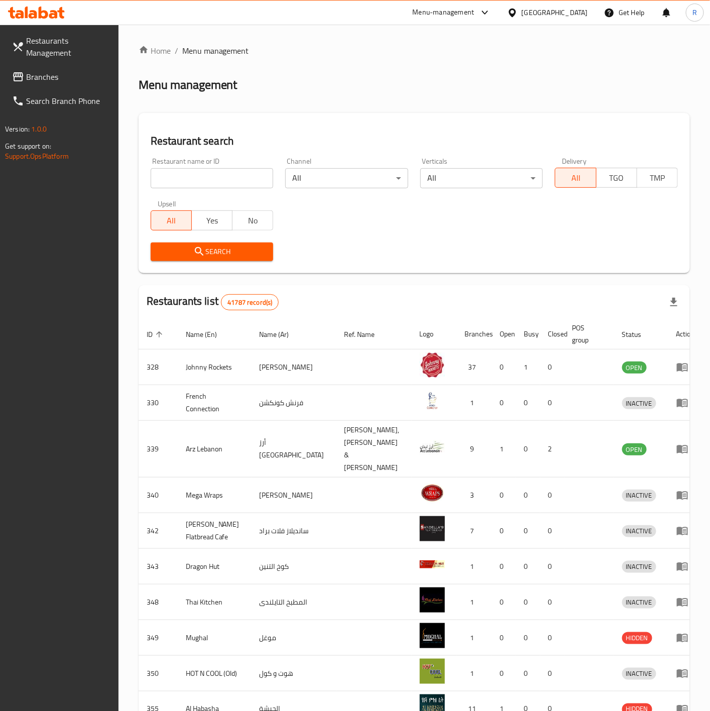
click at [226, 187] on input "search" at bounding box center [212, 178] width 123 height 20
type input "everyday roastery"
click button "Search" at bounding box center [212, 252] width 123 height 19
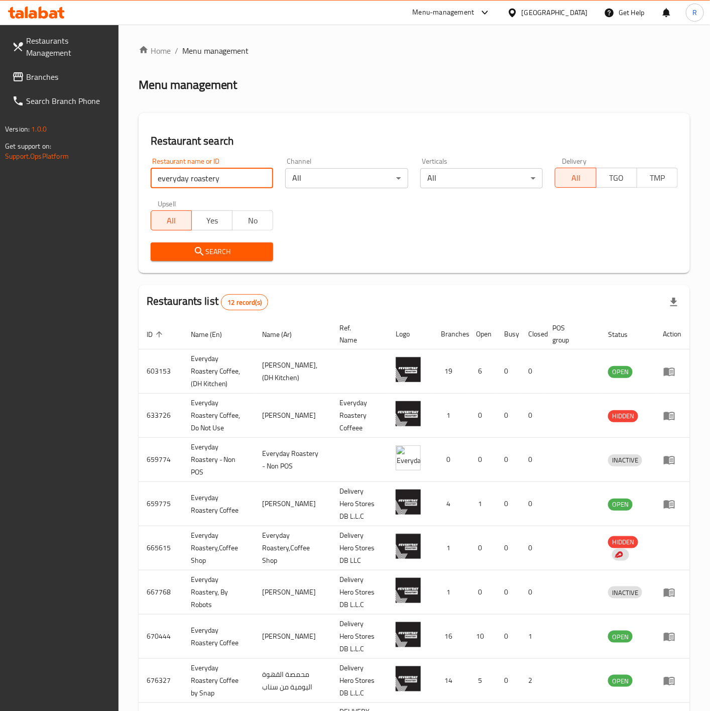
scroll to position [175, 0]
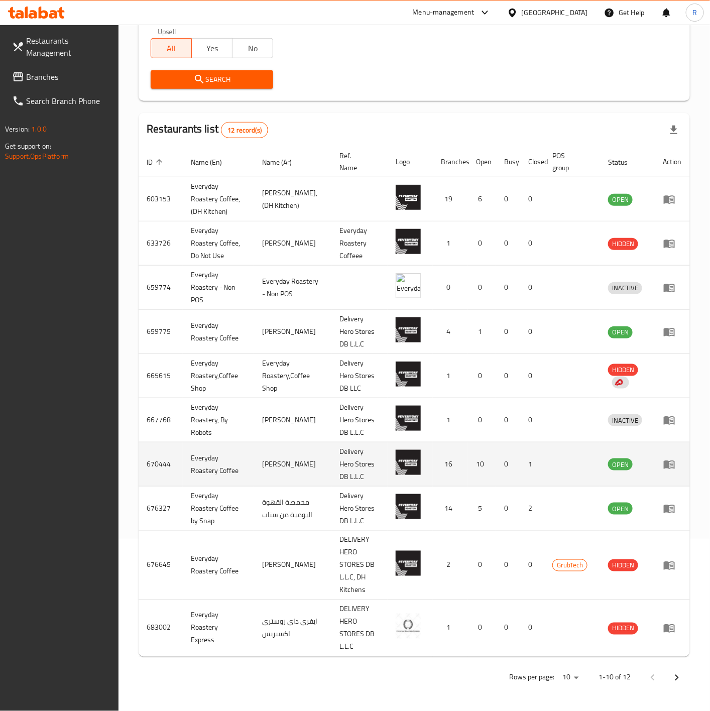
click at [505, 466] on td "0" at bounding box center [508, 464] width 24 height 44
click at [671, 463] on icon "enhanced table" at bounding box center [672, 465] width 4 height 4
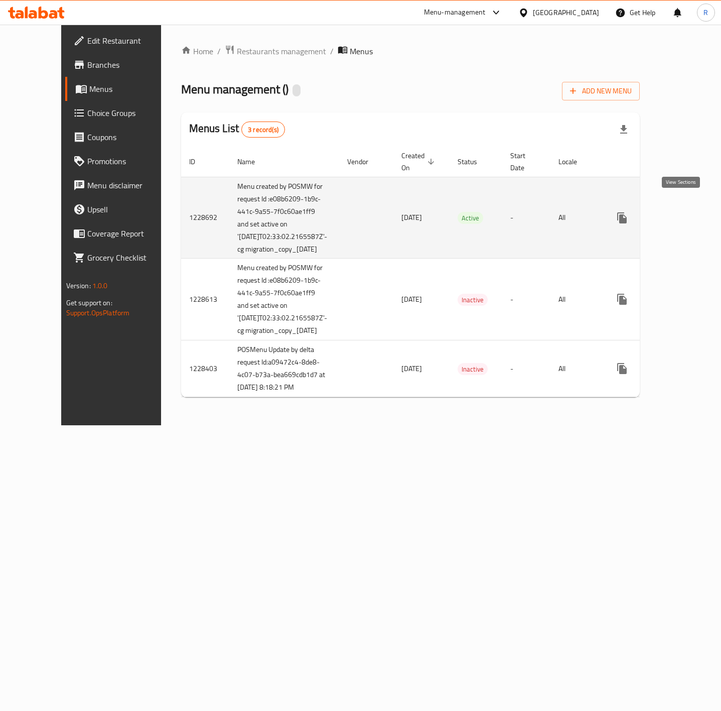
click at [687, 206] on link "enhanced table" at bounding box center [695, 218] width 24 height 24
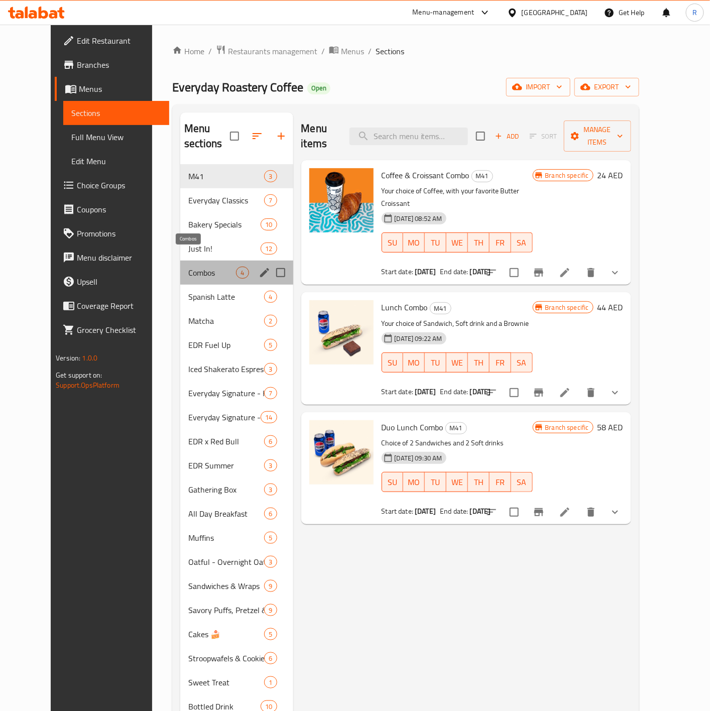
click at [189, 267] on span "Combos" at bounding box center [212, 273] width 48 height 12
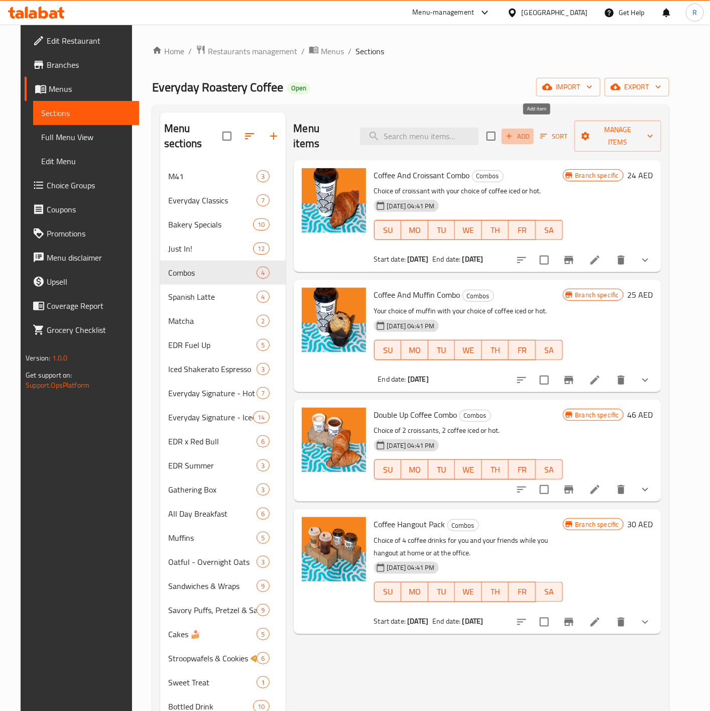
click at [531, 131] on span "Add" at bounding box center [517, 137] width 27 height 12
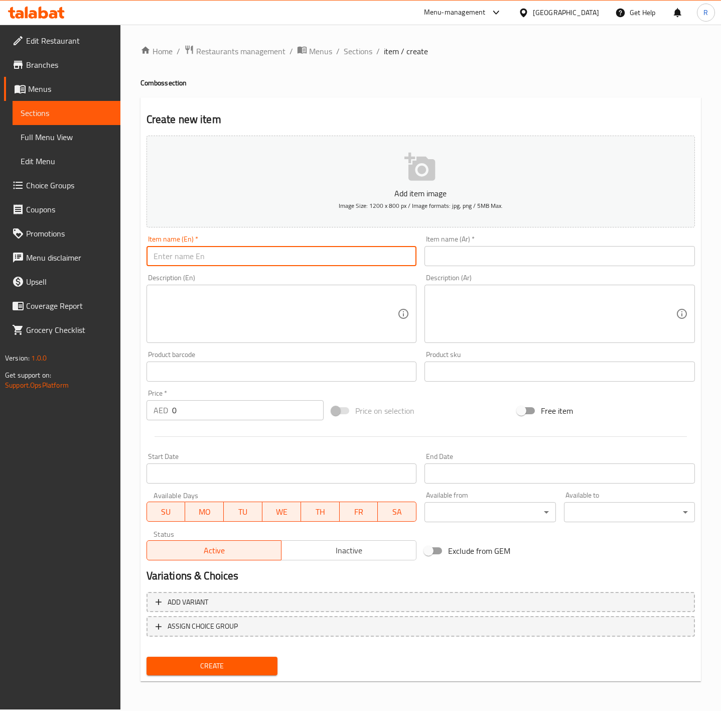
click at [215, 259] on input "text" at bounding box center [282, 256] width 271 height 20
paste input "Coffee And Sandwich Combo"
type input "Coffee And Sandwich Combo"
click at [576, 256] on input "text" at bounding box center [560, 256] width 271 height 20
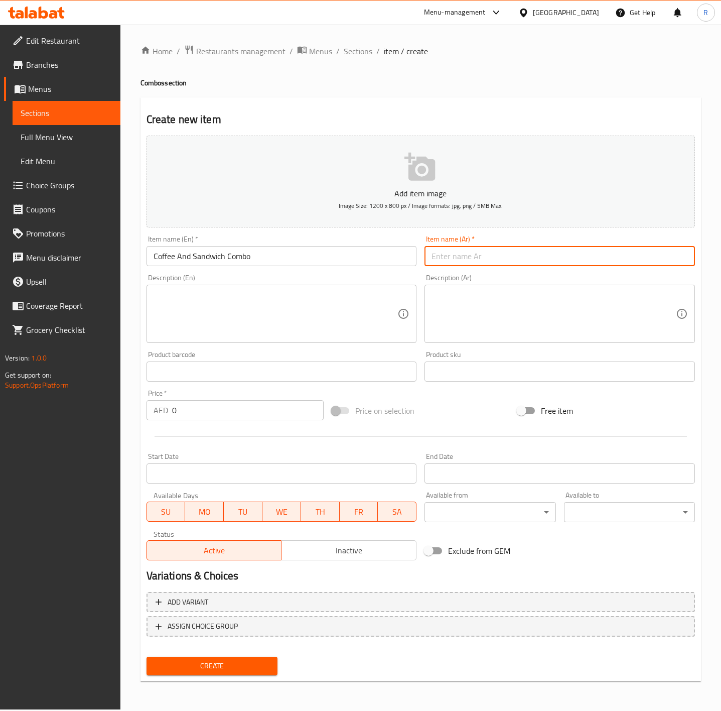
paste input "كومبو القهوة والساندويتش"
type input "كومبو القهوة والساندويتش"
click at [330, 313] on textarea at bounding box center [276, 314] width 245 height 48
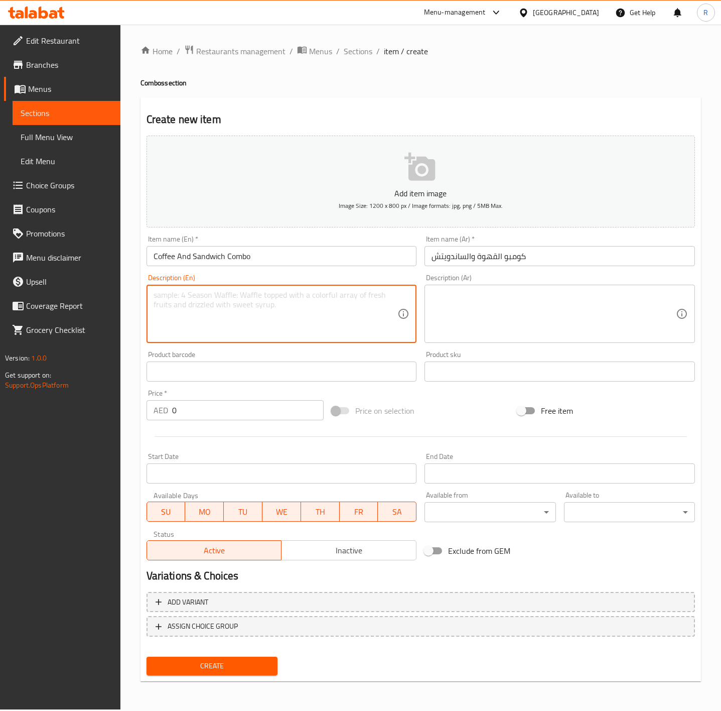
paste textarea "Choice of sandwich with your choice of coffee iced or hot."
type textarea "Choice of sandwich with your choice of coffee iced or hot."
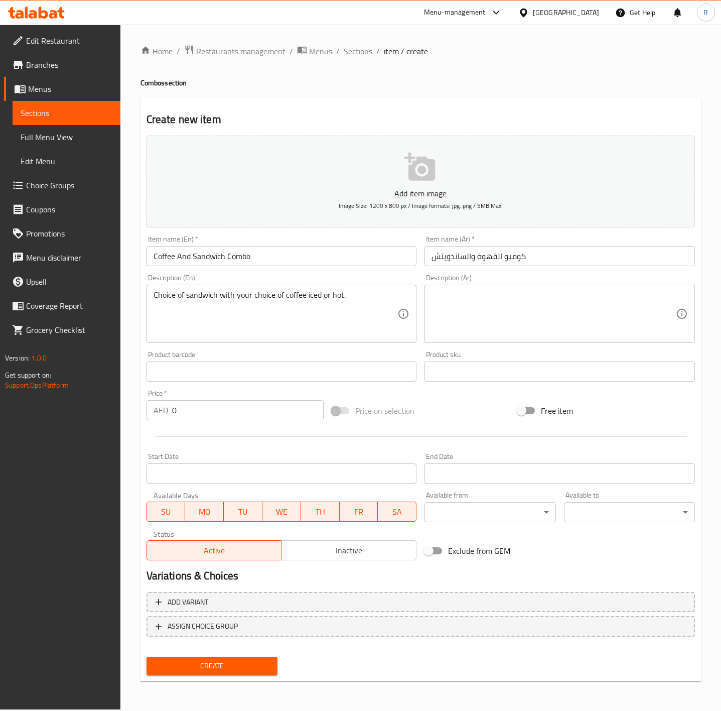
click at [600, 287] on div "Description (Ar)" at bounding box center [560, 314] width 271 height 58
paste textarea "اختيار الساندويتش مع اختيارك من القهوة المثلجة أو الساخنة."
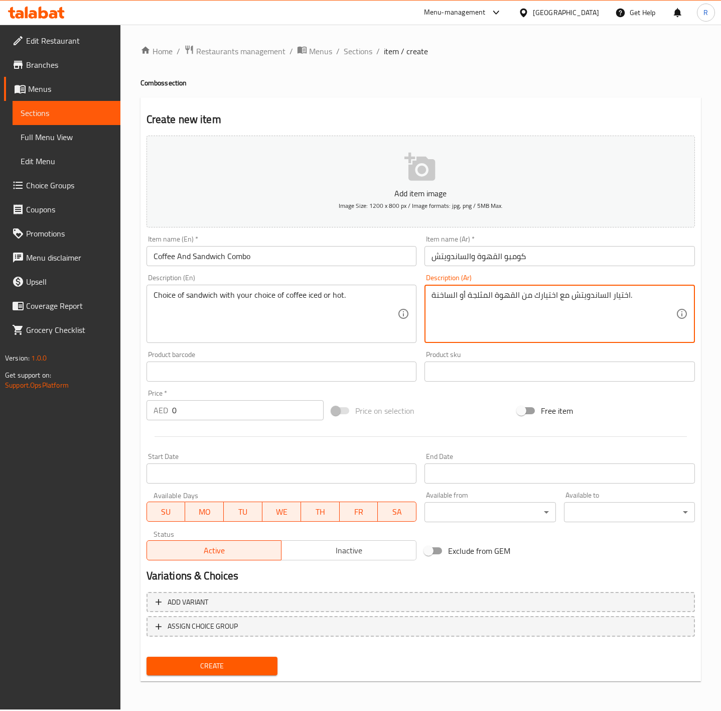
type textarea "اختيار الساندويتش مع اختيارك من القهوة المثلجة أو الساخنة."
click at [246, 410] on input "0" at bounding box center [248, 410] width 152 height 20
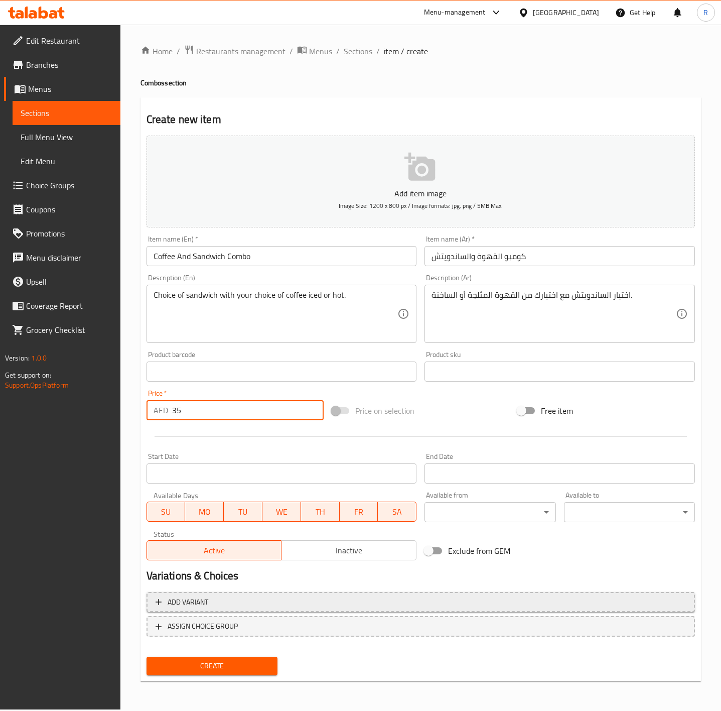
type input "35"
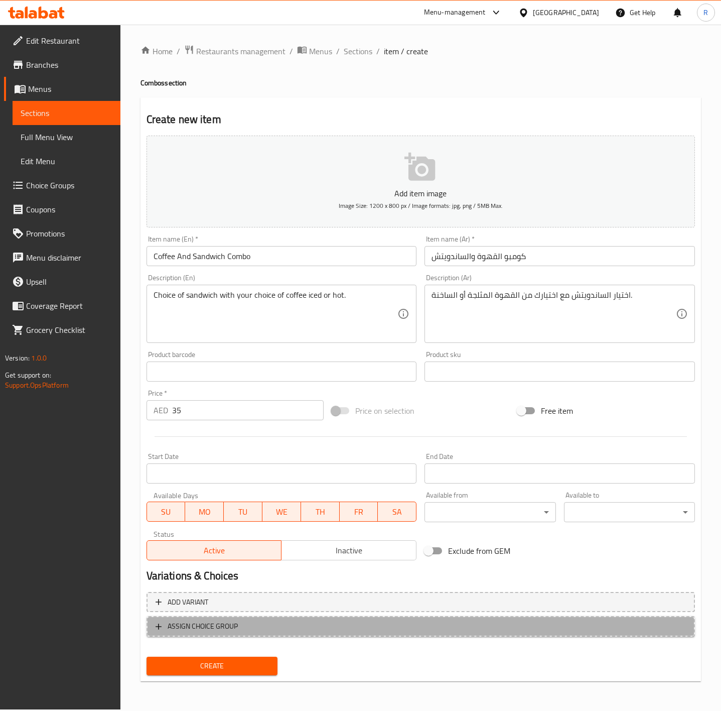
click at [225, 628] on span "ASSIGN CHOICE GROUP" at bounding box center [203, 626] width 70 height 13
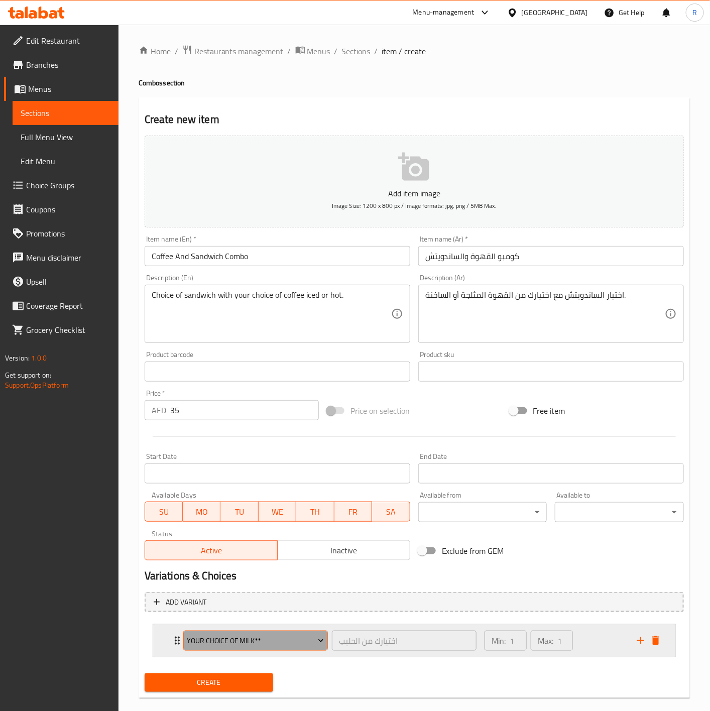
click at [260, 643] on span "Your Choice of Milk**" at bounding box center [255, 641] width 137 height 13
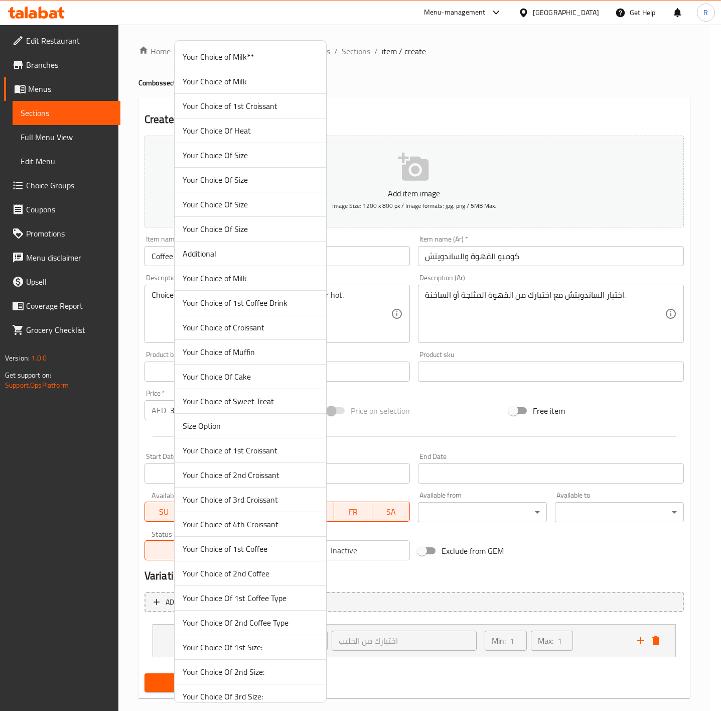
click at [268, 160] on span "Your Choice Of Size" at bounding box center [251, 155] width 136 height 12
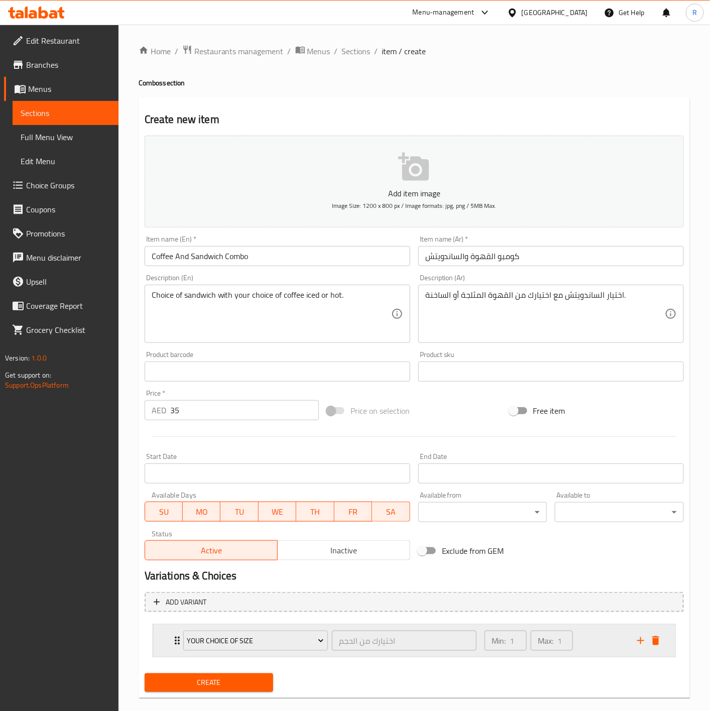
click at [169, 642] on div "Your Choice Of Size اختيارك من الحجم ​ Min: 1 ​ Max: 1 ​" at bounding box center [414, 641] width 522 height 32
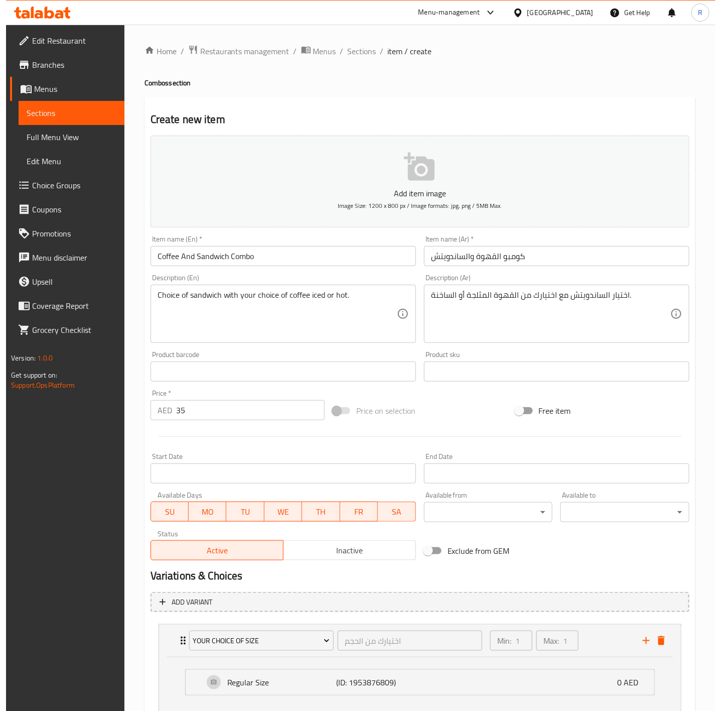
scroll to position [71, 0]
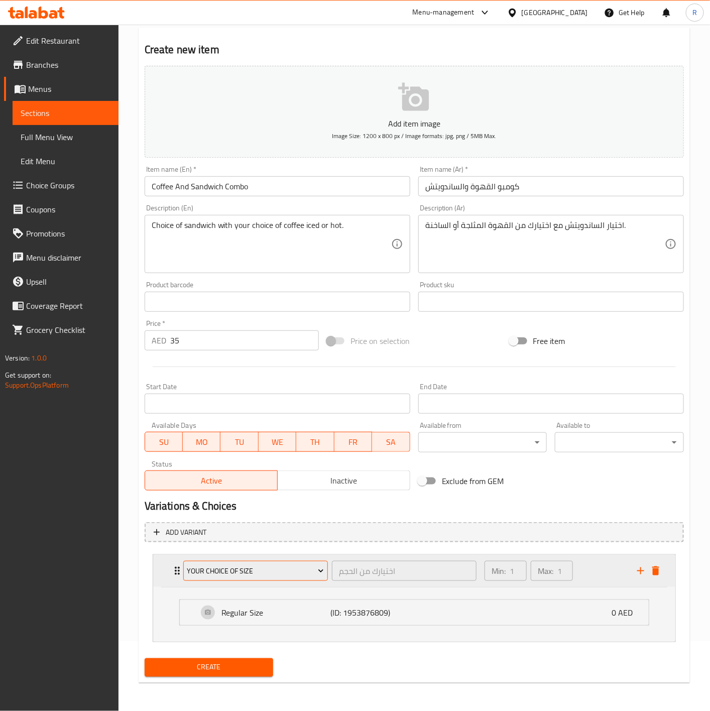
click at [238, 571] on span "Your Choice Of Size" at bounding box center [255, 571] width 137 height 13
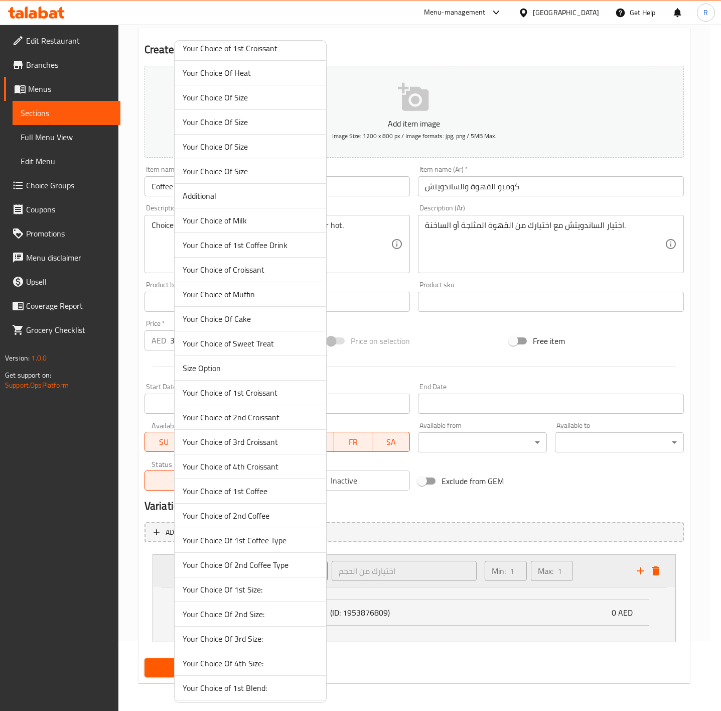
scroll to position [2168, 0]
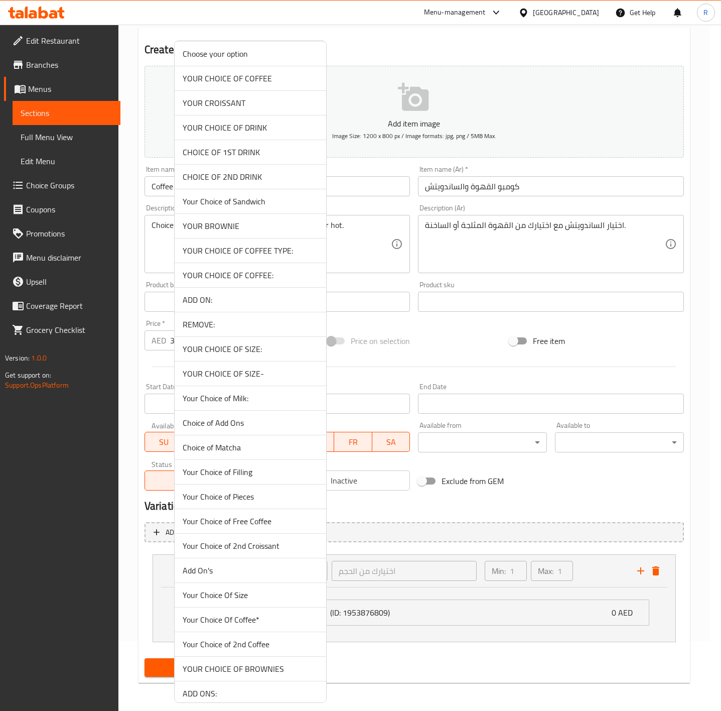
click at [238, 380] on span "YOUR CHOICE OF SIZE-" at bounding box center [251, 374] width 136 height 12
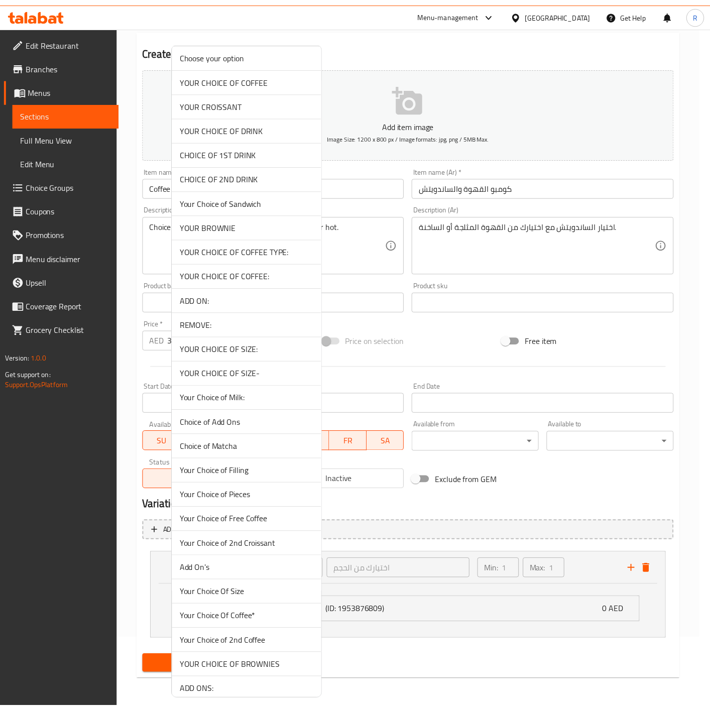
scroll to position [16, 0]
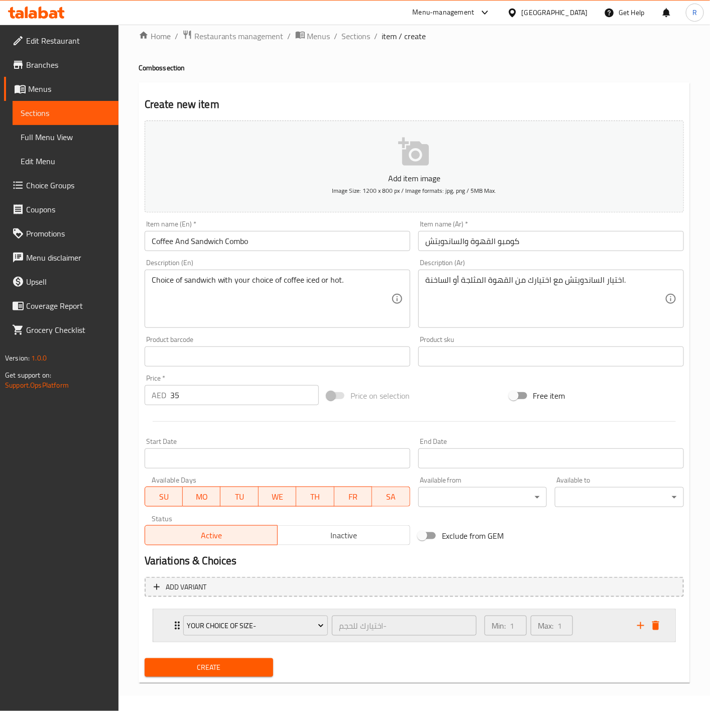
click at [173, 632] on div "YOUR CHOICE OF SIZE- اختيارك للحجم- ​ Min: 1 ​ Max: 1 ​" at bounding box center [417, 626] width 492 height 32
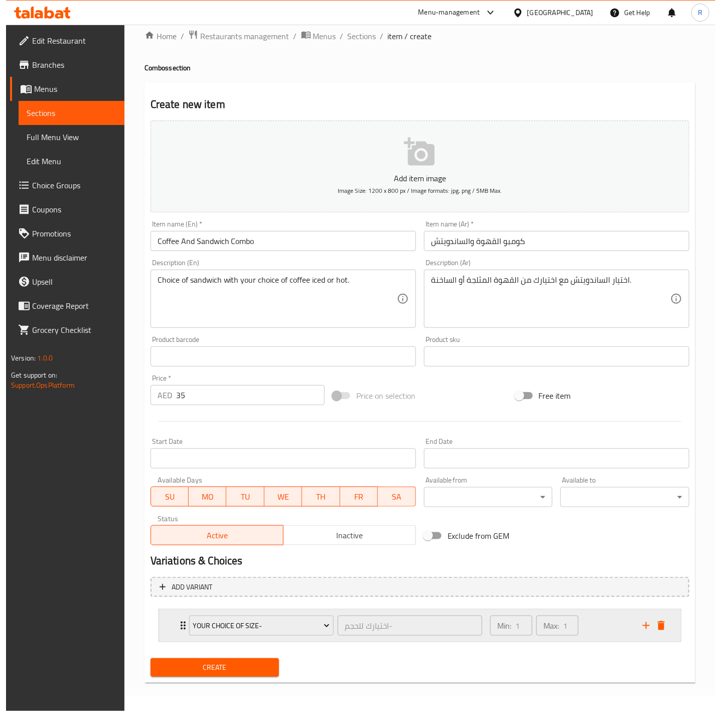
scroll to position [71, 0]
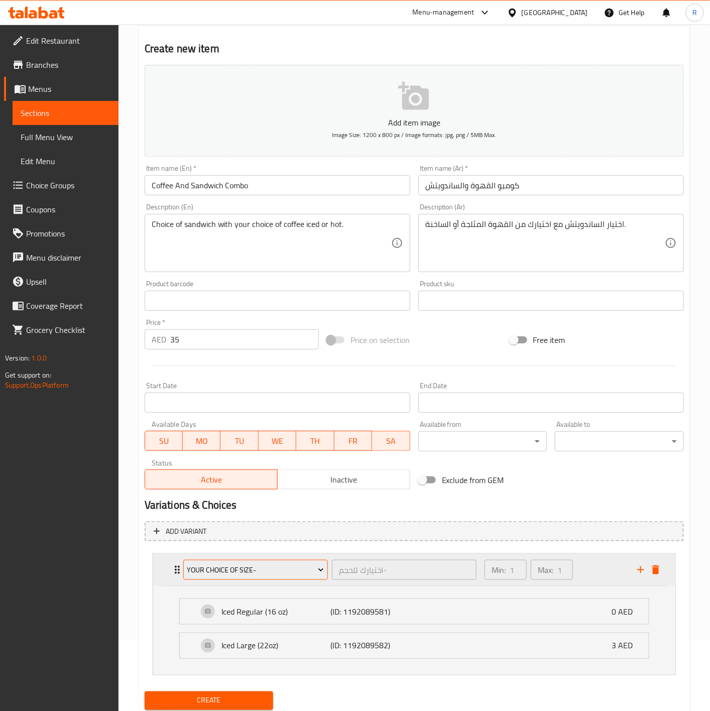
click at [255, 564] on span "YOUR CHOICE OF SIZE-" at bounding box center [255, 570] width 137 height 13
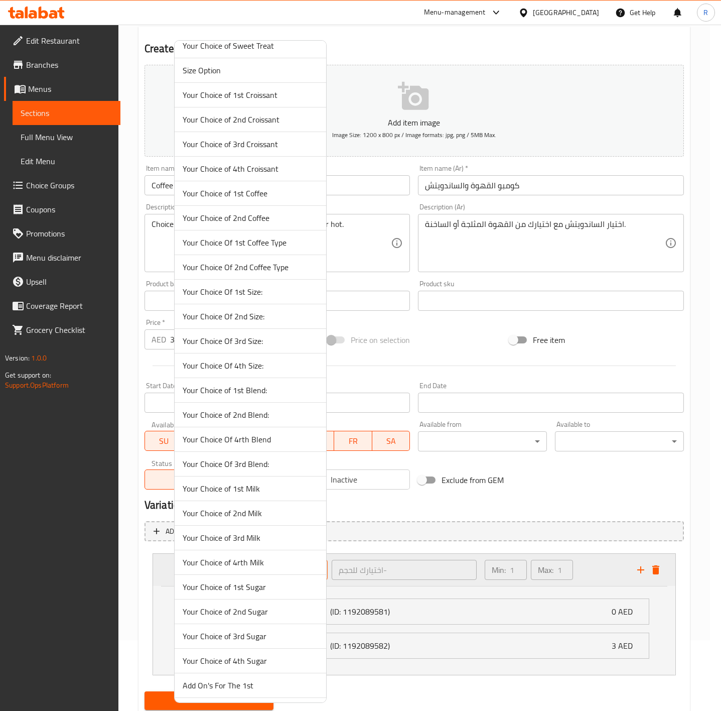
scroll to position [2168, 0]
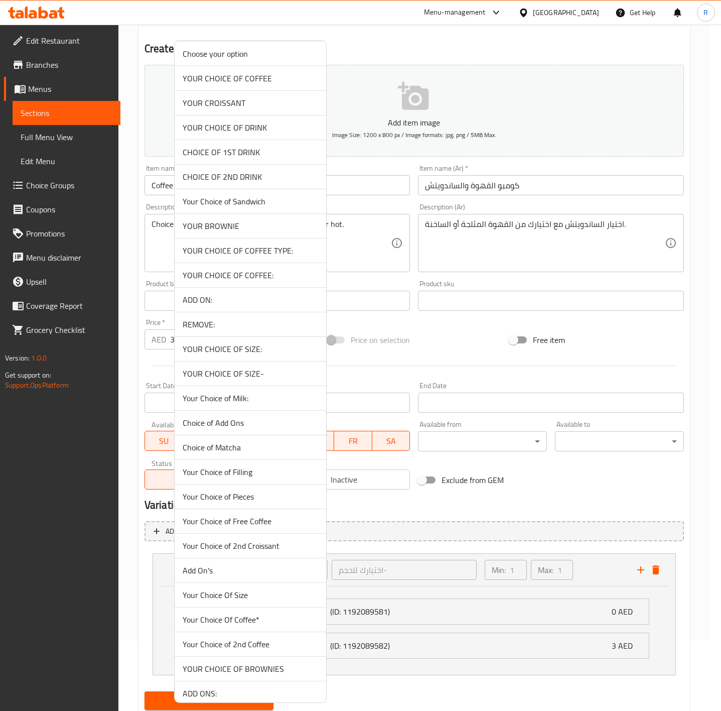
click at [251, 355] on span "YOUR CHOICE OF SIZE:" at bounding box center [251, 349] width 136 height 12
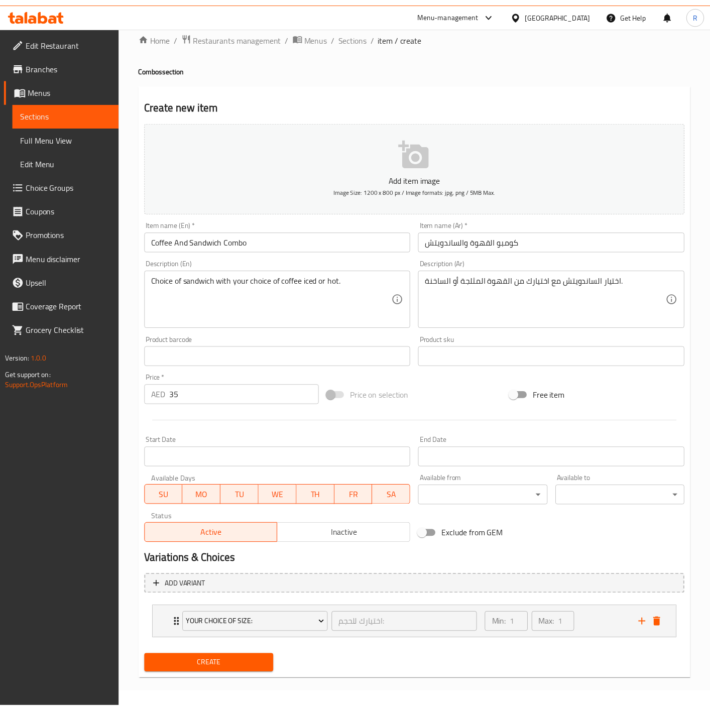
scroll to position [16, 0]
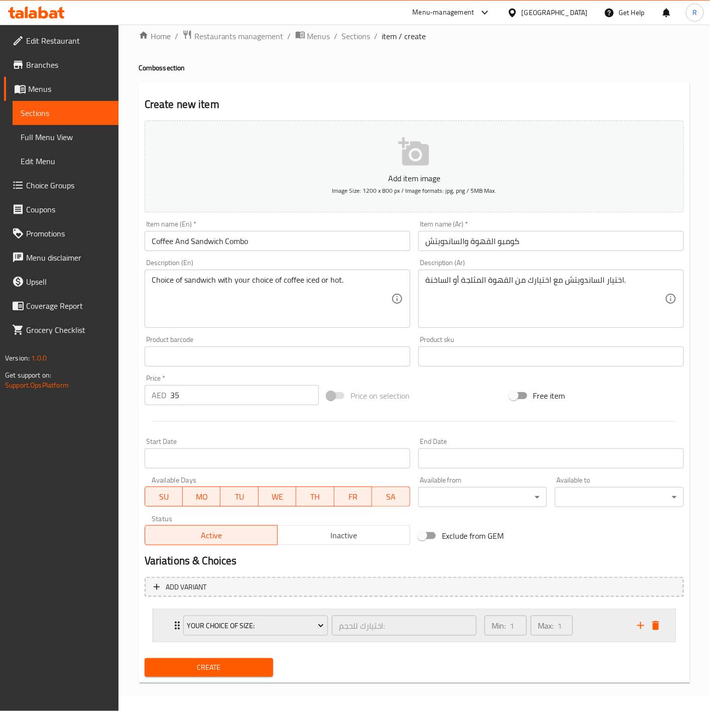
click at [172, 622] on icon "Expand" at bounding box center [177, 626] width 12 height 12
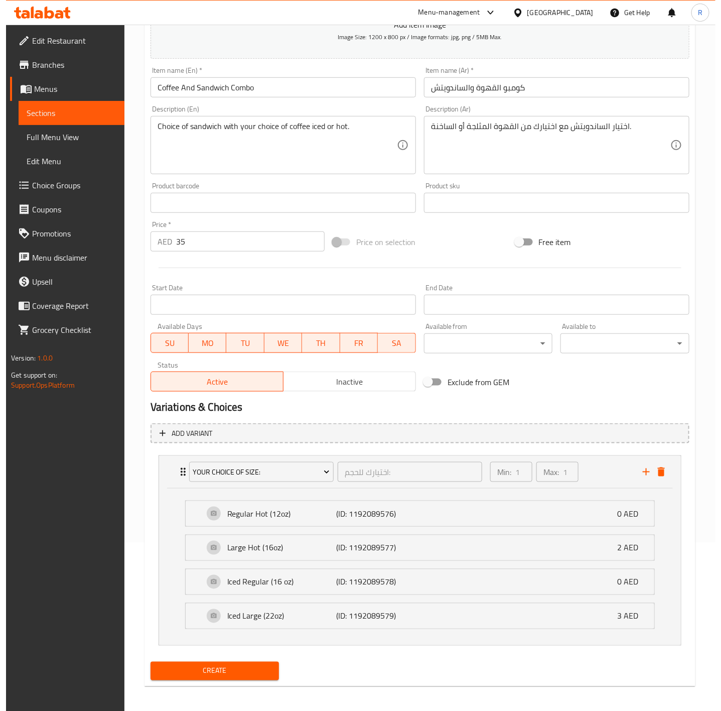
scroll to position [175, 0]
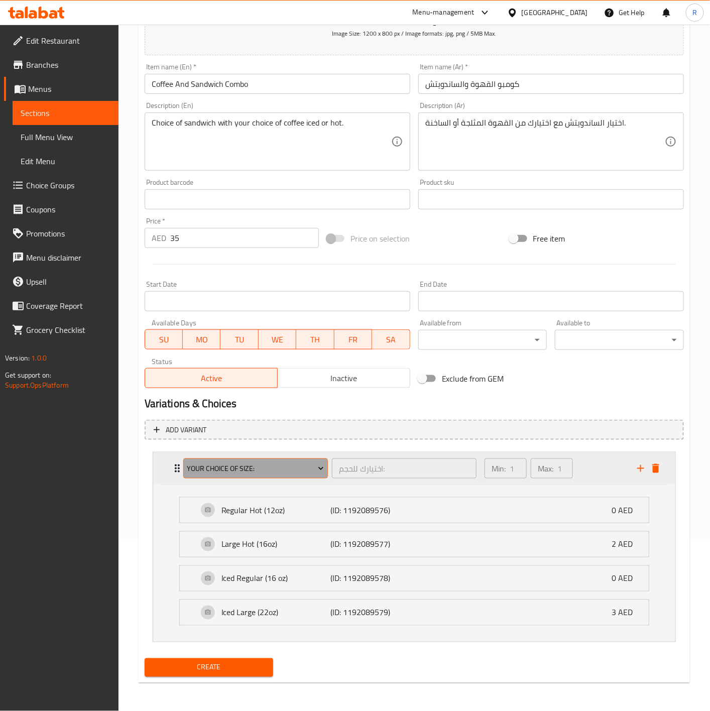
click at [211, 464] on span "YOUR CHOICE OF SIZE:" at bounding box center [255, 468] width 137 height 13
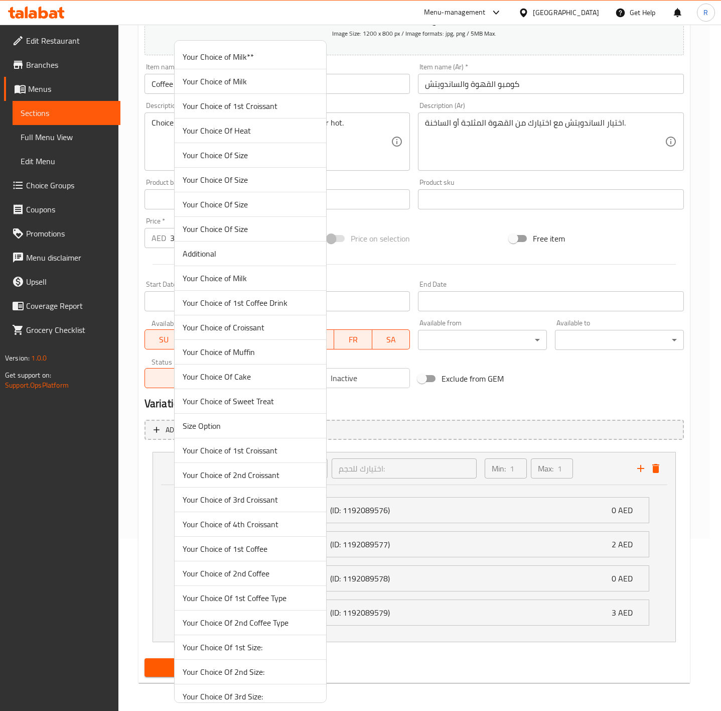
click at [262, 175] on span "Your Choice Of Size" at bounding box center [251, 180] width 136 height 12
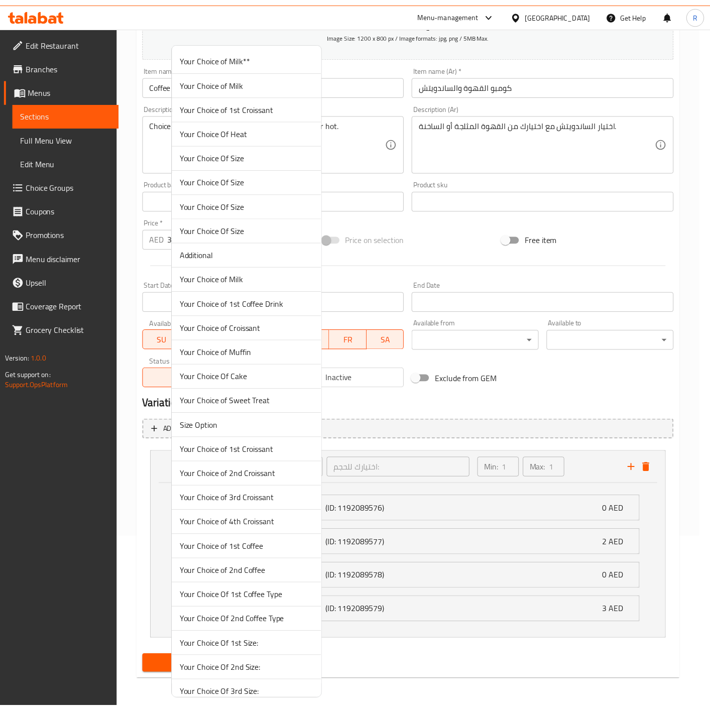
scroll to position [16, 0]
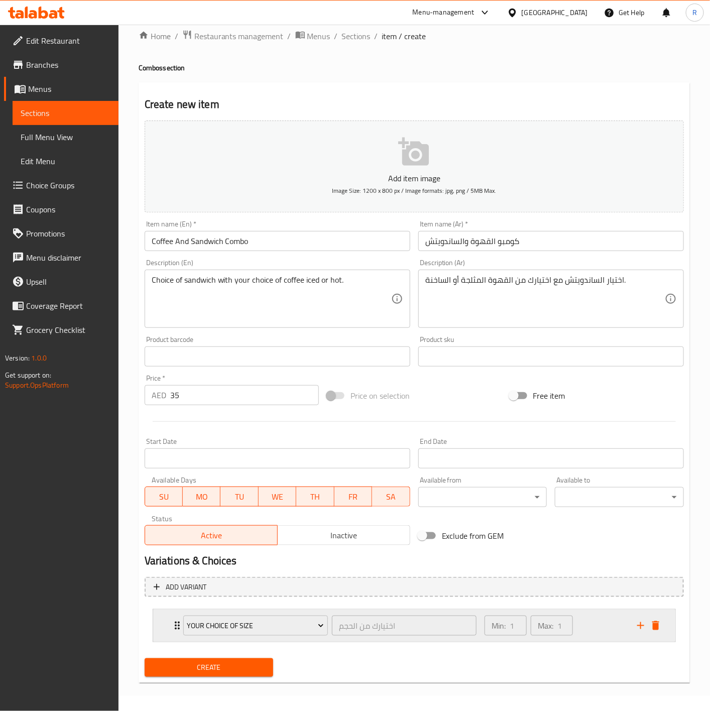
click at [170, 623] on div "Your Choice Of Size اختيارك من الحجم ​ Min: 1 ​ Max: 1 ​" at bounding box center [414, 626] width 522 height 32
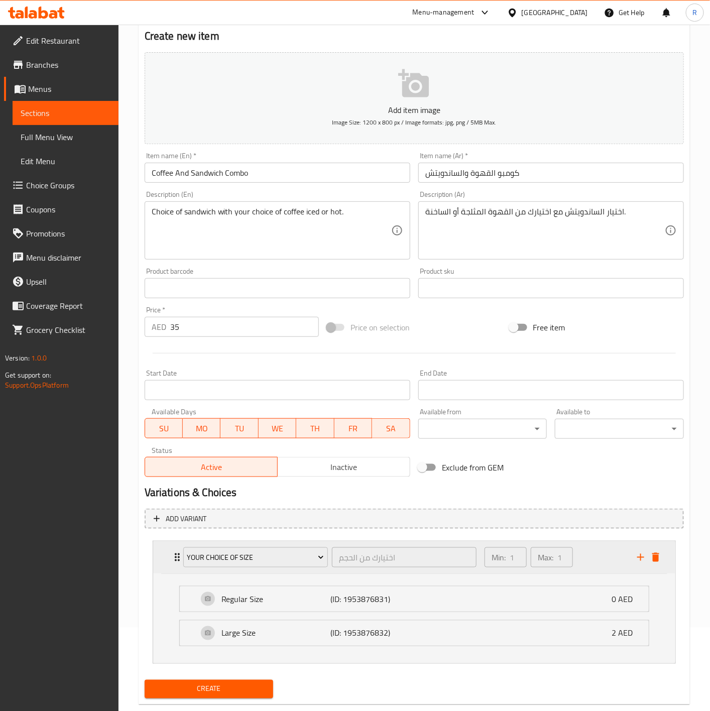
scroll to position [105, 0]
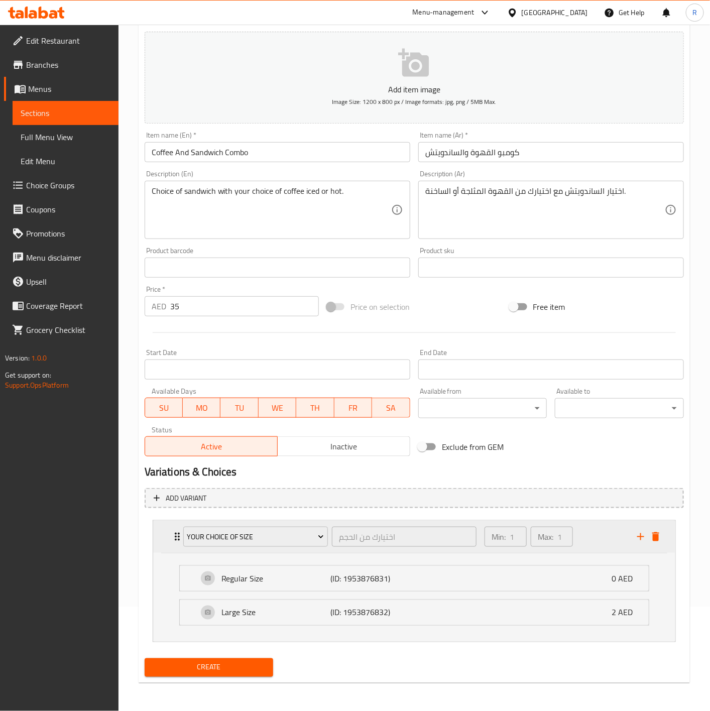
click at [174, 532] on icon "Expand" at bounding box center [177, 537] width 12 height 12
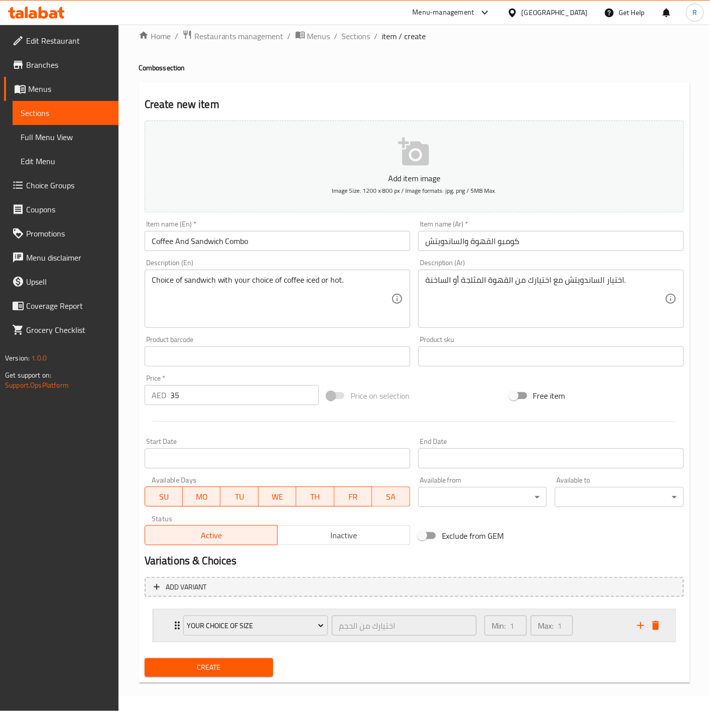
scroll to position [16, 0]
click at [266, 620] on span "Your Choice Of Size" at bounding box center [255, 626] width 137 height 13
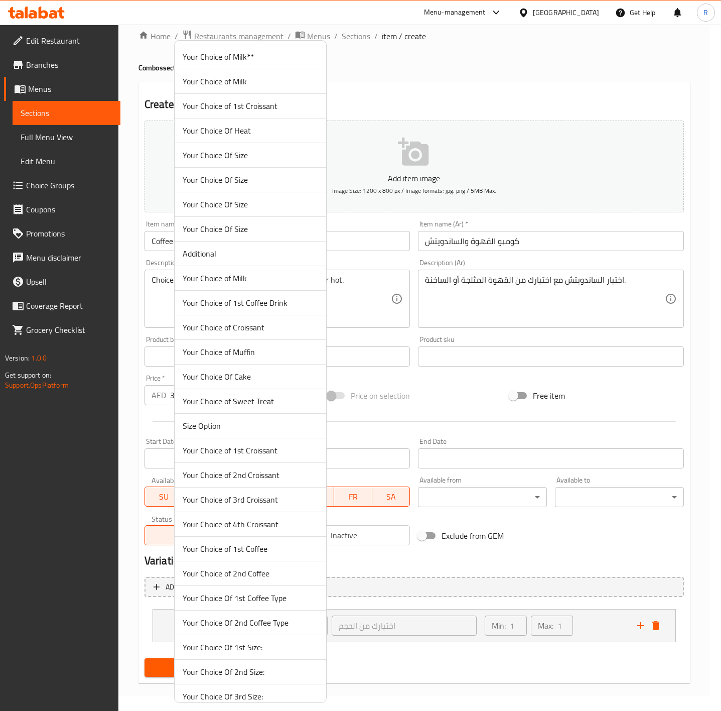
click at [223, 208] on span "Your Choice Of Size" at bounding box center [251, 204] width 136 height 12
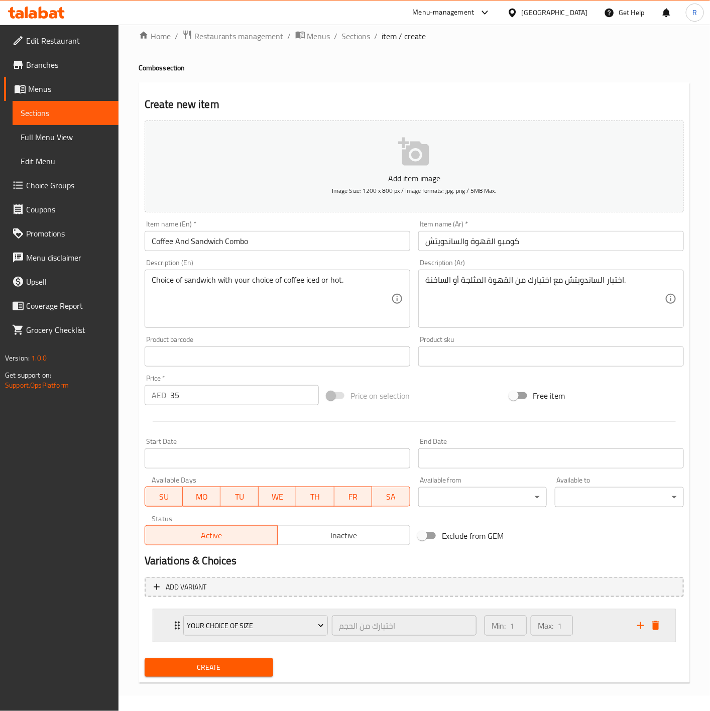
click at [170, 618] on div "Your Choice Of Size اختيارك من الحجم ​ Min: 1 ​ Max: 1 ​" at bounding box center [414, 626] width 522 height 32
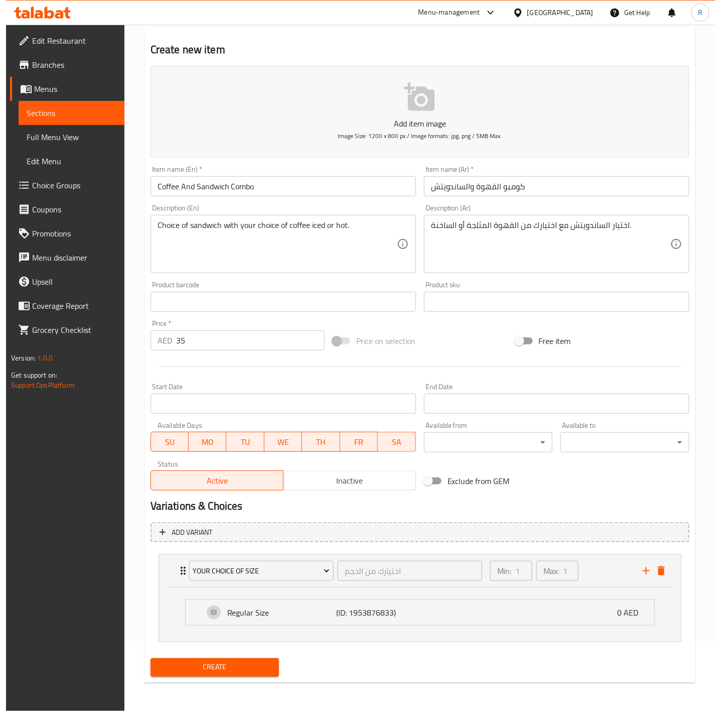
scroll to position [41, 0]
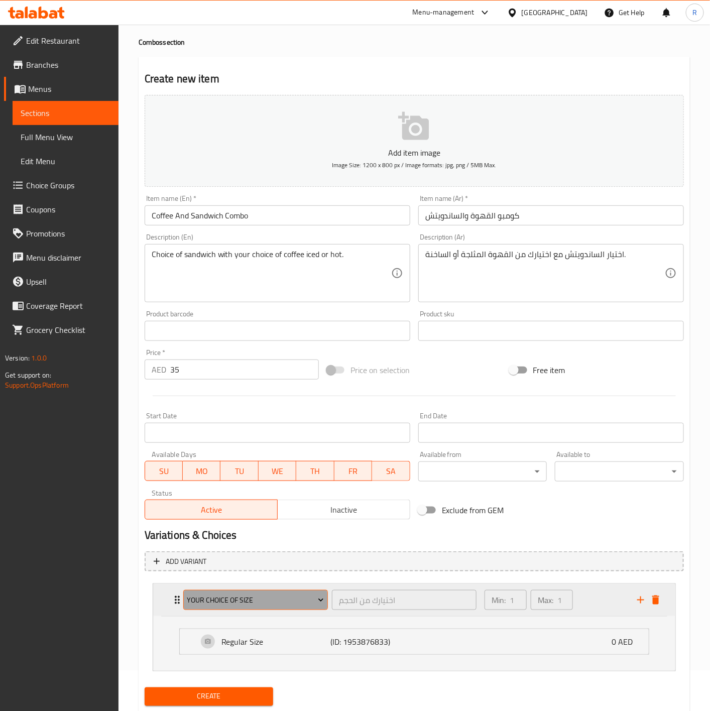
click at [235, 602] on span "Your Choice Of Size" at bounding box center [255, 600] width 137 height 13
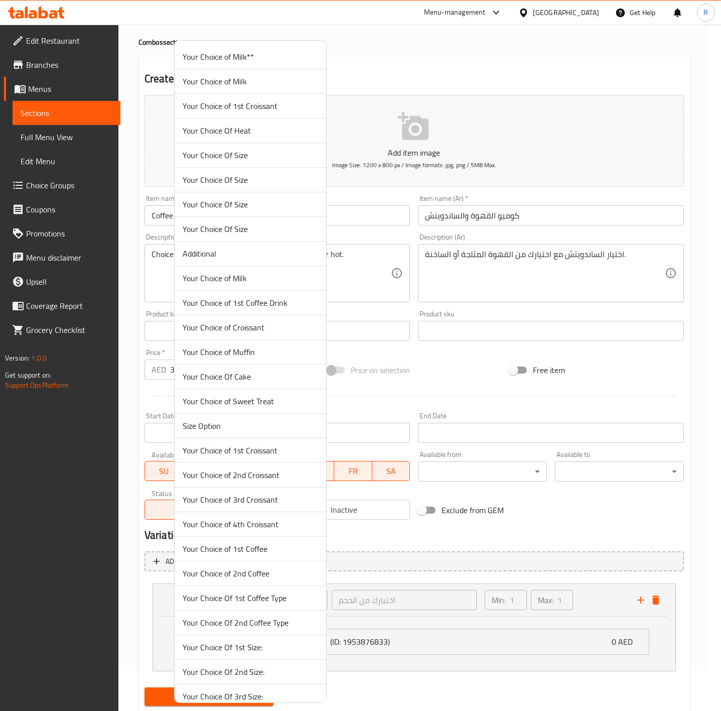
click at [210, 235] on span "Your Choice Of Size" at bounding box center [251, 229] width 136 height 12
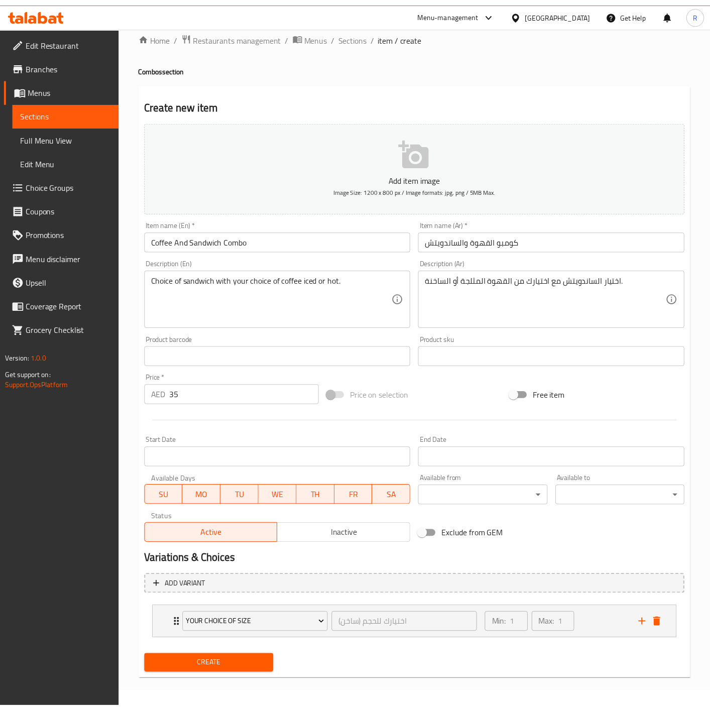
scroll to position [16, 0]
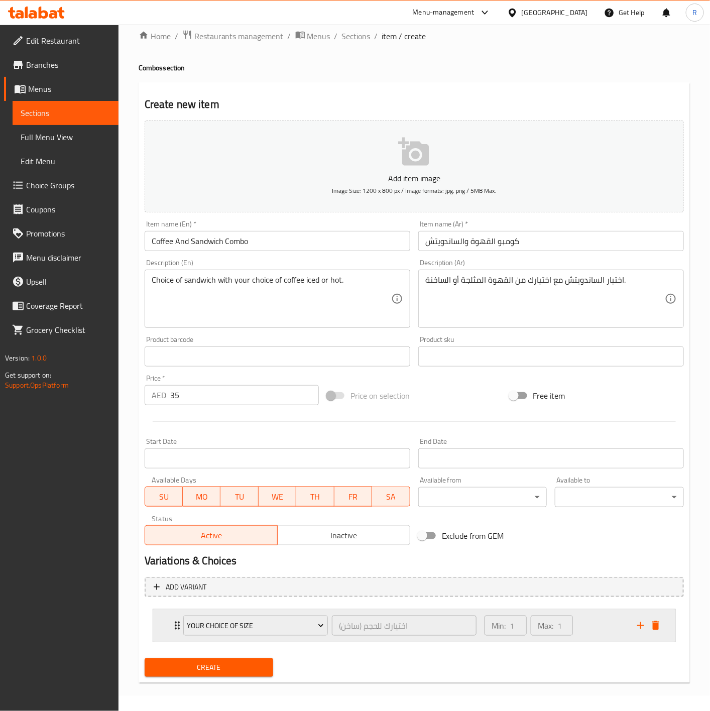
click at [177, 622] on div "Your Choice Of Size اختيارك للحجم (ساخن) ​" at bounding box center [329, 626] width 305 height 32
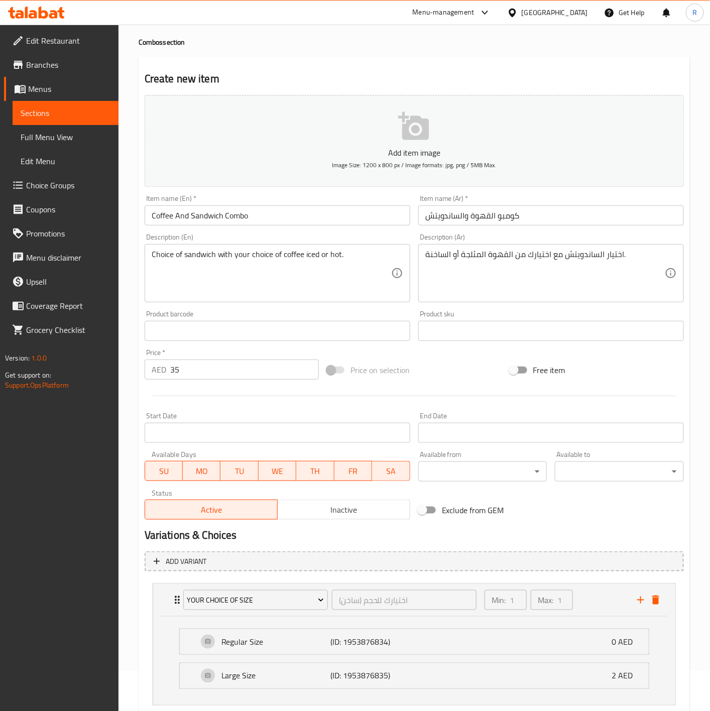
scroll to position [105, 0]
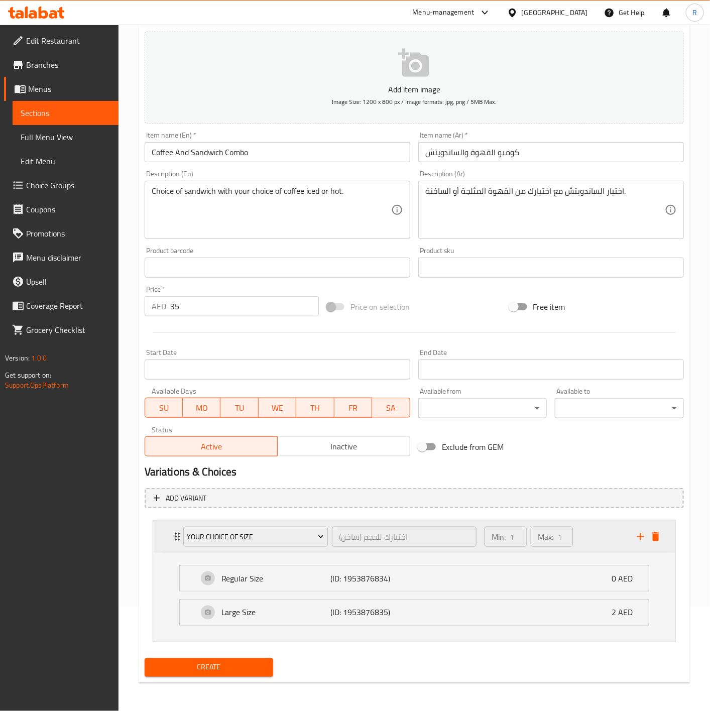
click at [178, 544] on div "Your Choice Of Size اختيارك للحجم (ساخن) ​" at bounding box center [329, 537] width 305 height 32
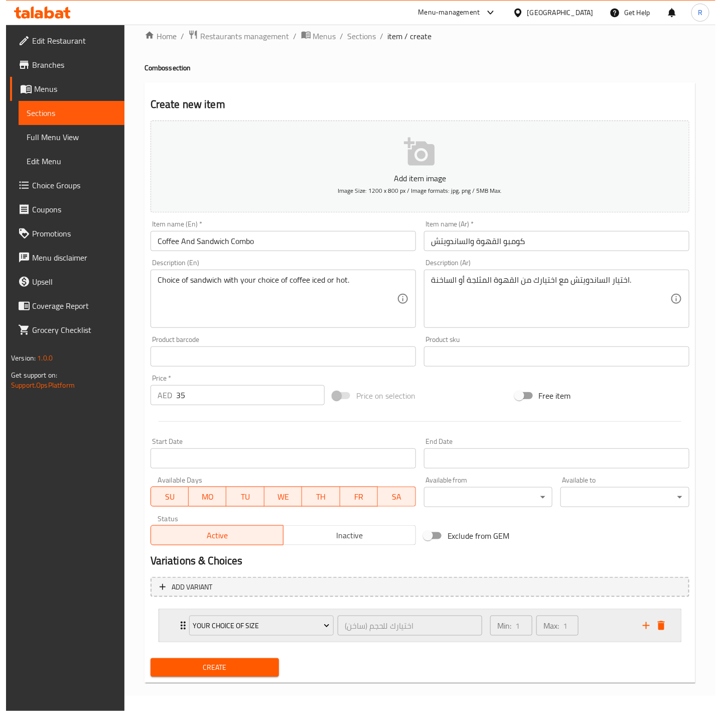
scroll to position [16, 0]
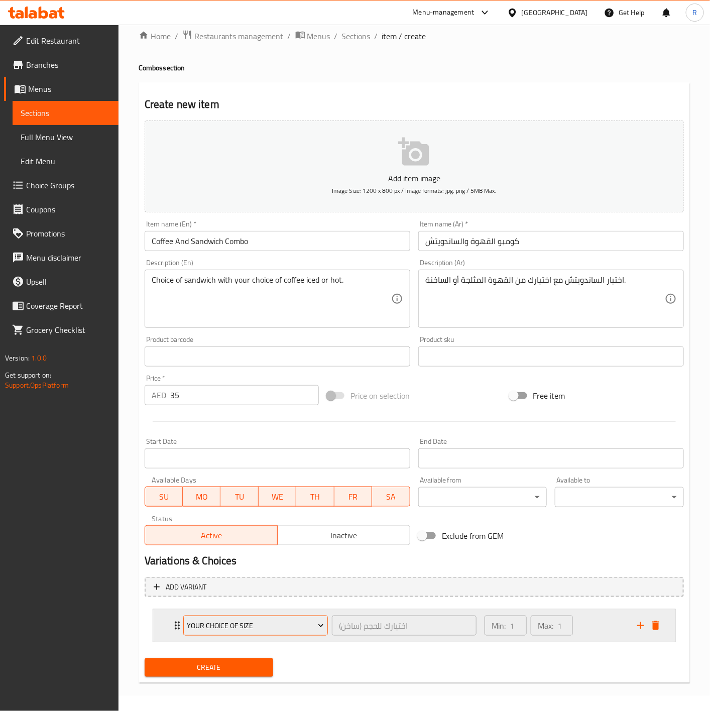
click at [273, 623] on span "Your Choice Of Size" at bounding box center [255, 626] width 137 height 13
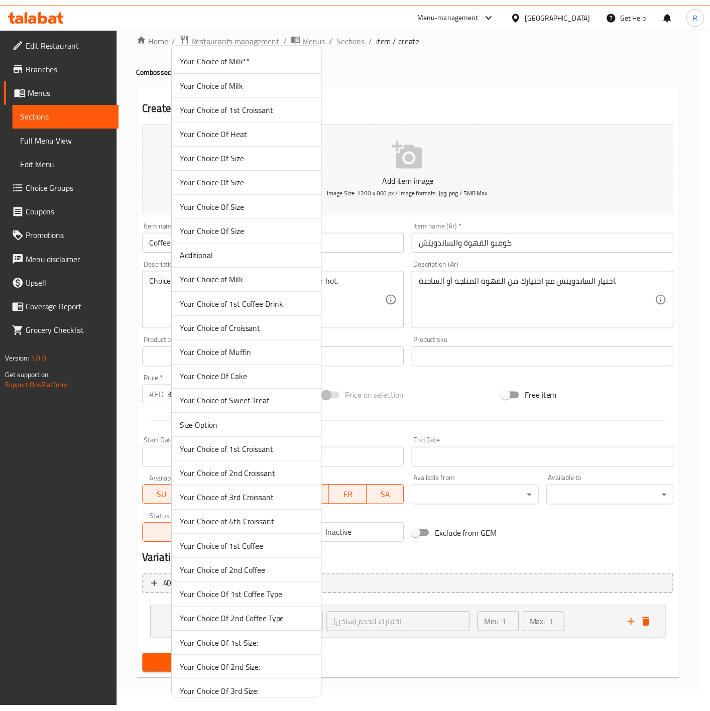
scroll to position [1423, 0]
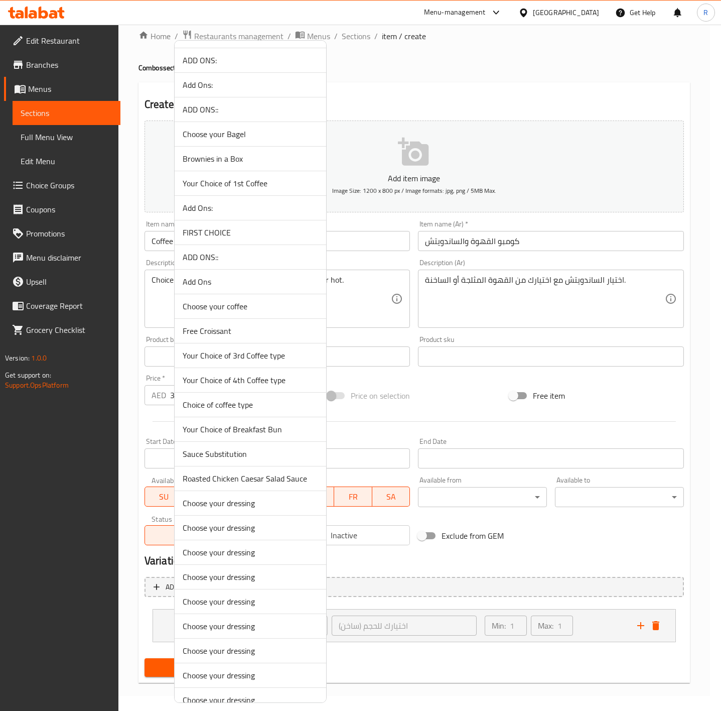
click at [236, 411] on span "Choice of coffee type" at bounding box center [251, 405] width 136 height 12
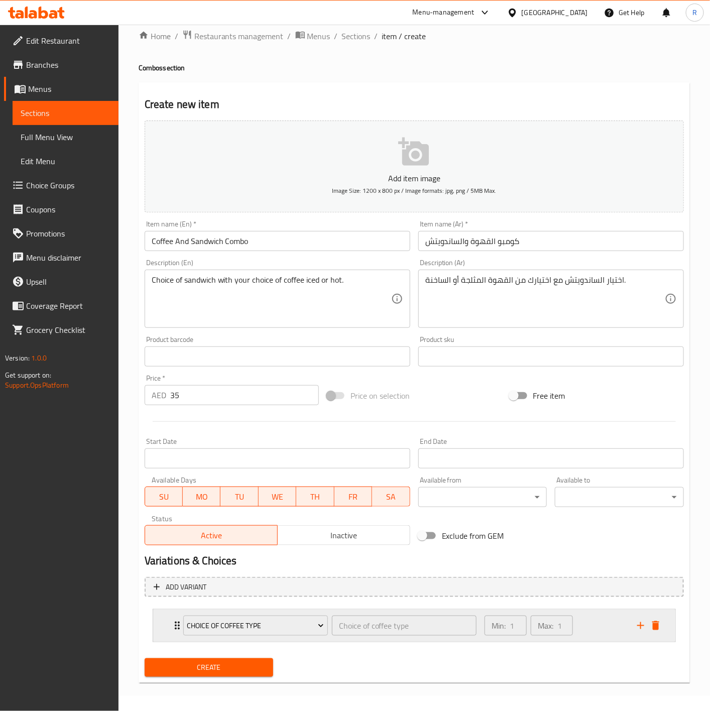
click at [170, 625] on div "Choice of coffee type Choice of coffee type ​ Min: 1 ​ Max: 1 ​" at bounding box center [414, 626] width 522 height 32
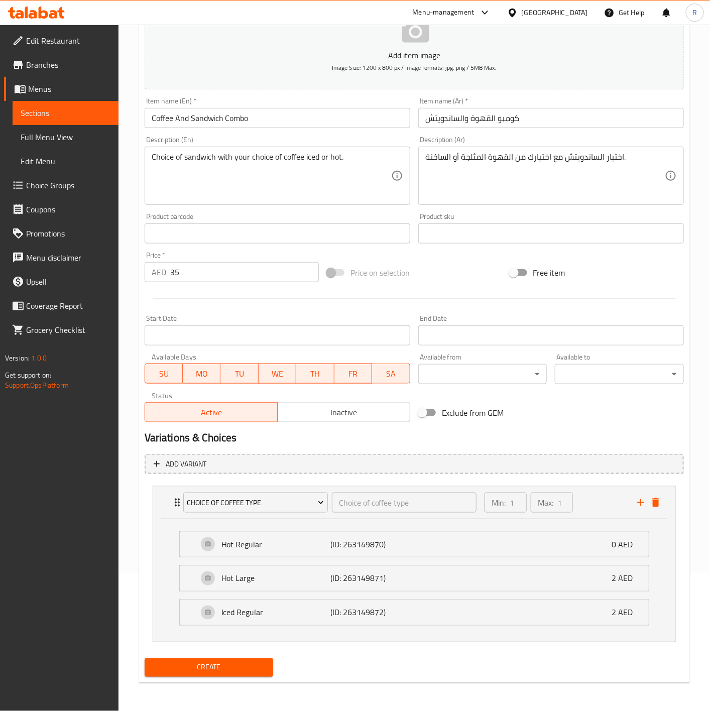
scroll to position [140, 0]
click at [270, 502] on span "Choice of coffee type" at bounding box center [255, 503] width 137 height 13
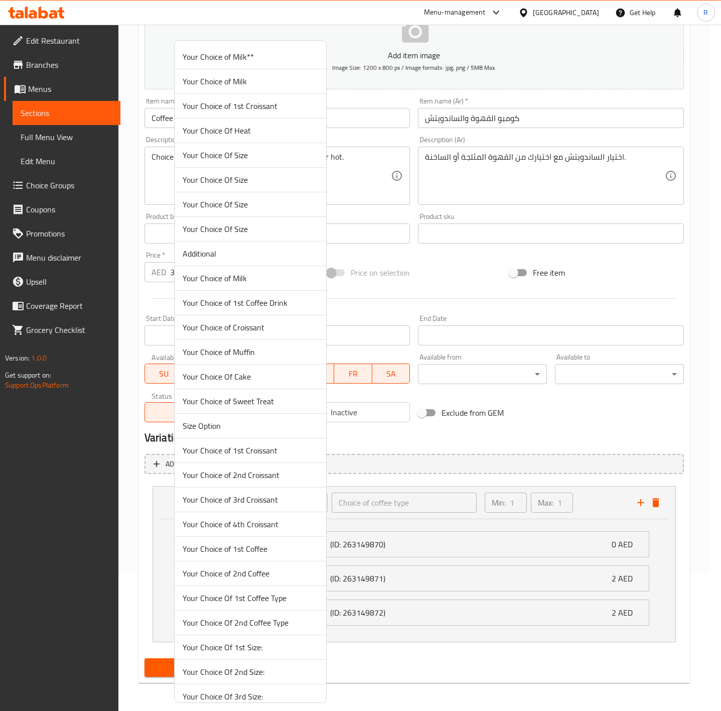
click at [534, 454] on div at bounding box center [360, 355] width 721 height 711
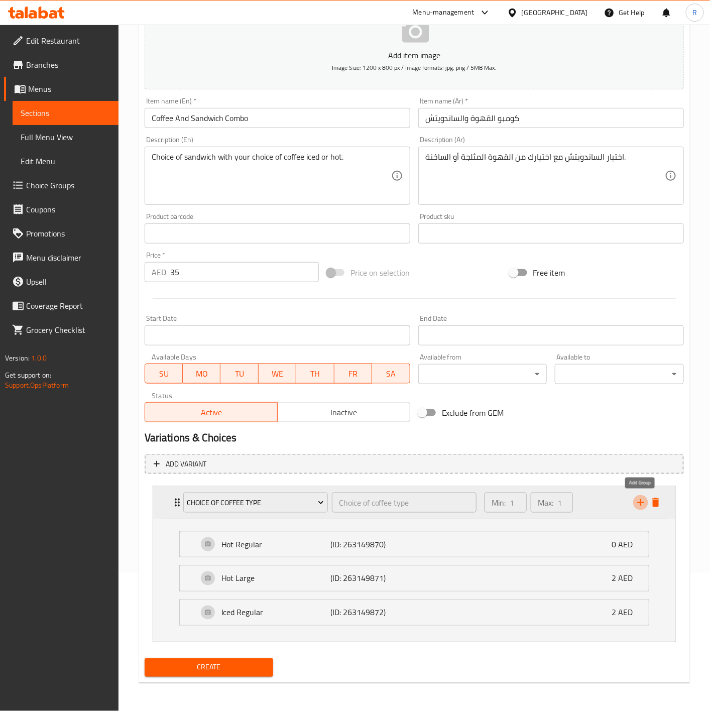
click at [638, 502] on icon "add" at bounding box center [641, 503] width 12 height 12
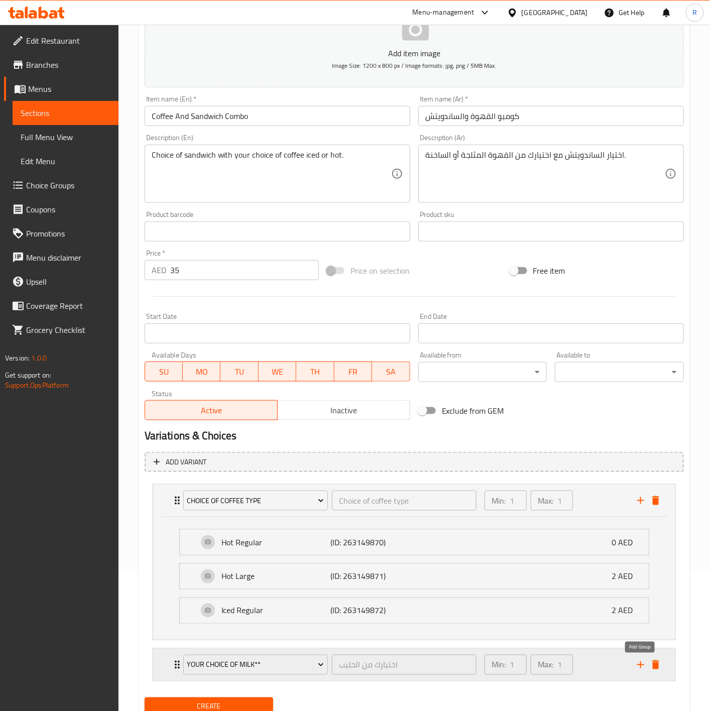
click at [642, 660] on button "add" at bounding box center [640, 664] width 15 height 15
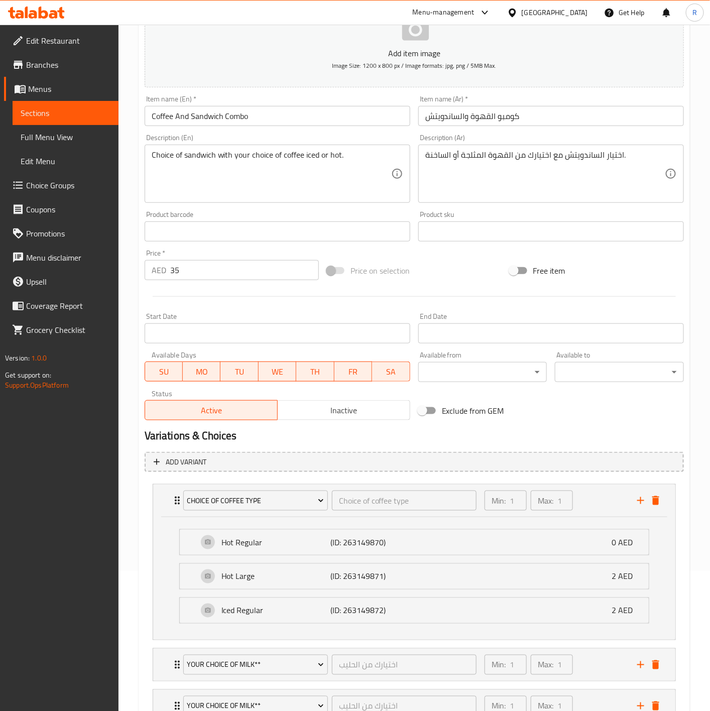
scroll to position [224, 0]
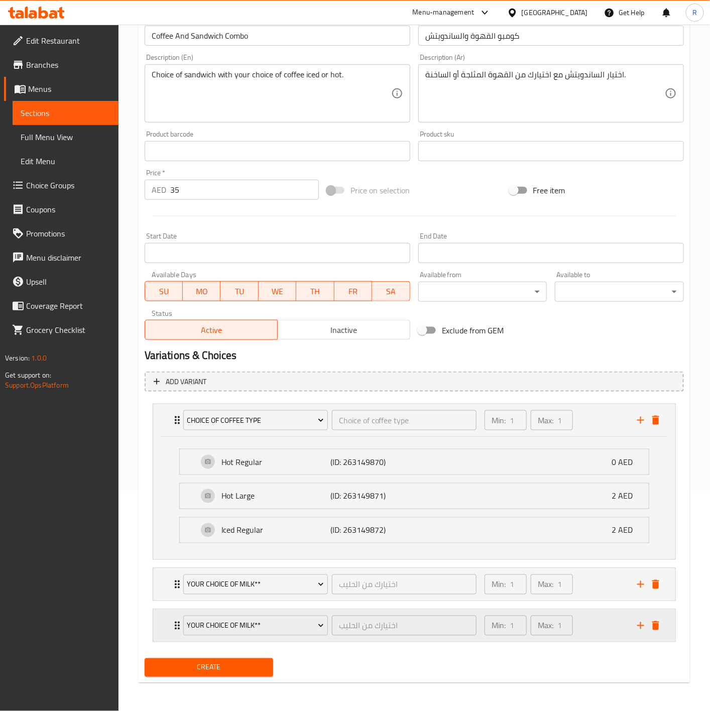
click at [636, 627] on icon "add" at bounding box center [641, 626] width 12 height 12
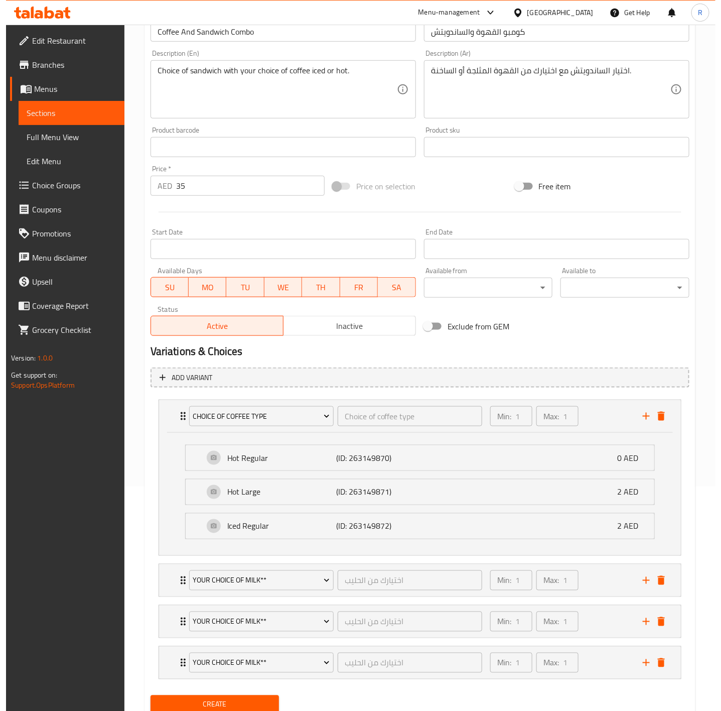
scroll to position [267, 0]
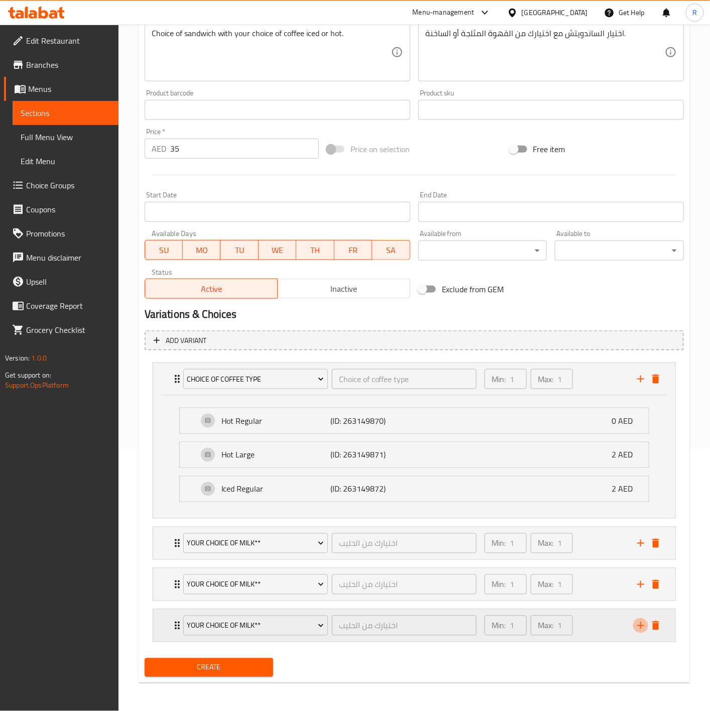
click at [642, 622] on icon "add" at bounding box center [641, 626] width 12 height 12
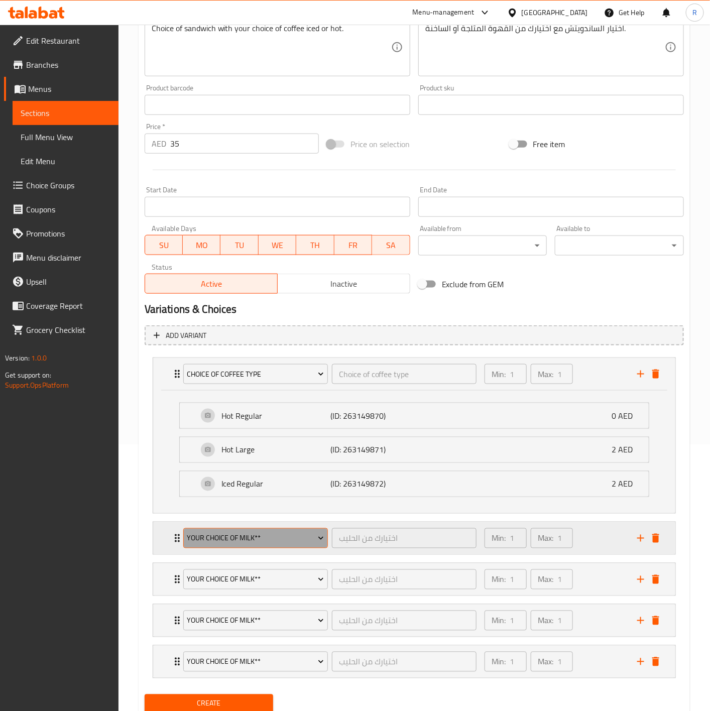
click at [234, 535] on span "Your Choice of Milk**" at bounding box center [255, 538] width 137 height 13
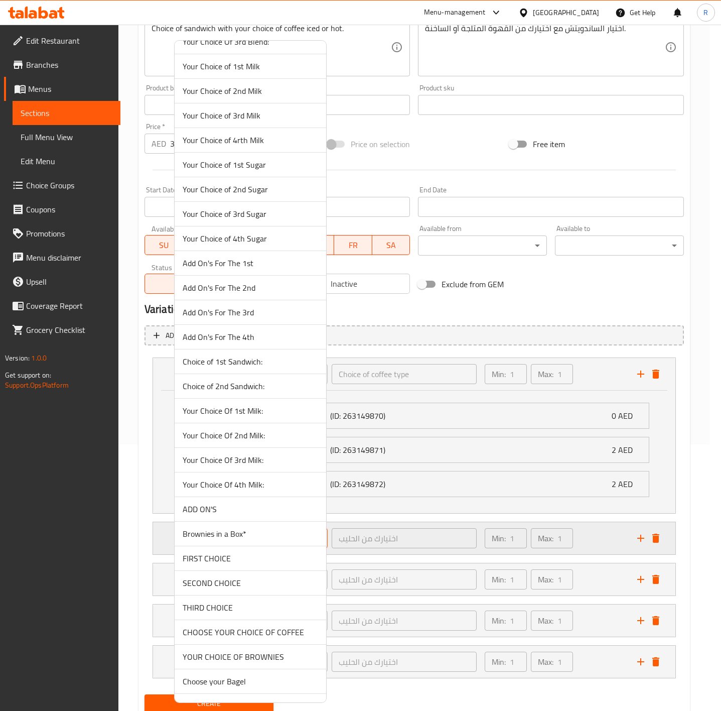
scroll to position [2019, 0]
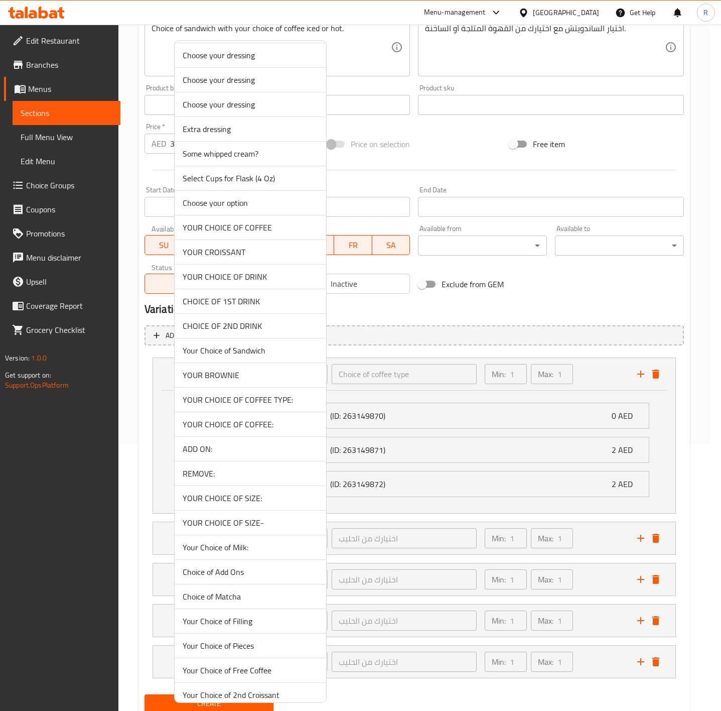
click at [257, 356] on span "Your Choice of Sandwich" at bounding box center [251, 350] width 136 height 12
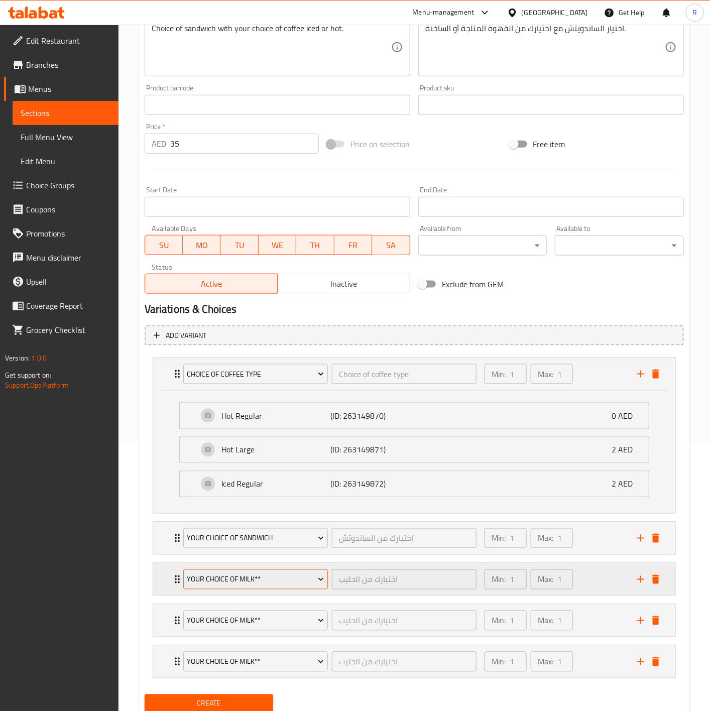
click at [279, 574] on button "Your Choice of Milk**" at bounding box center [255, 579] width 145 height 20
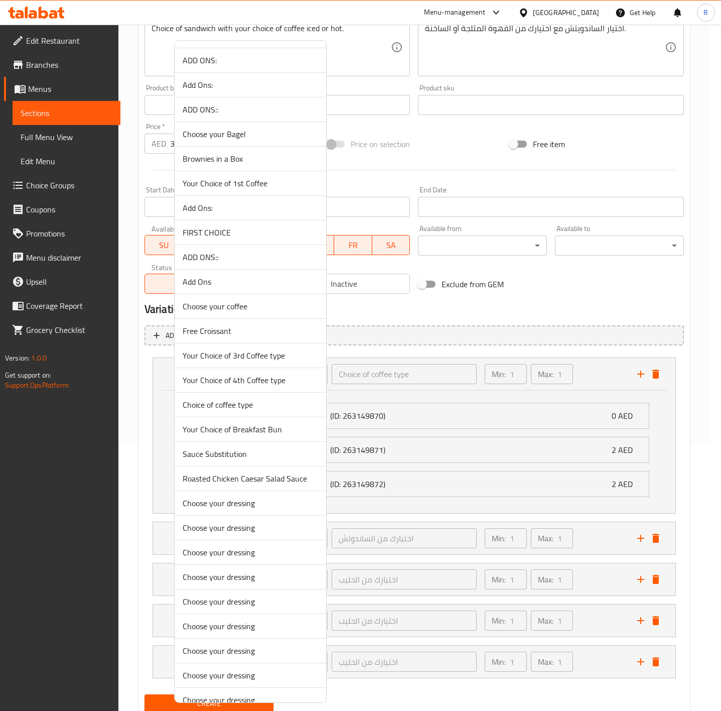
scroll to position [1895, 0]
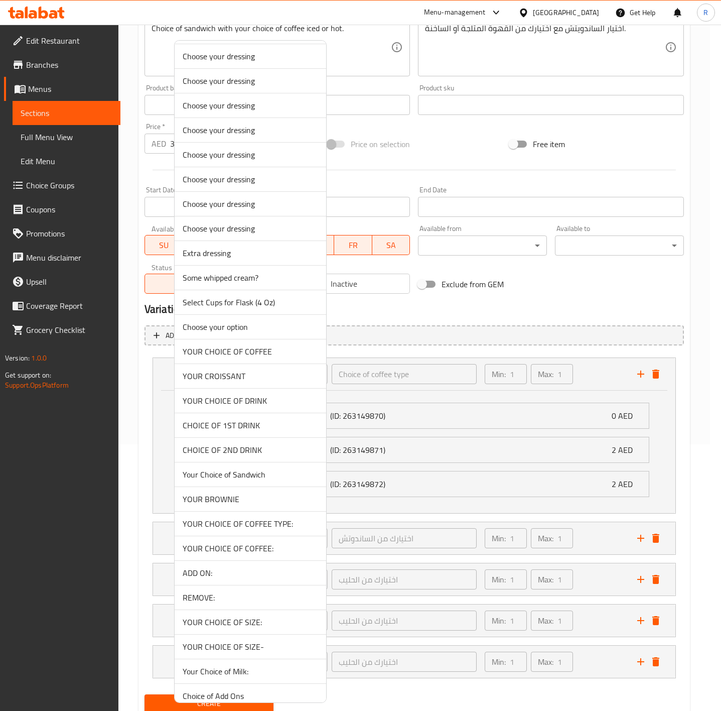
click at [274, 554] on span "YOUR CHOICE OF COFFEE:" at bounding box center [251, 548] width 136 height 12
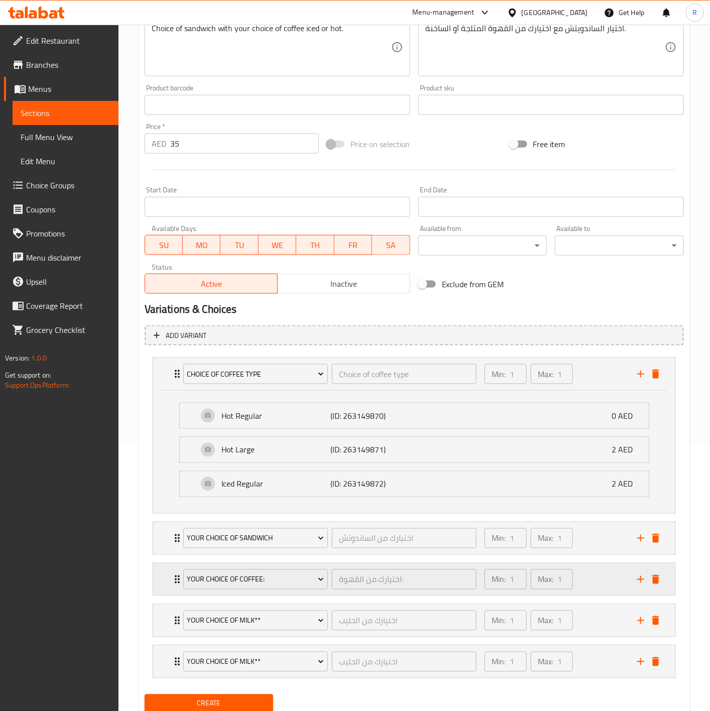
click at [169, 579] on div "YOUR CHOICE OF COFFEE: اختيارك من القهوة: ​ Min: 1 ​ Max: 1 ​" at bounding box center [414, 579] width 522 height 32
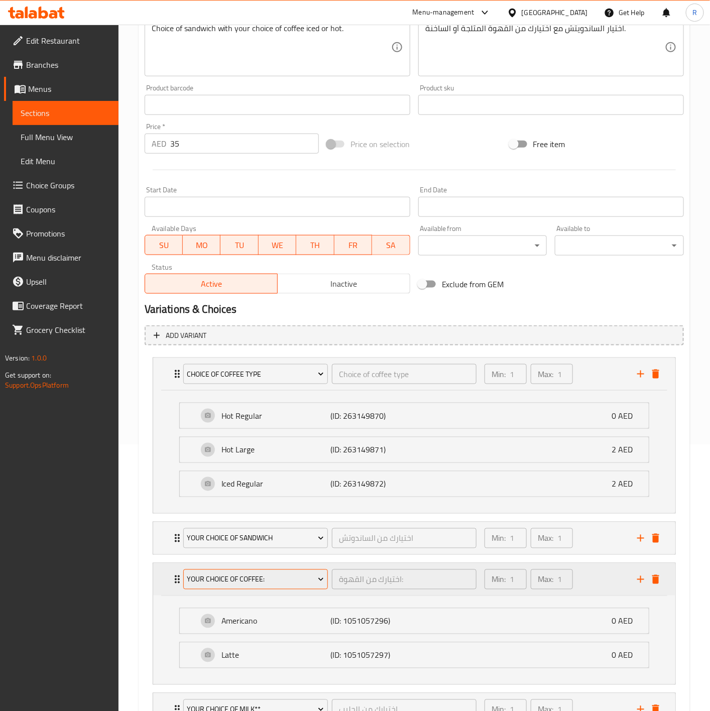
click at [255, 580] on span "YOUR CHOICE OF COFFEE:" at bounding box center [255, 579] width 137 height 13
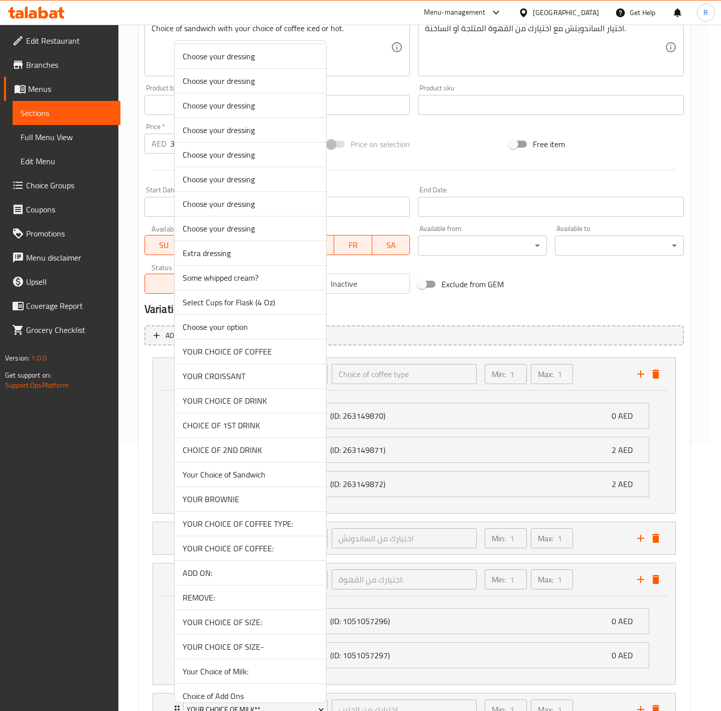
click at [267, 357] on span "YOUR CHOICE OF COFFEE" at bounding box center [251, 351] width 136 height 12
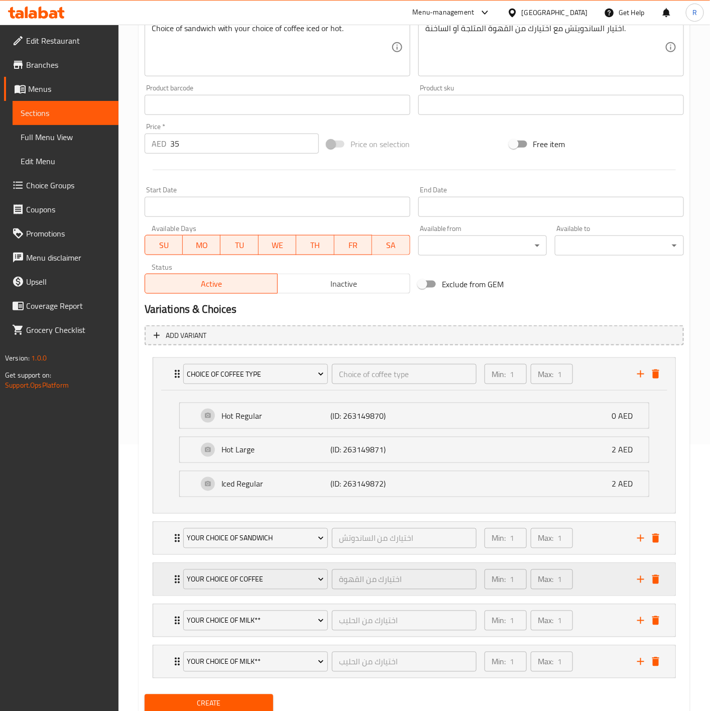
click at [174, 581] on icon "Expand" at bounding box center [177, 579] width 12 height 12
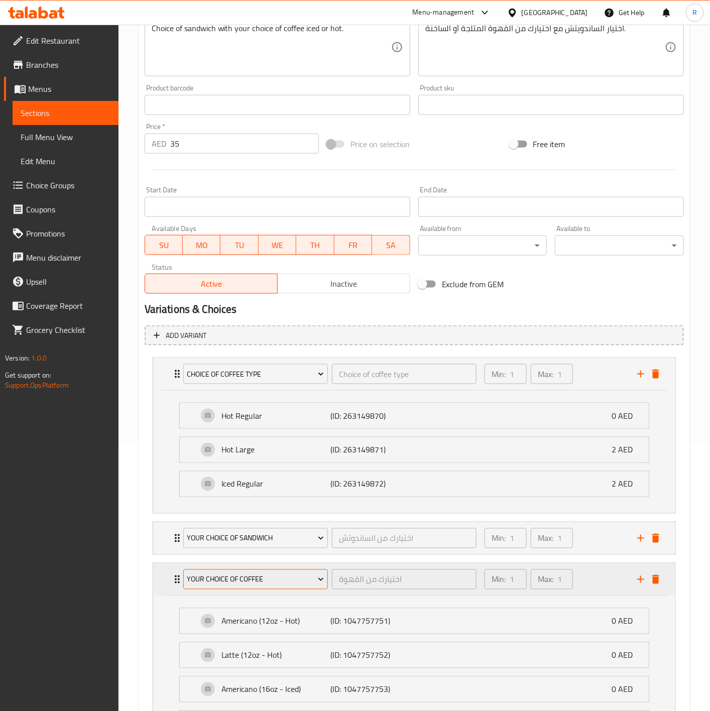
click at [288, 576] on span "YOUR CHOICE OF COFFEE" at bounding box center [255, 579] width 137 height 13
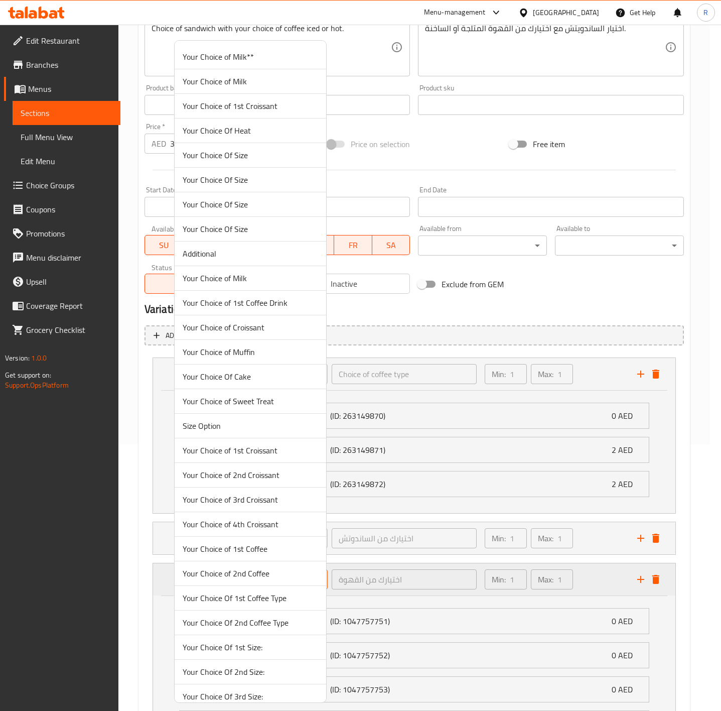
scroll to position [1423, 0]
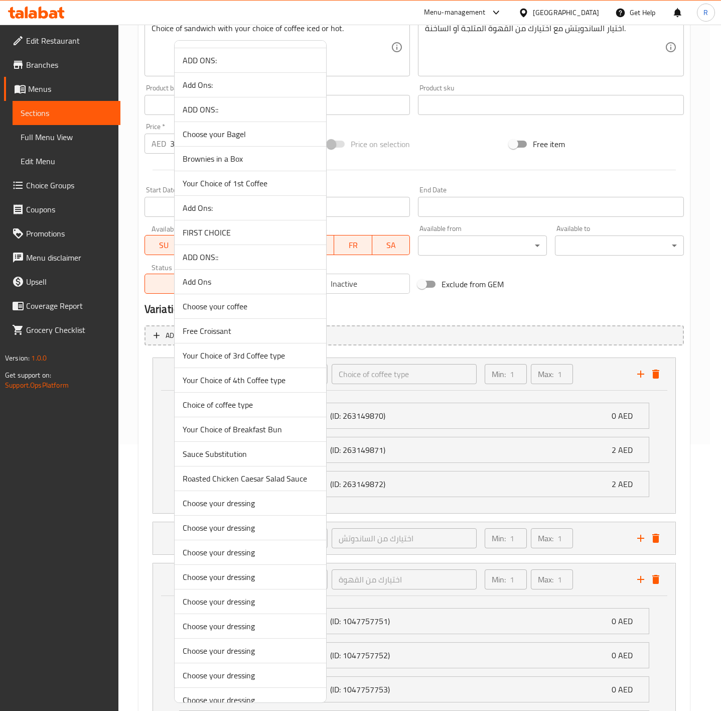
click at [255, 312] on span "Choose your coffee" at bounding box center [251, 306] width 136 height 12
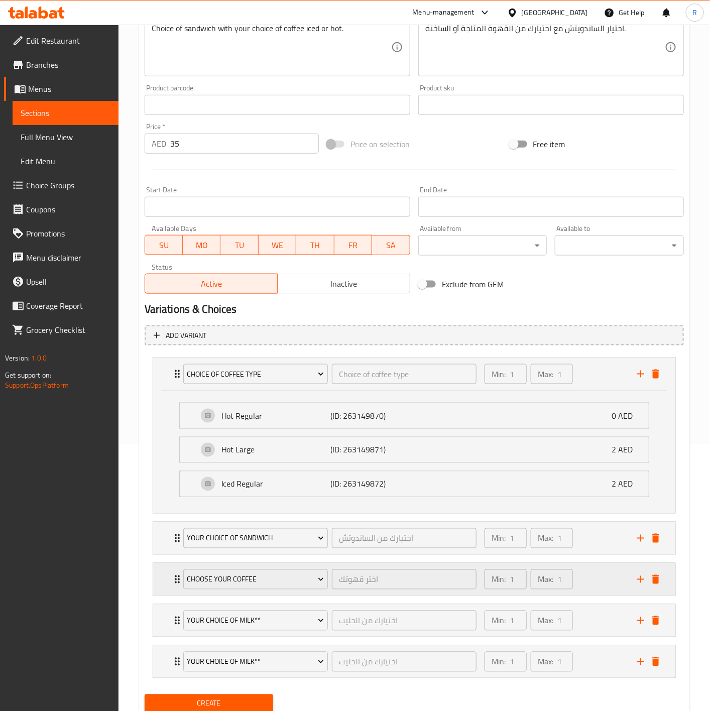
click at [167, 584] on div "Choose your coffee اختر قهوتك ​ Min: 1 ​ Max: 1 ​" at bounding box center [414, 579] width 522 height 32
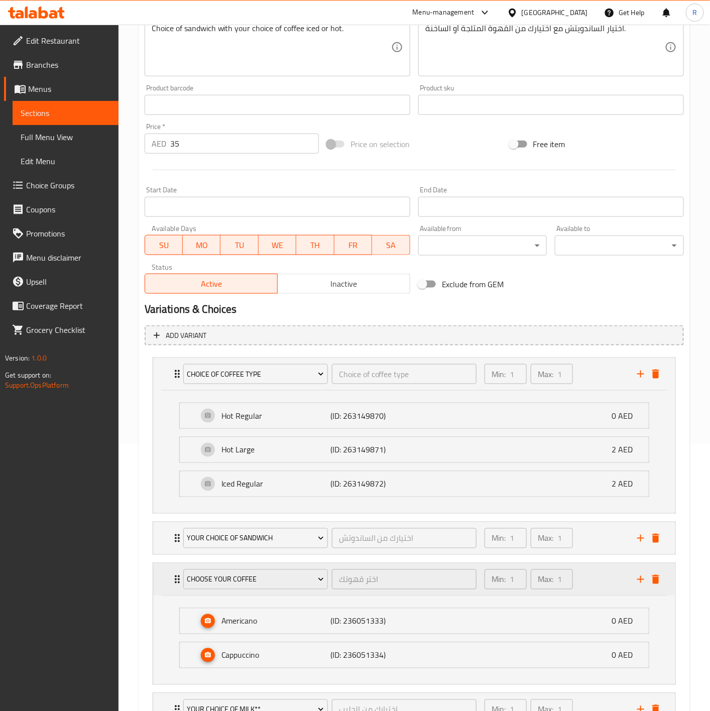
click at [175, 577] on icon "Expand" at bounding box center [177, 579] width 12 height 12
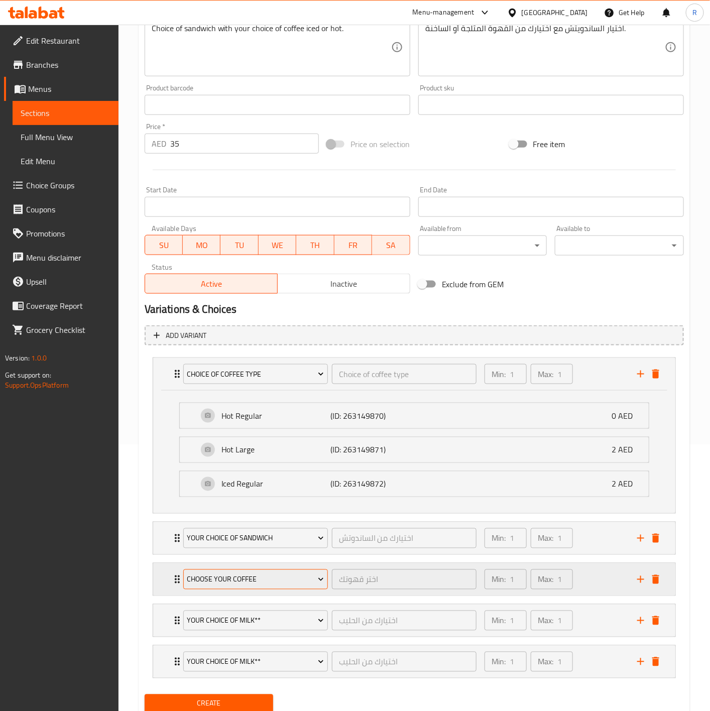
click at [261, 582] on span "Choose your coffee" at bounding box center [255, 579] width 137 height 13
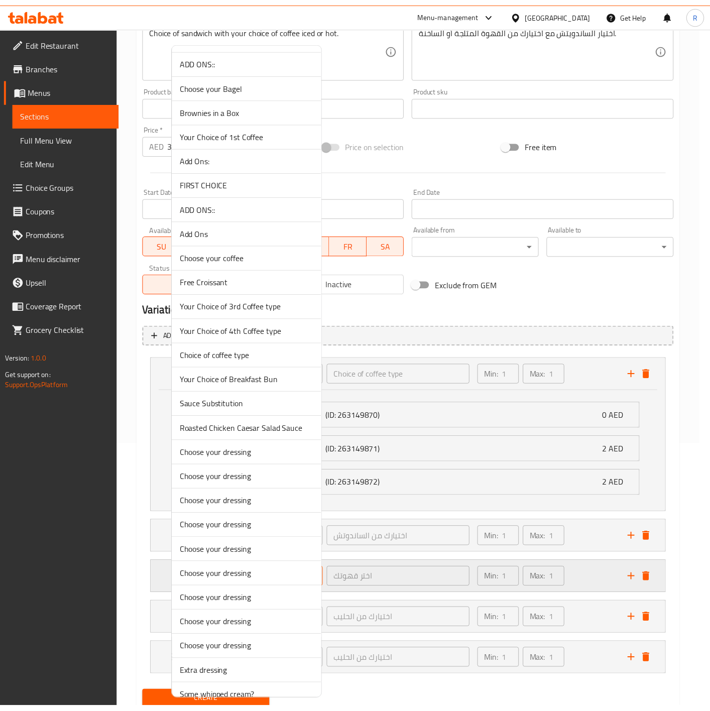
scroll to position [1895, 0]
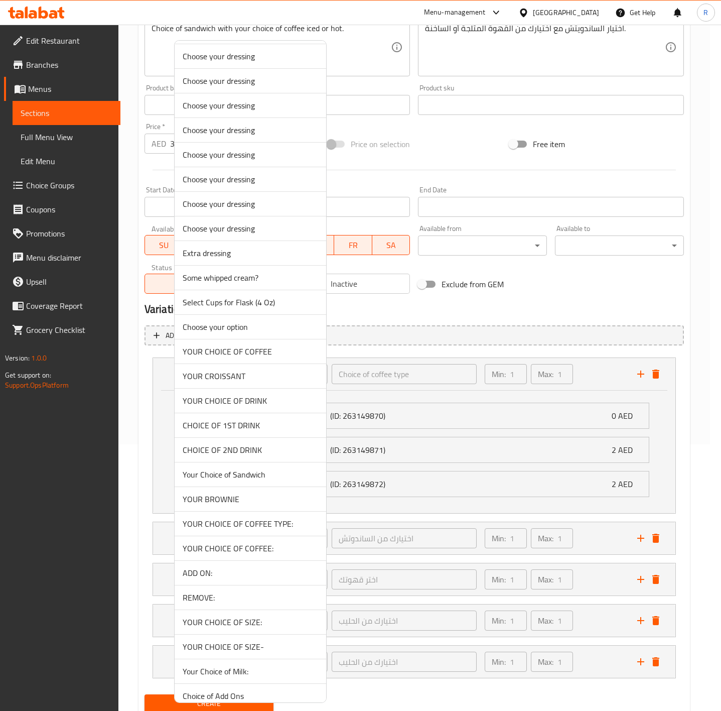
click at [262, 357] on span "YOUR CHOICE OF COFFEE" at bounding box center [251, 351] width 136 height 12
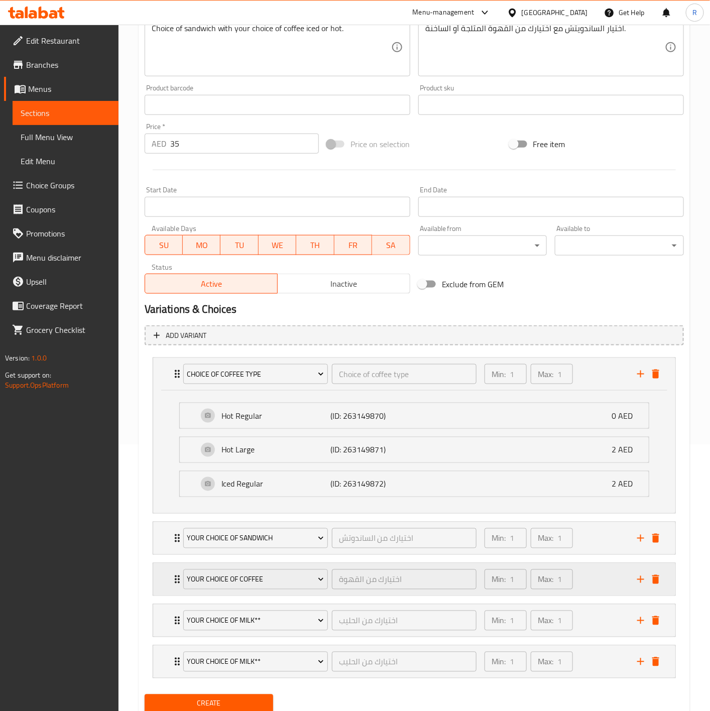
click at [170, 586] on div "YOUR CHOICE OF COFFEE اختيارك من القهوة ​ Min: 1 ​ Max: 1 ​" at bounding box center [414, 579] width 522 height 32
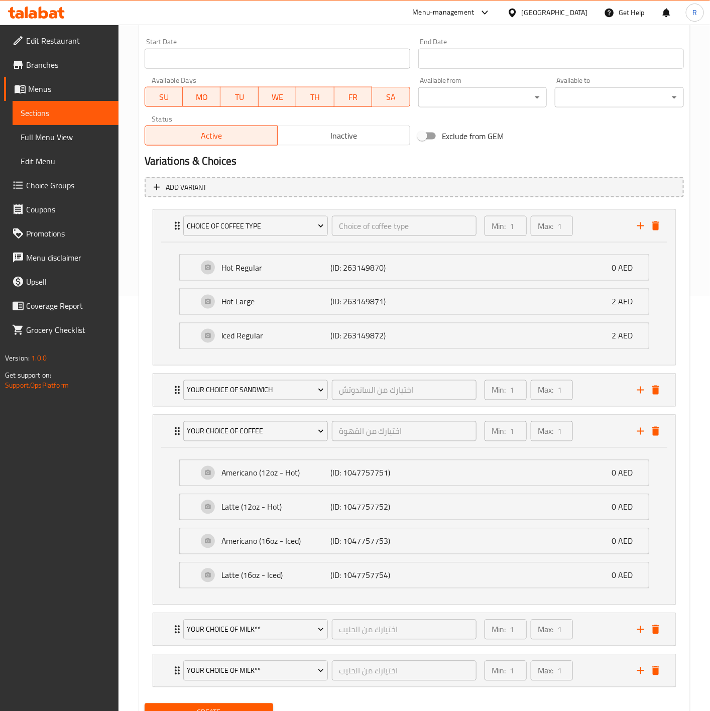
scroll to position [417, 0]
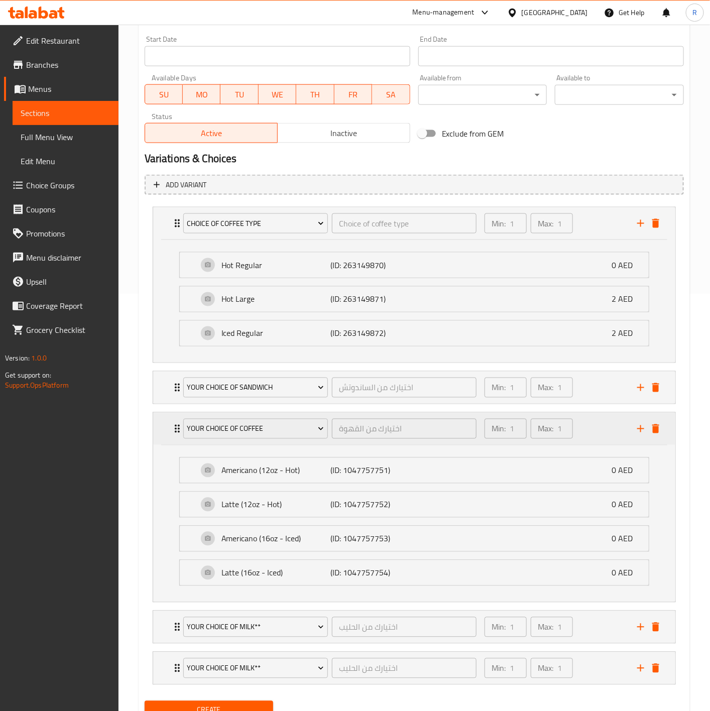
click at [175, 428] on icon "Expand" at bounding box center [177, 429] width 5 height 8
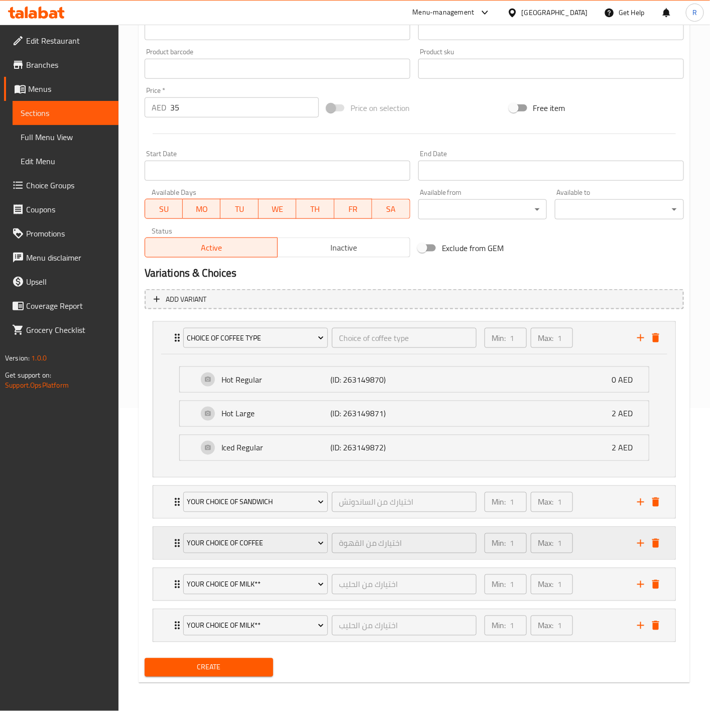
scroll to position [309, 0]
click at [275, 538] on span "YOUR CHOICE OF COFFEE" at bounding box center [255, 543] width 137 height 13
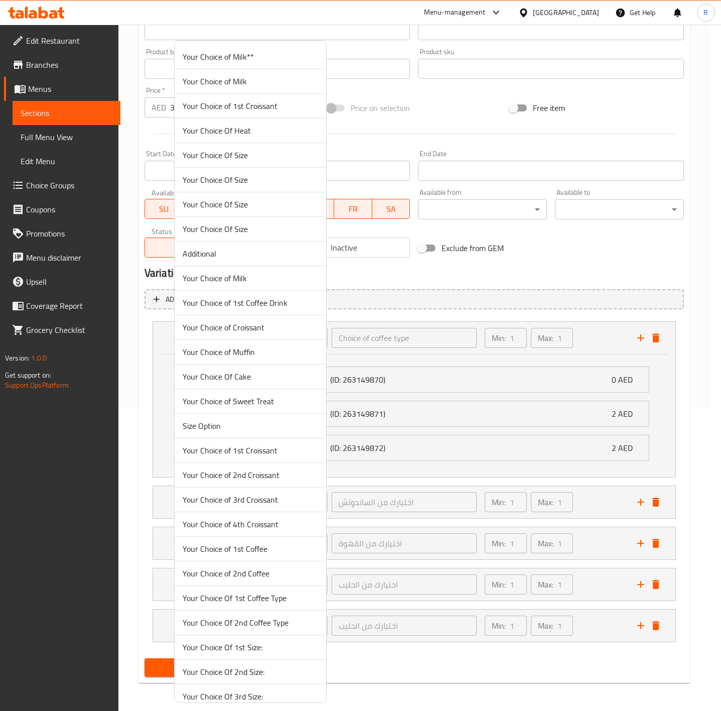
click at [137, 566] on div at bounding box center [360, 355] width 721 height 711
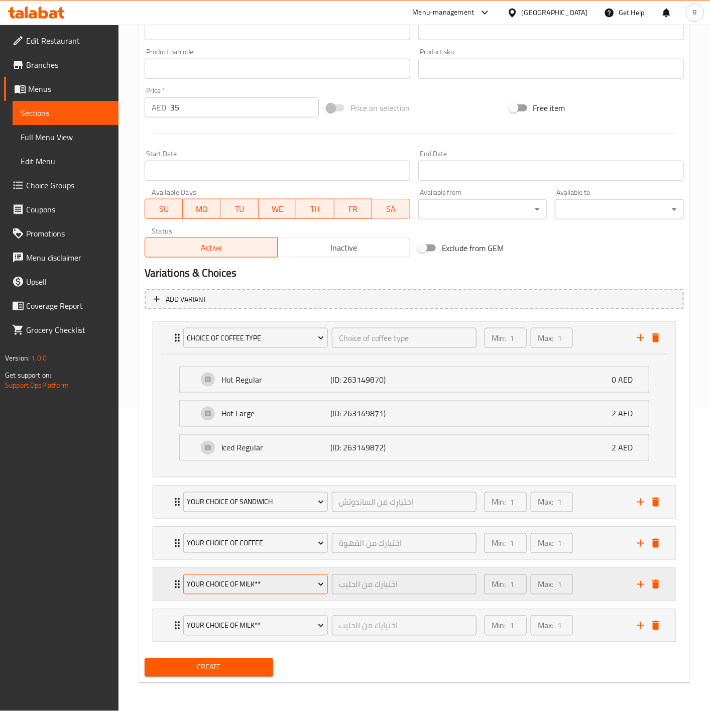
click at [223, 587] on span "Your Choice of Milk**" at bounding box center [255, 584] width 137 height 13
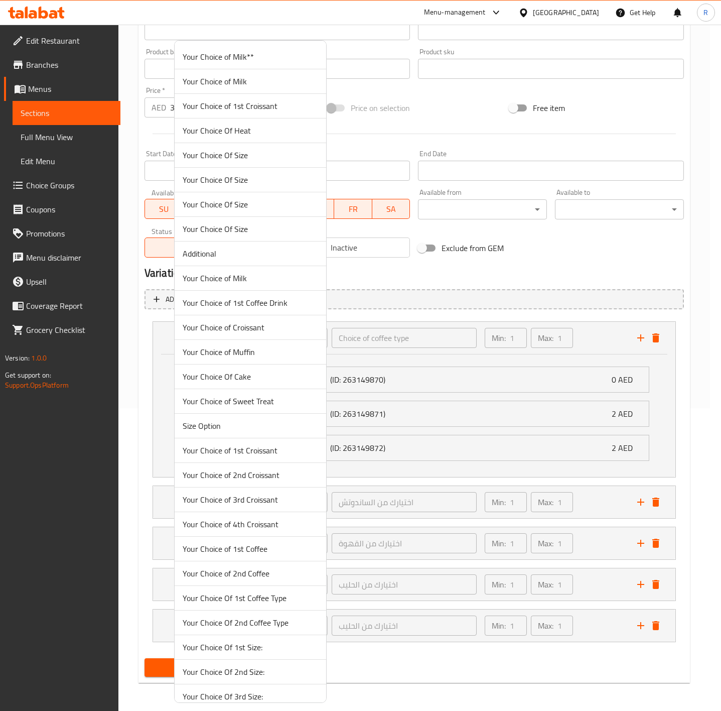
click at [147, 553] on div at bounding box center [360, 355] width 721 height 711
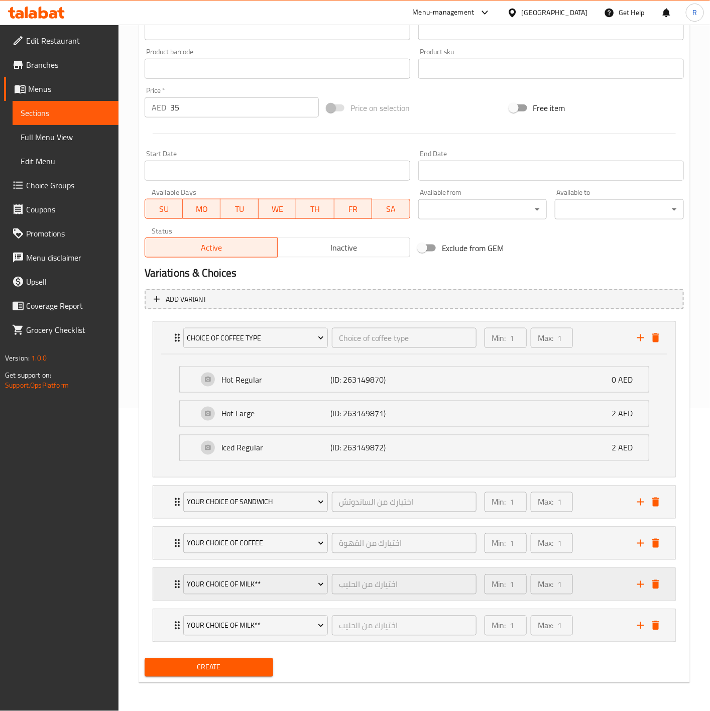
click at [176, 578] on icon "Expand" at bounding box center [177, 584] width 12 height 12
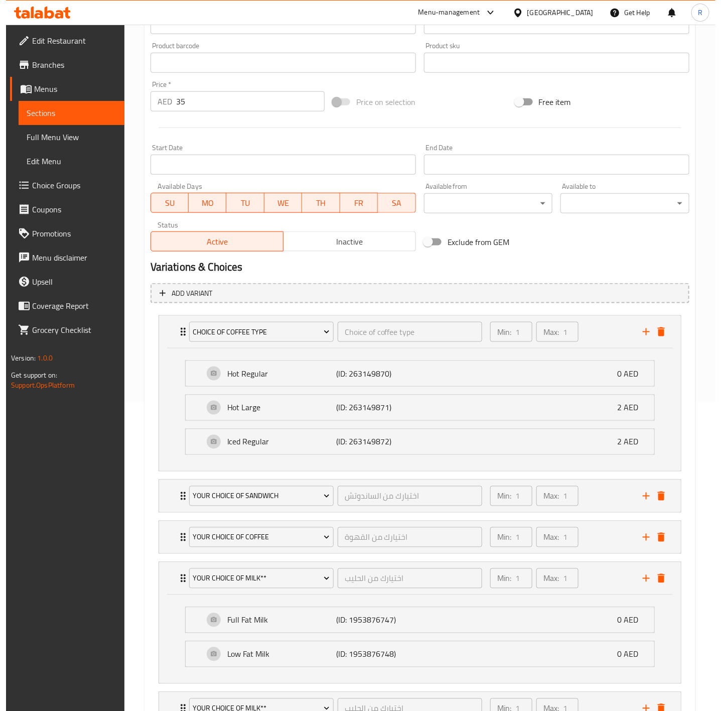
scroll to position [398, 0]
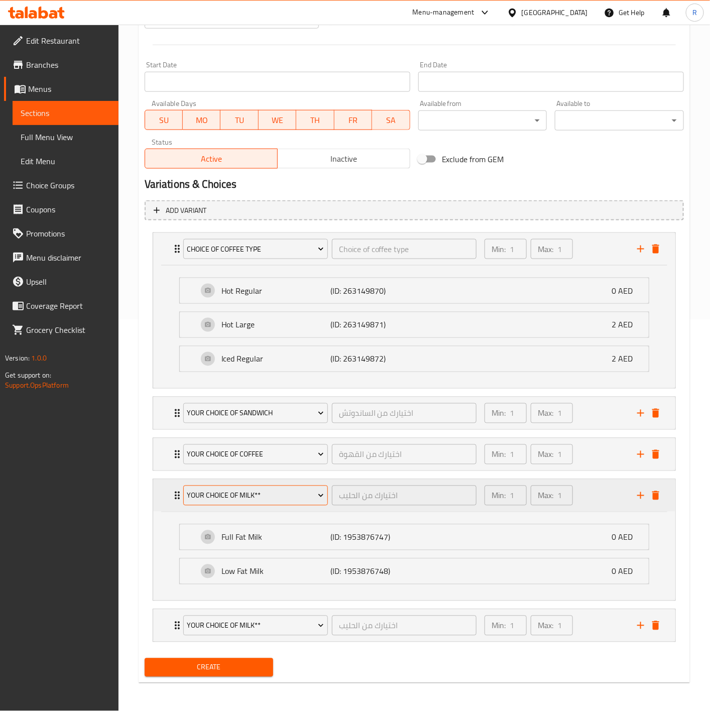
click at [280, 493] on span "Your Choice of Milk**" at bounding box center [255, 496] width 137 height 13
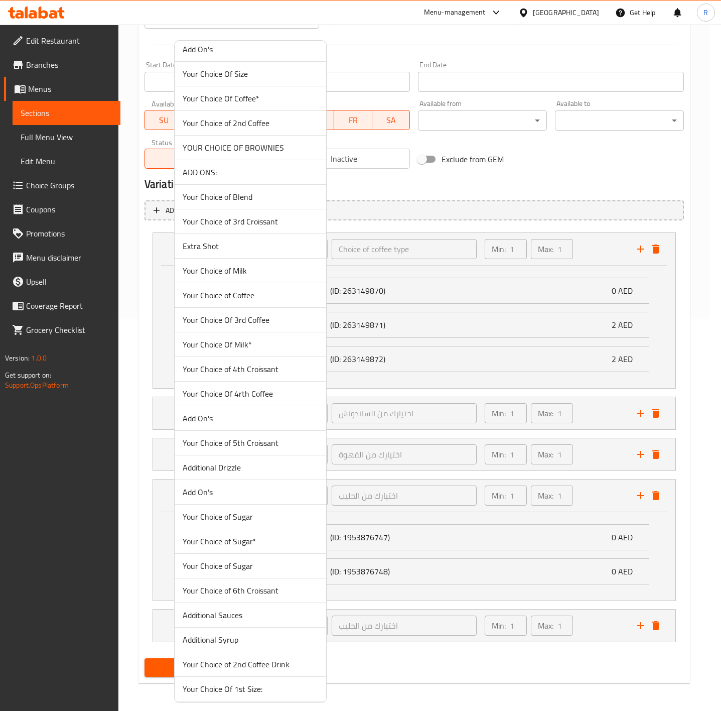
scroll to position [0, 0]
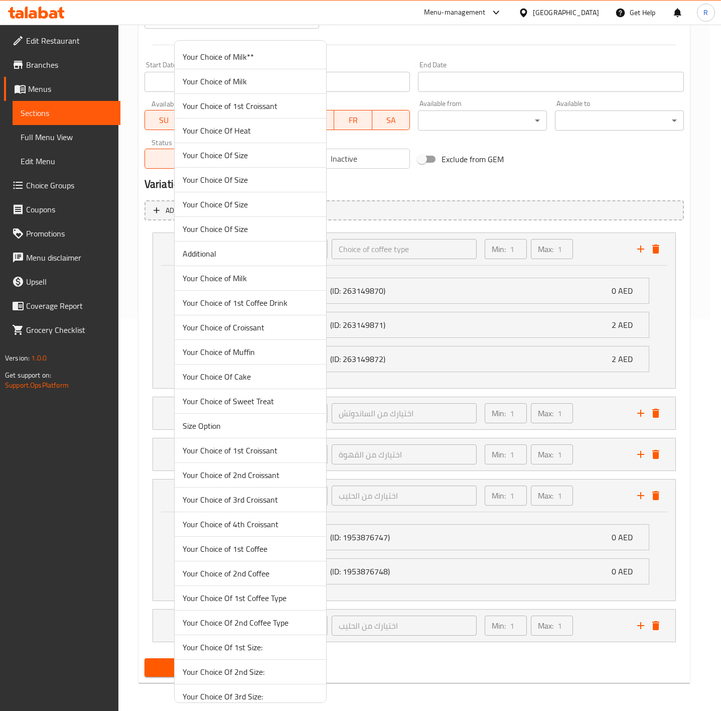
click at [265, 77] on span "Your Choice of Milk" at bounding box center [251, 81] width 136 height 12
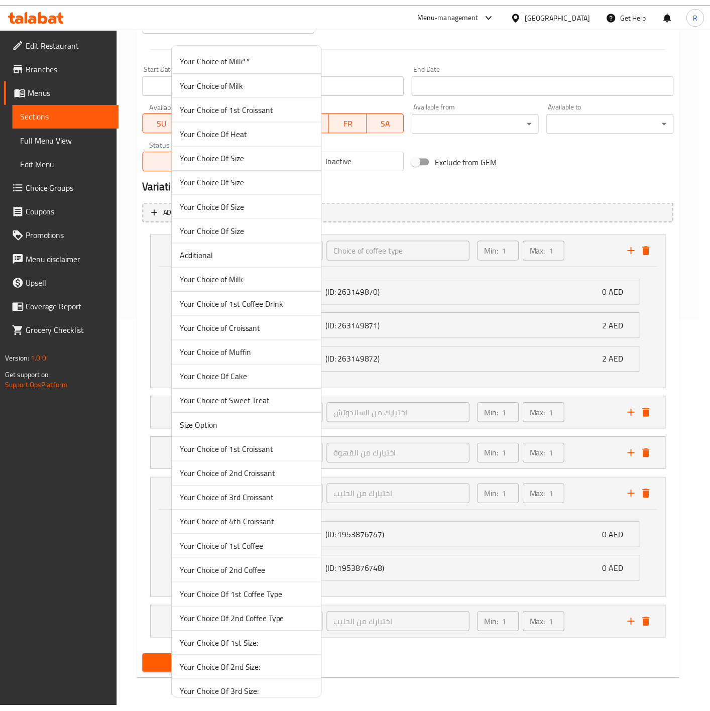
scroll to position [309, 0]
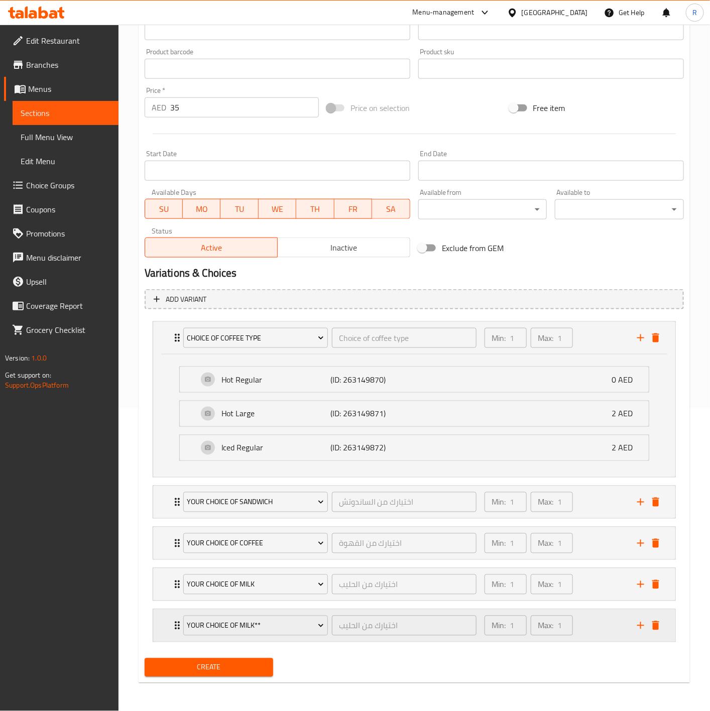
click at [172, 623] on icon "Expand" at bounding box center [177, 626] width 12 height 12
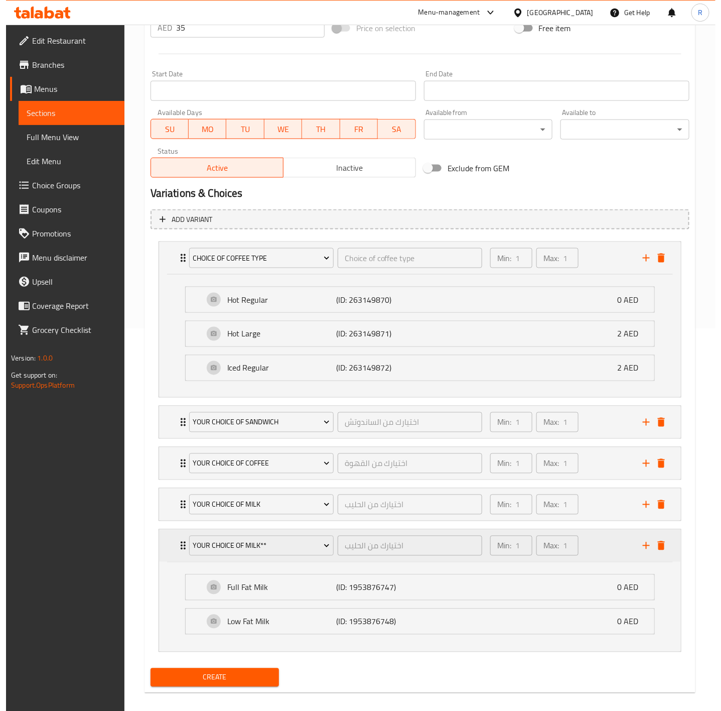
scroll to position [398, 0]
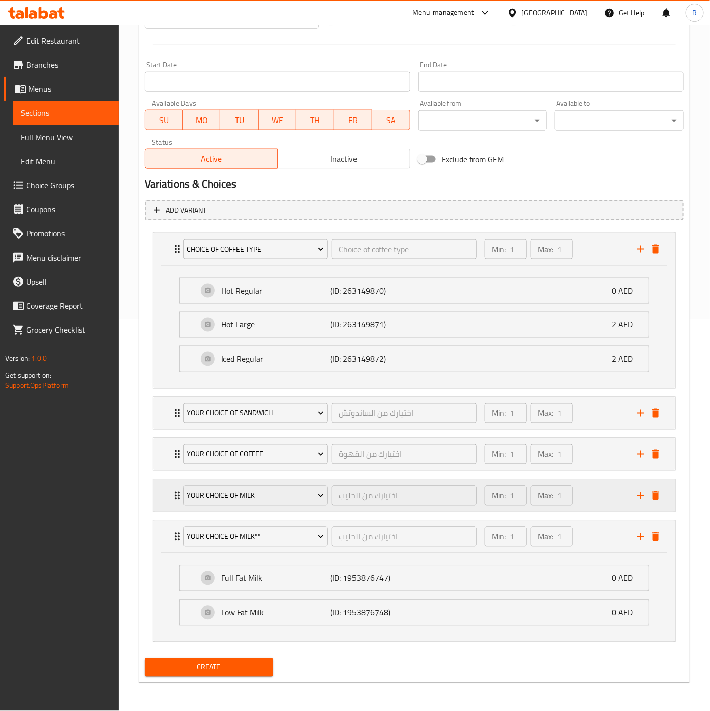
click at [172, 485] on div "Your Choice of Milk اختيارك من الحليب ​ Min: 1 ​ Max: 1 ​" at bounding box center [417, 495] width 492 height 32
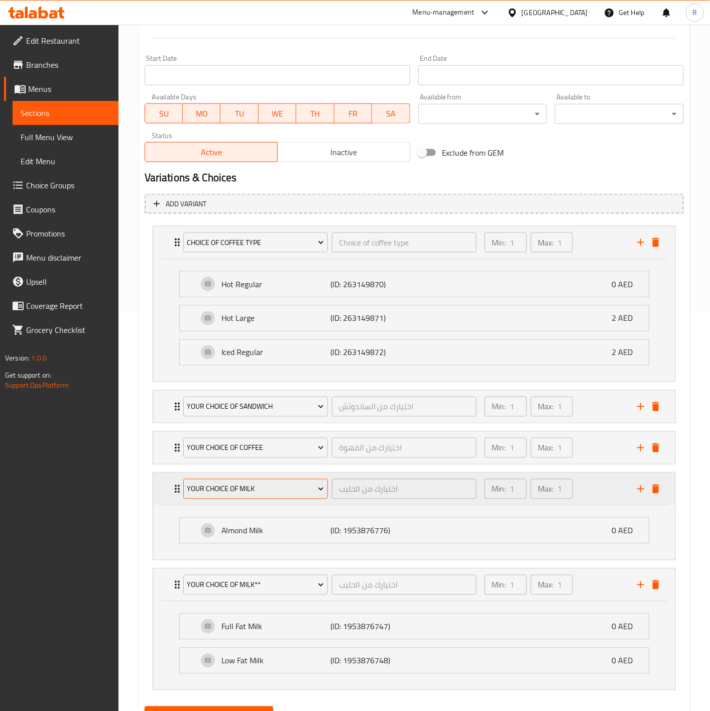
click at [235, 491] on span "Your Choice of Milk" at bounding box center [255, 489] width 137 height 13
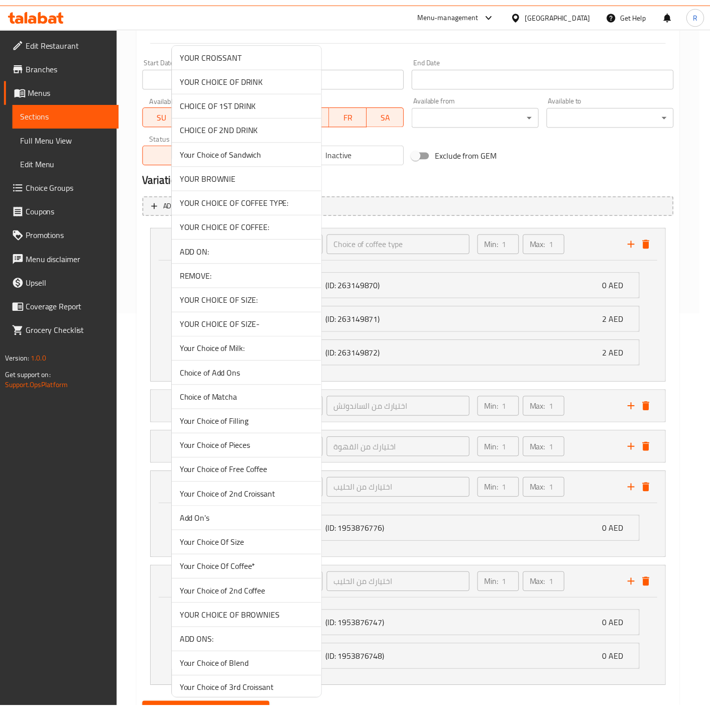
scroll to position [2615, 0]
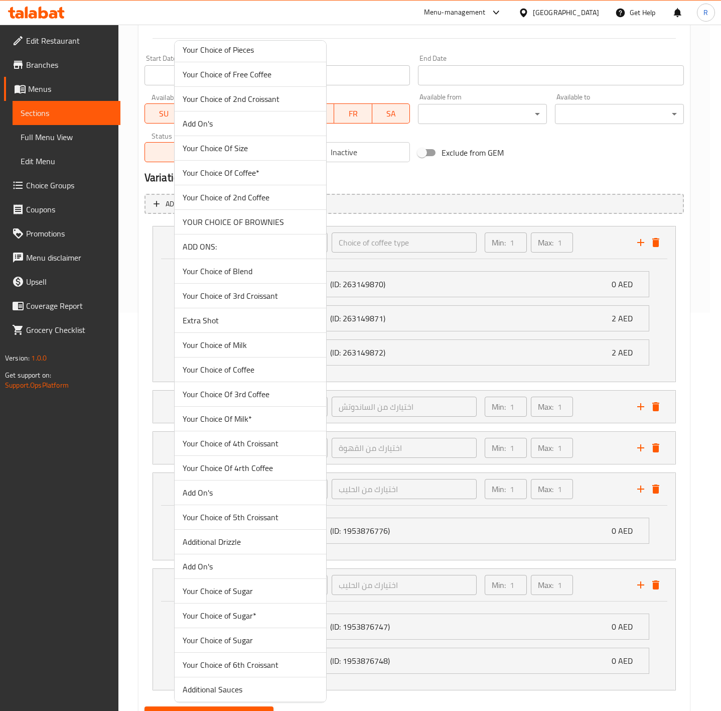
click at [278, 425] on span "Your Choice Of Milk*" at bounding box center [251, 419] width 136 height 12
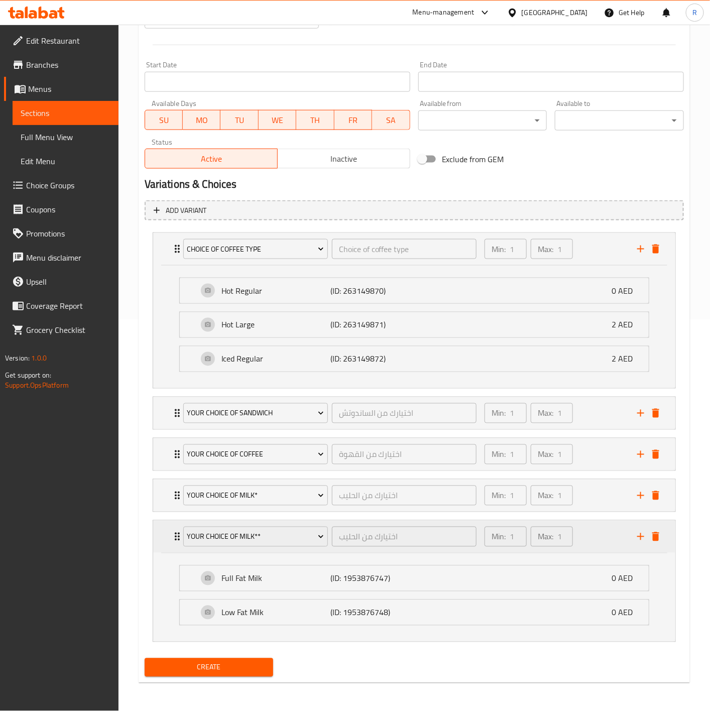
click at [171, 531] on icon "Expand" at bounding box center [177, 537] width 12 height 12
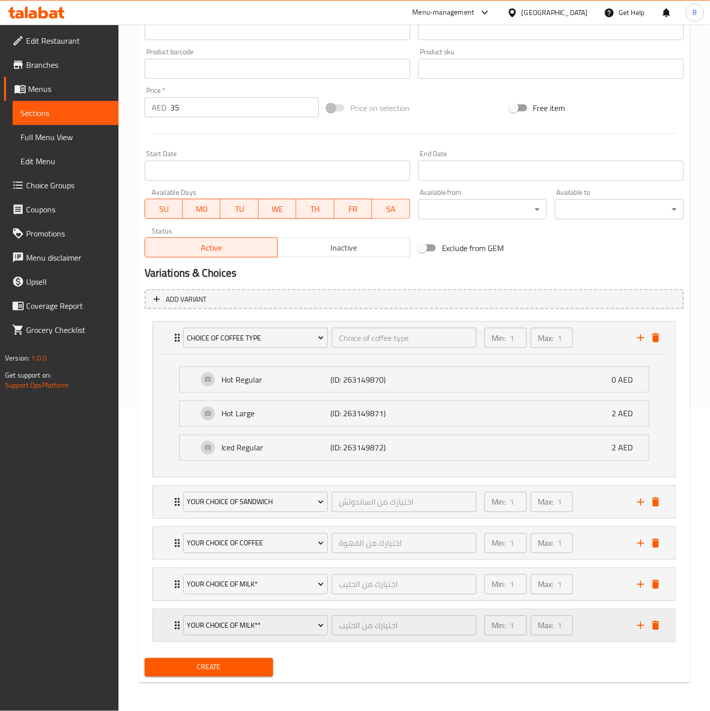
scroll to position [309, 0]
click at [174, 583] on icon "Expand" at bounding box center [177, 584] width 12 height 12
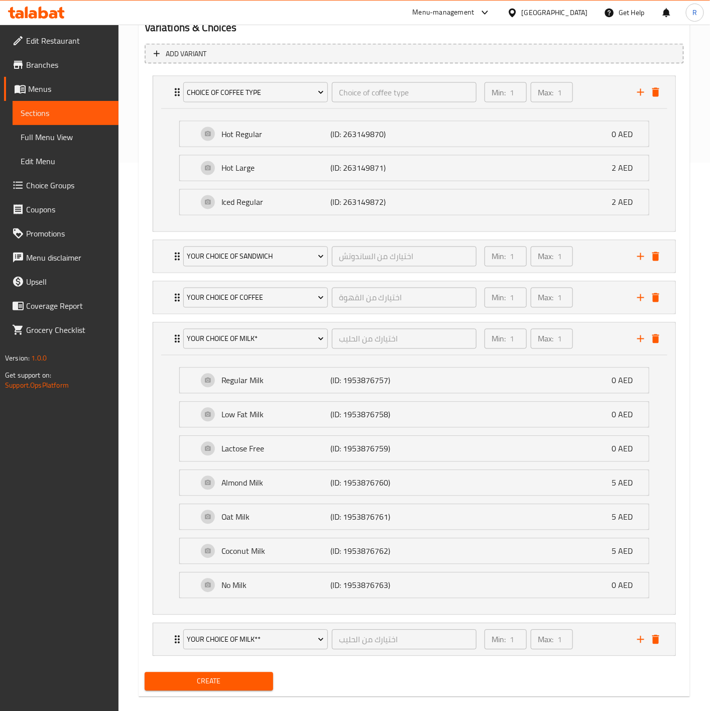
scroll to position [544, 0]
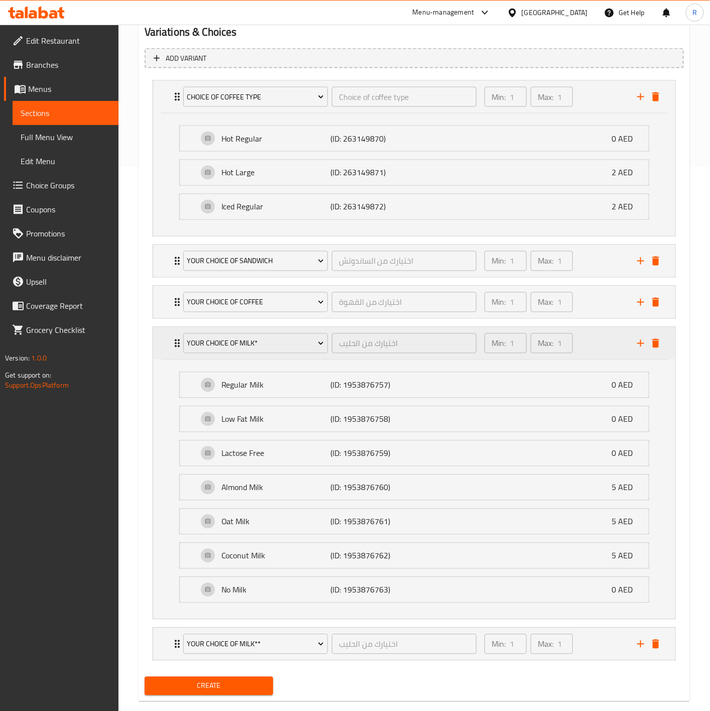
click at [172, 347] on icon "Expand" at bounding box center [177, 343] width 12 height 12
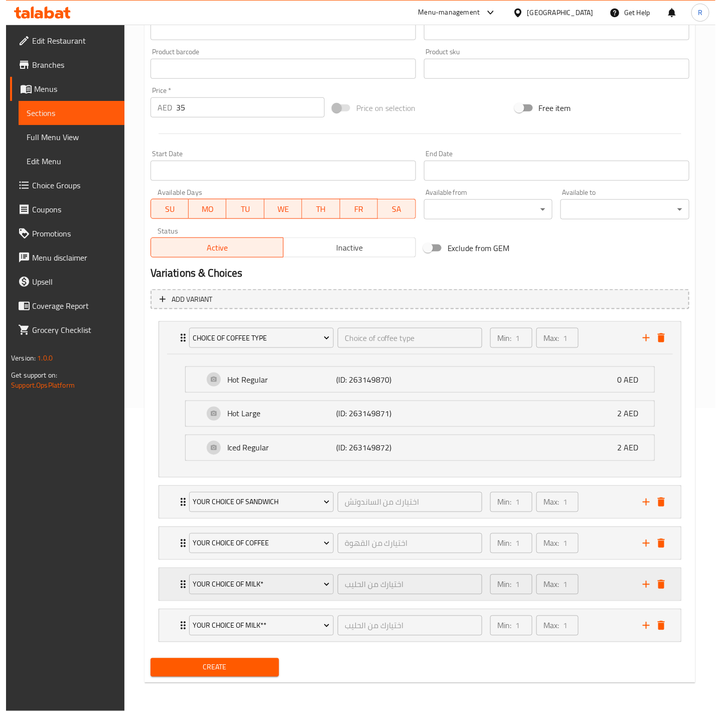
scroll to position [309, 0]
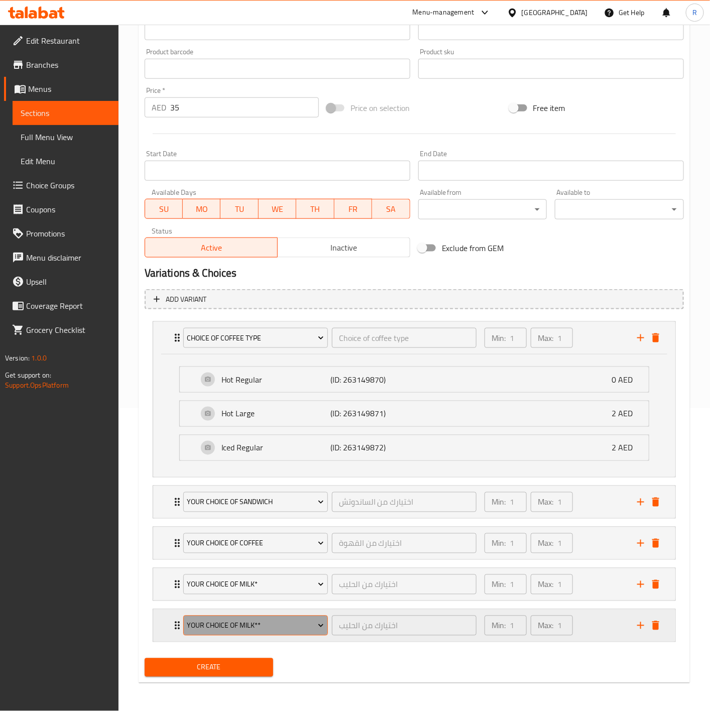
click at [277, 624] on span "Your Choice of Milk**" at bounding box center [255, 626] width 137 height 13
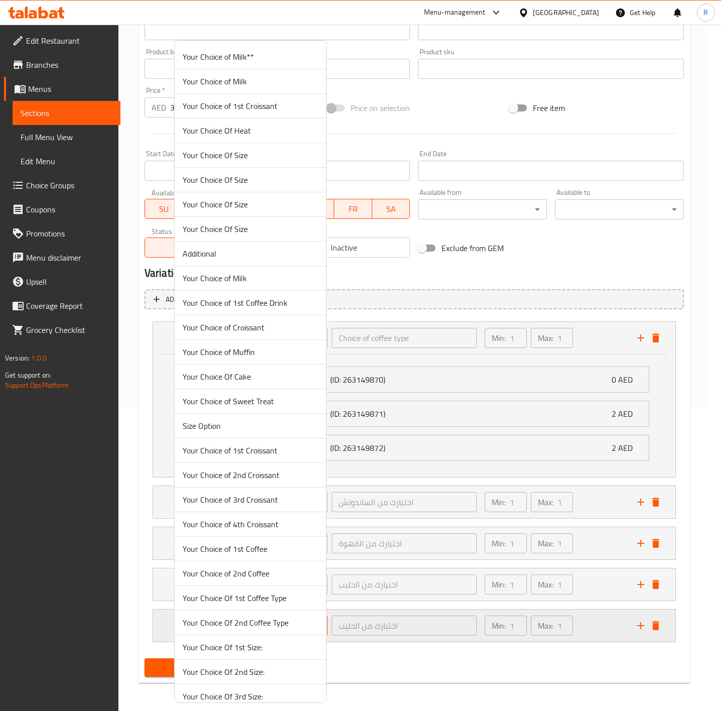
scroll to position [2987, 0]
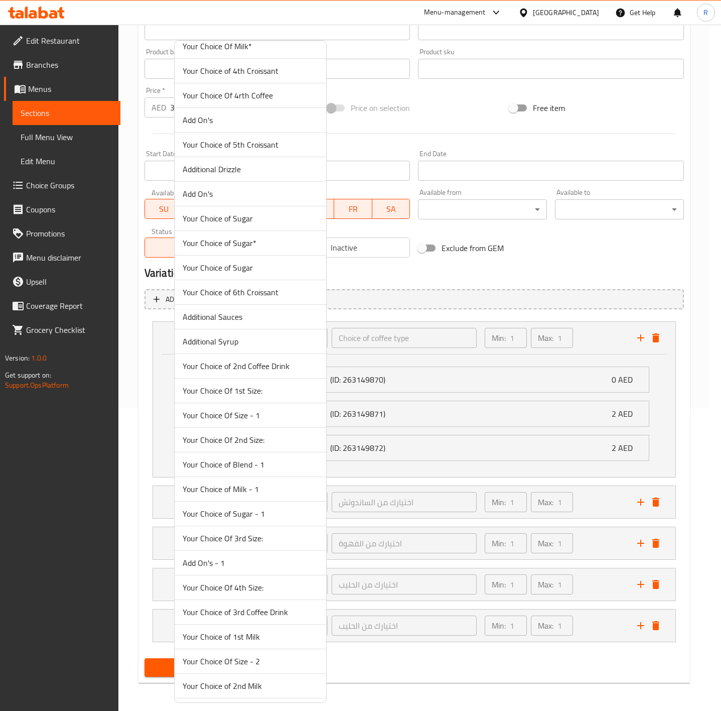
click at [282, 347] on span "Additional Syrup" at bounding box center [251, 341] width 136 height 12
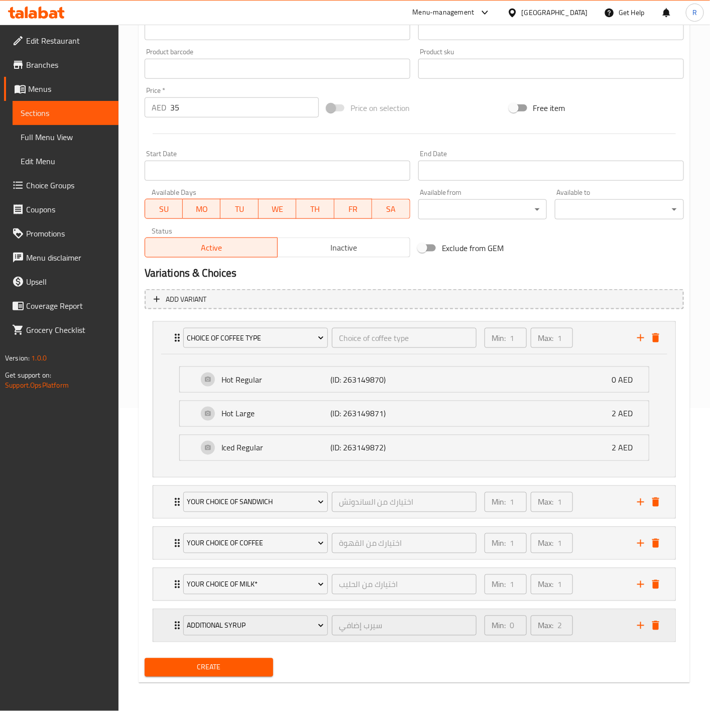
click at [642, 624] on icon "add" at bounding box center [640, 625] width 7 height 7
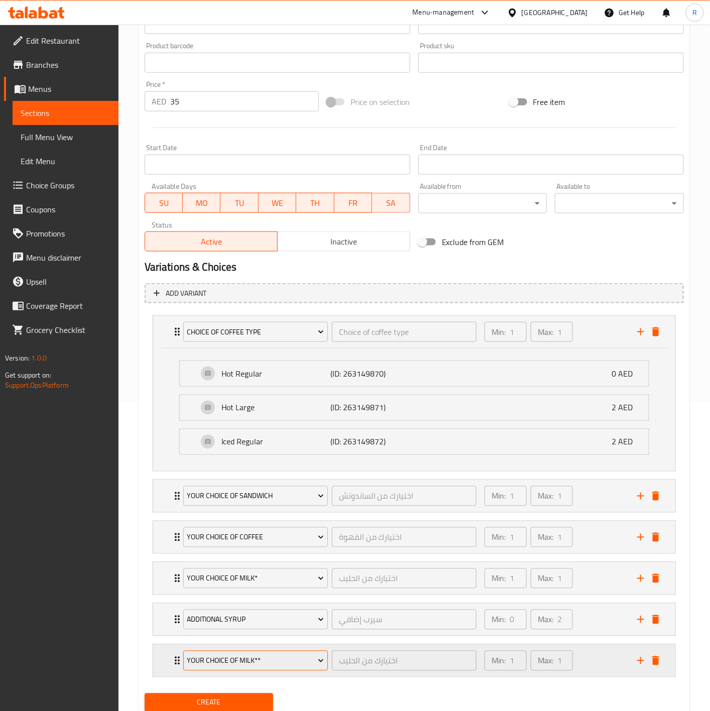
click at [252, 666] on span "Your Choice of Milk**" at bounding box center [255, 661] width 137 height 13
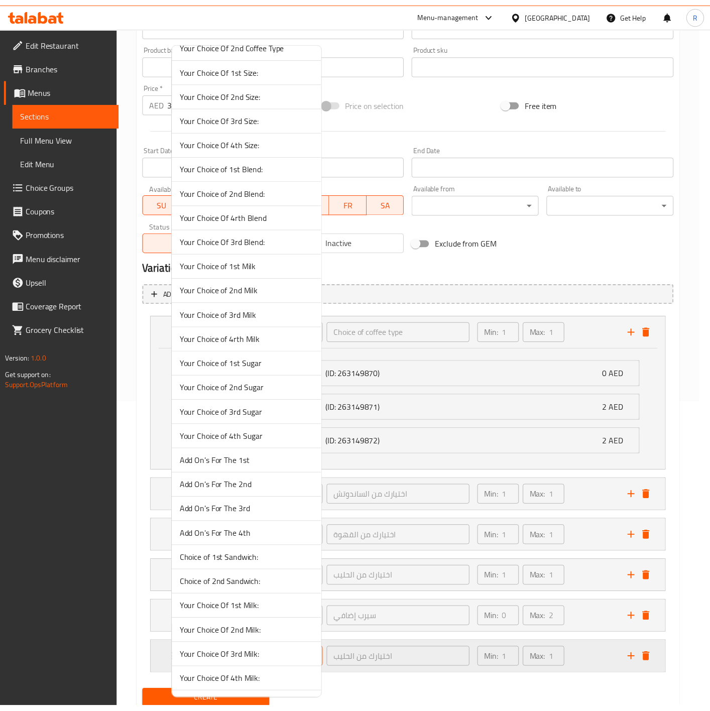
scroll to position [2863, 0]
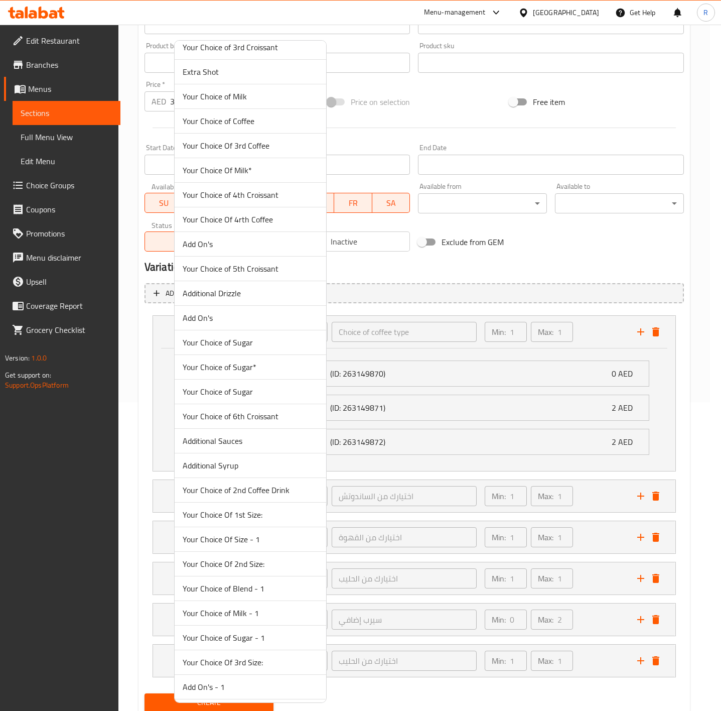
click at [288, 348] on span "Your Choice of Sugar" at bounding box center [251, 342] width 136 height 12
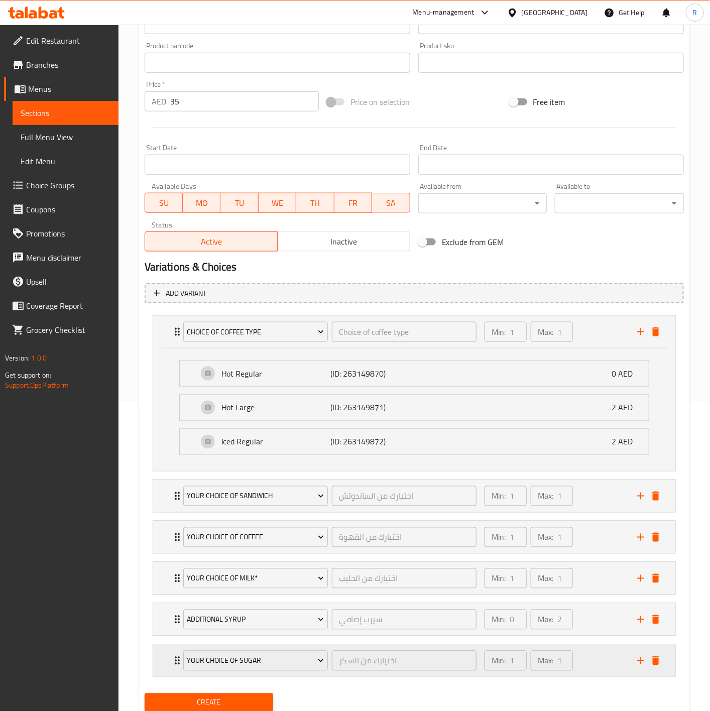
click at [173, 659] on div "Your Choice of Sugar اختيارك من السكر ​ Min: 1 ​ Max: 1 ​" at bounding box center [417, 661] width 492 height 32
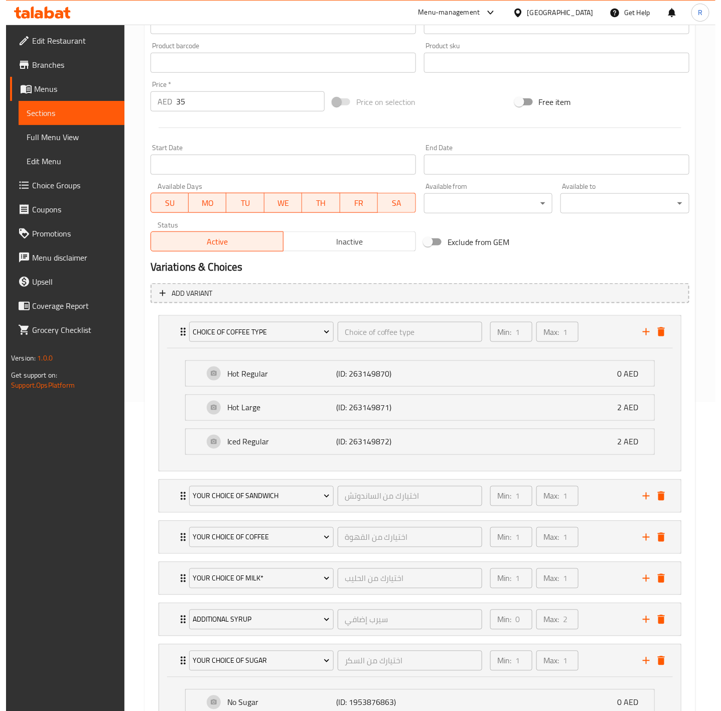
scroll to position [510, 0]
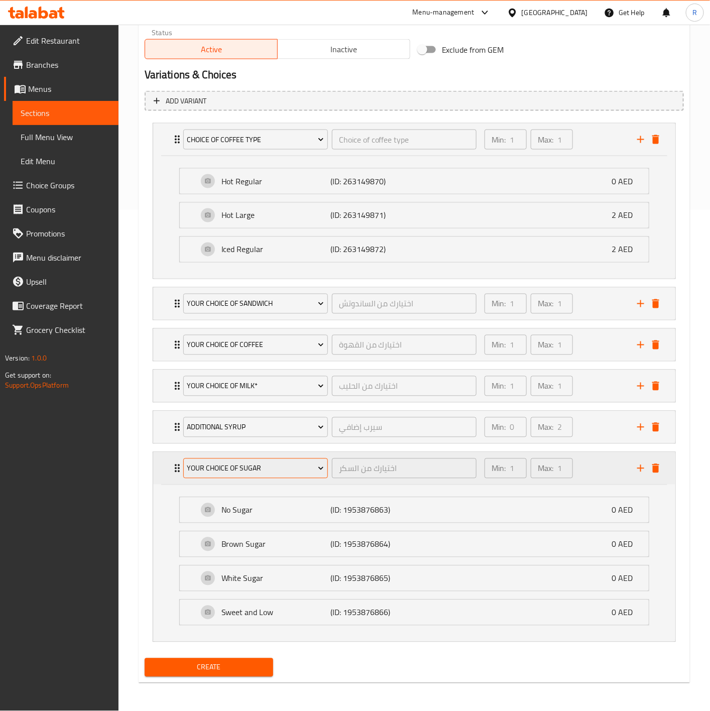
click at [236, 462] on span "Your Choice of Sugar" at bounding box center [255, 468] width 137 height 13
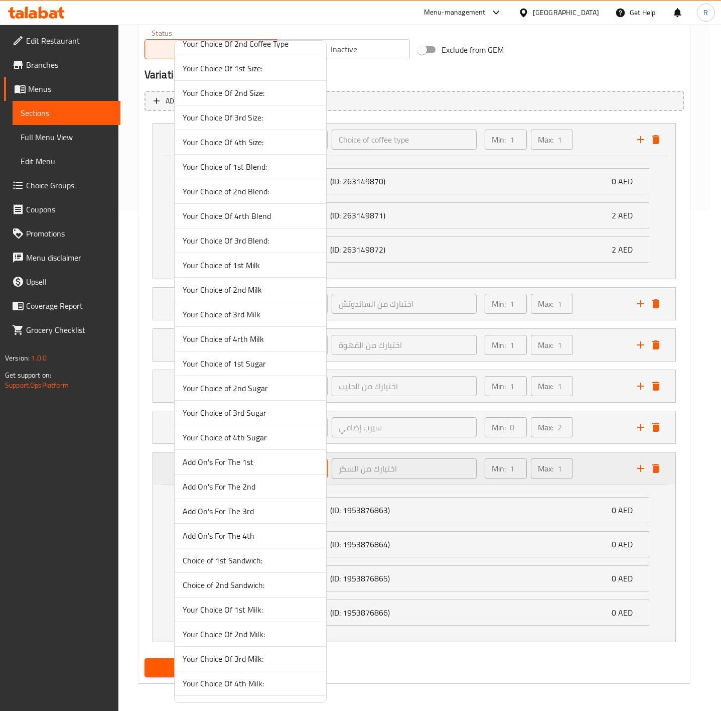
scroll to position [2888, 0]
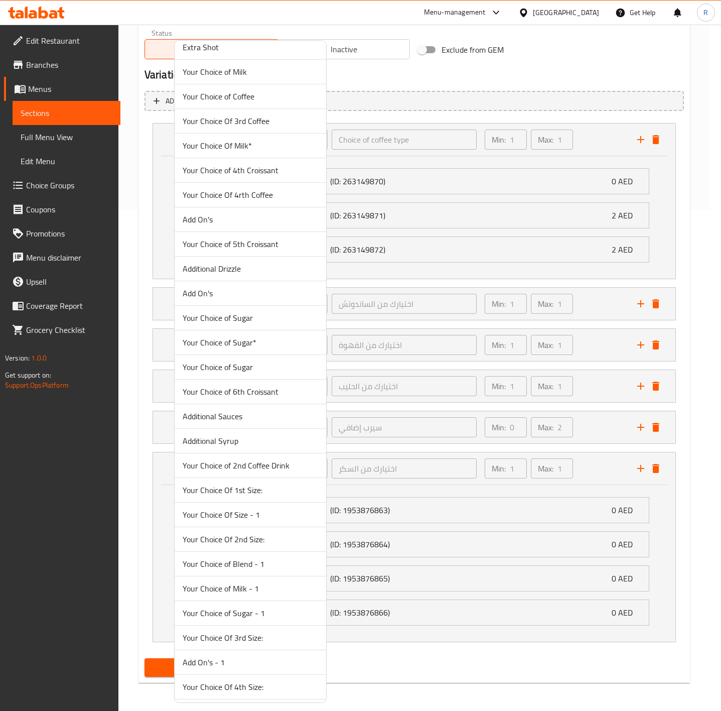
click at [281, 355] on li "Your Choice of Sugar*" at bounding box center [251, 342] width 152 height 25
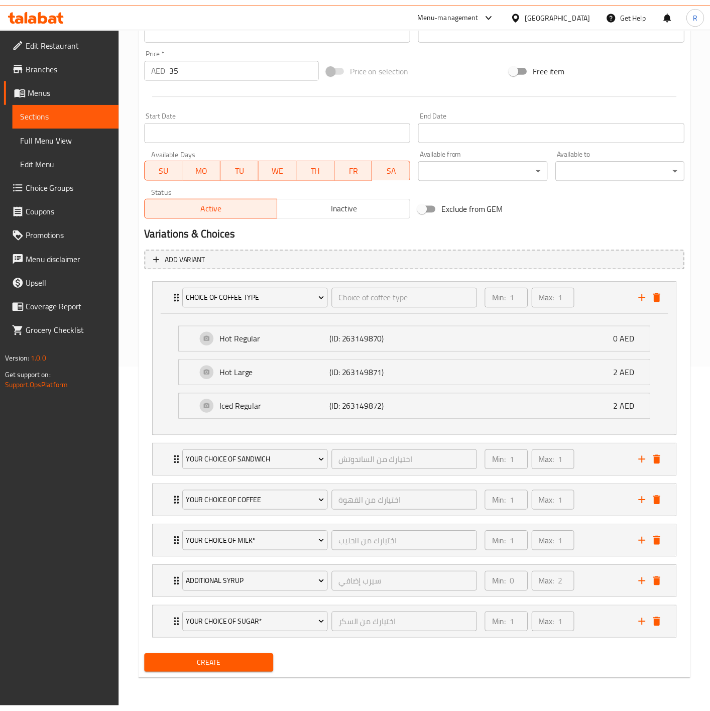
scroll to position [350, 0]
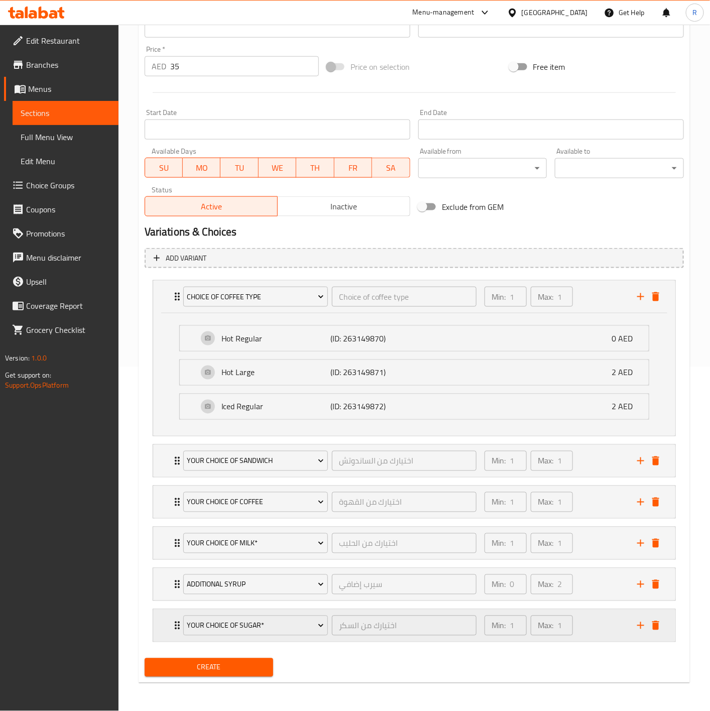
click at [166, 621] on div "Your Choice of Sugar* اختيارك من السكر ​ Min: 1 ​ Max: 1 ​" at bounding box center [414, 626] width 522 height 32
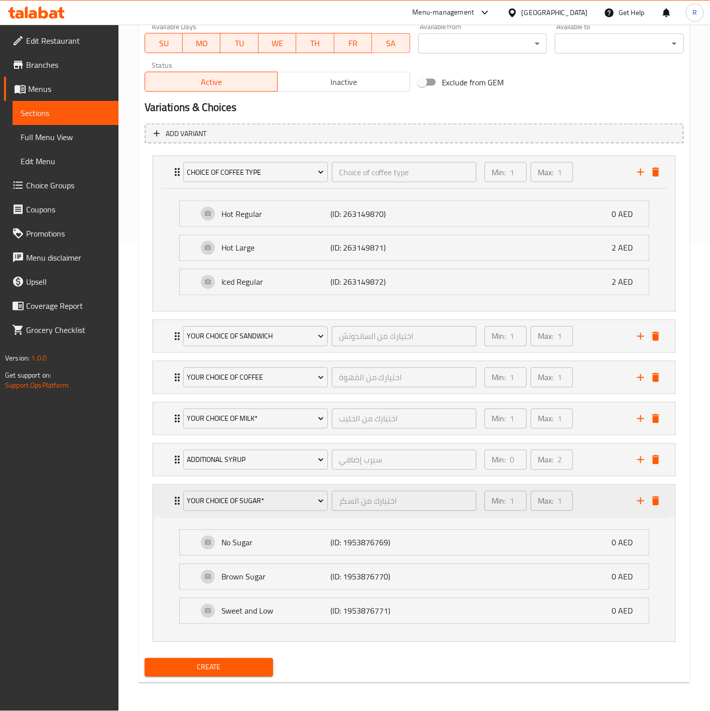
scroll to position [475, 0]
click at [172, 503] on icon "Expand" at bounding box center [177, 503] width 12 height 12
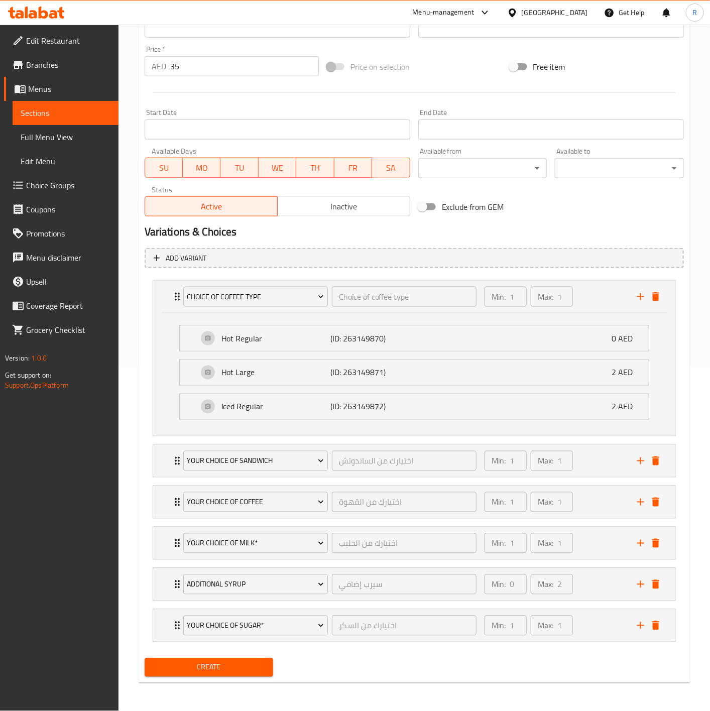
scroll to position [350, 0]
click at [640, 627] on icon "add" at bounding box center [641, 626] width 12 height 12
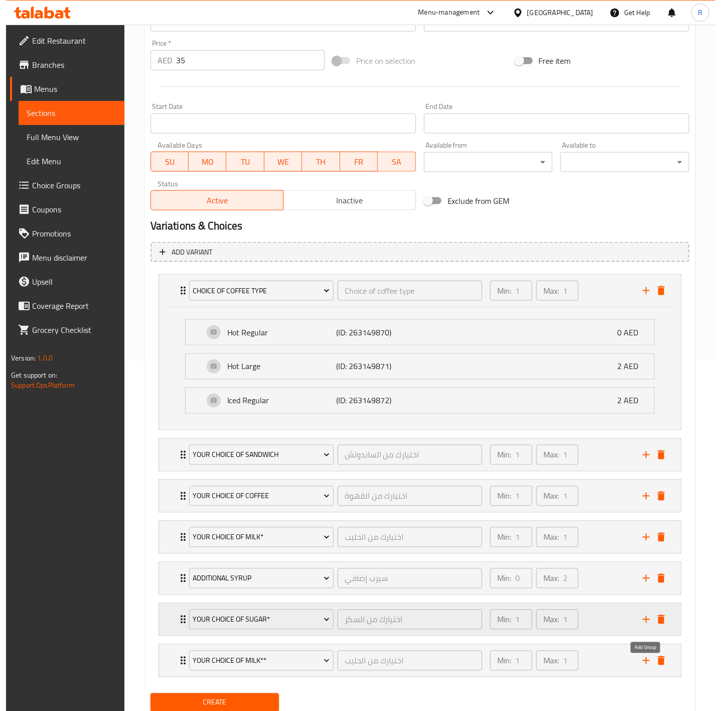
scroll to position [392, 0]
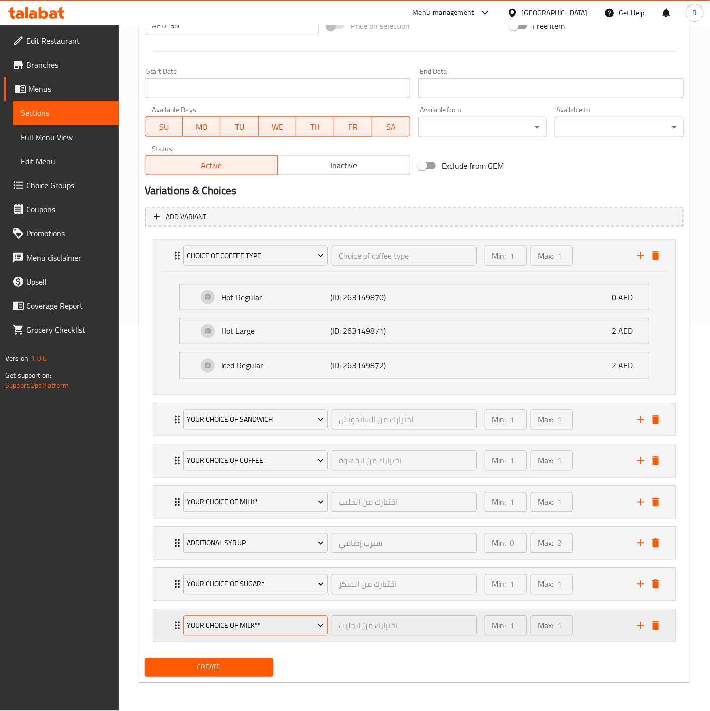
click at [297, 623] on span "Your Choice of Milk**" at bounding box center [255, 626] width 137 height 13
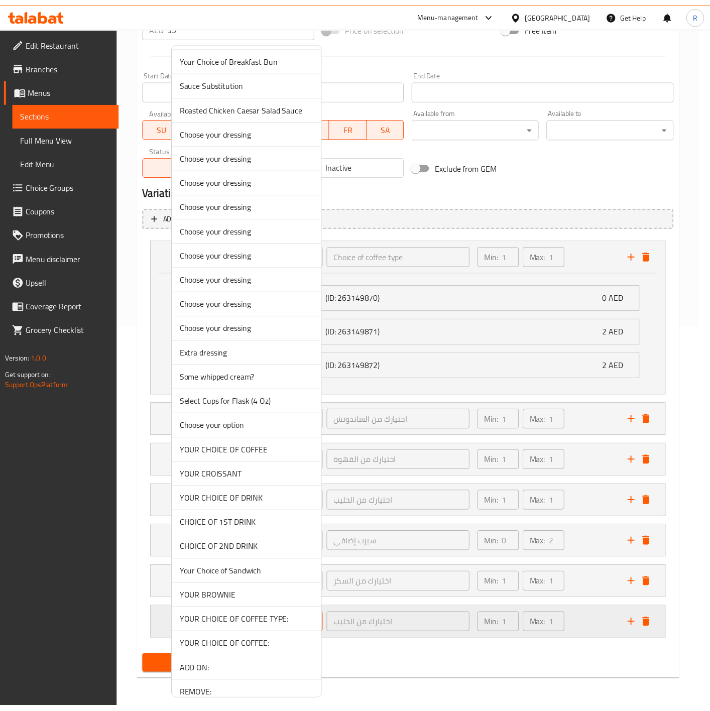
scroll to position [2590, 0]
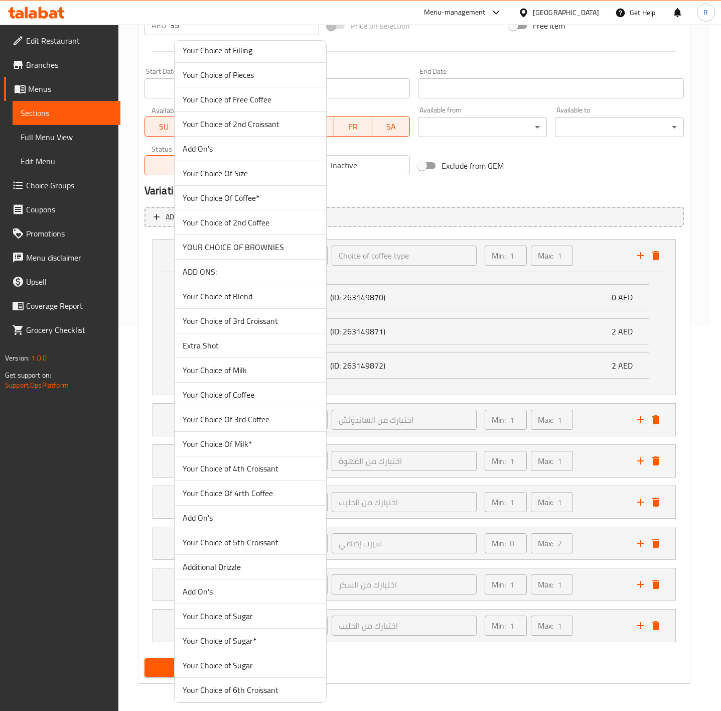
click at [250, 351] on span "Extra Shot" at bounding box center [251, 345] width 136 height 12
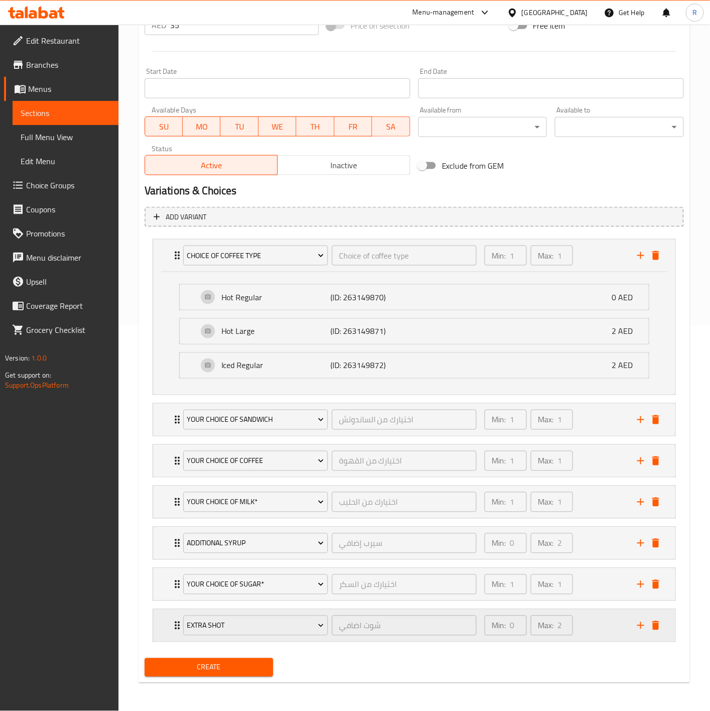
click at [175, 621] on icon "Expand" at bounding box center [177, 626] width 12 height 12
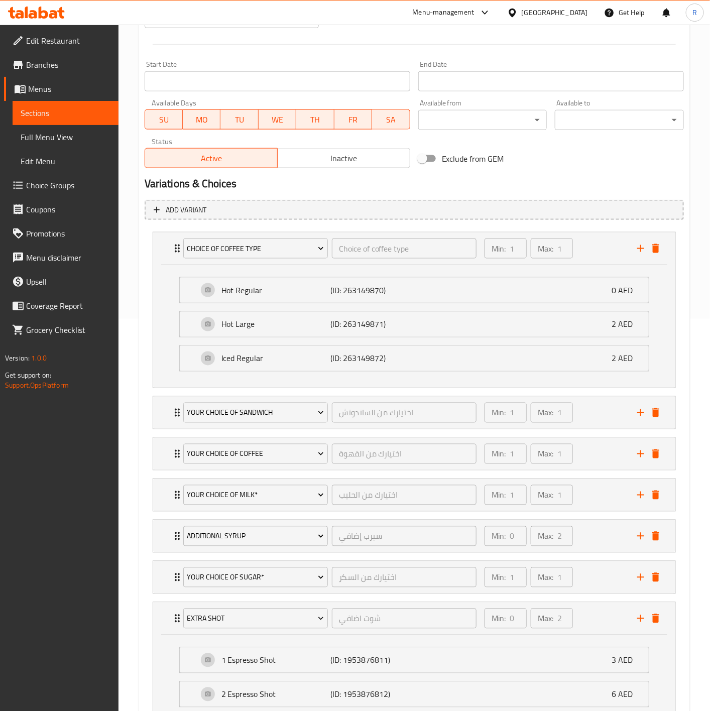
scroll to position [482, 0]
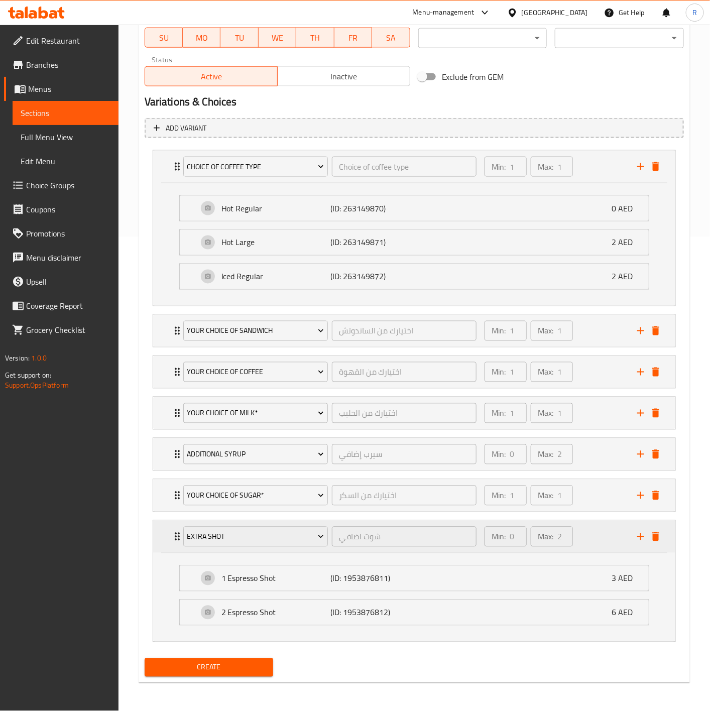
click at [172, 532] on icon "Expand" at bounding box center [177, 537] width 12 height 12
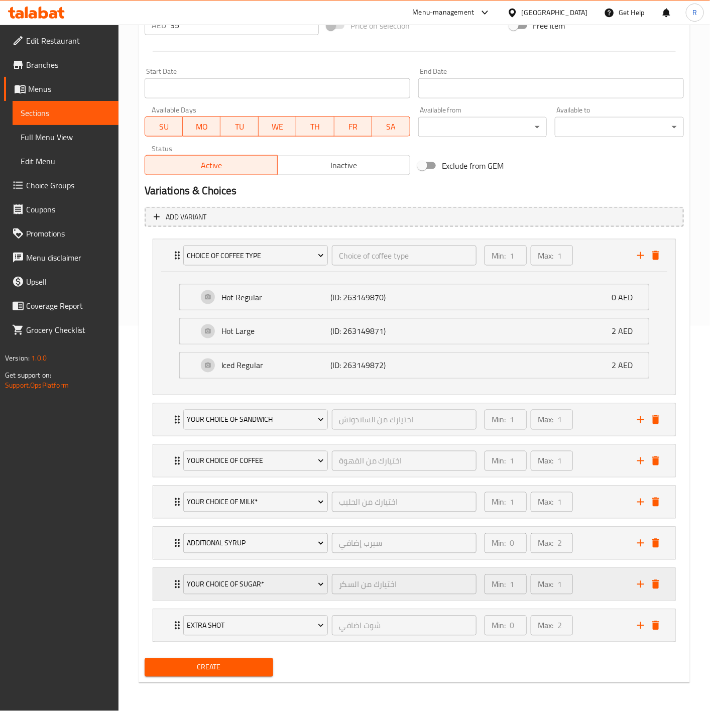
scroll to position [392, 0]
click at [253, 665] on span "Create" at bounding box center [209, 667] width 113 height 13
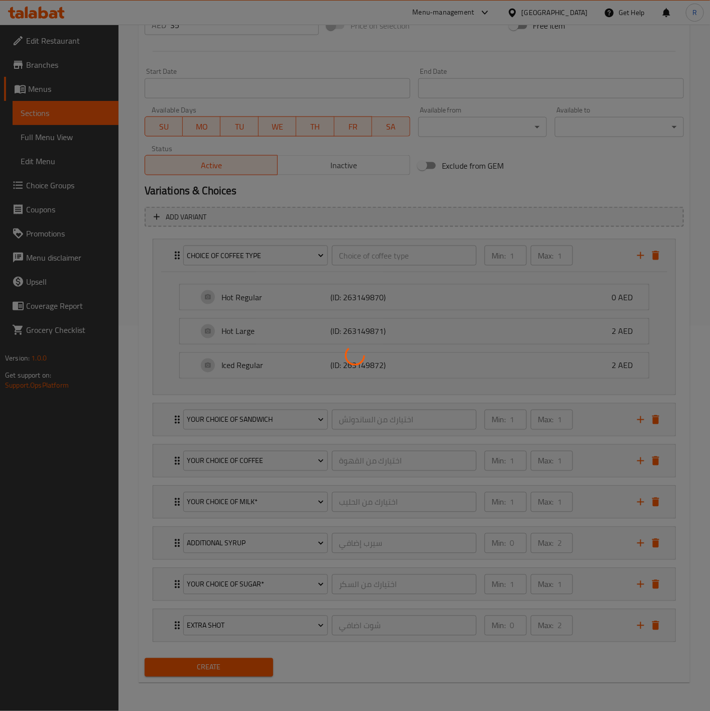
type input "0"
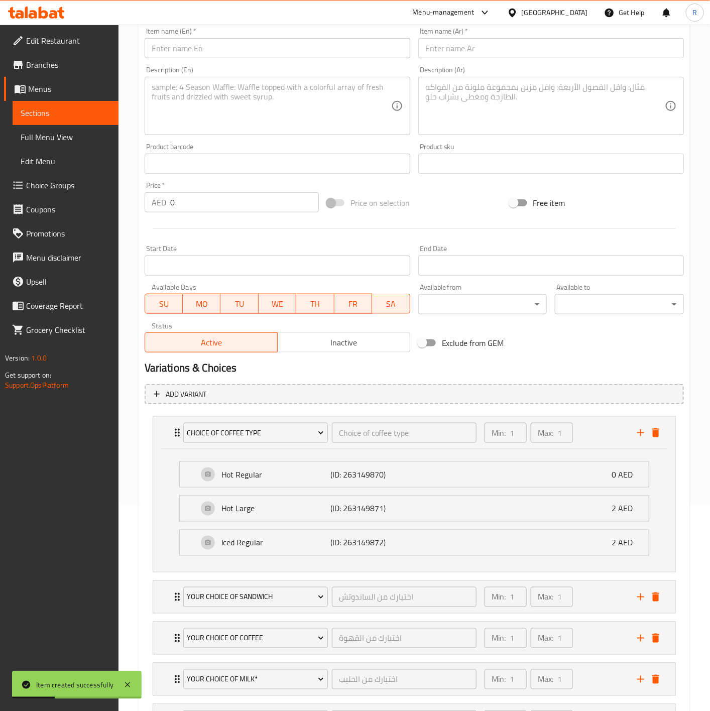
scroll to position [0, 0]
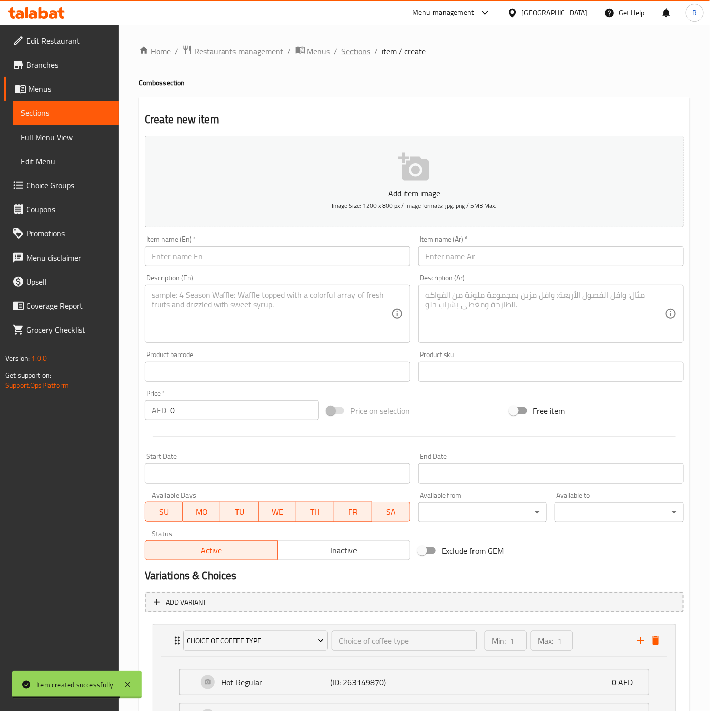
click at [354, 52] on span "Sections" at bounding box center [356, 51] width 29 height 12
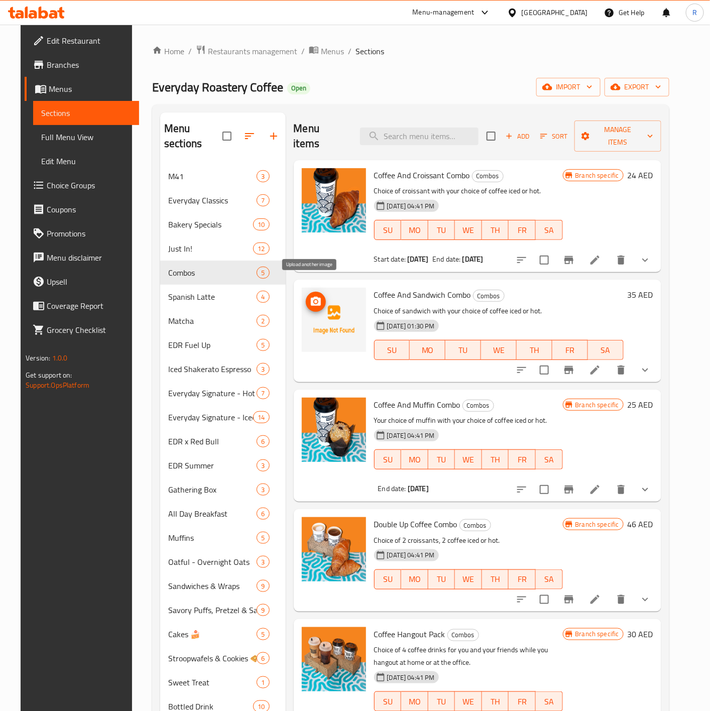
click at [312, 296] on icon "upload picture" at bounding box center [316, 302] width 12 height 12
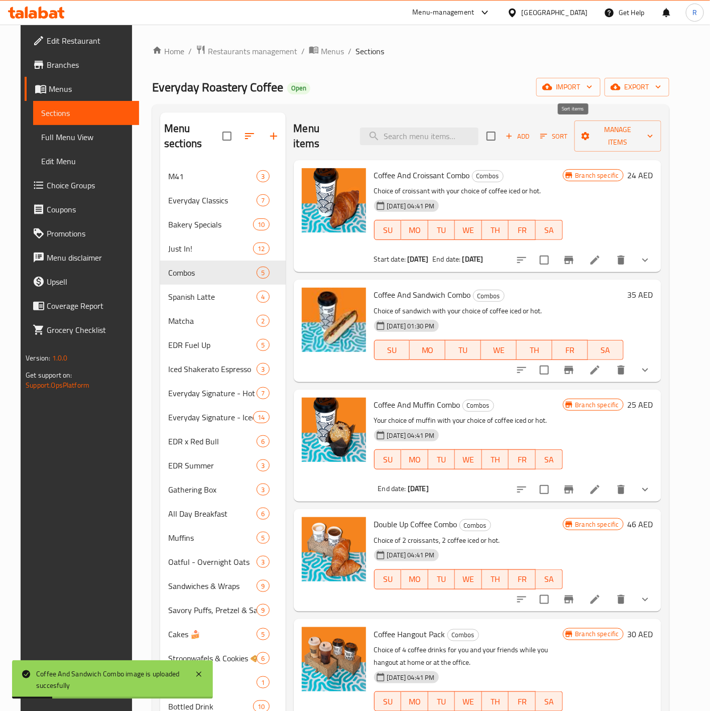
click at [568, 131] on span "Sort" at bounding box center [554, 137] width 28 height 12
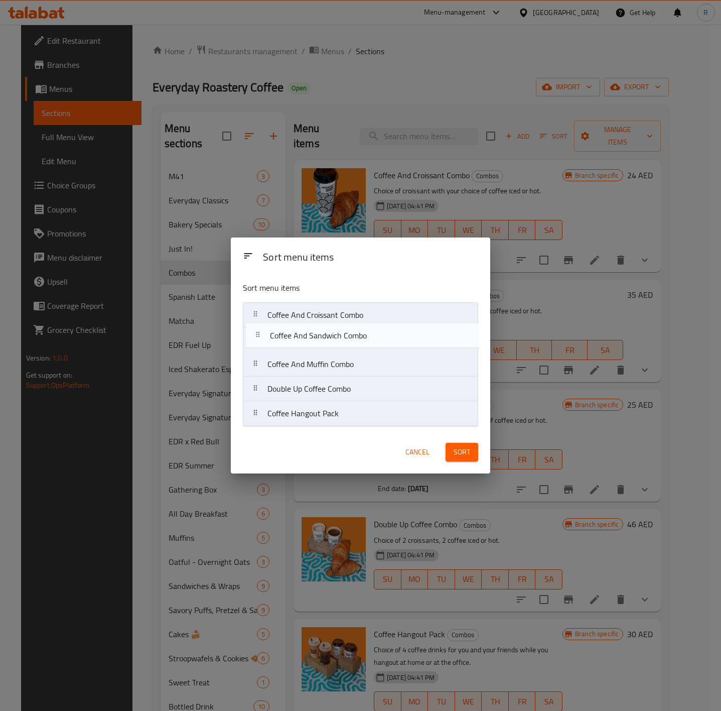
drag, startPoint x: 378, startPoint y: 346, endPoint x: 377, endPoint y: 353, distance: 6.6
click at [377, 353] on nav "Coffee And Croissant Combo Coffee And Sandwich Combo Coffee And Muffin Combo Do…" at bounding box center [360, 364] width 235 height 124
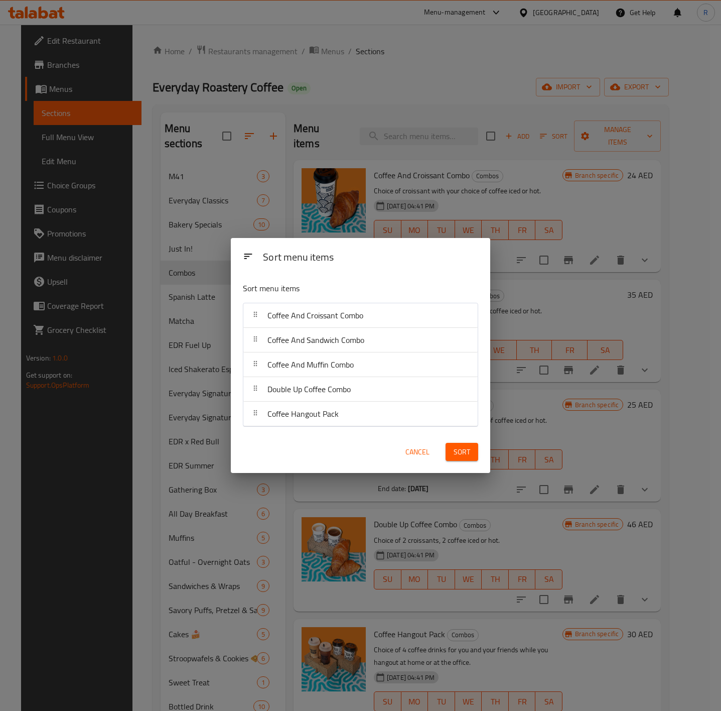
click at [466, 451] on span "Sort" at bounding box center [462, 452] width 17 height 13
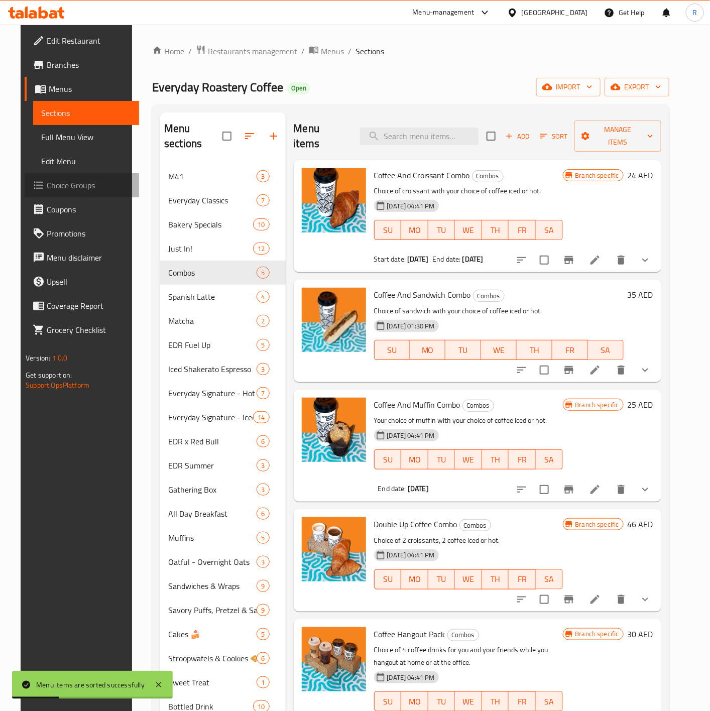
click at [44, 175] on link "Choice Groups" at bounding box center [82, 185] width 114 height 24
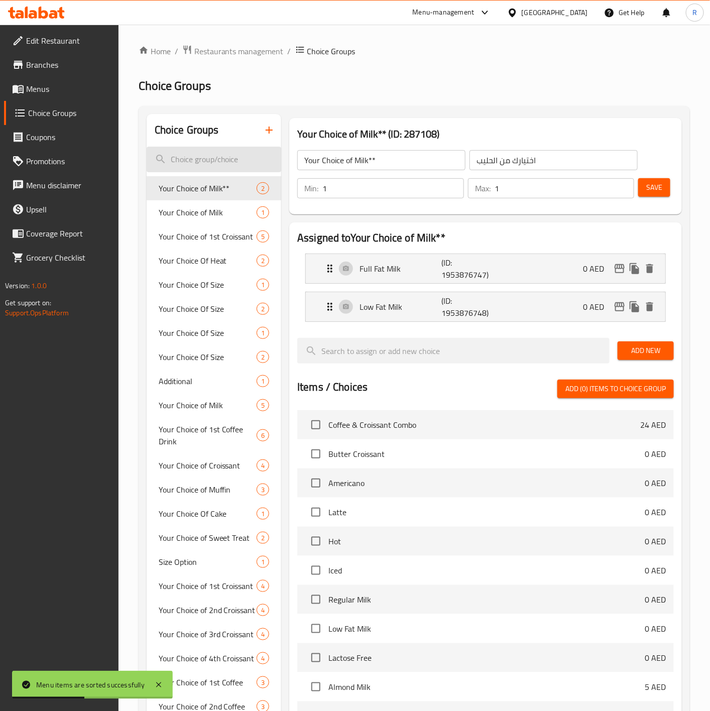
click at [210, 157] on input "search" at bounding box center [214, 160] width 135 height 26
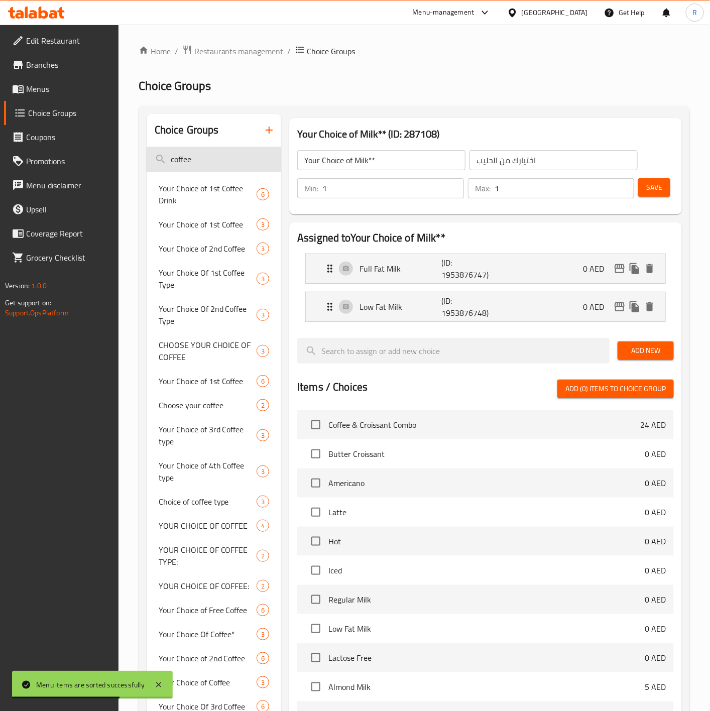
type input "coffee"
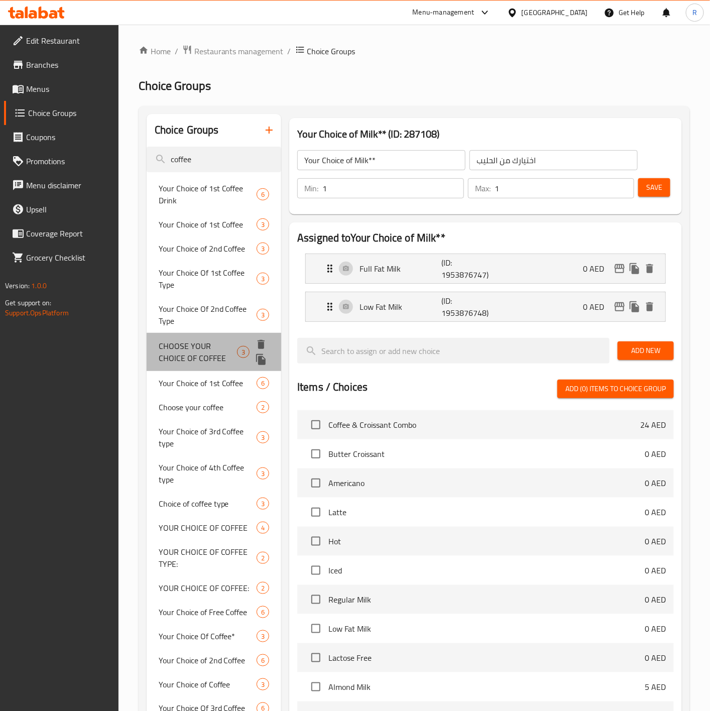
click at [217, 347] on span "CHOOSE YOUR CHOICE OF COFFEE" at bounding box center [198, 352] width 79 height 24
type input "CHOOSE YOUR CHOICE OF COFFEE"
type input "اختر اختيارك من القهوة"
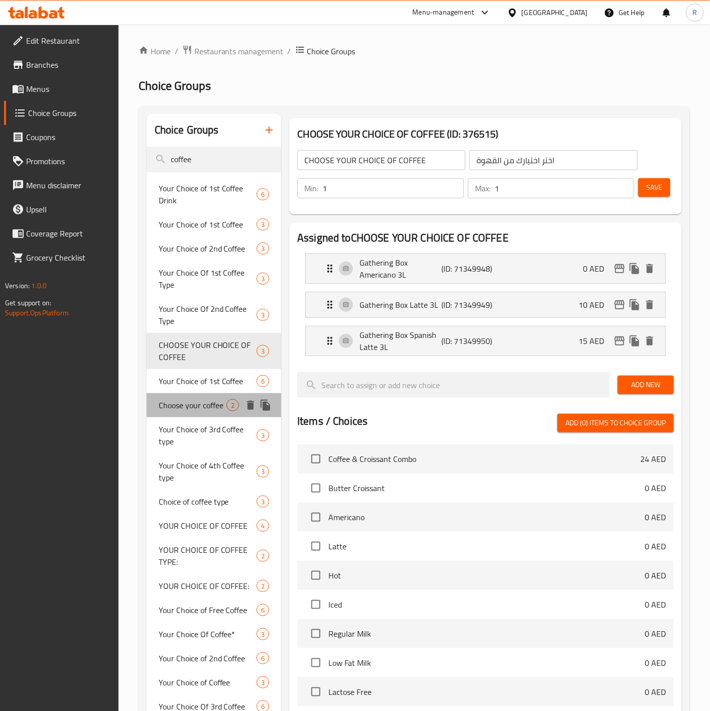
click at [193, 405] on span "Choose your coffee" at bounding box center [193, 405] width 68 height 12
type input "Choose your coffee"
type input "اختر قهوتك"
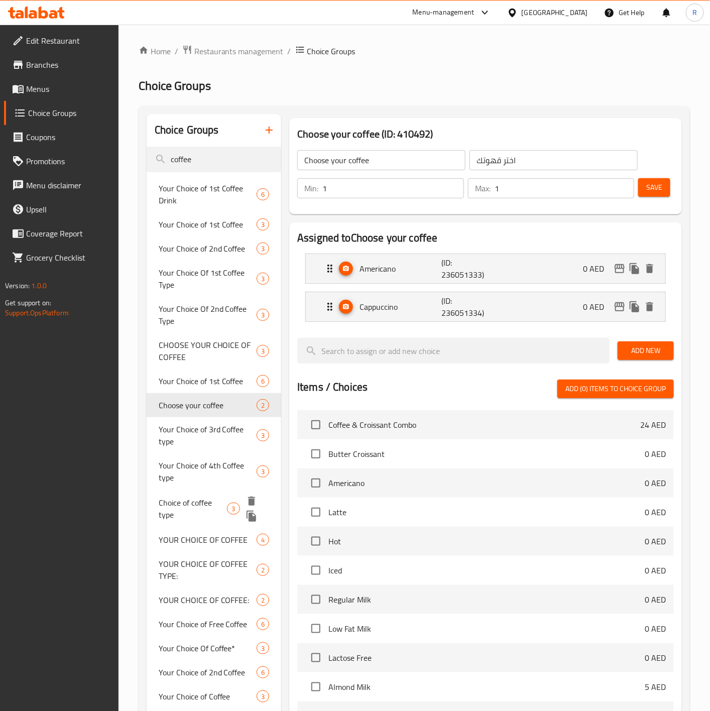
click at [205, 502] on span "Choice of coffee type" at bounding box center [193, 509] width 69 height 24
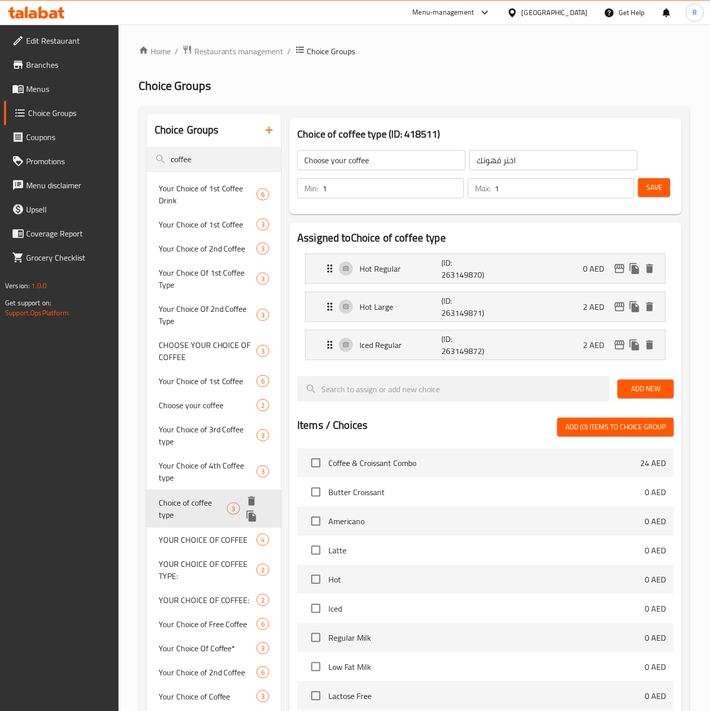
type input "Choice of coffee type"
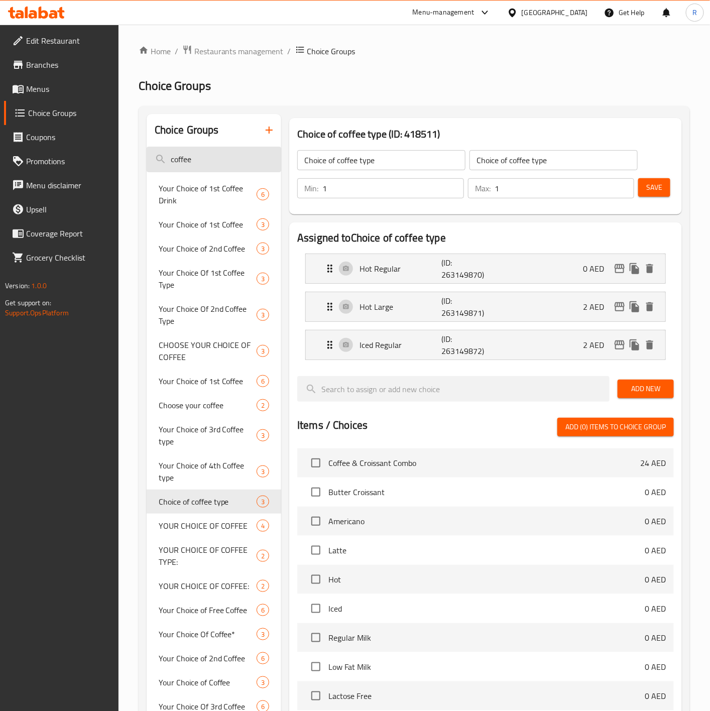
click at [205, 160] on input "coffee" at bounding box center [214, 160] width 135 height 26
type input "c"
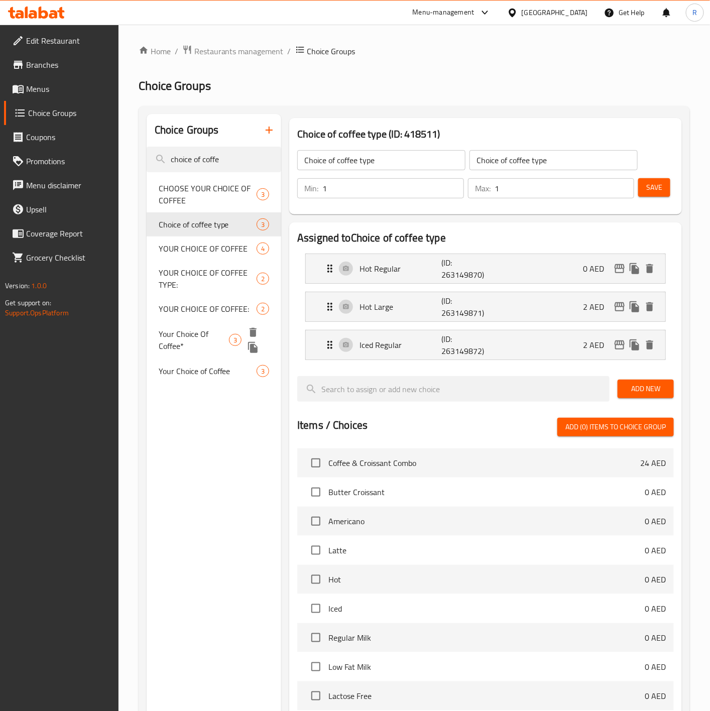
type input "choice of coffe"
click at [198, 336] on span "Your Choice Of Coffee*" at bounding box center [194, 340] width 70 height 24
type input "Your Choice Of Coffee*"
type input "اختيارك من القهوة:"
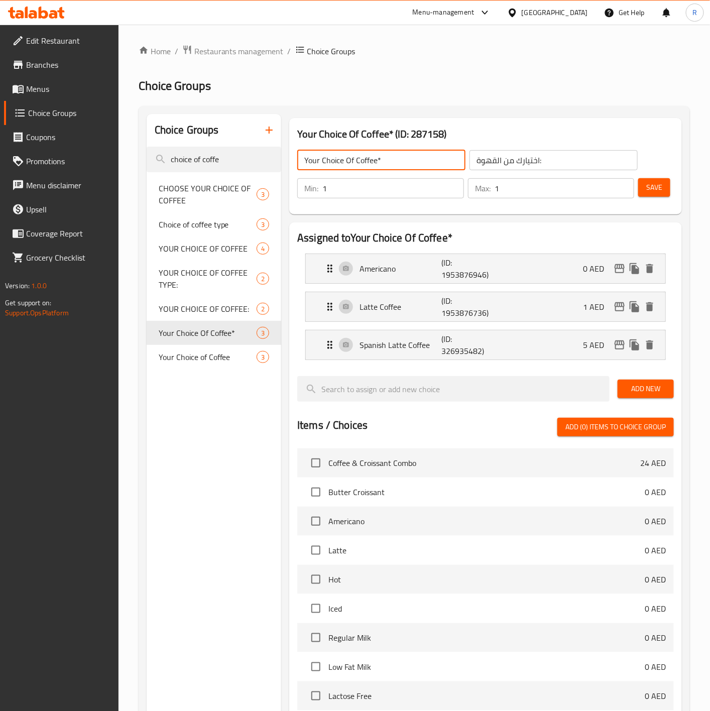
click at [398, 154] on input "Your Choice Of Coffee*" at bounding box center [381, 160] width 168 height 20
type input "Your Choice Of Coffee-Combo"
click at [651, 188] on span "Save" at bounding box center [654, 187] width 16 height 13
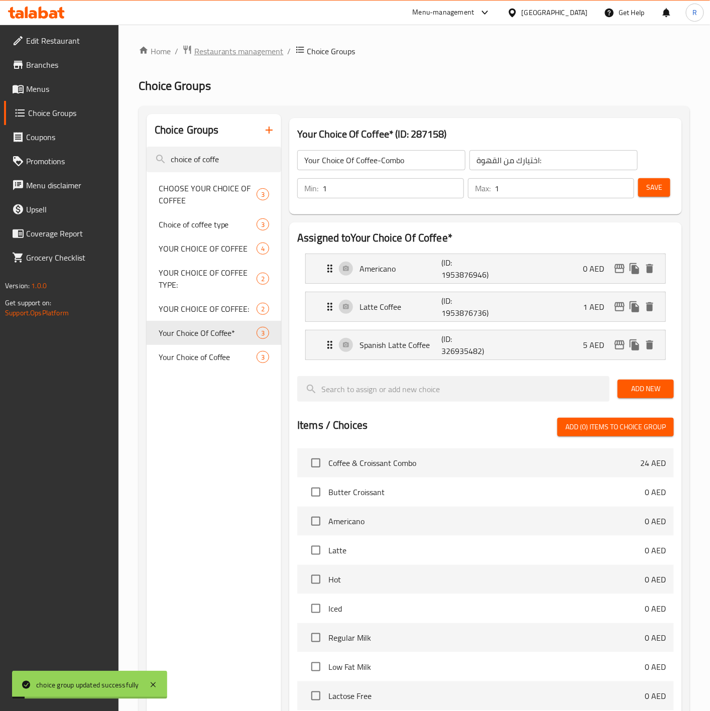
click at [263, 51] on span "Restaurants management" at bounding box center [238, 51] width 89 height 12
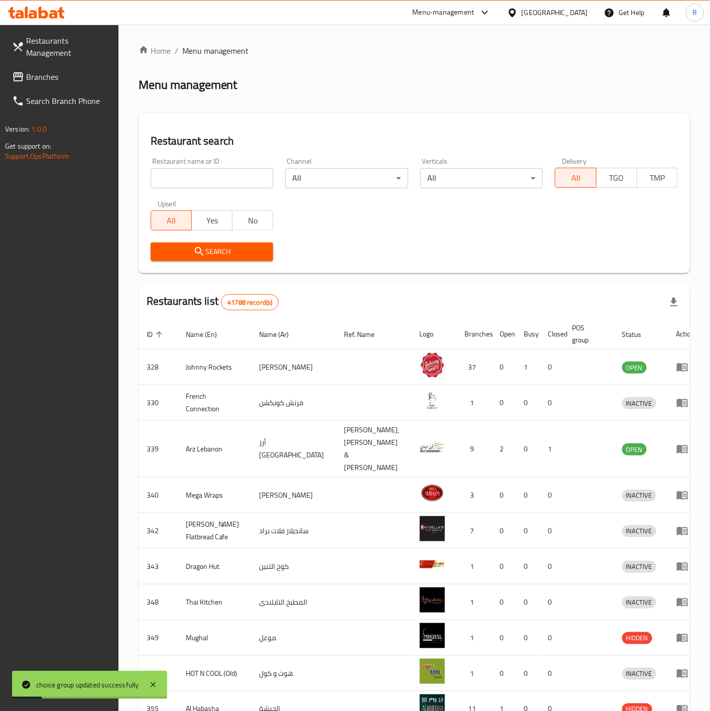
click at [209, 159] on div "Restaurant name or ID Restaurant name or ID" at bounding box center [212, 173] width 123 height 31
click at [217, 177] on input "search" at bounding box center [212, 178] width 123 height 20
type input "everyday roastery"
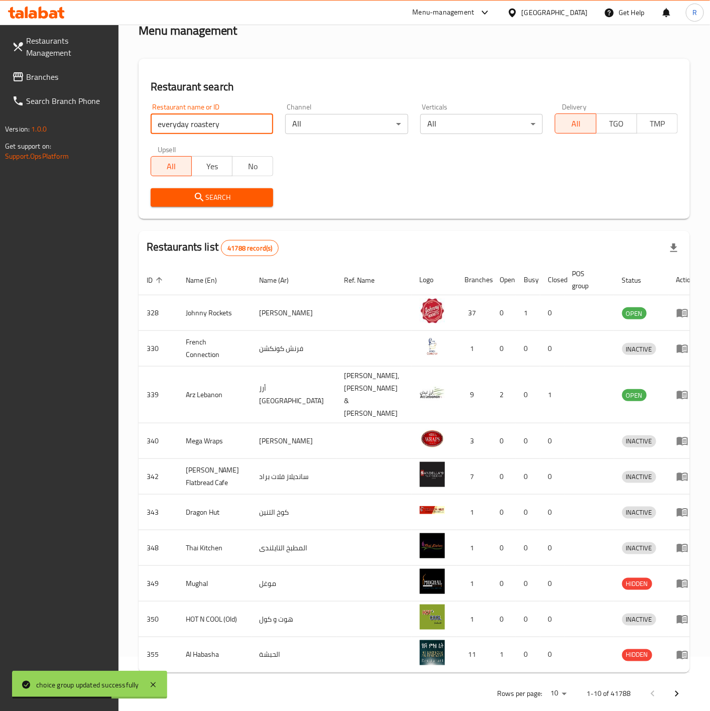
click button "Search" at bounding box center [212, 197] width 123 height 19
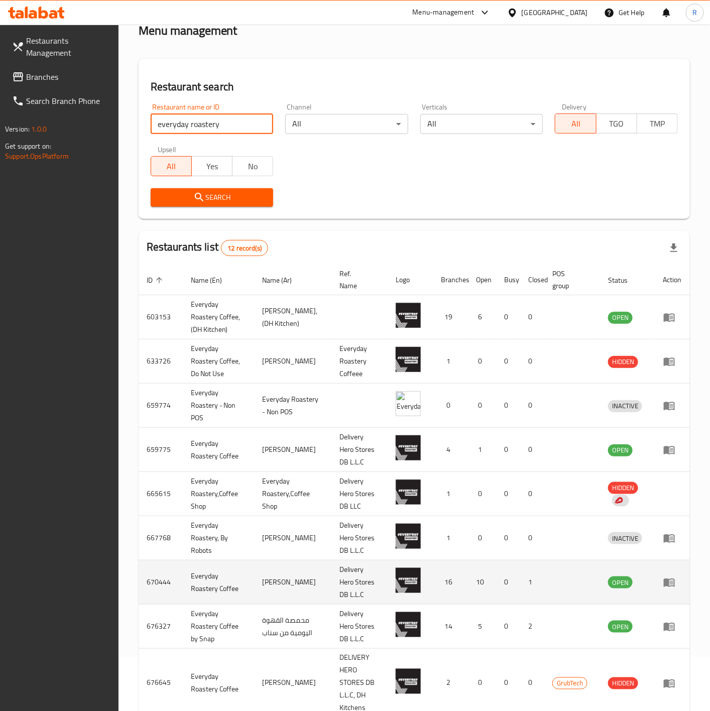
click at [672, 588] on icon "enhanced table" at bounding box center [669, 582] width 12 height 12
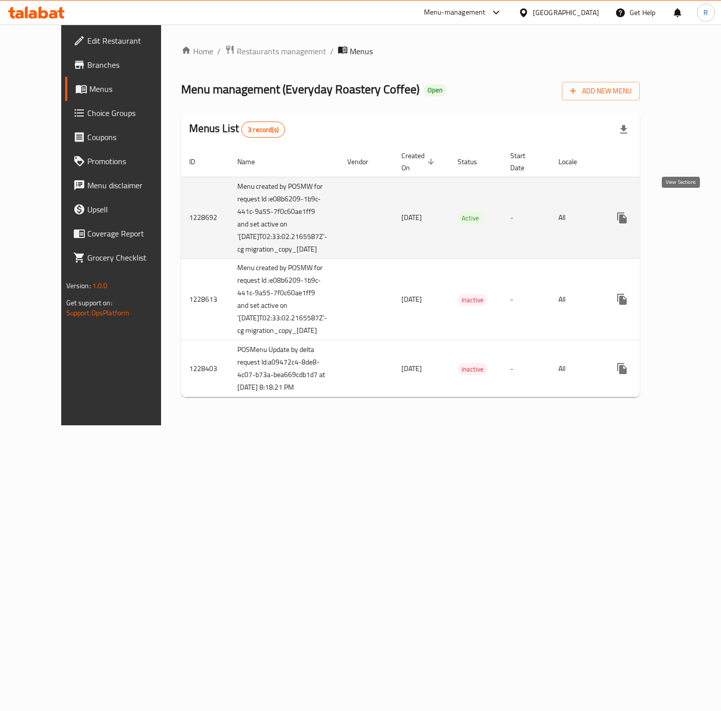
click at [689, 212] on icon "enhanced table" at bounding box center [695, 218] width 12 height 12
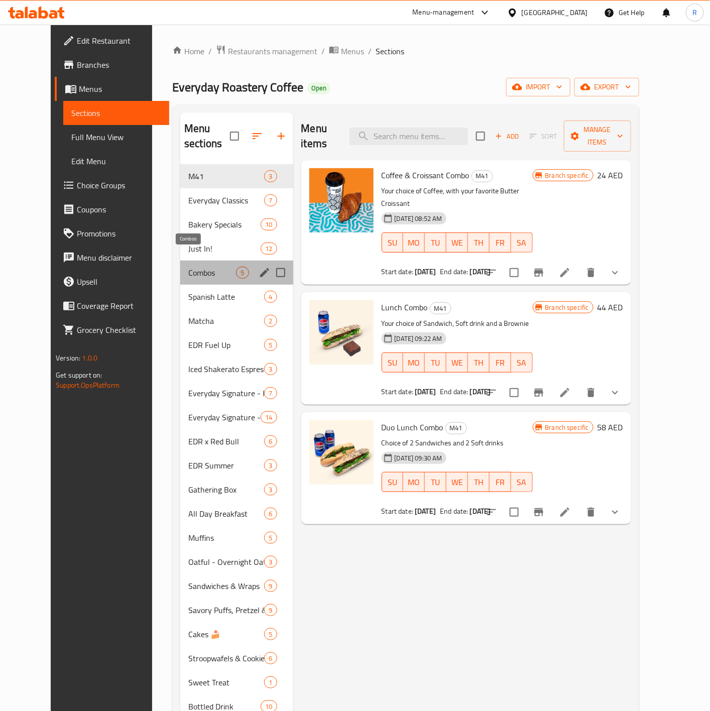
click at [188, 267] on span "Combos" at bounding box center [212, 273] width 48 height 12
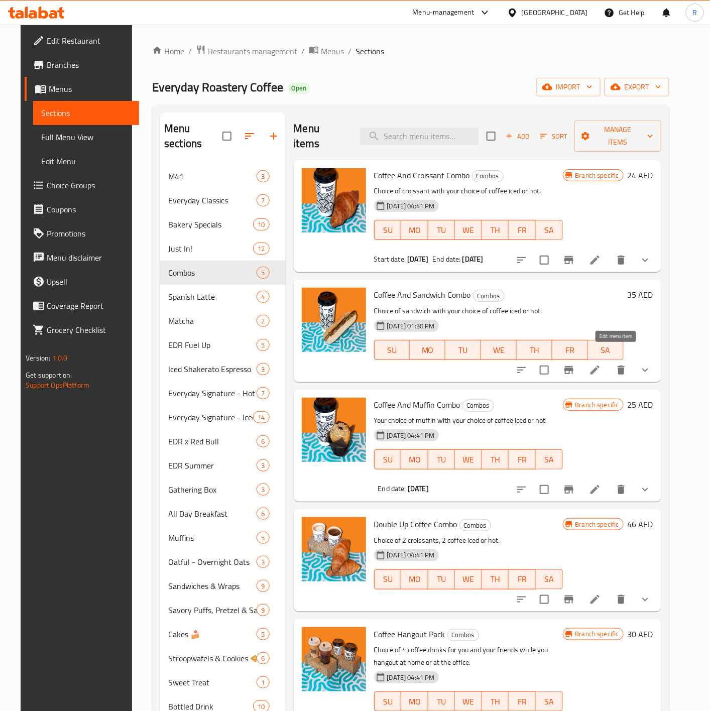
click at [601, 364] on icon at bounding box center [595, 370] width 12 height 12
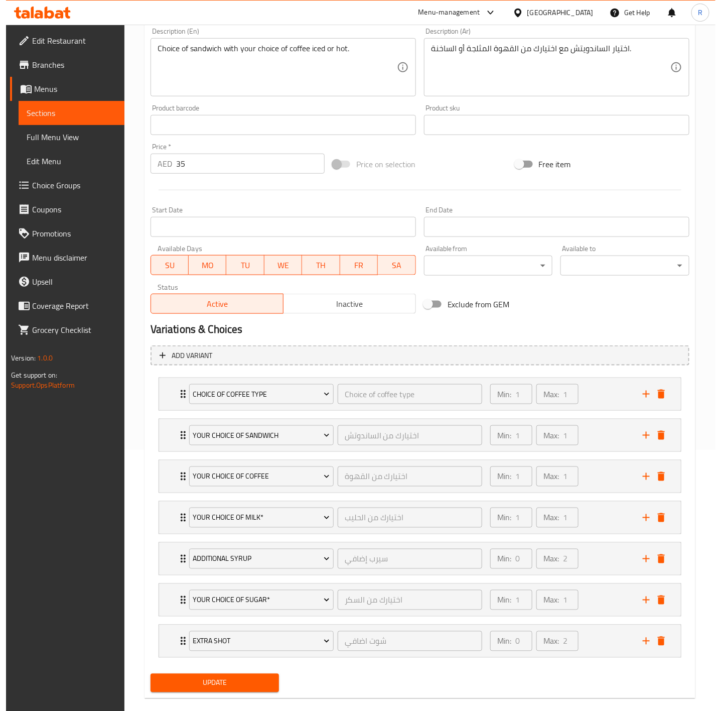
scroll to position [270, 0]
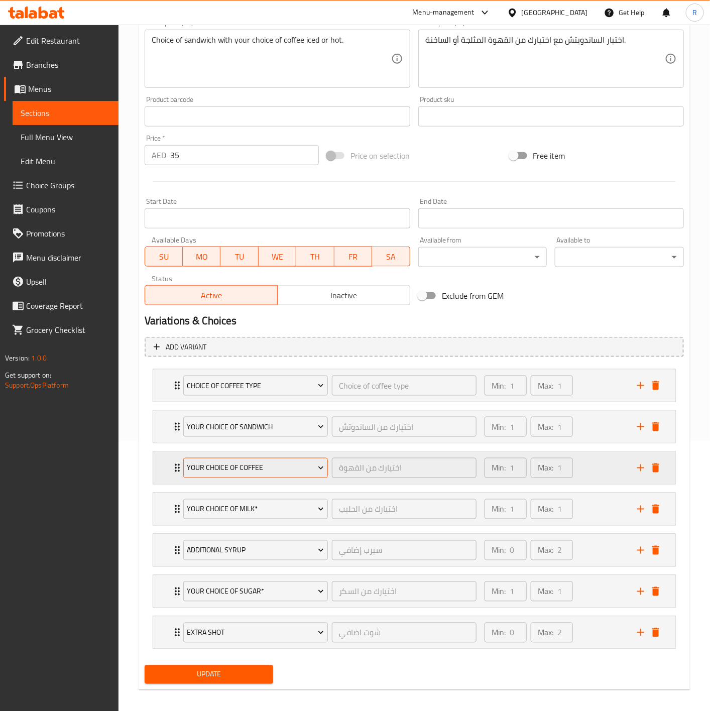
click at [261, 474] on span "YOUR CHOICE OF COFFEE" at bounding box center [255, 468] width 137 height 13
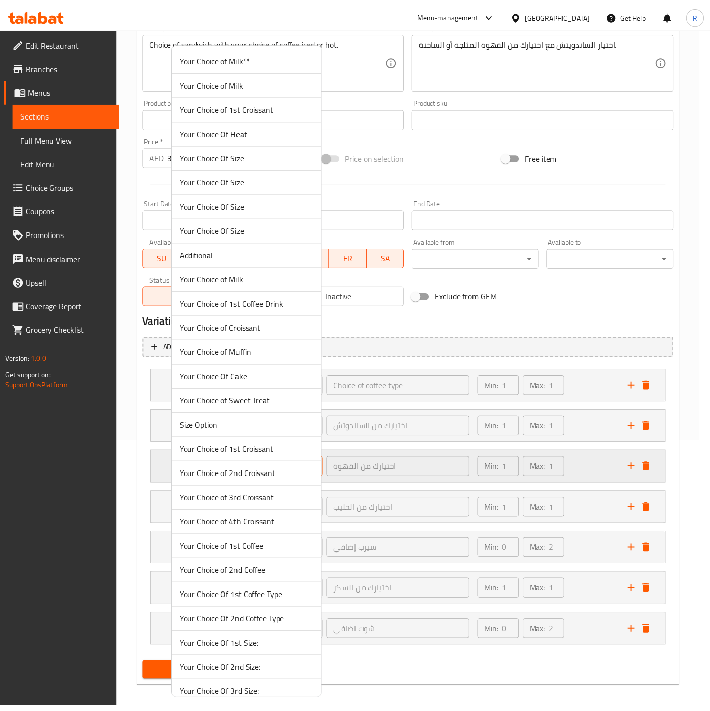
scroll to position [2442, 0]
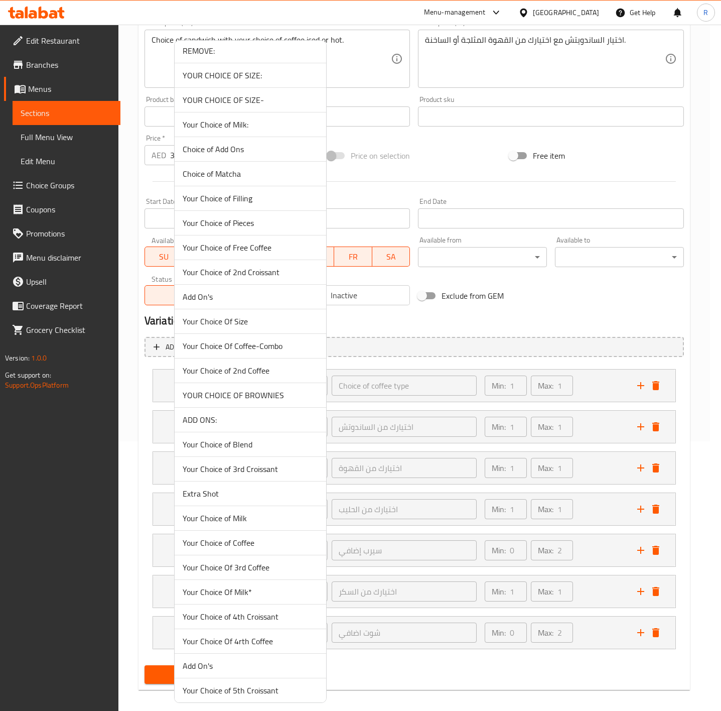
click at [298, 352] on span "Your Choice Of Coffee-Combo" at bounding box center [251, 346] width 136 height 12
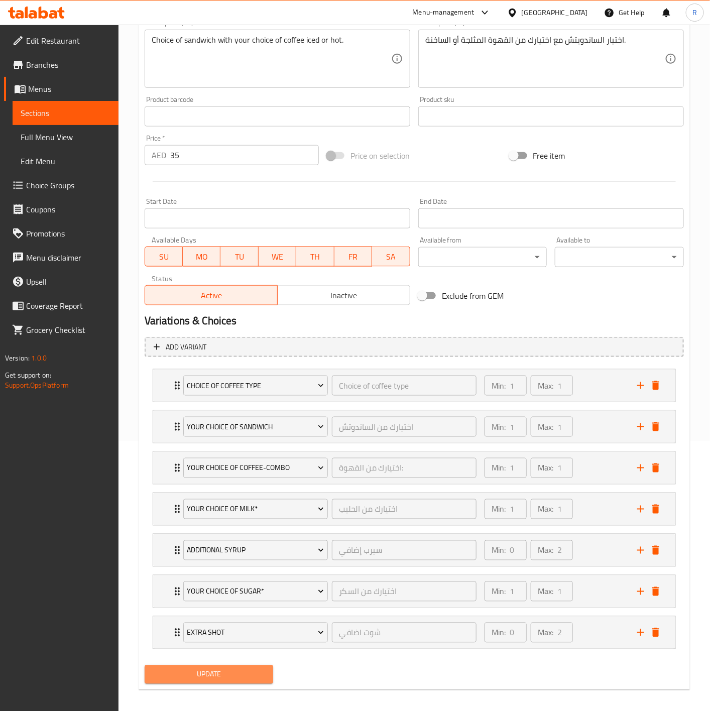
click at [241, 681] on span "Update" at bounding box center [209, 674] width 113 height 13
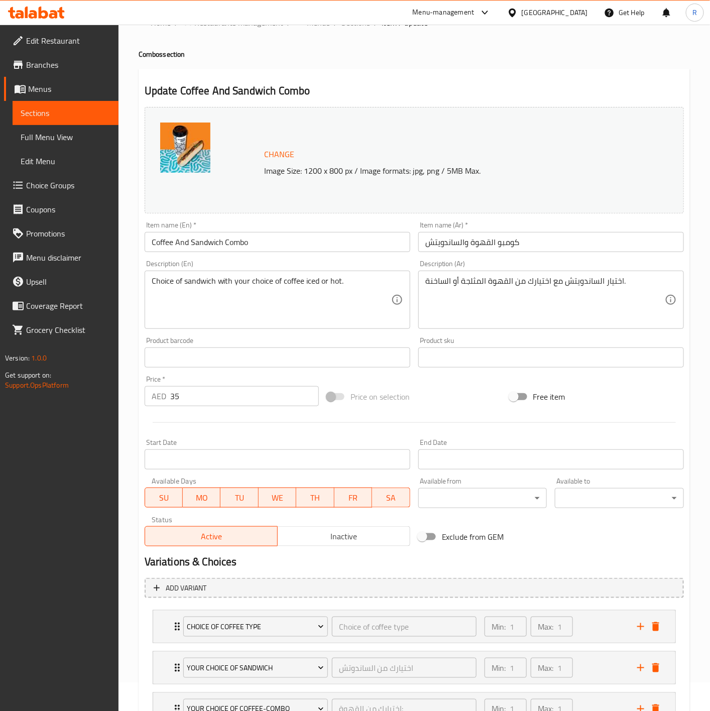
scroll to position [0, 0]
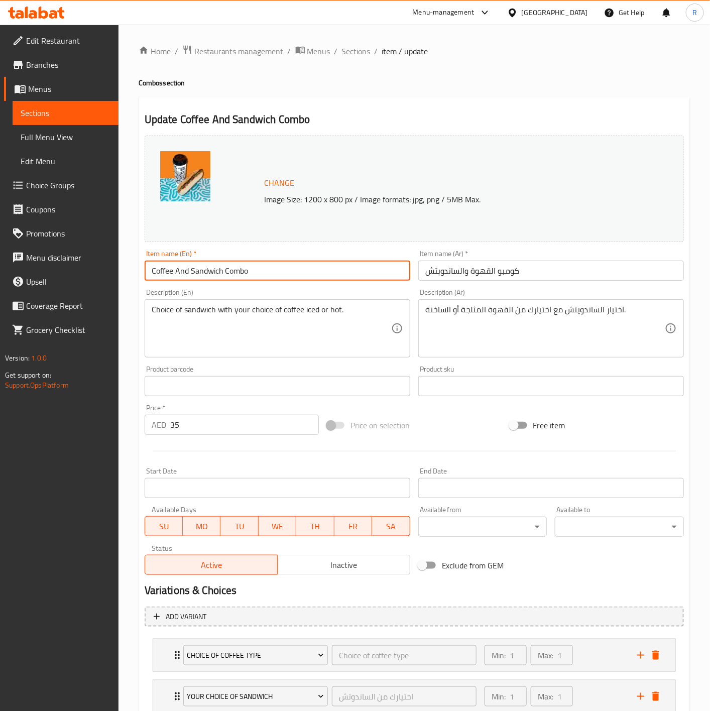
drag, startPoint x: 260, startPoint y: 267, endPoint x: 19, endPoint y: 246, distance: 242.0
click at [19, 246] on div "Edit Restaurant Branches Menus Sections Full Menu View Edit Menu Choice Groups …" at bounding box center [355, 506] width 710 height 963
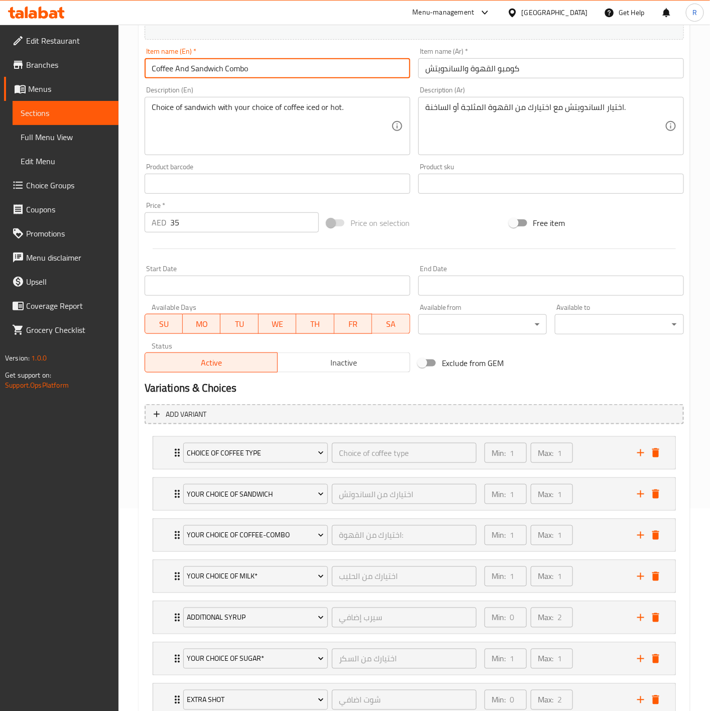
scroll to position [282, 0]
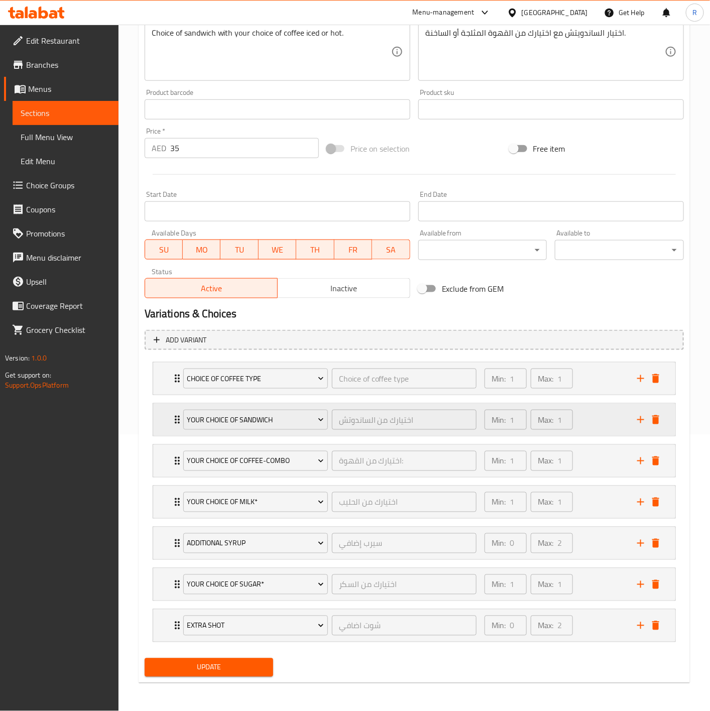
click at [177, 410] on div "Your Choice of Sandwich اختيارك من الساندوتش ​" at bounding box center [329, 420] width 305 height 32
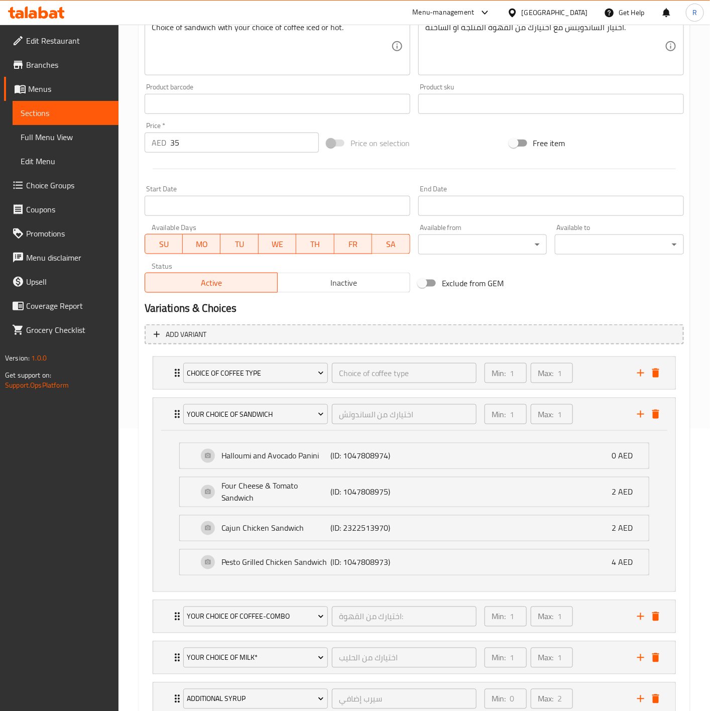
click at [301, 469] on div "Halloumi and Avocado Panini (ID: 1047808974) 0 AED Name (En) Halloumi and Avoca…" at bounding box center [414, 456] width 470 height 26
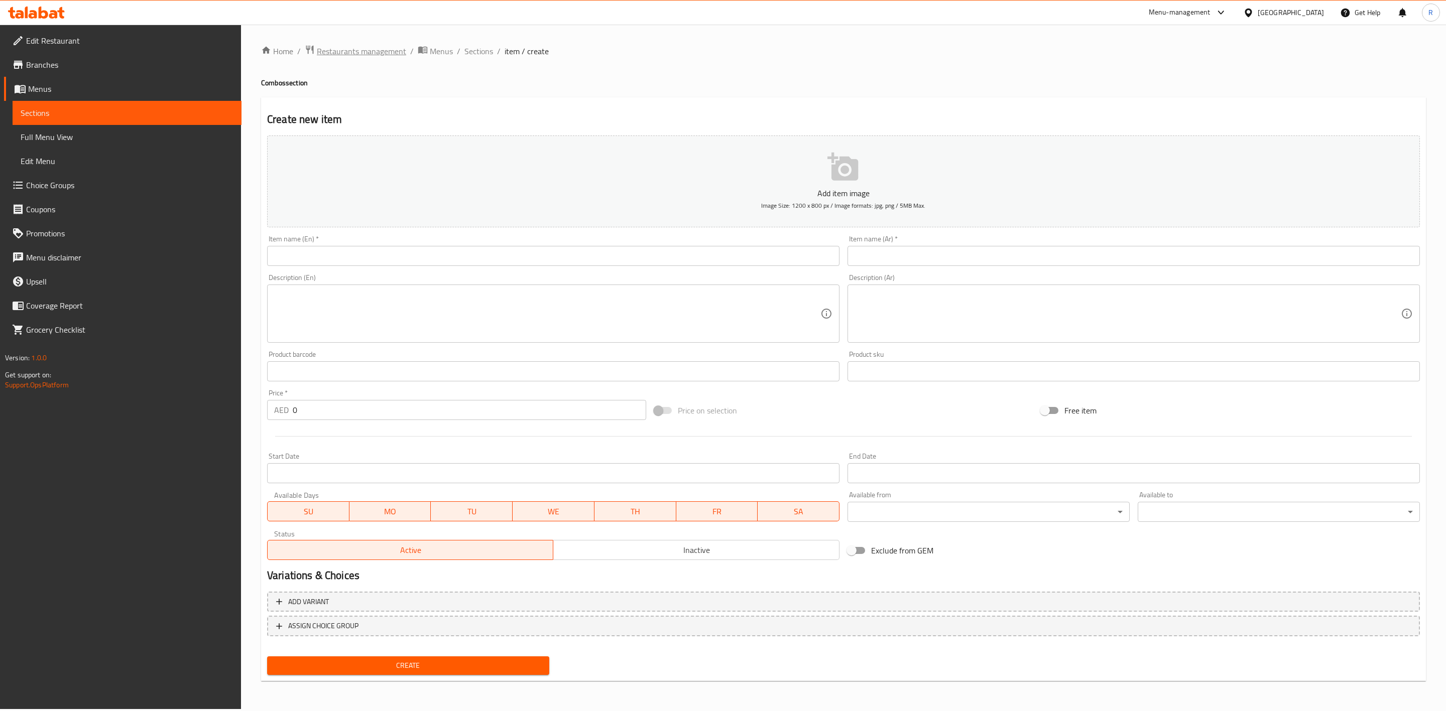
click at [384, 48] on span "Restaurants management" at bounding box center [361, 51] width 89 height 12
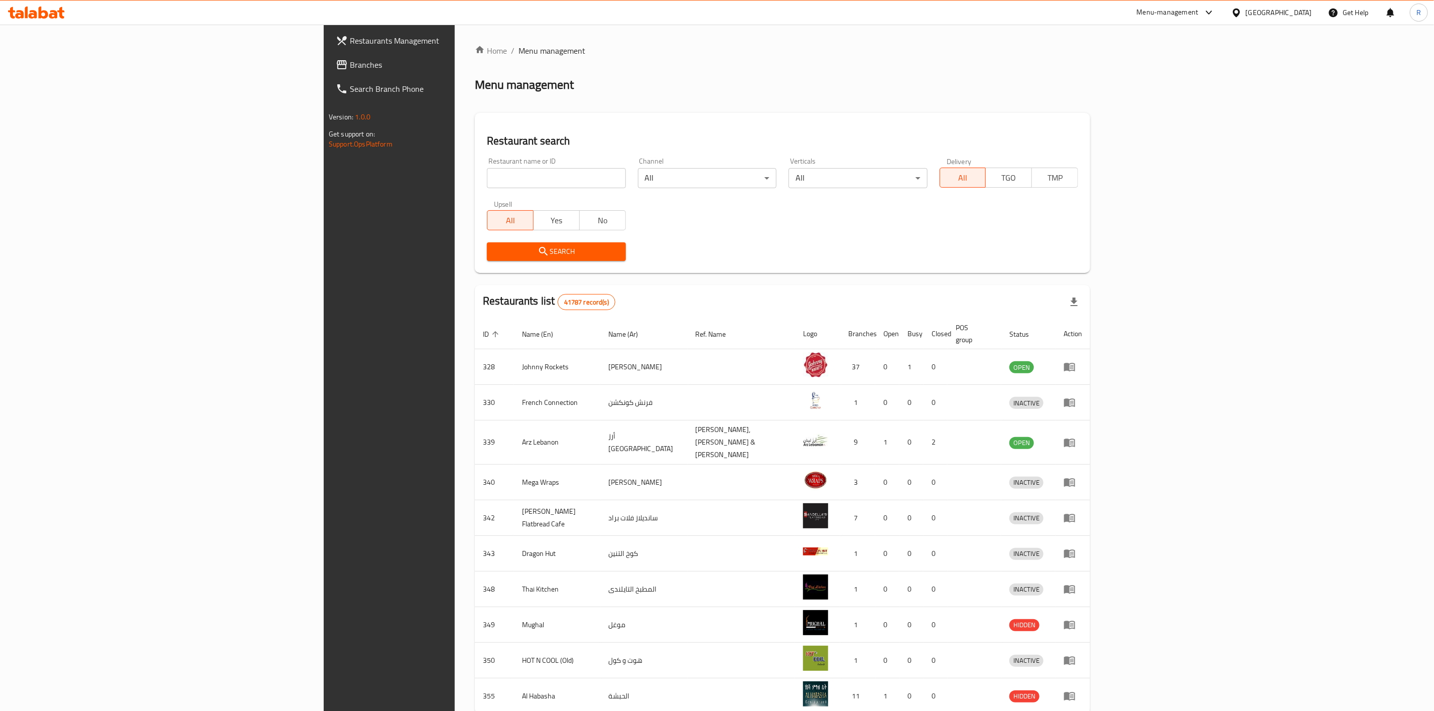
click at [487, 172] on input "search" at bounding box center [556, 178] width 139 height 20
type input "everyday roastery"
click button "Search" at bounding box center [556, 252] width 139 height 19
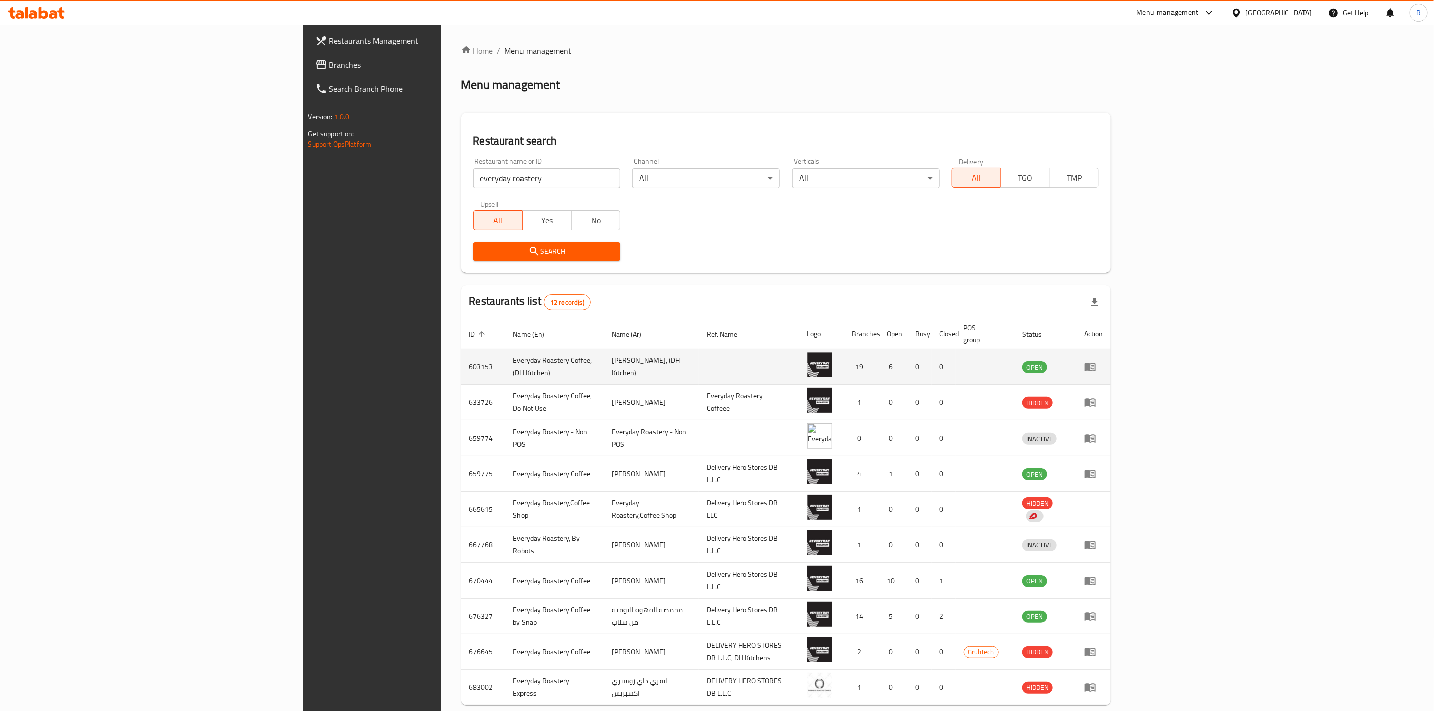
click at [1096, 364] on icon "enhanced table" at bounding box center [1090, 368] width 11 height 9
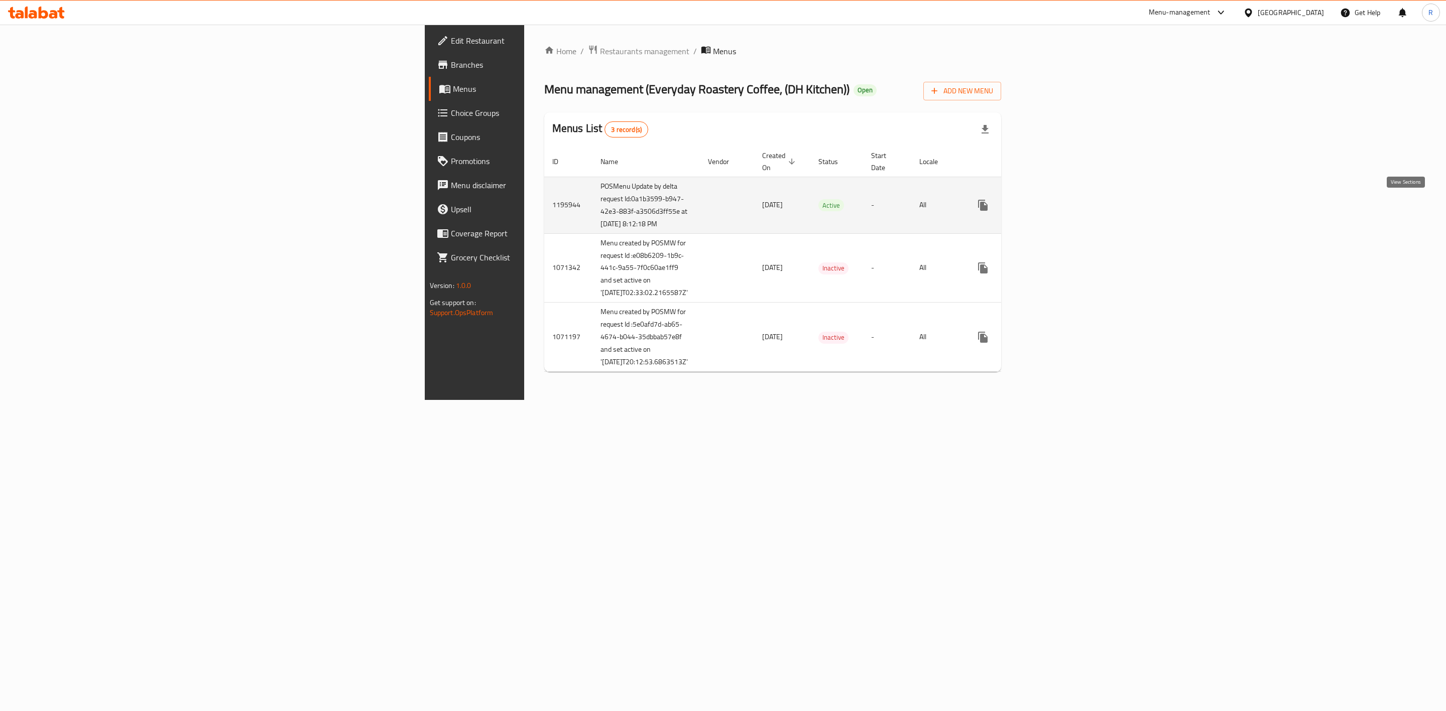
click at [1061, 206] on icon "enhanced table" at bounding box center [1055, 205] width 12 height 12
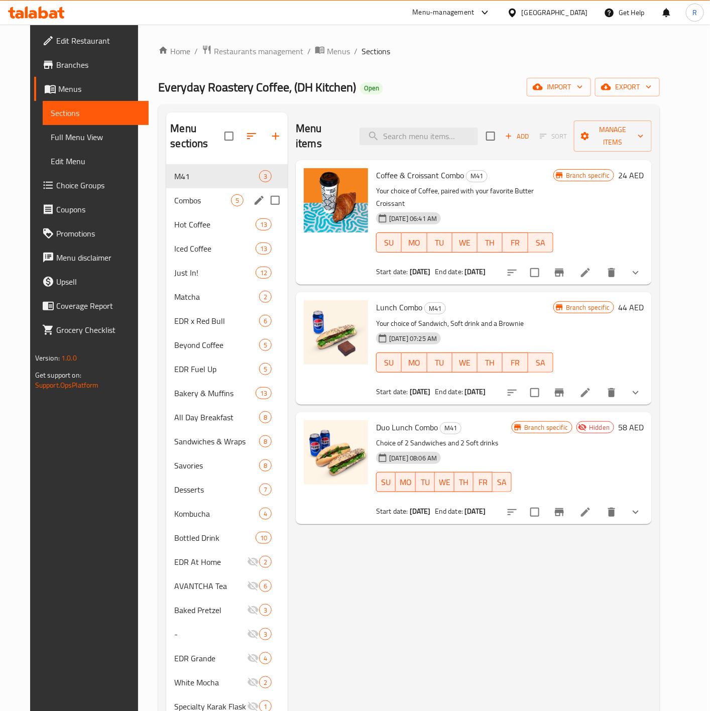
click at [201, 188] on div "Combos 5" at bounding box center [227, 200] width 122 height 24
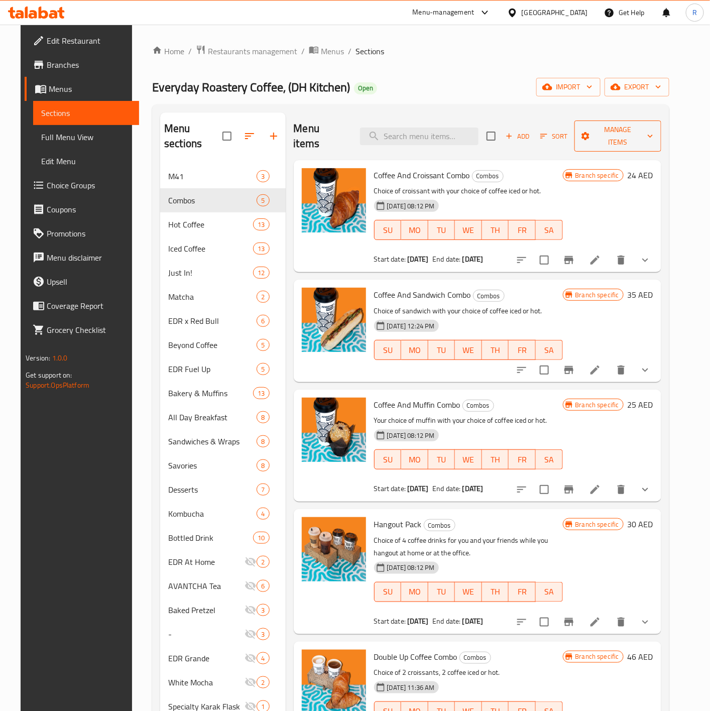
click at [646, 126] on span "Manage items" at bounding box center [617, 136] width 71 height 25
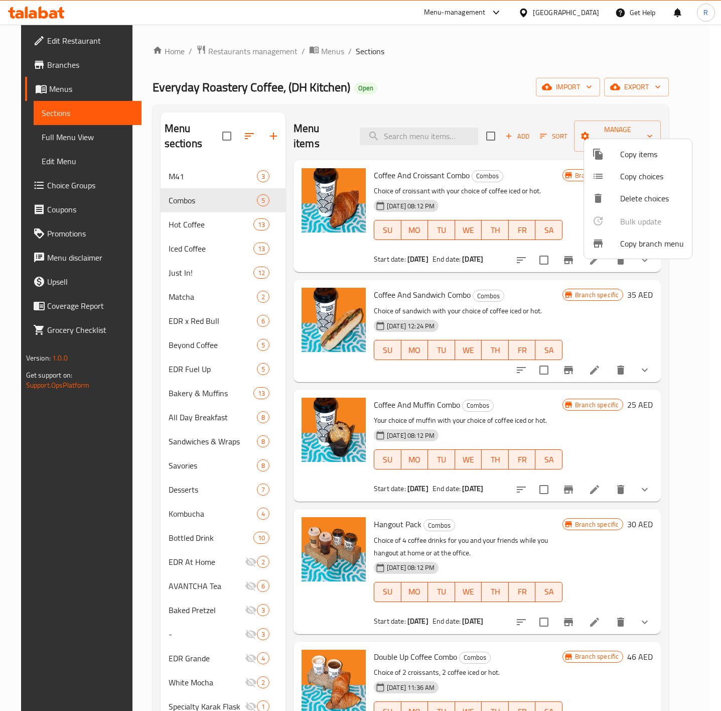
click at [495, 91] on div at bounding box center [360, 355] width 721 height 711
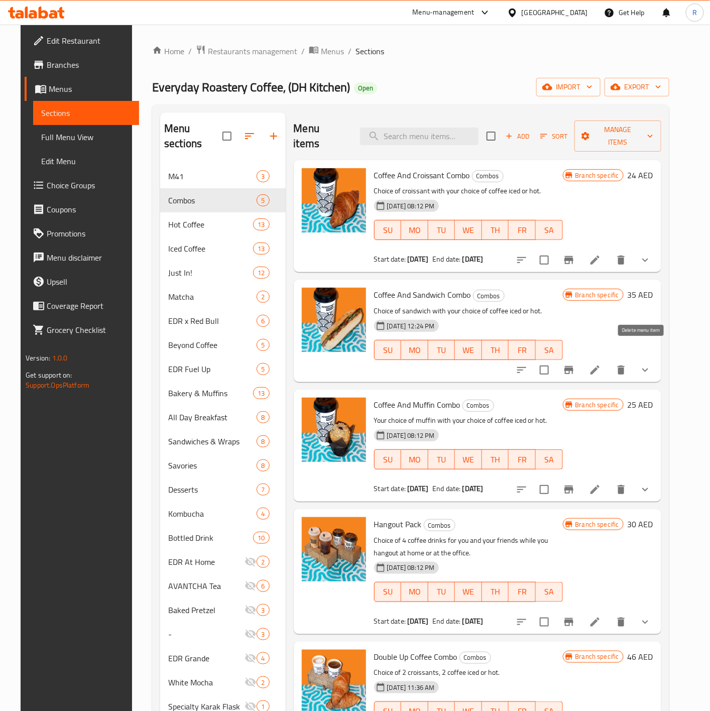
click at [601, 364] on icon at bounding box center [595, 370] width 12 height 12
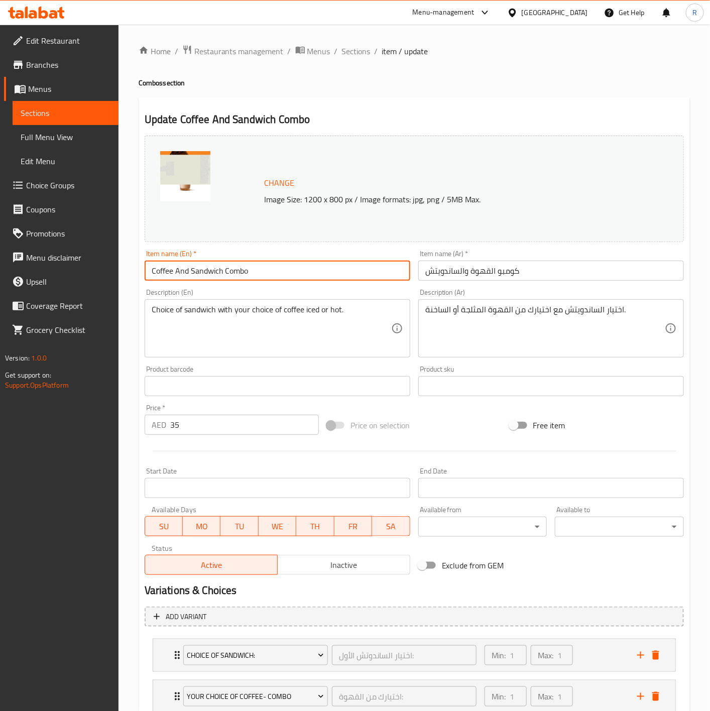
drag, startPoint x: 260, startPoint y: 277, endPoint x: 28, endPoint y: 270, distance: 232.1
click at [28, 270] on div "Edit Restaurant Branches Menus Sections Full Menu View Edit Menu Choice Groups …" at bounding box center [355, 527] width 710 height 1004
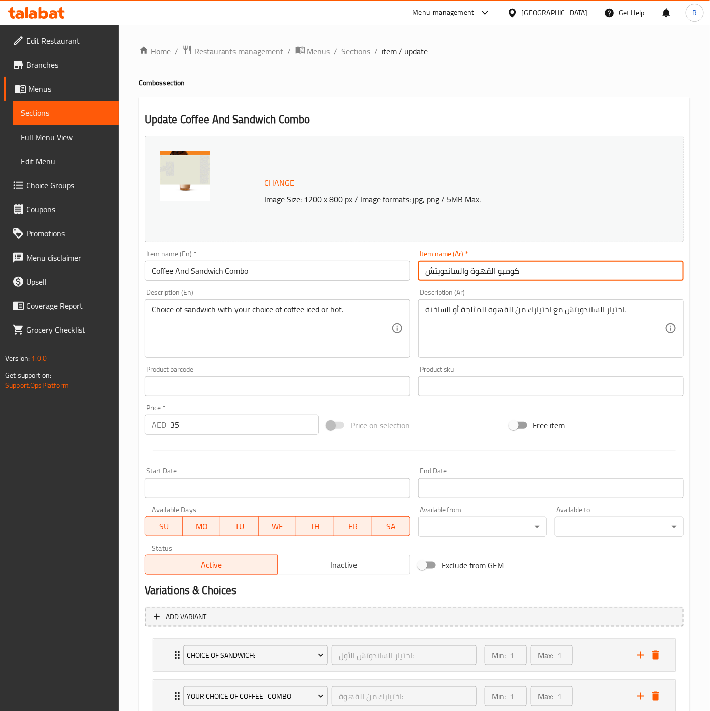
drag, startPoint x: 529, startPoint y: 273, endPoint x: 326, endPoint y: 291, distance: 203.6
click at [326, 291] on div "Change Image Size: 1200 x 800 px / Image formats: jpg, png / 5MB Max. Item name…" at bounding box center [414, 355] width 547 height 447
paste input "Coffee And Sandwich Combo"
type input "Coffee And Sandwich Combo"
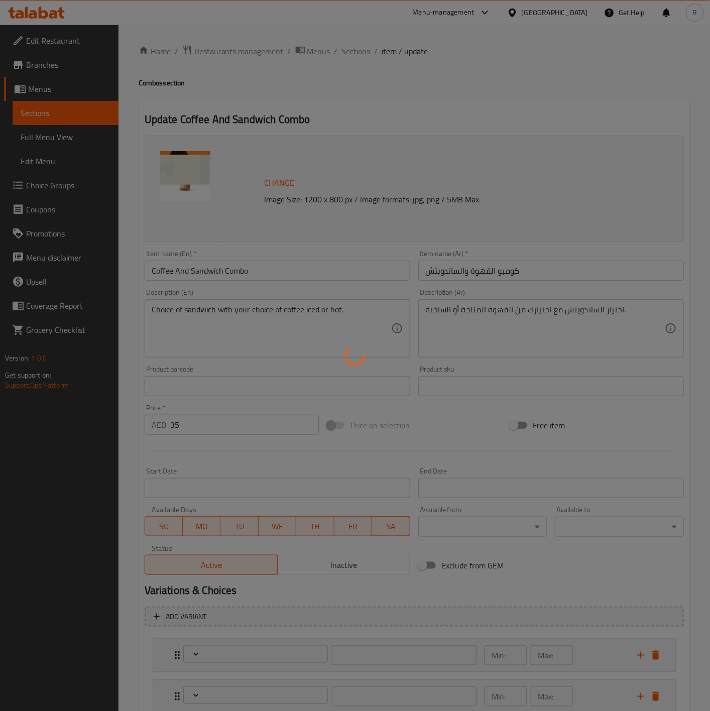
type input "اختيار الساندوتش الأول:"
type input "1"
type input "اختيارك من القهوة:"
type input "1"
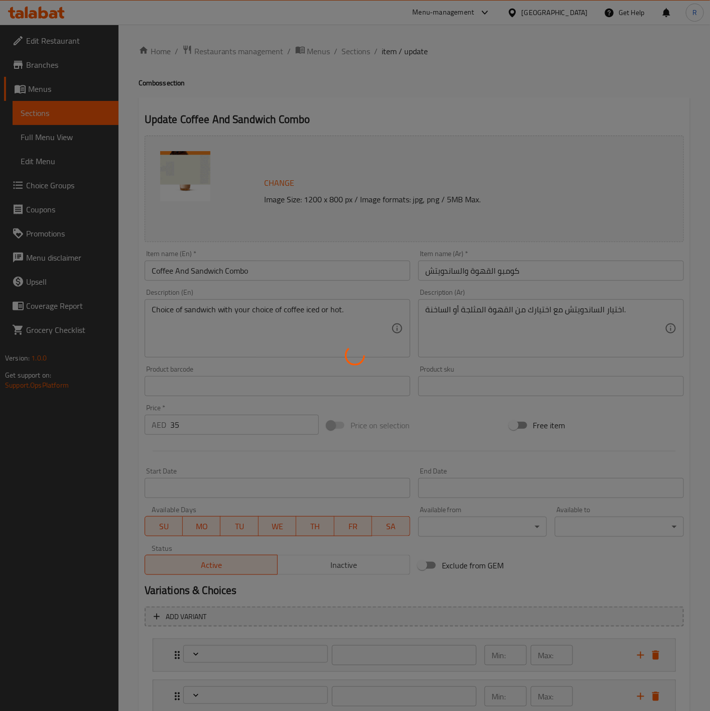
type input "1"
type input "Choice of coffee type"
type input "1"
type input "اختيارك من المزيج"
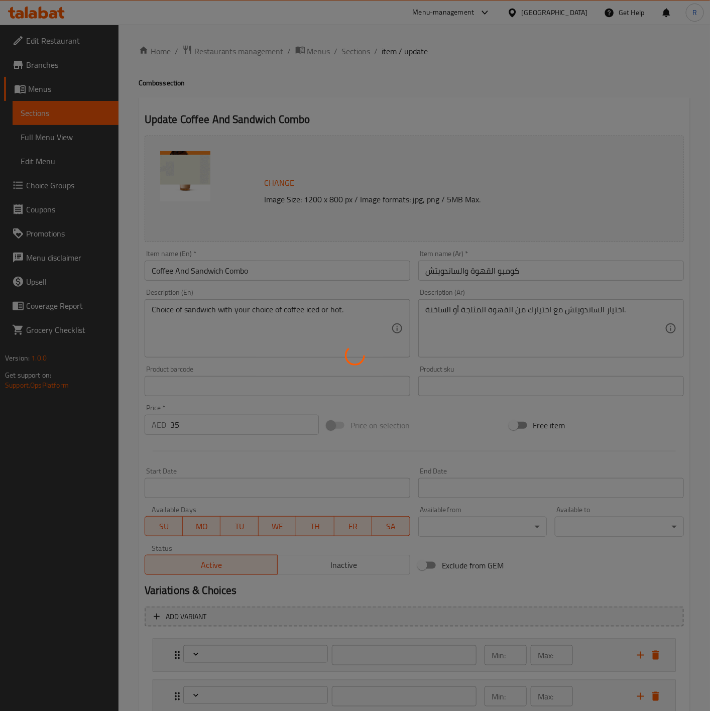
type input "1"
type input "اختيارك من الحليب"
type input "1"
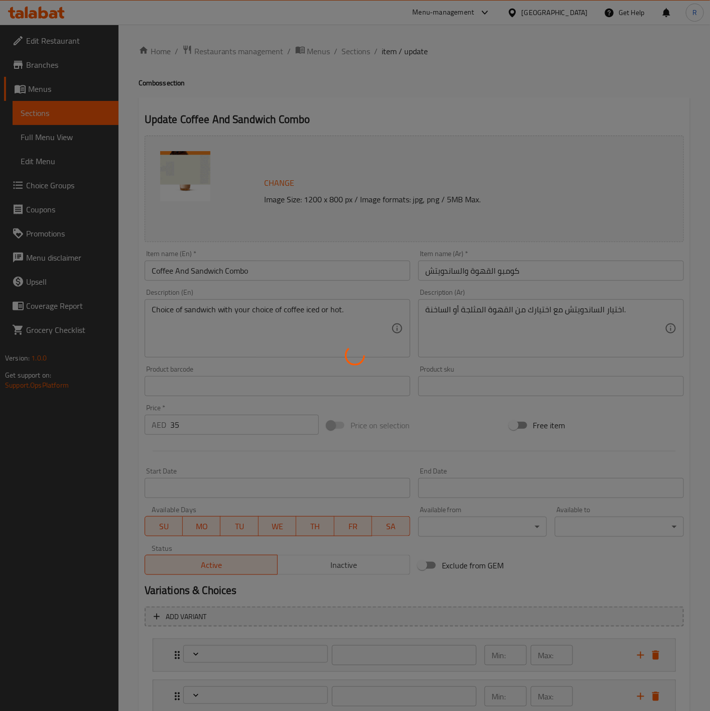
type input "شوت اضافي"
type input "0"
type input "2"
type input "سيرب إضافي"
type input "0"
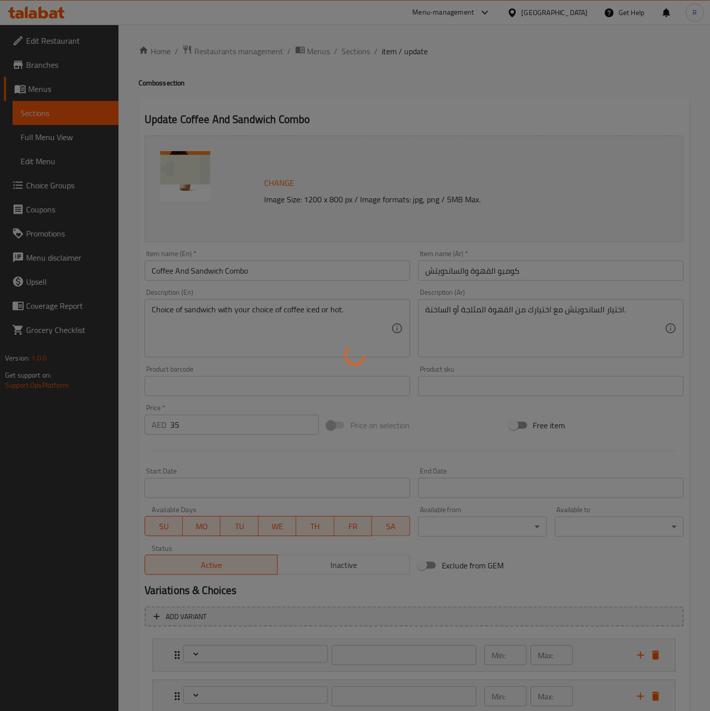
type input "2"
type input "اختيارك من السكر"
type input "1"
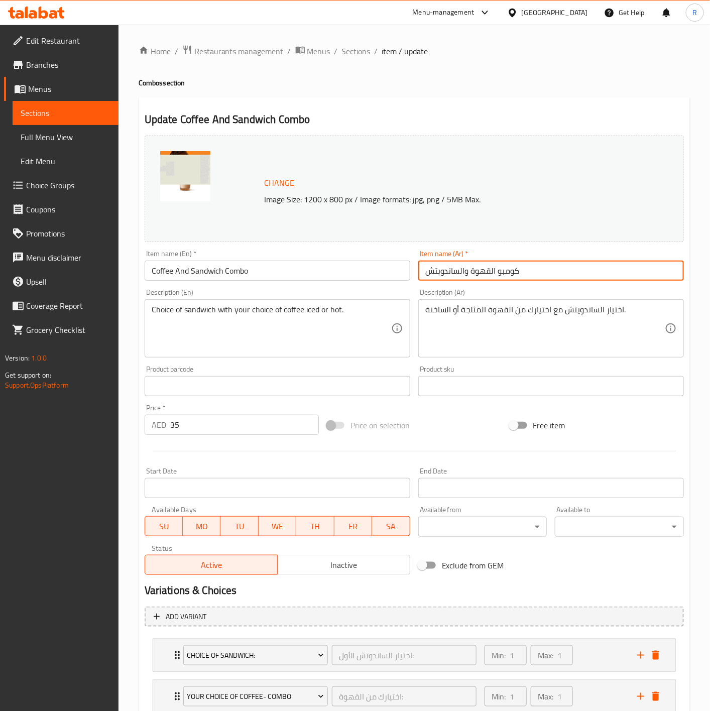
drag, startPoint x: 541, startPoint y: 266, endPoint x: 389, endPoint y: 257, distance: 152.9
click at [389, 257] on div "Change Image Size: 1200 x 800 px / Image formats: jpg, png / 5MB Max. Item name…" at bounding box center [414, 355] width 547 height 447
click at [285, 300] on div "Choice of sandwich with your choice of coffee iced or hot. Description (En)" at bounding box center [278, 328] width 266 height 58
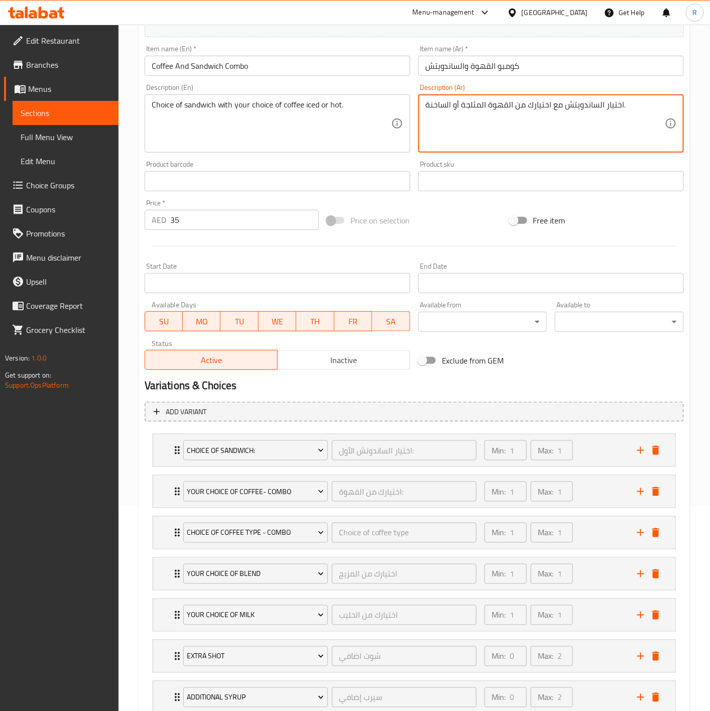
scroll to position [239, 0]
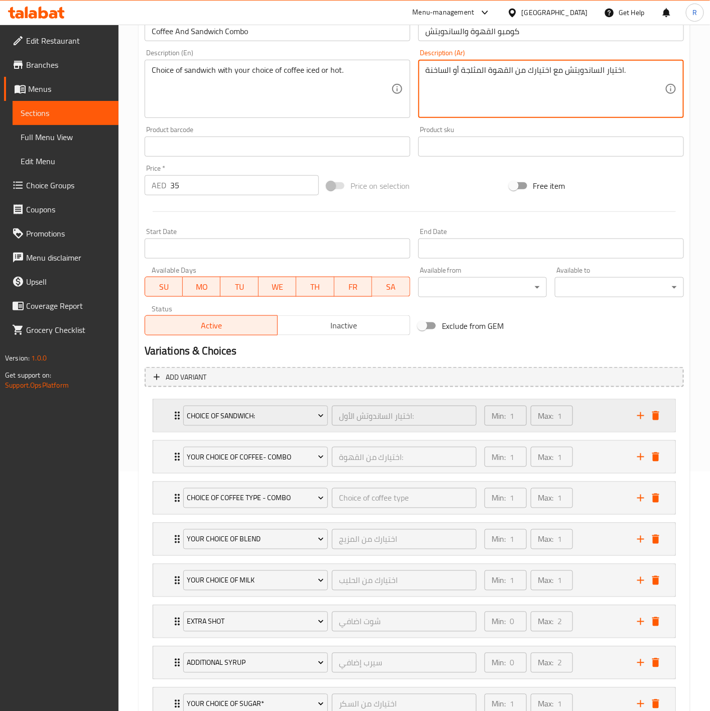
click at [170, 407] on div "Choice of Sandwich: اختيار [PERSON_NAME]: ​ Min: 1 ​ Max: 1 ​" at bounding box center [414, 416] width 522 height 32
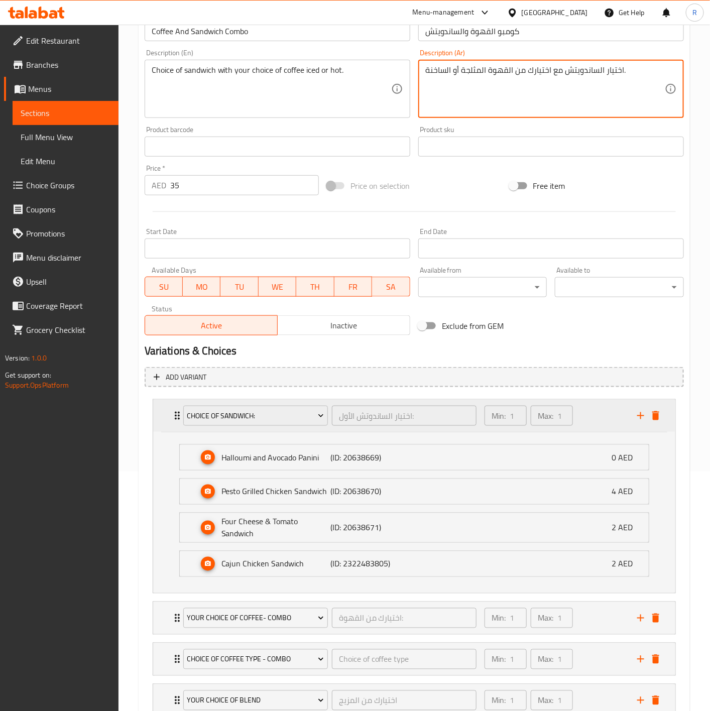
click at [170, 407] on div "Choice of Sandwich: اختيار [PERSON_NAME]: ​ Min: 1 ​ Max: 1 ​" at bounding box center [414, 416] width 522 height 32
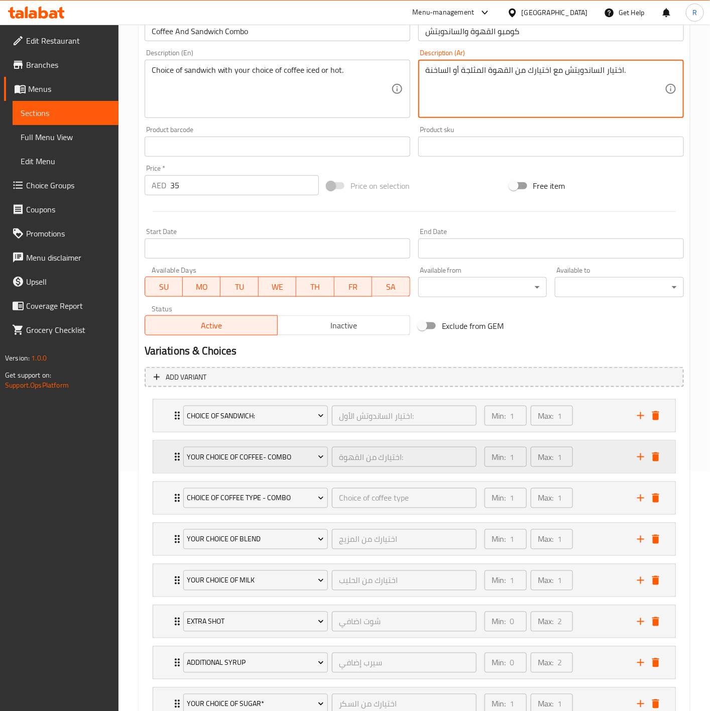
click at [175, 455] on icon "Expand" at bounding box center [177, 457] width 12 height 12
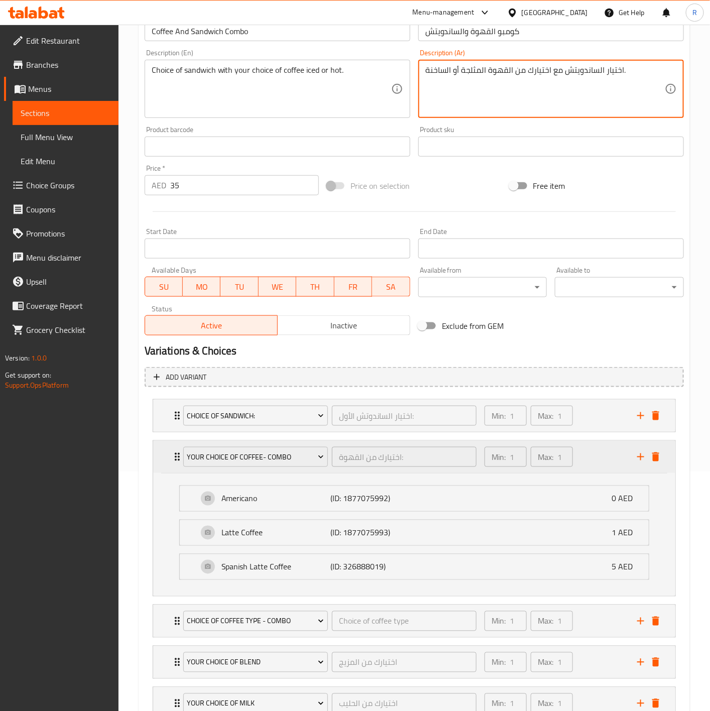
click at [175, 455] on icon "Expand" at bounding box center [177, 457] width 12 height 12
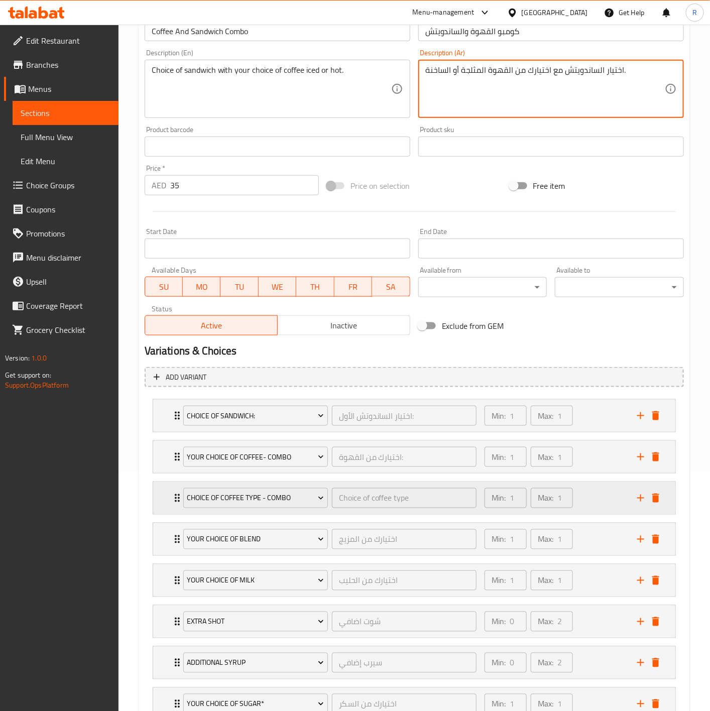
click at [175, 497] on icon "Expand" at bounding box center [177, 498] width 12 height 12
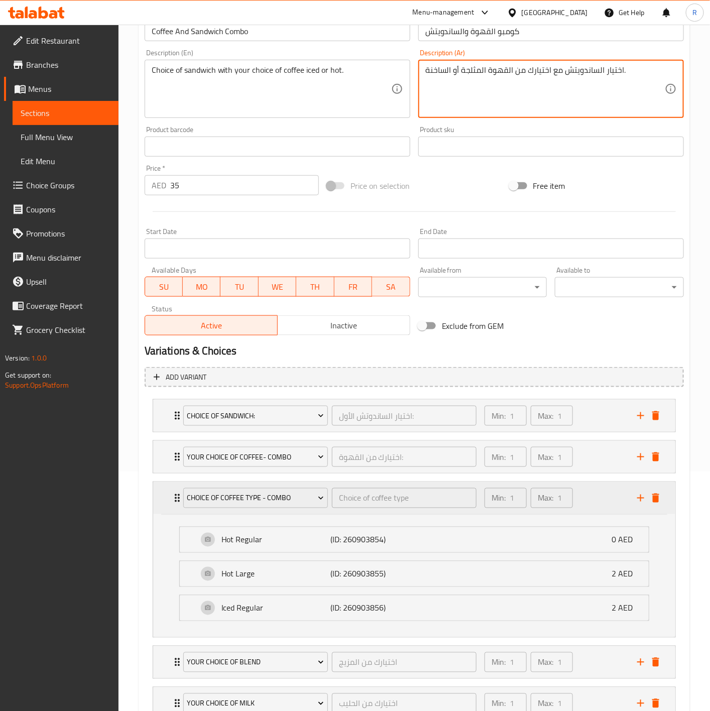
click at [175, 497] on icon "Expand" at bounding box center [177, 498] width 12 height 12
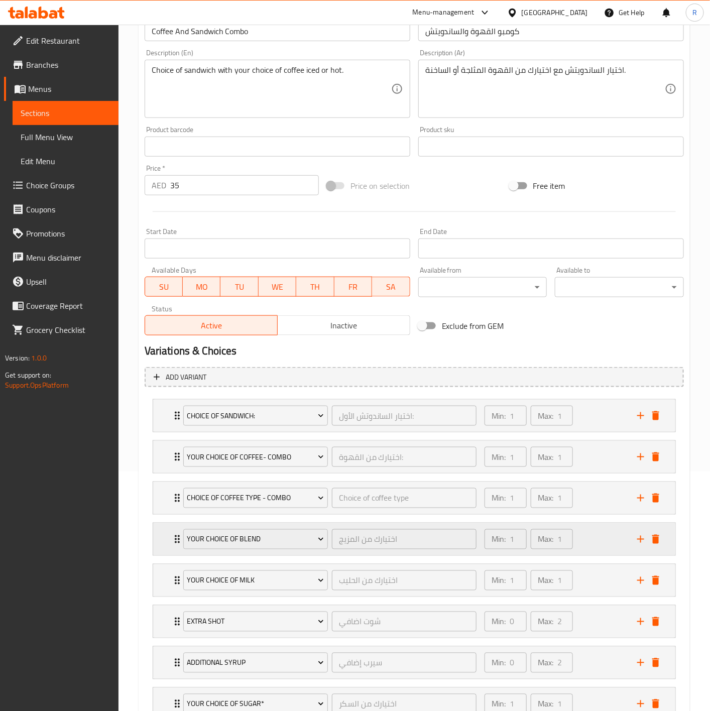
click at [177, 542] on div "Your Choice of Blend اختيارك من المزيج ​" at bounding box center [329, 539] width 305 height 32
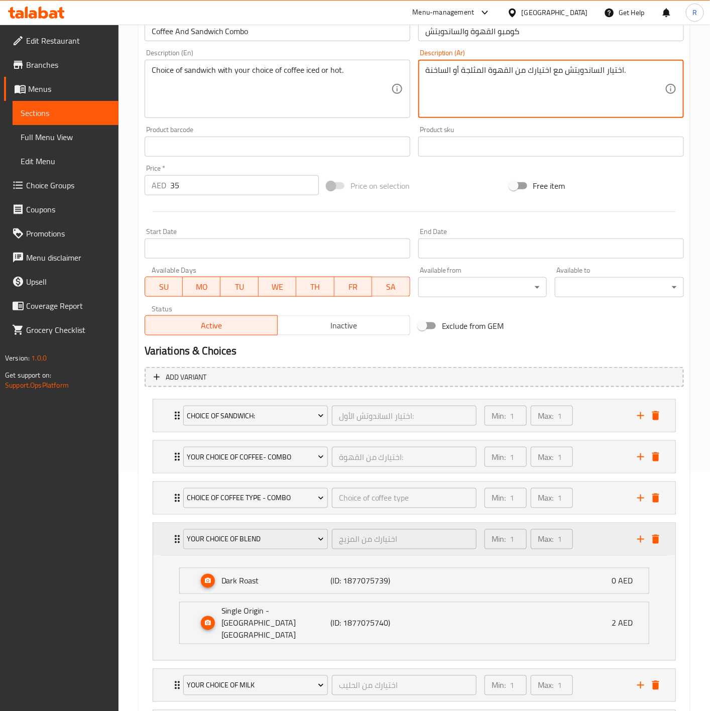
click at [177, 542] on div "Your Choice of Blend اختيارك من المزيج ​" at bounding box center [329, 539] width 305 height 32
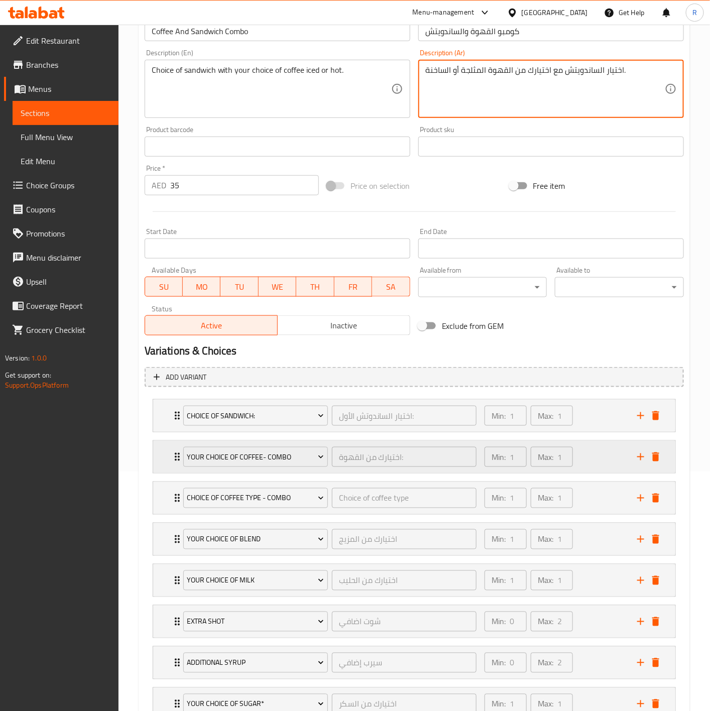
click at [176, 458] on icon "Expand" at bounding box center [177, 457] width 5 height 8
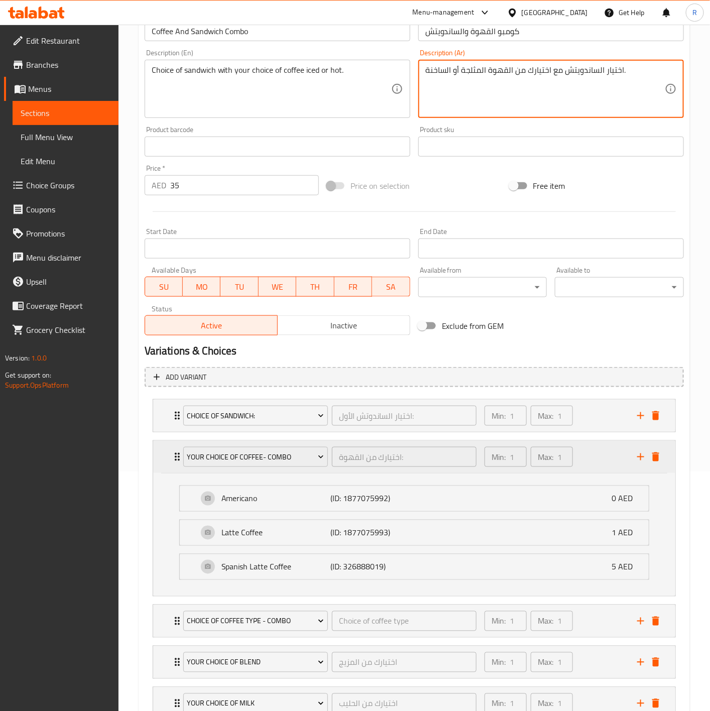
click at [175, 458] on icon "Expand" at bounding box center [177, 457] width 5 height 8
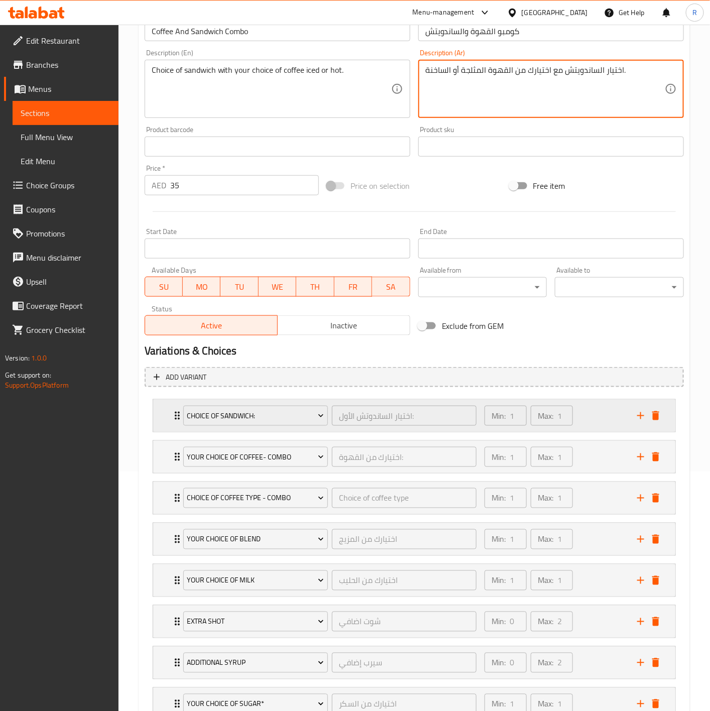
click at [172, 416] on icon "Expand" at bounding box center [177, 416] width 12 height 12
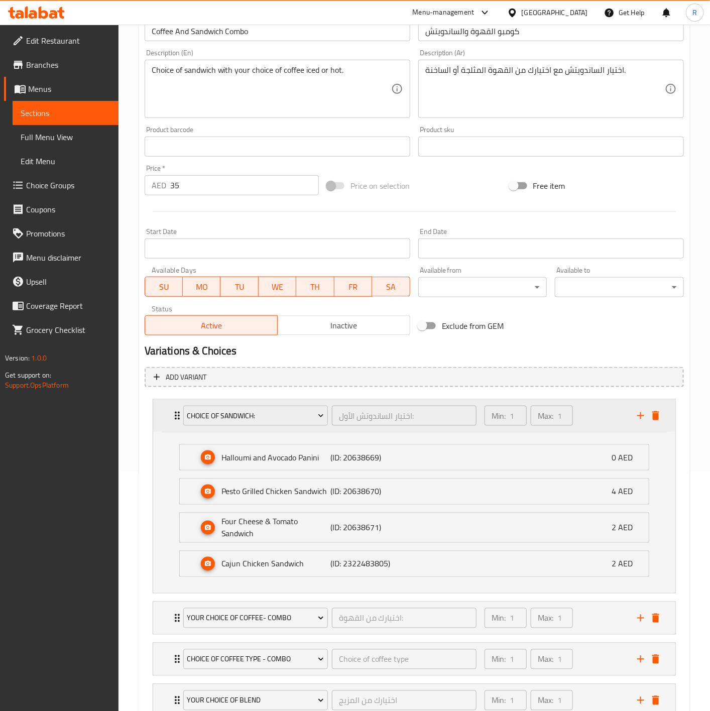
drag, startPoint x: 270, startPoint y: 410, endPoint x: 157, endPoint y: 415, distance: 113.1
click at [157, 415] on div "Choice of Sandwich: اختيار [PERSON_NAME]: ​ Min: 1 ​ Max: 1 ​" at bounding box center [414, 416] width 522 height 32
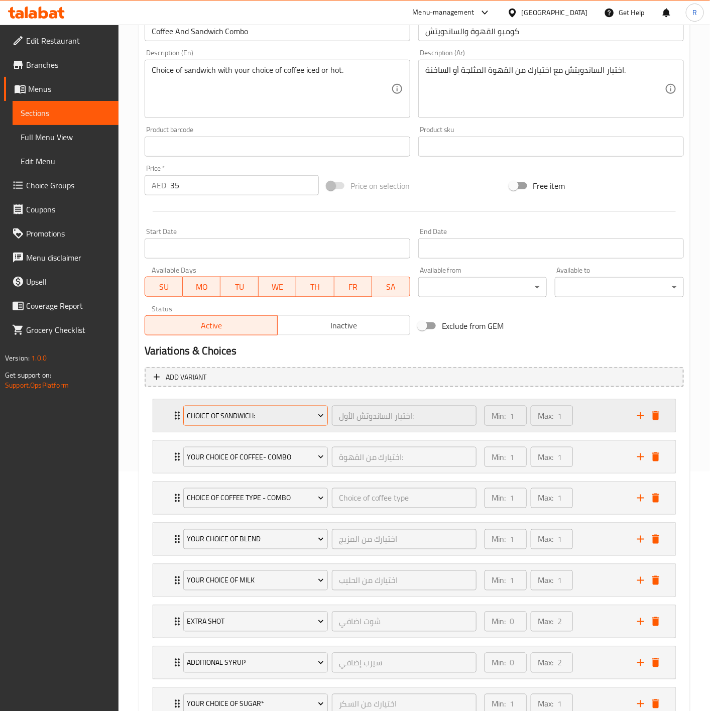
click at [279, 412] on span "Choice of Sandwich:" at bounding box center [255, 416] width 137 height 13
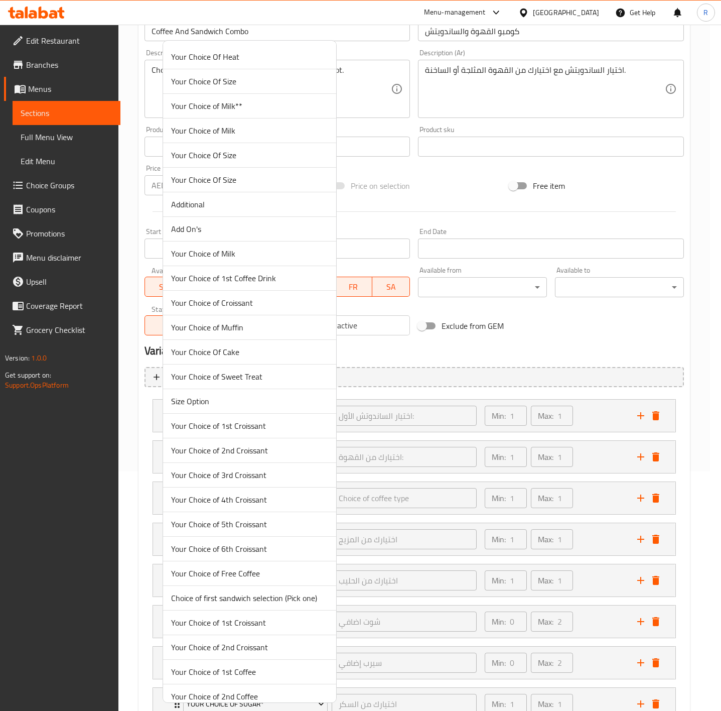
click at [419, 311] on div at bounding box center [360, 355] width 721 height 711
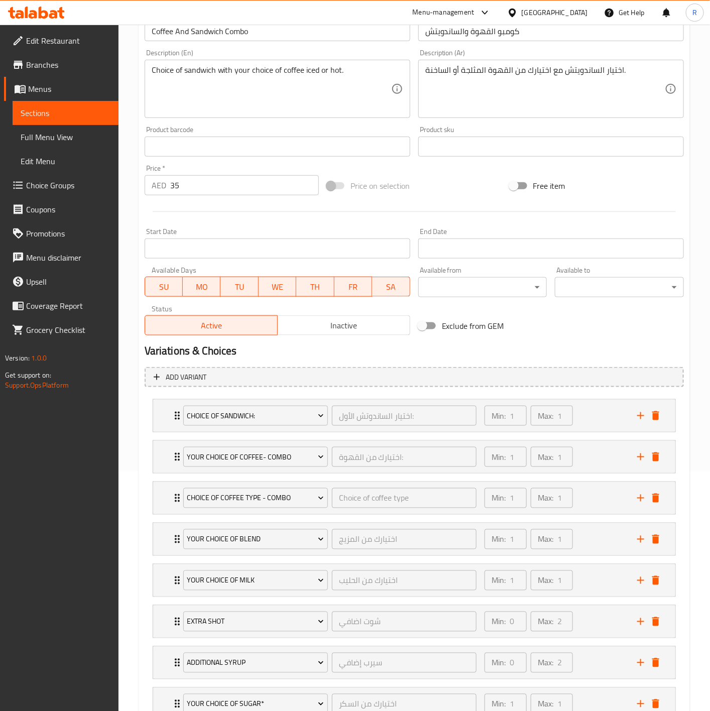
click at [44, 184] on span "Choice Groups" at bounding box center [68, 185] width 84 height 12
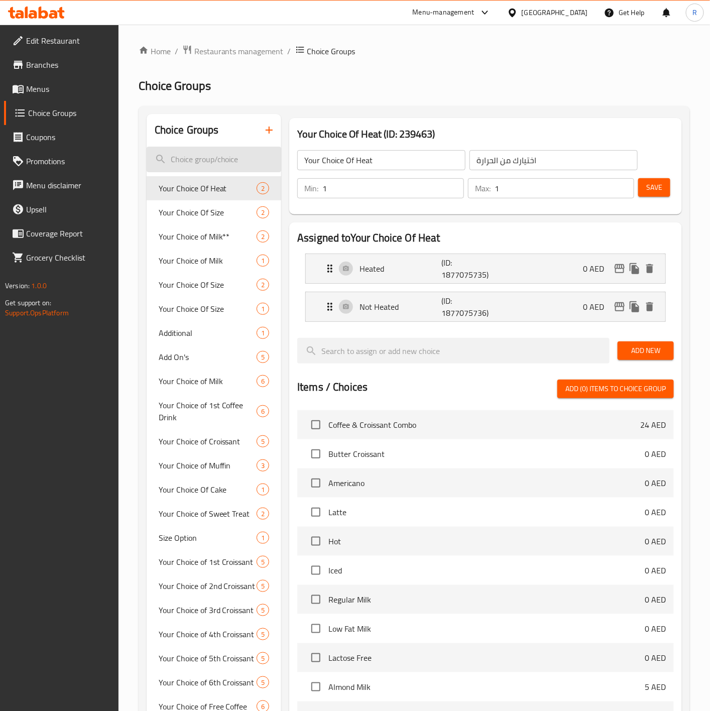
click at [208, 158] on input "search" at bounding box center [214, 160] width 135 height 26
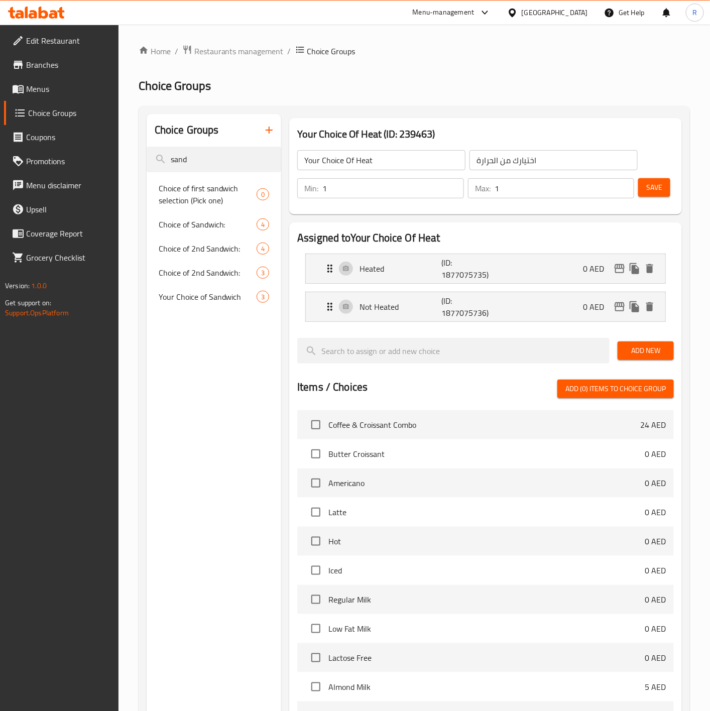
type input "sand"
click at [223, 191] on span "Choice of first sandwich selection (Pick one)" at bounding box center [208, 194] width 98 height 24
type input "Choice of first sandwich selection (Pick one)"
type input "اختيار اختيار أول شطيرة (اختر واحدا)"
type input "0"
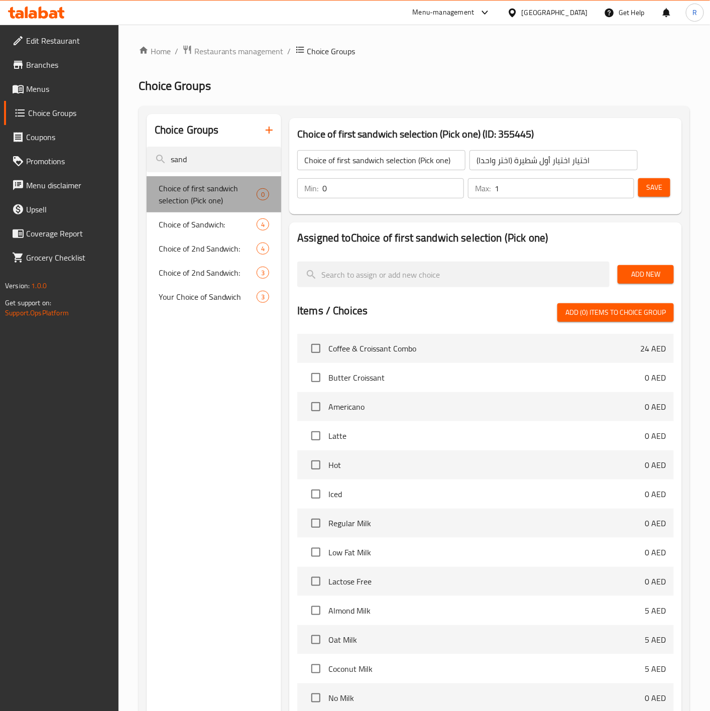
click at [223, 193] on span "Choice of first sandwich selection (Pick one)" at bounding box center [208, 194] width 98 height 24
click at [221, 222] on span "Choice of Sandwich:" at bounding box center [193, 224] width 68 height 12
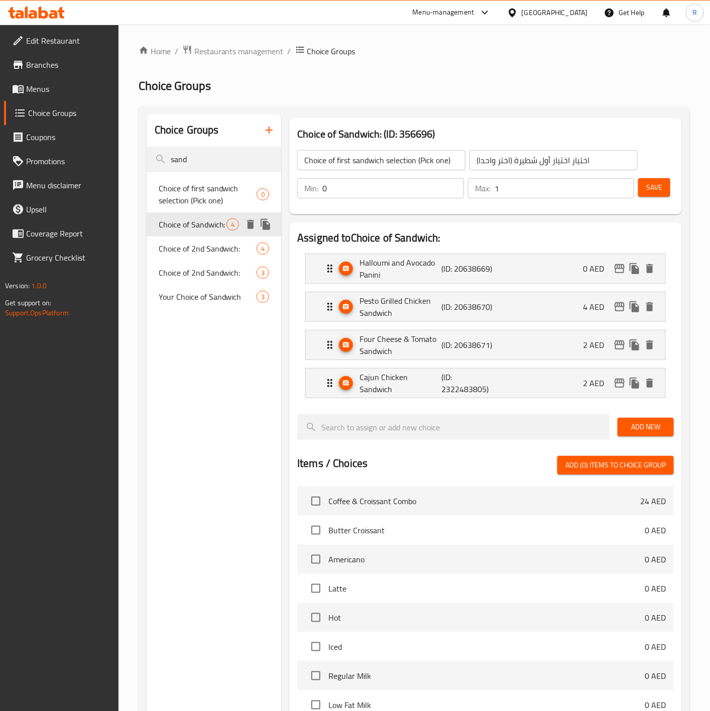
type input "Choice of Sandwich:"
type input "اختيار الساندوتش الأول:"
type input "1"
click at [411, 271] on p "Halloumi and Avocado Panini" at bounding box center [400, 269] width 82 height 24
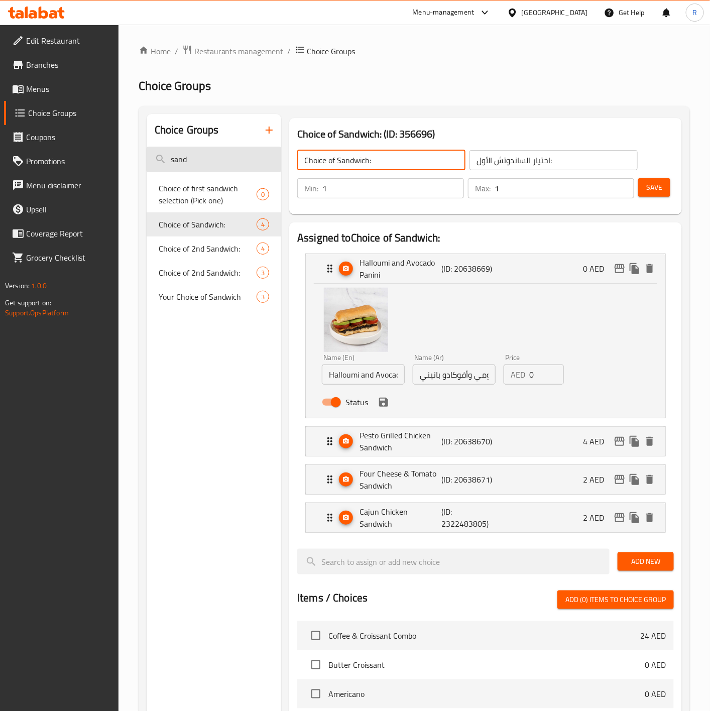
drag, startPoint x: 385, startPoint y: 160, endPoint x: 207, endPoint y: 154, distance: 177.9
click at [207, 154] on div "Choice Groups sand Choice of first sandwich selection (Pick one) 0 Choice of Sa…" at bounding box center [416, 620] width 539 height 1012
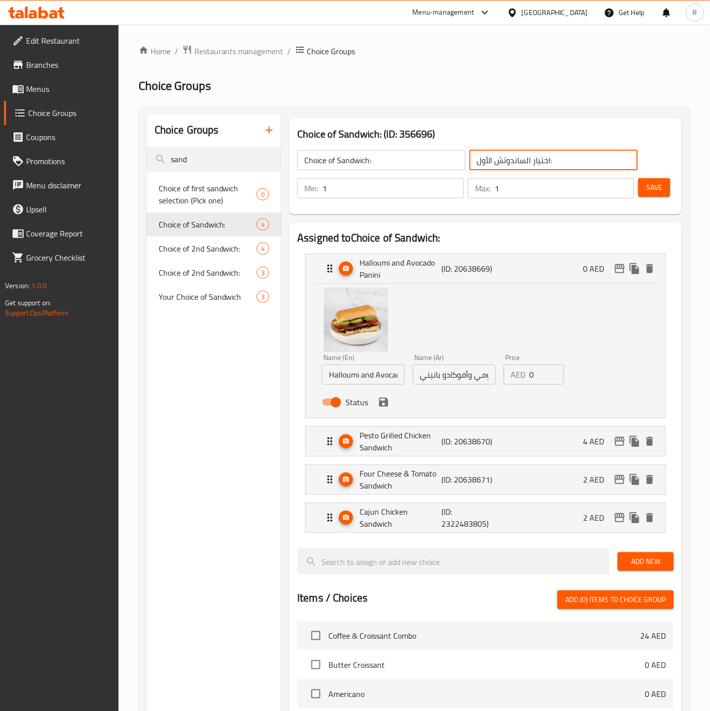
drag, startPoint x: 583, startPoint y: 166, endPoint x: 375, endPoint y: 172, distance: 207.9
click at [375, 172] on div "Choice of Sandwich: ​ اختيار [PERSON_NAME]: ​ Min: 1 ​ Max: 1 ​ Save" at bounding box center [485, 174] width 385 height 72
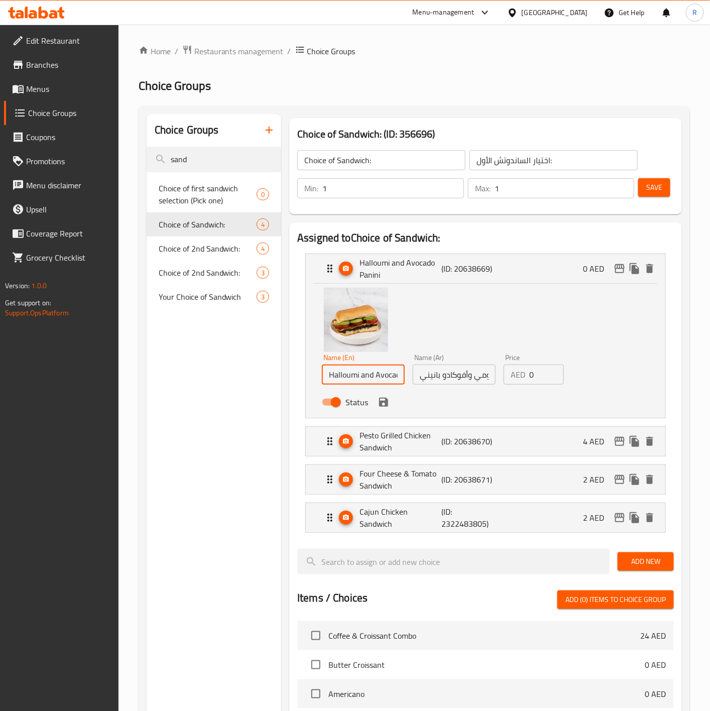
click at [341, 381] on input "Halloumi and Avocado Panini" at bounding box center [363, 375] width 83 height 20
click at [441, 372] on input "حلومي وأفوكادو بانيني" at bounding box center [454, 375] width 83 height 20
click at [389, 440] on p "Pesto Grilled Chicken Sandwich" at bounding box center [400, 441] width 82 height 24
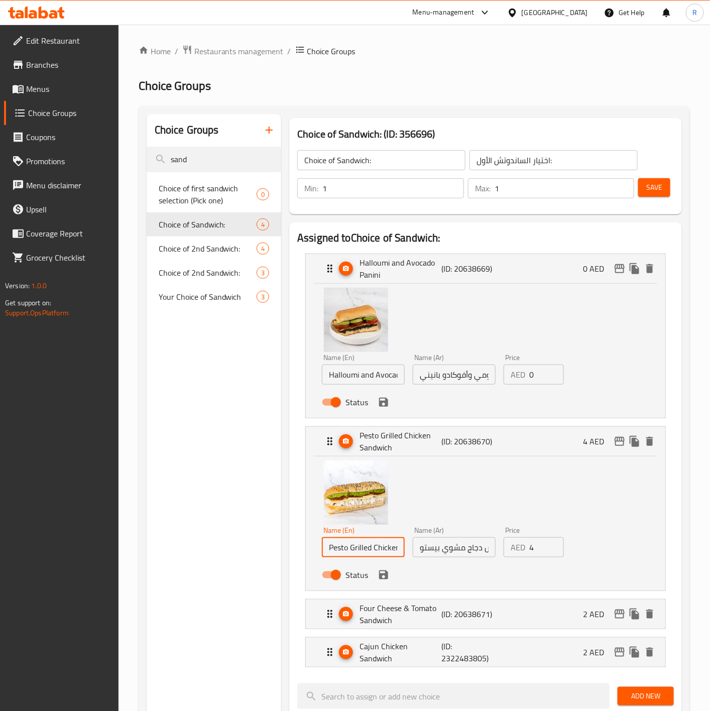
click at [372, 549] on input "Pesto Grilled Chicken Sandwich" at bounding box center [363, 547] width 83 height 20
click at [431, 553] on input "ساندويتش دجاج مشوي بيستو" at bounding box center [454, 547] width 83 height 20
click at [324, 273] on icon "Expand" at bounding box center [330, 269] width 12 height 12
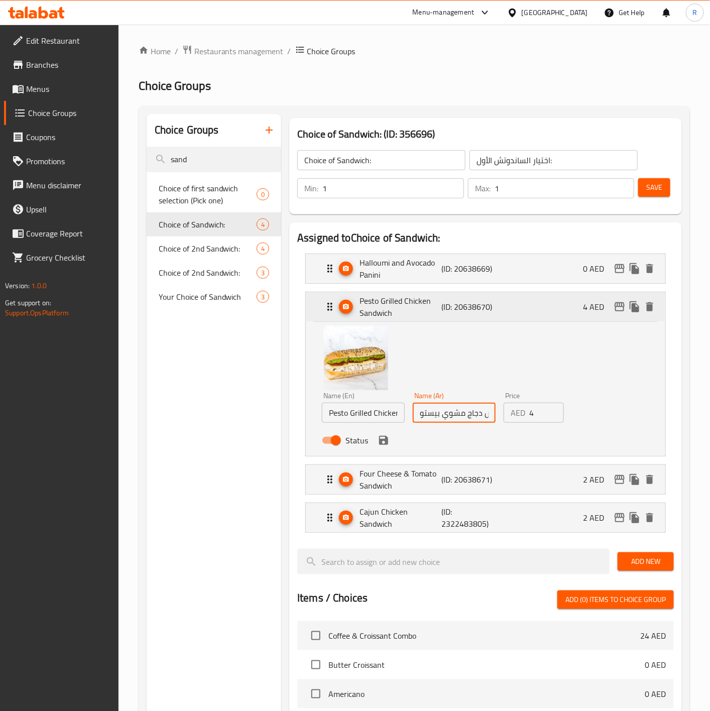
click at [317, 314] on div "Pesto Grilled Chicken Sandwich (ID: 20638670) 4 AED" at bounding box center [485, 306] width 359 height 29
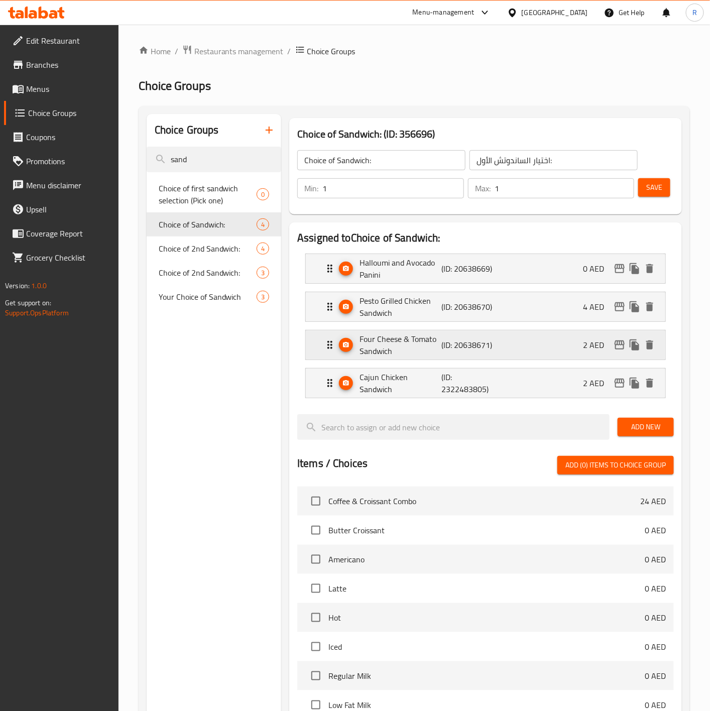
click at [423, 356] on p "Four Cheese & Tomato Sandwich" at bounding box center [400, 345] width 82 height 24
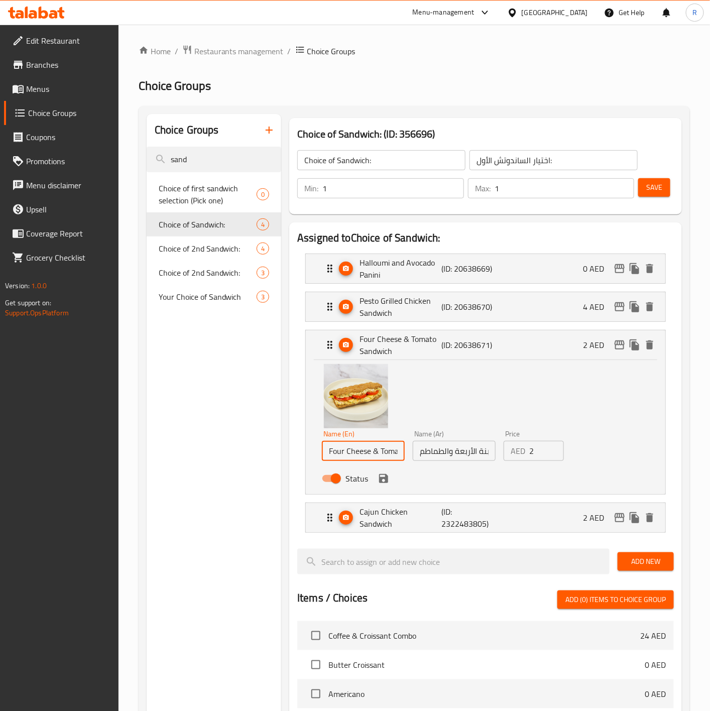
click at [377, 454] on input "Four Cheese & Tomato Sandwich" at bounding box center [363, 451] width 83 height 20
click at [467, 453] on input "ساندويتش الجبنة الأربعة والطماطم" at bounding box center [454, 451] width 83 height 20
click at [318, 344] on div "Four Cheese & Tomato Sandwich (ID: 20638671) 2 AED" at bounding box center [485, 344] width 359 height 29
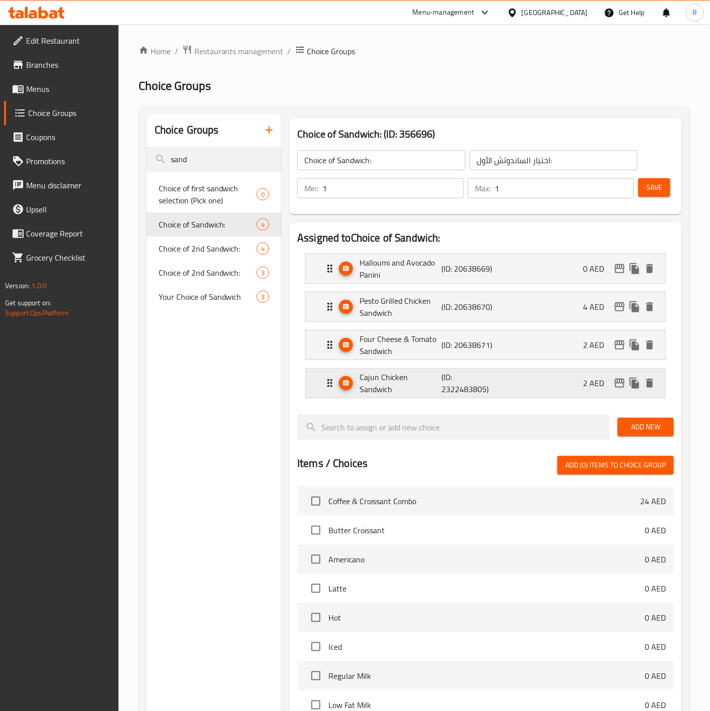
click at [422, 391] on p "Cajun Chicken Sandwich" at bounding box center [400, 383] width 82 height 24
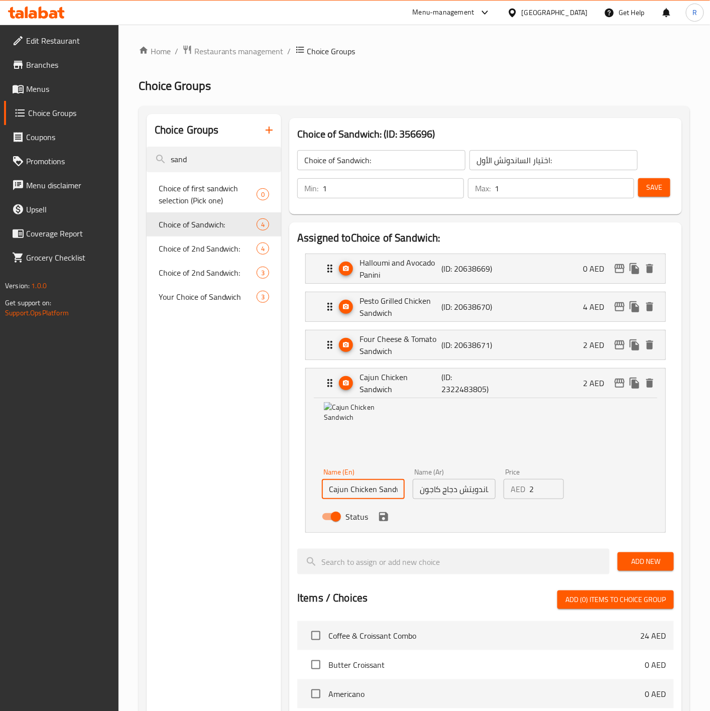
click at [390, 488] on input "Cajun Chicken Sandwich" at bounding box center [363, 489] width 83 height 20
click at [443, 495] on input "ساندويتش دجاج كاجون" at bounding box center [454, 489] width 83 height 20
click at [380, 495] on input "Cajun Chicken Sandwich" at bounding box center [363, 489] width 83 height 20
click at [358, 498] on input "Cajun Chicken Sandwich" at bounding box center [363, 489] width 83 height 20
click at [40, 447] on div "Edit Restaurant Branches Menus Choice Groups Coupons Promotions Menu disclaimer…" at bounding box center [59, 380] width 118 height 711
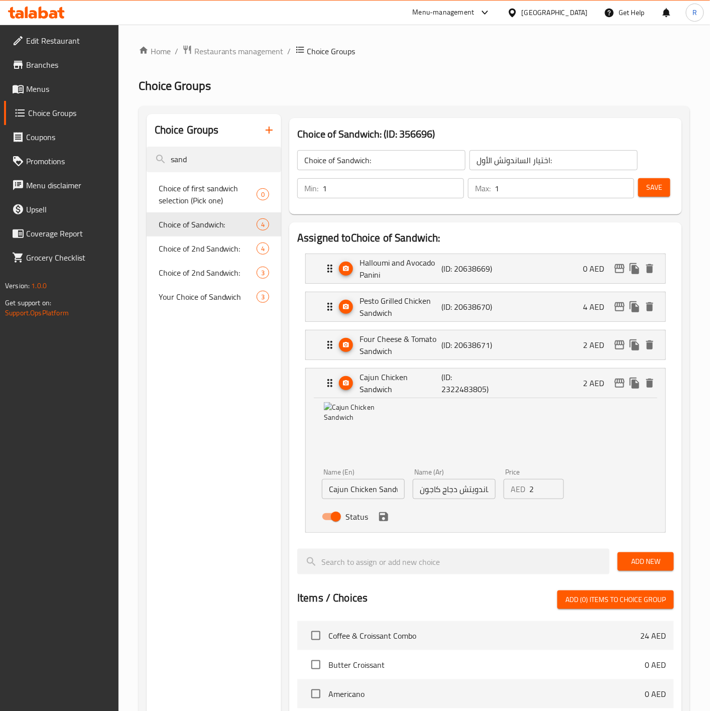
click at [56, 509] on div "Edit Restaurant Branches Menus Choice Groups Coupons Promotions Menu disclaimer…" at bounding box center [59, 380] width 118 height 711
click at [428, 340] on p "Four Cheese & Tomato Sandwich" at bounding box center [400, 345] width 82 height 24
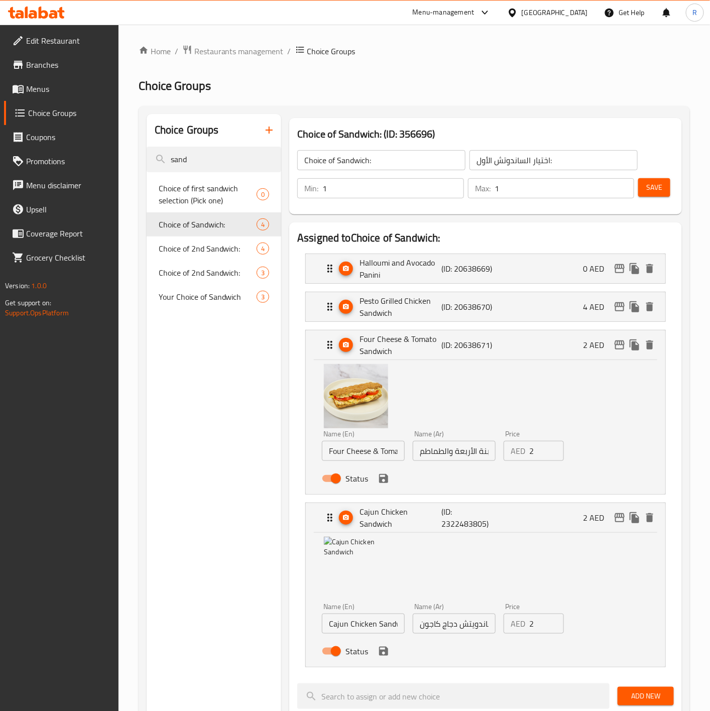
click at [365, 450] on input "Four Cheese & Tomato Sandwich" at bounding box center [363, 451] width 83 height 20
click at [448, 460] on input "ساندويتش الجبنة الأربعة والطماطم" at bounding box center [454, 451] width 83 height 20
click at [318, 351] on div "Four Cheese & Tomato Sandwich (ID: 20638671) 2 AED" at bounding box center [485, 344] width 359 height 29
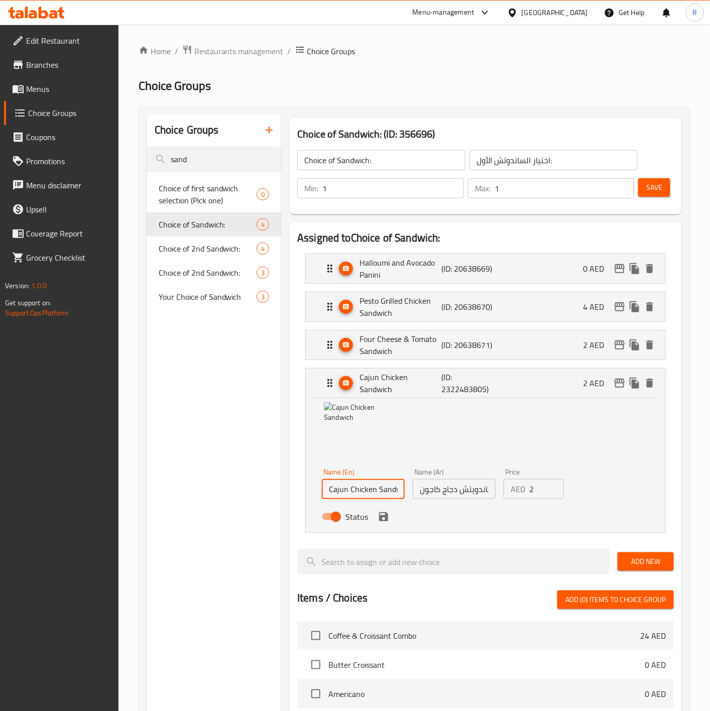
click at [387, 489] on input "Cajun Chicken Sandwich" at bounding box center [363, 489] width 83 height 20
click at [446, 496] on input "ساندويتش دجاج كاجون" at bounding box center [454, 489] width 83 height 20
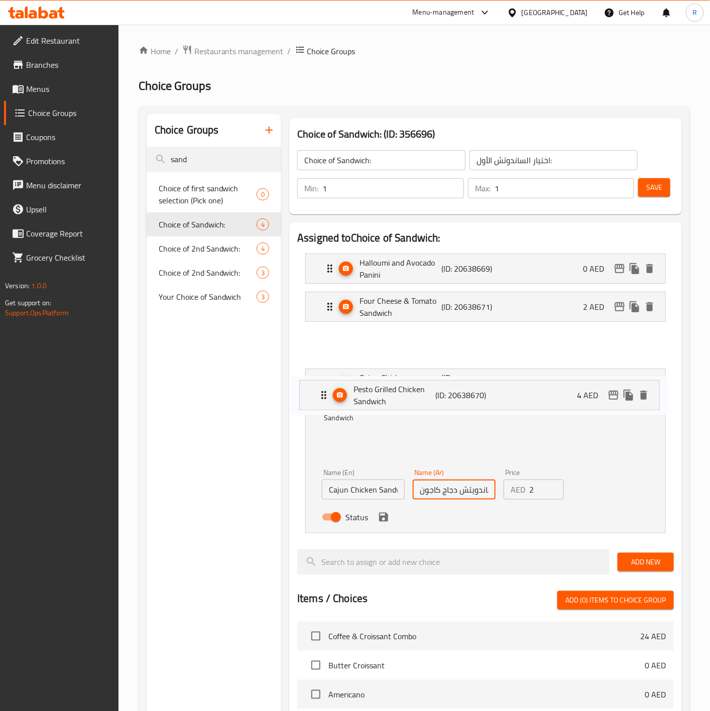
drag, startPoint x: 322, startPoint y: 303, endPoint x: 318, endPoint y: 392, distance: 89.0
click at [318, 392] on nav "Halloumi and Avocado Panini (ID: 20638669) 0 AED Name (En) Halloumi and Avocado…" at bounding box center [485, 394] width 377 height 296
drag, startPoint x: 324, startPoint y: 339, endPoint x: 321, endPoint y: 385, distance: 45.3
click at [321, 385] on nav "Halloumi and Avocado Panini (ID: 20638669) 0 AED Name (En) Halloumi and Avocado…" at bounding box center [485, 394] width 377 height 296
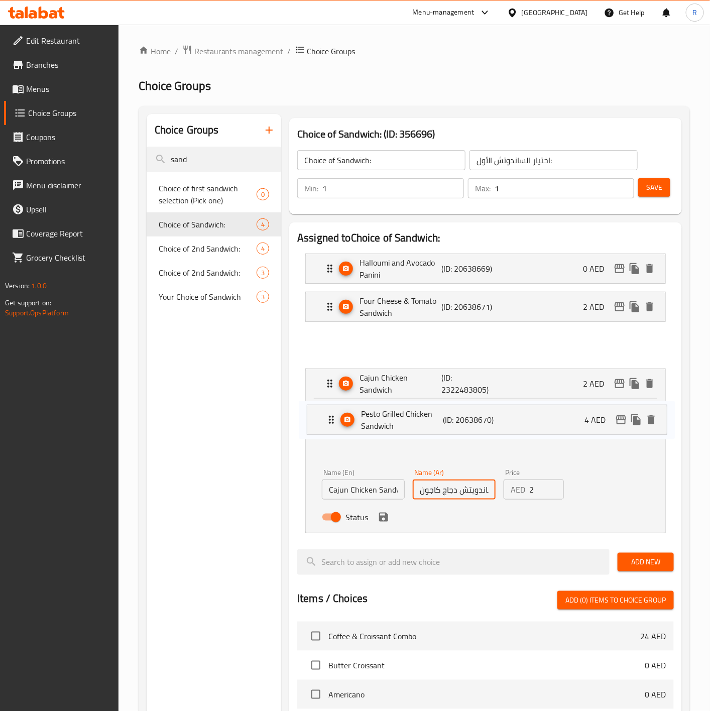
drag, startPoint x: 328, startPoint y: 337, endPoint x: 330, endPoint y: 416, distance: 78.8
click at [330, 416] on nav "Halloumi and Avocado Panini (ID: 20638669) 0 AED Name (En) Halloumi and Avocado…" at bounding box center [485, 394] width 377 height 296
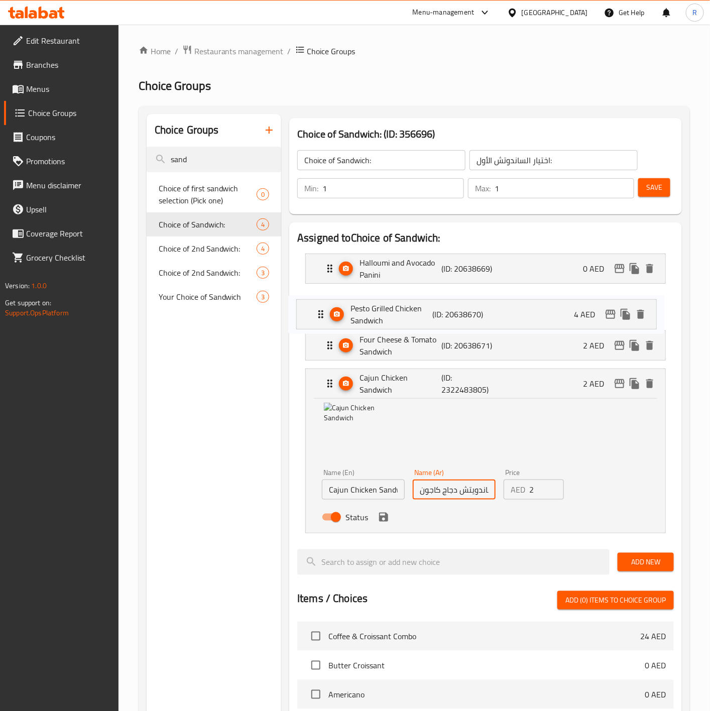
drag, startPoint x: 333, startPoint y: 342, endPoint x: 324, endPoint y: 303, distance: 40.3
click at [324, 303] on nav "Halloumi and Avocado Panini (ID: 20638669) 0 AED Name (En) Halloumi and Avocado…" at bounding box center [485, 394] width 377 height 296
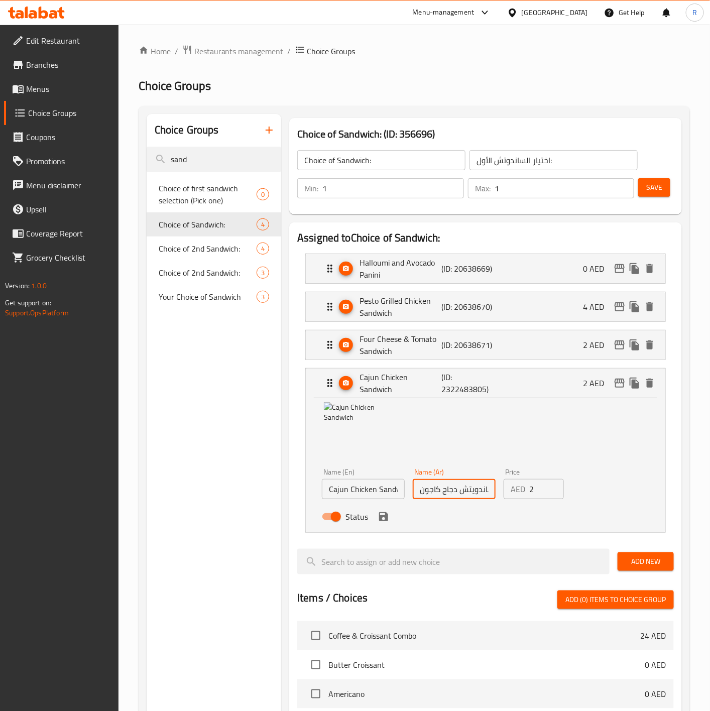
click at [657, 185] on span "Save" at bounding box center [654, 187] width 16 height 13
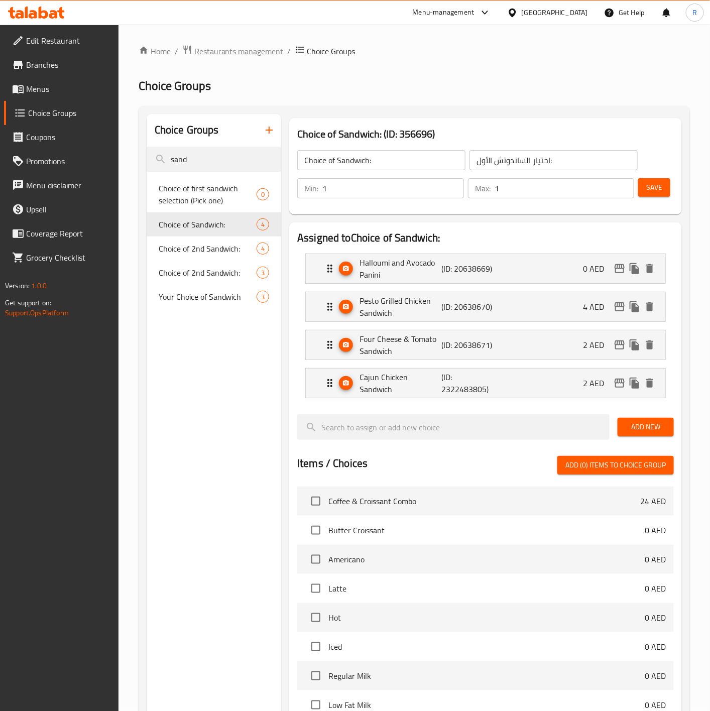
click at [246, 46] on span "Restaurants management" at bounding box center [238, 51] width 89 height 12
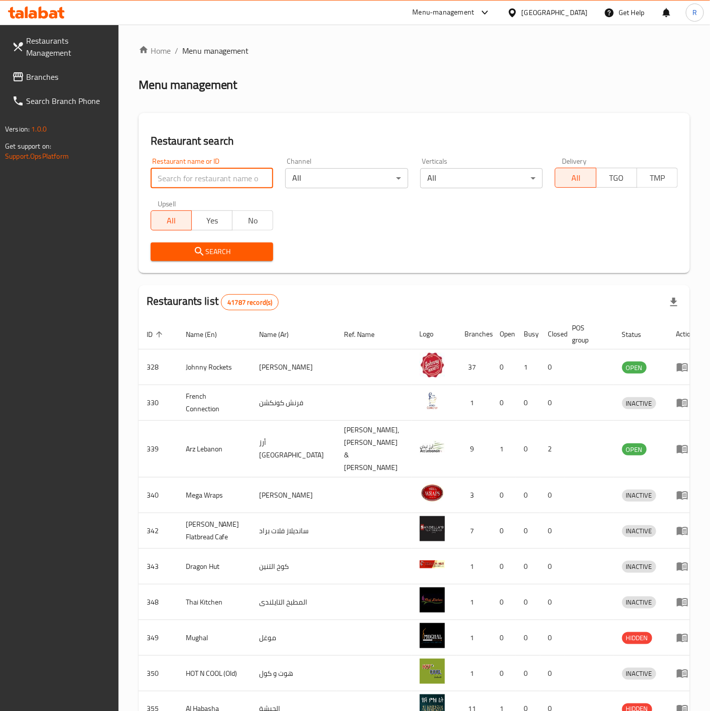
click at [196, 179] on input "search" at bounding box center [212, 178] width 123 height 20
type input "everyday roastery"
click button "Search" at bounding box center [212, 252] width 123 height 19
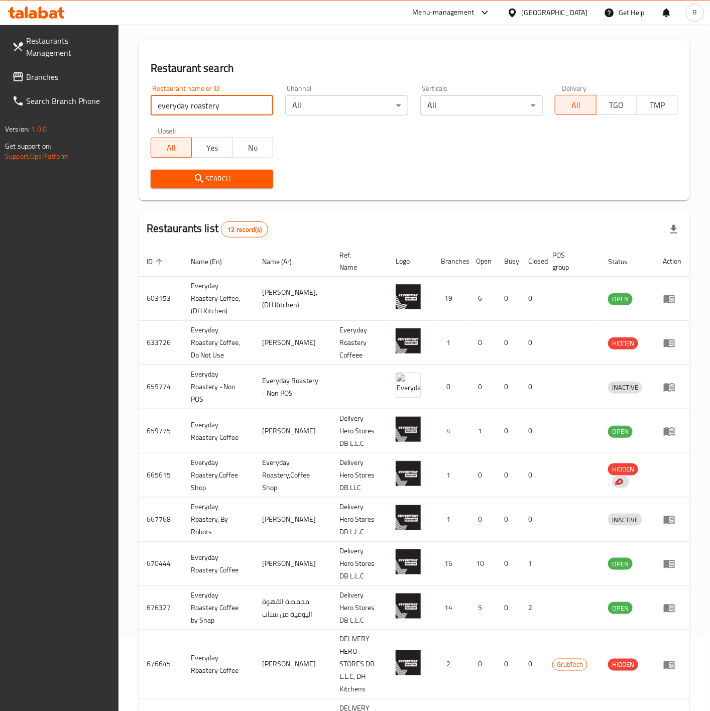
scroll to position [142, 0]
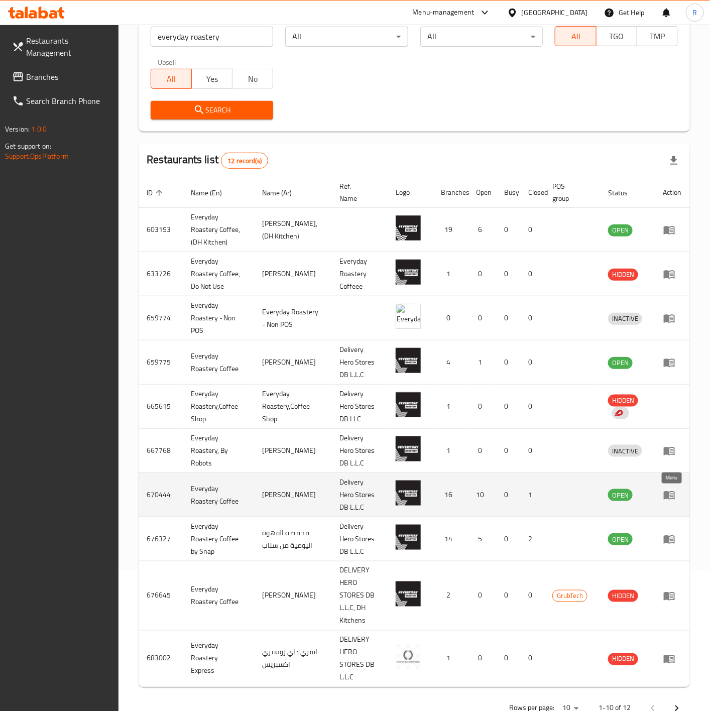
click at [667, 501] on icon "enhanced table" at bounding box center [669, 495] width 12 height 12
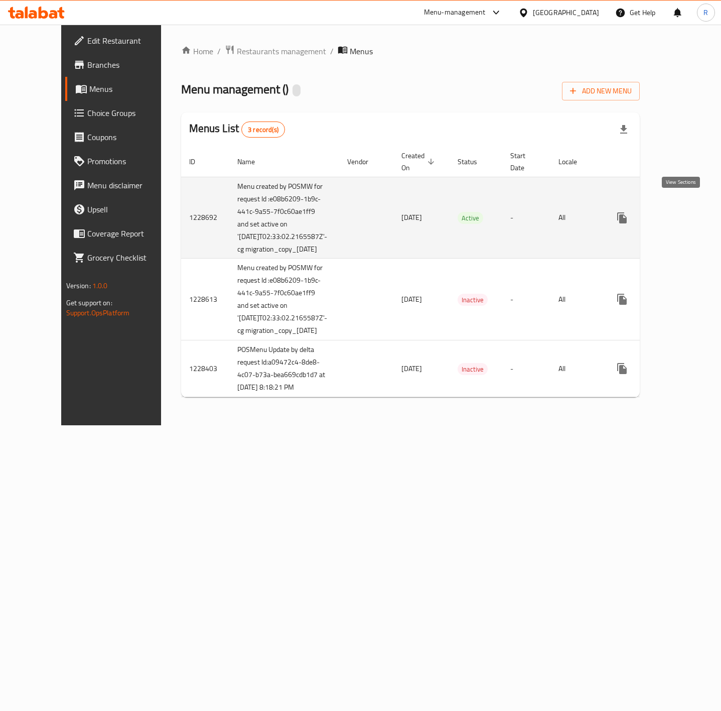
click at [689, 212] on icon "enhanced table" at bounding box center [695, 218] width 12 height 12
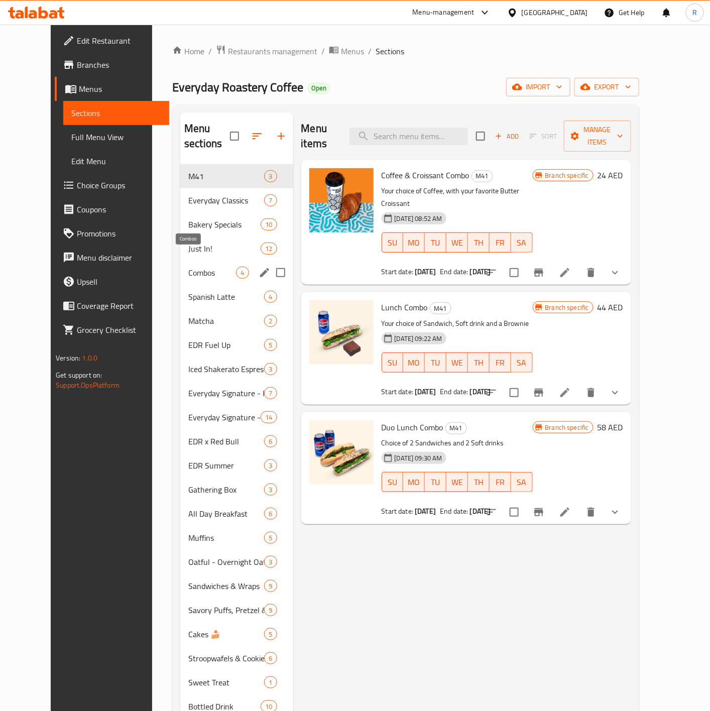
click at [188, 267] on span "Combos" at bounding box center [212, 273] width 48 height 12
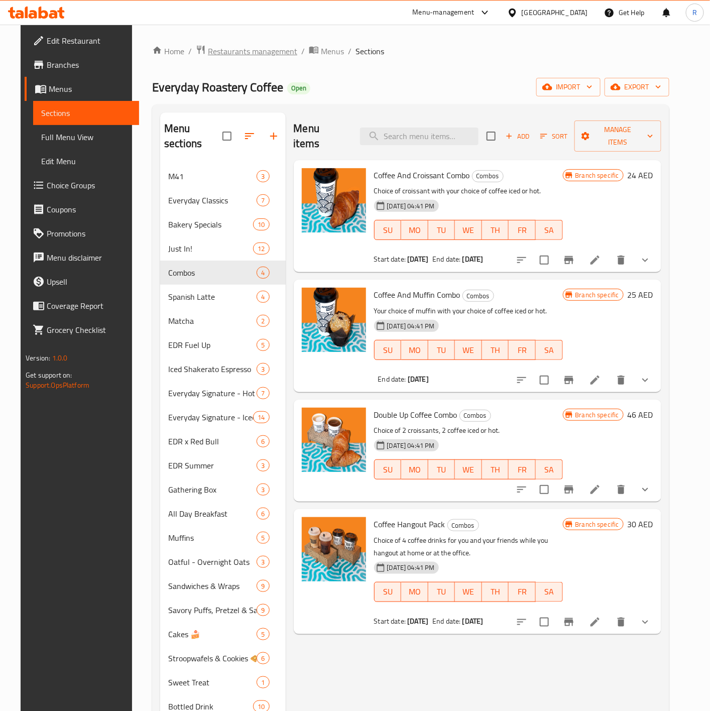
click at [226, 54] on span "Restaurants management" at bounding box center [252, 51] width 89 height 12
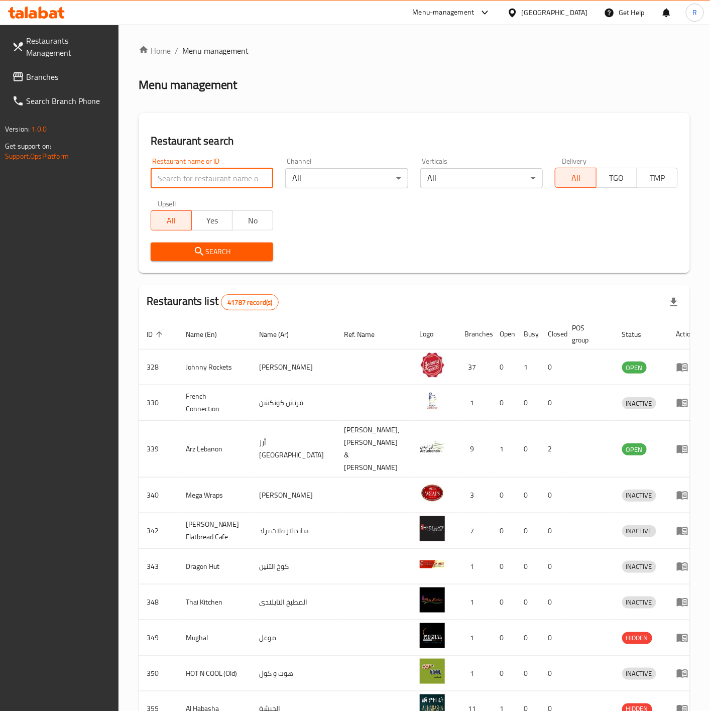
click at [210, 181] on input "search" at bounding box center [212, 178] width 123 height 20
type input "everyday roastery"
click button "Search" at bounding box center [212, 252] width 123 height 19
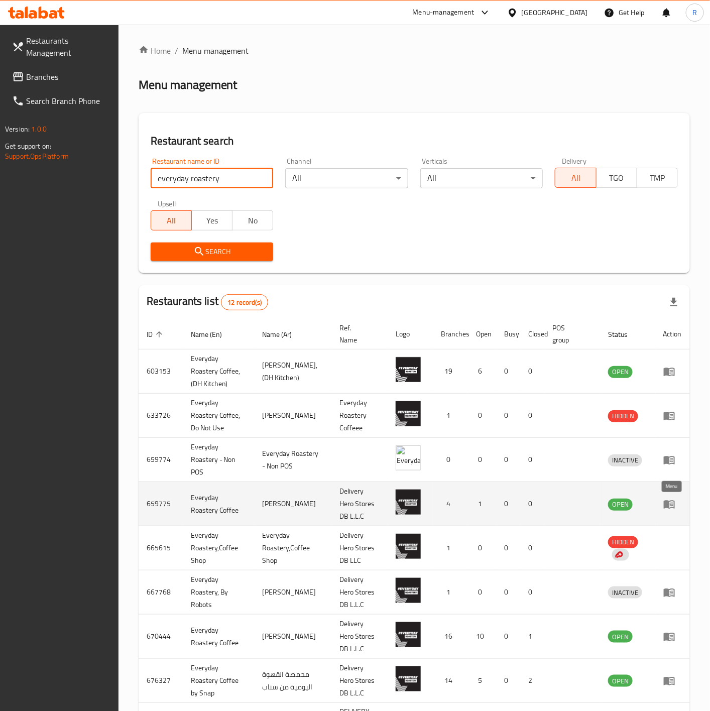
click at [665, 504] on icon "enhanced table" at bounding box center [669, 504] width 11 height 9
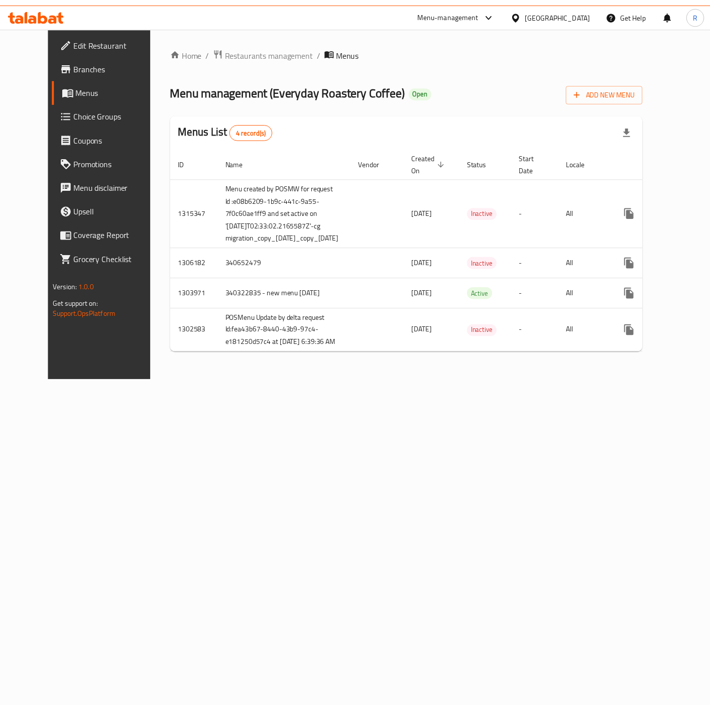
scroll to position [0, 31]
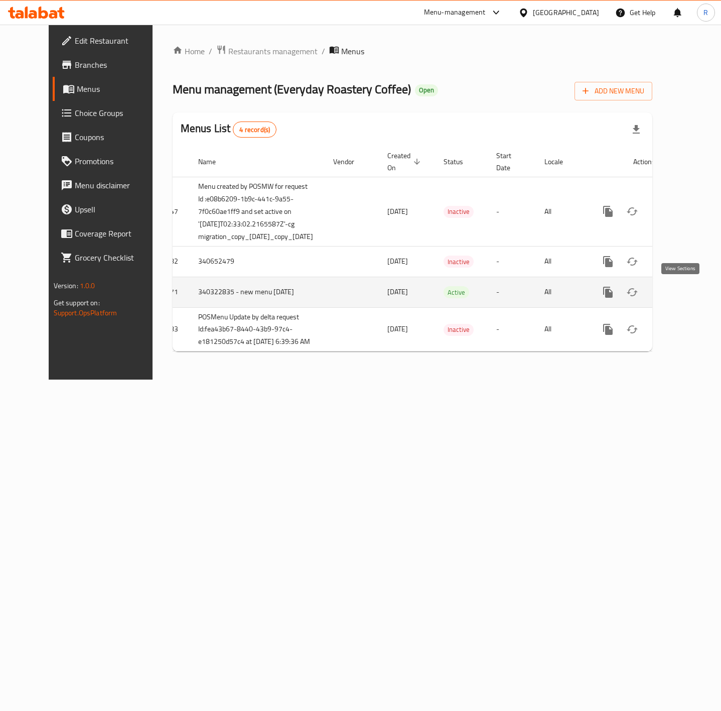
click at [683, 289] on icon "enhanced table" at bounding box center [681, 292] width 12 height 12
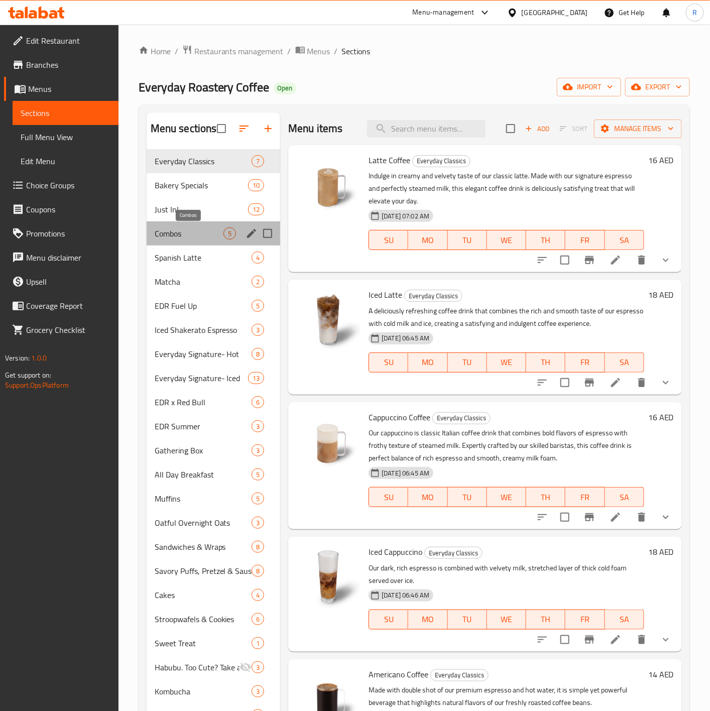
click at [177, 229] on span "Combos" at bounding box center [189, 233] width 69 height 12
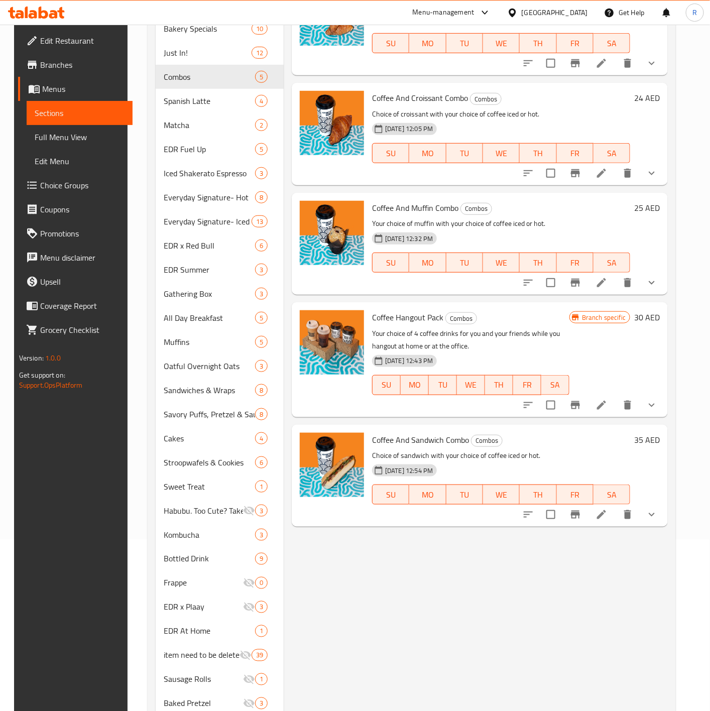
scroll to position [173, 0]
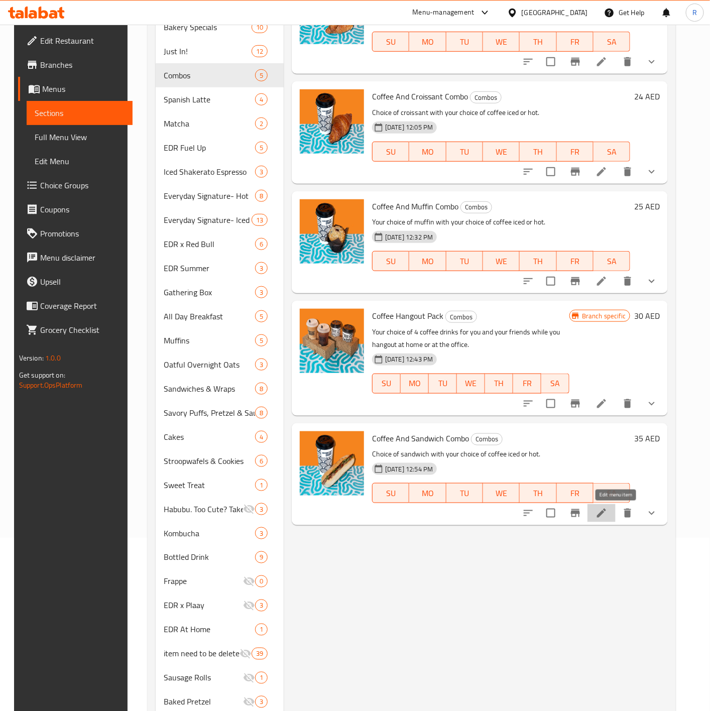
click at [608, 516] on icon at bounding box center [601, 513] width 12 height 12
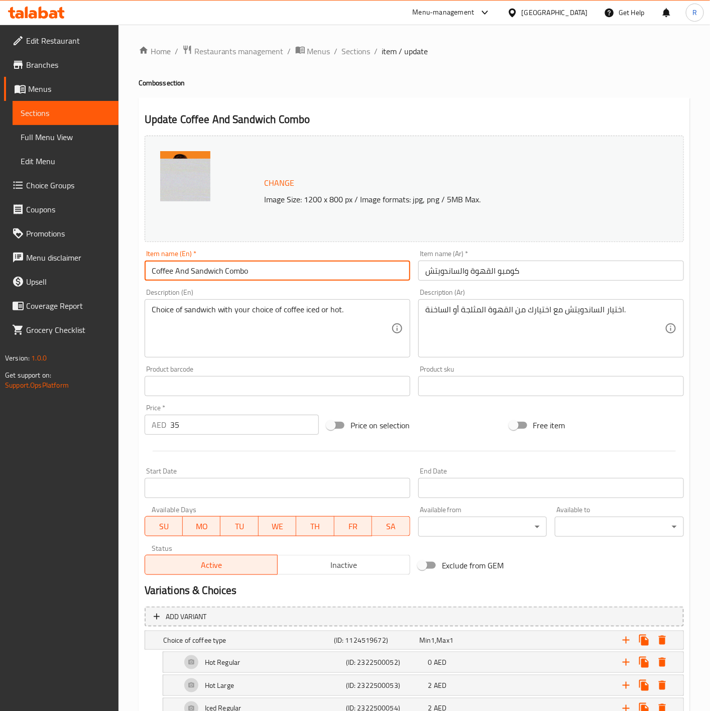
drag, startPoint x: 261, startPoint y: 272, endPoint x: 20, endPoint y: 261, distance: 240.7
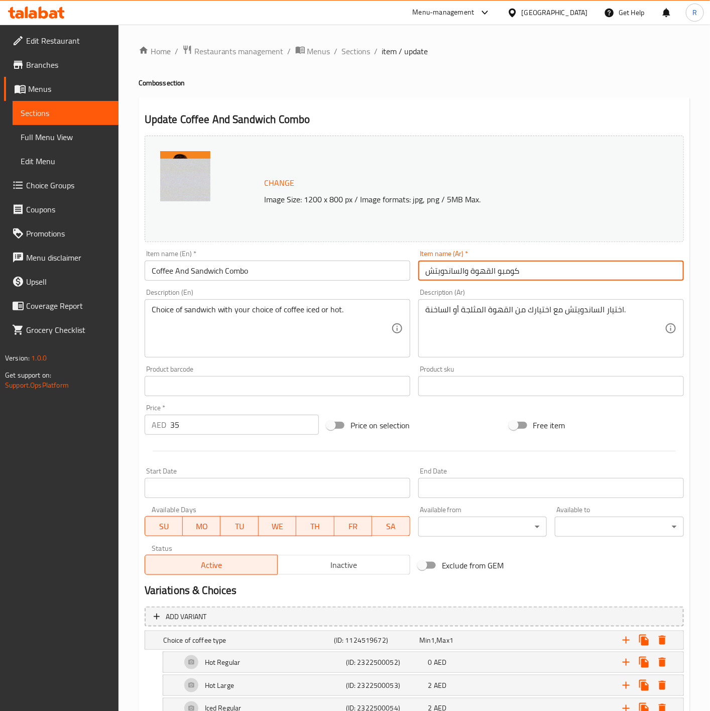
drag, startPoint x: 532, startPoint y: 272, endPoint x: 377, endPoint y: 262, distance: 154.9
click at [377, 262] on div "Change Image Size: 1200 x 800 px / Image formats: jpg, png / 5MB Max. Item name…" at bounding box center [414, 355] width 547 height 447
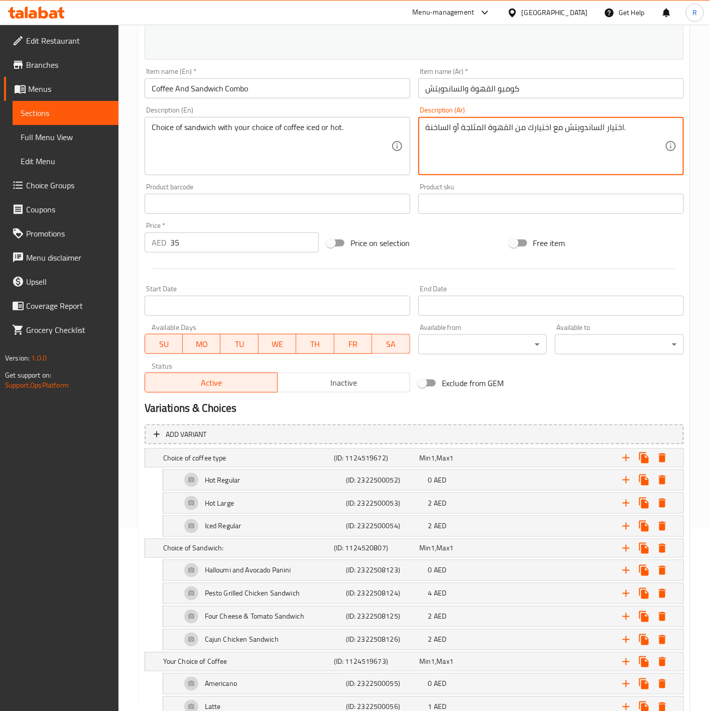
scroll to position [184, 0]
